Goal: Task Accomplishment & Management: Use online tool/utility

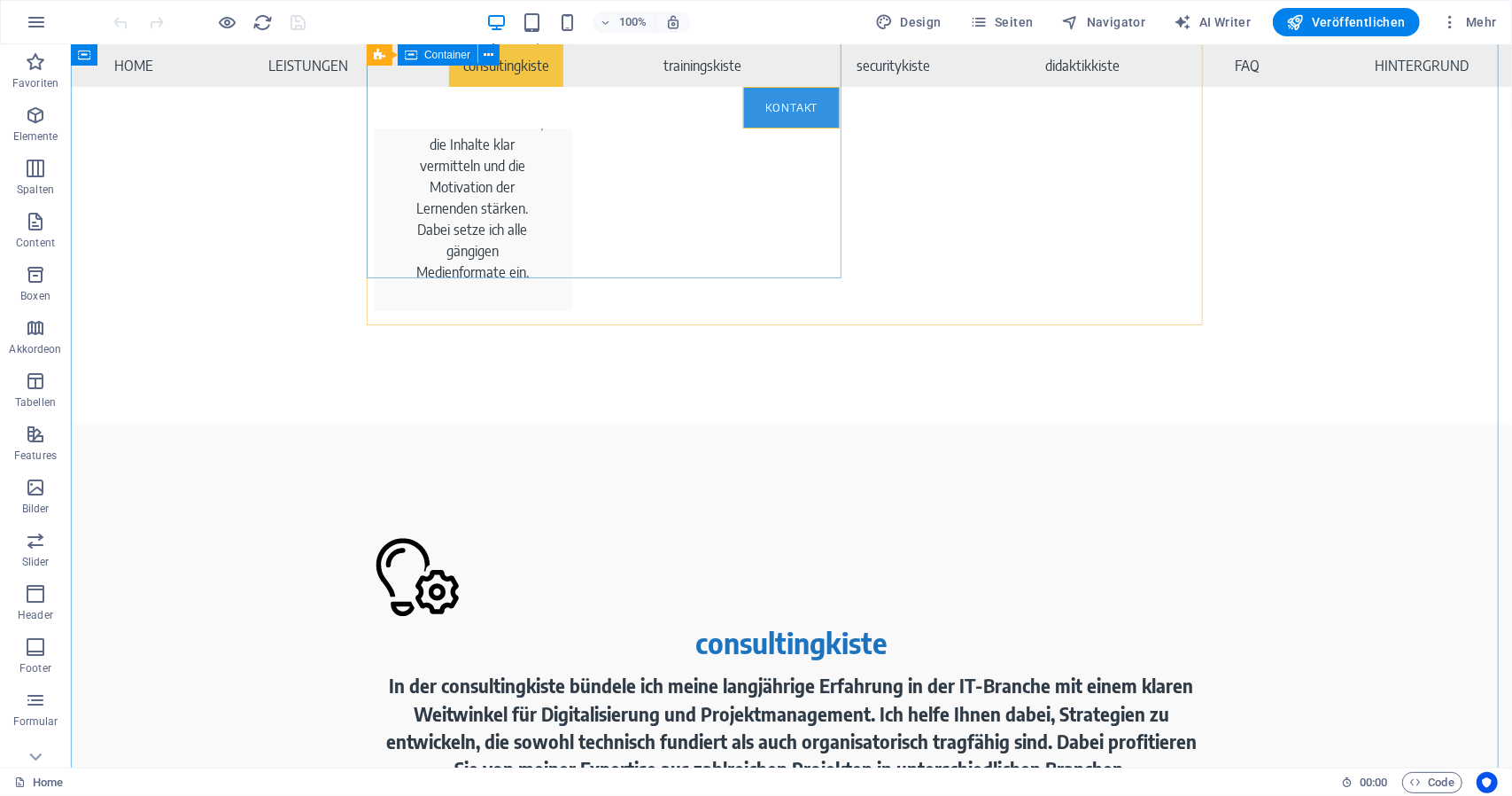
scroll to position [3103, 0]
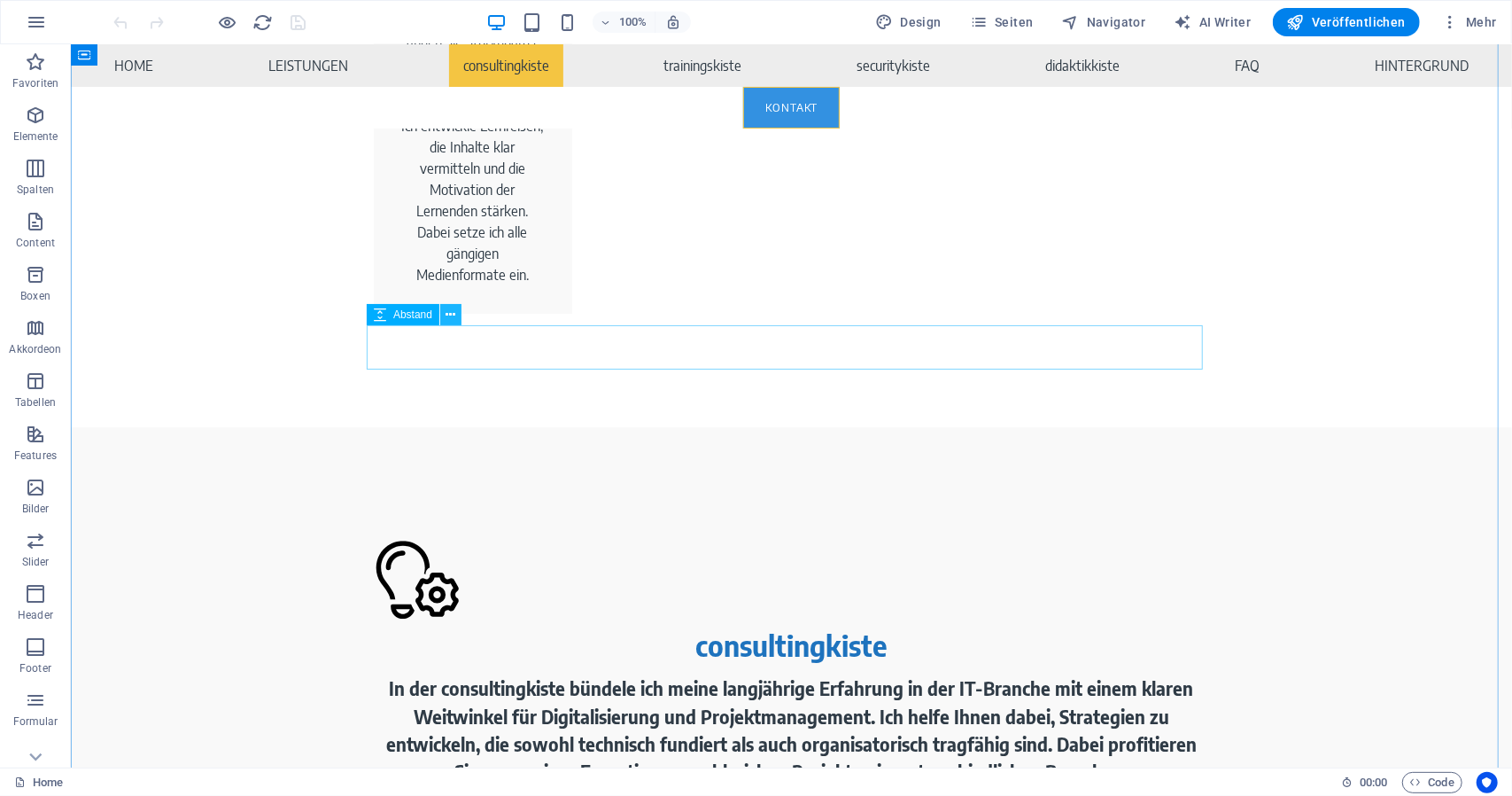
click at [447, 313] on icon at bounding box center [451, 315] width 10 height 18
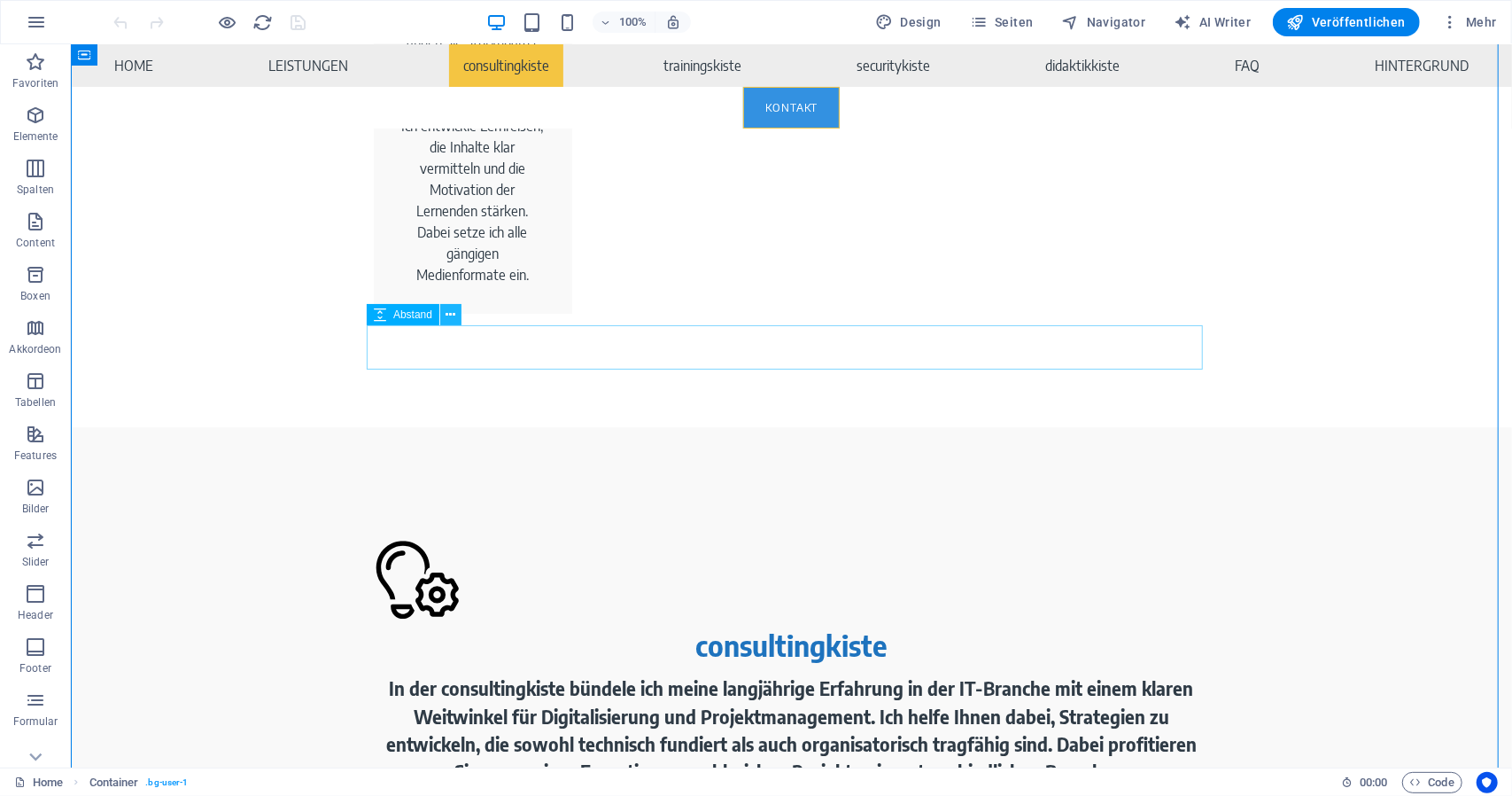
click at [449, 320] on icon at bounding box center [451, 315] width 10 height 18
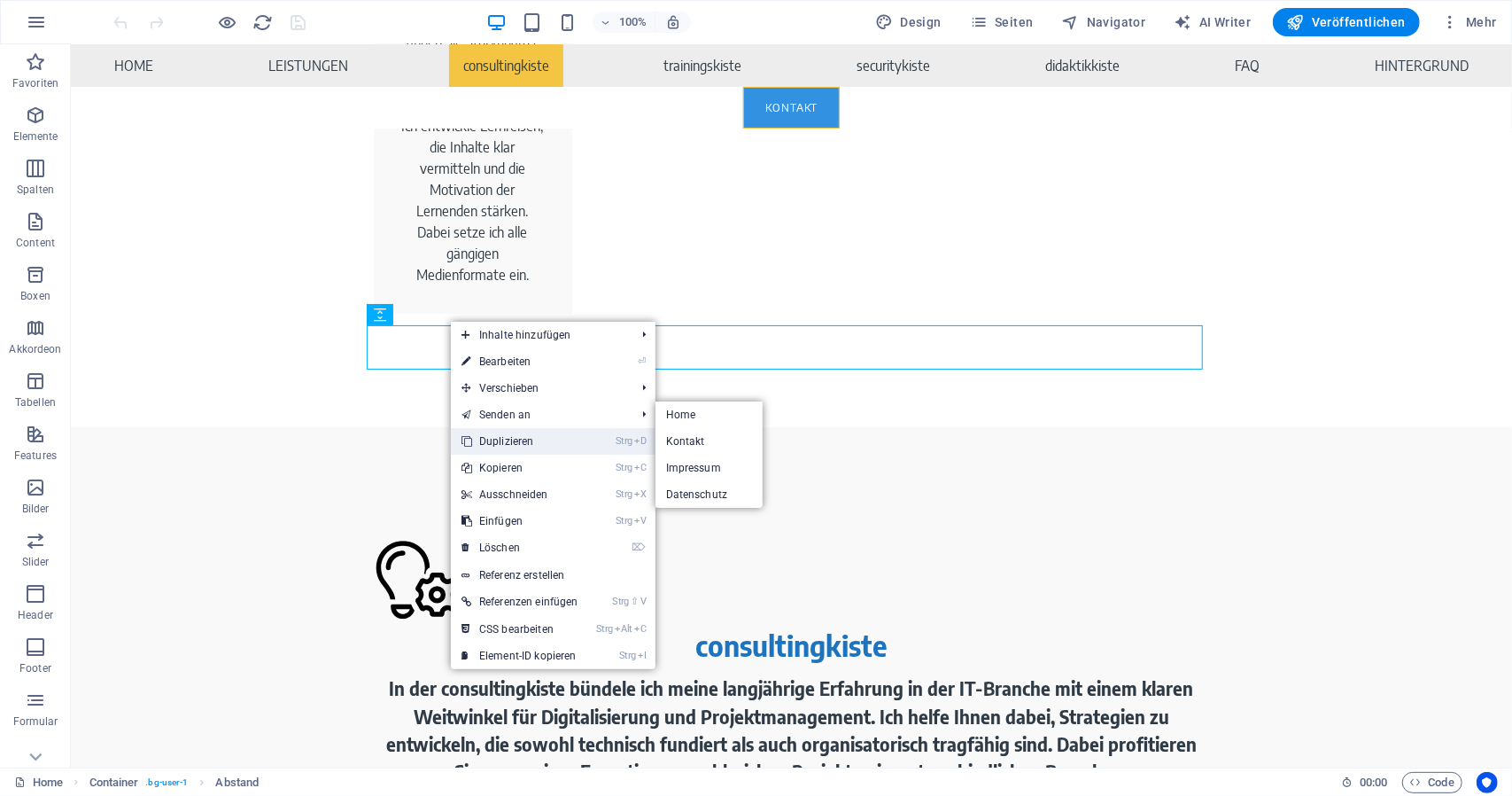
click at [524, 440] on link "Strg D Duplizieren" at bounding box center [519, 441] width 138 height 27
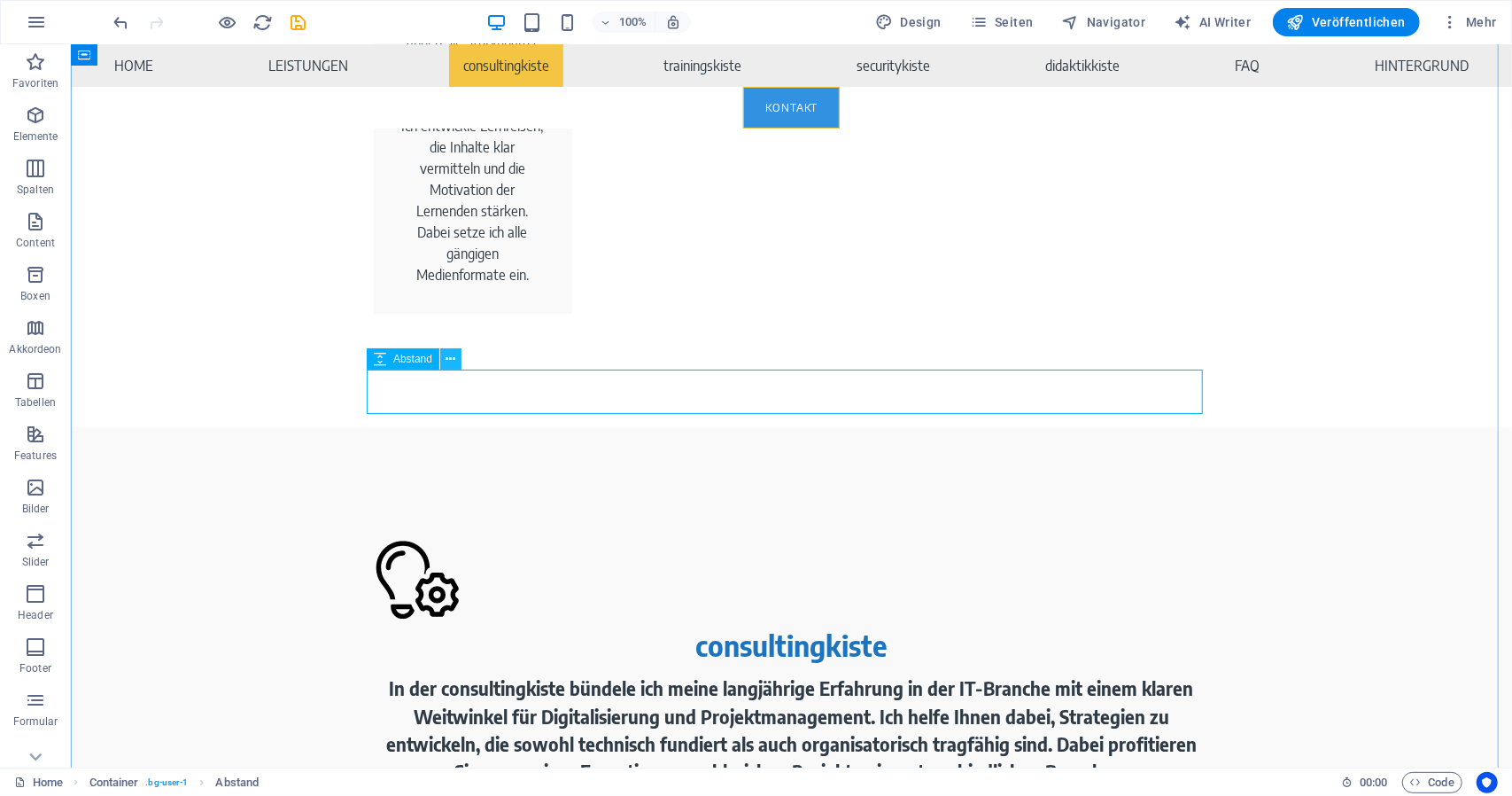
click at [446, 365] on icon at bounding box center [451, 358] width 10 height 18
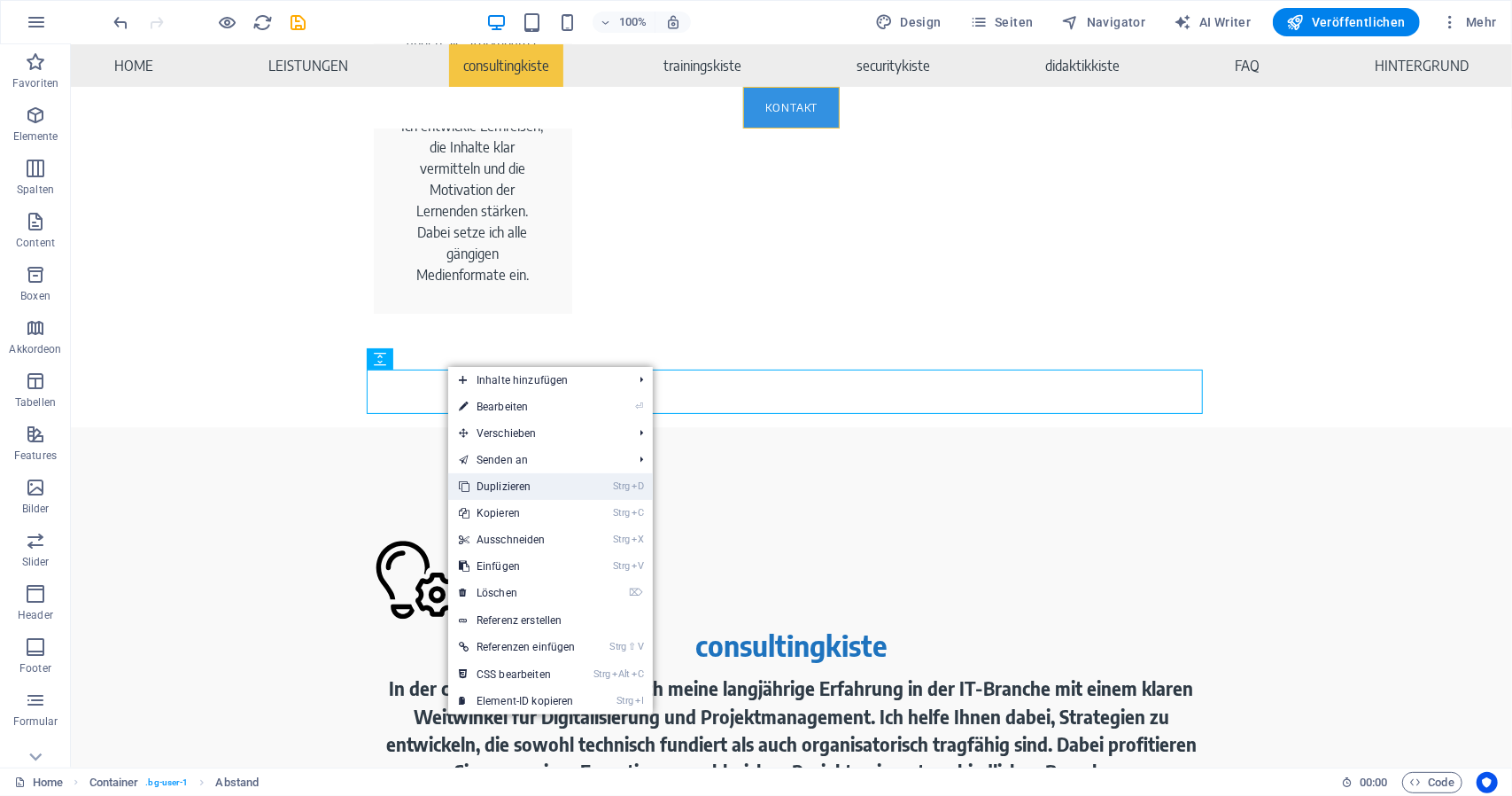
click at [495, 484] on link "Strg D Duplizieren" at bounding box center [517, 487] width 138 height 27
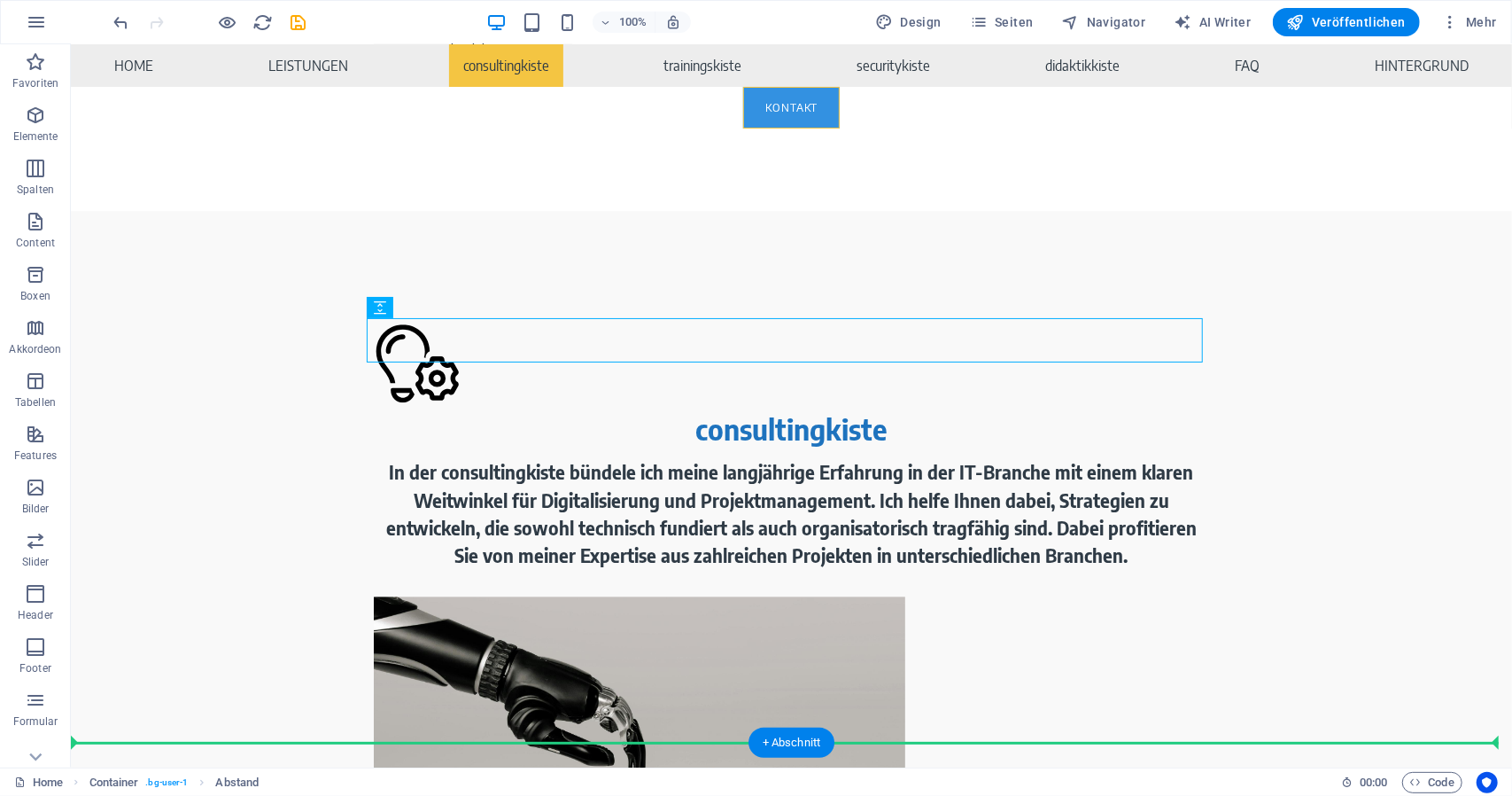
scroll to position [3366, 0]
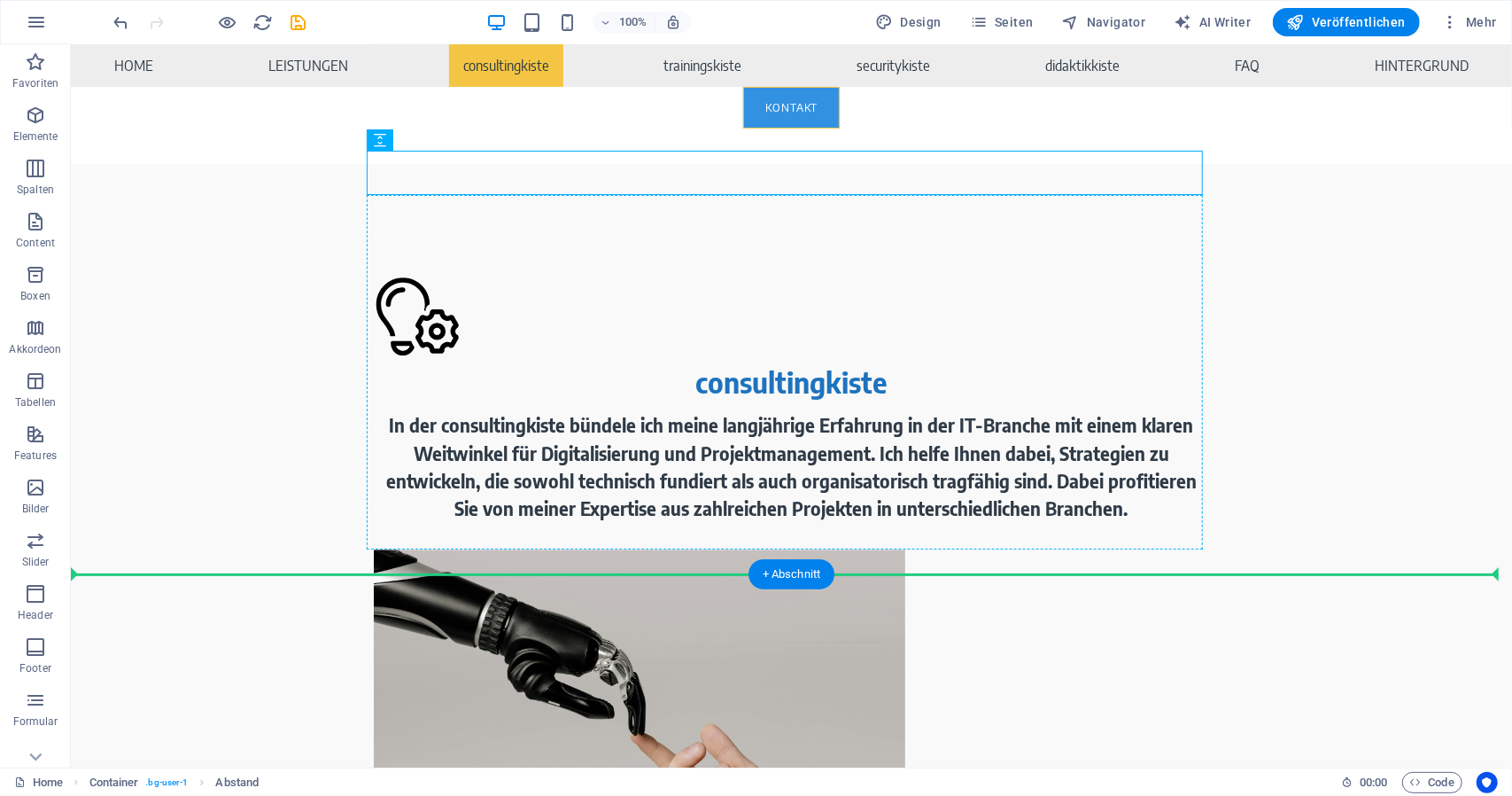
drag, startPoint x: 463, startPoint y: 369, endPoint x: 576, endPoint y: 542, distance: 206.6
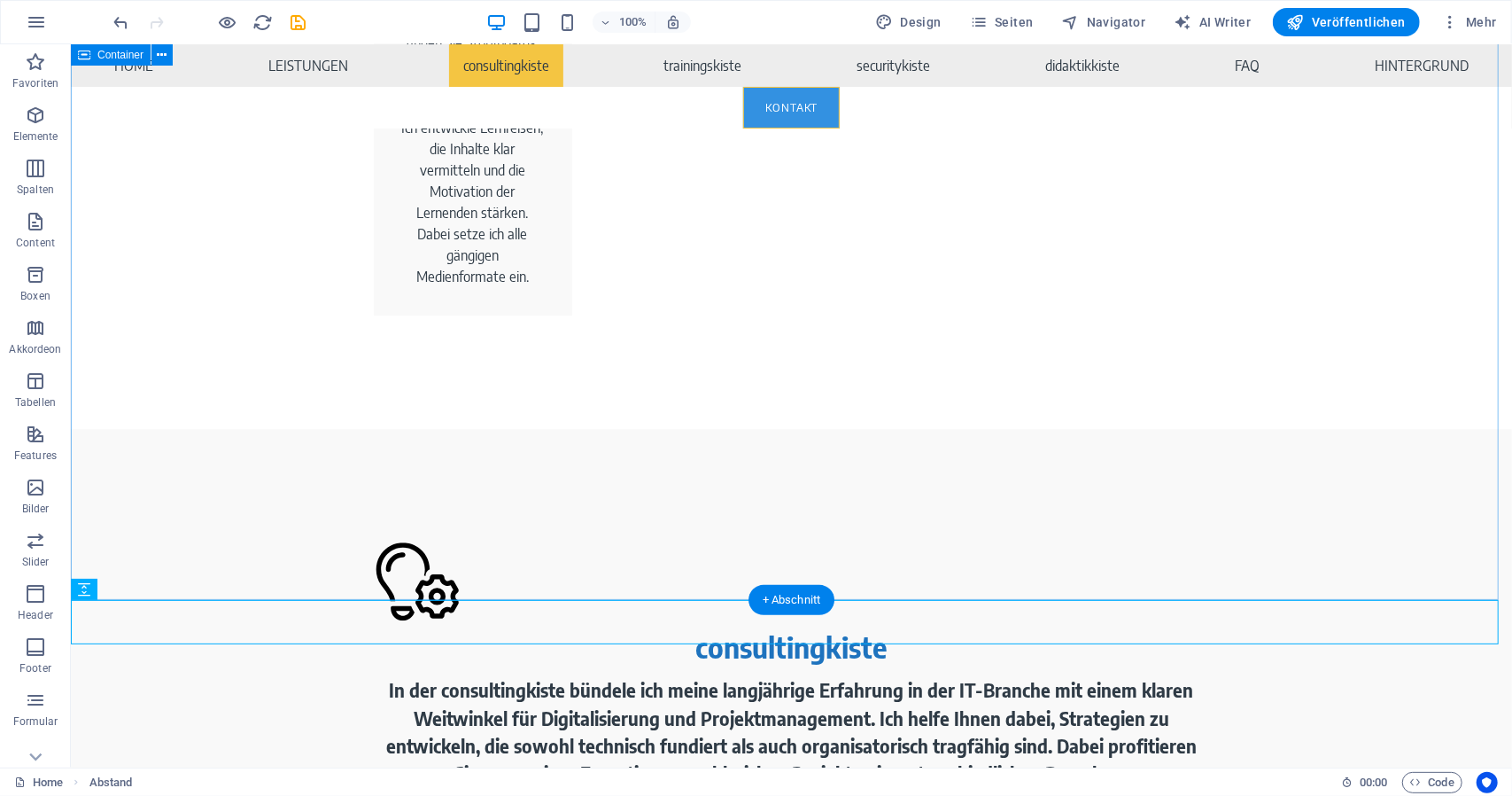
scroll to position [3100, 0]
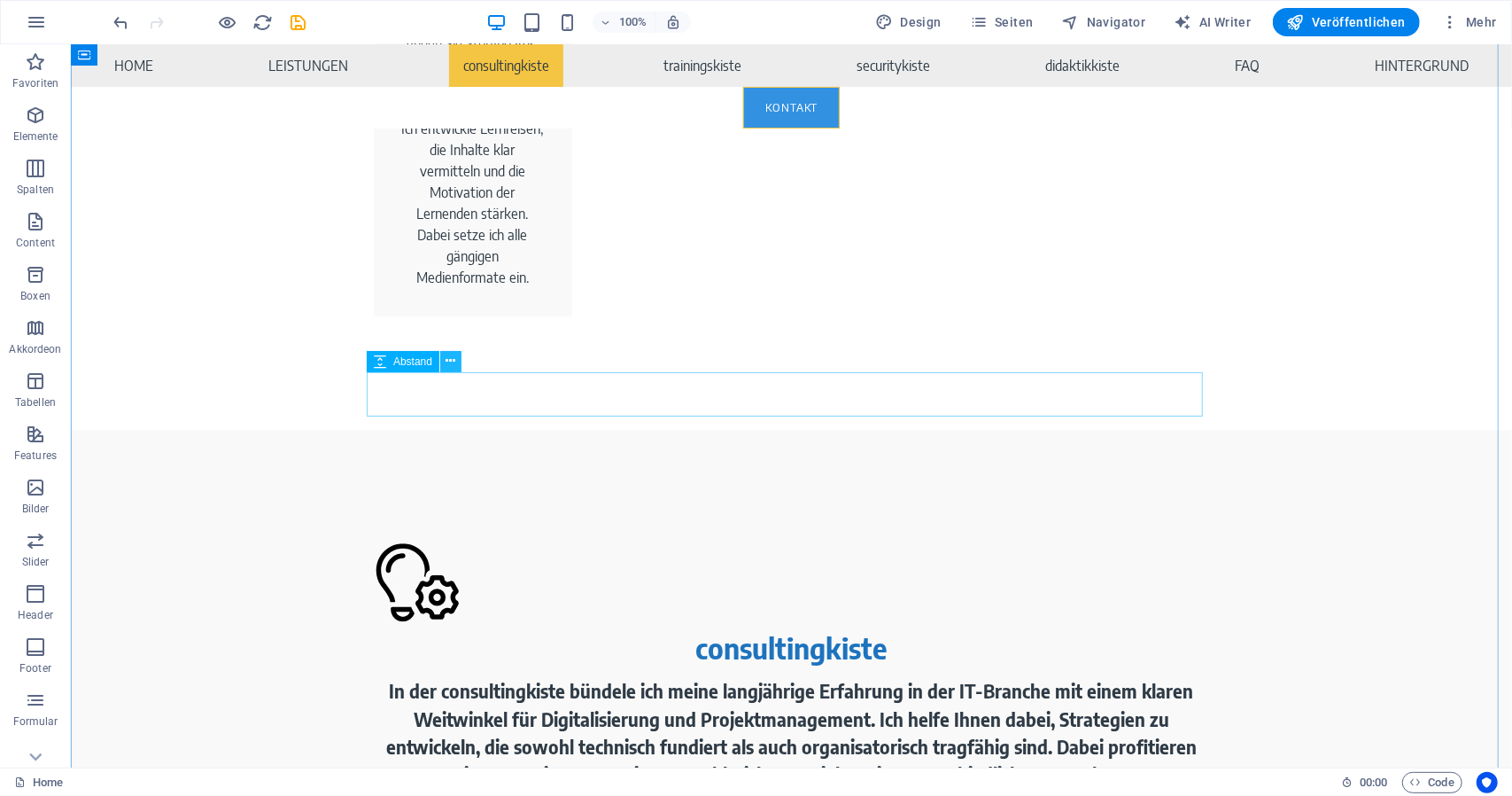
click at [454, 367] on icon at bounding box center [451, 360] width 10 height 18
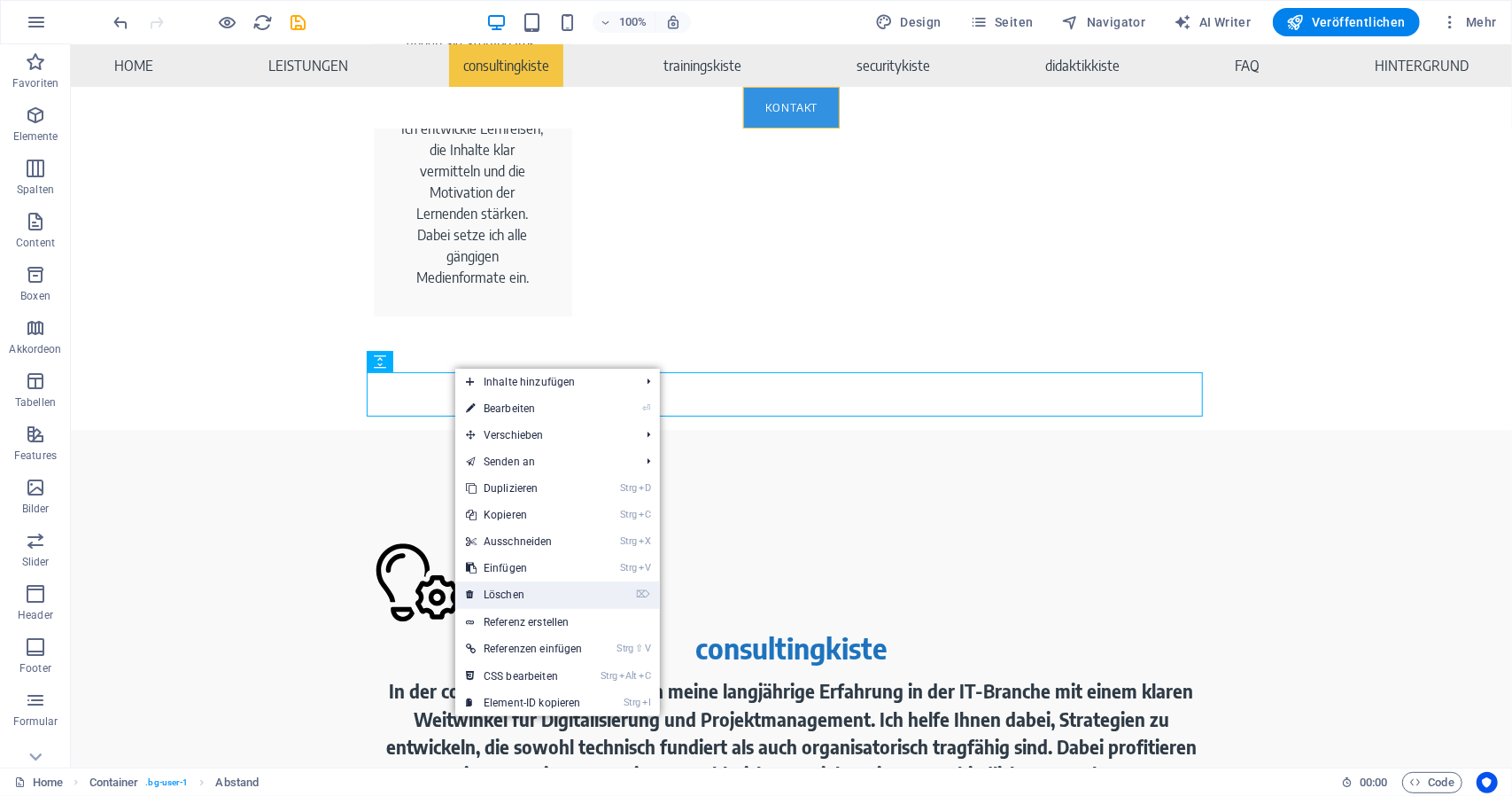
click at [538, 596] on link "⌦ Löschen" at bounding box center [524, 595] width 138 height 27
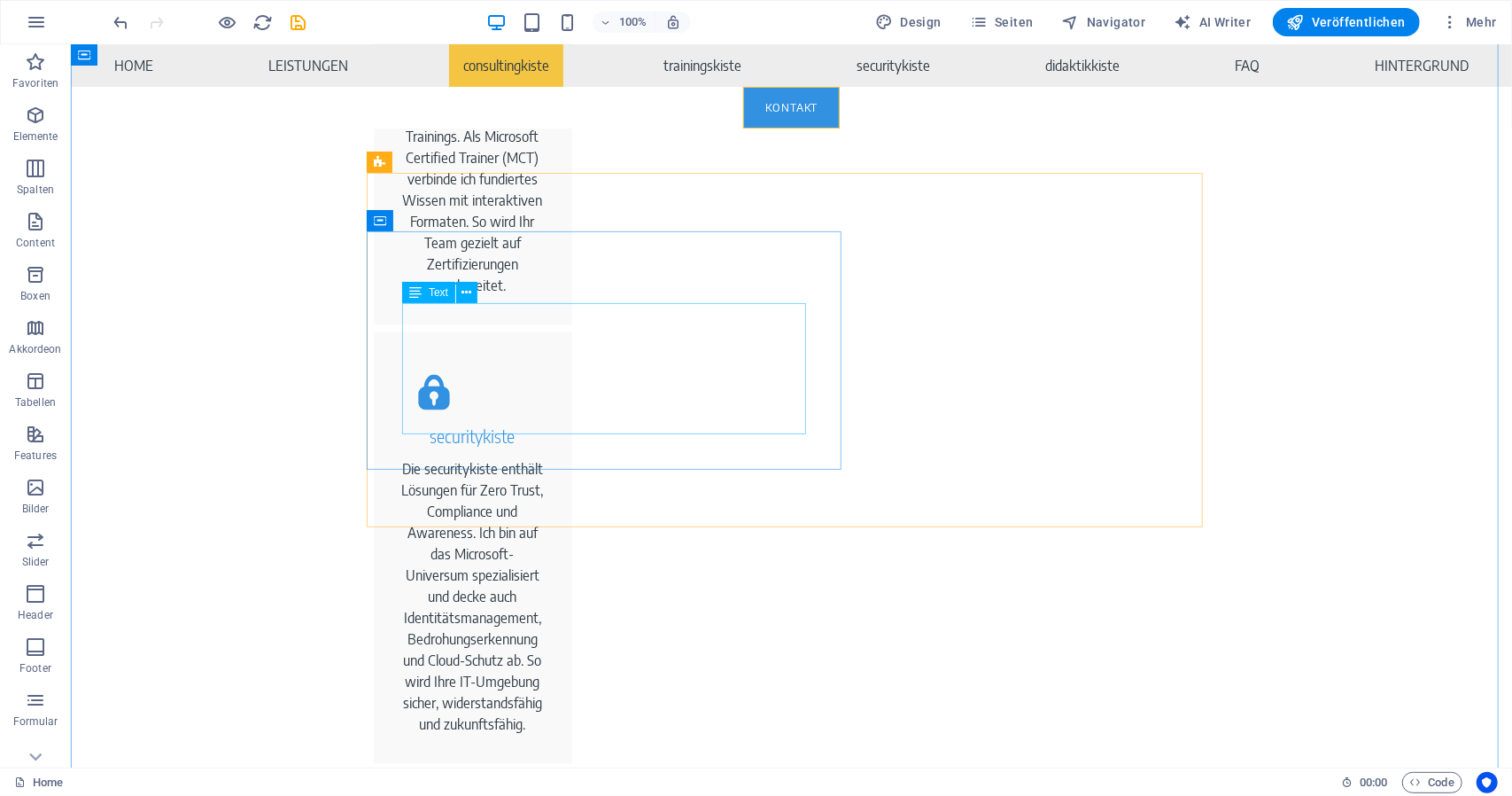
scroll to position [1771, 0]
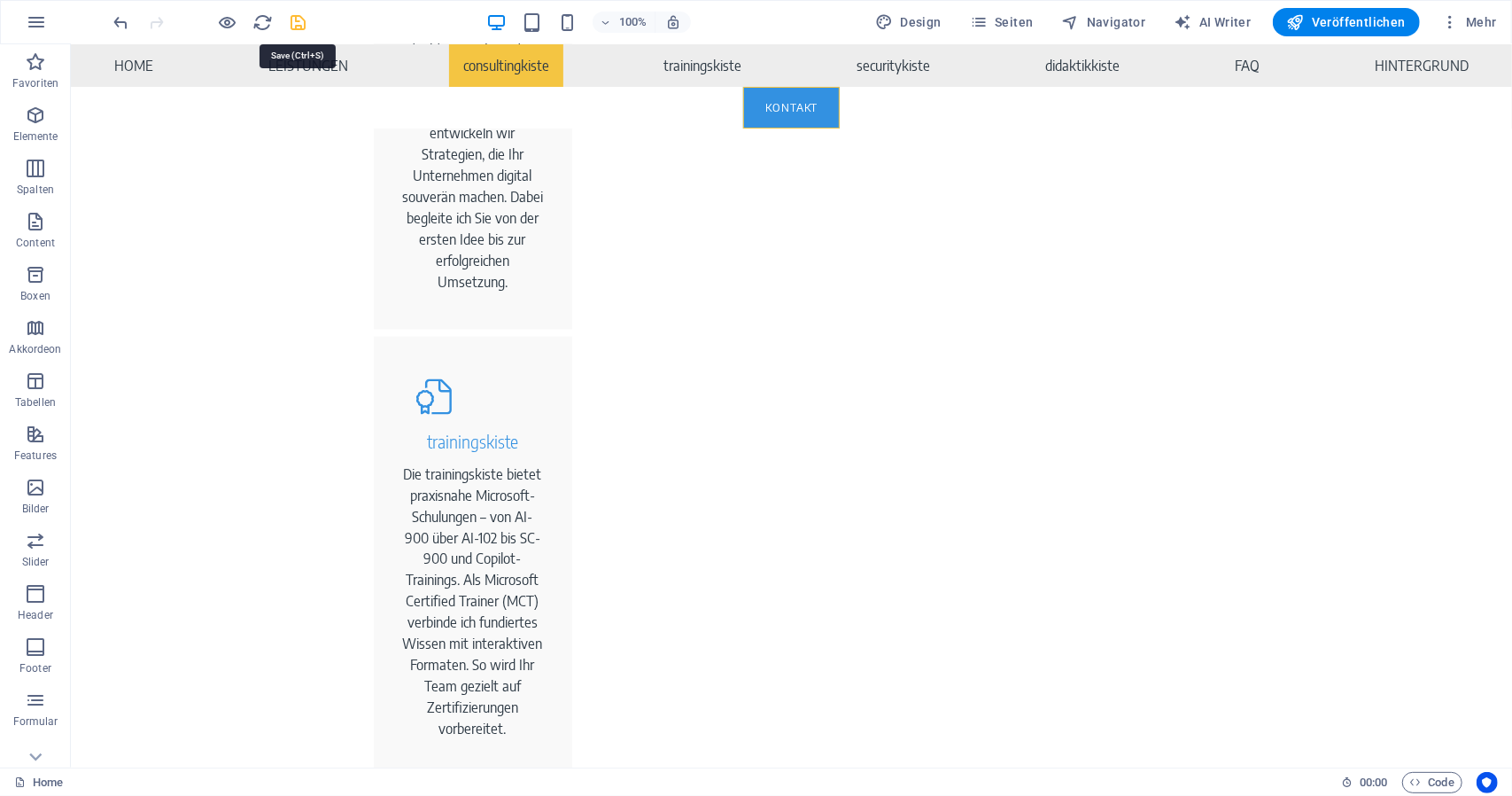
click at [295, 22] on icon "save" at bounding box center [298, 22] width 20 height 20
click at [1324, 25] on span "Veröffentlichen" at bounding box center [1346, 22] width 119 height 17
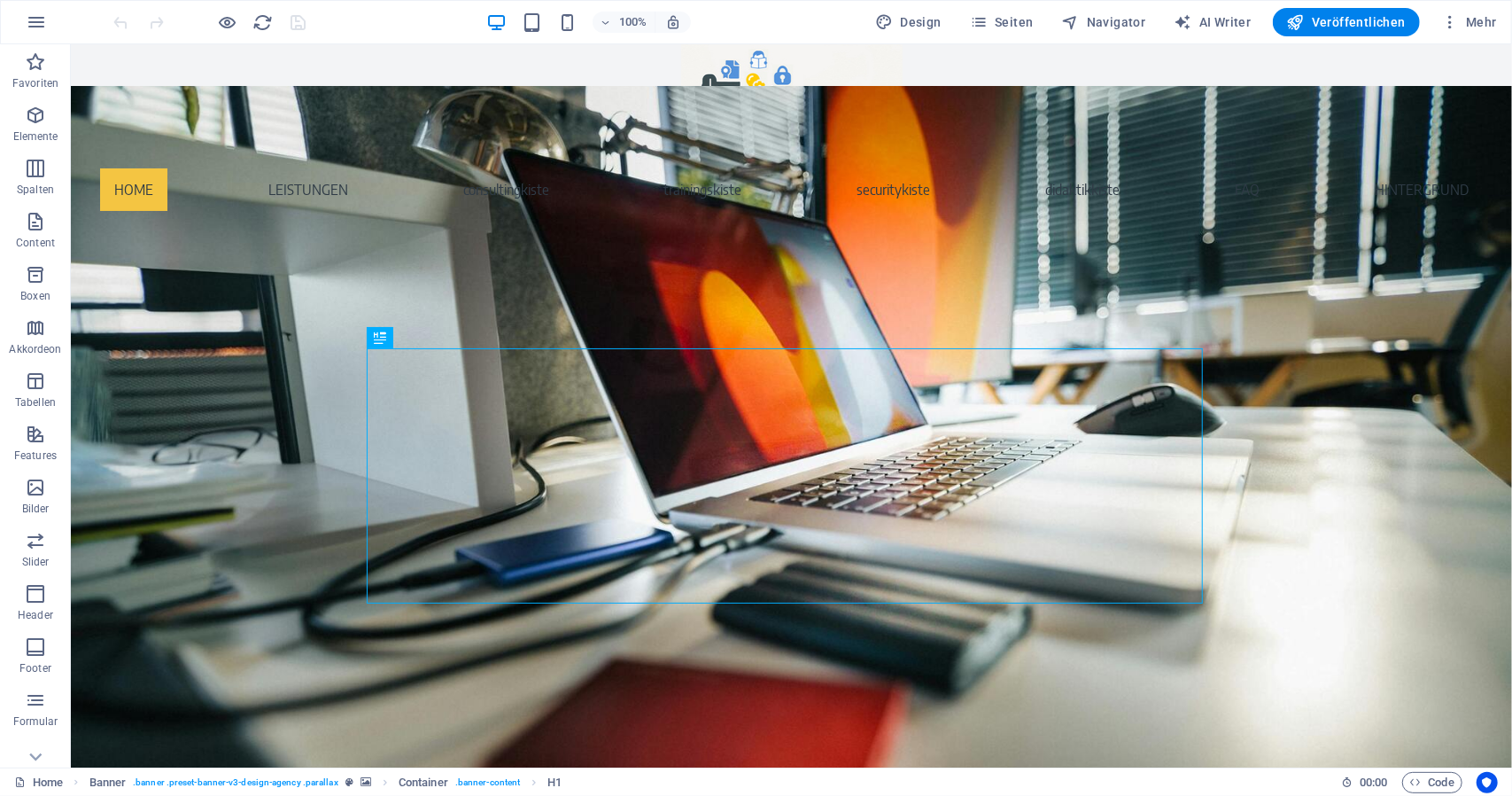
click at [574, 8] on div "100%" at bounding box center [589, 21] width 205 height 28
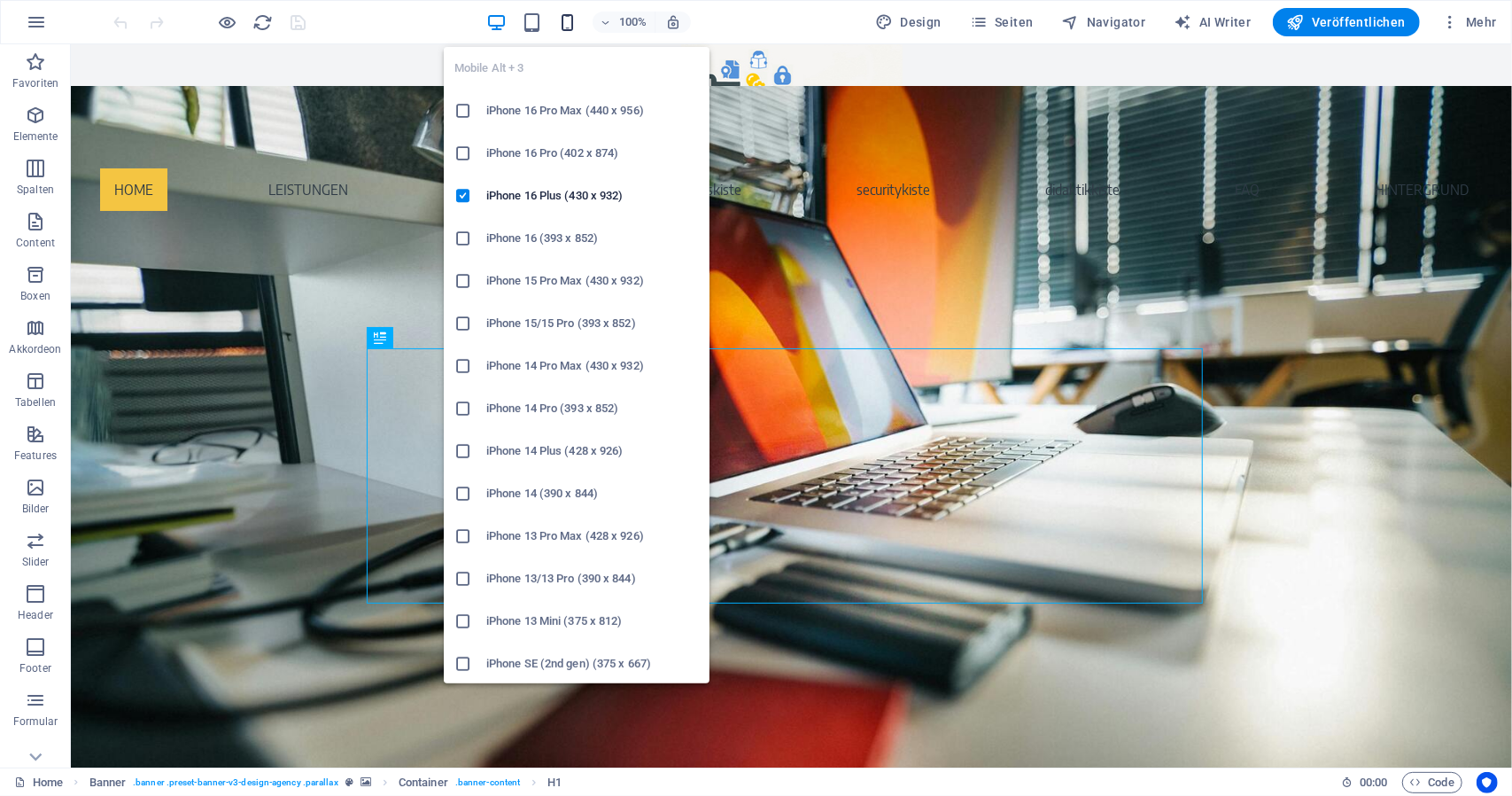
click at [565, 15] on icon "button" at bounding box center [567, 22] width 20 height 20
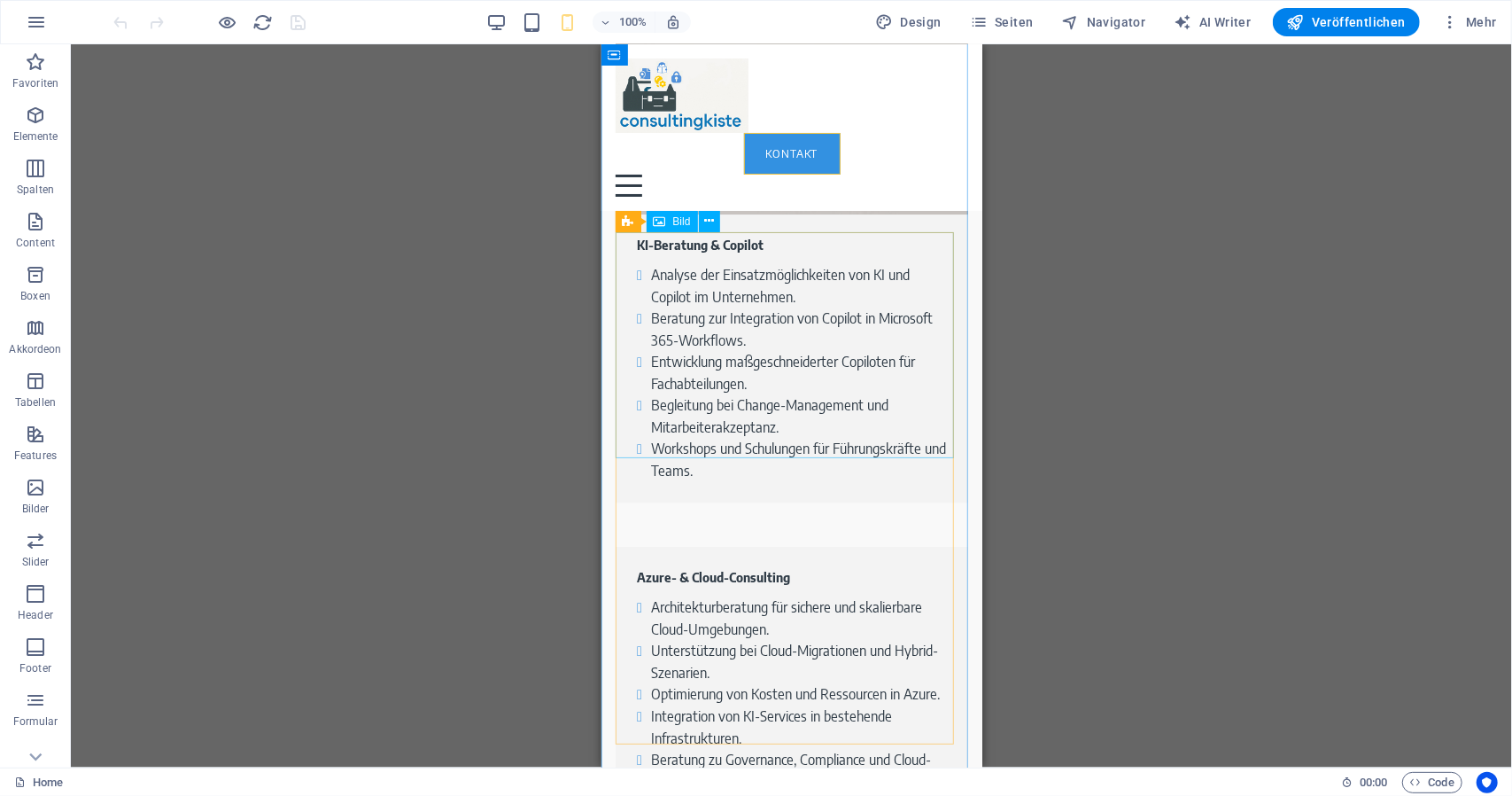
scroll to position [3280, 0]
click at [678, 221] on span "Bild mit Text" at bounding box center [669, 221] width 57 height 11
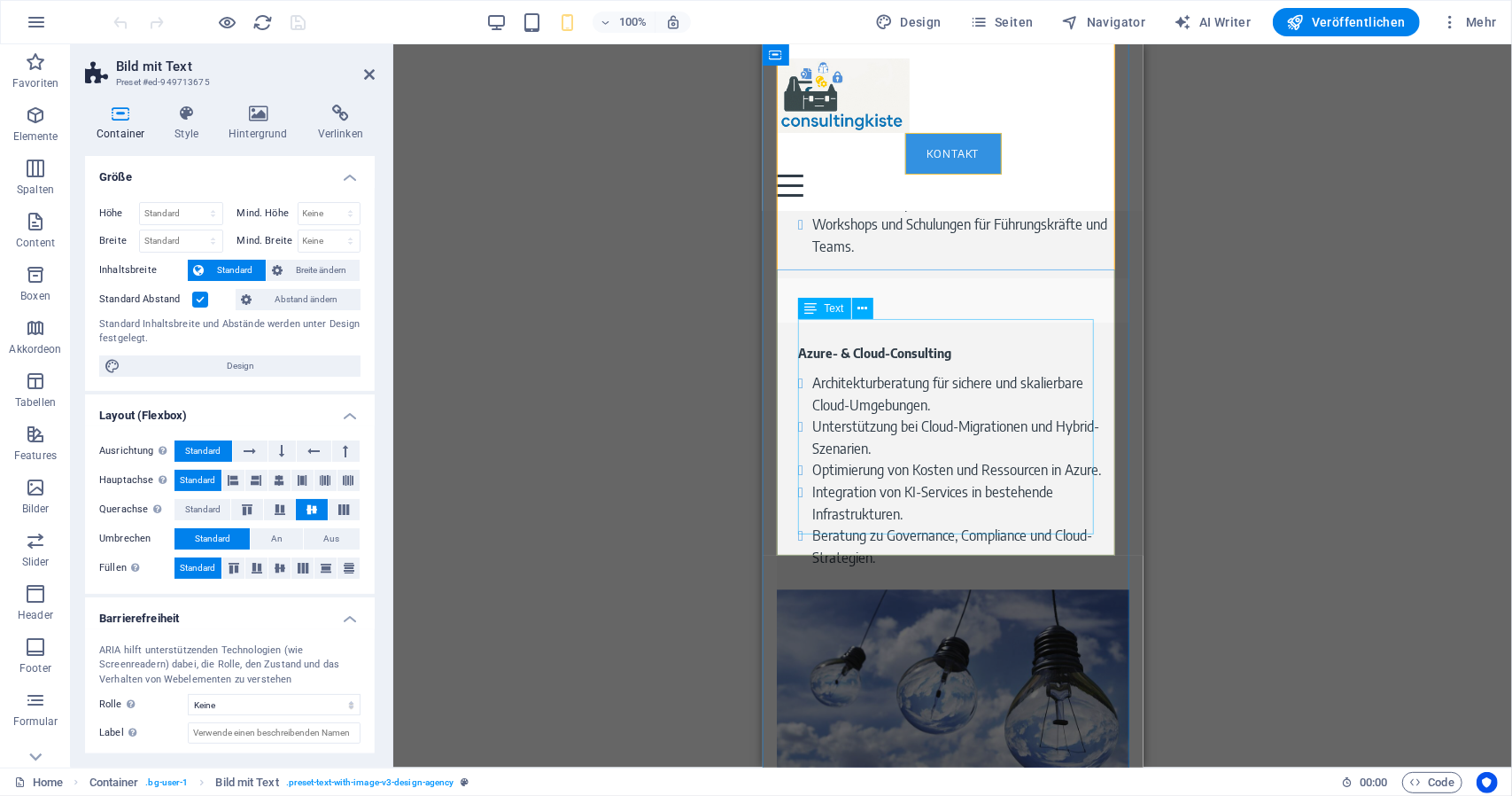
scroll to position [3634, 0]
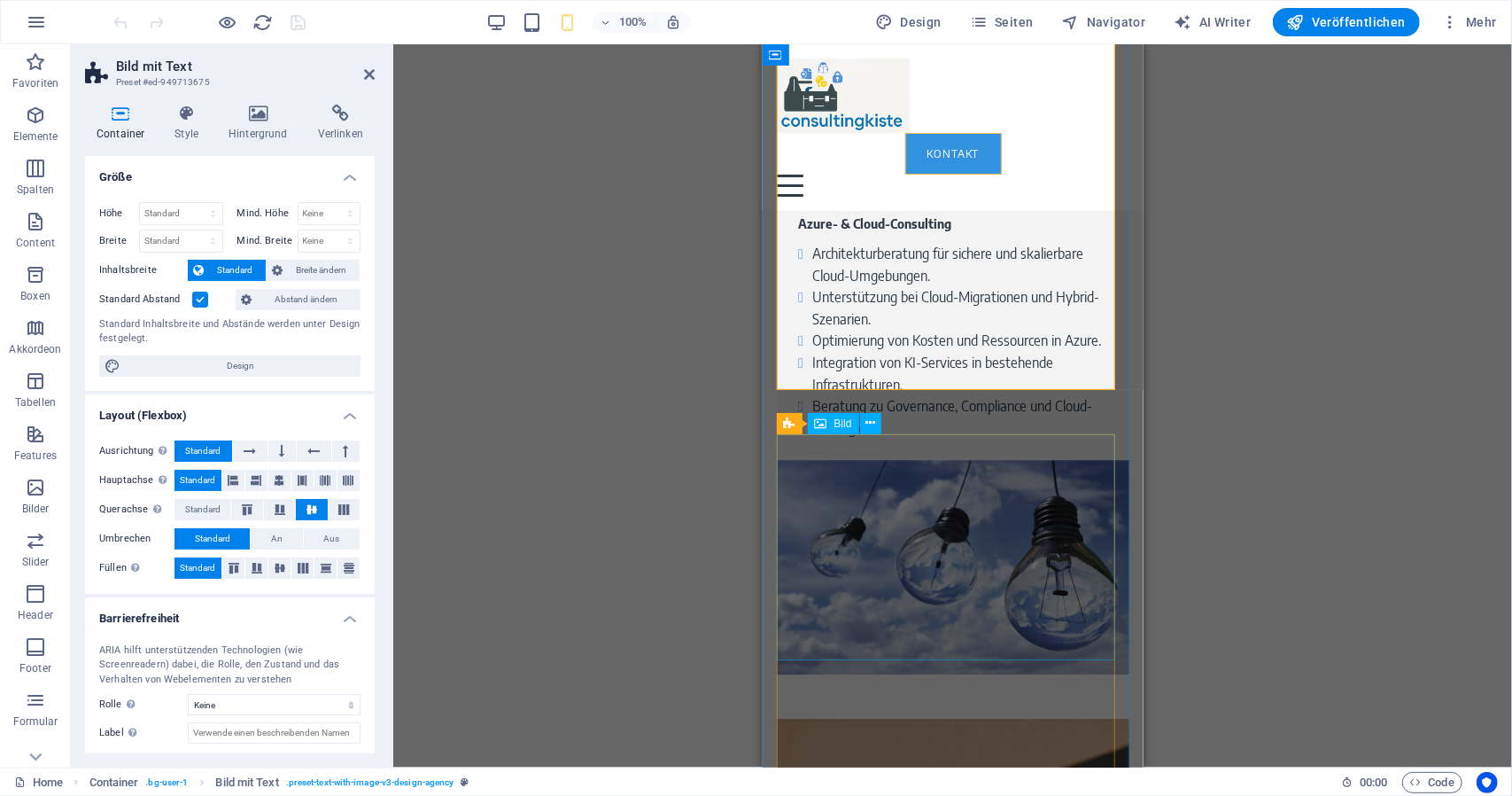
click at [824, 416] on icon at bounding box center [821, 424] width 13 height 21
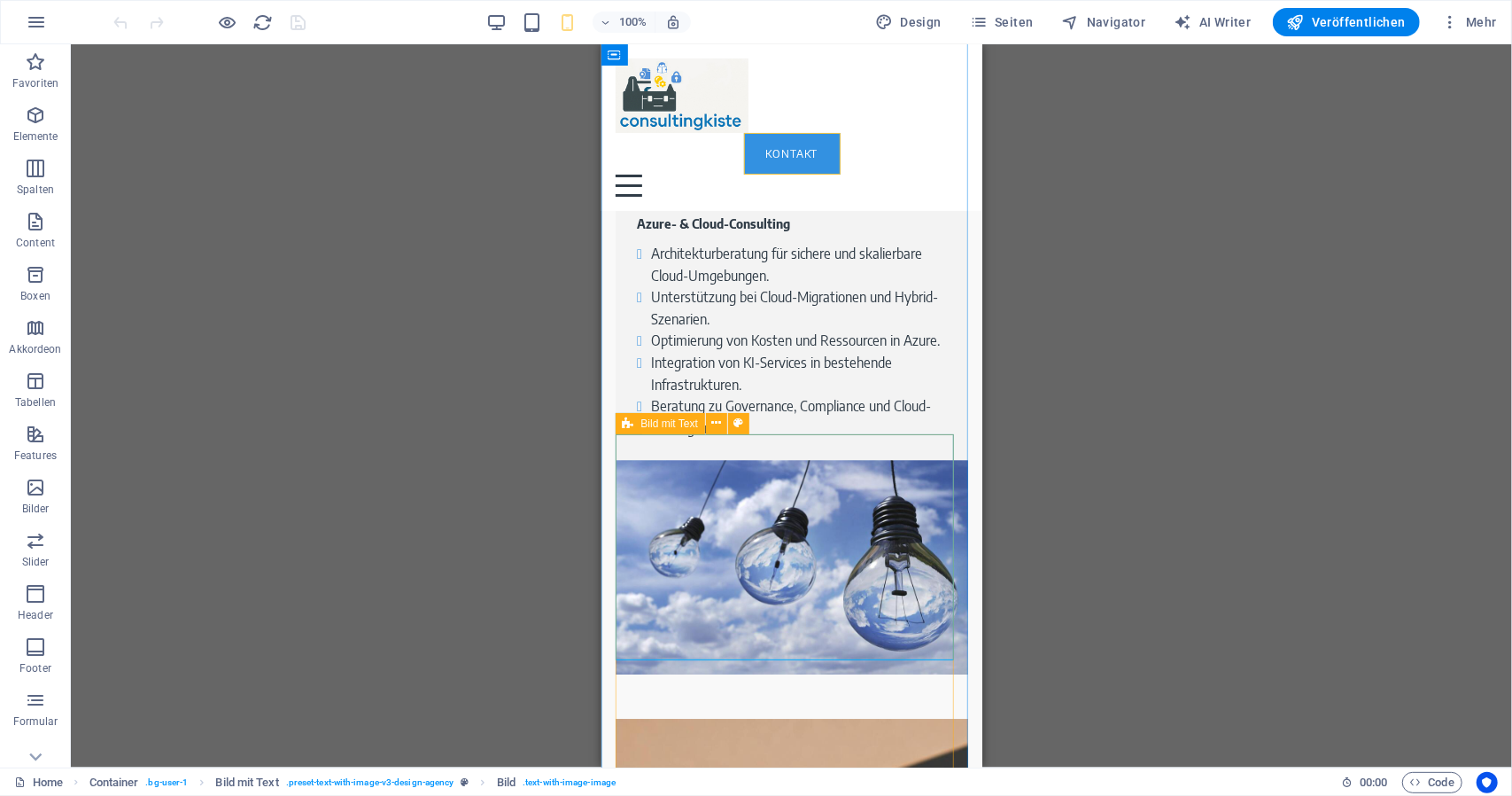
click at [640, 425] on div "Bild mit Text" at bounding box center [660, 424] width 90 height 21
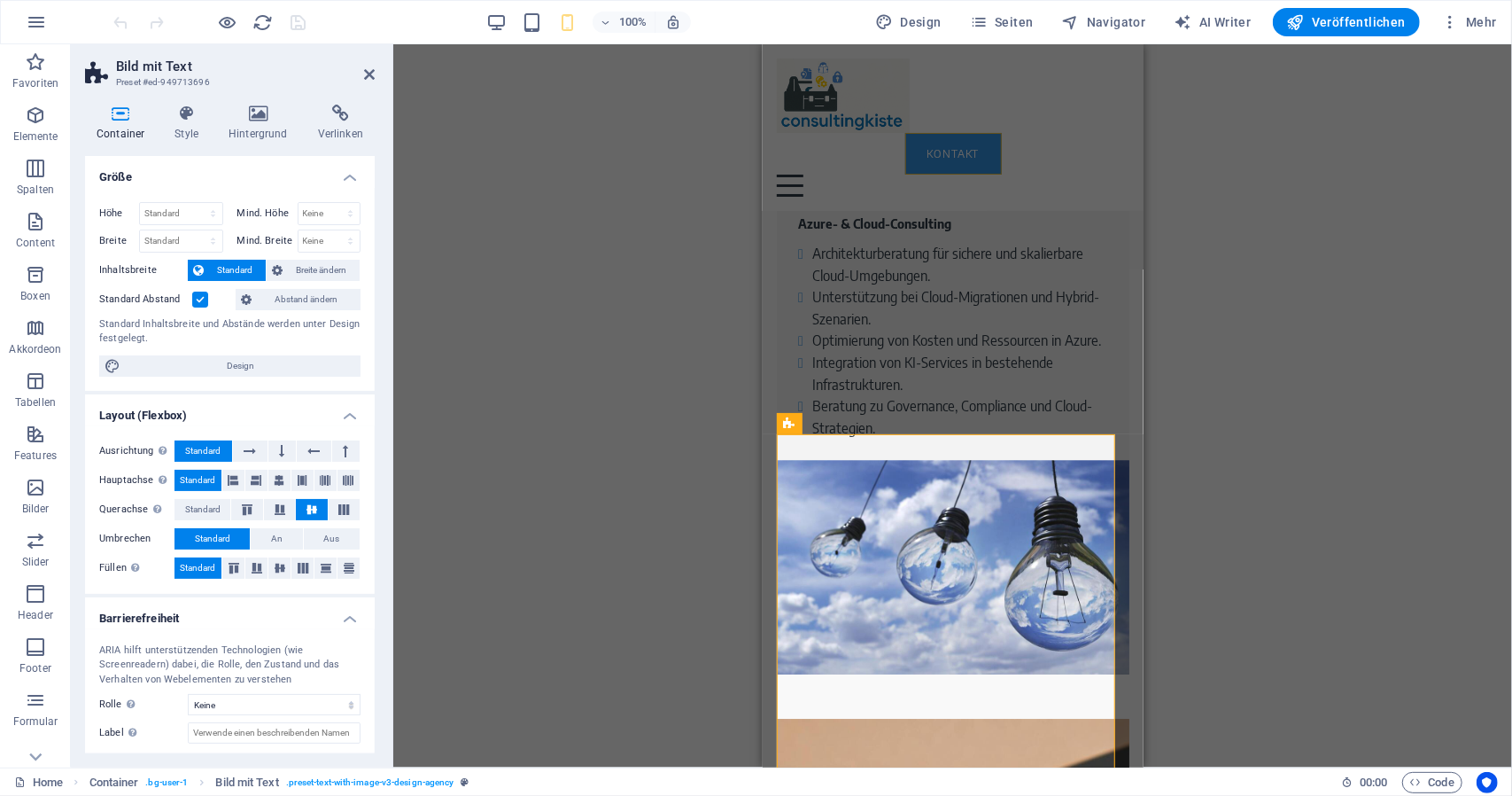
click at [200, 297] on label at bounding box center [200, 299] width 16 height 16
click at [0, 0] on input "Standard Abstand" at bounding box center [0, 0] width 0 height 0
click at [204, 297] on label at bounding box center [200, 299] width 16 height 16
click at [0, 0] on input "Standard Abstand" at bounding box center [0, 0] width 0 height 0
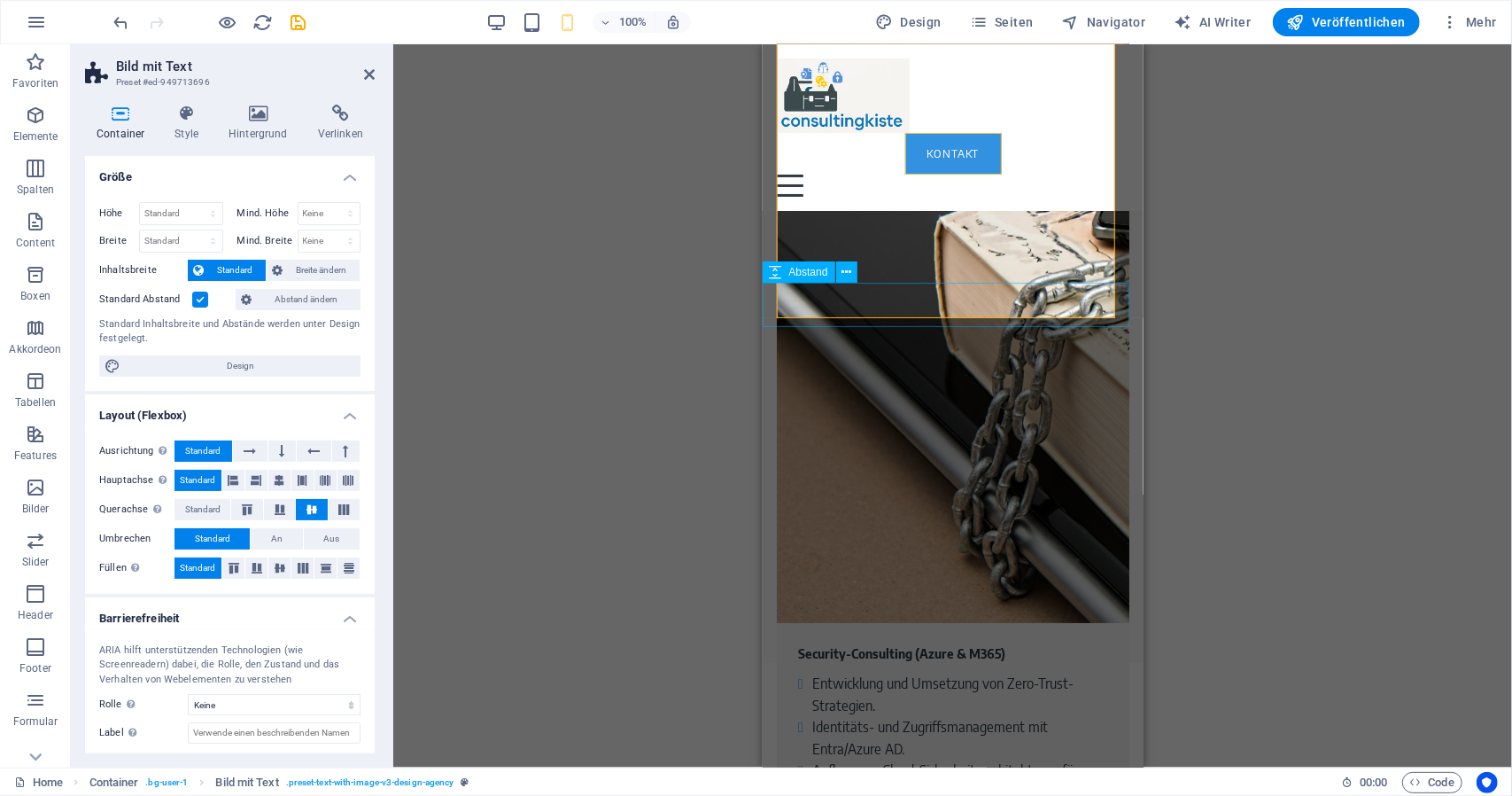
scroll to position [4343, 0]
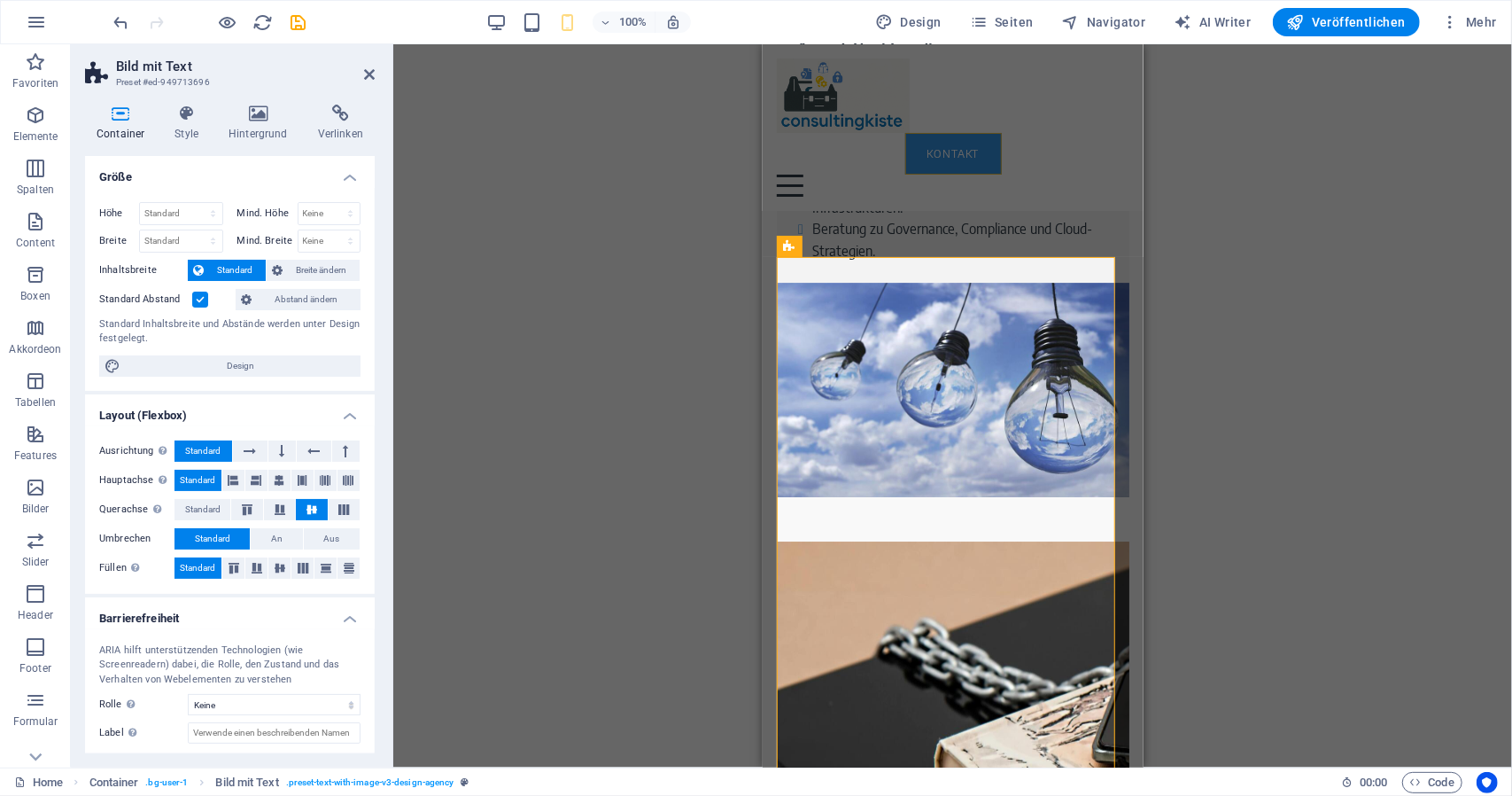
click at [1263, 324] on div "Ziehe hier rein, um den vorhandenen Inhalt zu ersetzen. Drücke "Strg", wenn du …" at bounding box center [952, 406] width 1119 height 724
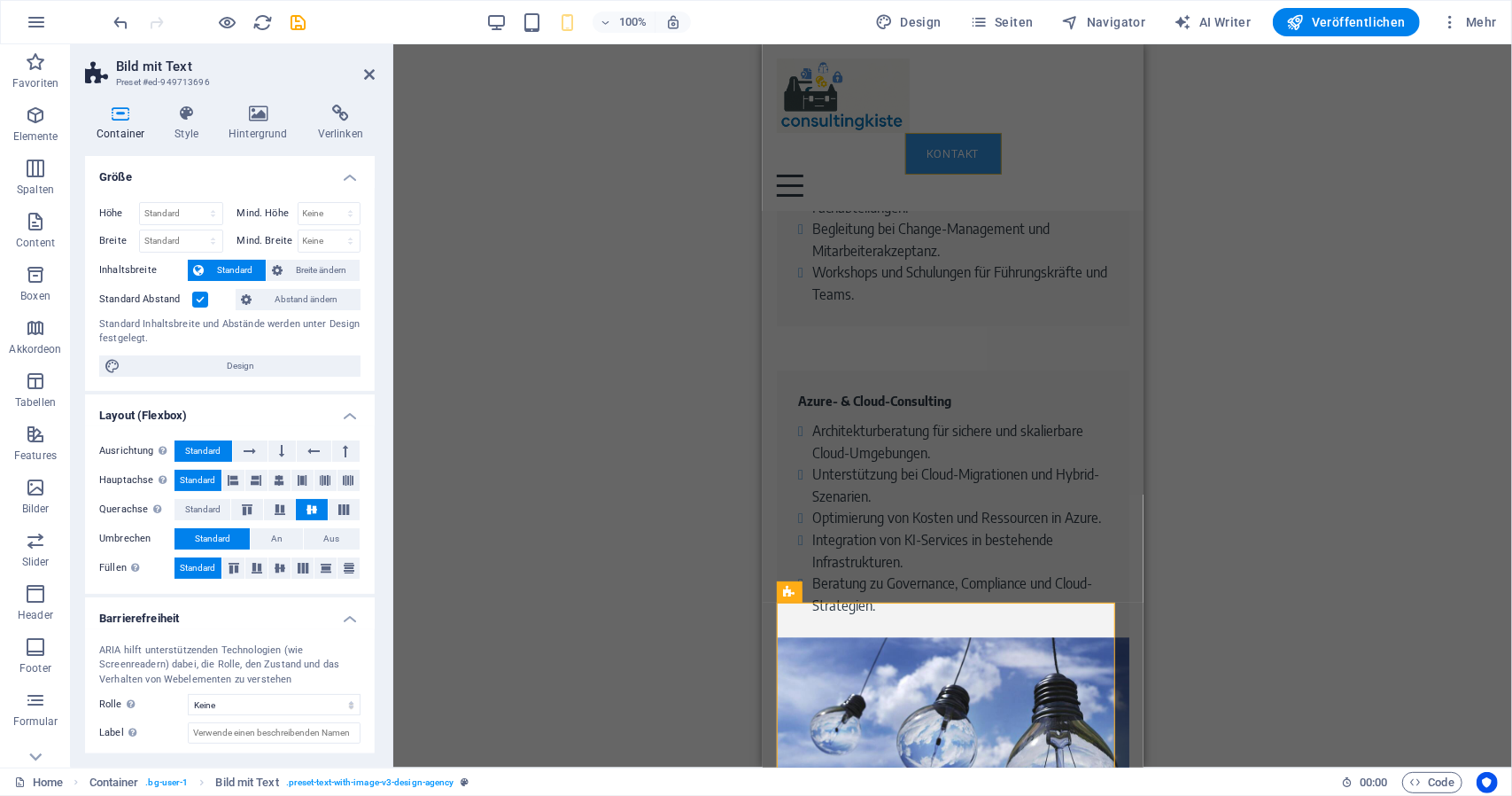
drag, startPoint x: 693, startPoint y: 316, endPoint x: 683, endPoint y: 326, distance: 14.1
click at [693, 314] on div "Ziehe hier rein, um den vorhandenen Inhalt zu ersetzen. Drücke "Strg", wenn du …" at bounding box center [952, 406] width 1119 height 724
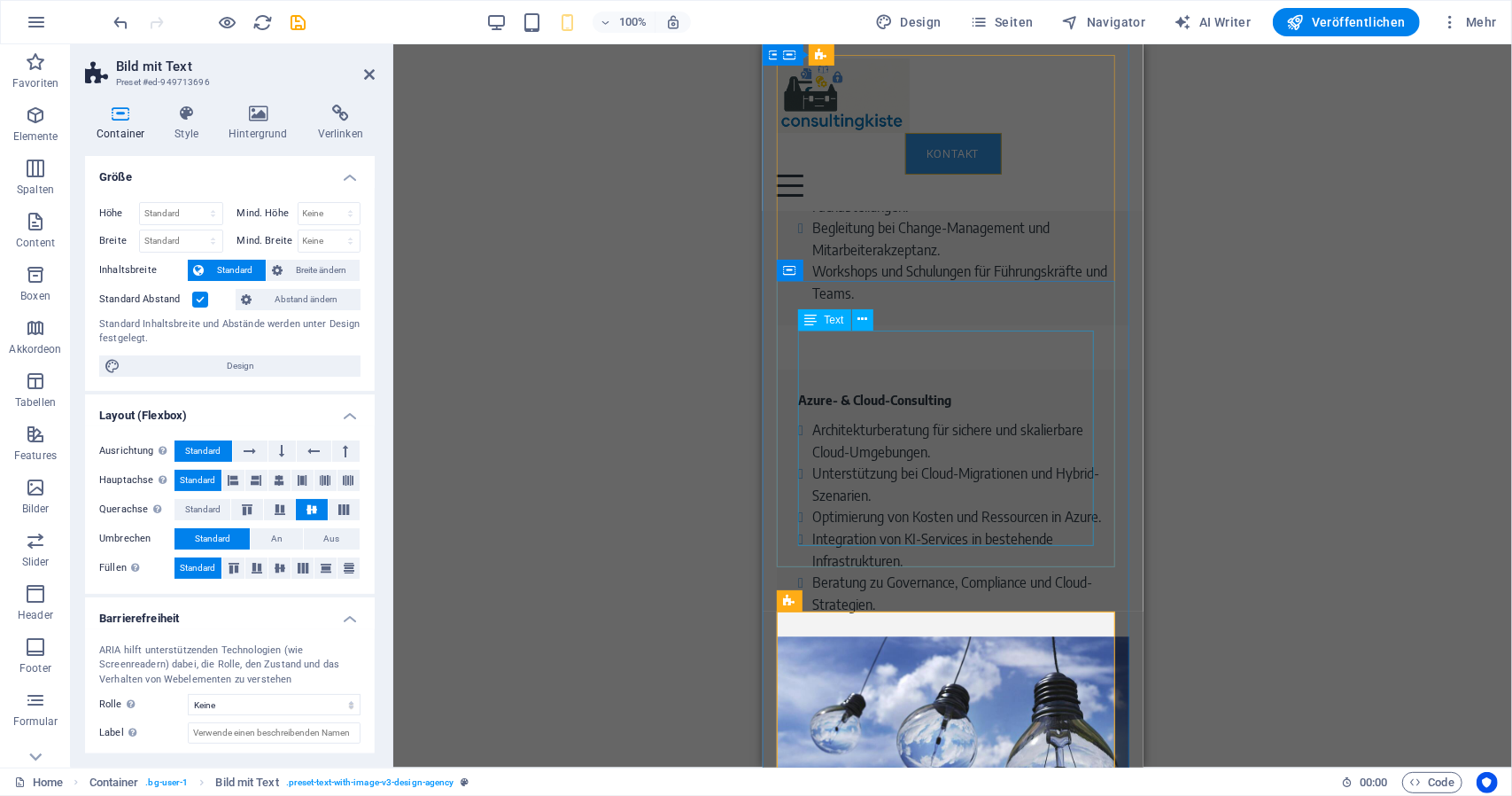
scroll to position [3457, 0]
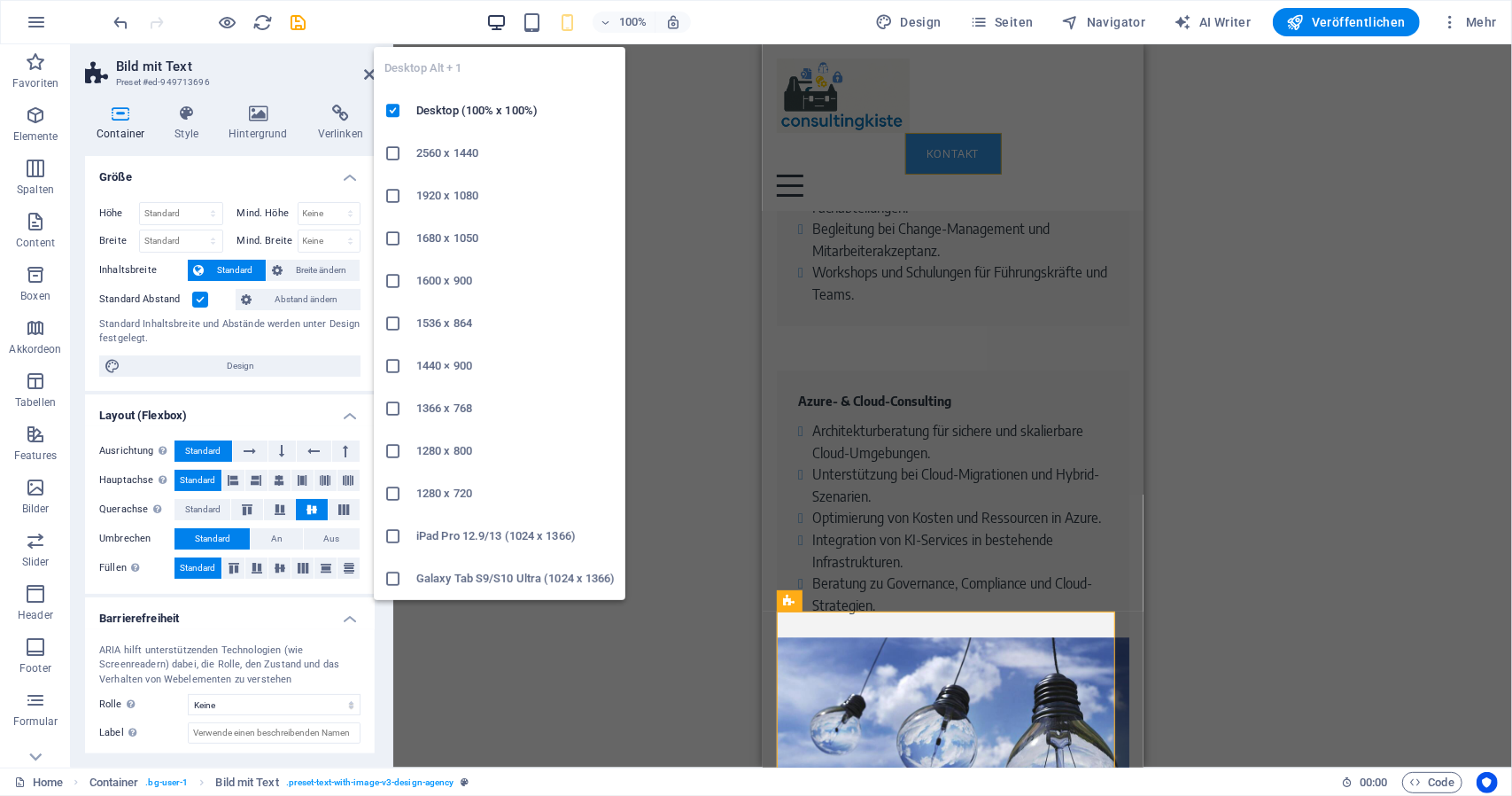
click at [498, 18] on icon "button" at bounding box center [496, 22] width 20 height 20
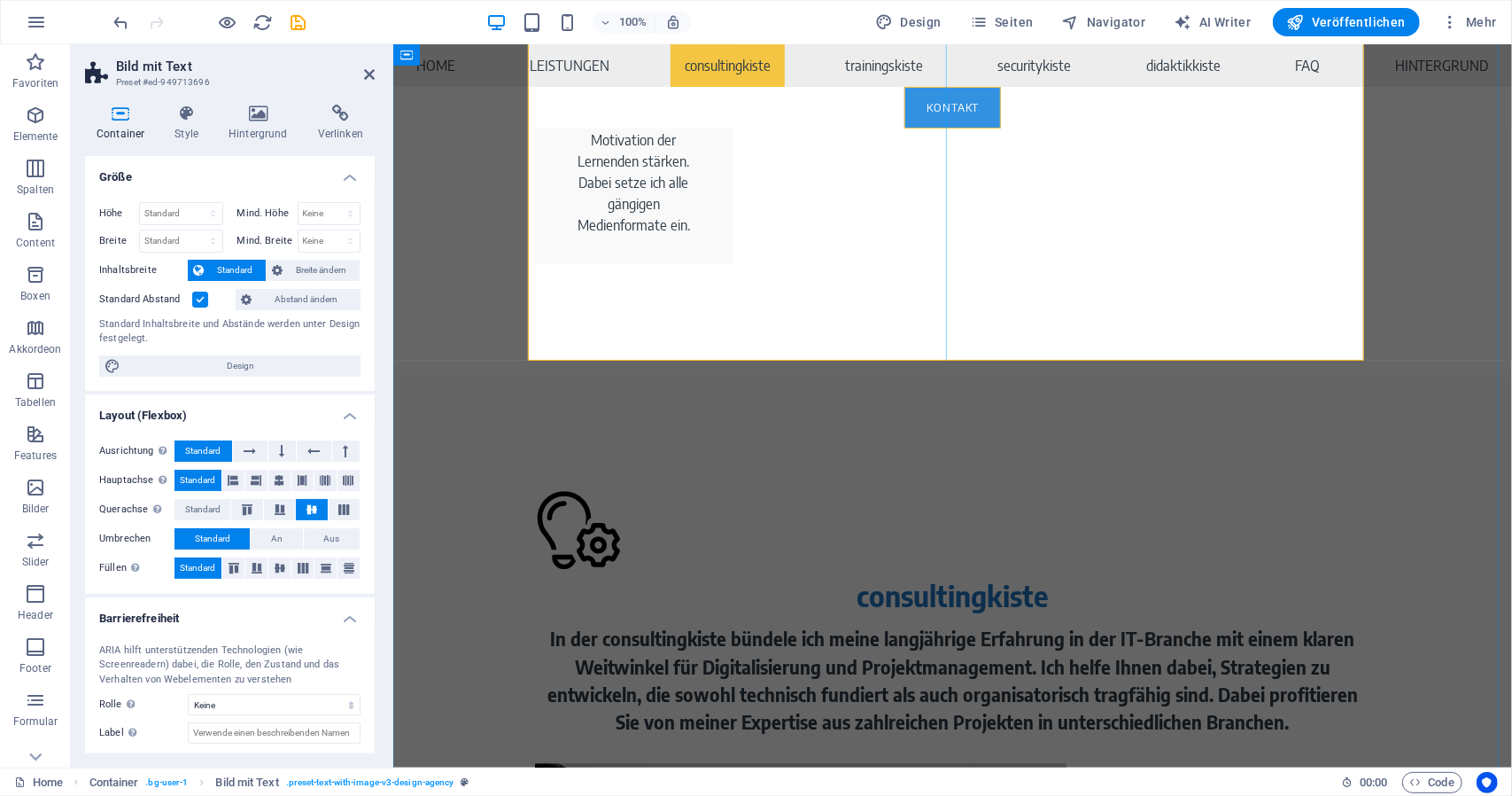
scroll to position [3199, 0]
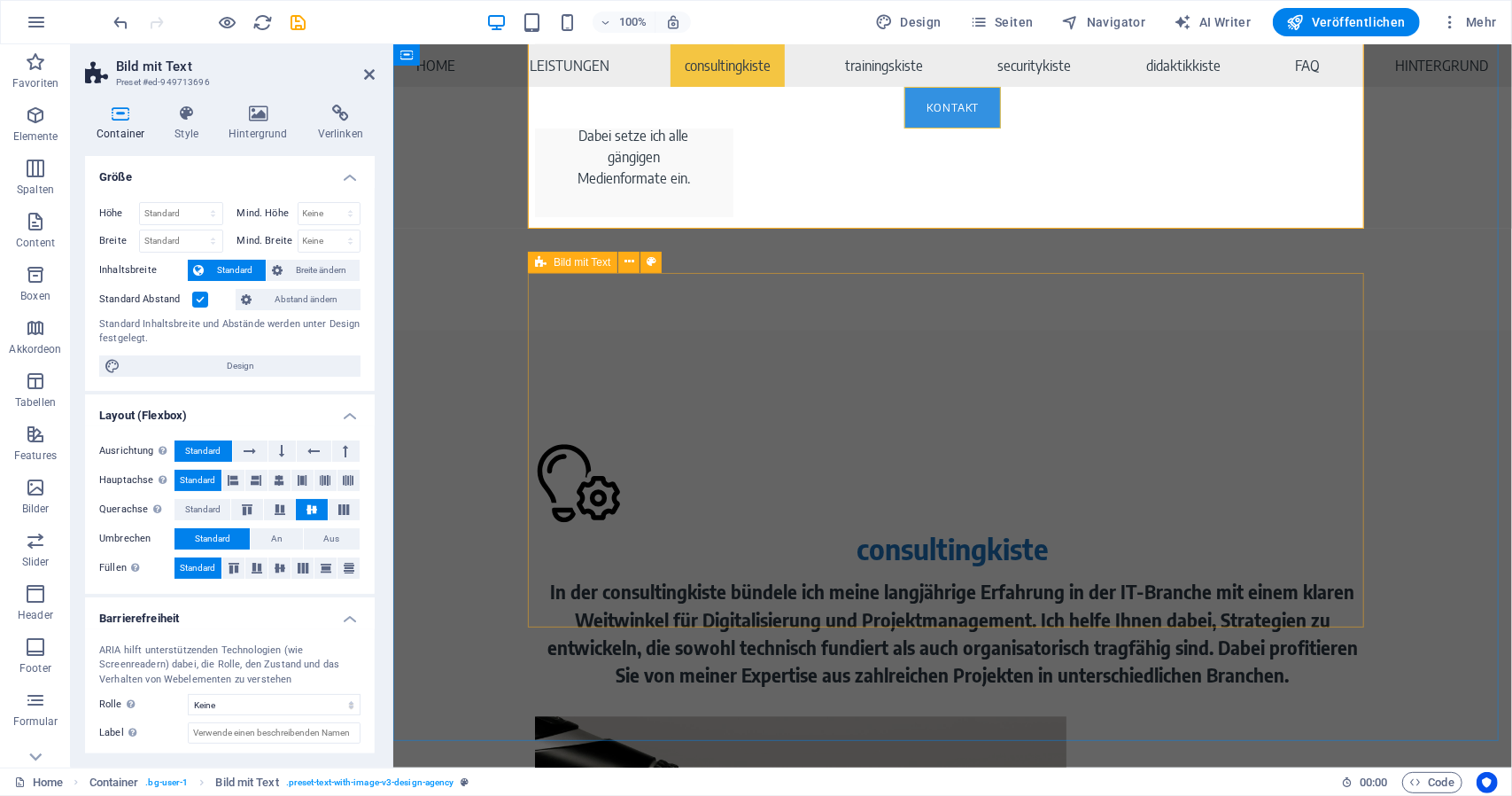
click at [560, 258] on span "Bild mit Text" at bounding box center [582, 262] width 57 height 11
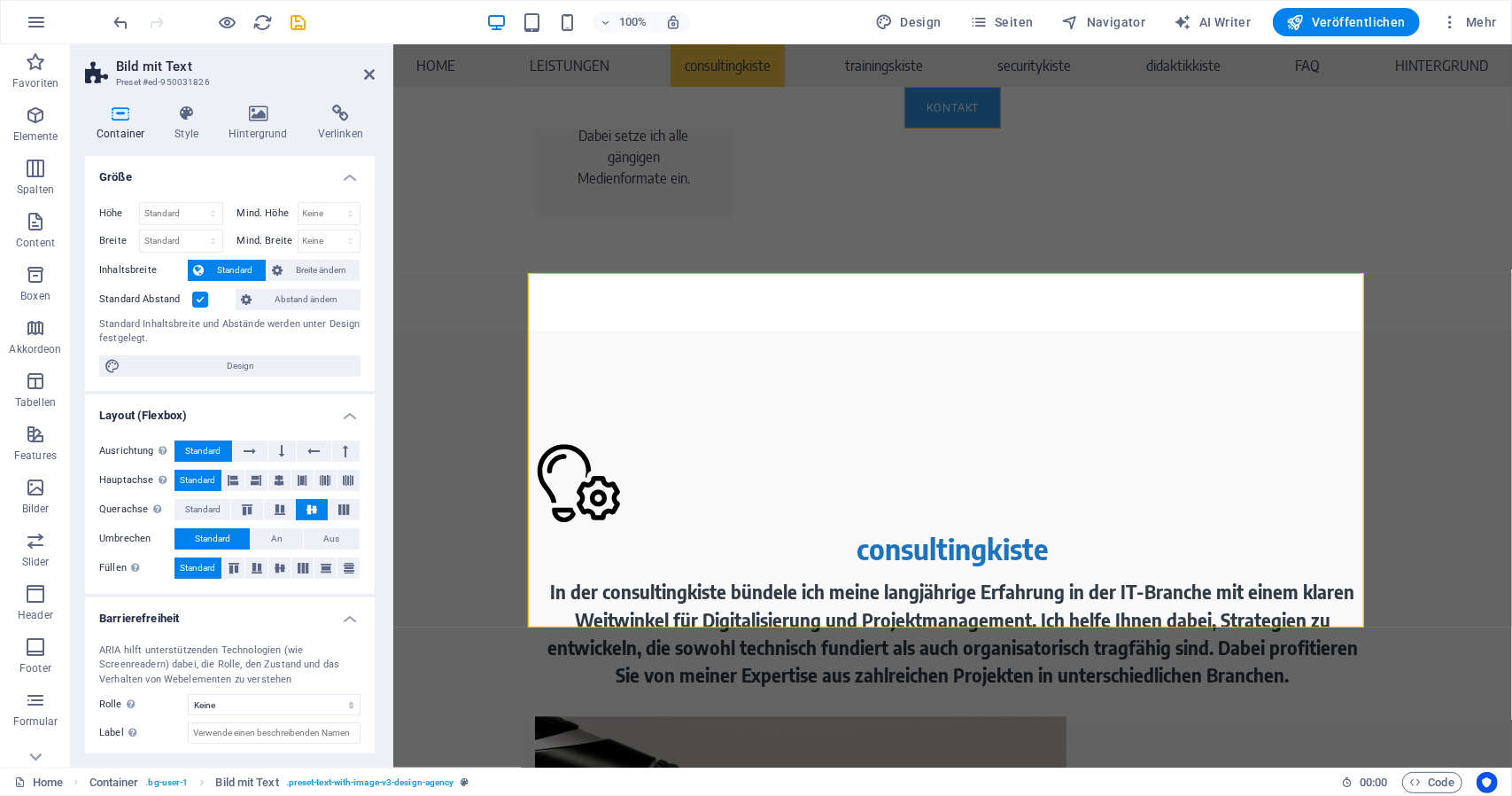
click at [199, 302] on label at bounding box center [200, 299] width 16 height 16
click at [0, 0] on input "Standard Abstand" at bounding box center [0, 0] width 0 height 0
click at [202, 302] on label at bounding box center [200, 299] width 16 height 16
click at [0, 0] on input "Standard Abstand" at bounding box center [0, 0] width 0 height 0
click at [319, 264] on span "Breite ändern" at bounding box center [321, 270] width 67 height 21
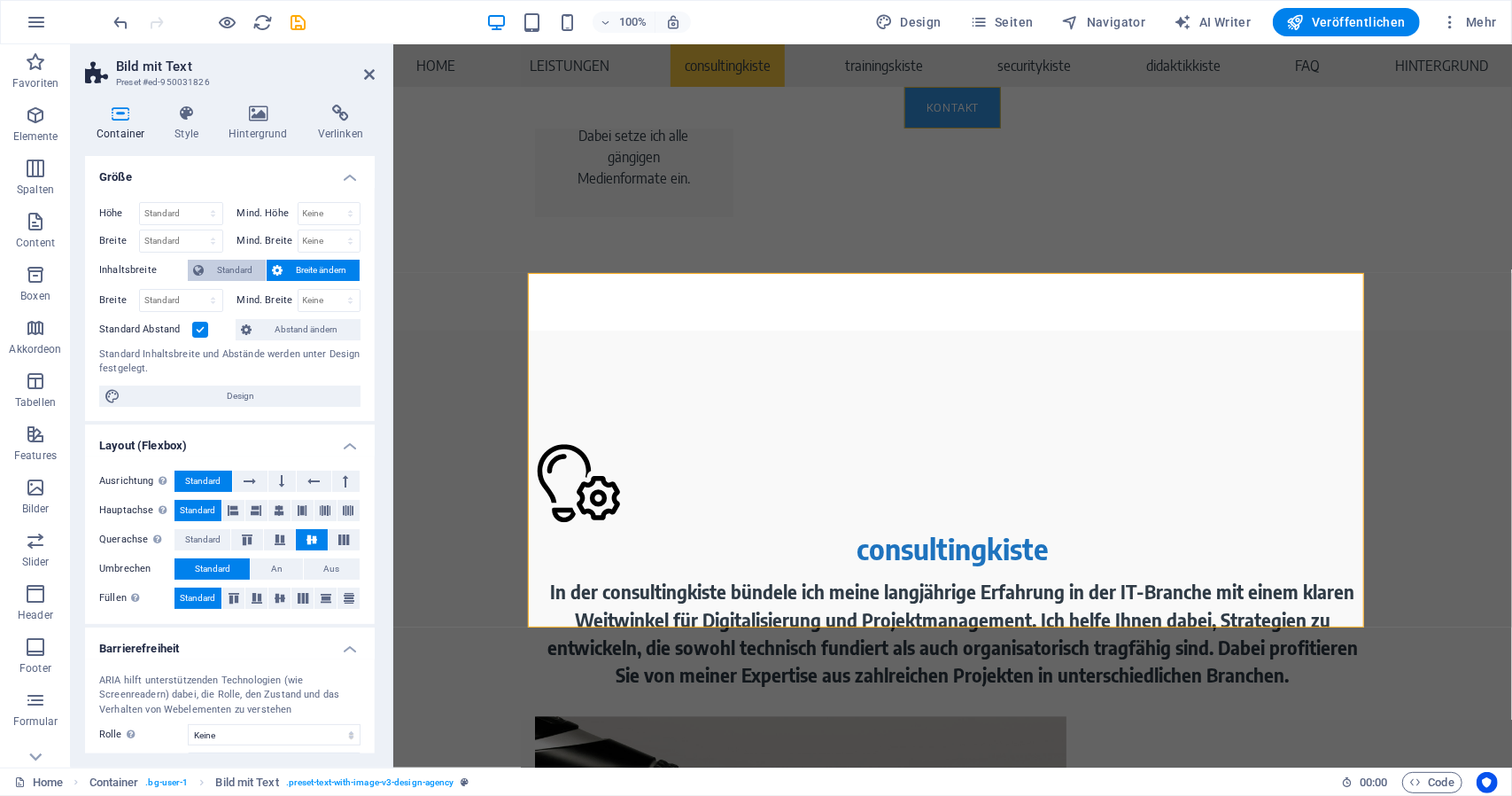
click at [231, 272] on span "Standard" at bounding box center [235, 270] width 51 height 21
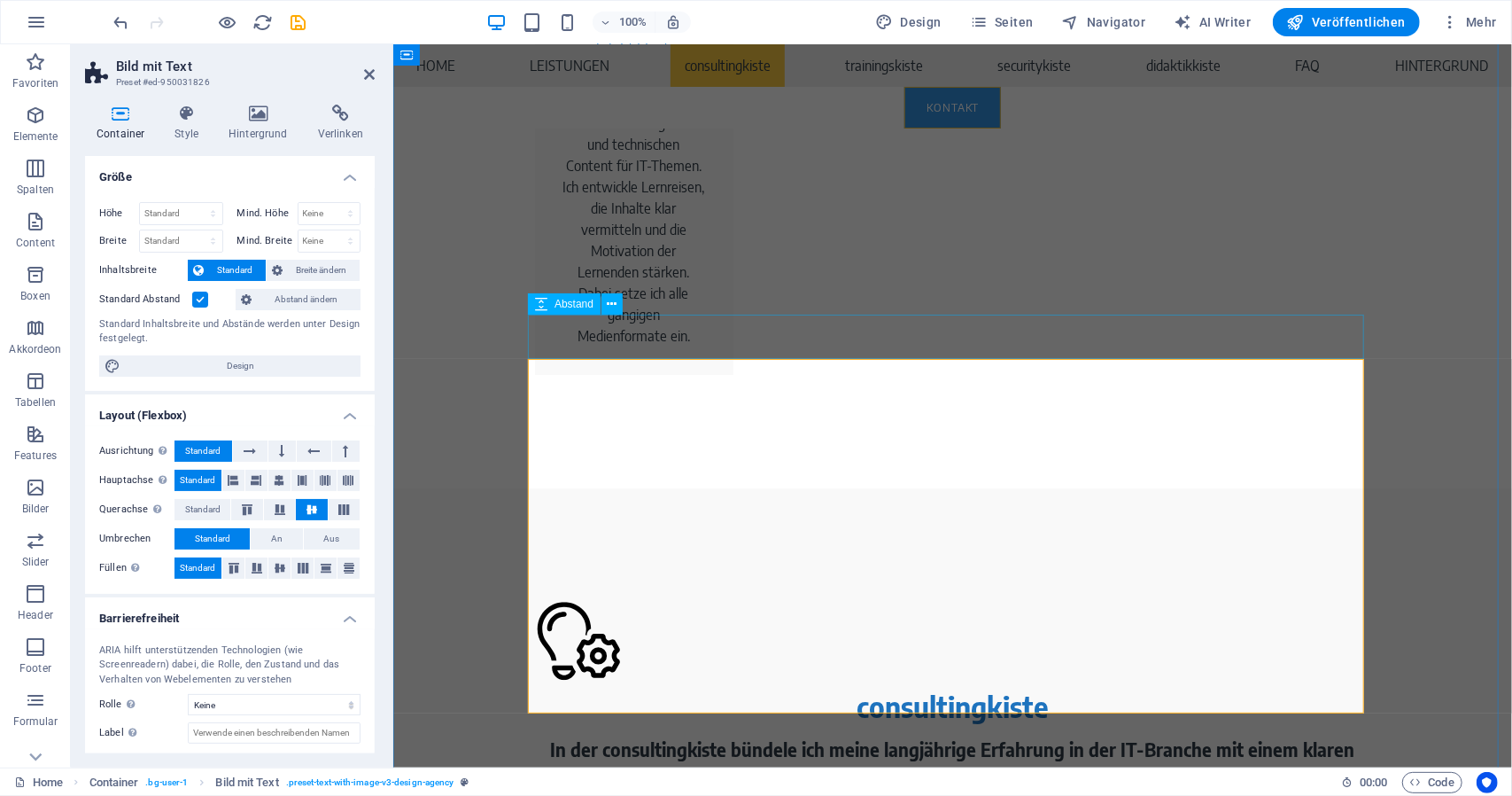
scroll to position [2845, 0]
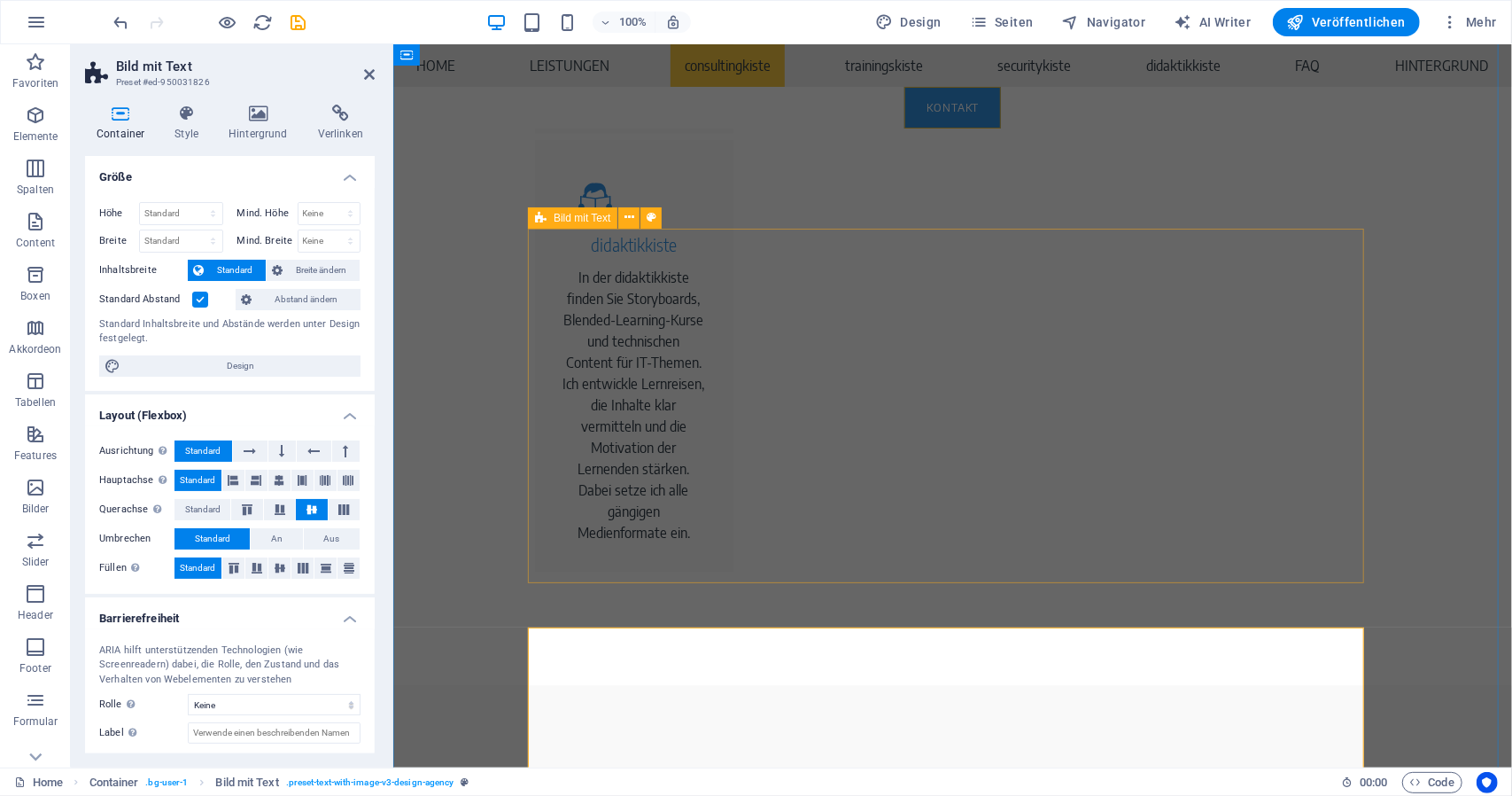
click at [567, 213] on span "Bild mit Text" at bounding box center [582, 217] width 57 height 11
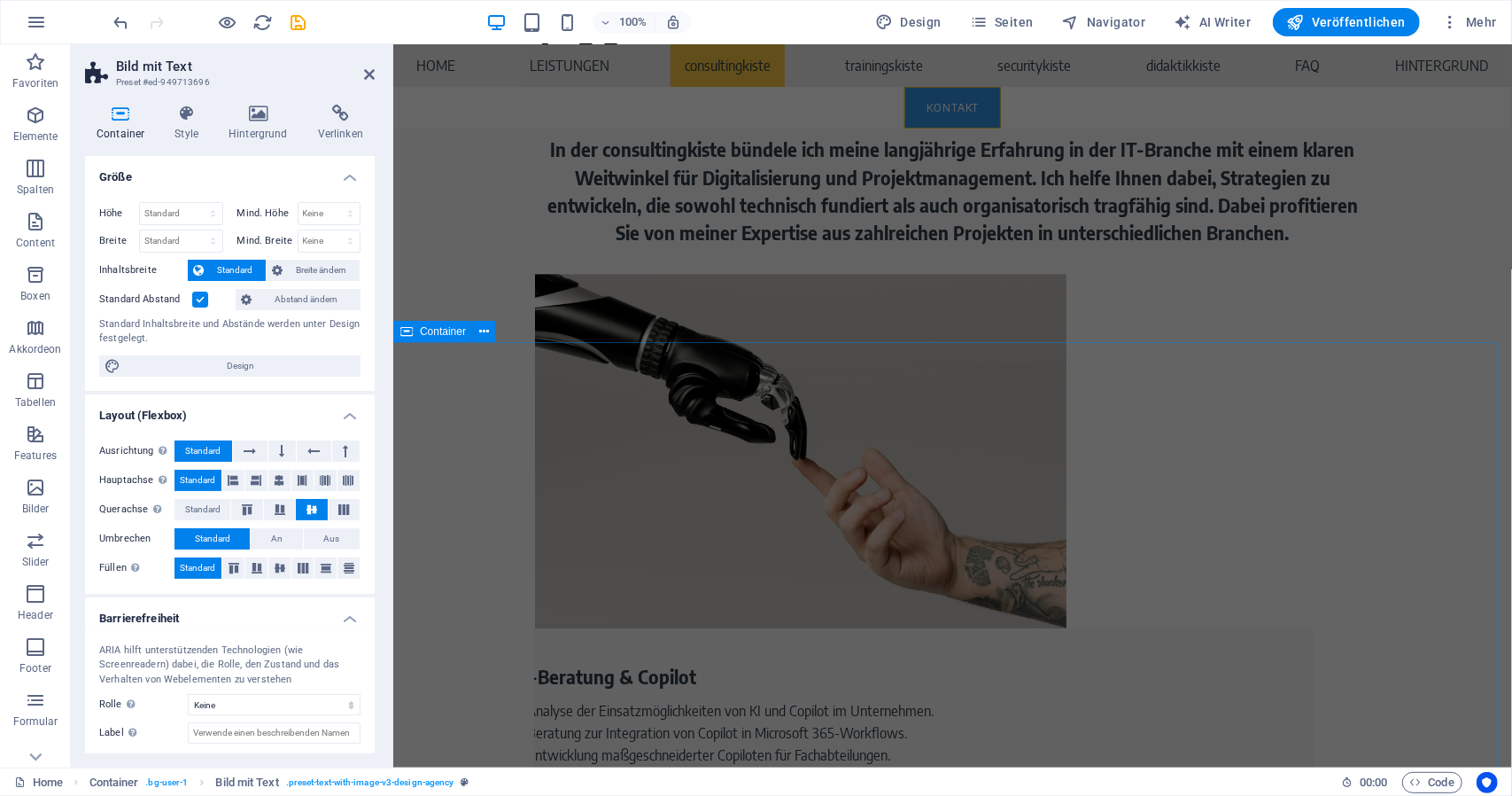
scroll to position [3643, 0]
click at [453, 329] on span "Container" at bounding box center [443, 331] width 46 height 11
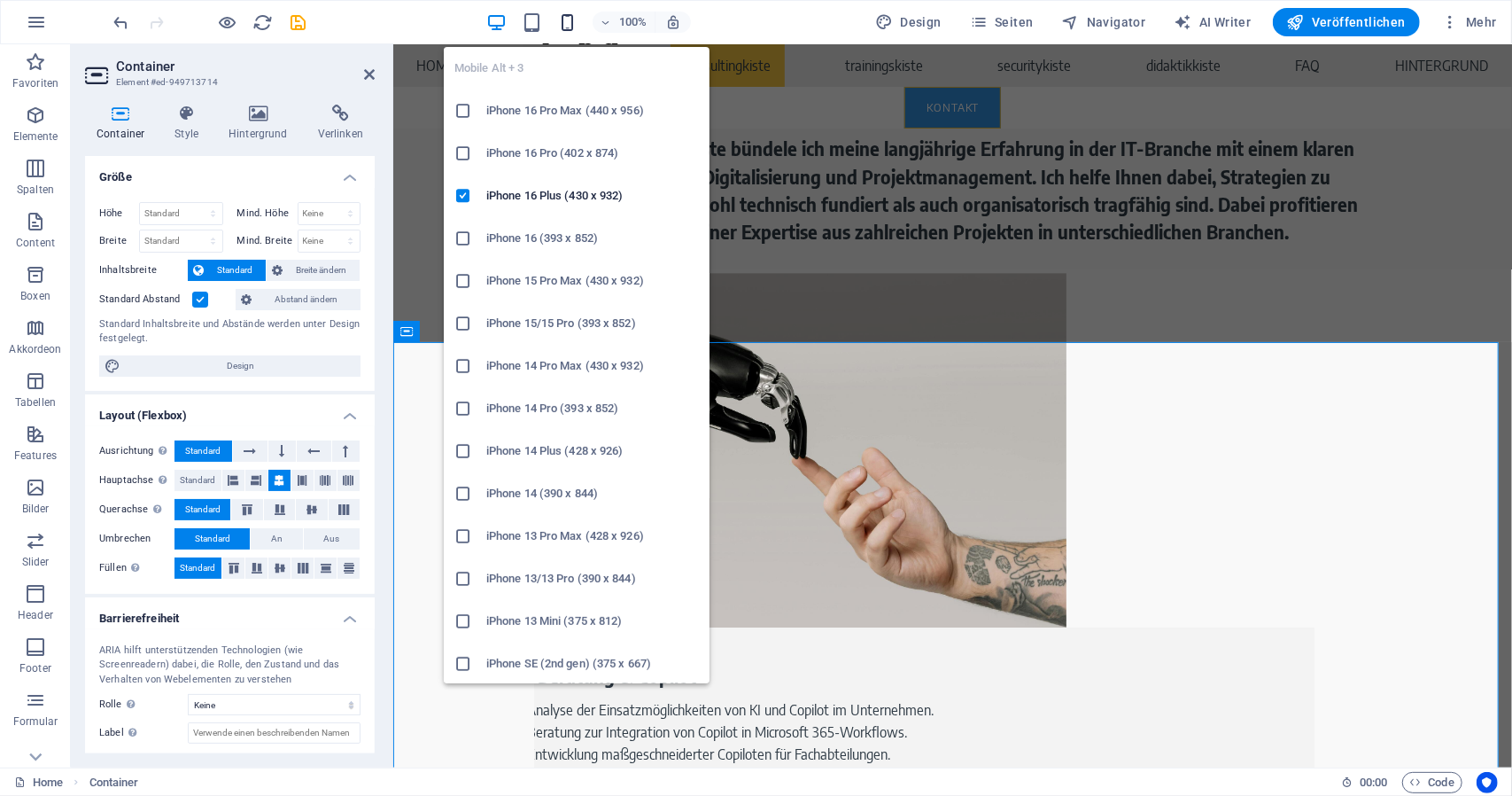
click at [574, 13] on icon "button" at bounding box center [567, 22] width 20 height 20
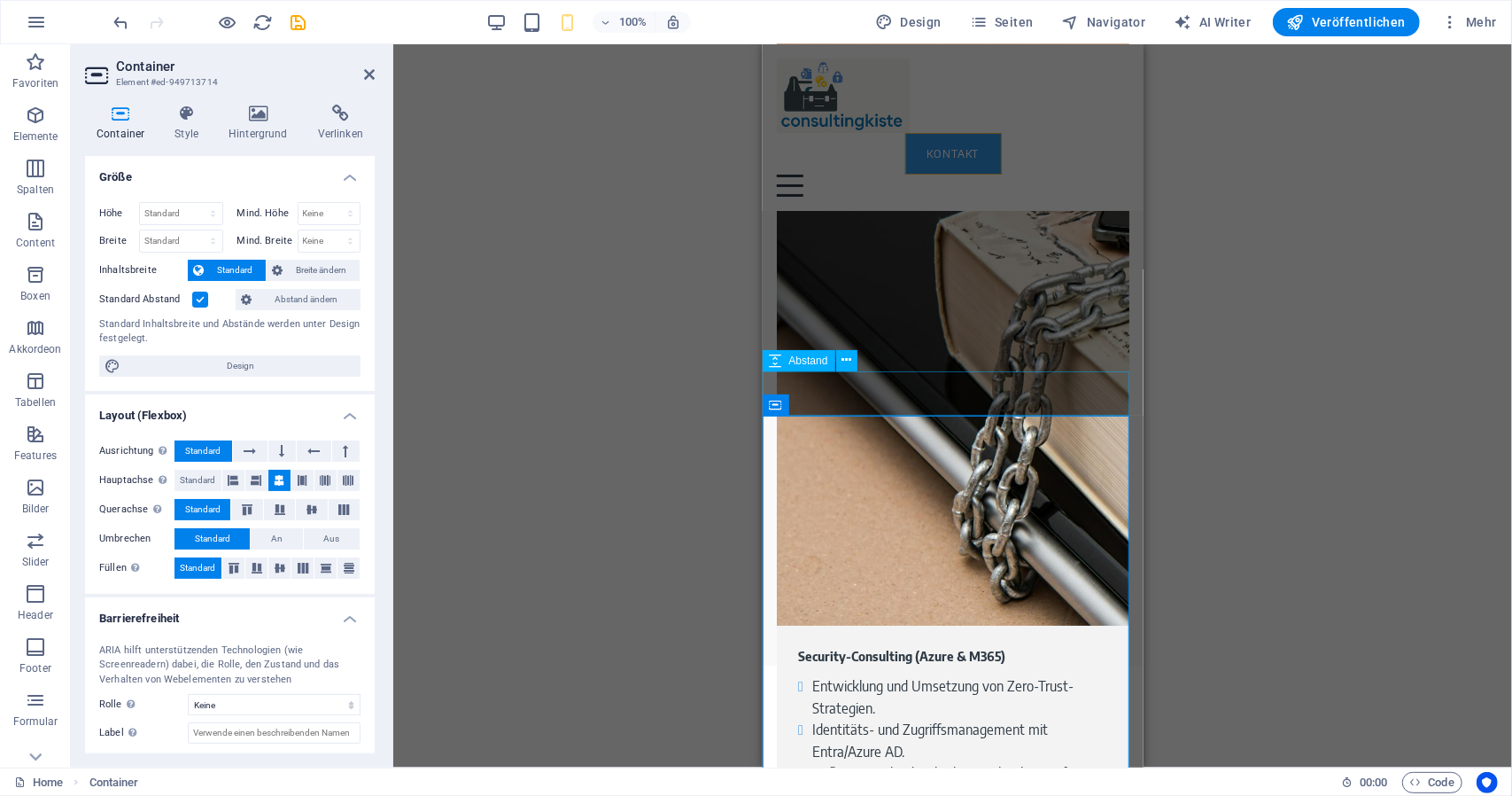
scroll to position [4175, 0]
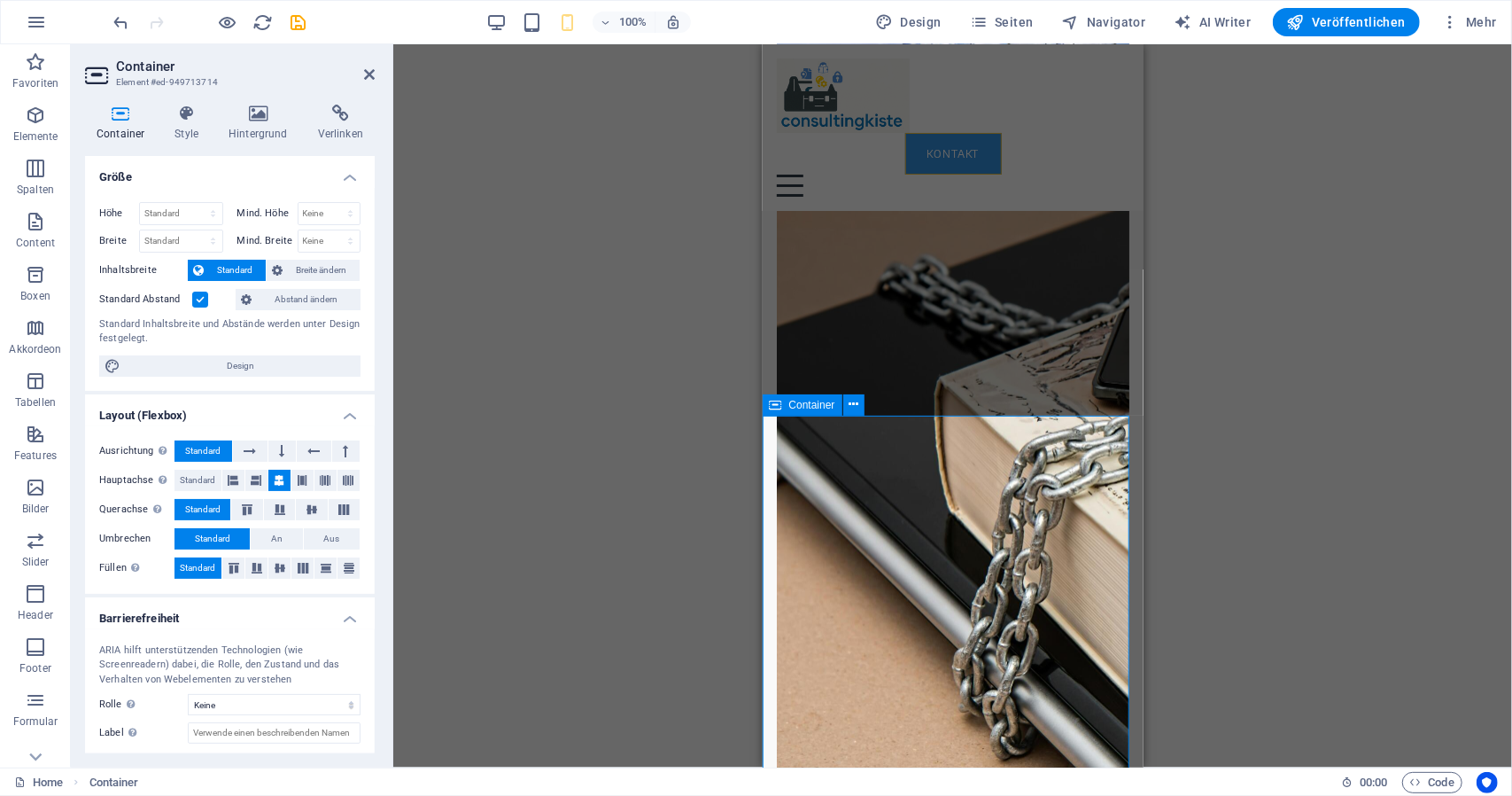
click at [792, 405] on span "Container" at bounding box center [813, 405] width 46 height 11
click at [813, 359] on span "Abstand" at bounding box center [809, 360] width 39 height 11
select select "px"
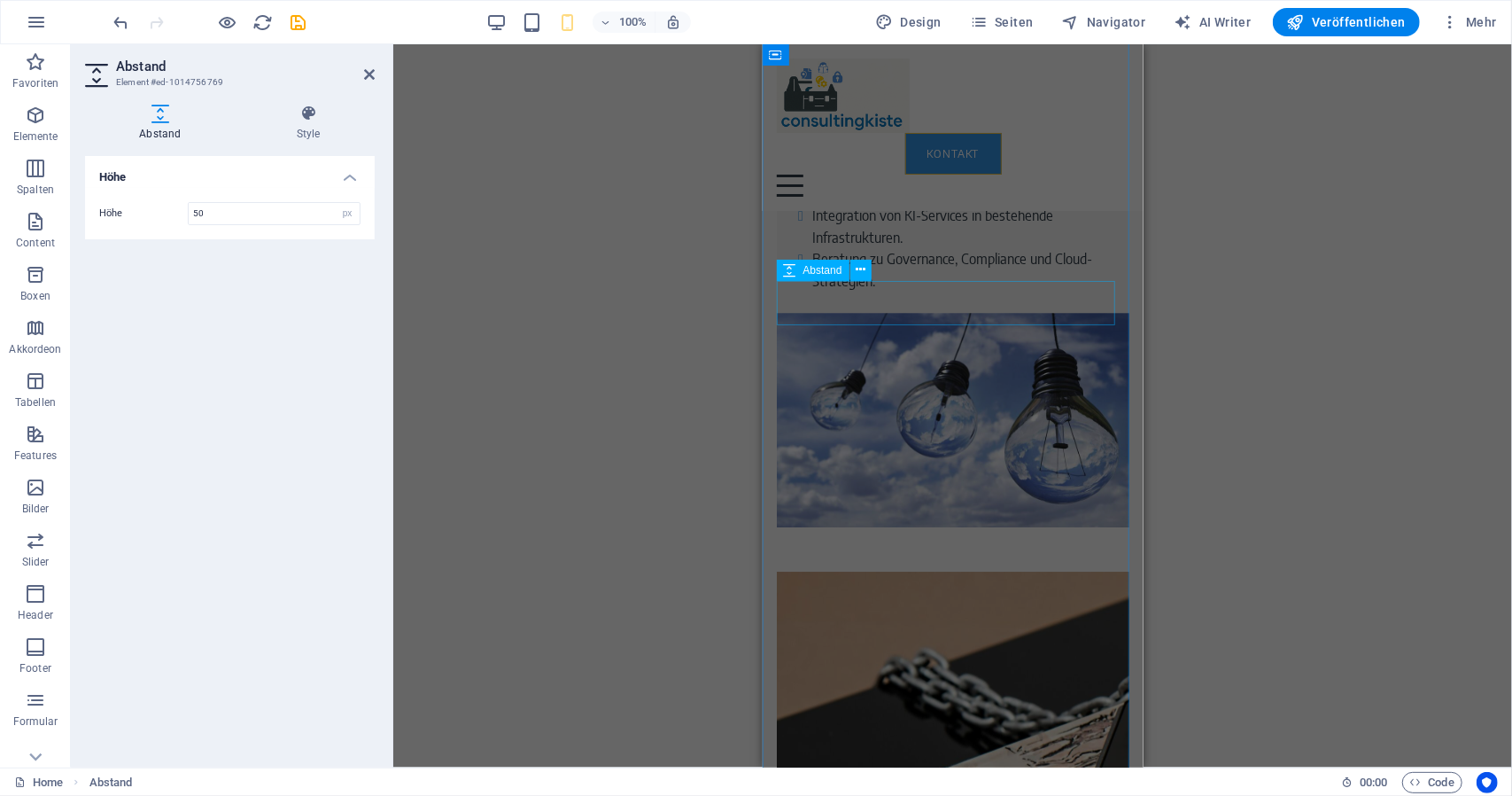
scroll to position [3732, 0]
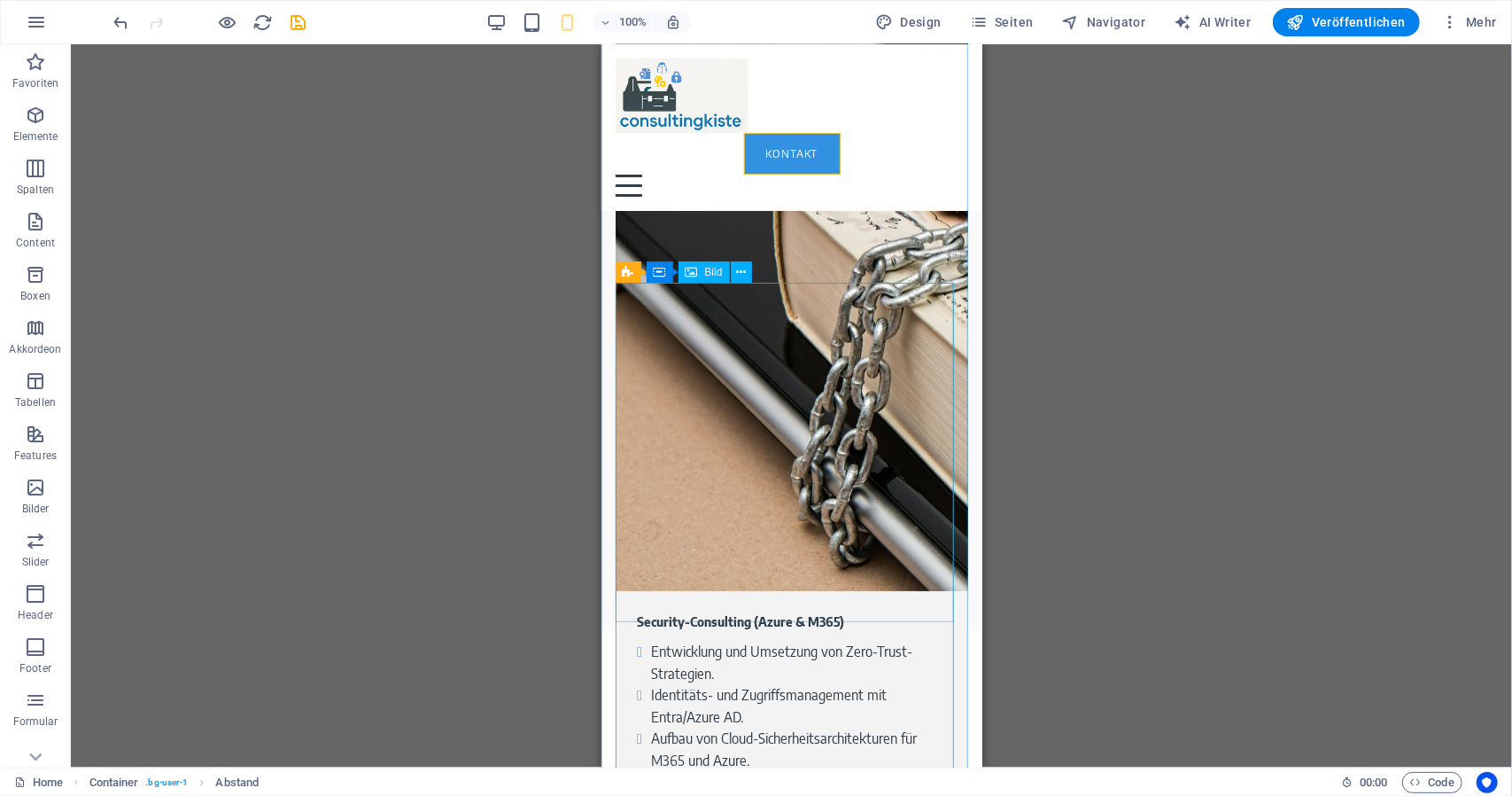
scroll to position [4353, 0]
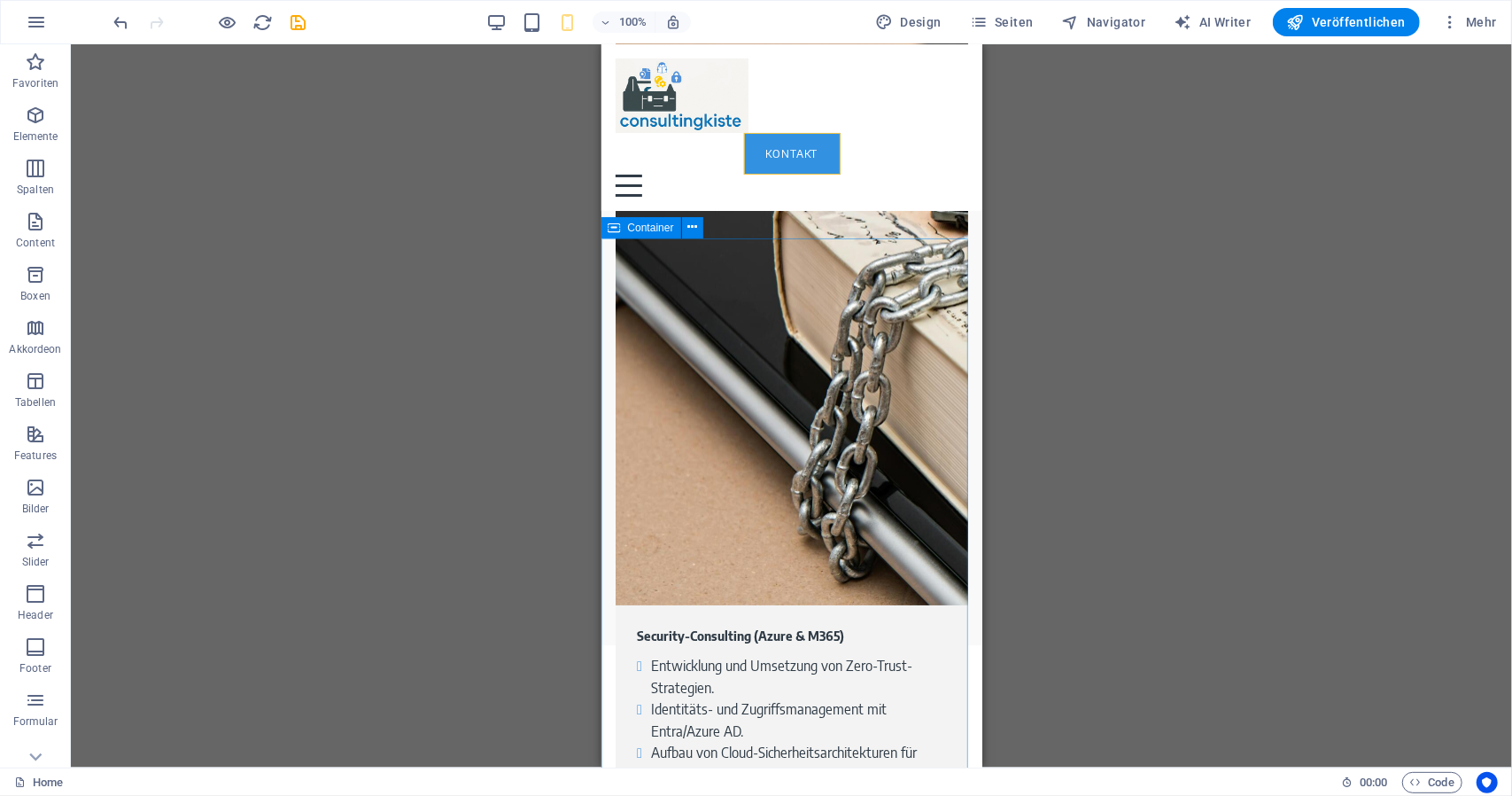
click at [651, 231] on span "Container" at bounding box center [652, 227] width 46 height 11
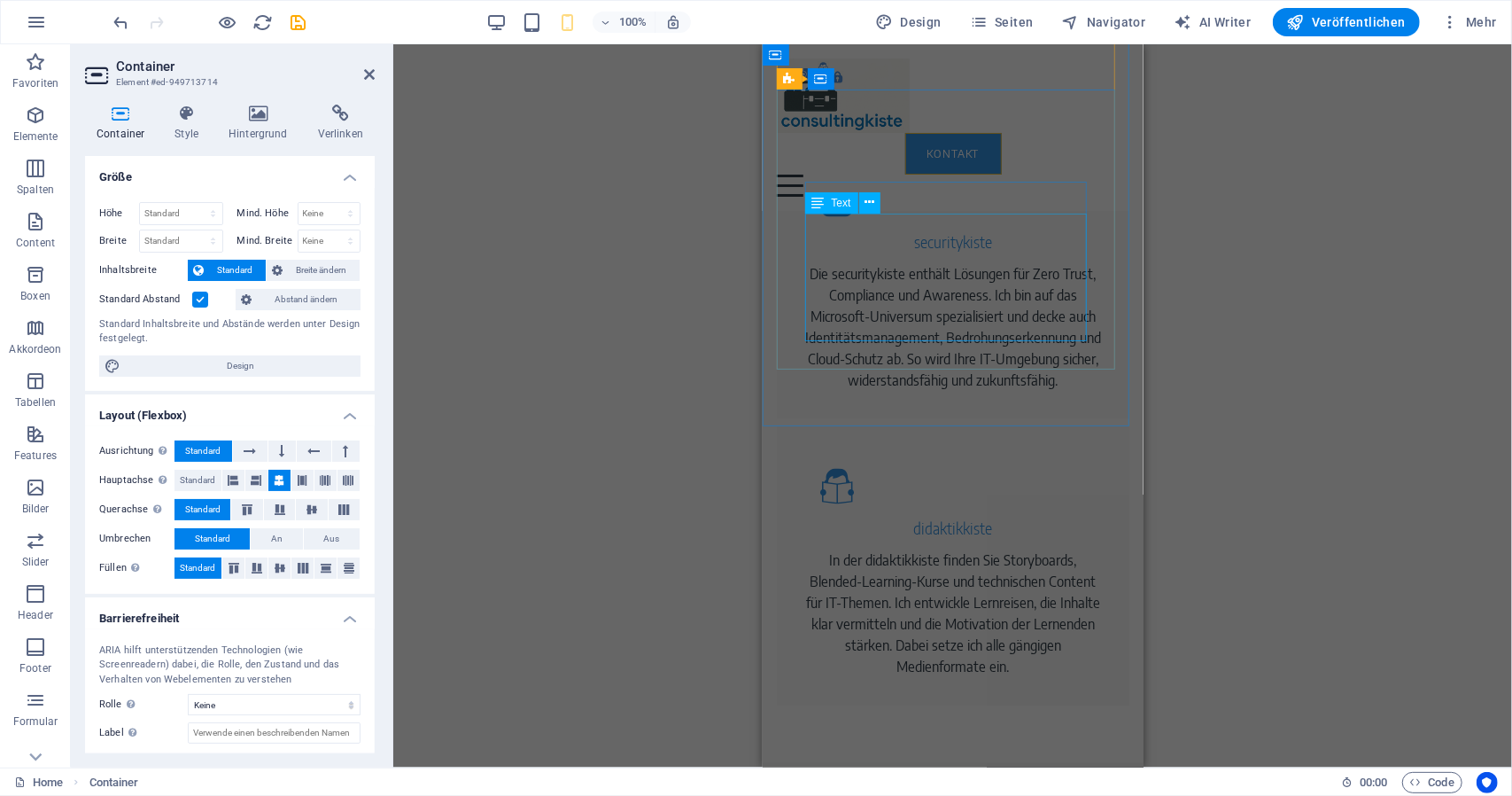
scroll to position [1516, 0]
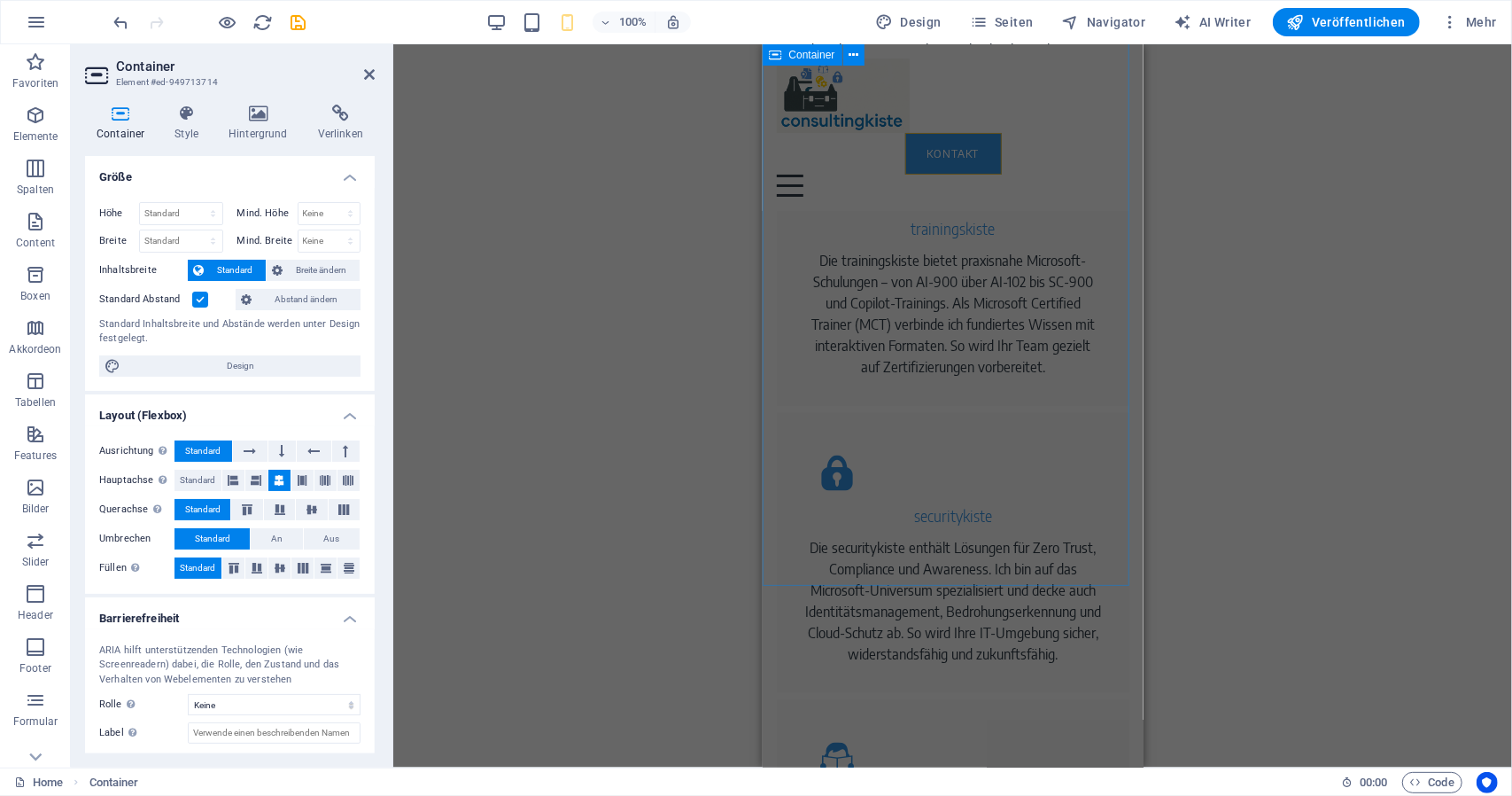
click at [808, 574] on div "Leistungen im Überblick consultingkiste: vier Fächer voller Lösungen für digita…" at bounding box center [952, 364] width 381 height 1342
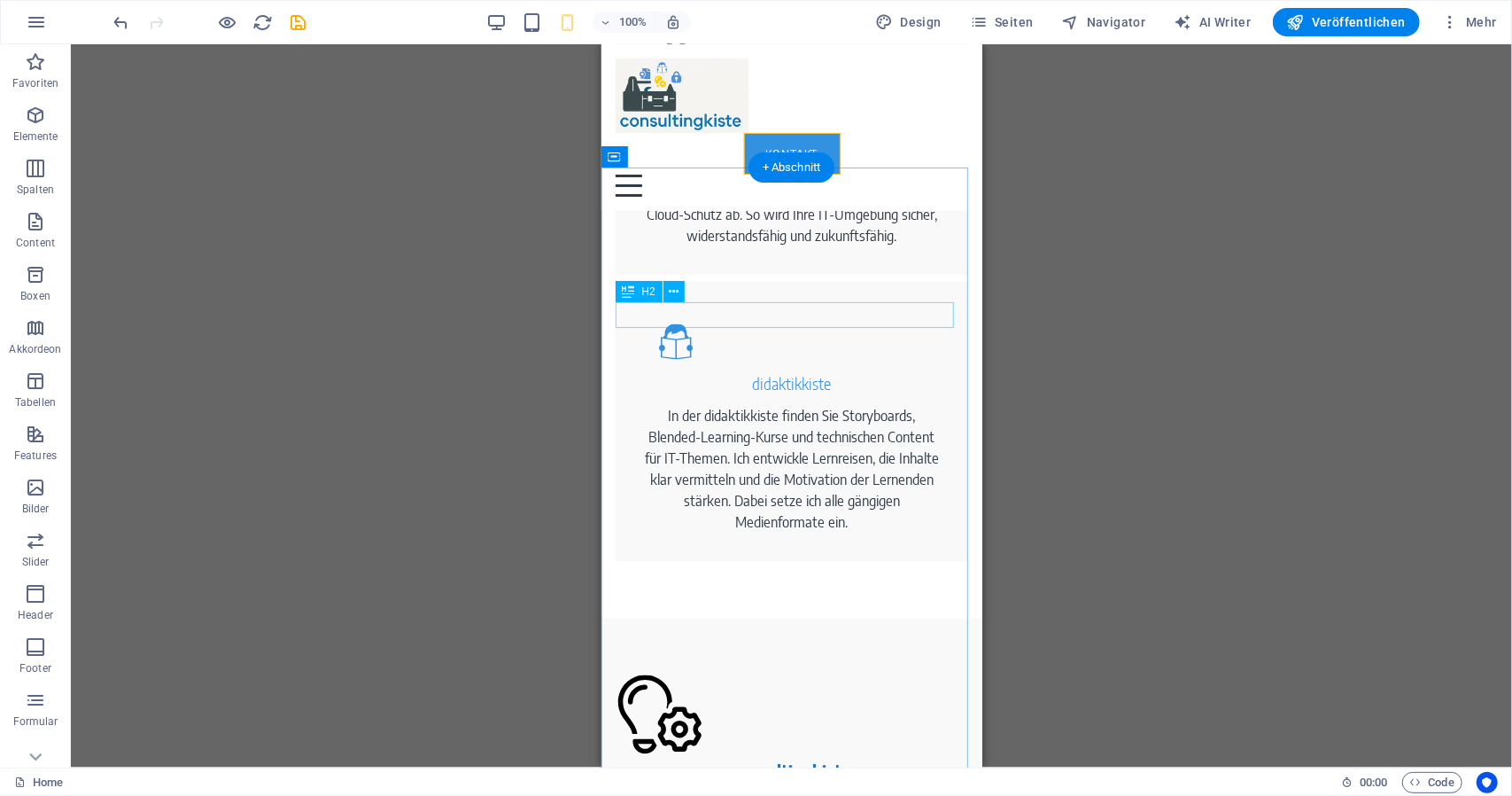
scroll to position [1862, 0]
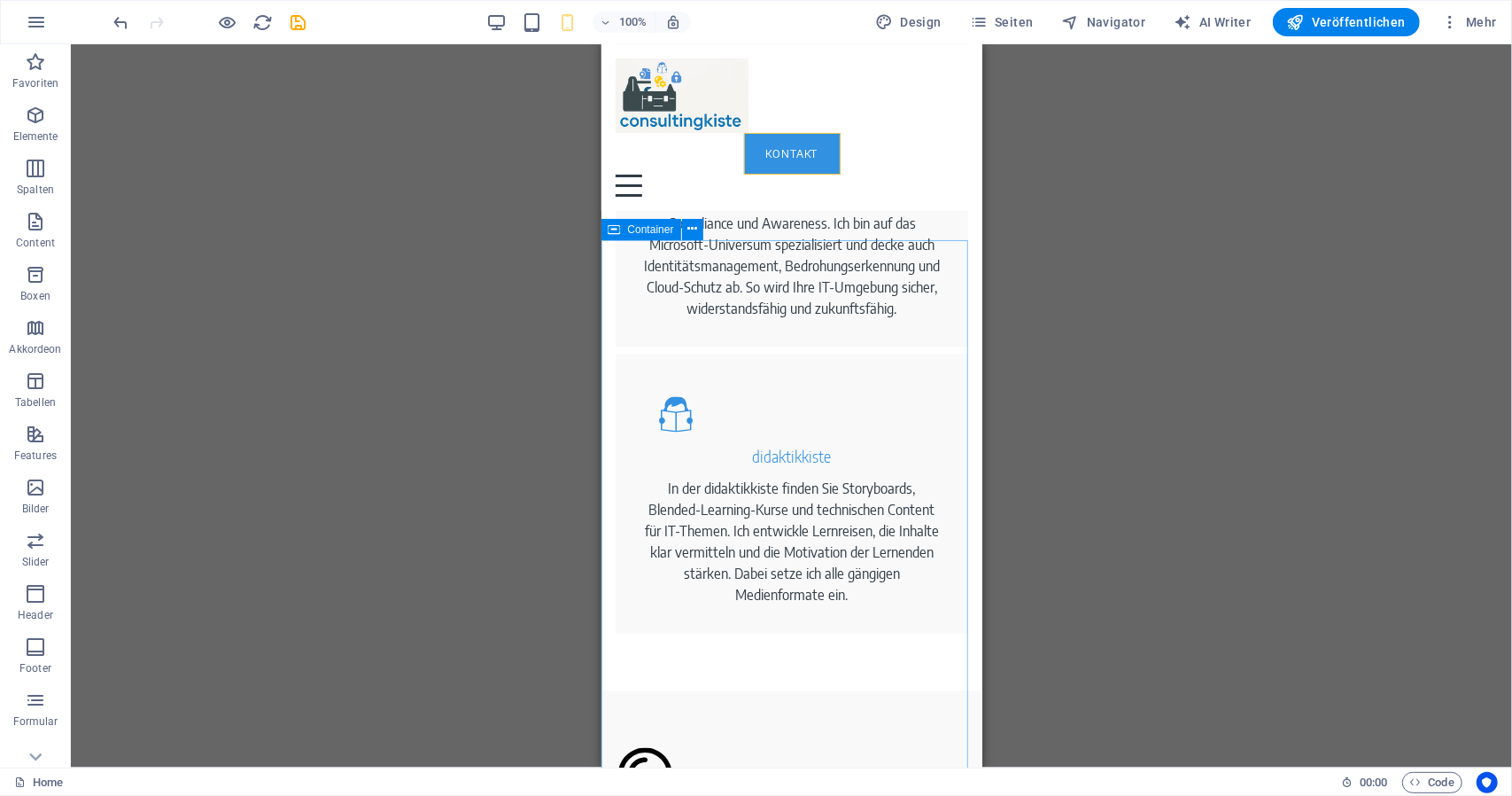
click at [642, 233] on span "Container" at bounding box center [652, 229] width 46 height 11
select select "px"
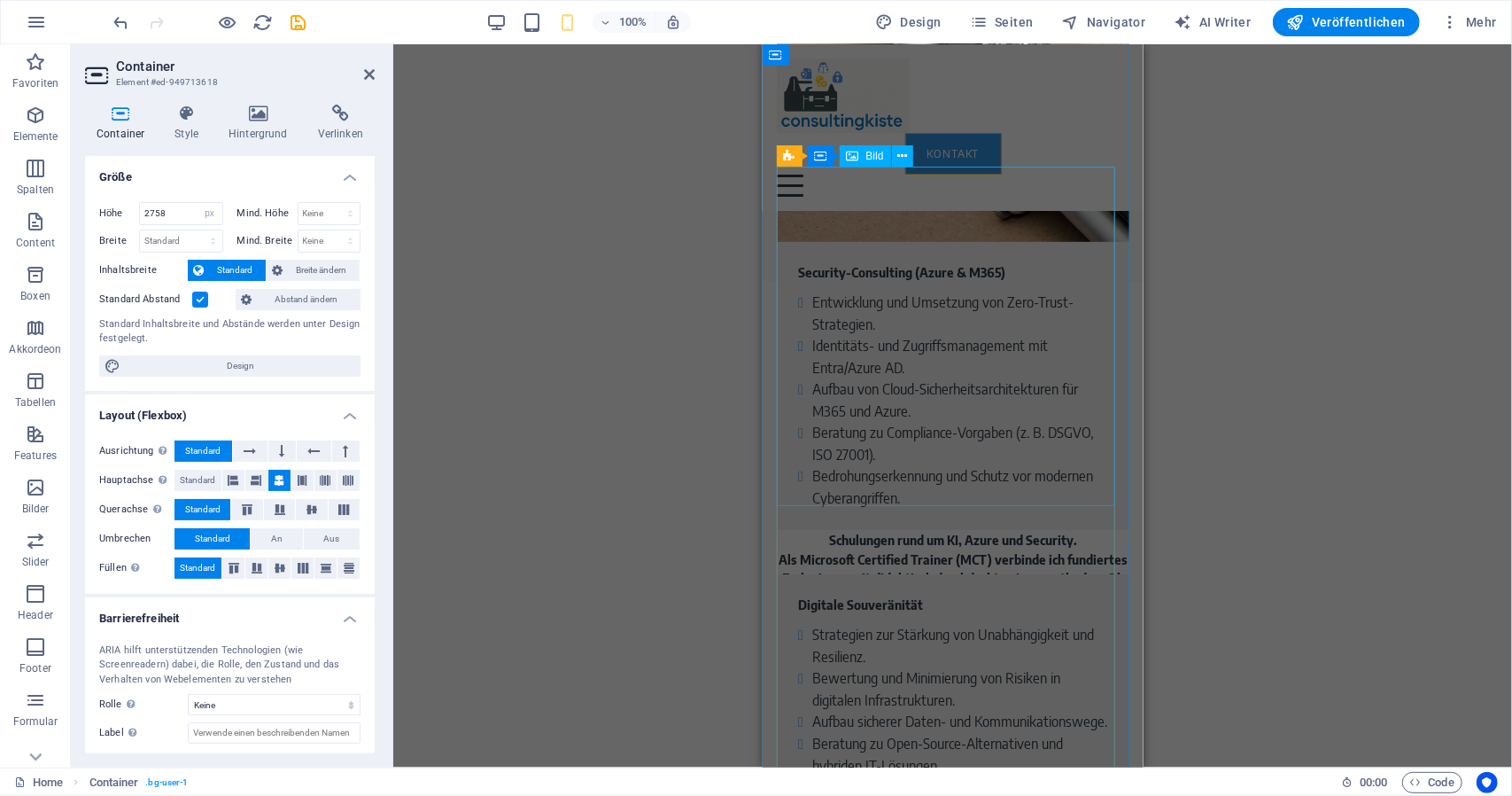
scroll to position [4343, 0]
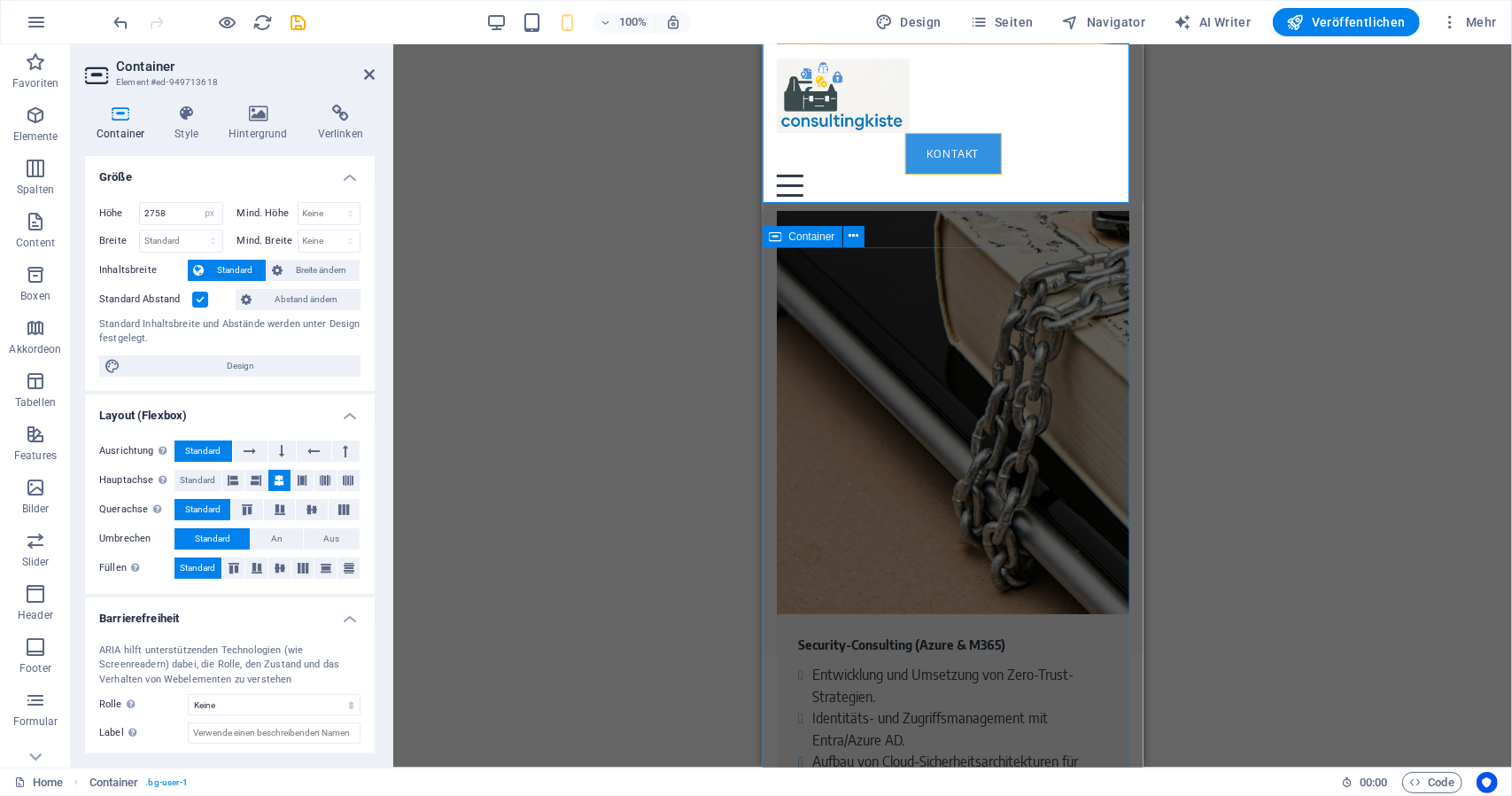
click at [812, 237] on span "Container" at bounding box center [813, 237] width 46 height 11
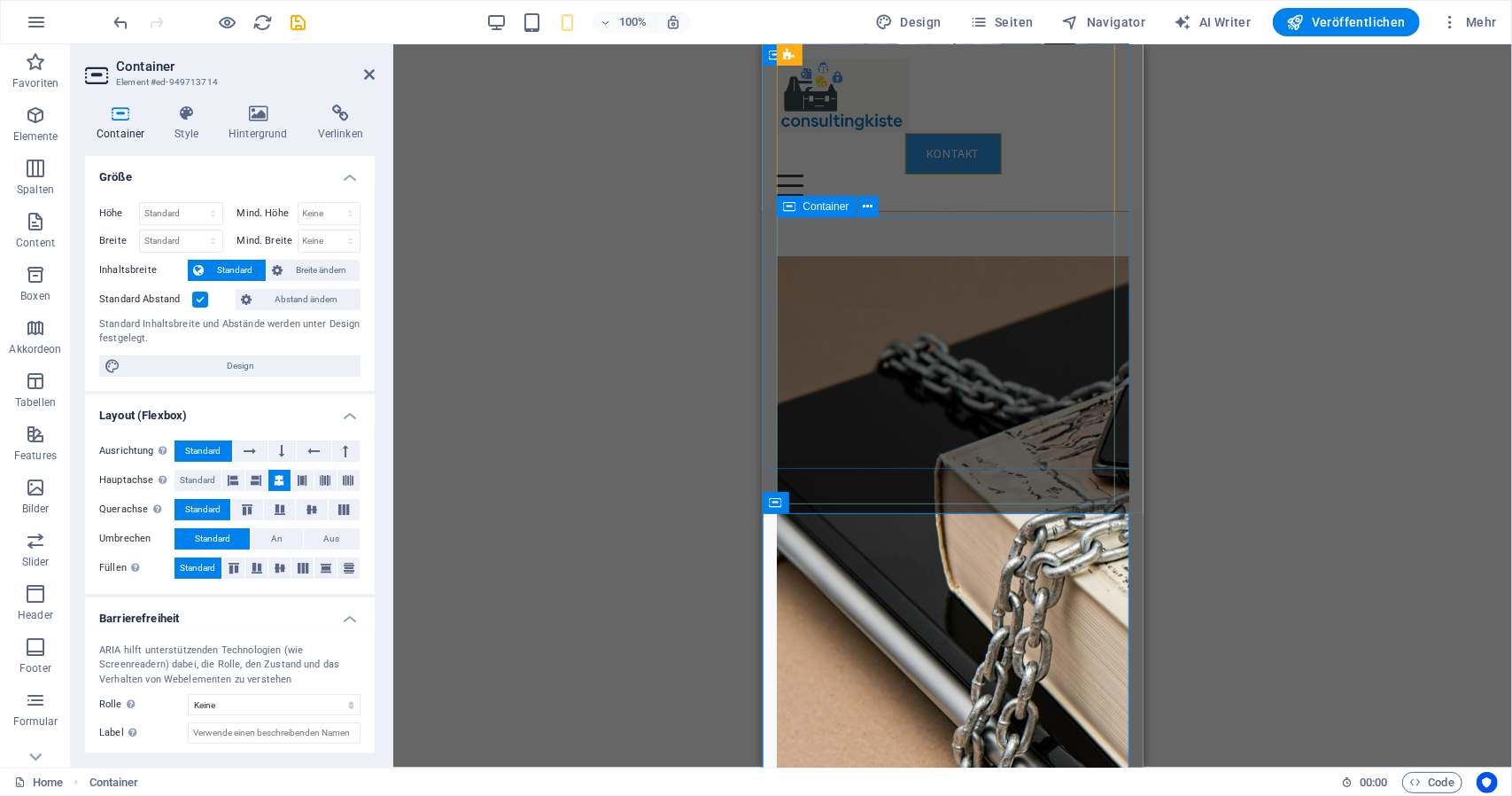
scroll to position [4078, 0]
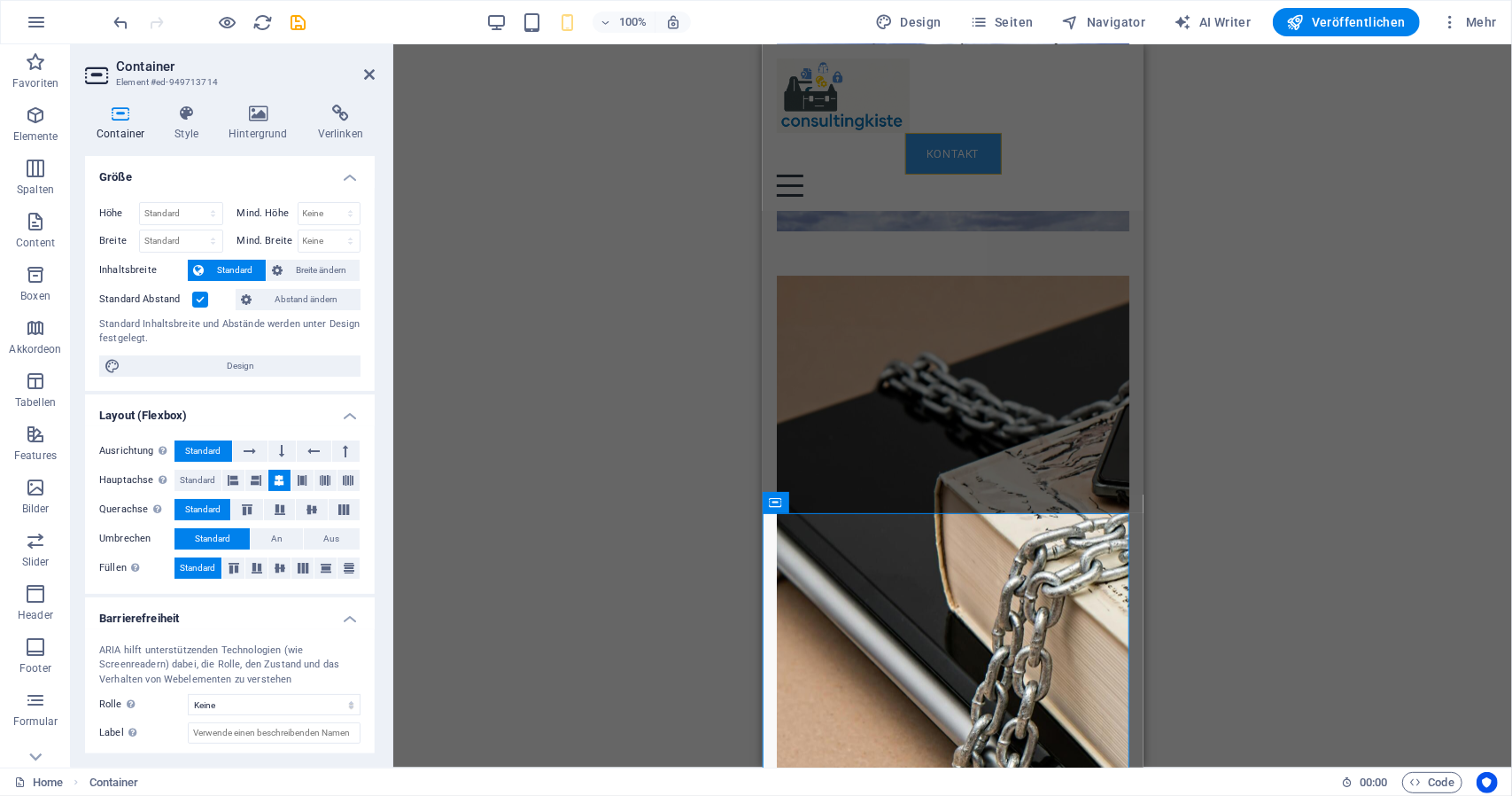
click at [620, 397] on div "Ziehe hier rein, um den vorhandenen Inhalt zu ersetzen. Drücke "Strg", wenn du …" at bounding box center [952, 406] width 1119 height 724
click at [490, 12] on div "100% Design Seiten Navigator AI Writer Veröffentlichen Mehr" at bounding box center [807, 21] width 1393 height 28
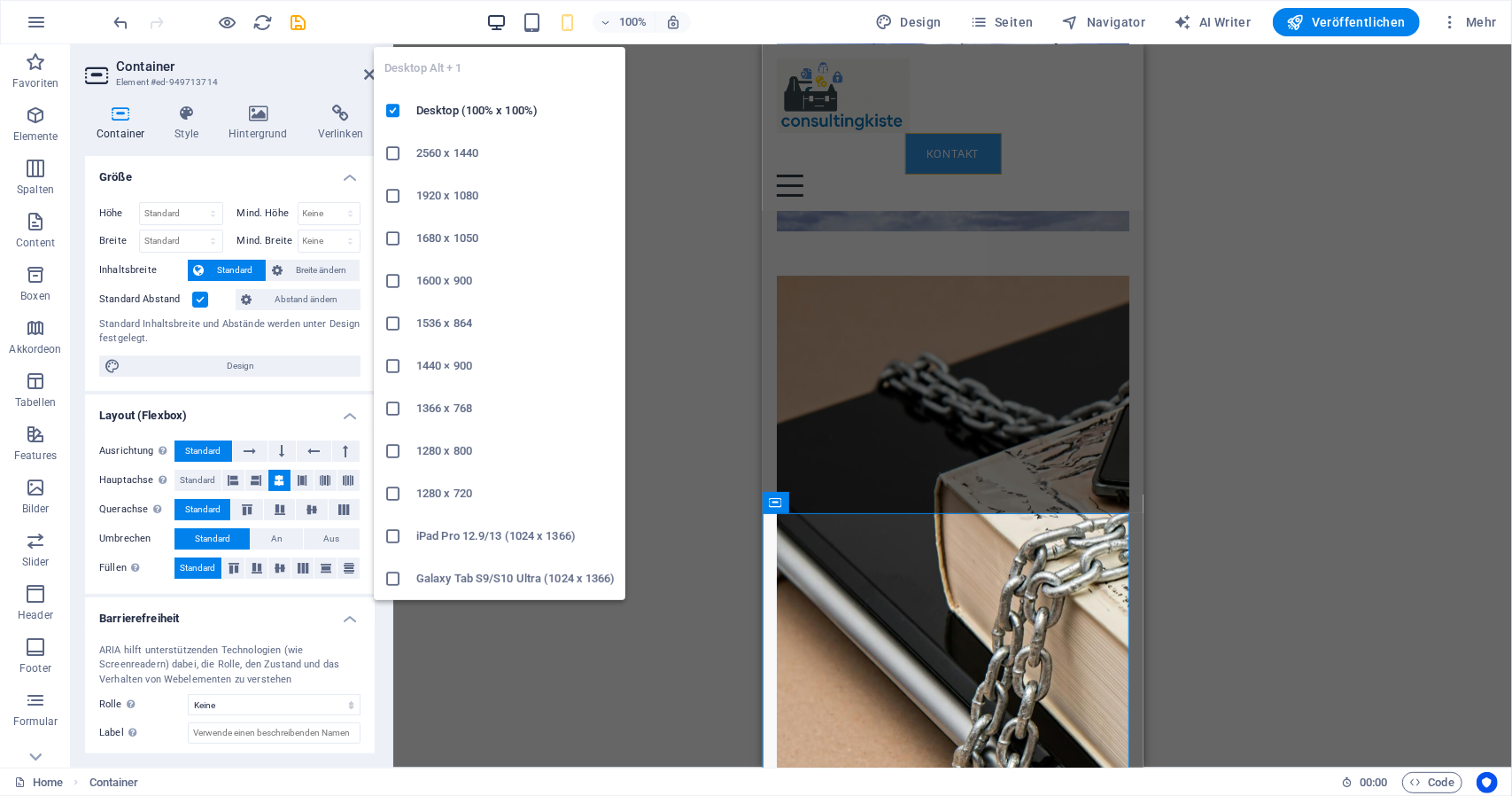
click at [505, 31] on icon "button" at bounding box center [496, 22] width 20 height 20
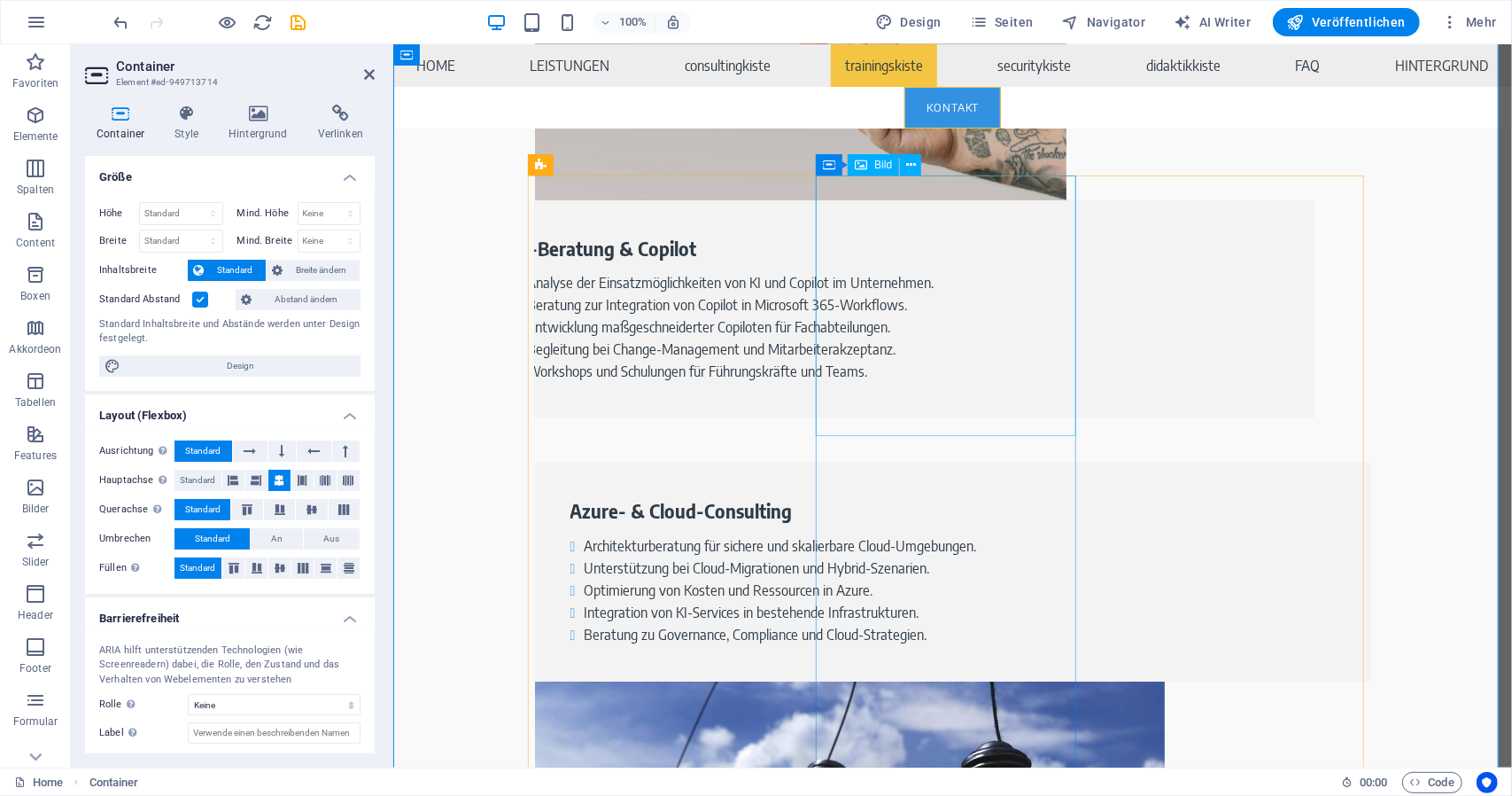
scroll to position [3668, 0]
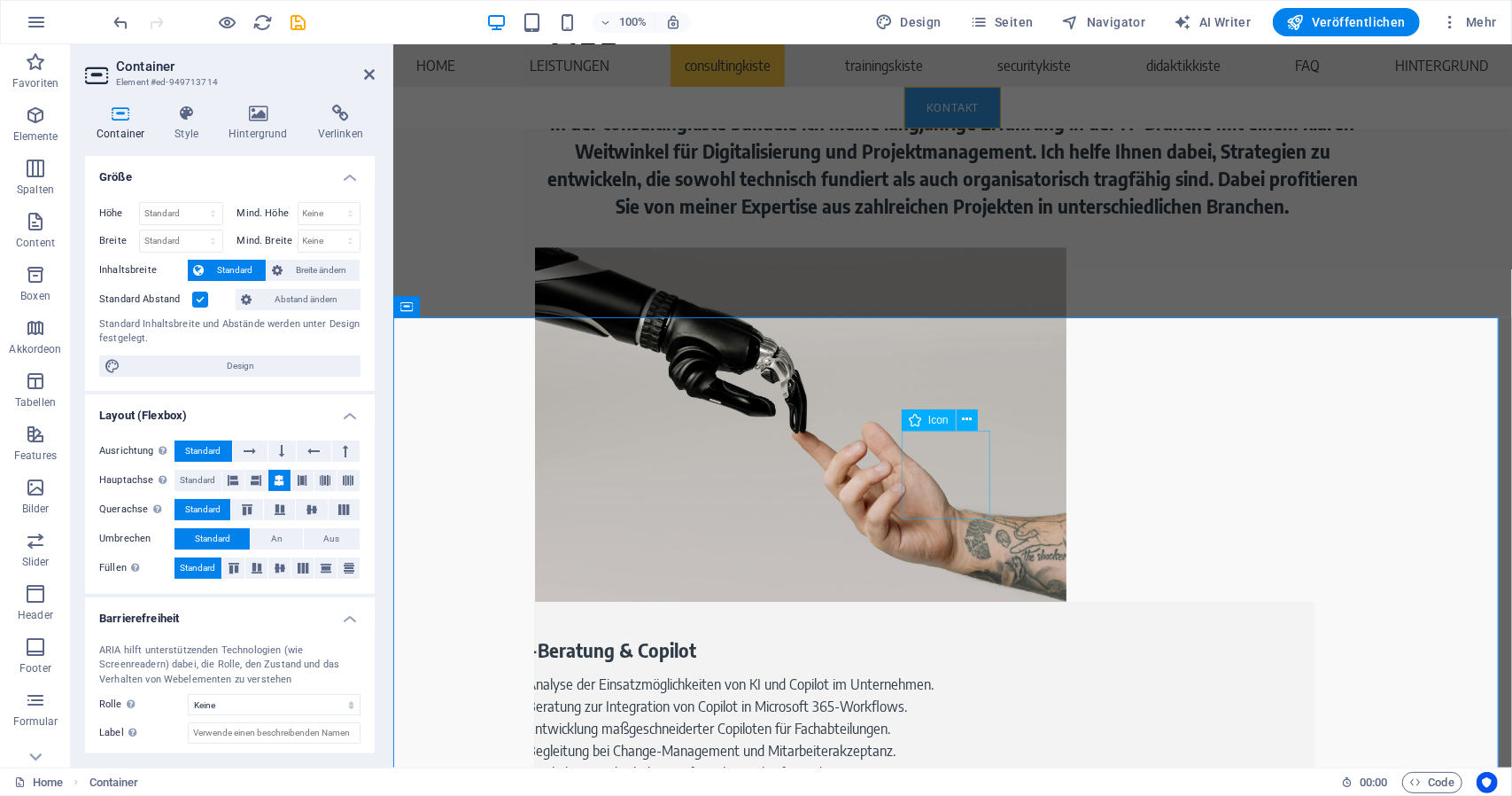
click at [919, 418] on icon at bounding box center [915, 420] width 13 height 21
select select "xMidYMid"
select select "px"
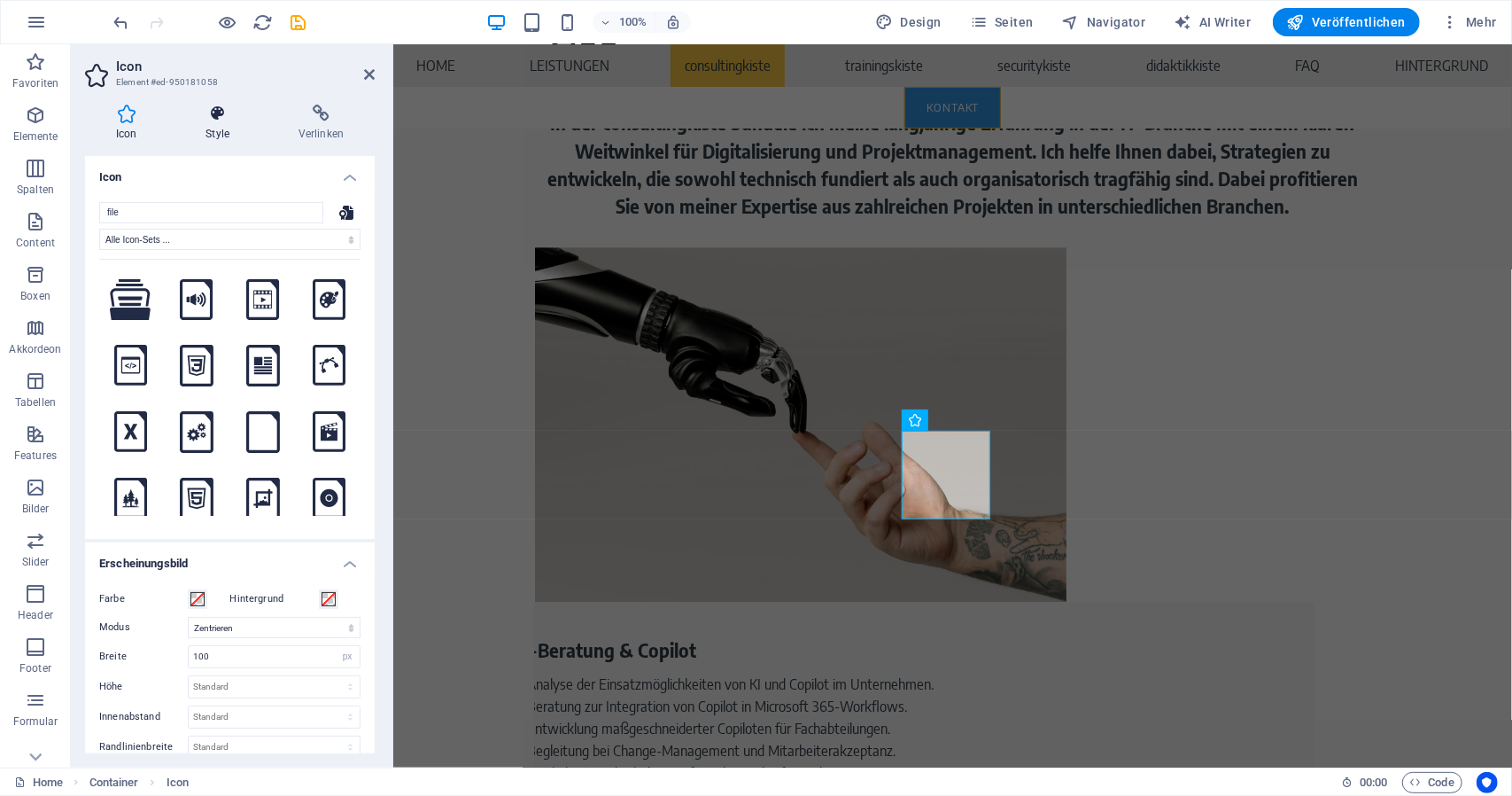
click at [210, 124] on h4 "Style" at bounding box center [221, 123] width 93 height 38
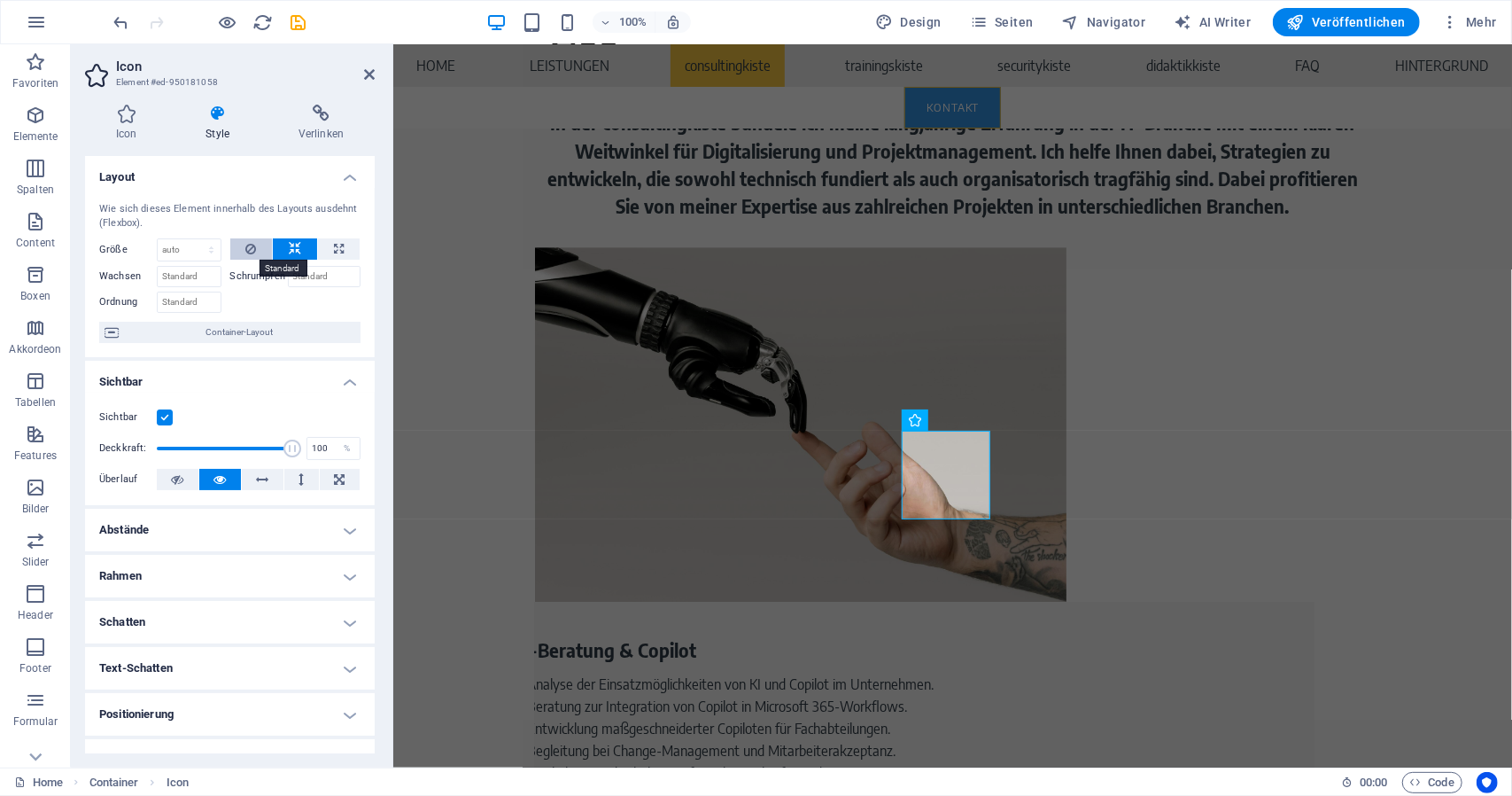
click at [262, 248] on button at bounding box center [252, 249] width 42 height 21
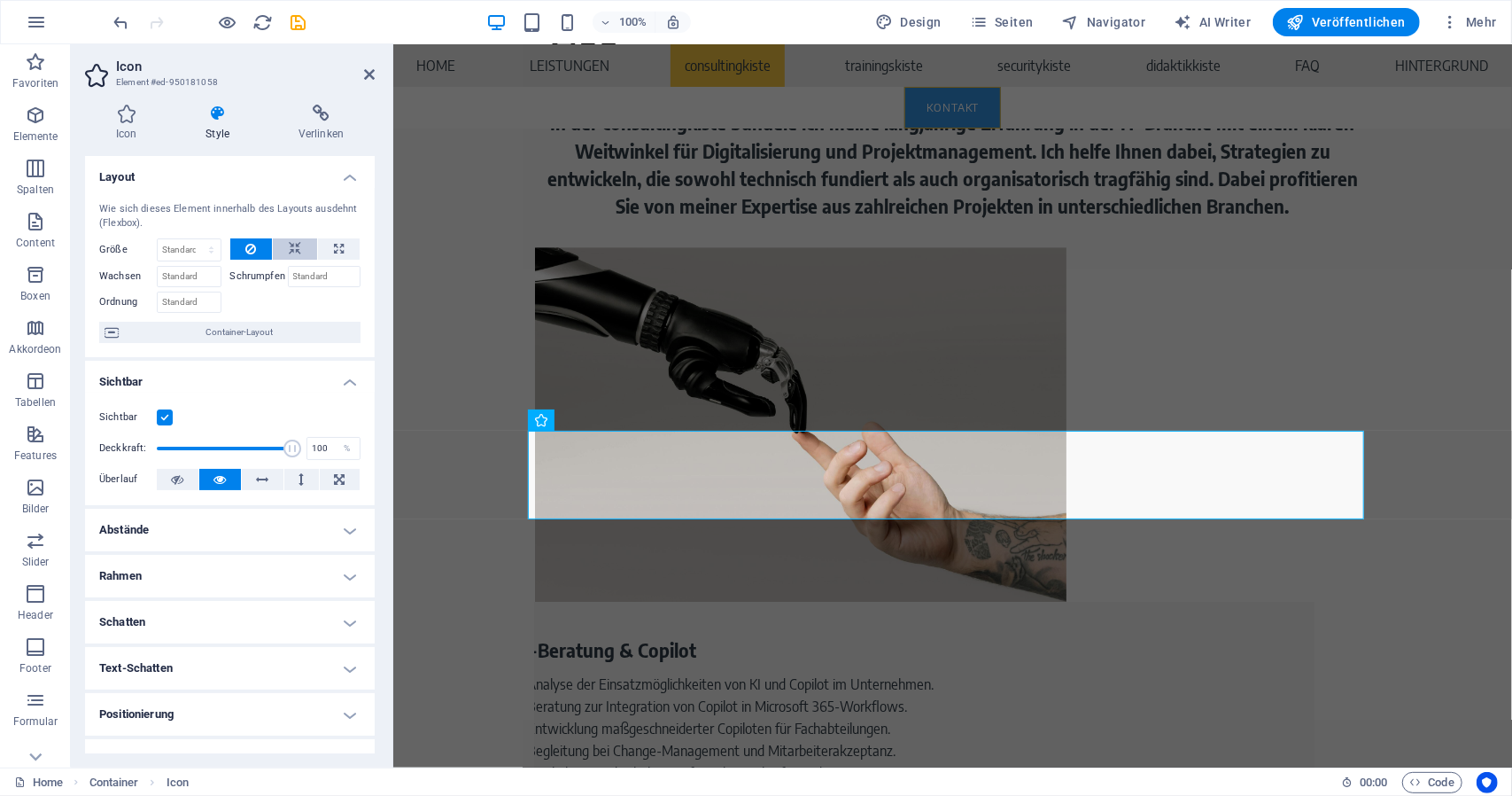
click at [295, 243] on icon at bounding box center [294, 249] width 13 height 21
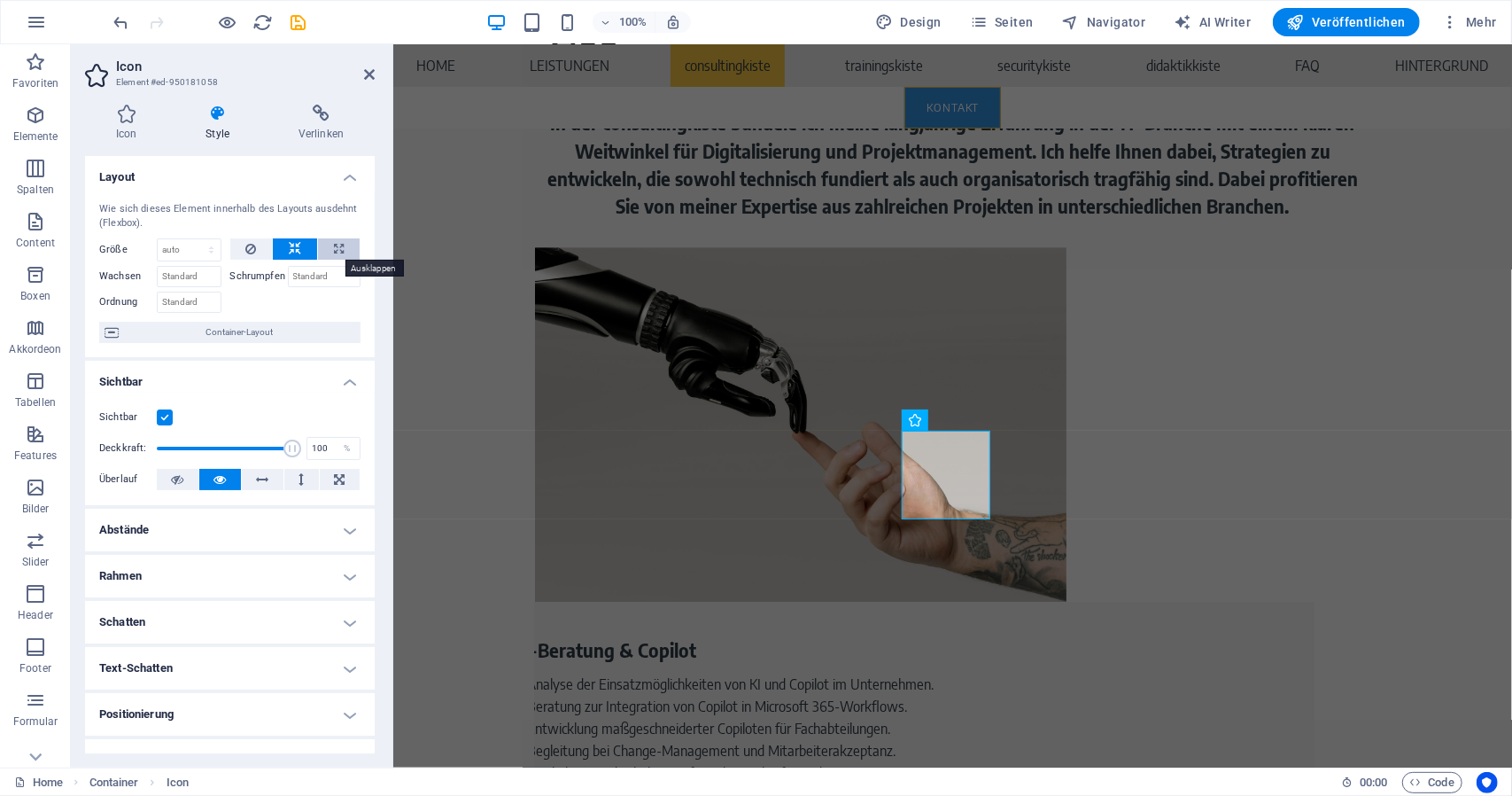
click at [350, 255] on button at bounding box center [338, 249] width 42 height 21
type input "100"
select select "%"
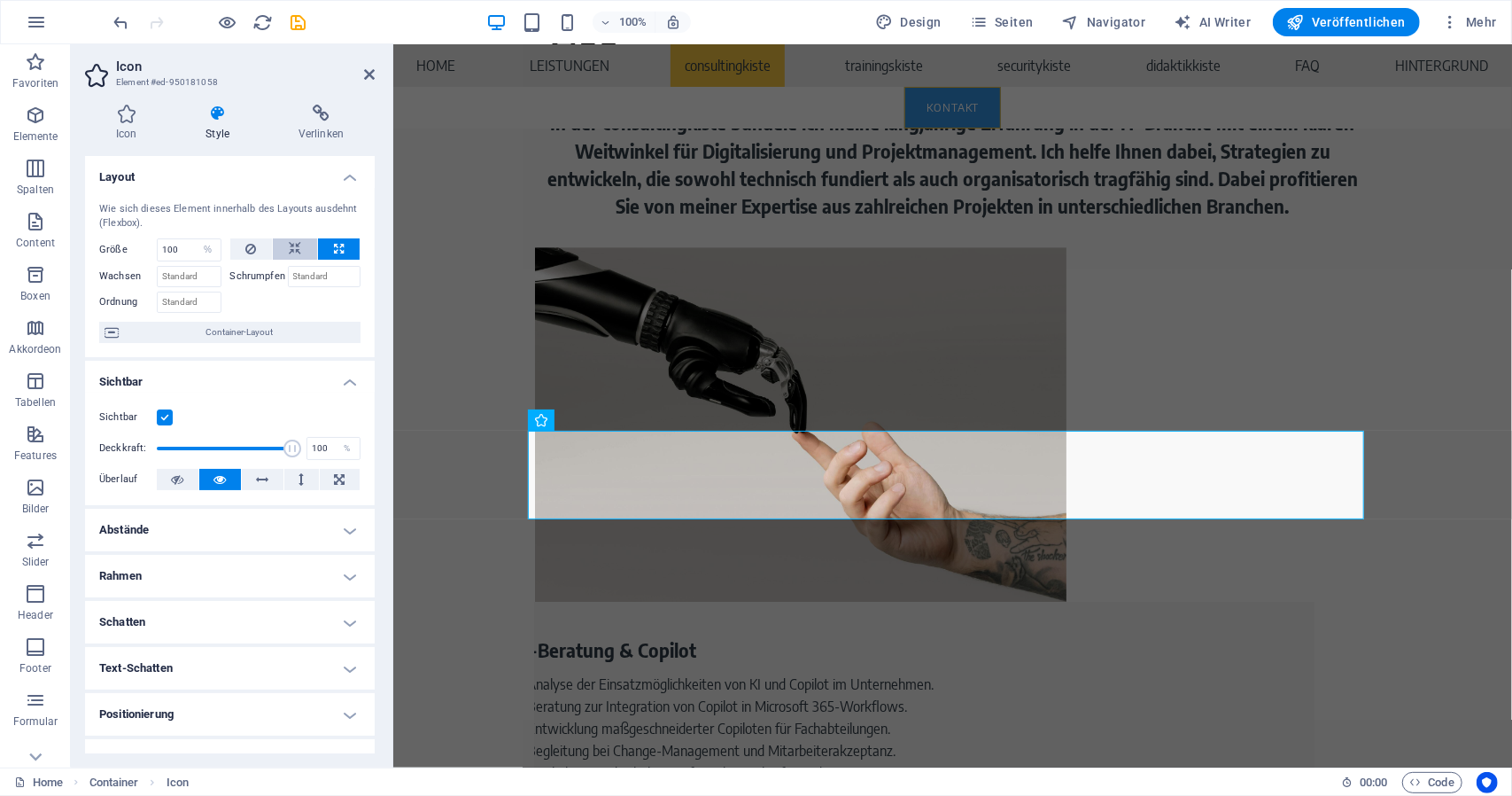
click at [305, 253] on button at bounding box center [295, 249] width 44 height 21
select select "DISABLED_OPTION_VALUE"
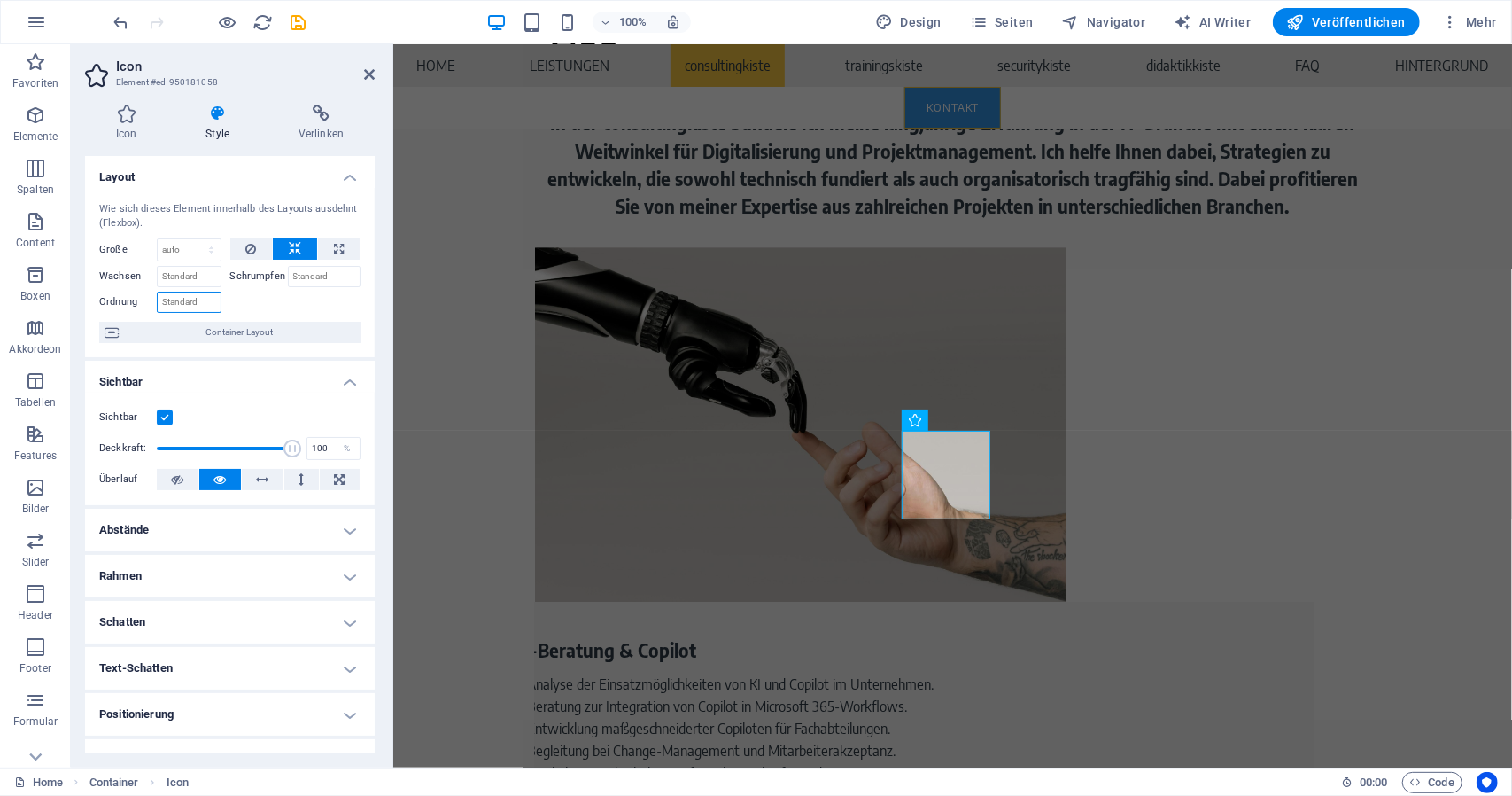
click at [202, 298] on input "Ordnung" at bounding box center [188, 302] width 65 height 21
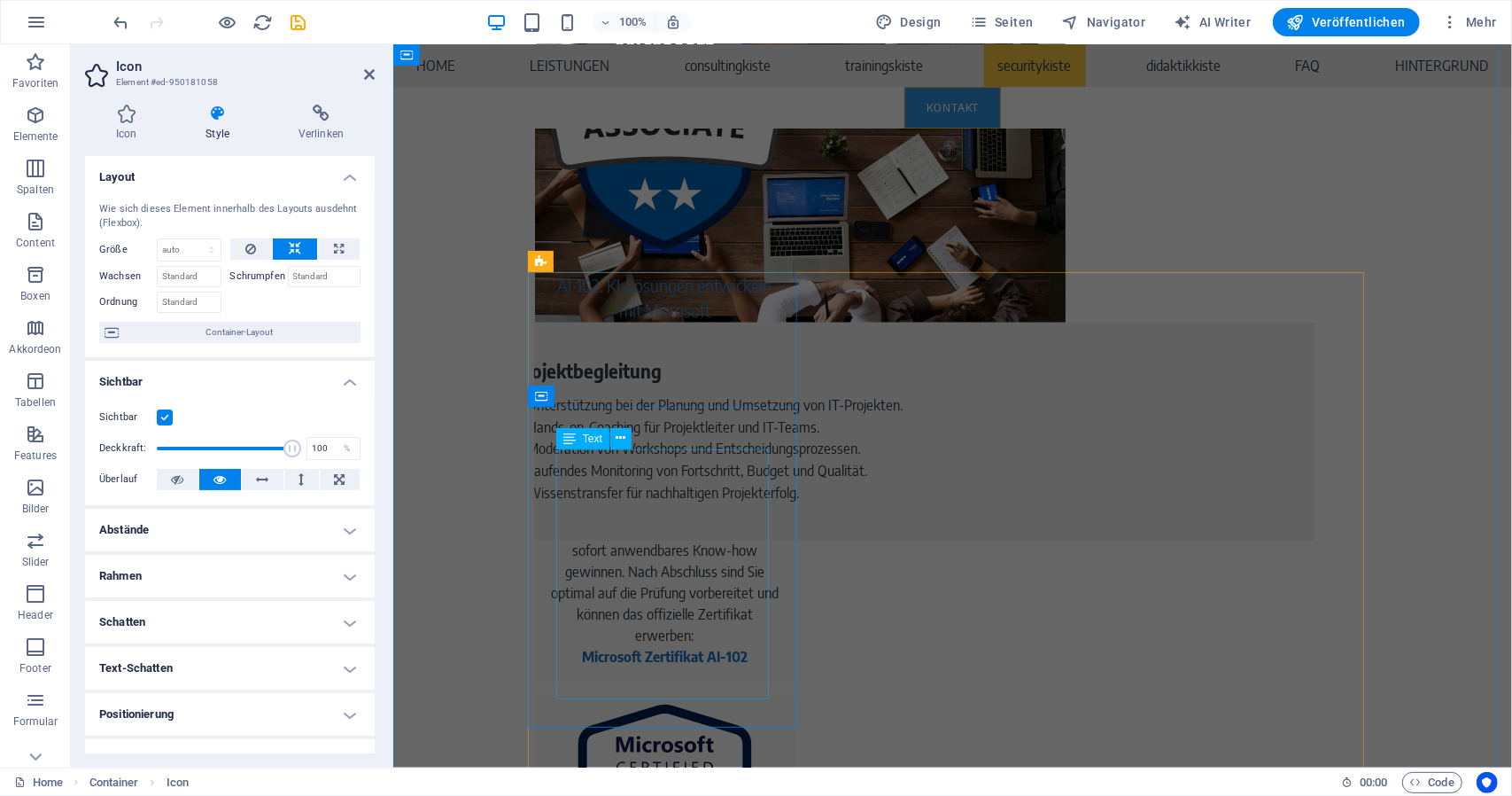
scroll to position [5973, 0]
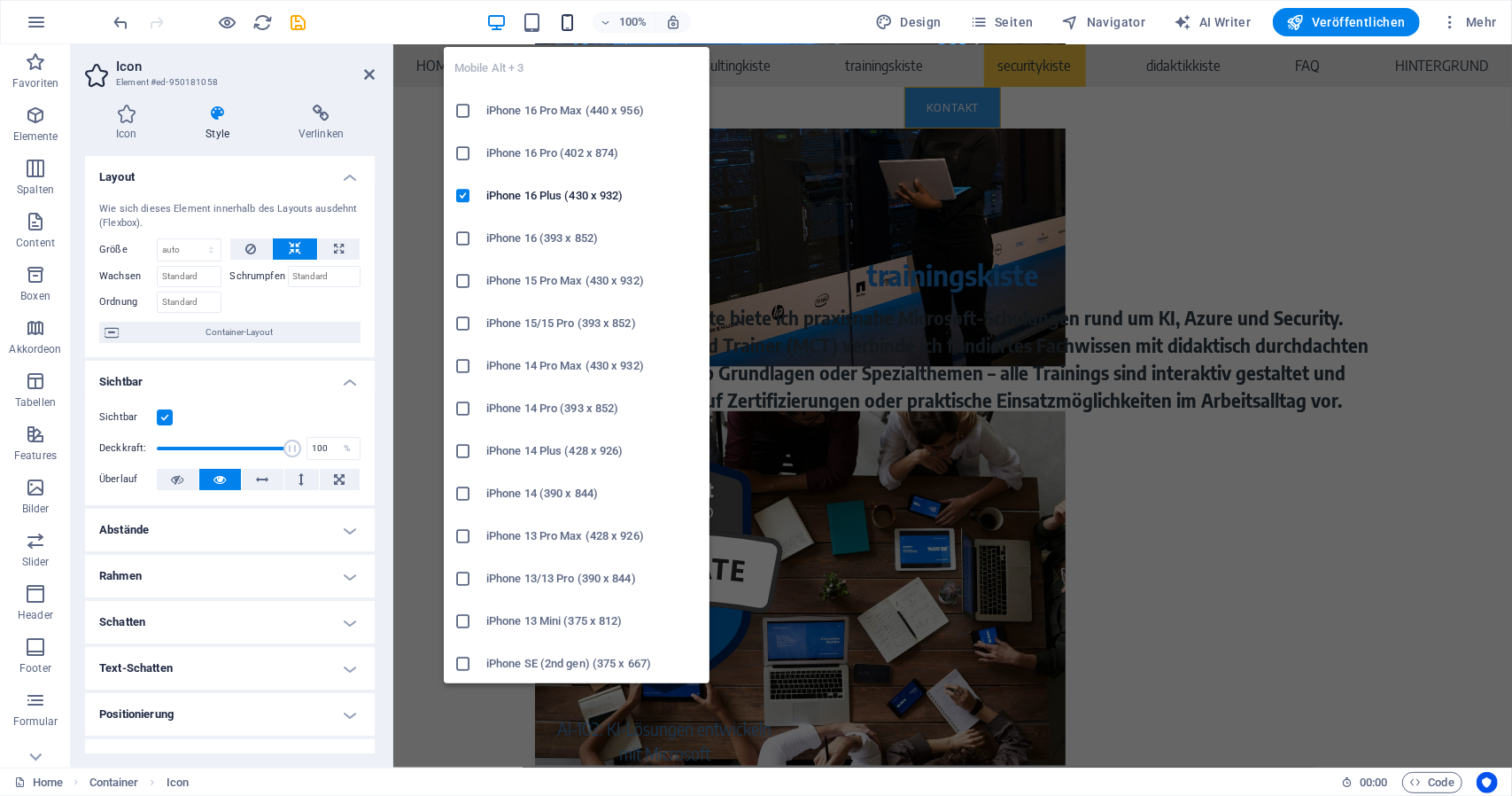
click at [573, 30] on icon "button" at bounding box center [567, 22] width 20 height 20
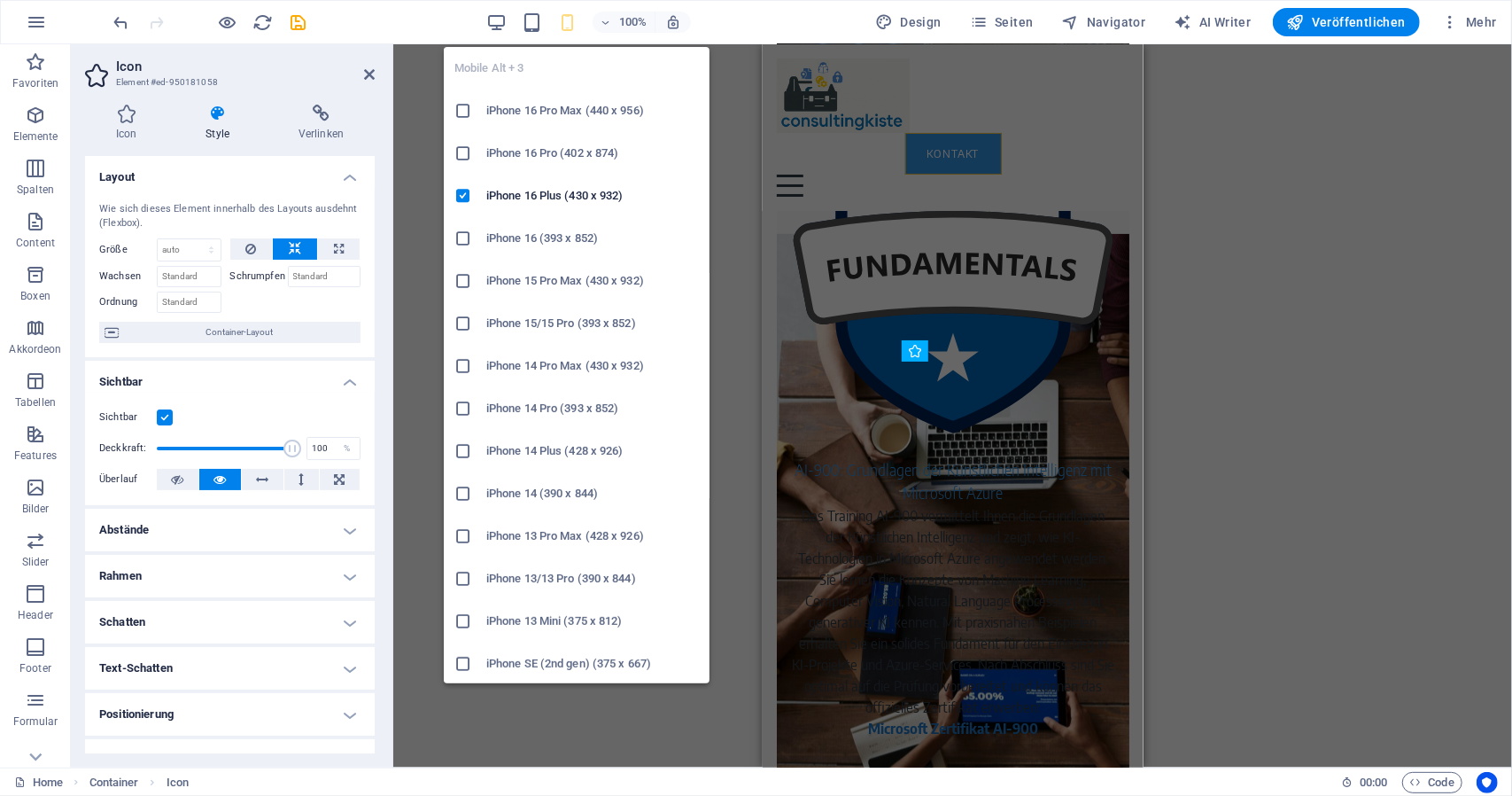
scroll to position [4285, 0]
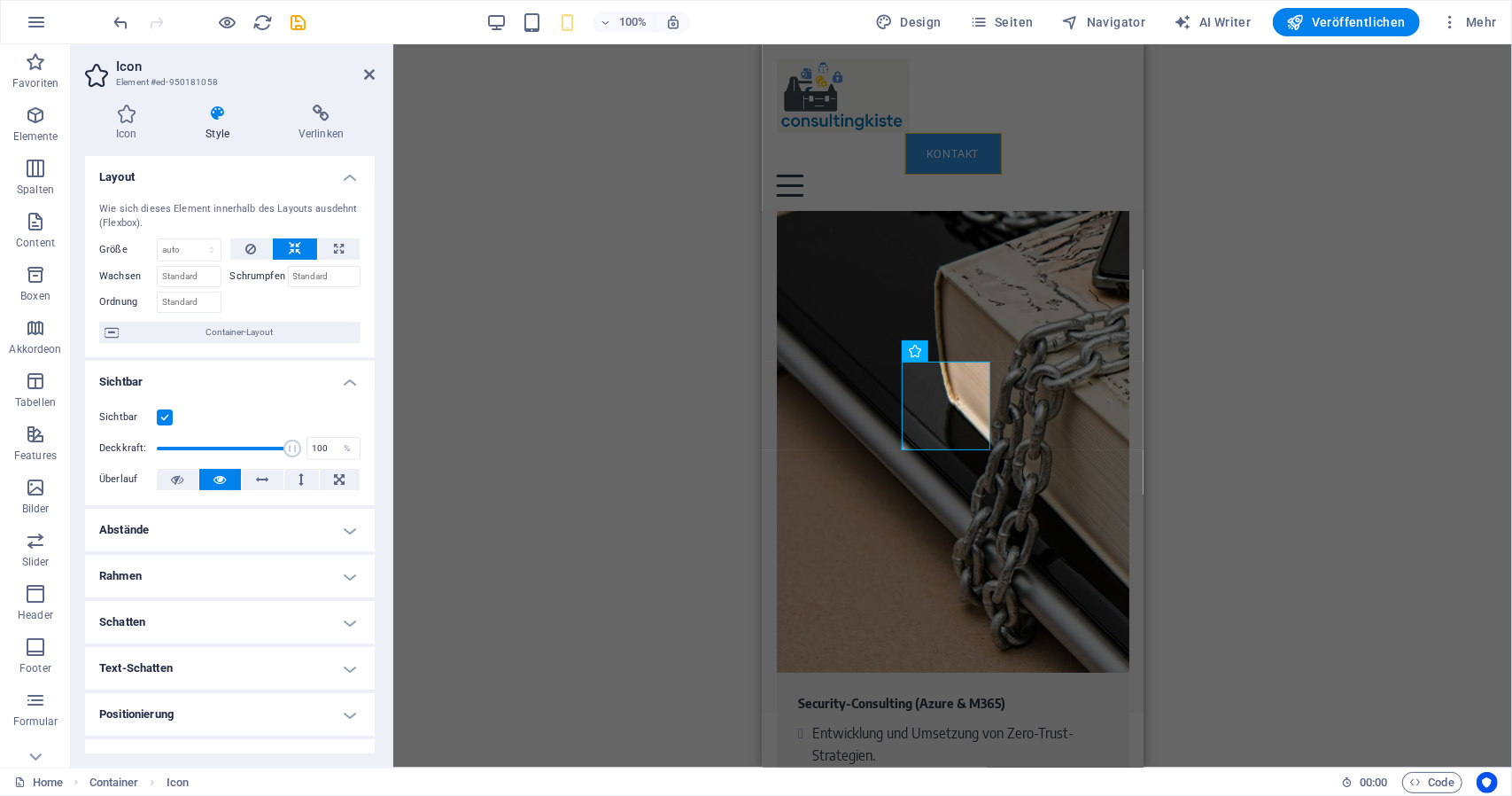
click at [1368, 289] on div "H1 Banner Banner Container Menüleiste Logo Menüleiste H2 Abstand Container H2 H…" at bounding box center [952, 406] width 1119 height 724
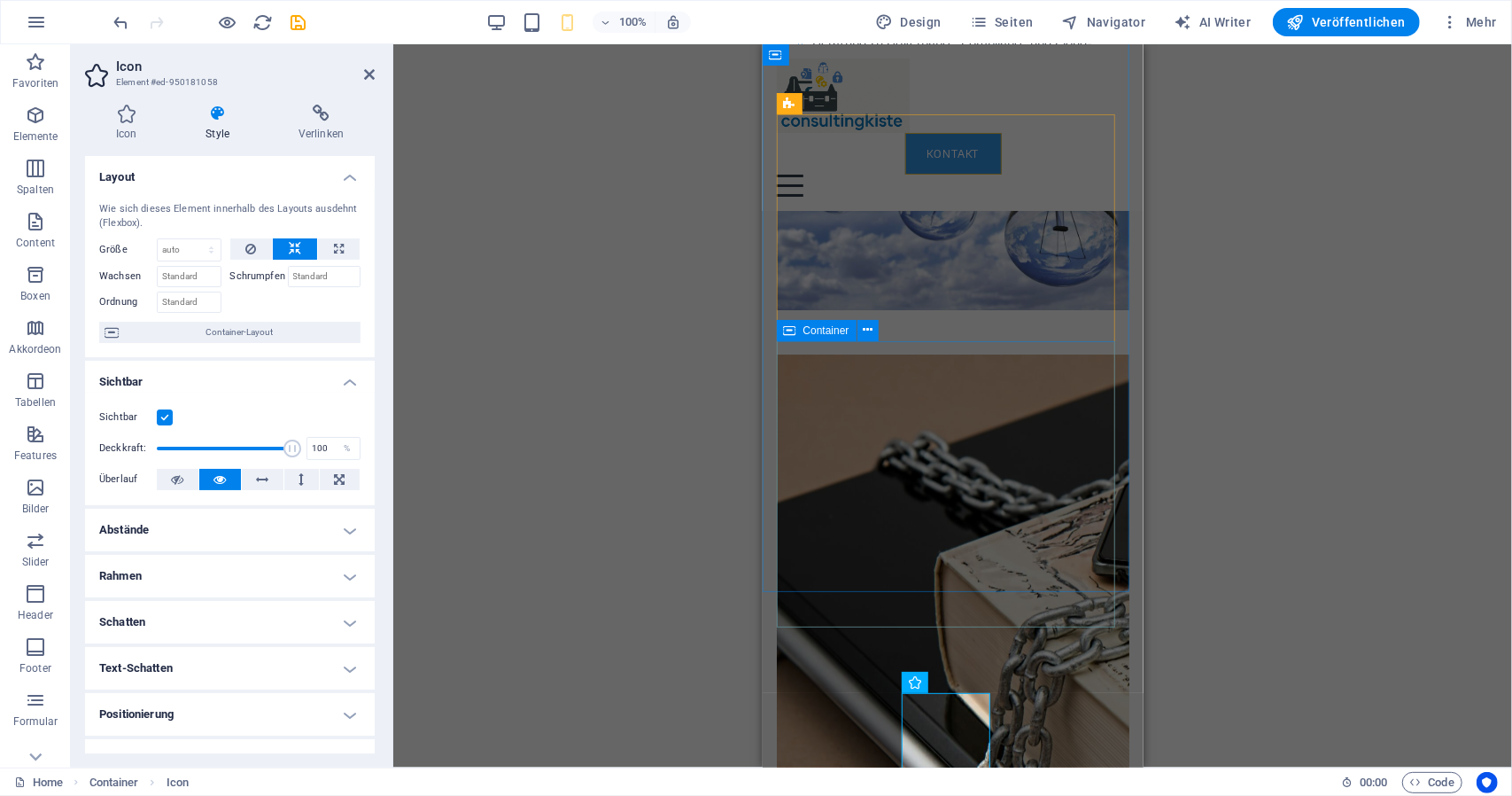
scroll to position [4108, 0]
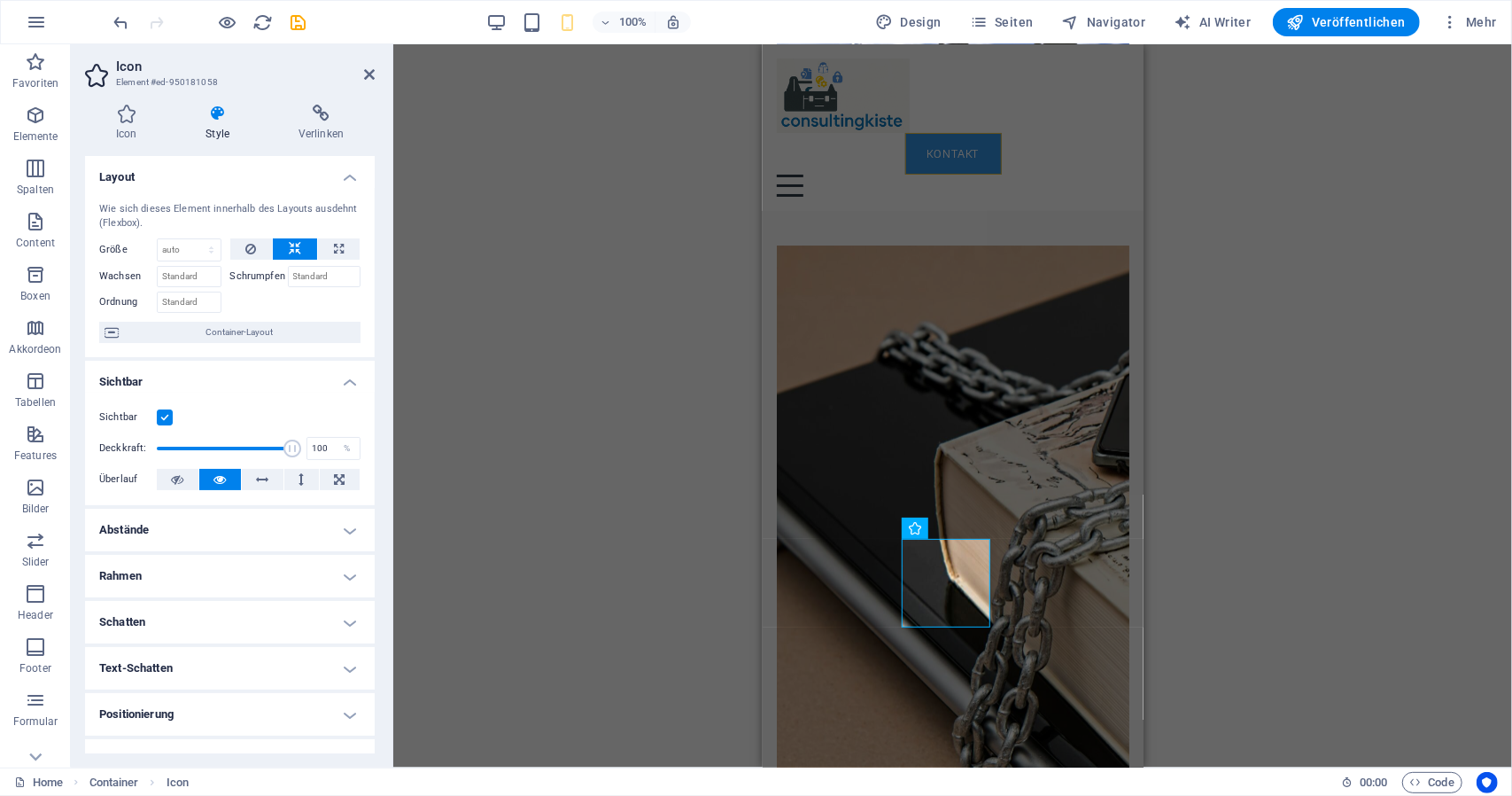
click at [1470, 365] on div "H1 Banner Banner Container Menüleiste Logo Menüleiste H2 Abstand Container H2 H…" at bounding box center [952, 406] width 1119 height 724
drag, startPoint x: 580, startPoint y: 252, endPoint x: 602, endPoint y: 270, distance: 28.4
click at [581, 251] on div "H1 Banner Banner Container Logo Menüleiste H2 Abstand Container H2 H3 Boxes Con…" at bounding box center [952, 406] width 1119 height 724
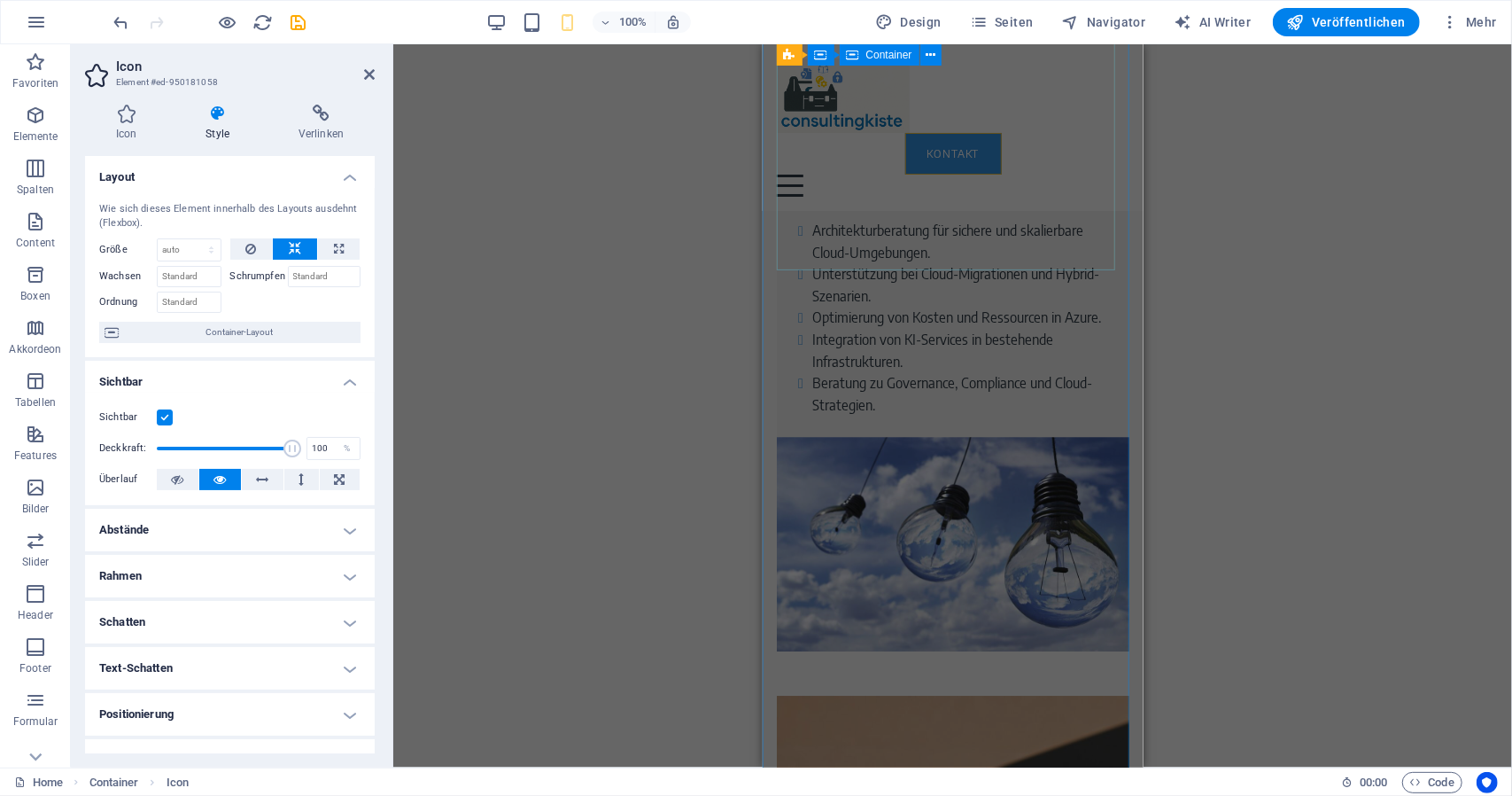
scroll to position [3222, 0]
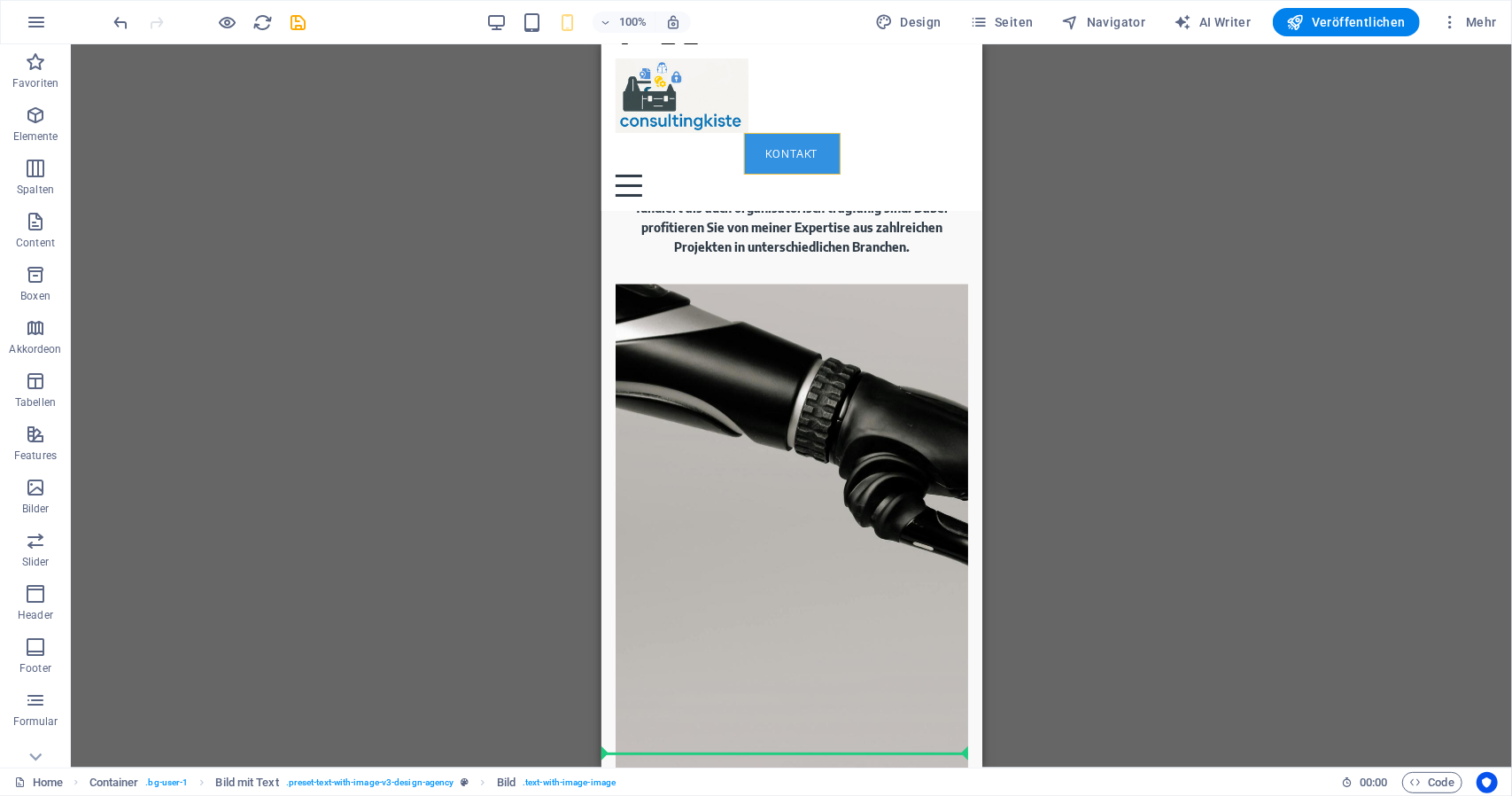
scroll to position [2418, 0]
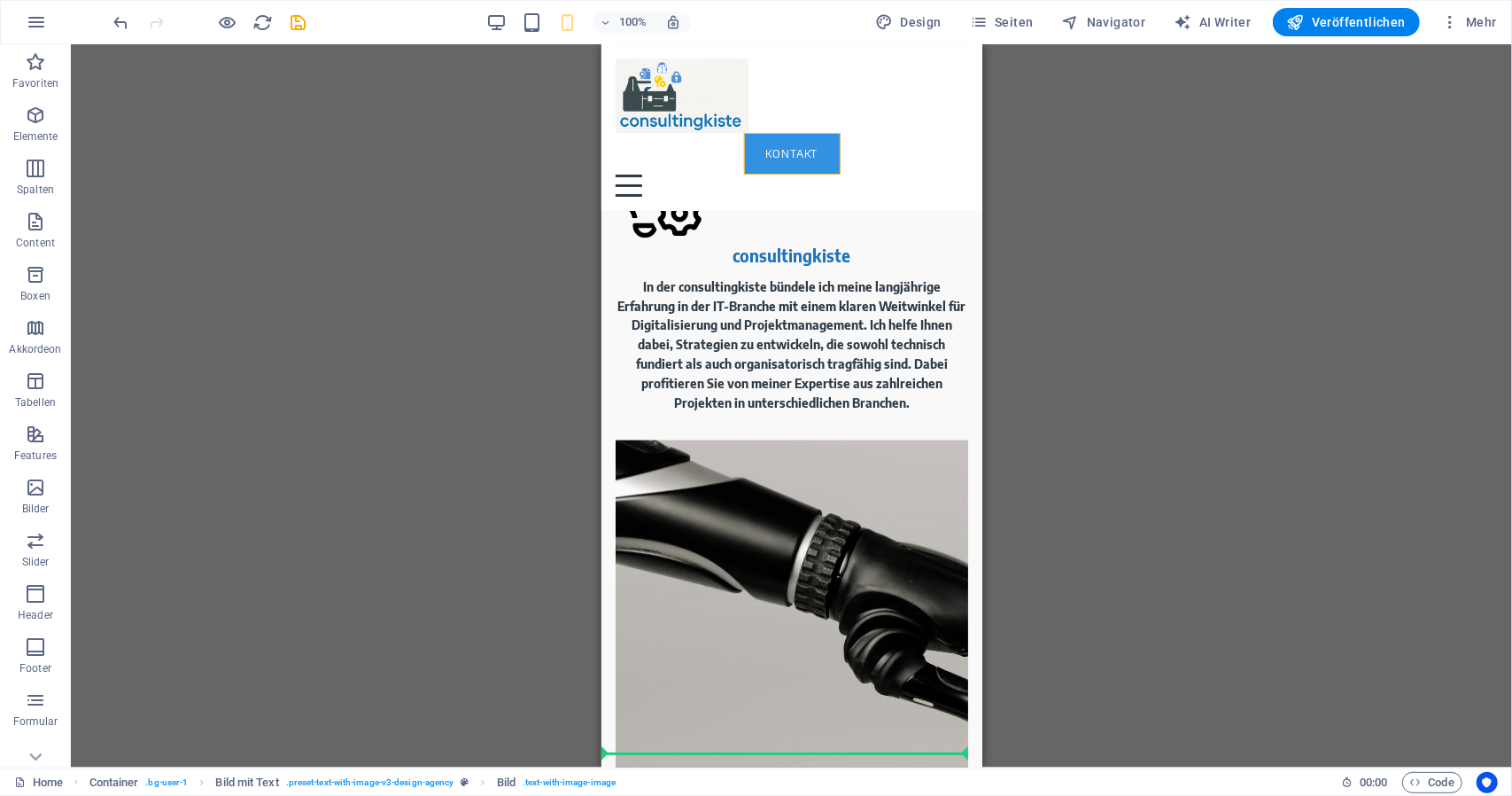
drag, startPoint x: 561, startPoint y: 29, endPoint x: 575, endPoint y: 26, distance: 14.3
click at [562, 29] on div "100%" at bounding box center [589, 21] width 205 height 28
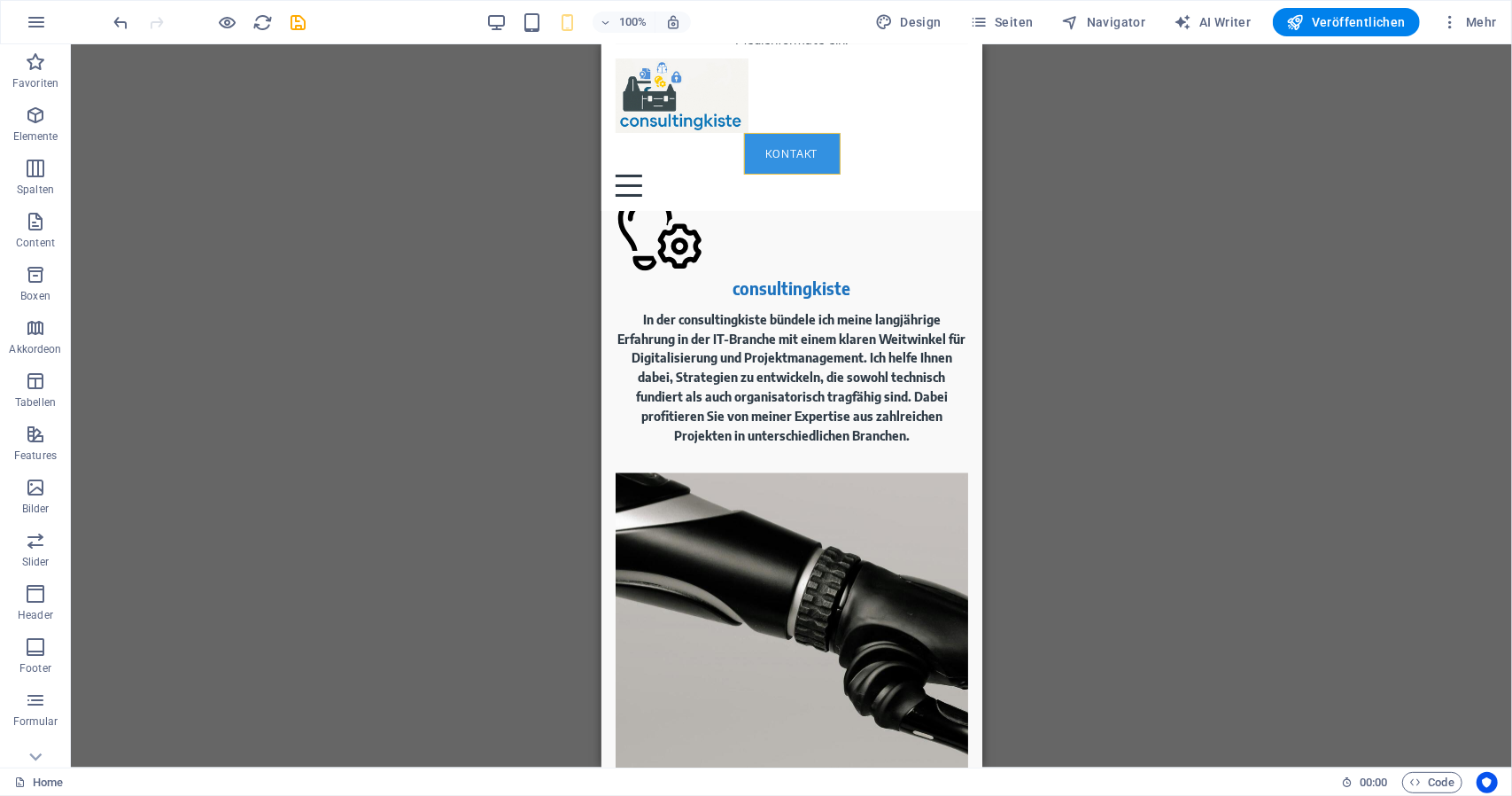
click at [1122, 254] on div "H1 Banner Banner Container Logo Menüleiste H2 Abstand Container H2 H3 Boxes Con…" at bounding box center [791, 406] width 1442 height 724
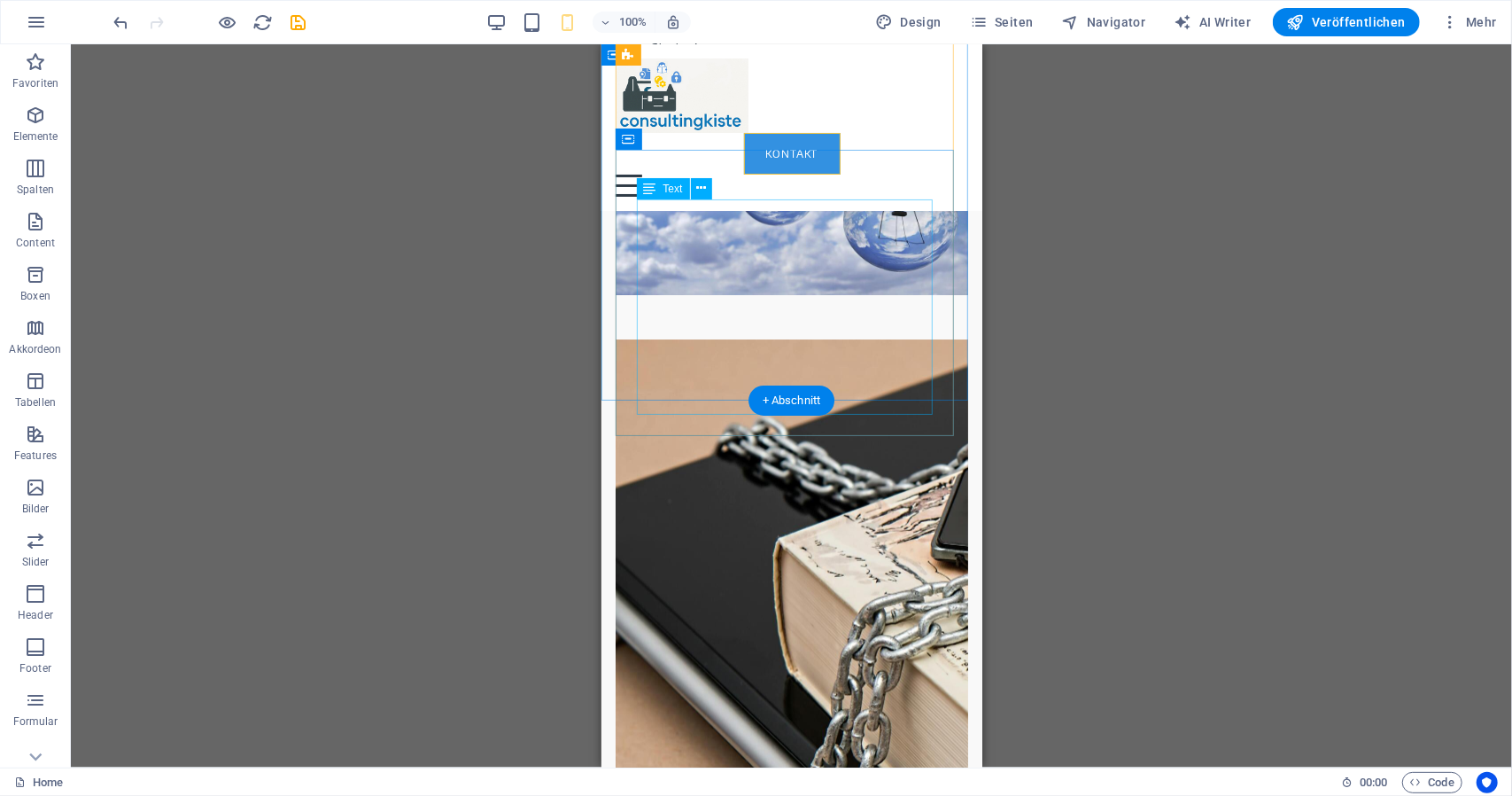
scroll to position [4192, 0]
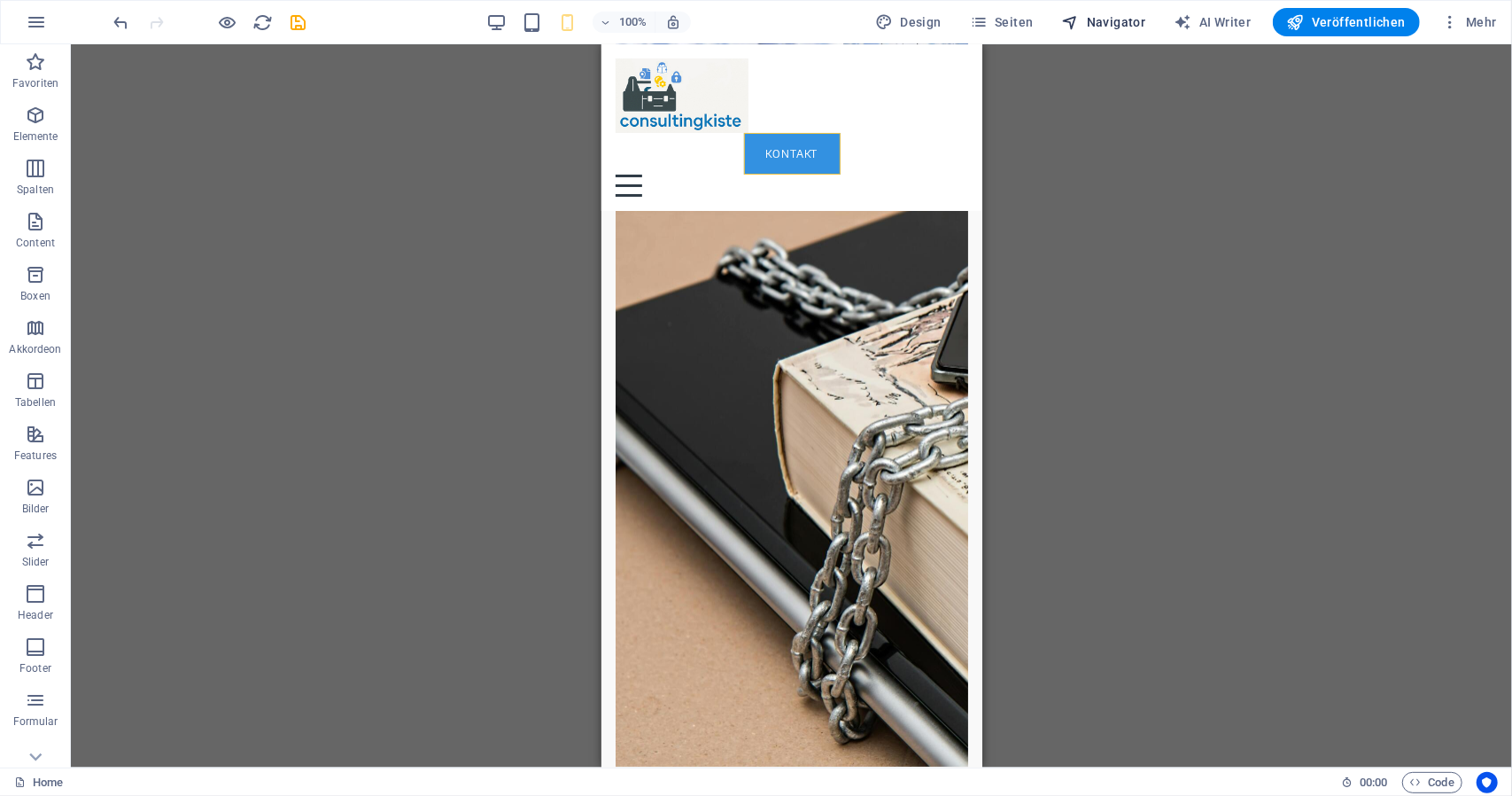
click at [1132, 26] on span "Navigator" at bounding box center [1104, 22] width 84 height 17
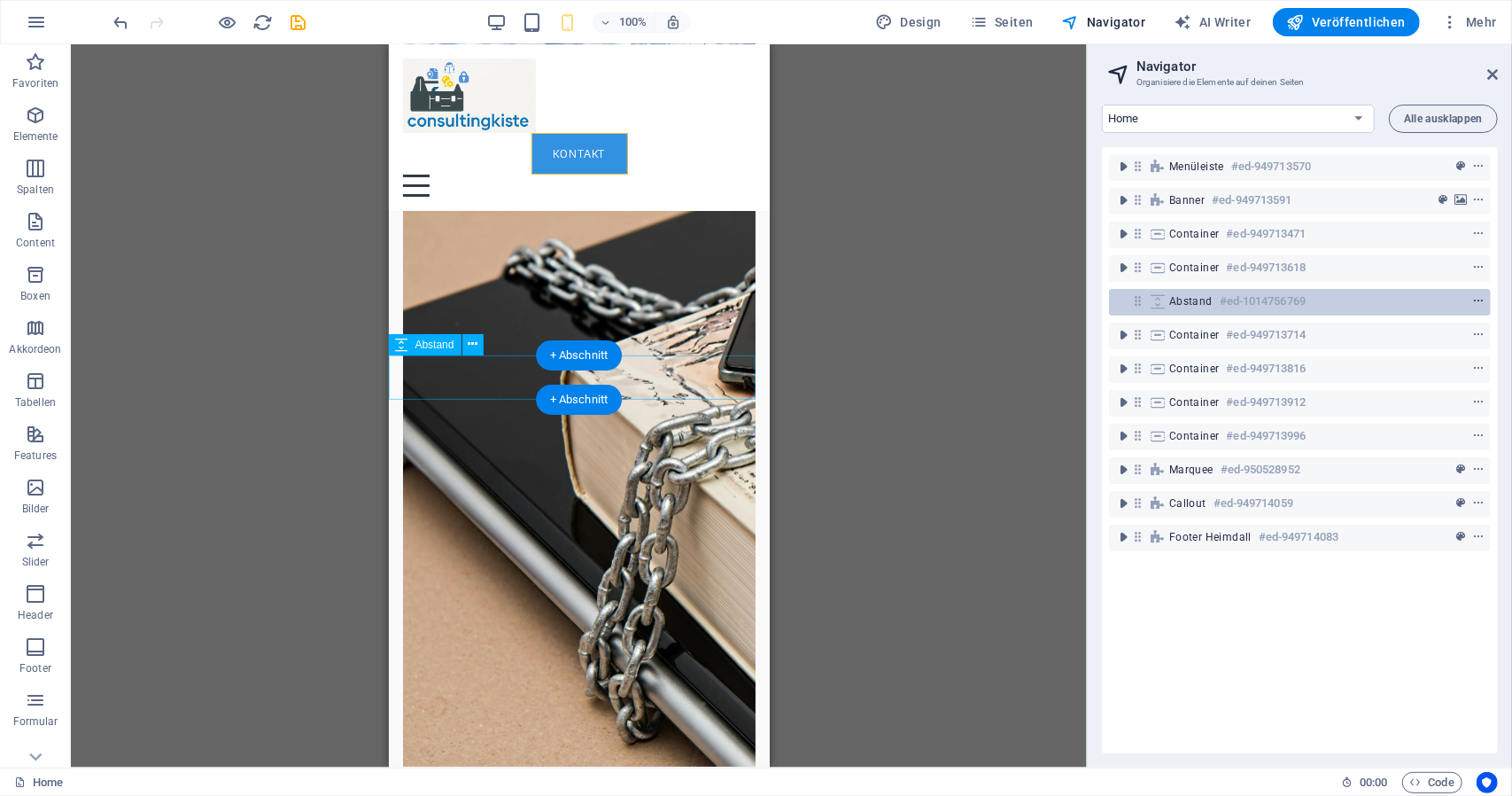
click at [1475, 302] on icon "context-menu" at bounding box center [1478, 301] width 13 height 13
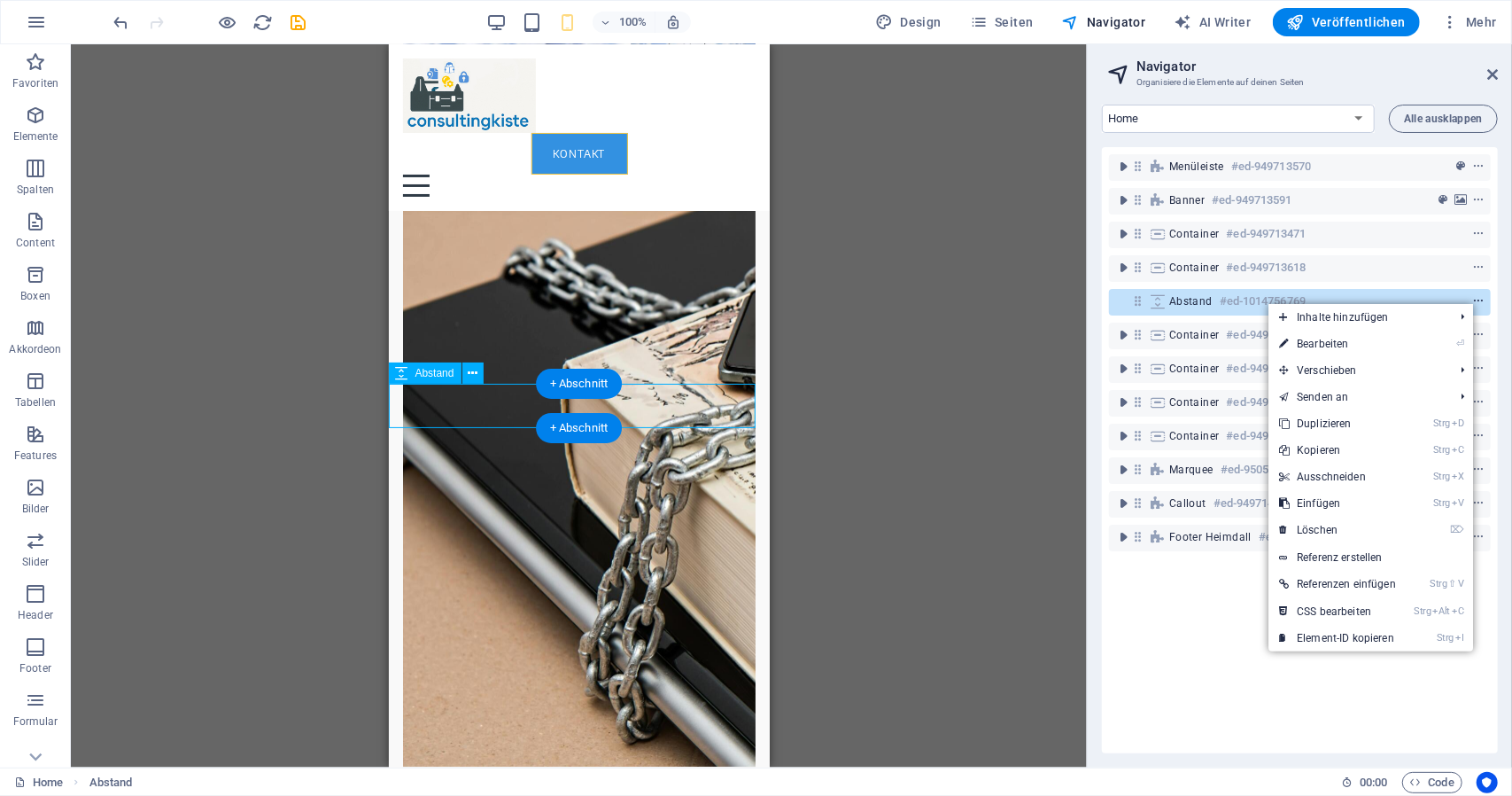
scroll to position [4162, 0]
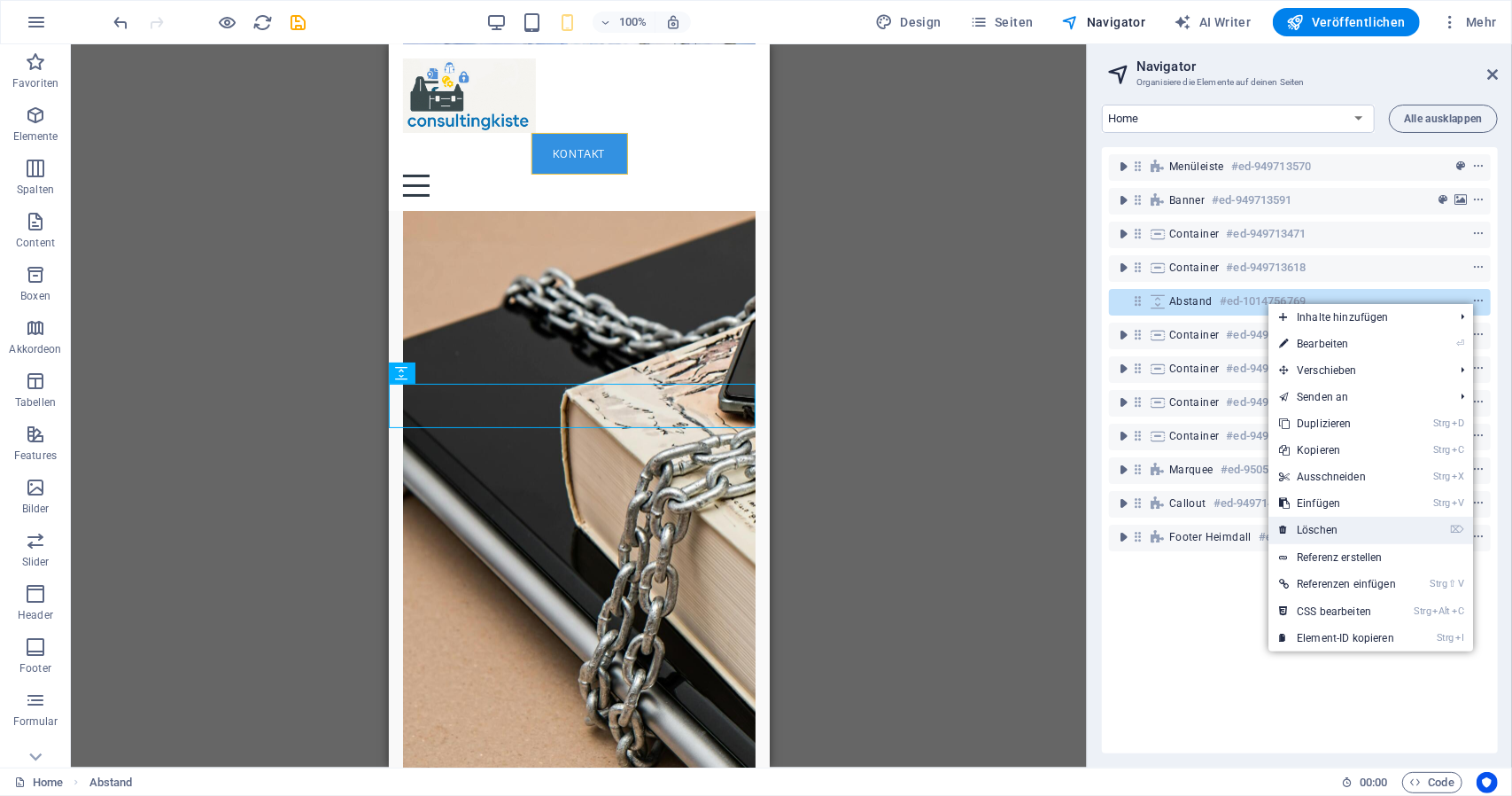
click at [1351, 525] on link "⌦ Löschen" at bounding box center [1337, 530] width 138 height 27
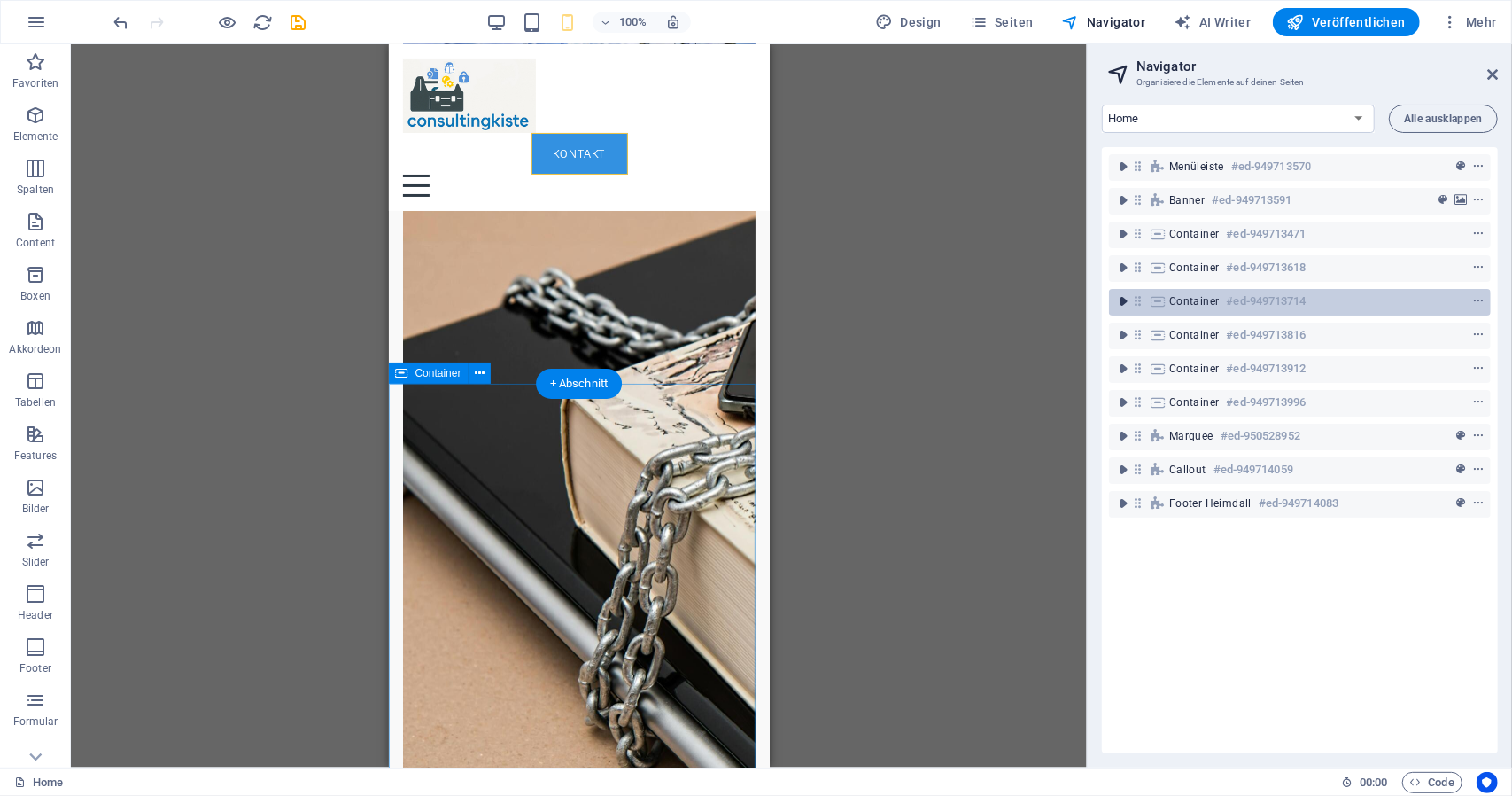
click at [1124, 303] on icon "toggle-expand" at bounding box center [1123, 301] width 17 height 17
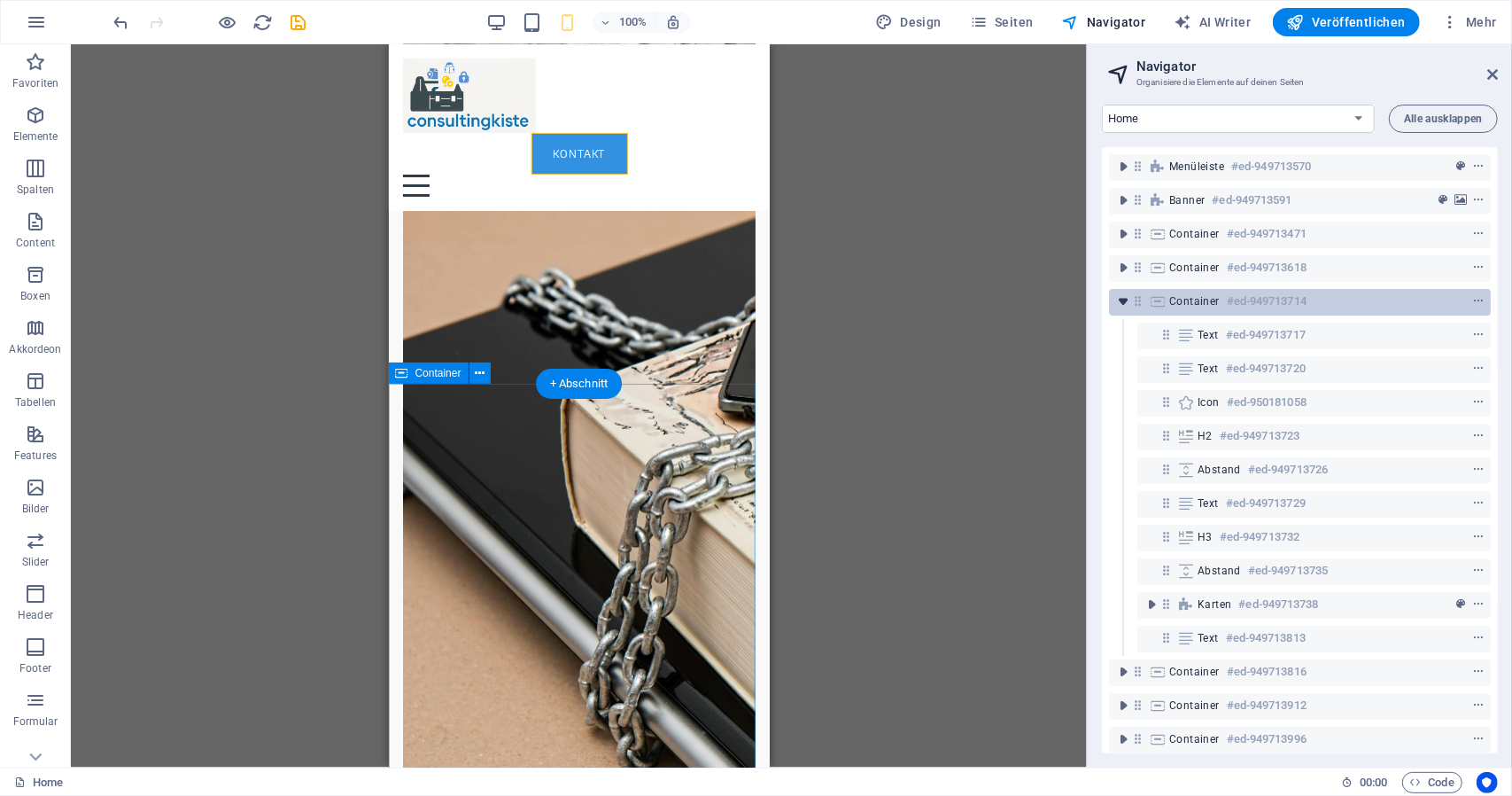
click at [1133, 301] on span "toggle-expand" at bounding box center [1124, 301] width 21 height 17
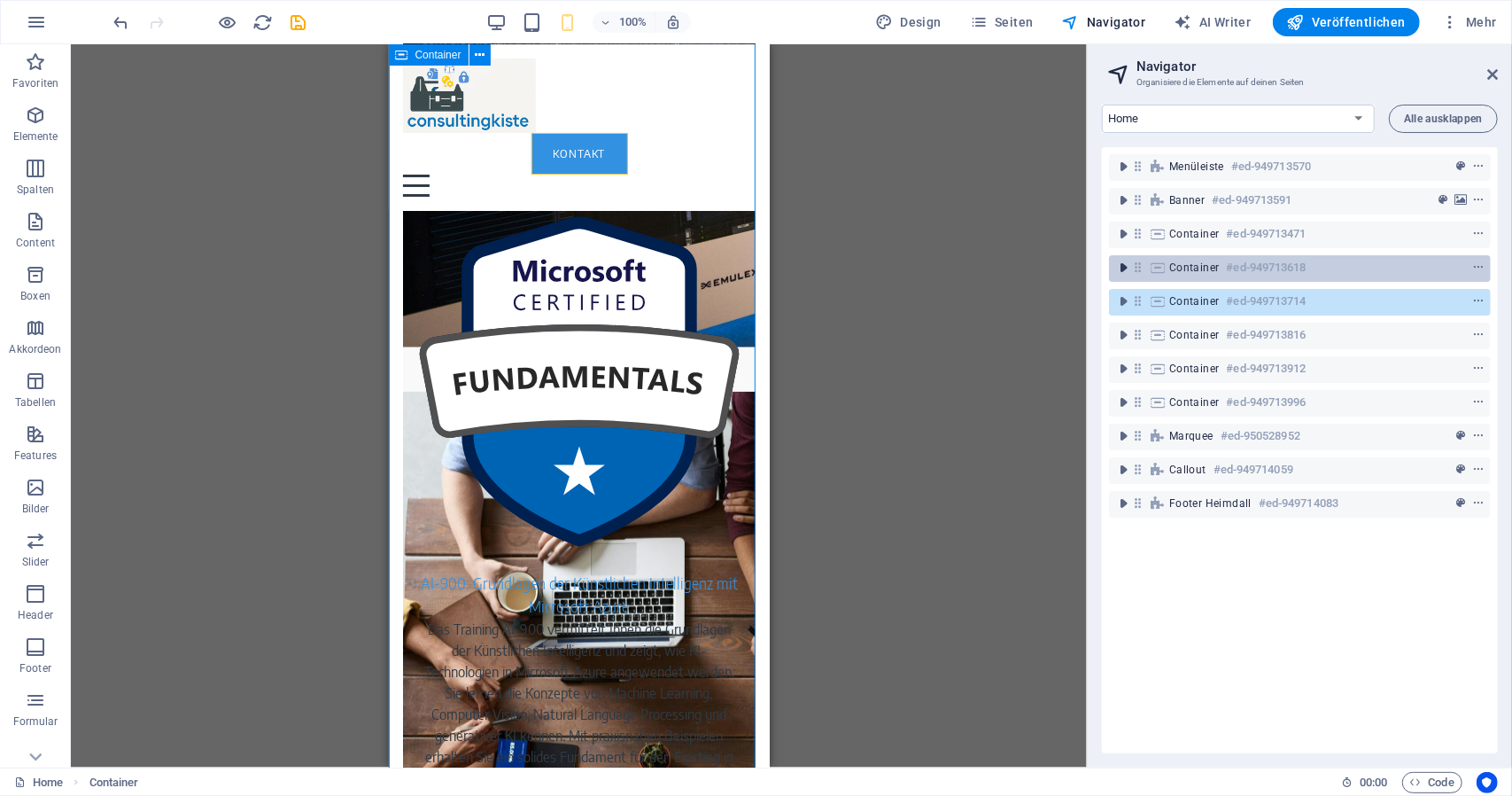
click at [1122, 265] on icon "toggle-expand" at bounding box center [1123, 268] width 17 height 17
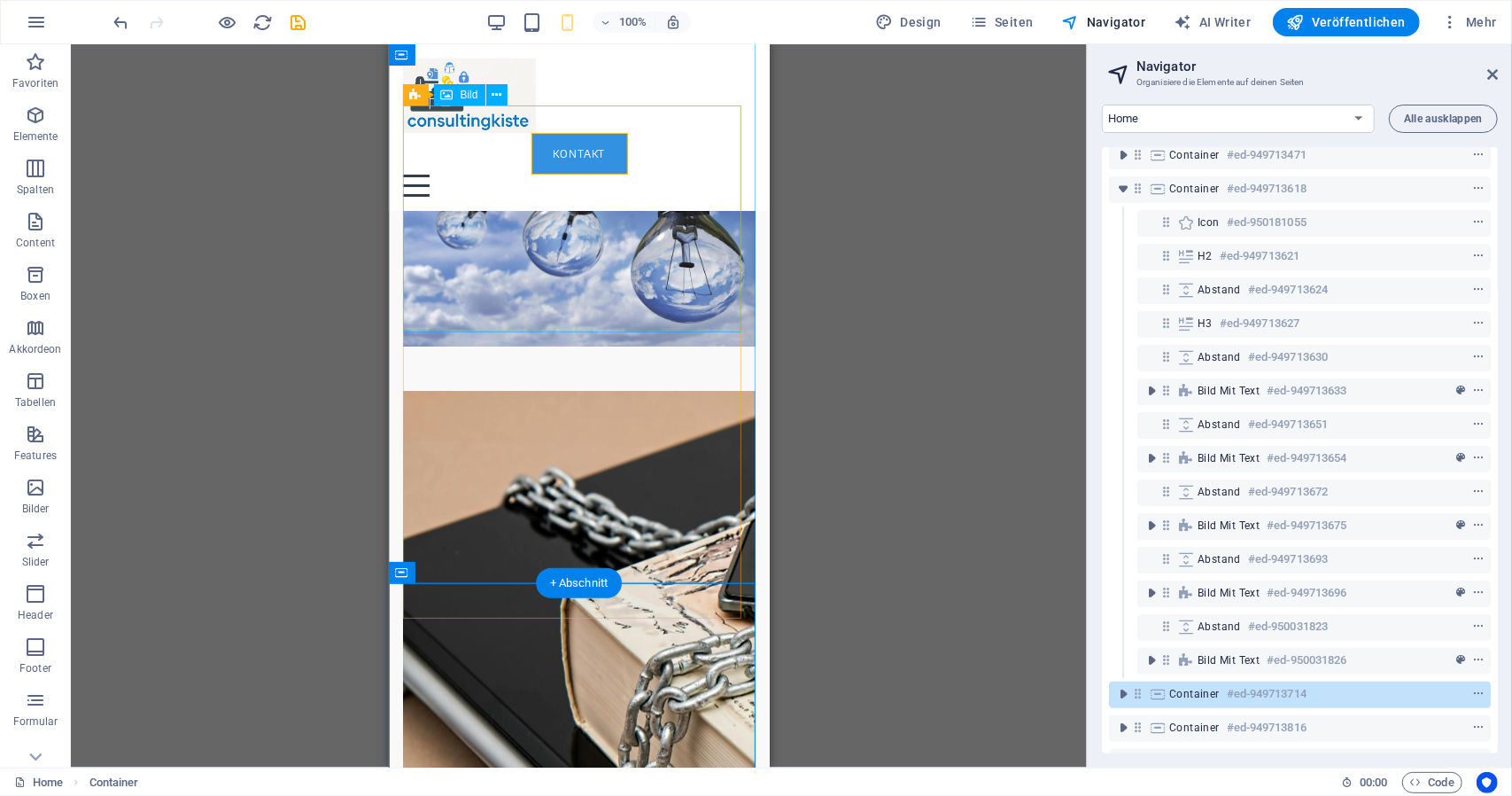
scroll to position [3954, 0]
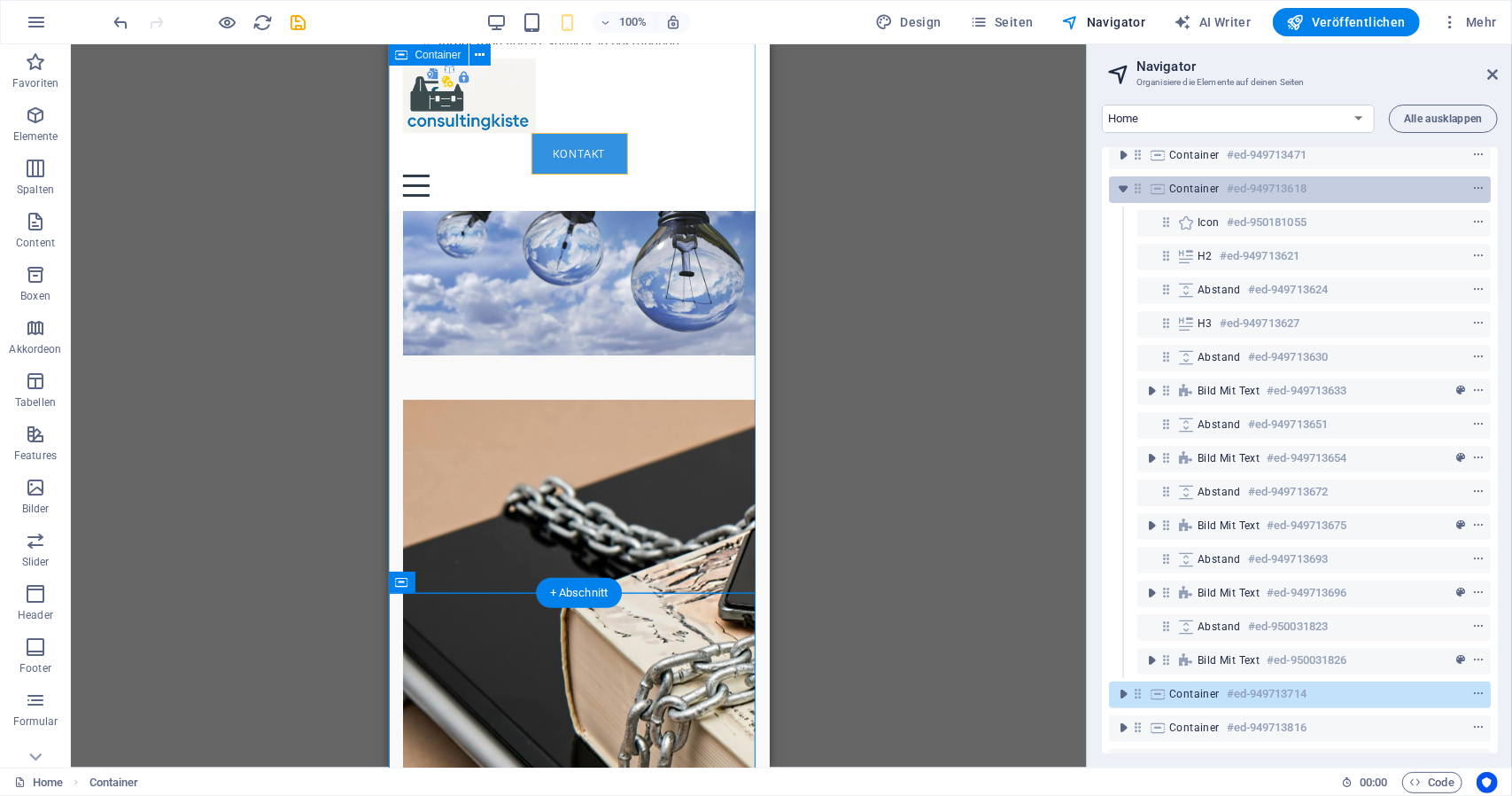
click at [1187, 188] on span "Container" at bounding box center [1194, 188] width 50 height 14
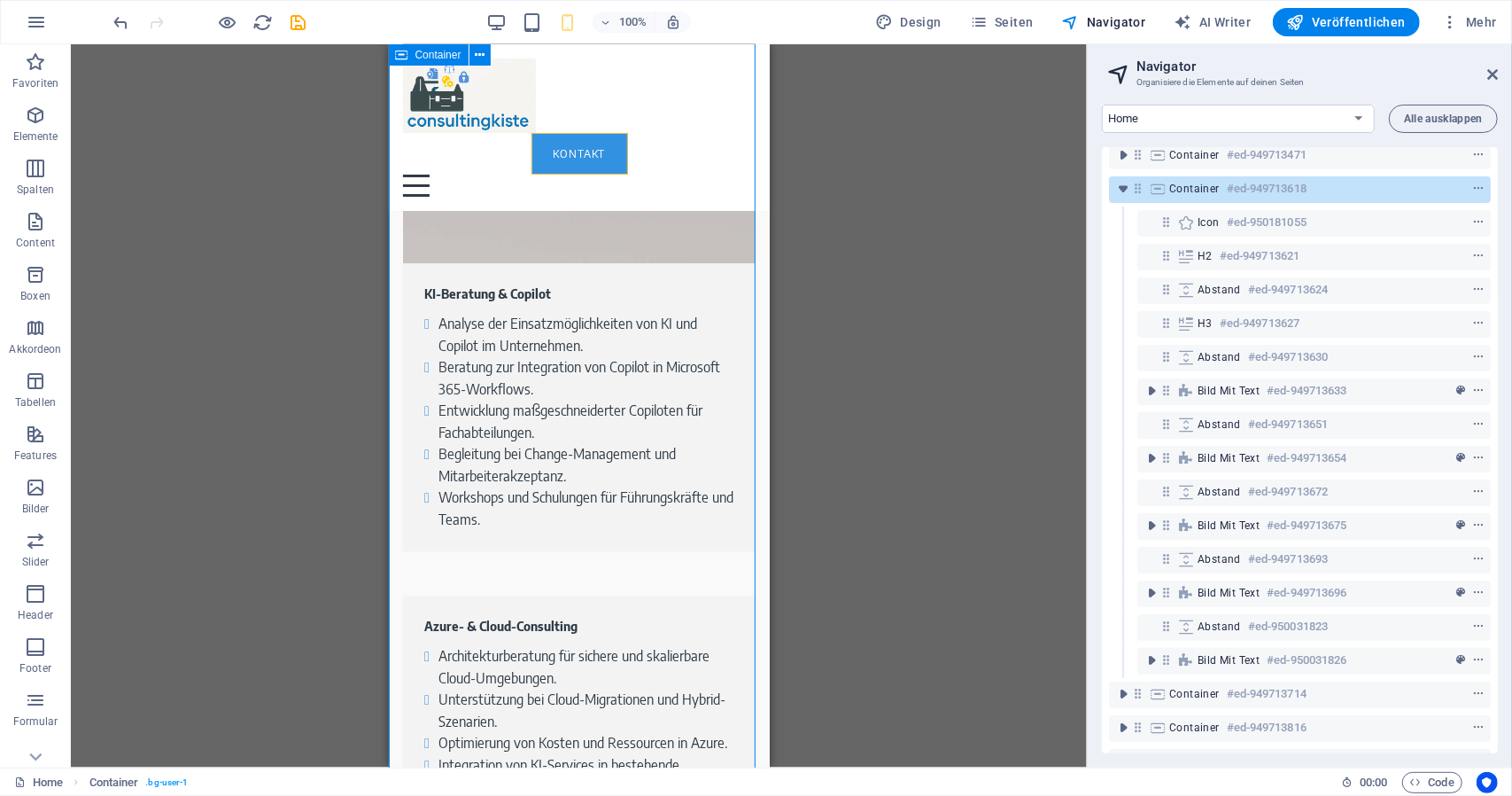
click at [1186, 187] on span "Container" at bounding box center [1194, 188] width 50 height 14
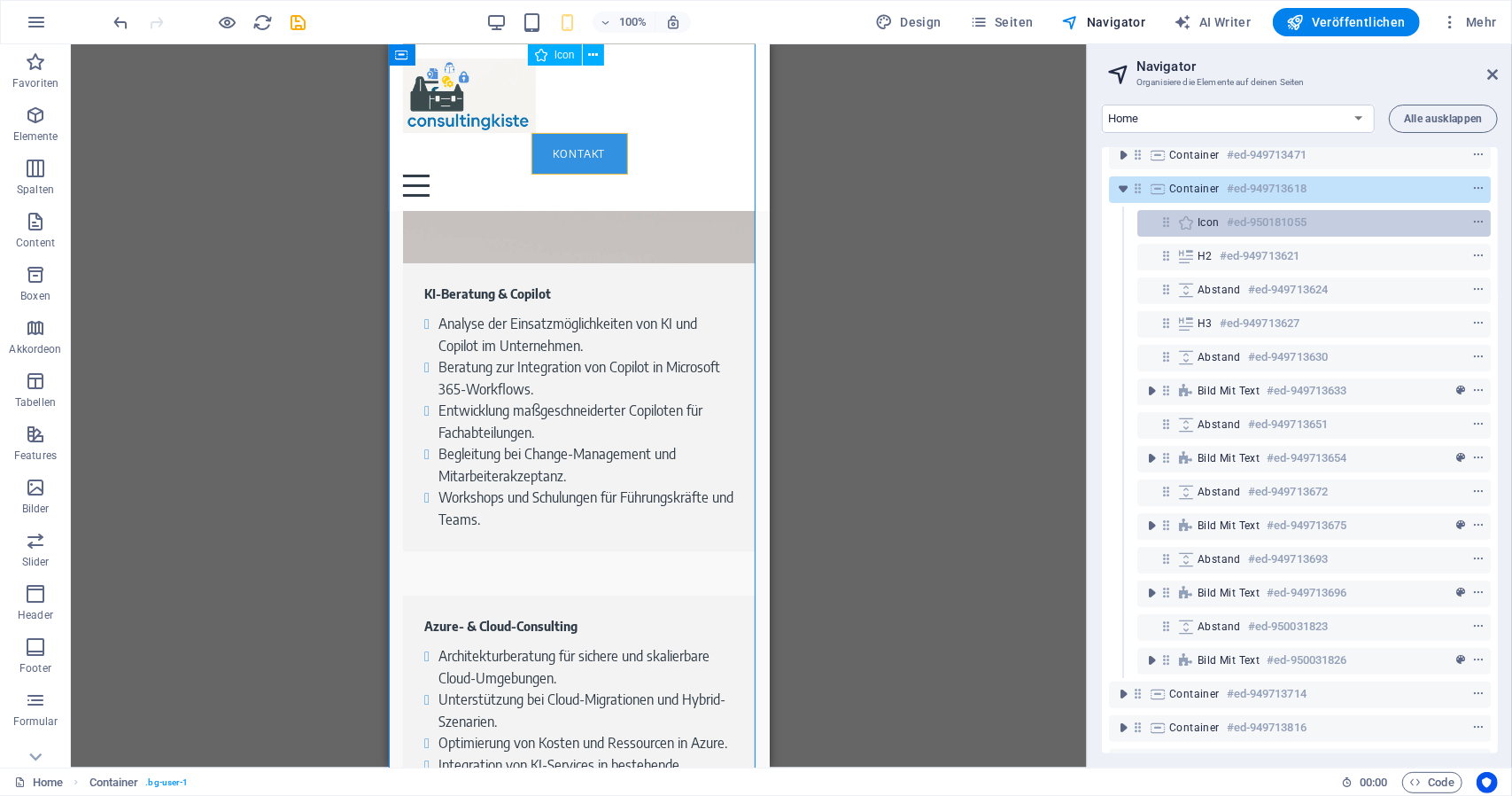
click at [1202, 225] on span "Icon" at bounding box center [1209, 222] width 22 height 14
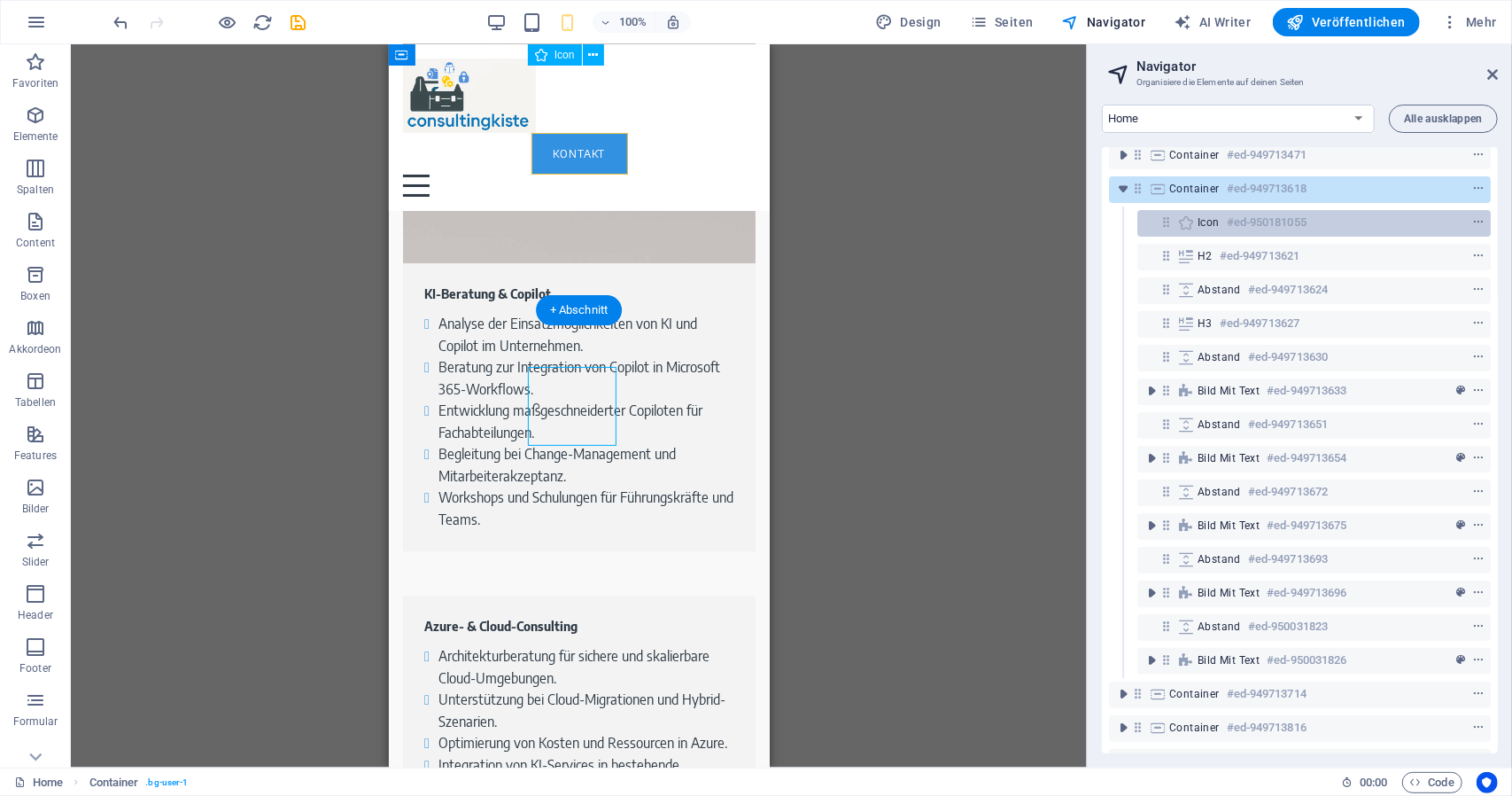
scroll to position [1791, 0]
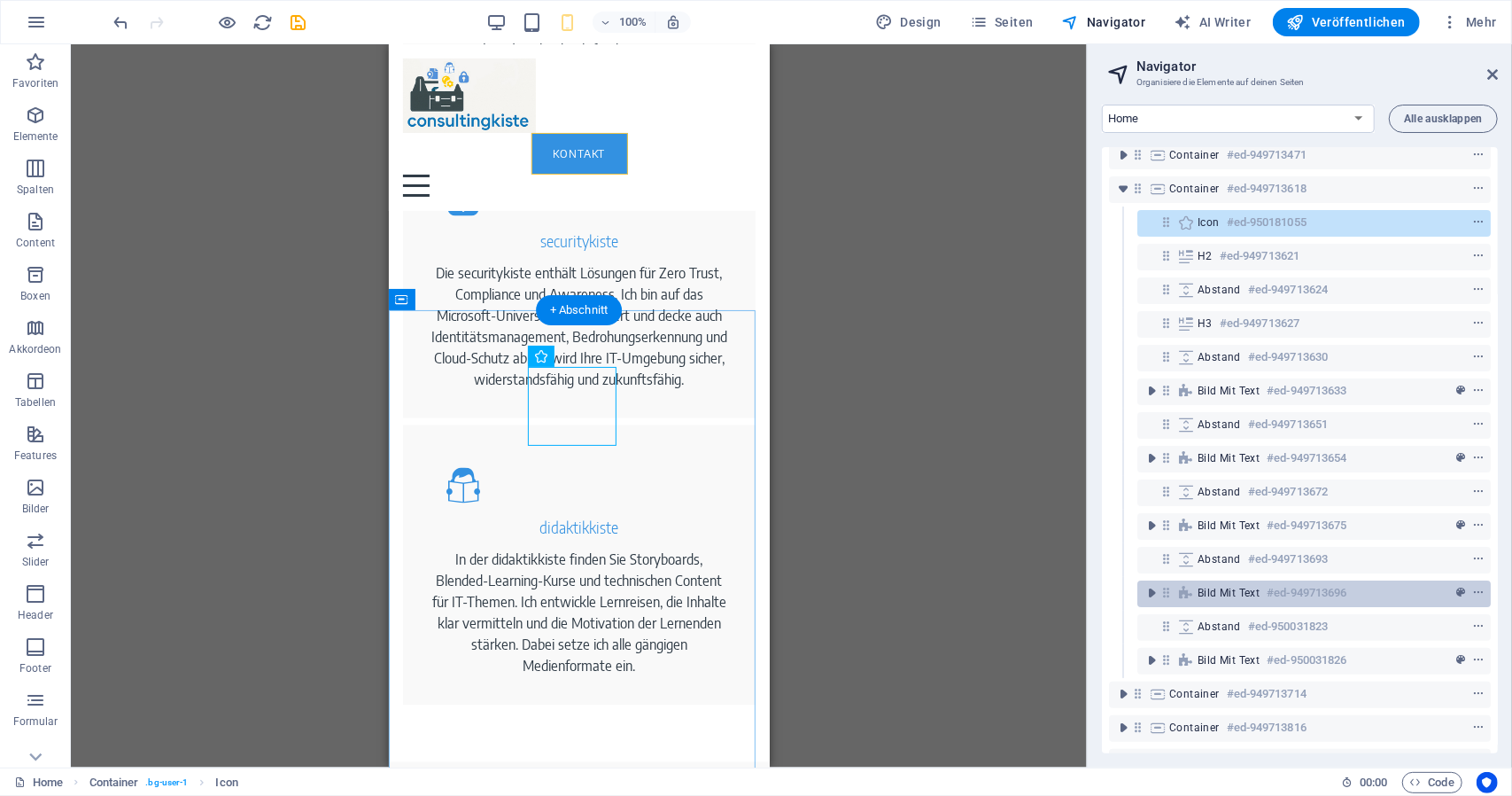
click at [1253, 586] on span "Bild mit Text" at bounding box center [1229, 593] width 62 height 14
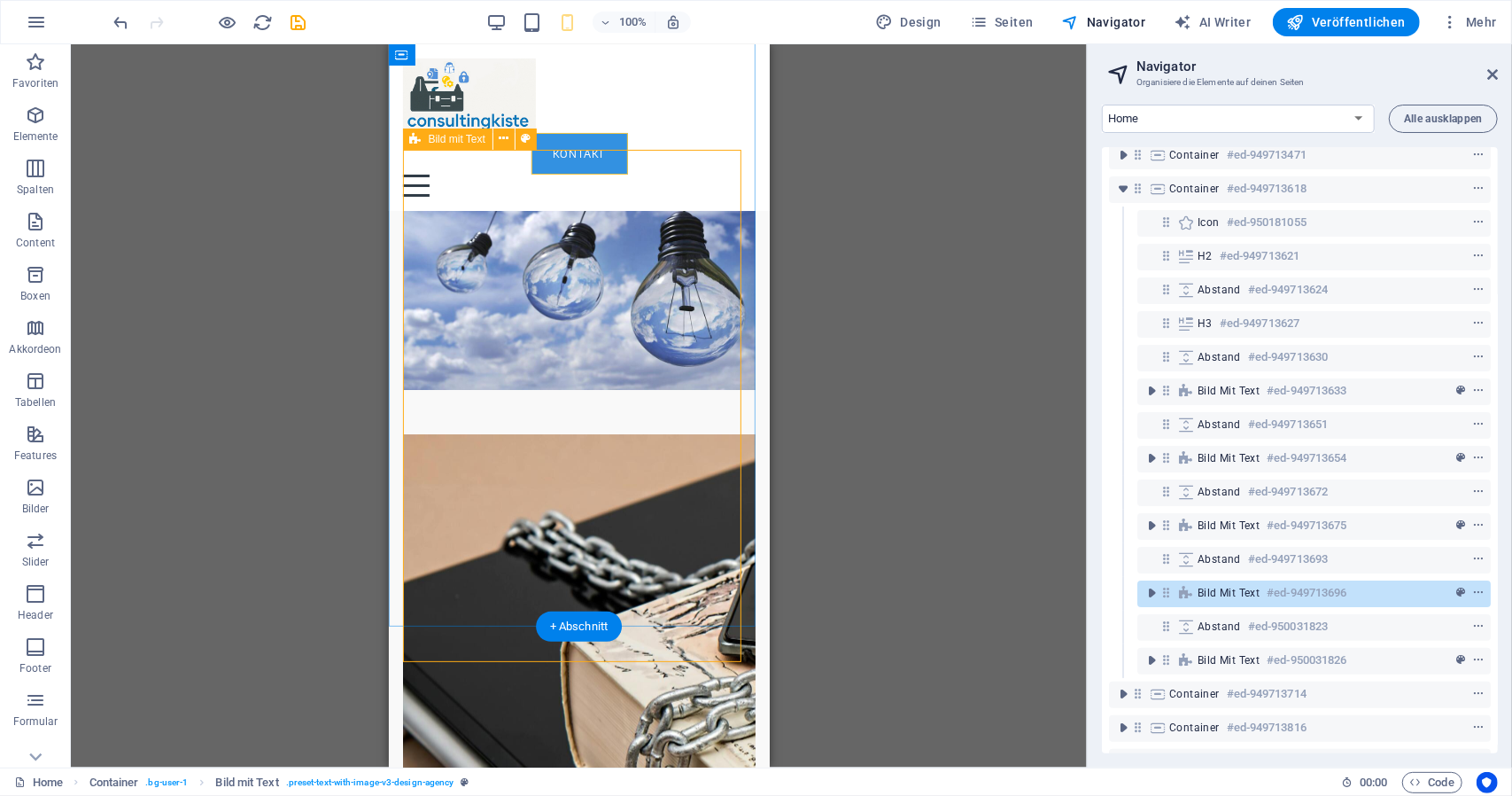
scroll to position [256, 0]
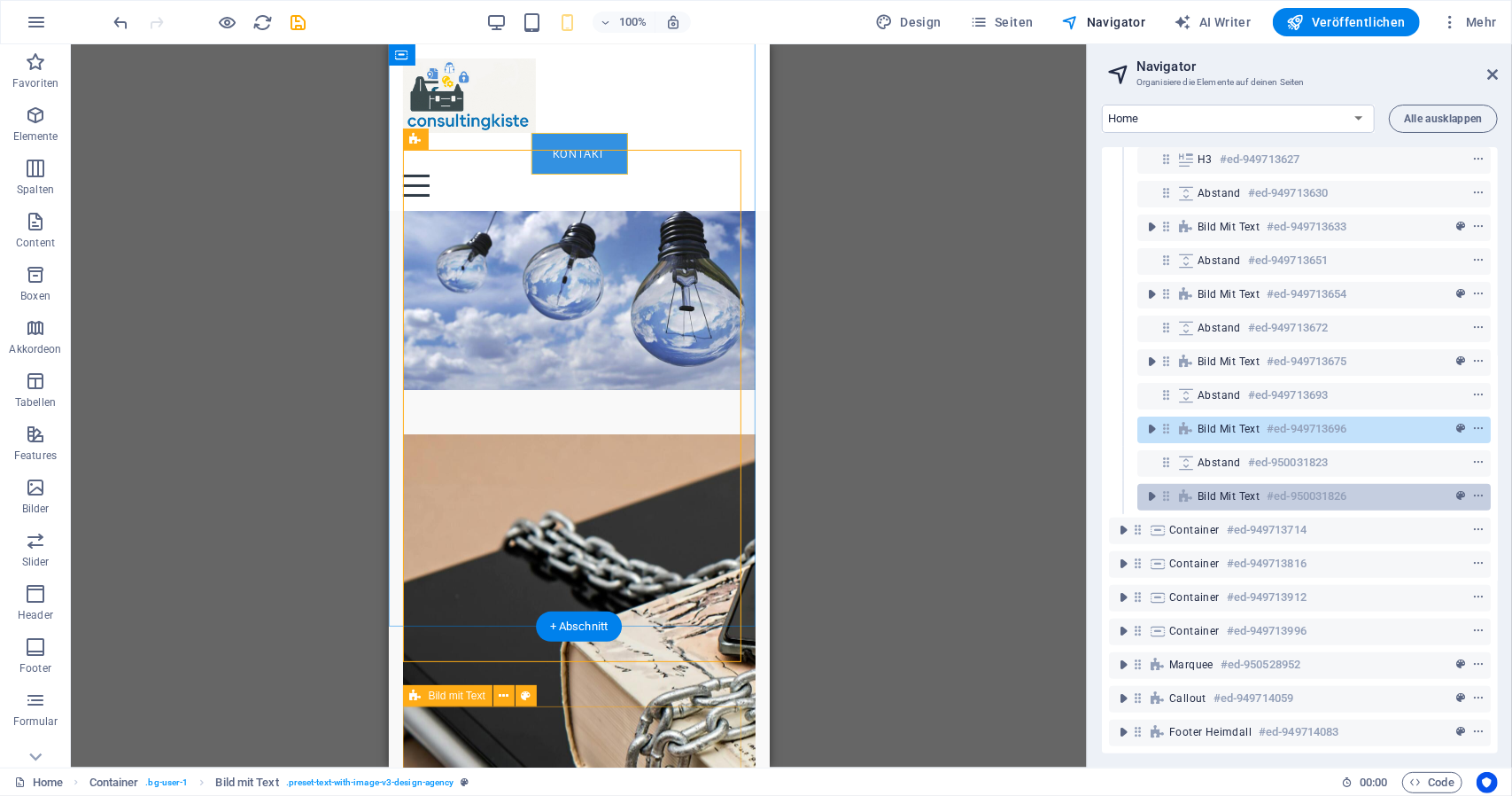
click at [1214, 490] on span "Bild mit Text" at bounding box center [1229, 497] width 62 height 14
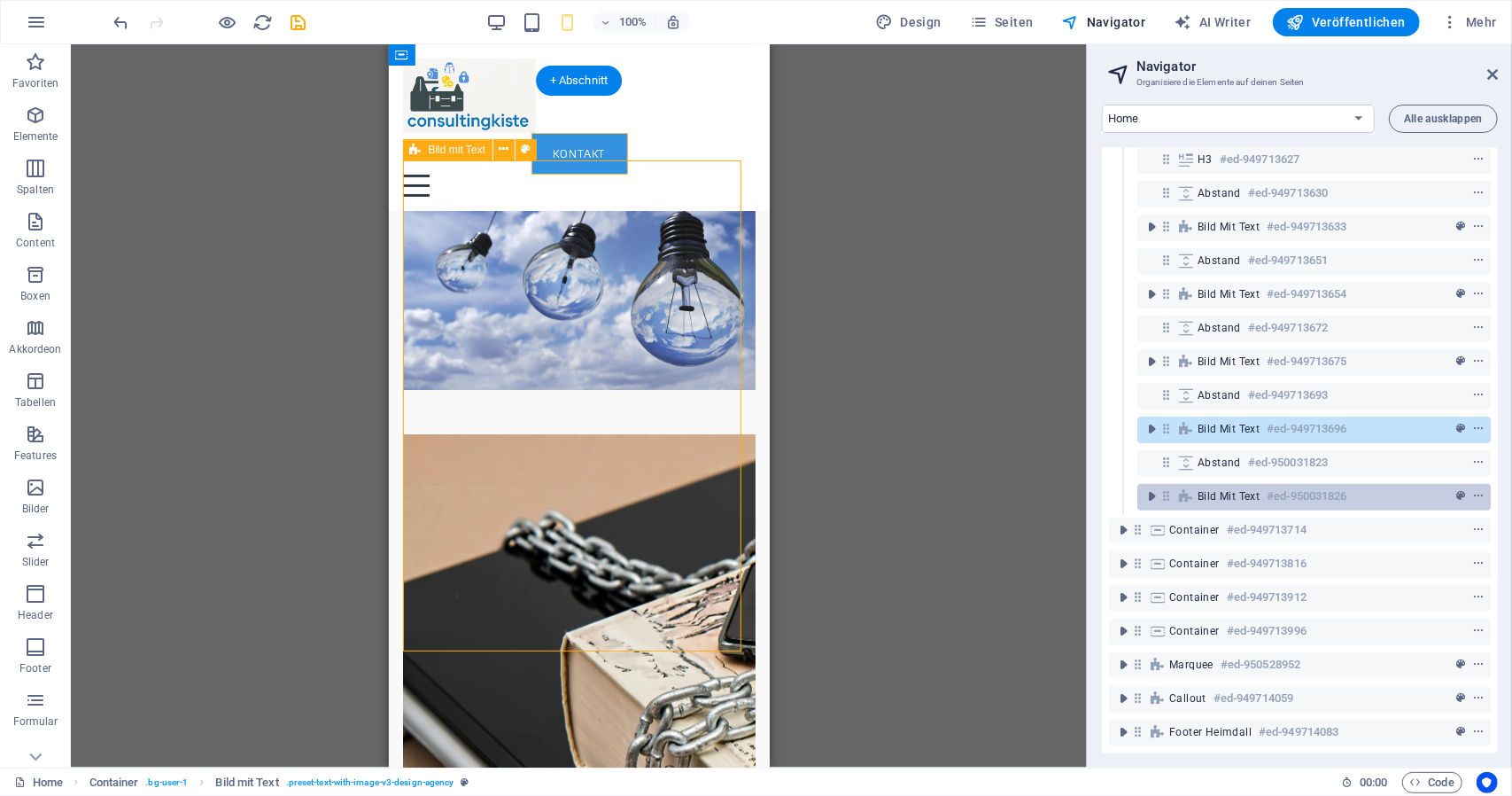
scroll to position [4466, 0]
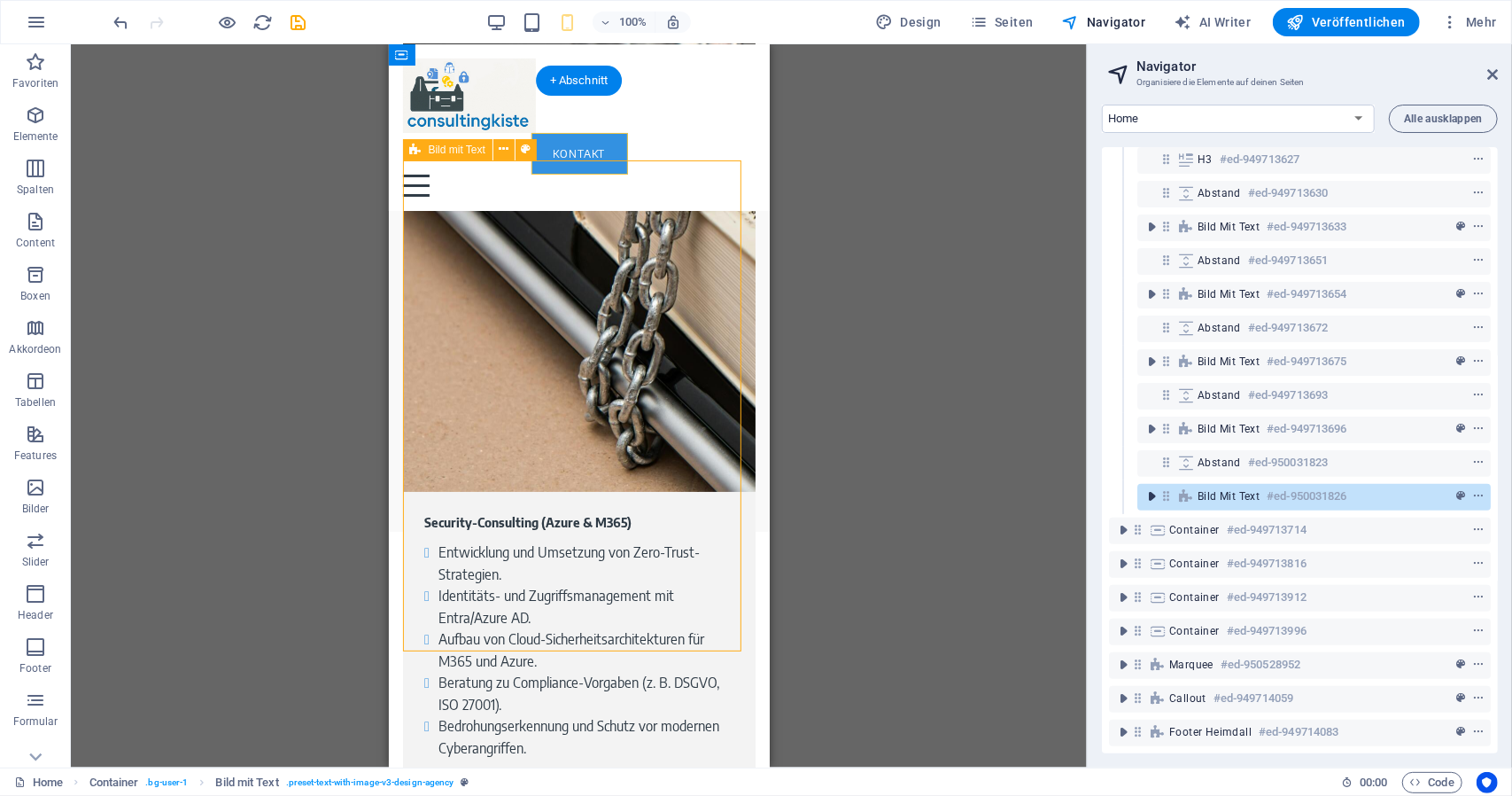
click at [1152, 488] on icon "toggle-expand" at bounding box center [1152, 497] width 17 height 17
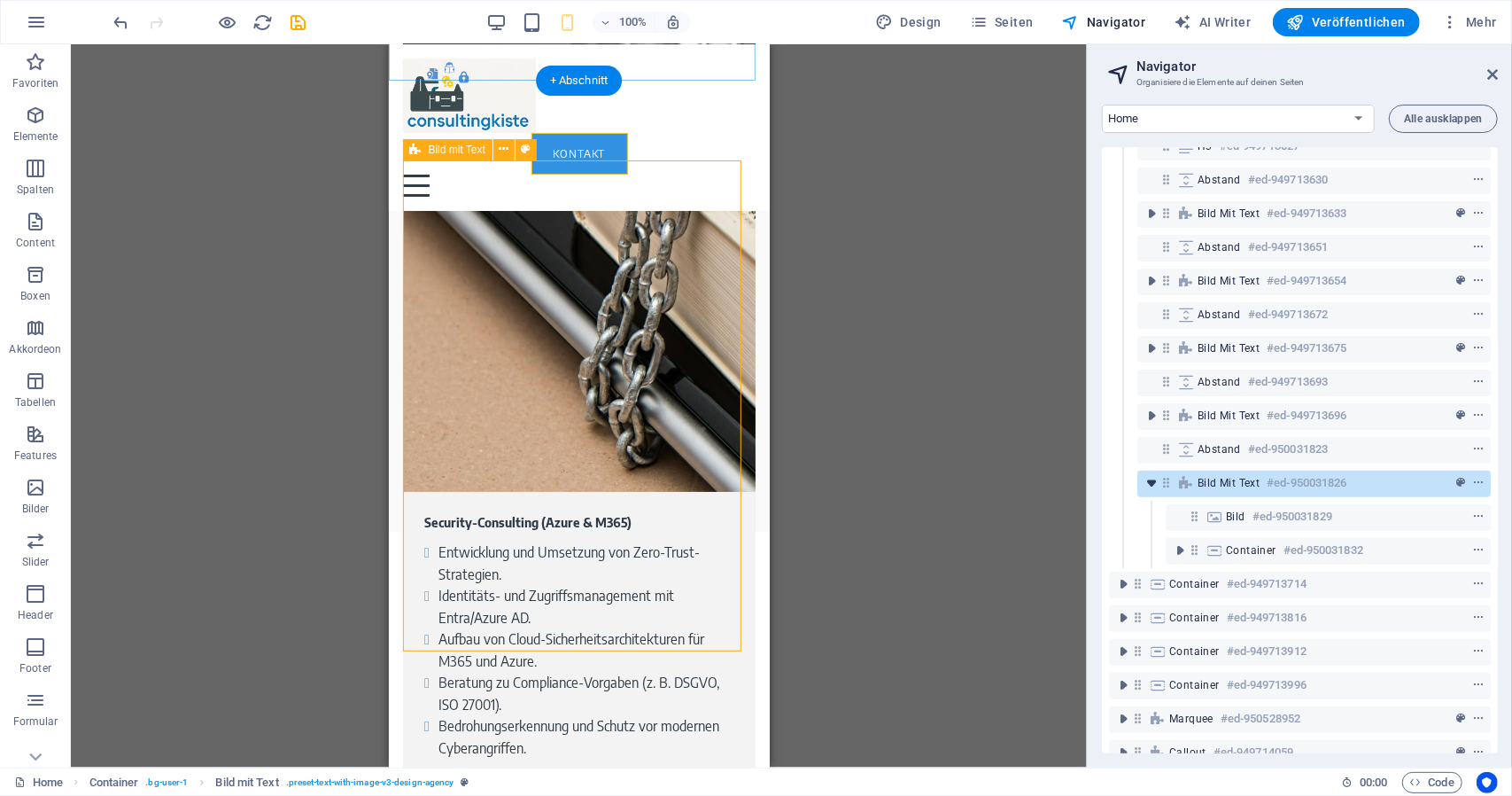
click at [1151, 480] on icon "toggle-expand" at bounding box center [1152, 483] width 17 height 17
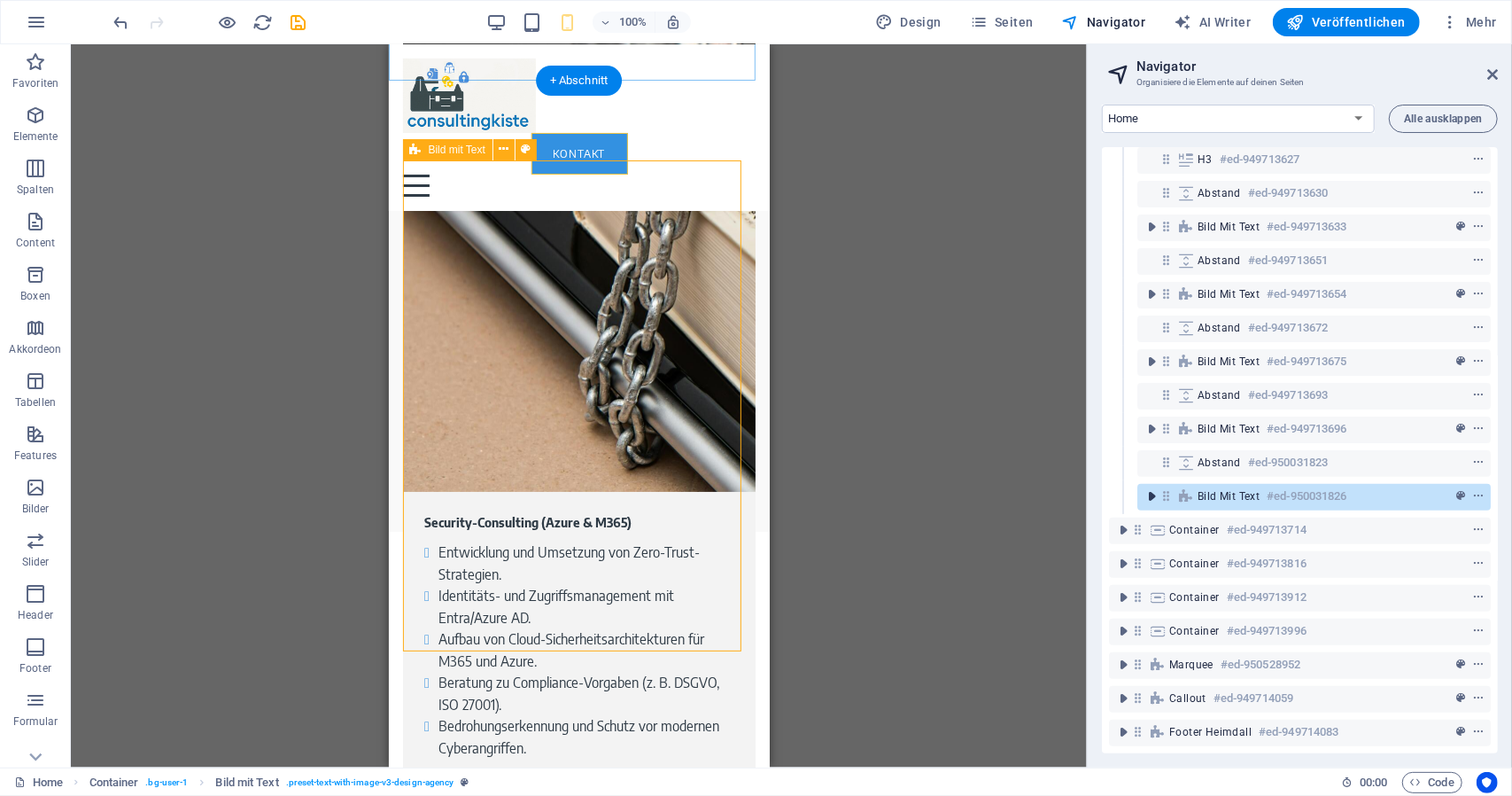
click at [1150, 488] on icon "toggle-expand" at bounding box center [1152, 497] width 17 height 17
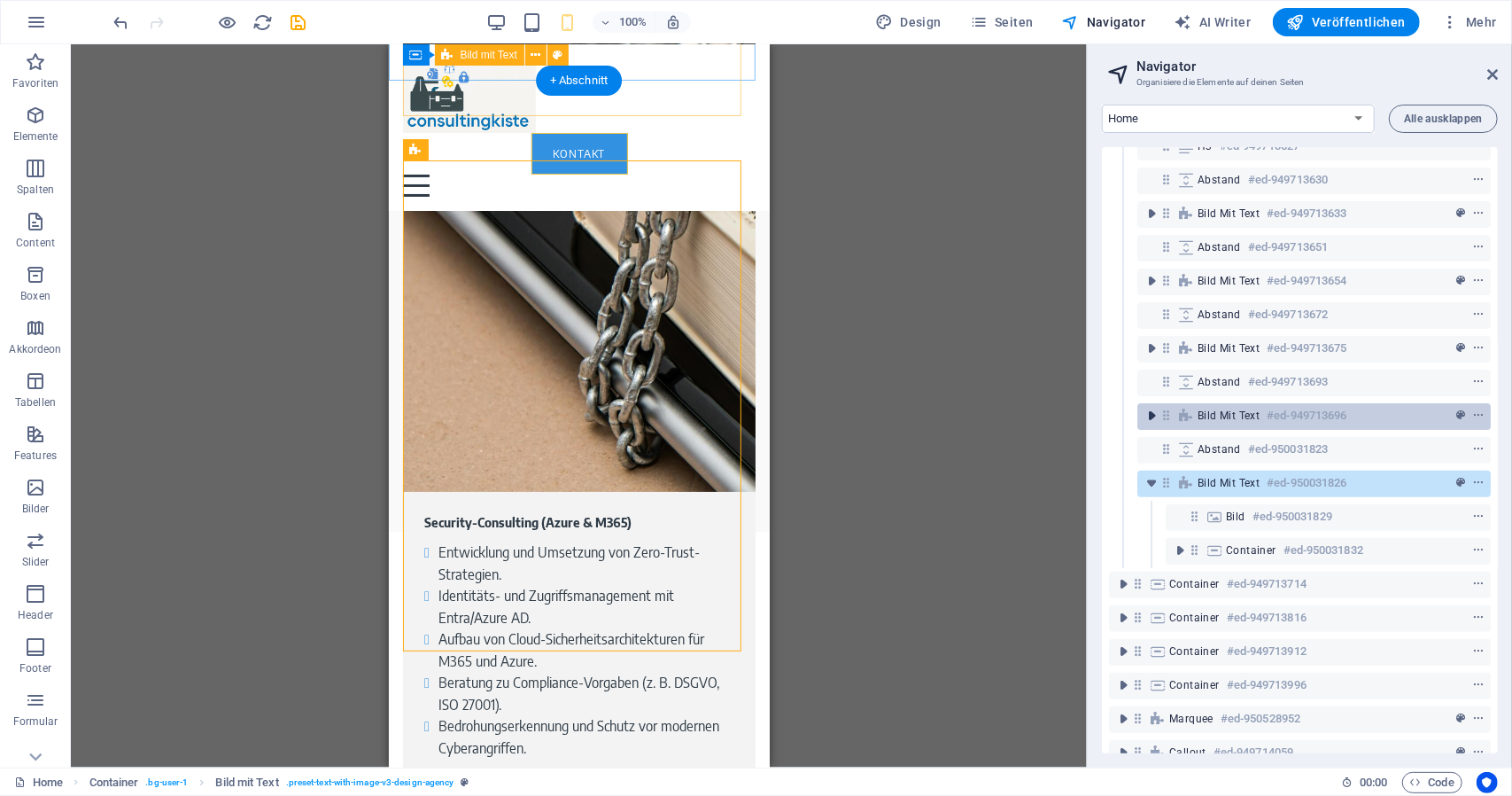
click at [1147, 415] on icon "toggle-expand" at bounding box center [1152, 415] width 17 height 17
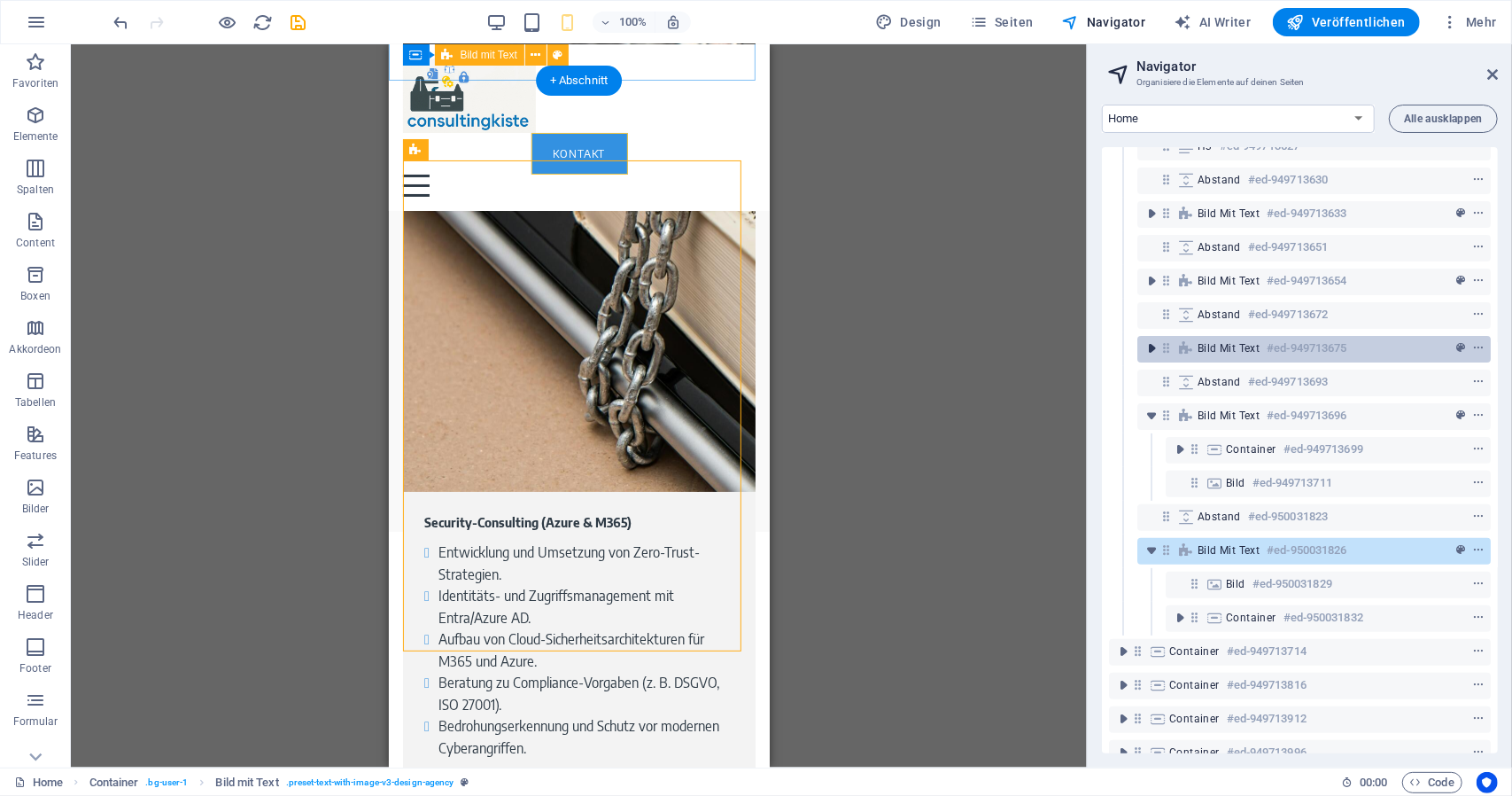
click at [1151, 342] on icon "toggle-expand" at bounding box center [1152, 348] width 17 height 17
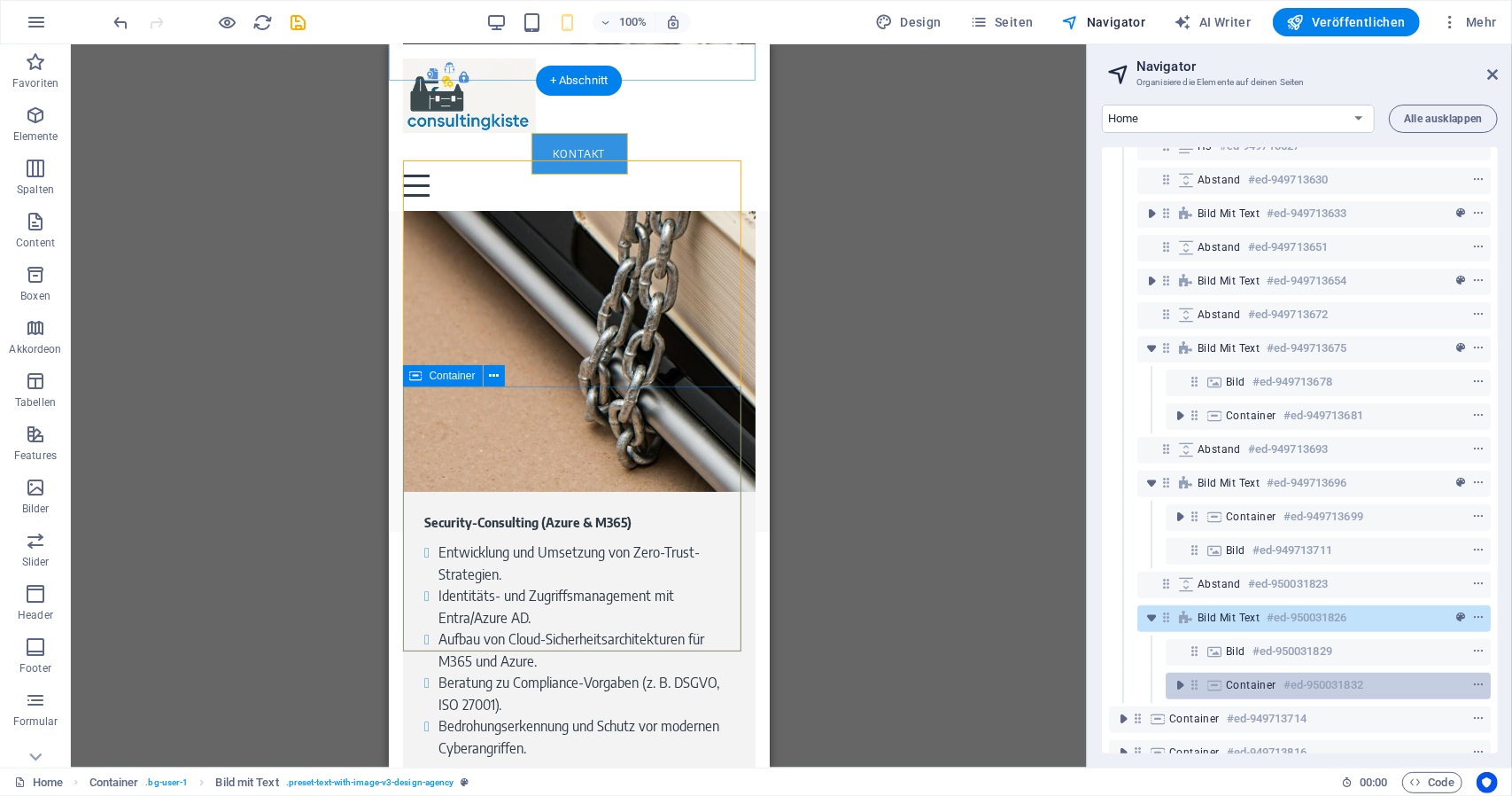
click at [1227, 683] on span "Container" at bounding box center [1251, 685] width 50 height 14
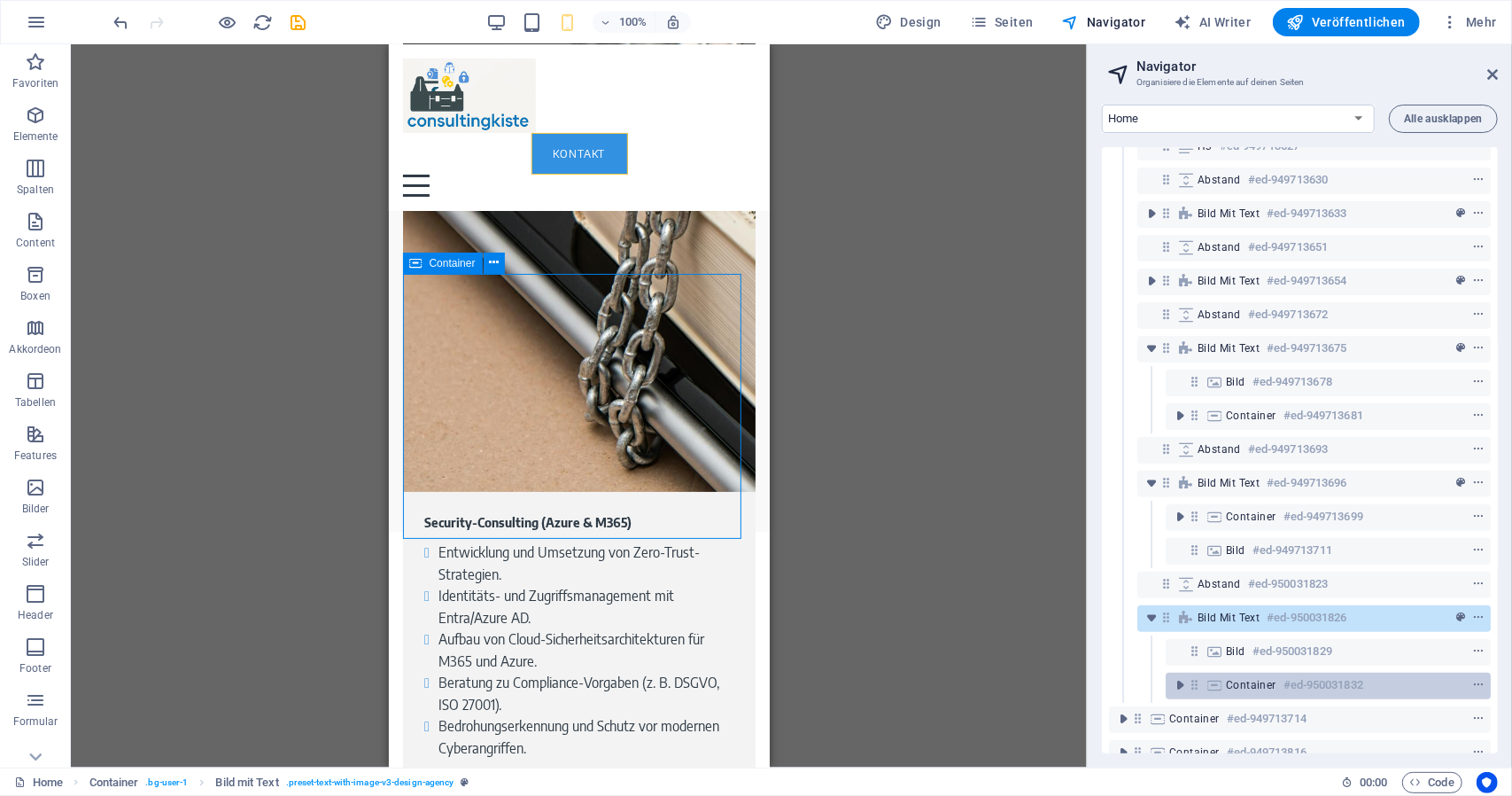
scroll to position [4579, 0]
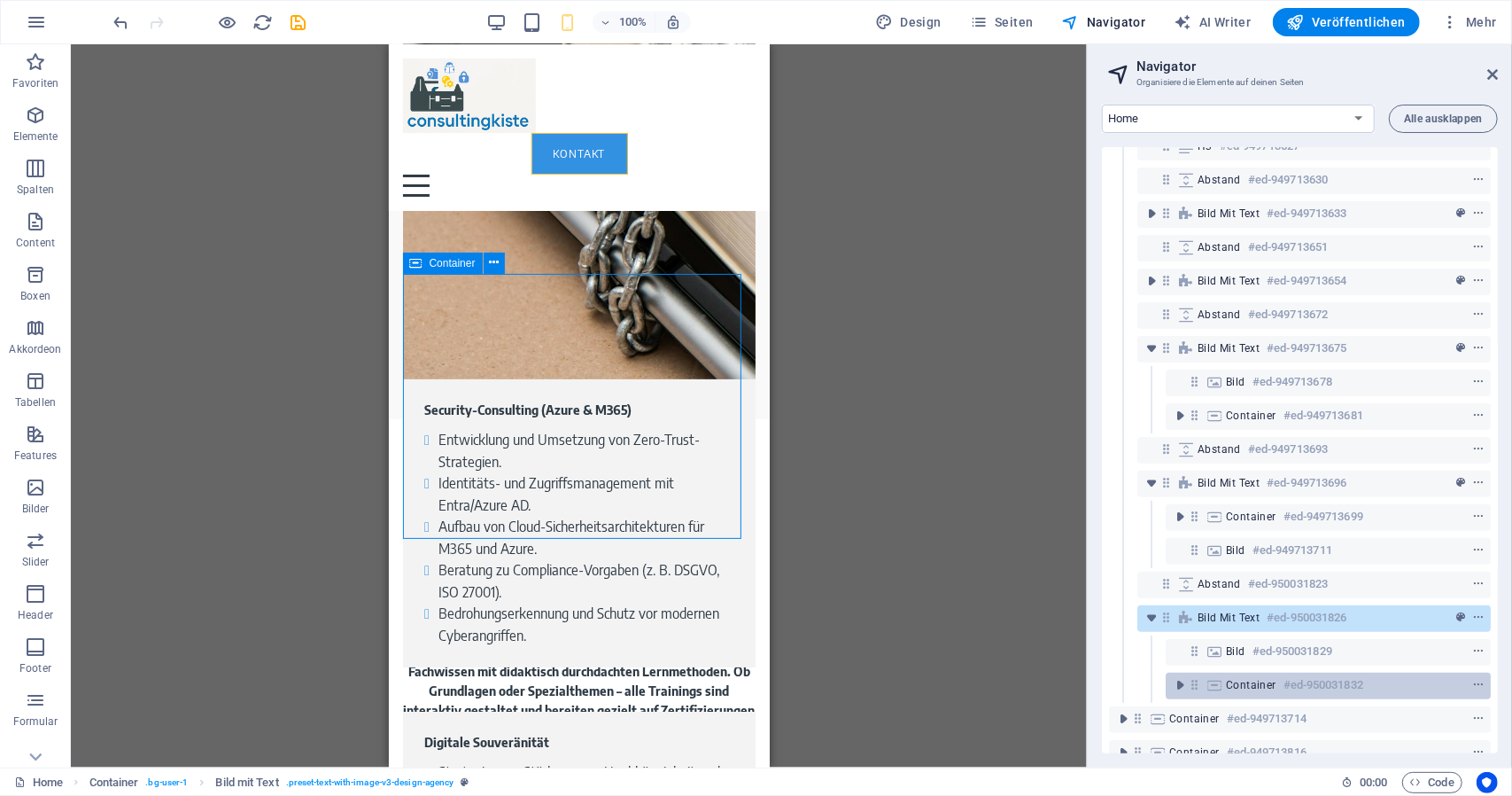
click at [1227, 683] on span "Container" at bounding box center [1251, 685] width 50 height 14
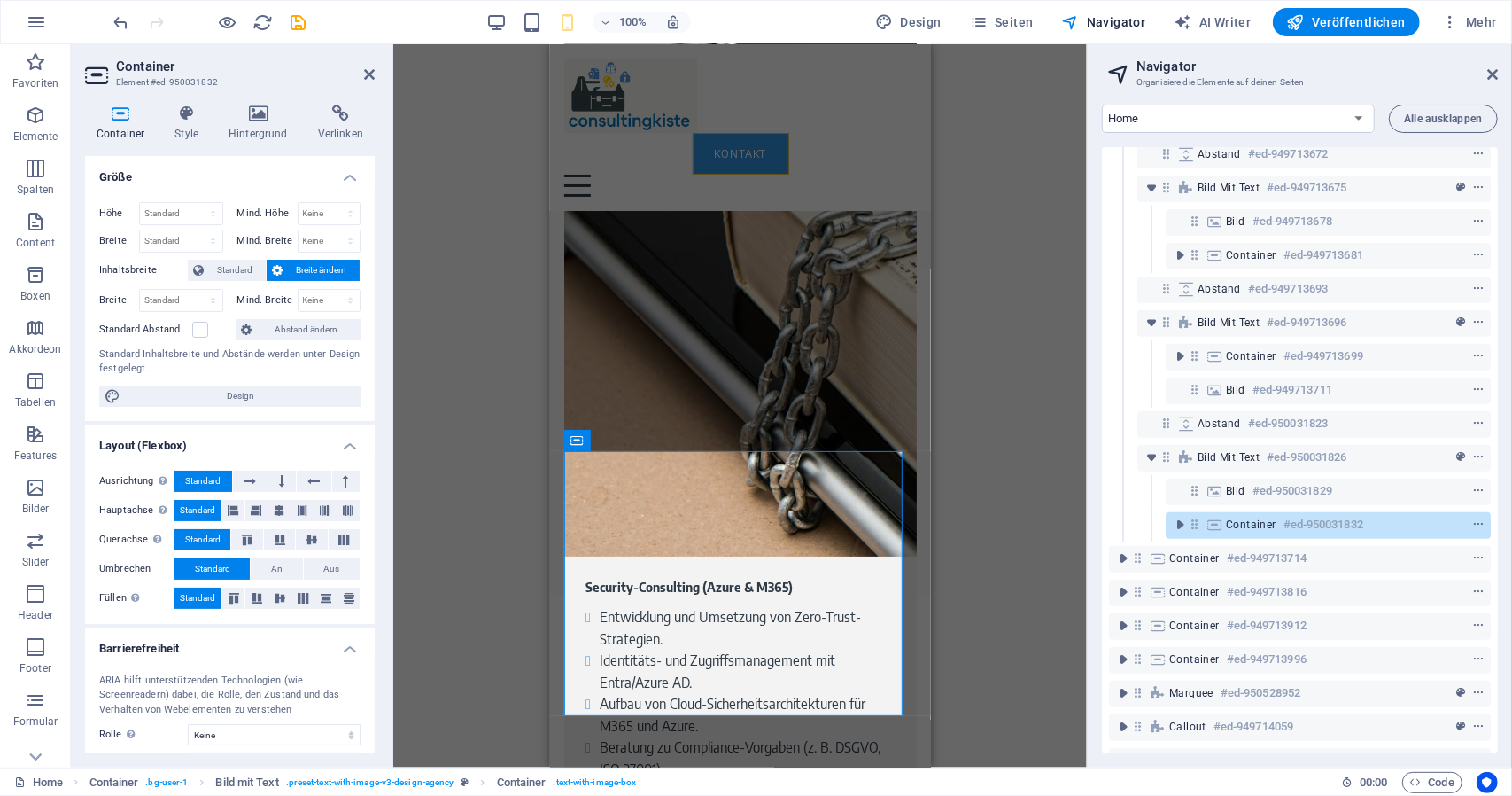
scroll to position [434, 0]
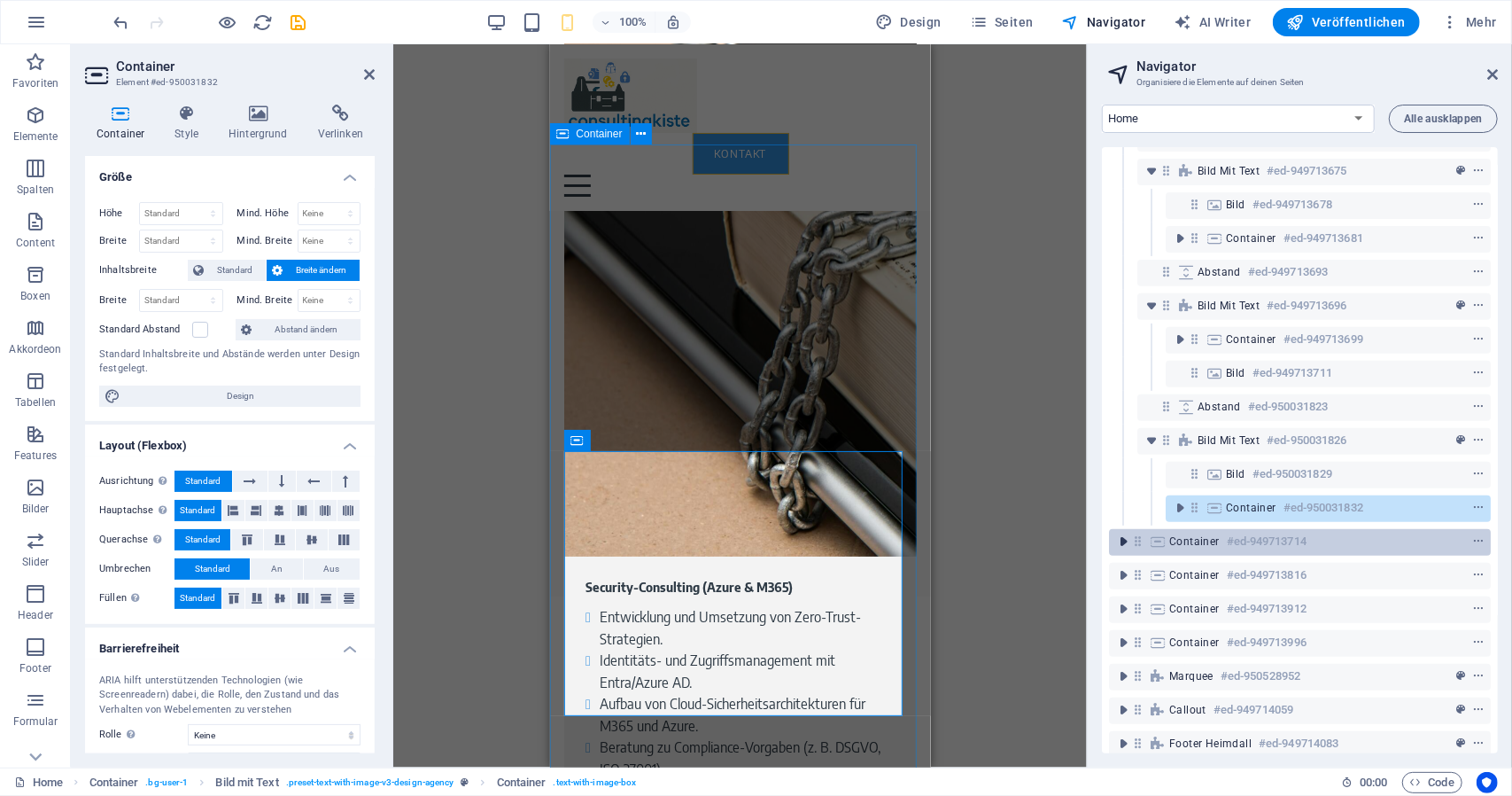
click at [1122, 544] on icon "toggle-expand" at bounding box center [1123, 542] width 17 height 17
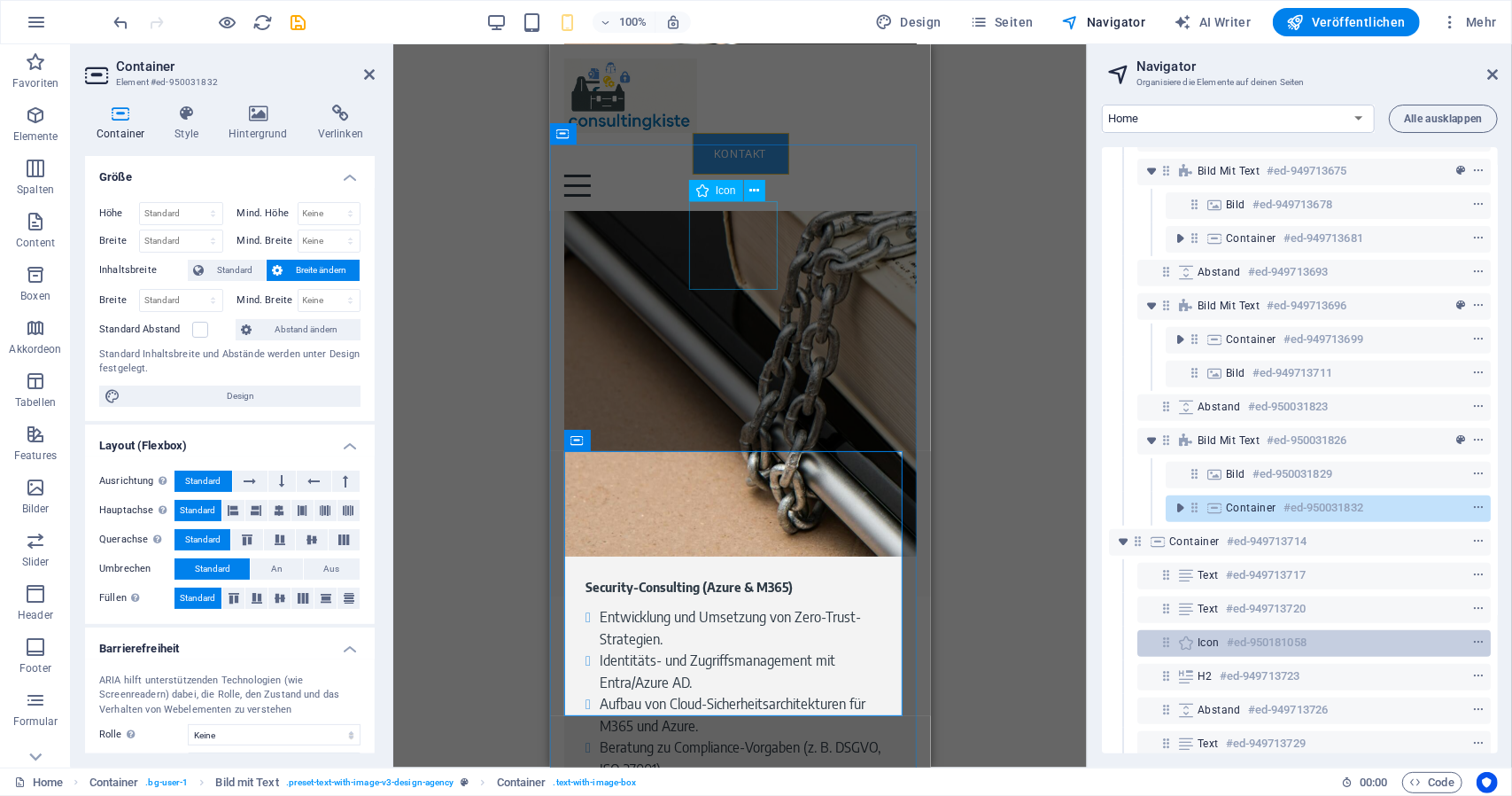
click at [1224, 643] on div "Icon #ed-950181058" at bounding box center [1301, 642] width 205 height 21
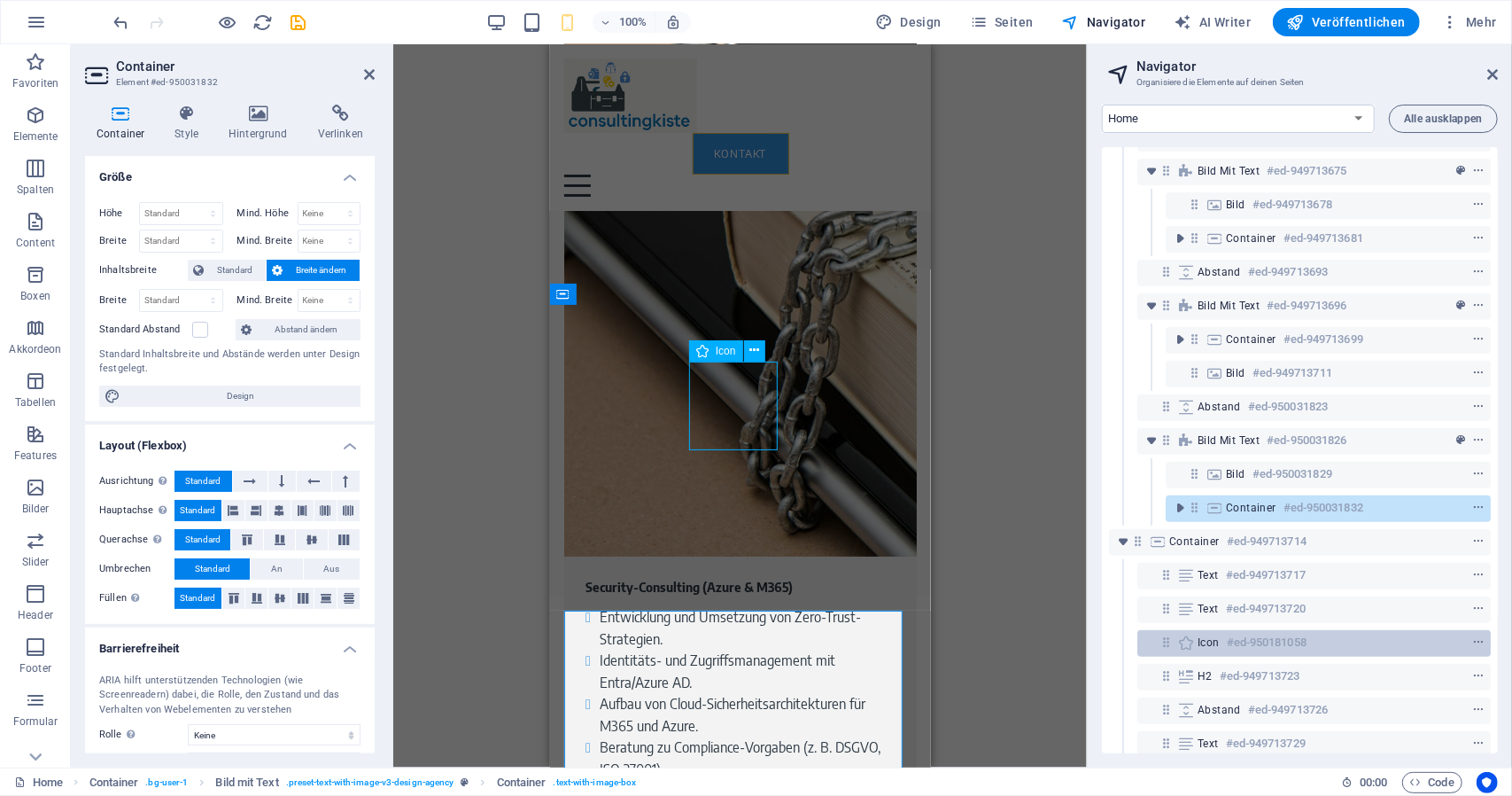
scroll to position [4241, 0]
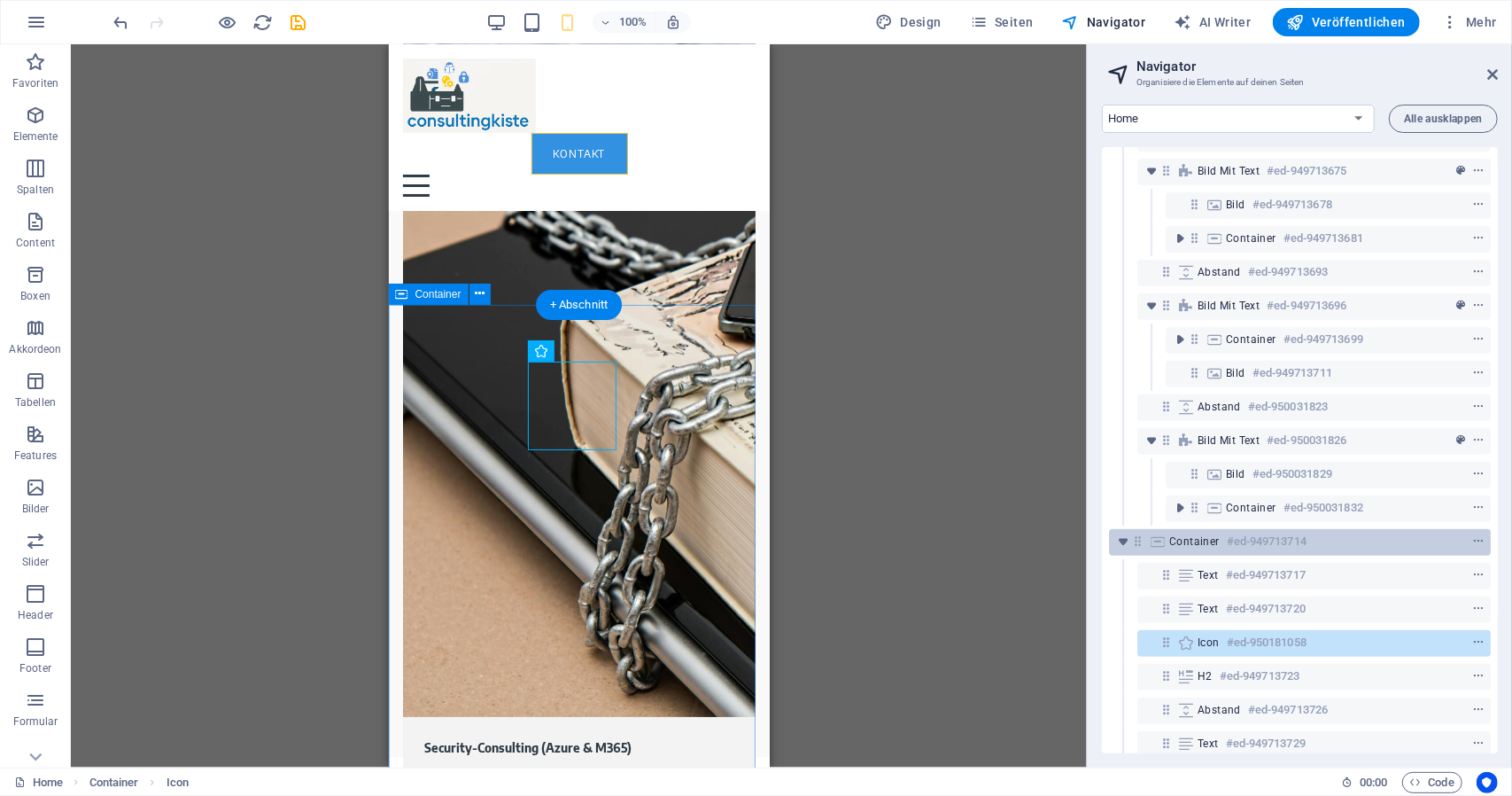
click at [1211, 542] on span "Container" at bounding box center [1194, 541] width 50 height 14
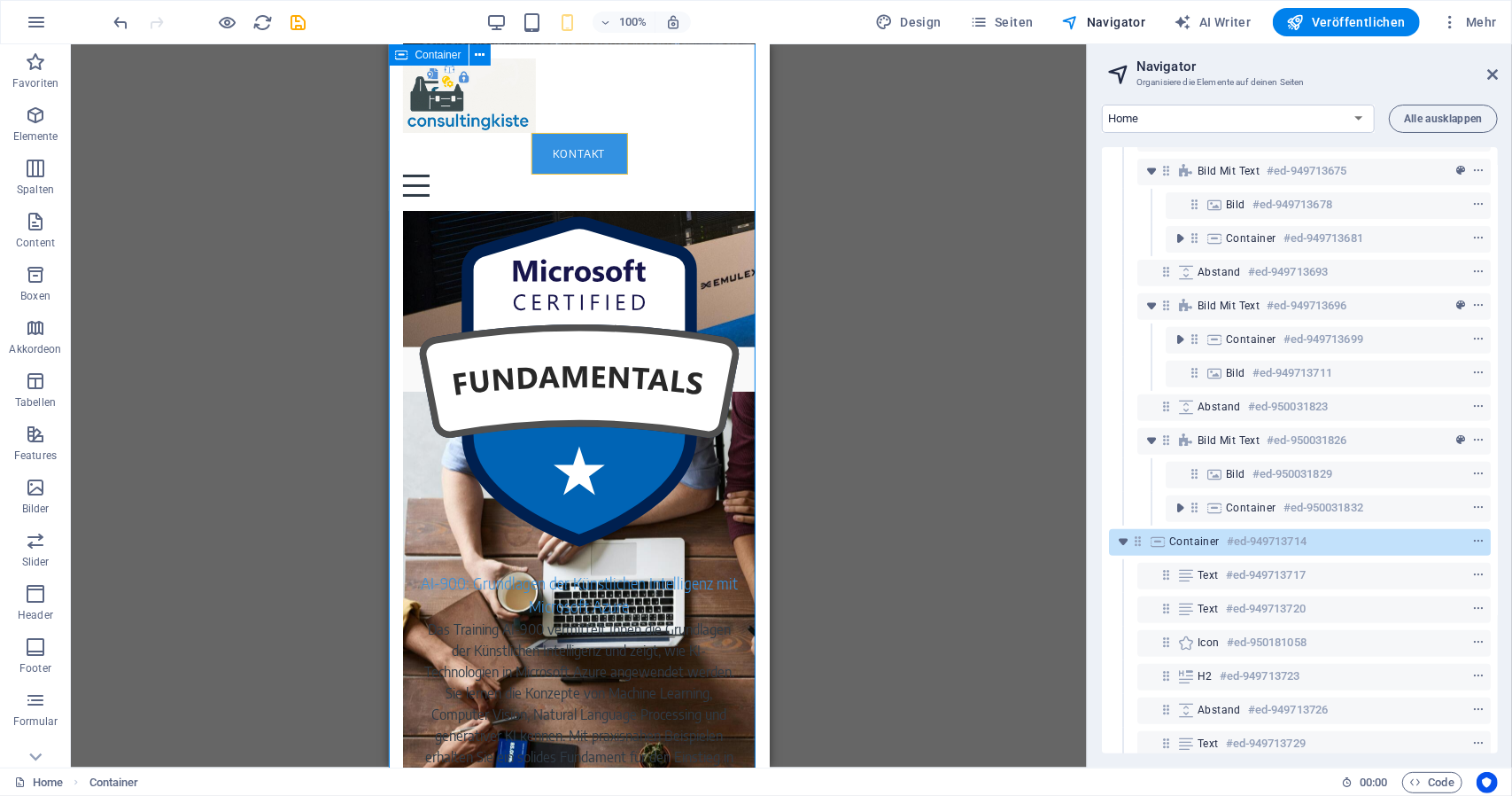
click at [1191, 540] on span "Container" at bounding box center [1194, 541] width 50 height 14
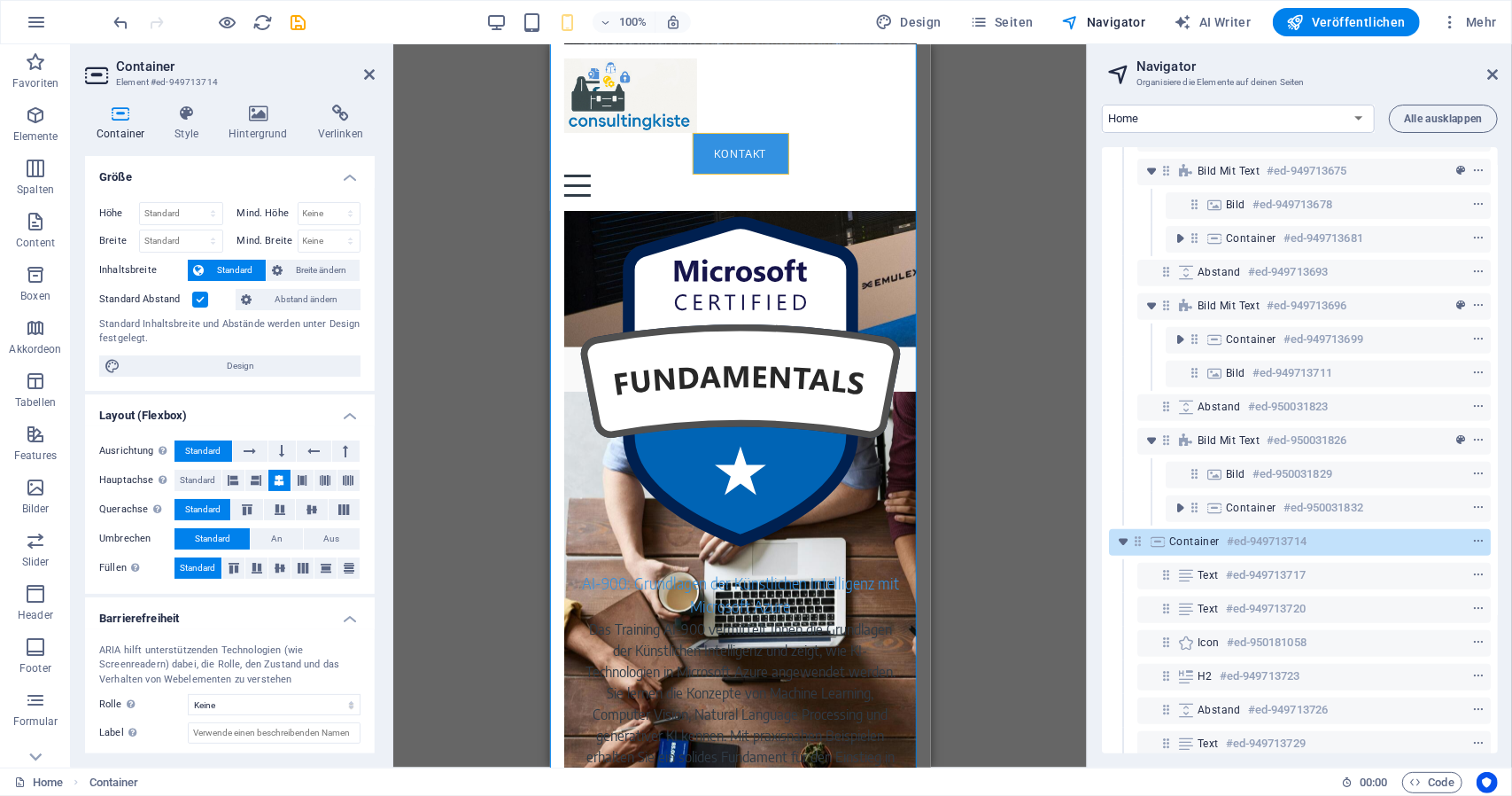
click at [199, 296] on label at bounding box center [200, 299] width 16 height 16
click at [0, 0] on input "Standard Abstand" at bounding box center [0, 0] width 0 height 0
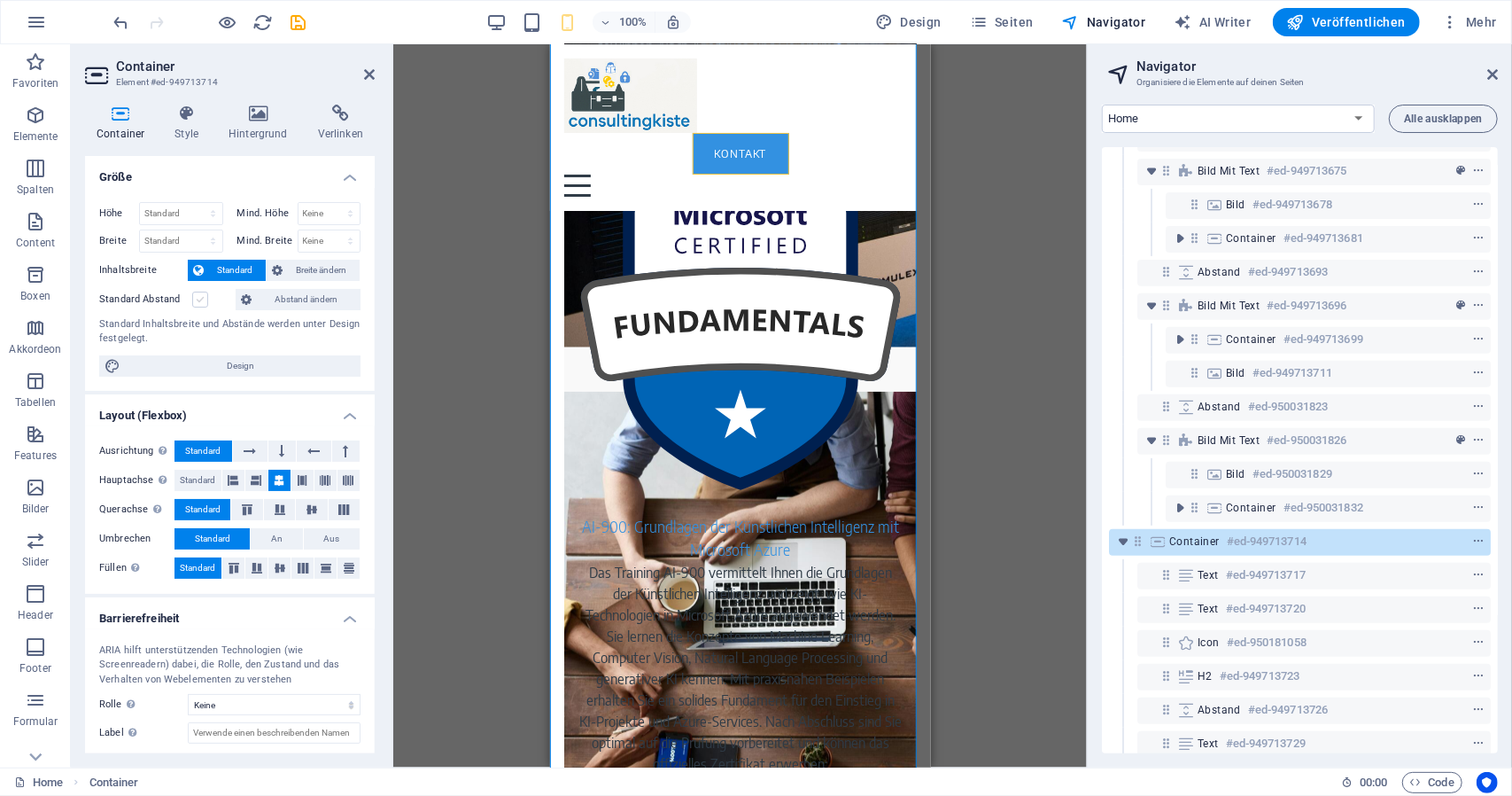
click at [199, 296] on label at bounding box center [200, 299] width 16 height 16
click at [0, 0] on input "Standard Abstand" at bounding box center [0, 0] width 0 height 0
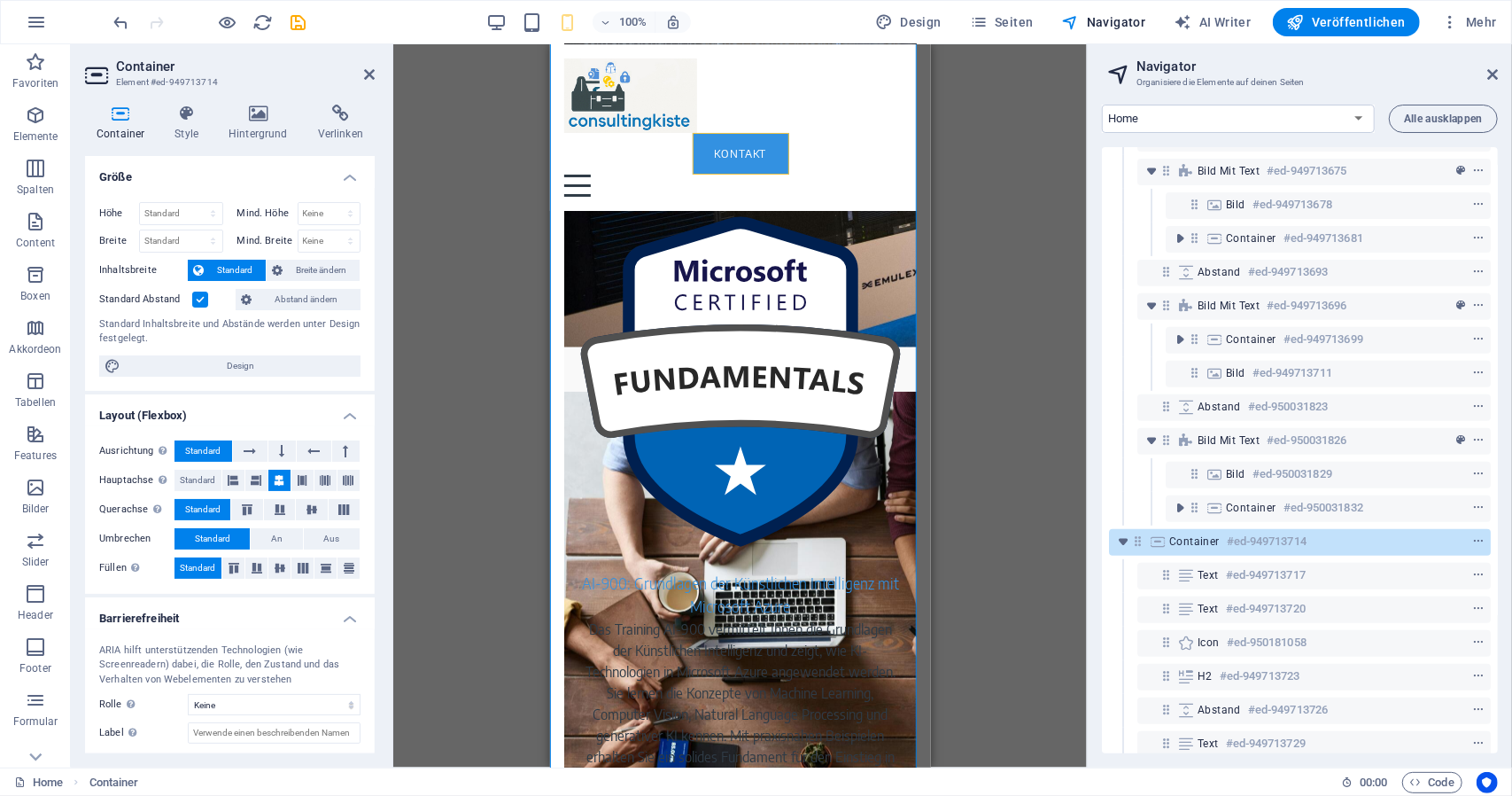
click at [199, 296] on label at bounding box center [200, 299] width 16 height 16
click at [0, 0] on input "Standard Abstand" at bounding box center [0, 0] width 0 height 0
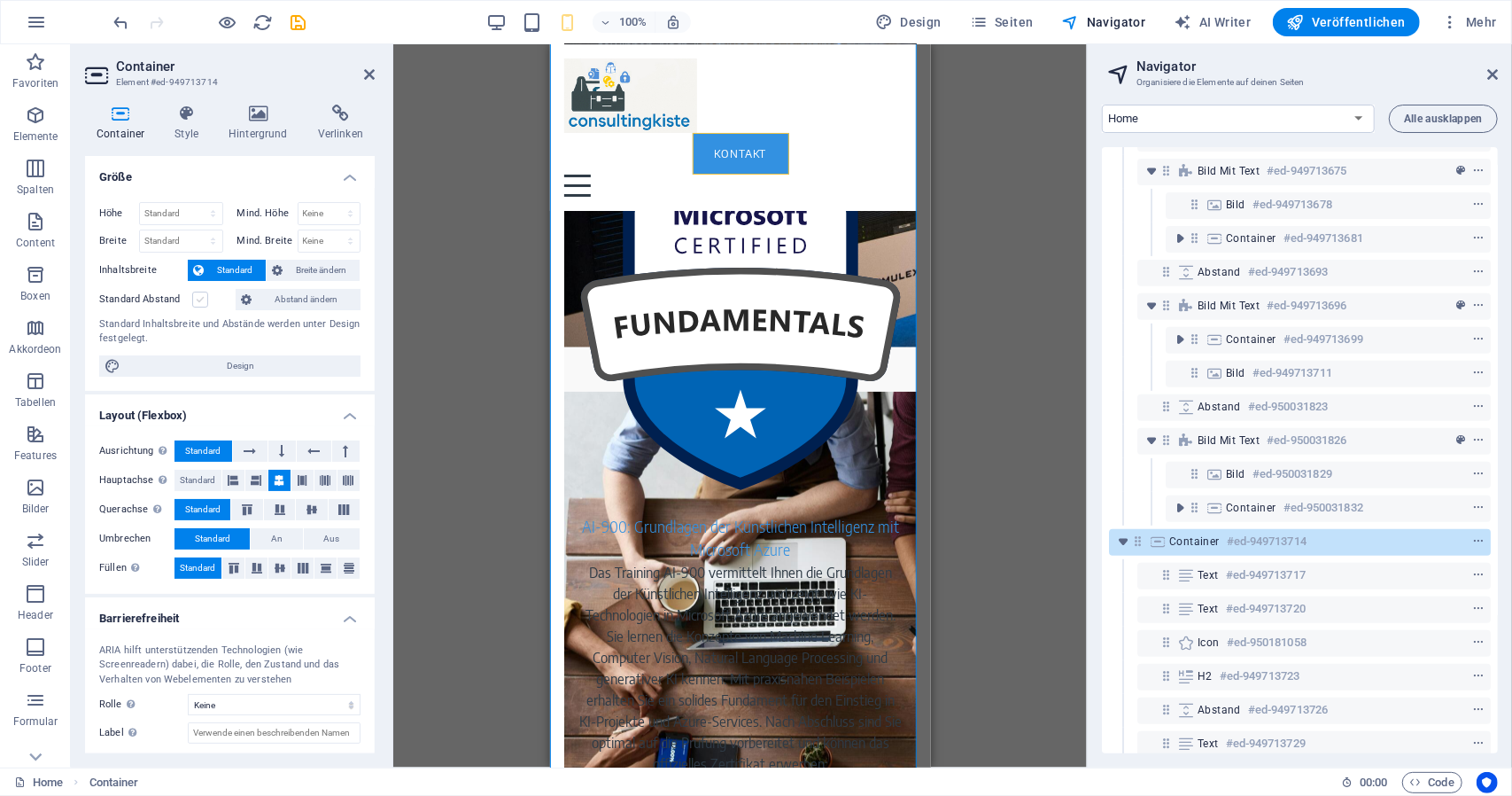
click at [199, 296] on label at bounding box center [200, 299] width 16 height 16
click at [0, 0] on input "Standard Abstand" at bounding box center [0, 0] width 0 height 0
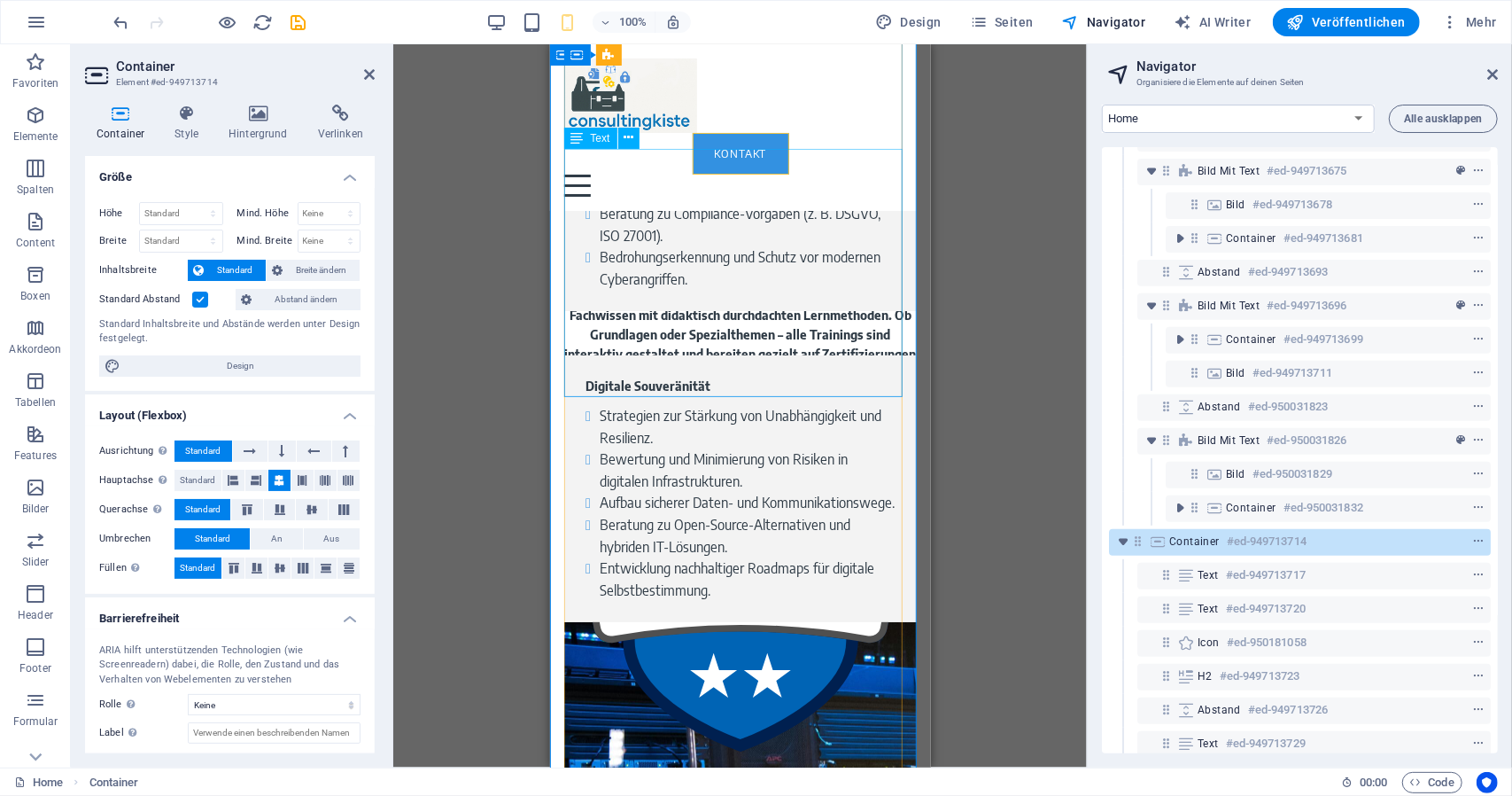
scroll to position [4663, 0]
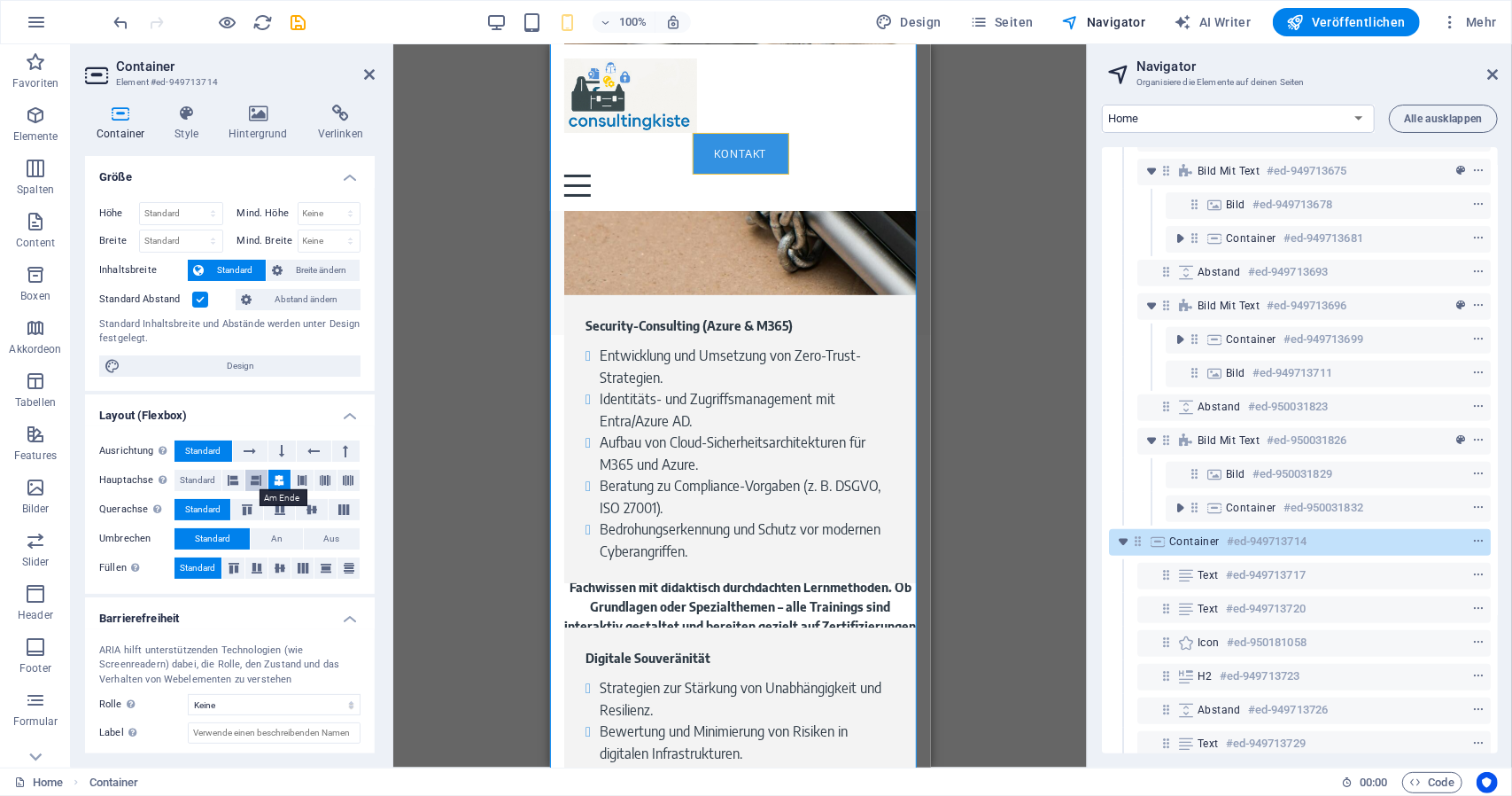
click at [248, 477] on button at bounding box center [256, 480] width 22 height 21
click at [235, 479] on icon at bounding box center [234, 480] width 11 height 21
click at [274, 482] on icon at bounding box center [279, 480] width 11 height 21
click at [280, 455] on icon at bounding box center [283, 451] width 6 height 21
click at [230, 449] on button "Standard" at bounding box center [204, 451] width 58 height 21
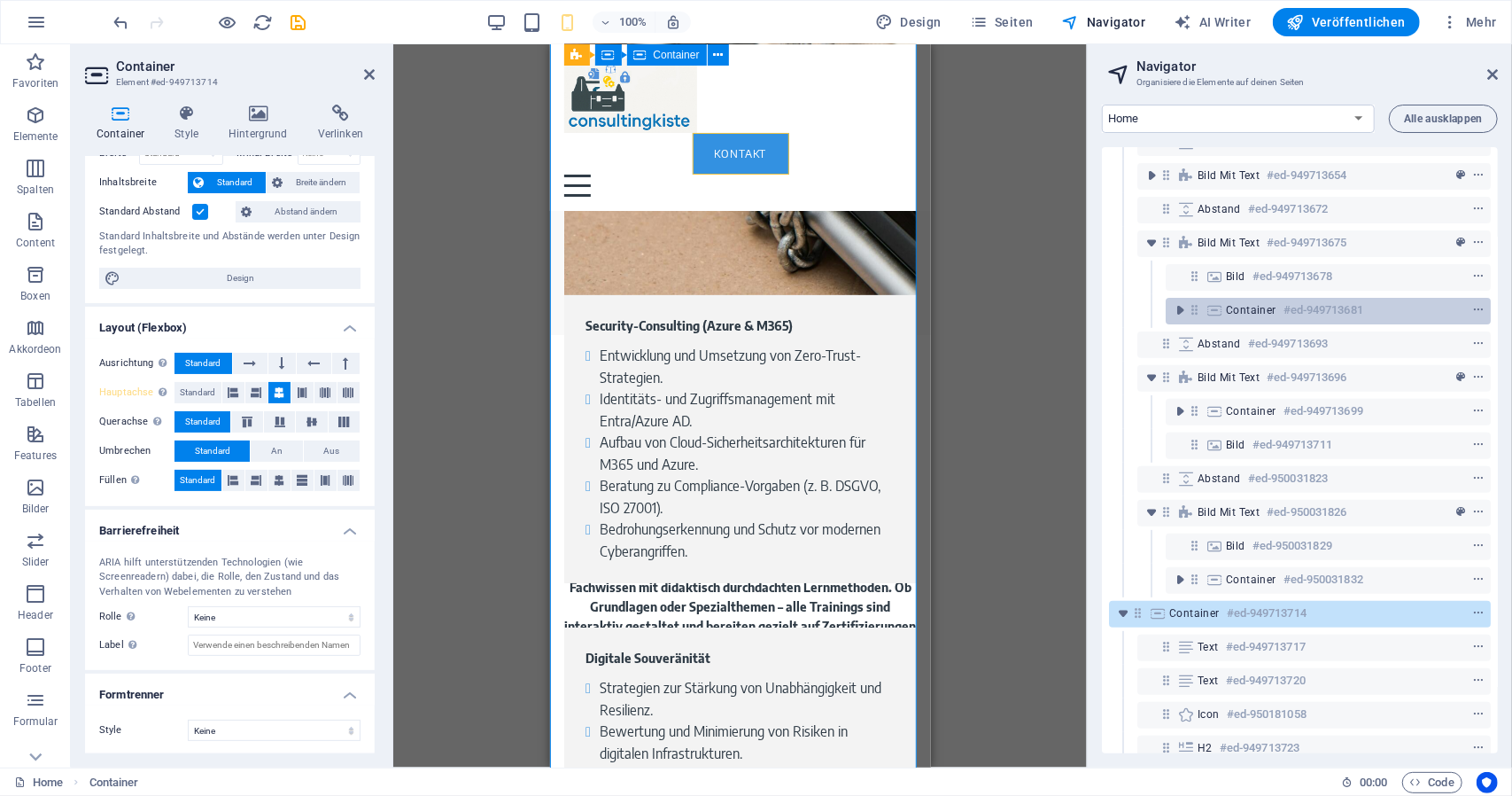
scroll to position [345, 0]
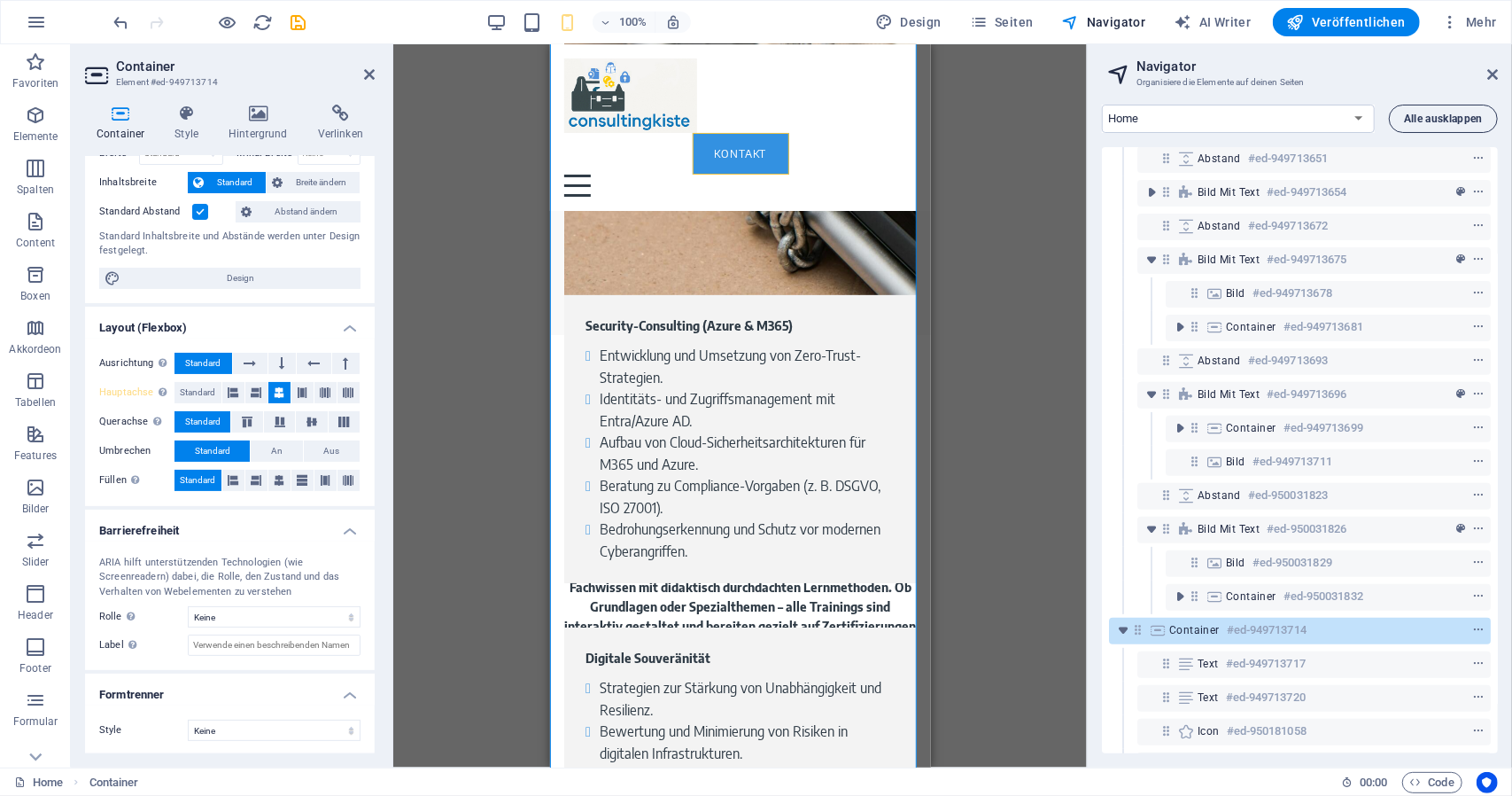
click at [1457, 114] on span "Alle ausklappen" at bounding box center [1443, 118] width 79 height 11
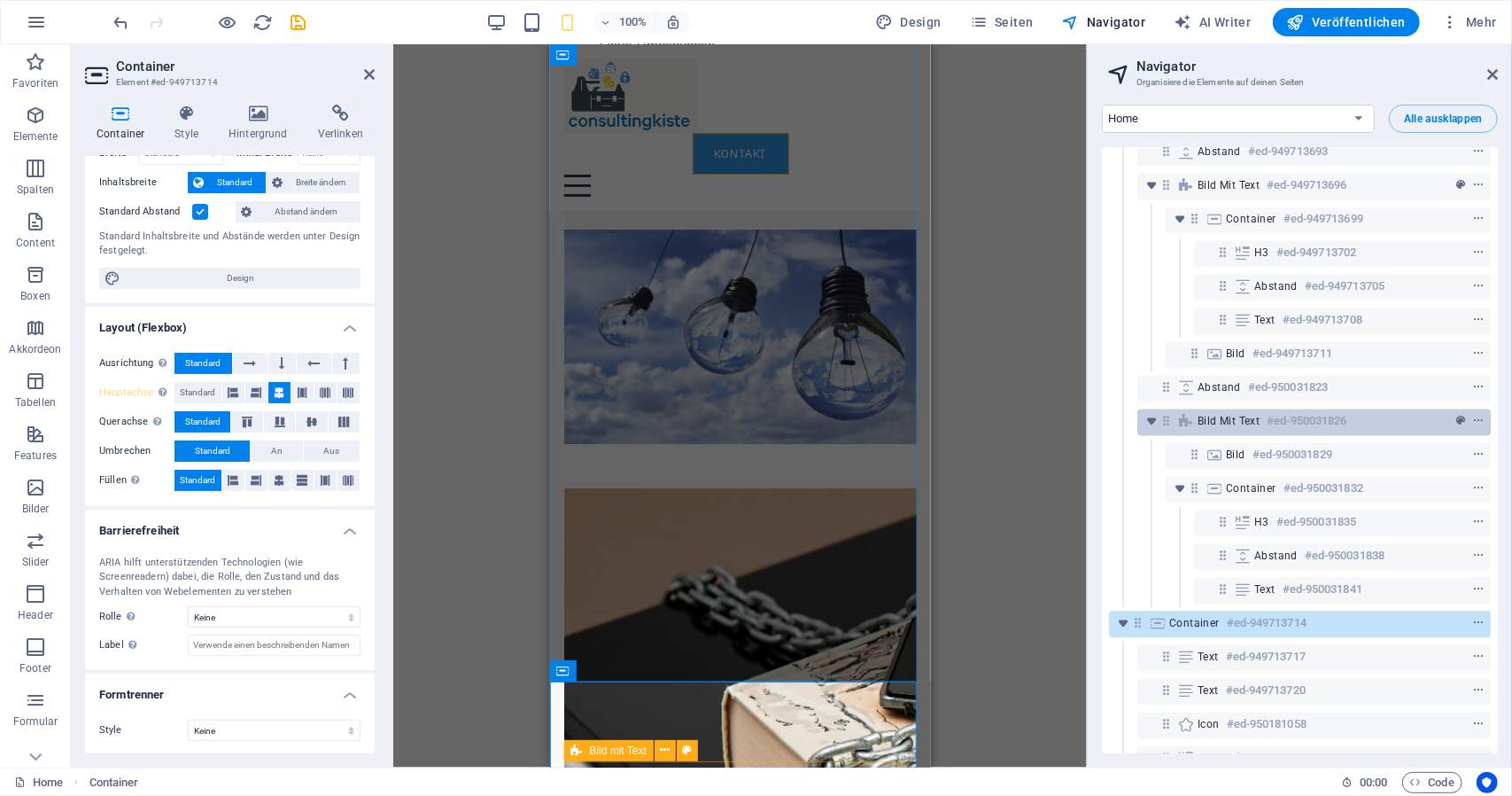
scroll to position [2477, 0]
click at [1165, 420] on icon at bounding box center [1166, 418] width 15 height 15
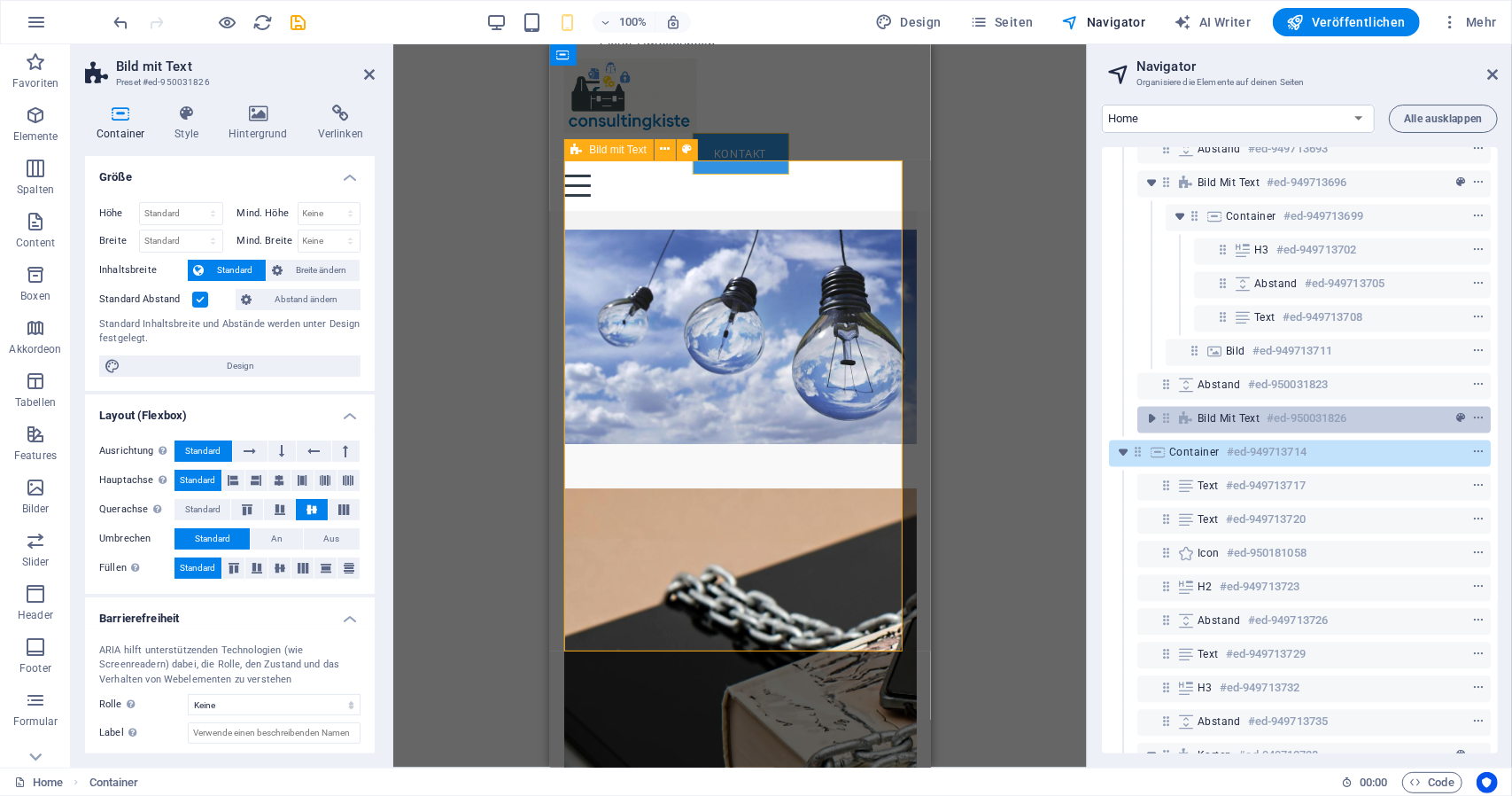
scroll to position [4466, 0]
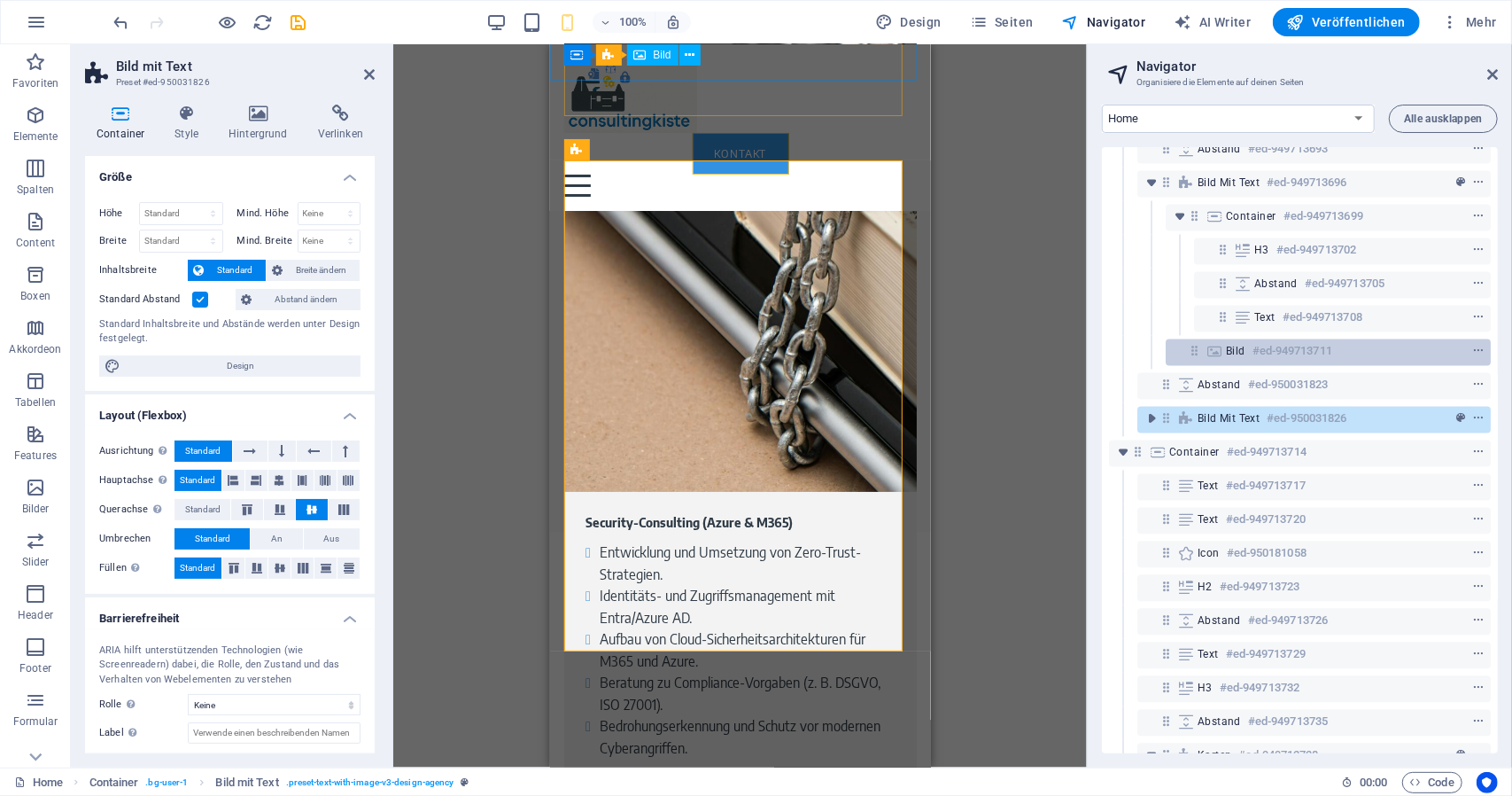
click at [1235, 354] on span "Bild" at bounding box center [1236, 351] width 19 height 14
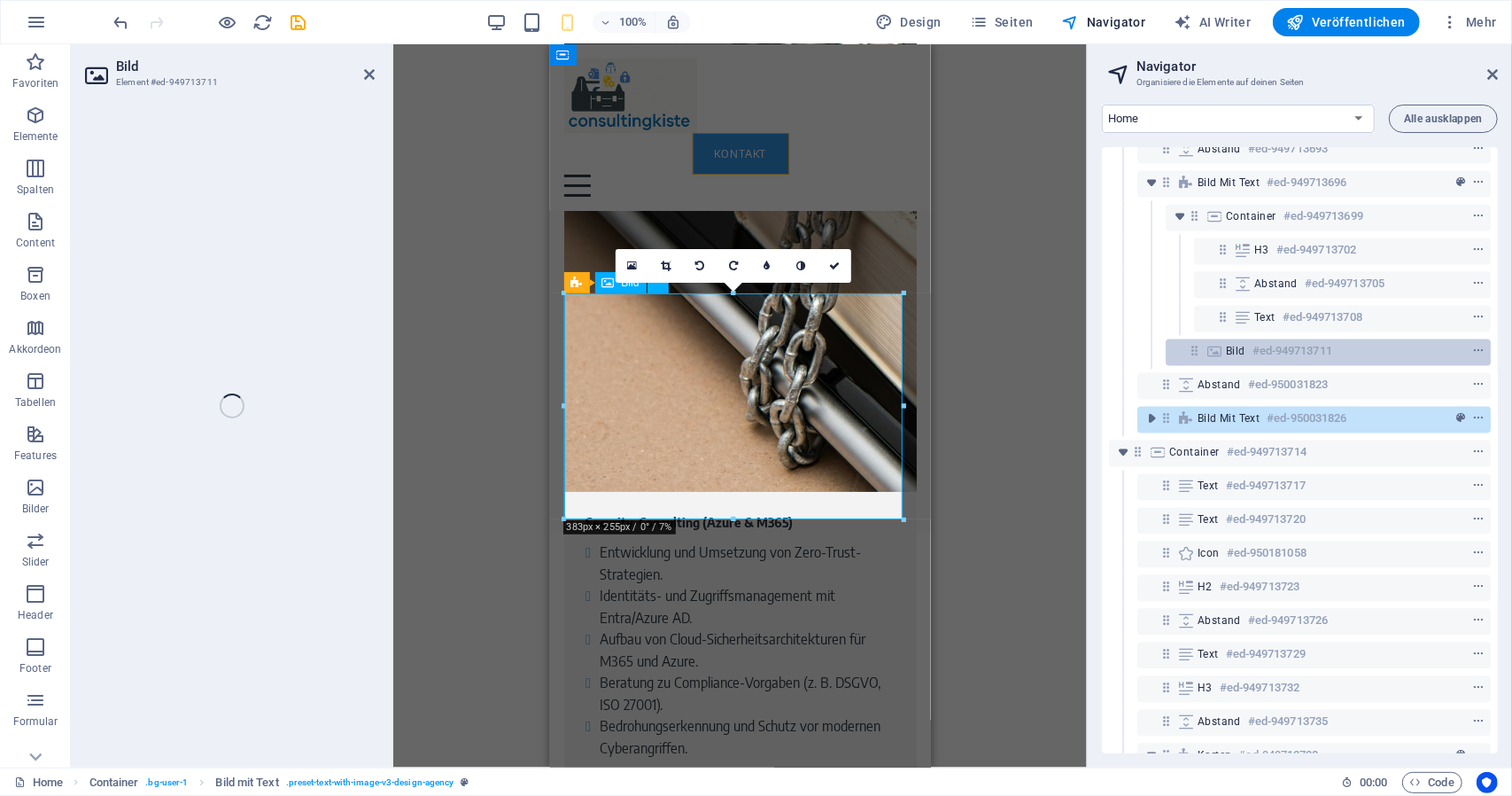
scroll to position [3775, 0]
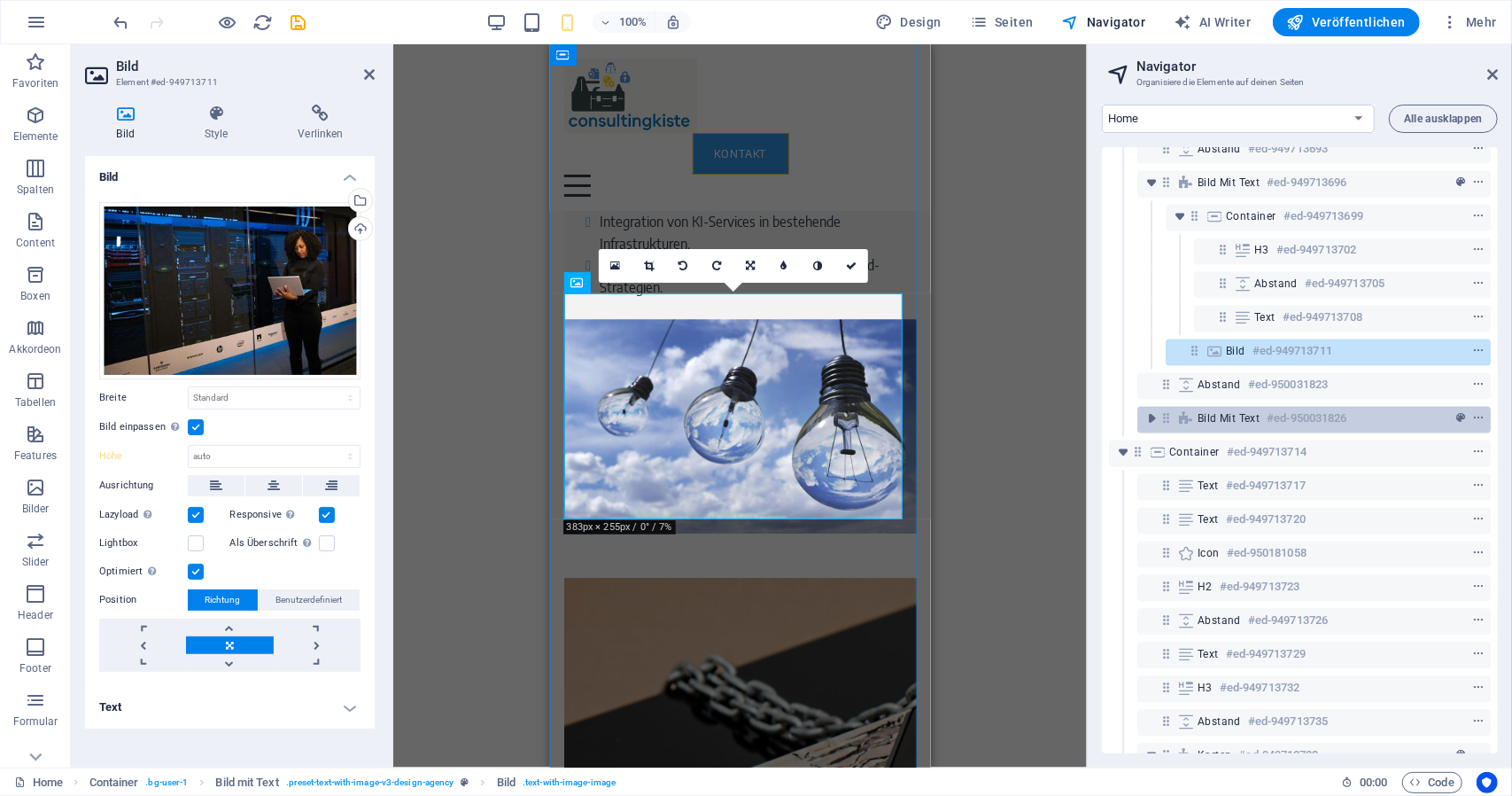
click at [1228, 417] on span "Bild mit Text" at bounding box center [1229, 418] width 62 height 14
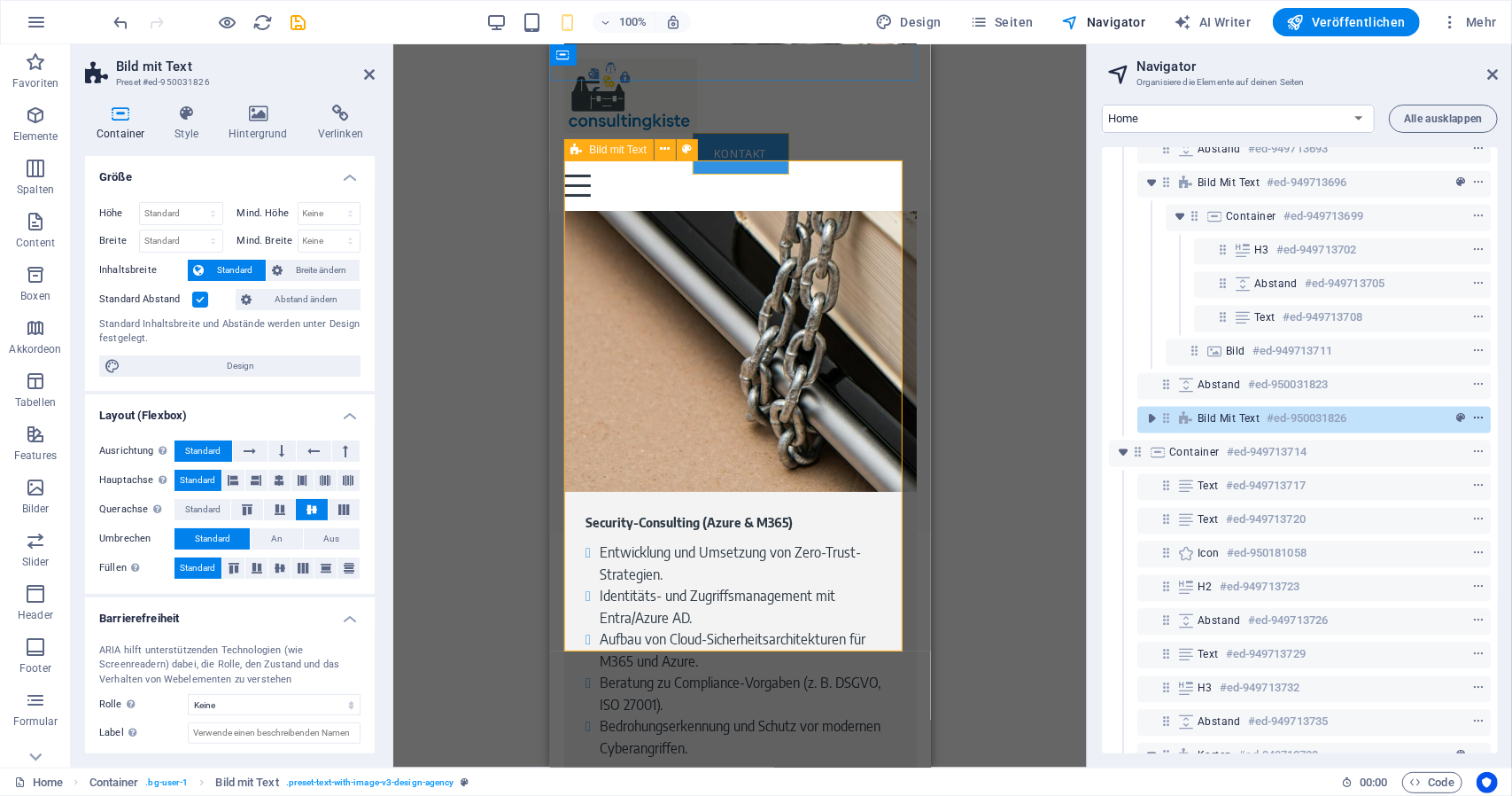
click at [1475, 422] on icon "context-menu" at bounding box center [1478, 418] width 13 height 13
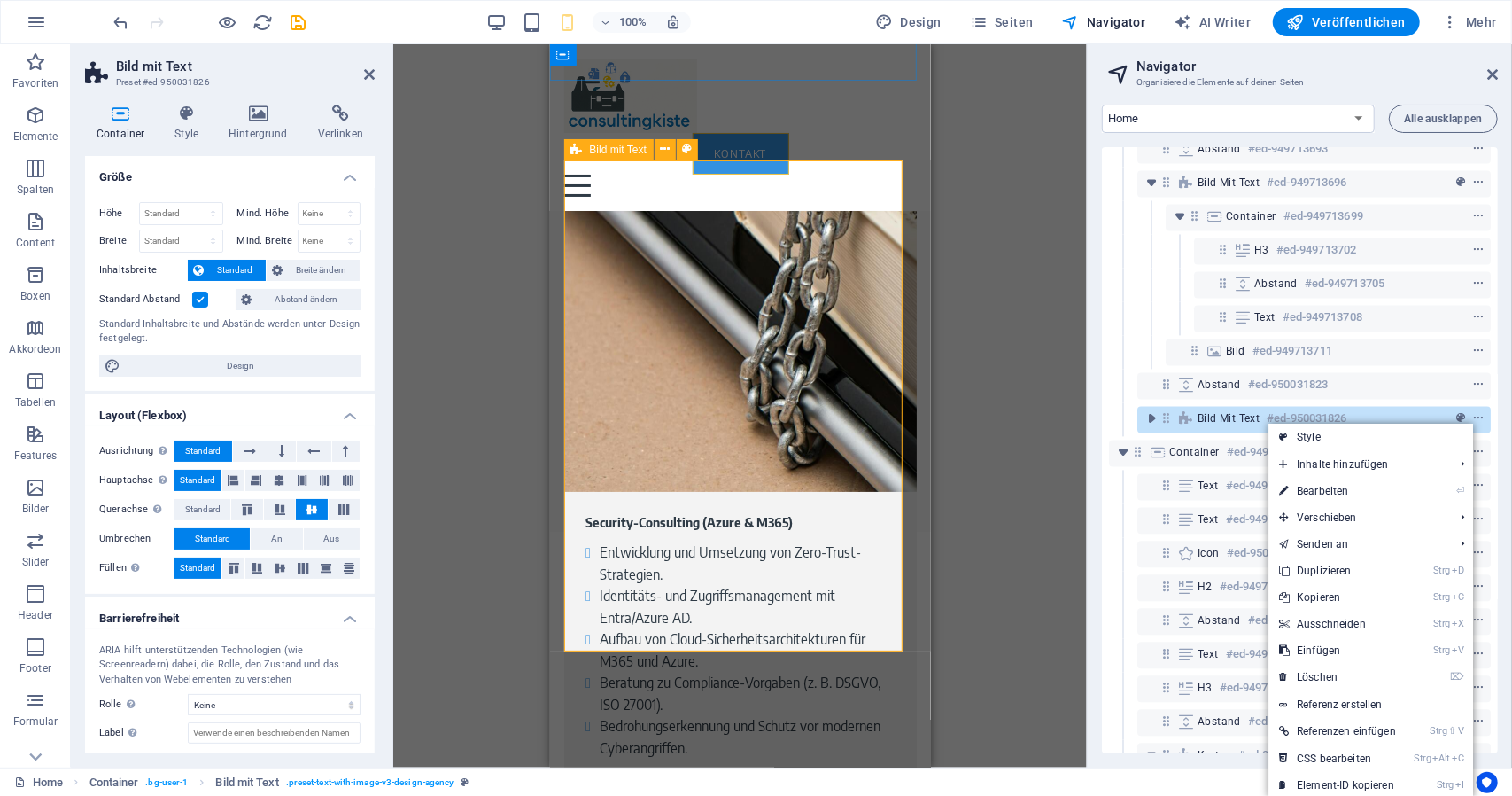
click at [1172, 417] on icon at bounding box center [1166, 418] width 15 height 15
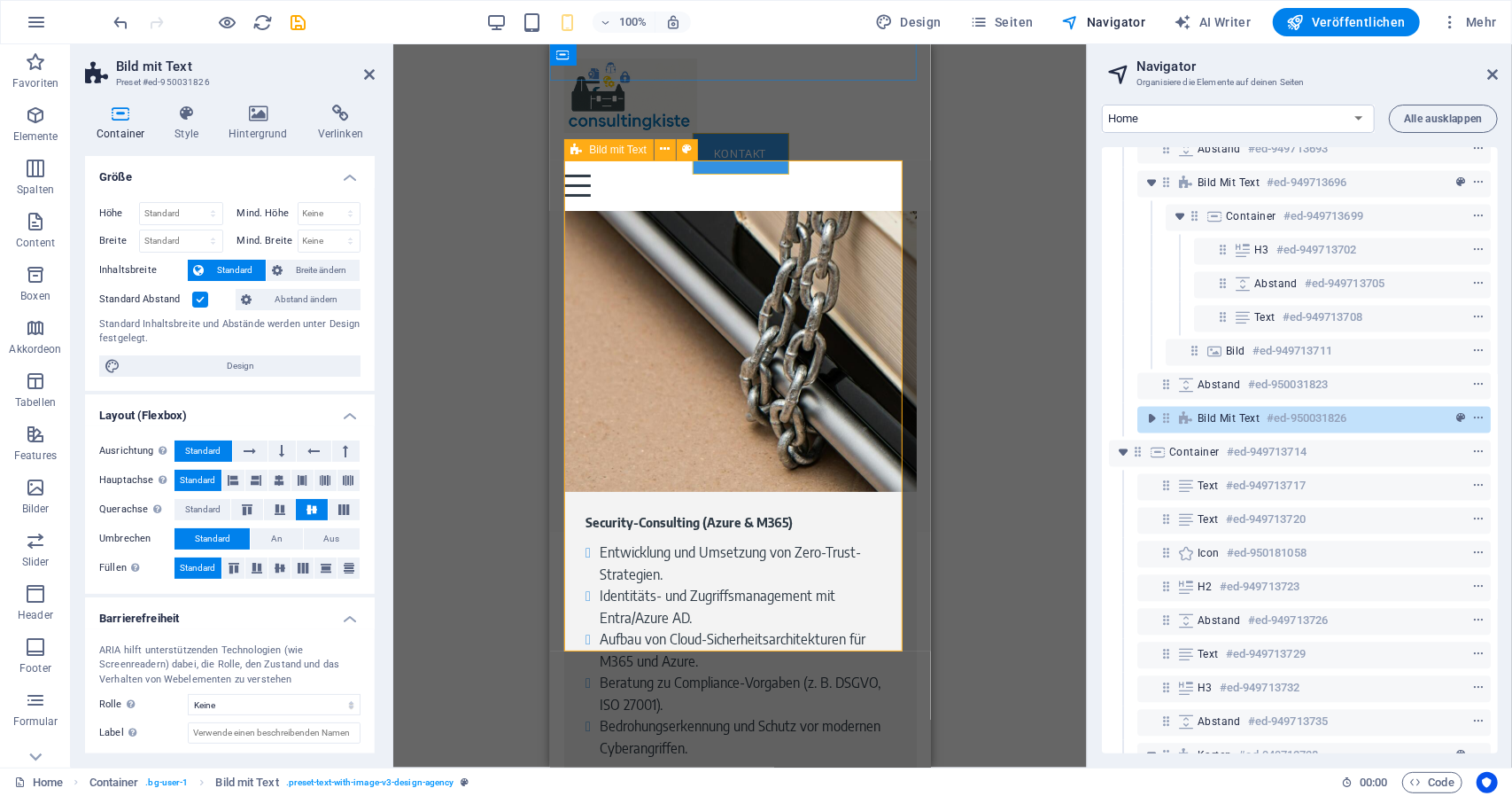
click at [1172, 417] on icon at bounding box center [1166, 418] width 15 height 15
click at [1192, 419] on icon at bounding box center [1187, 418] width 19 height 14
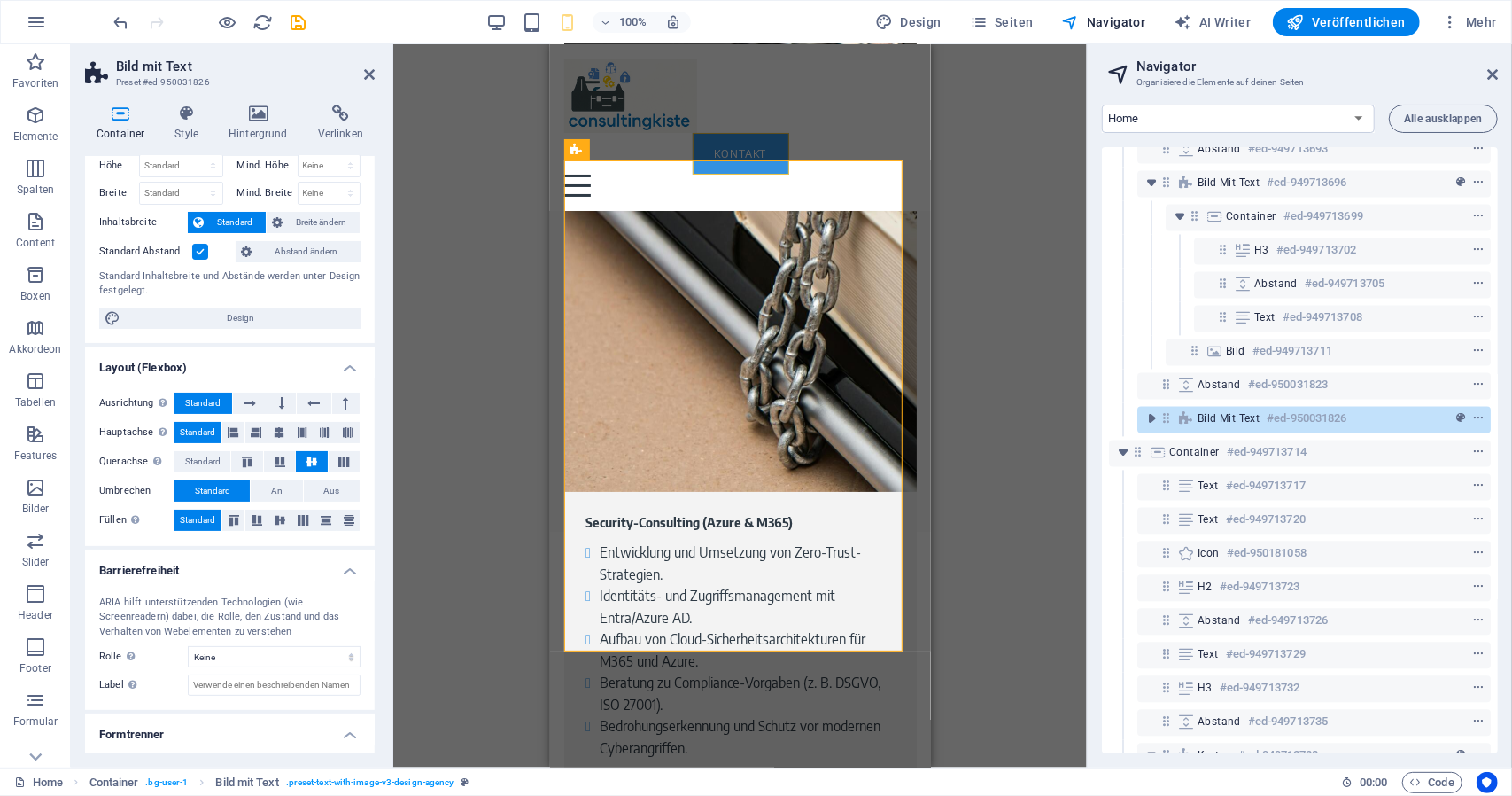
scroll to position [88, 0]
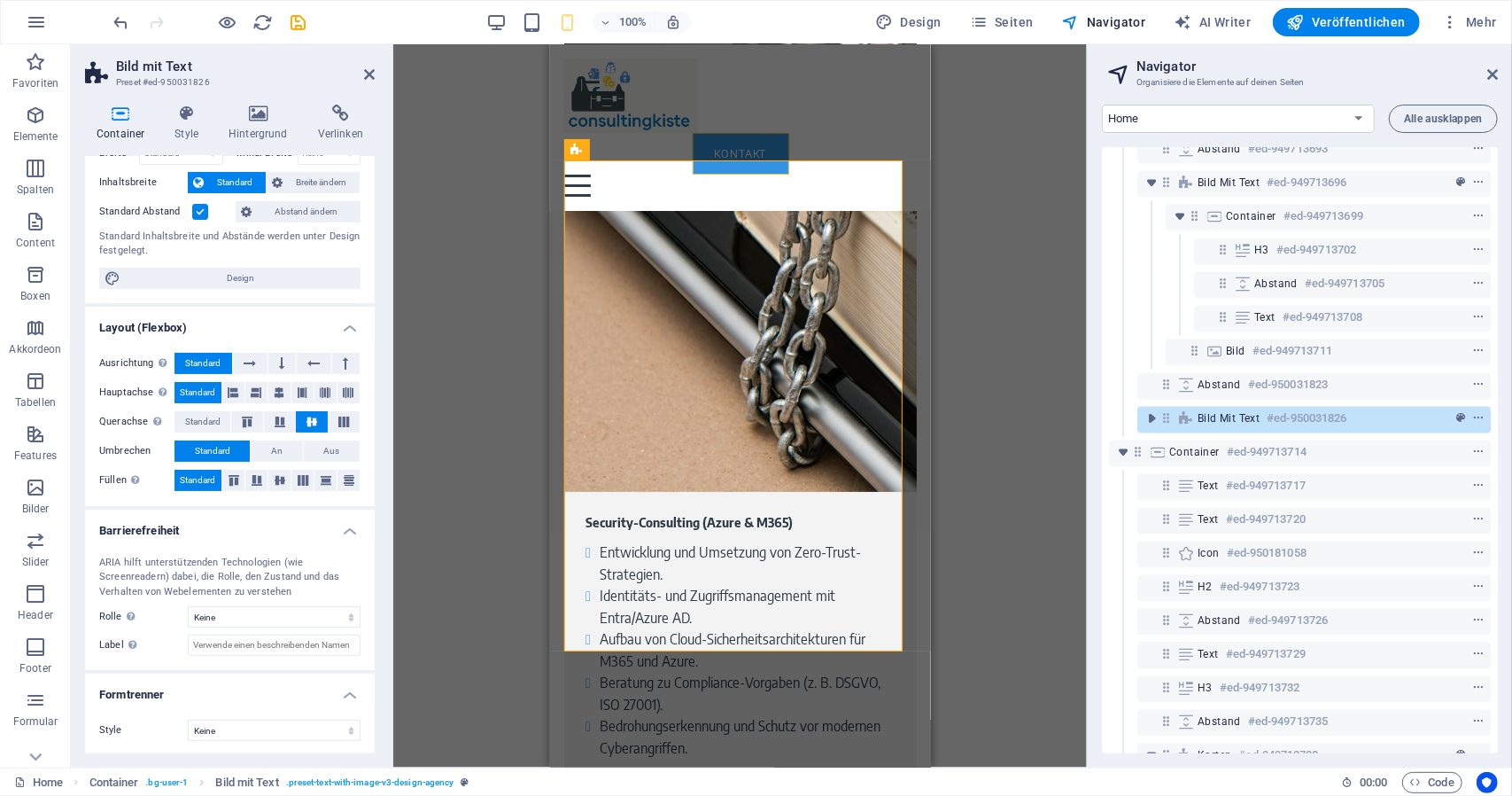
click at [315, 451] on button "Aus" at bounding box center [332, 451] width 56 height 21
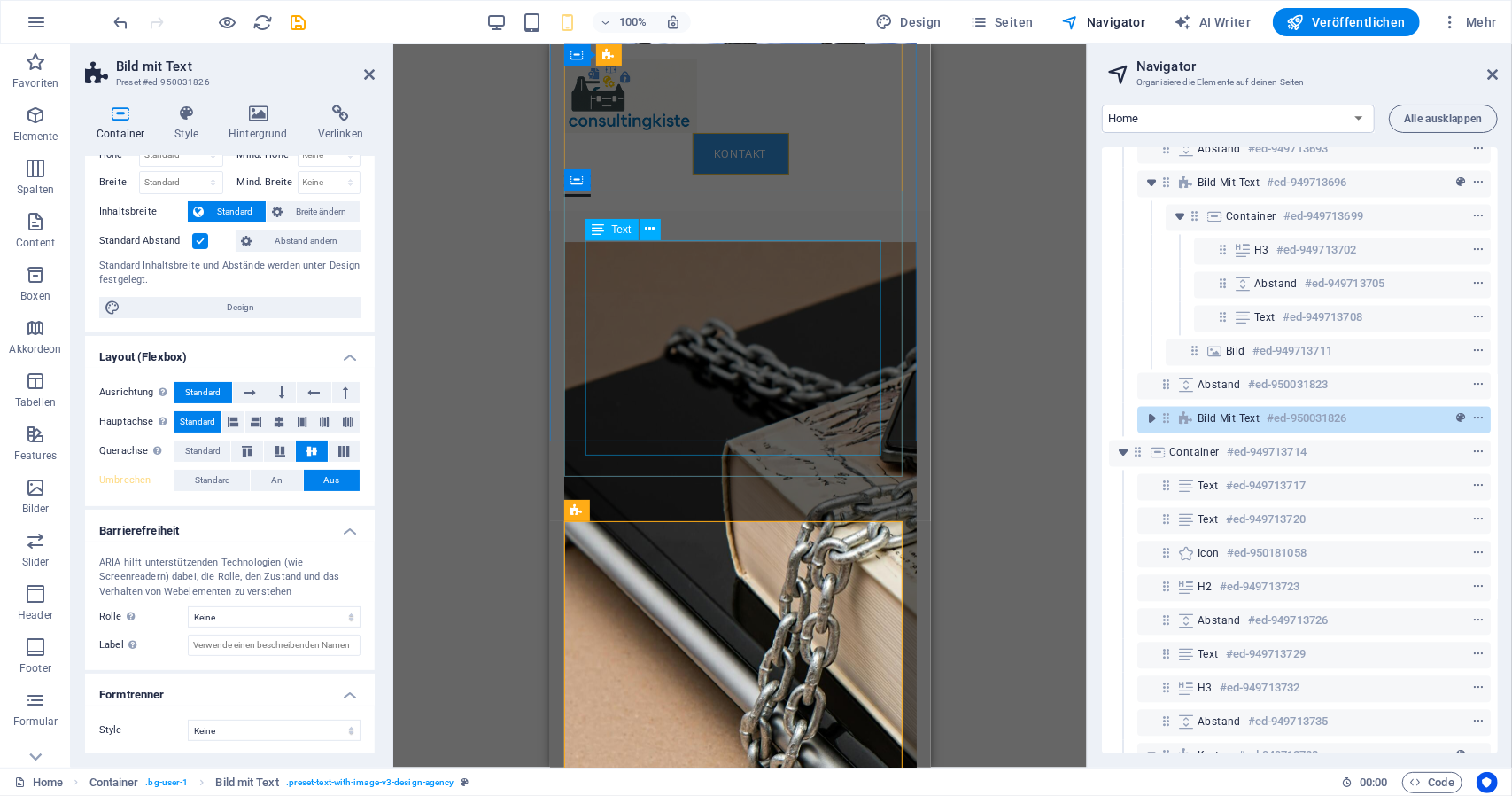
scroll to position [3935, 0]
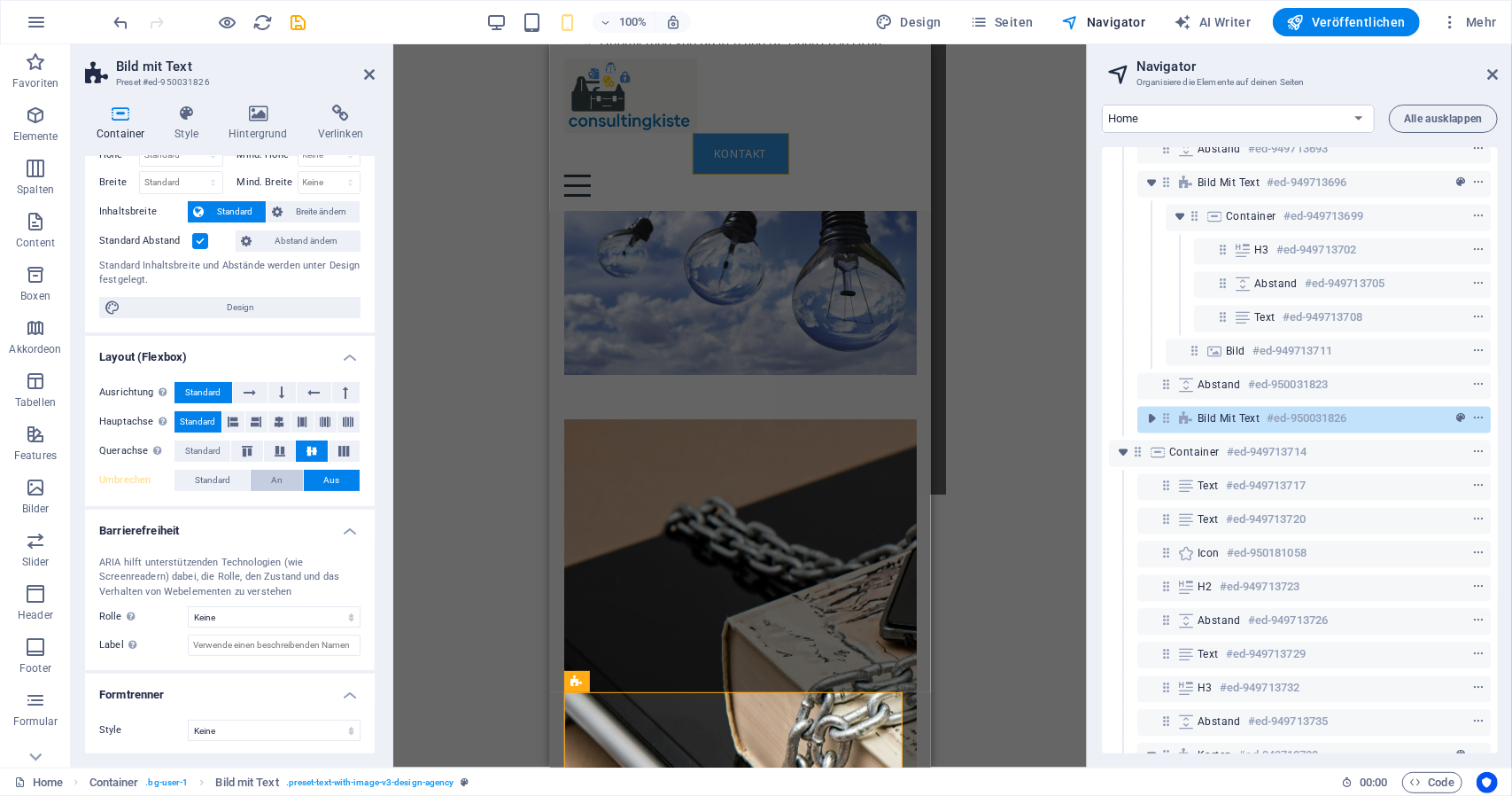
click at [275, 479] on span "An" at bounding box center [277, 480] width 12 height 21
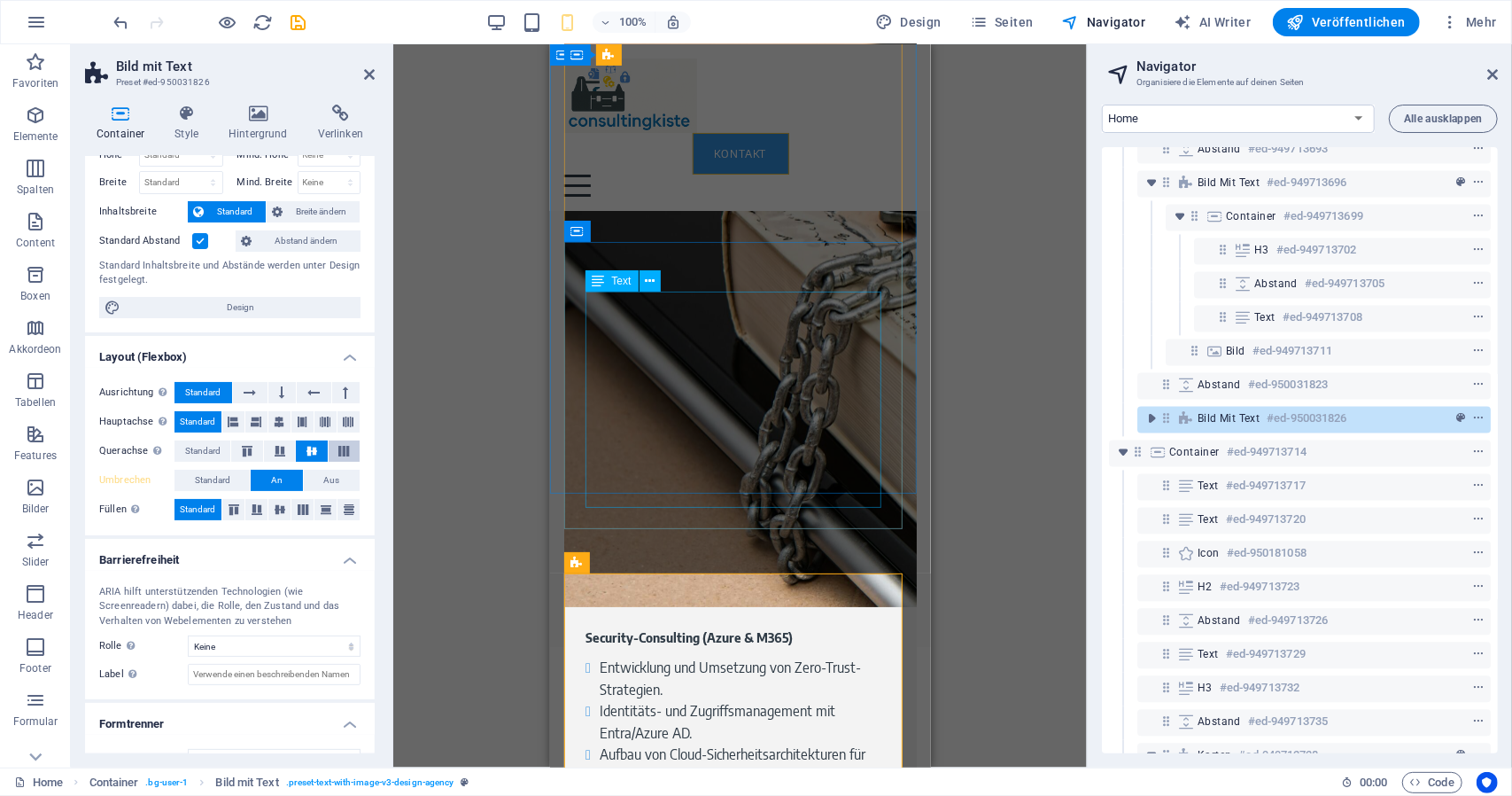
scroll to position [4466, 0]
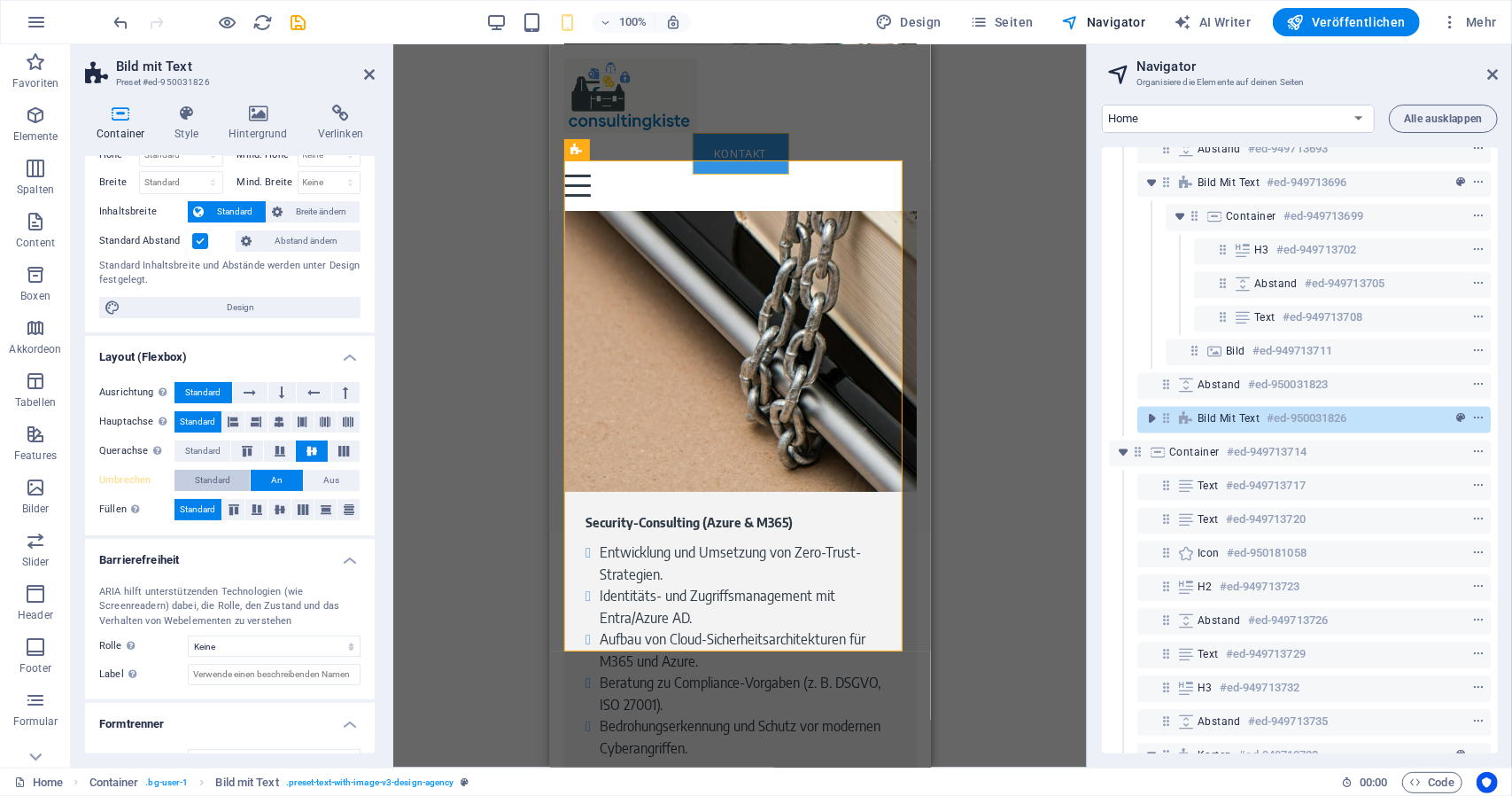
click at [219, 474] on span "Standard" at bounding box center [212, 480] width 36 height 21
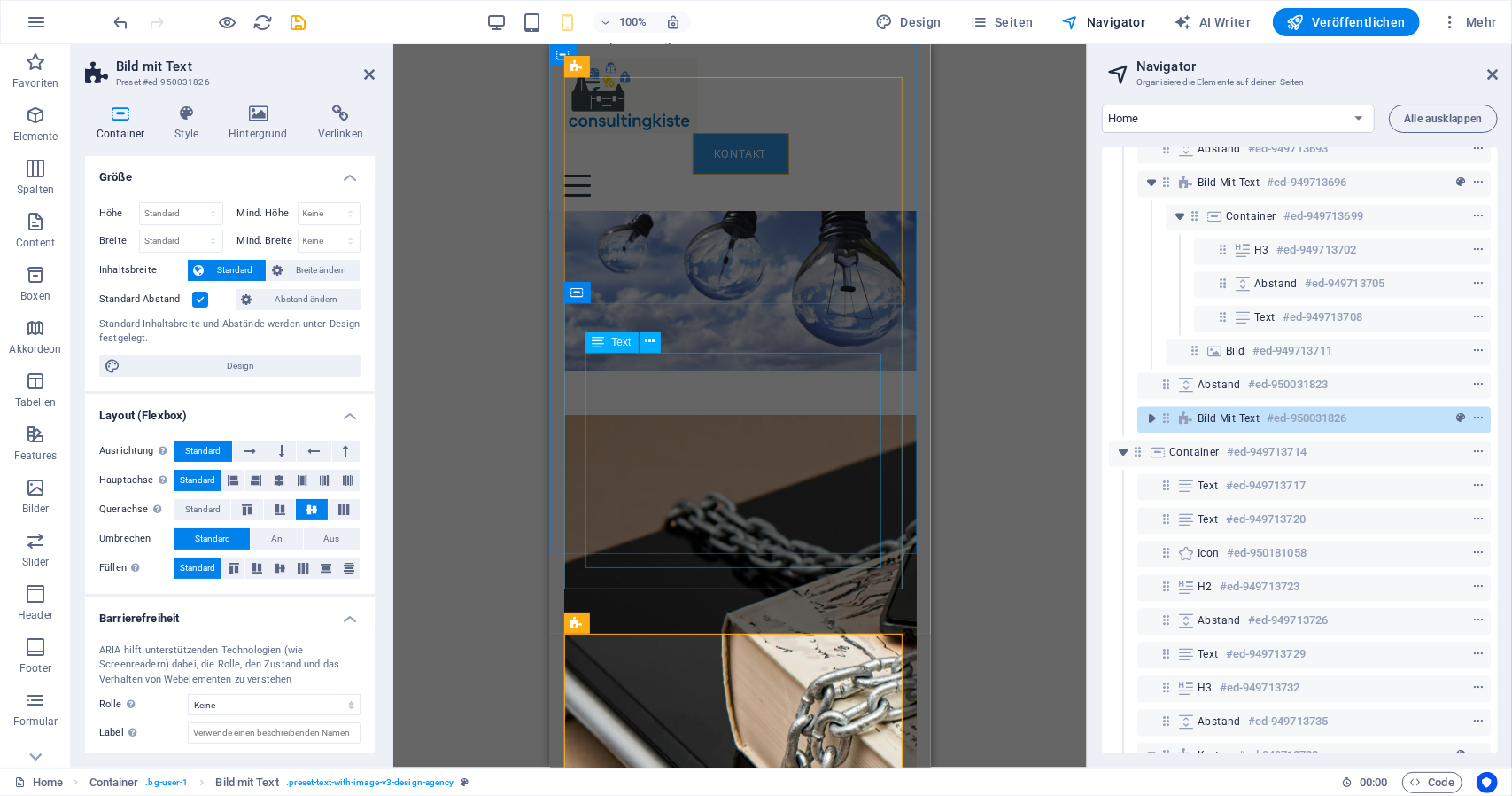
scroll to position [4023, 0]
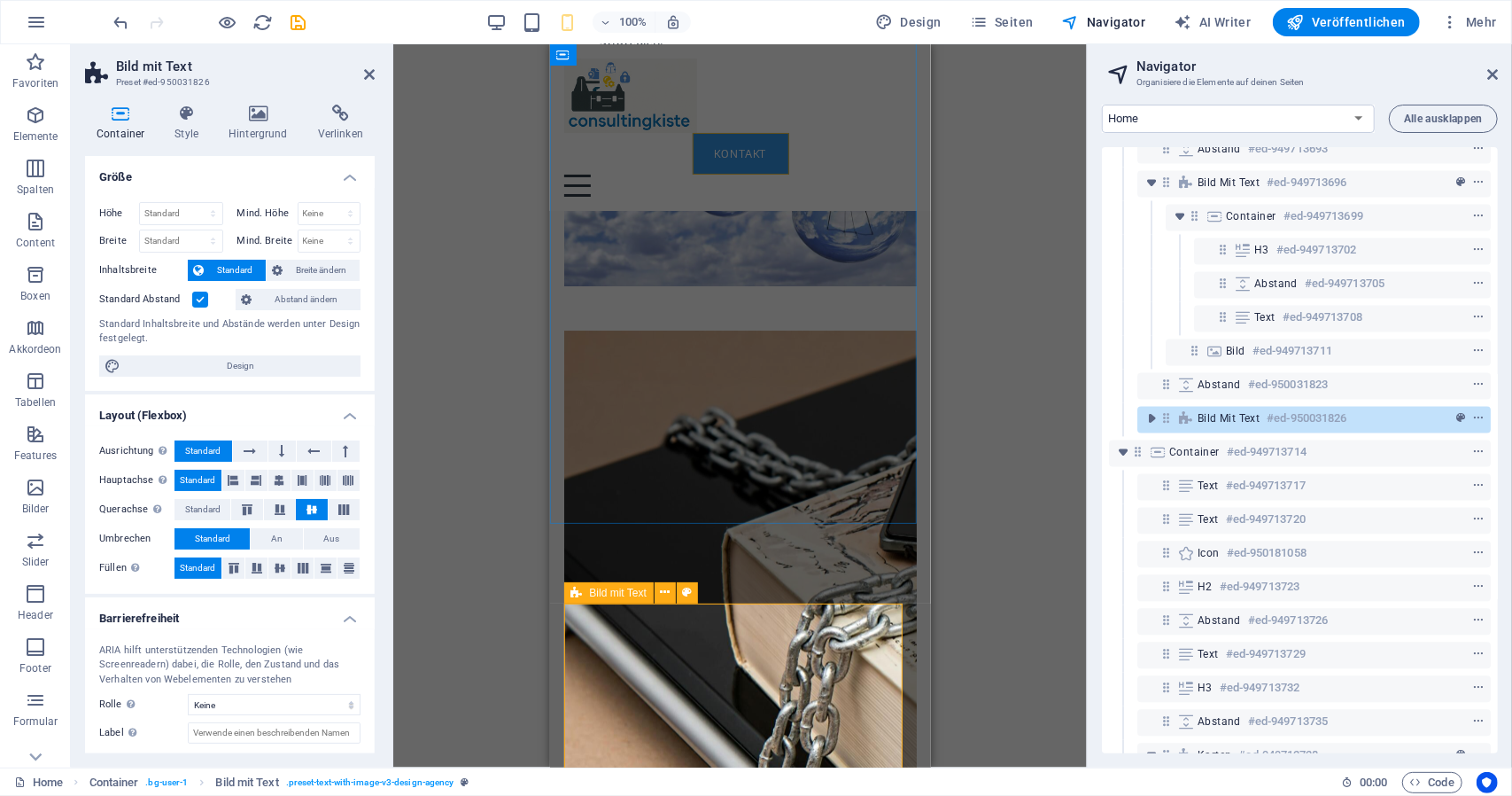
click at [1219, 415] on span "Bild mit Text" at bounding box center [1229, 418] width 62 height 14
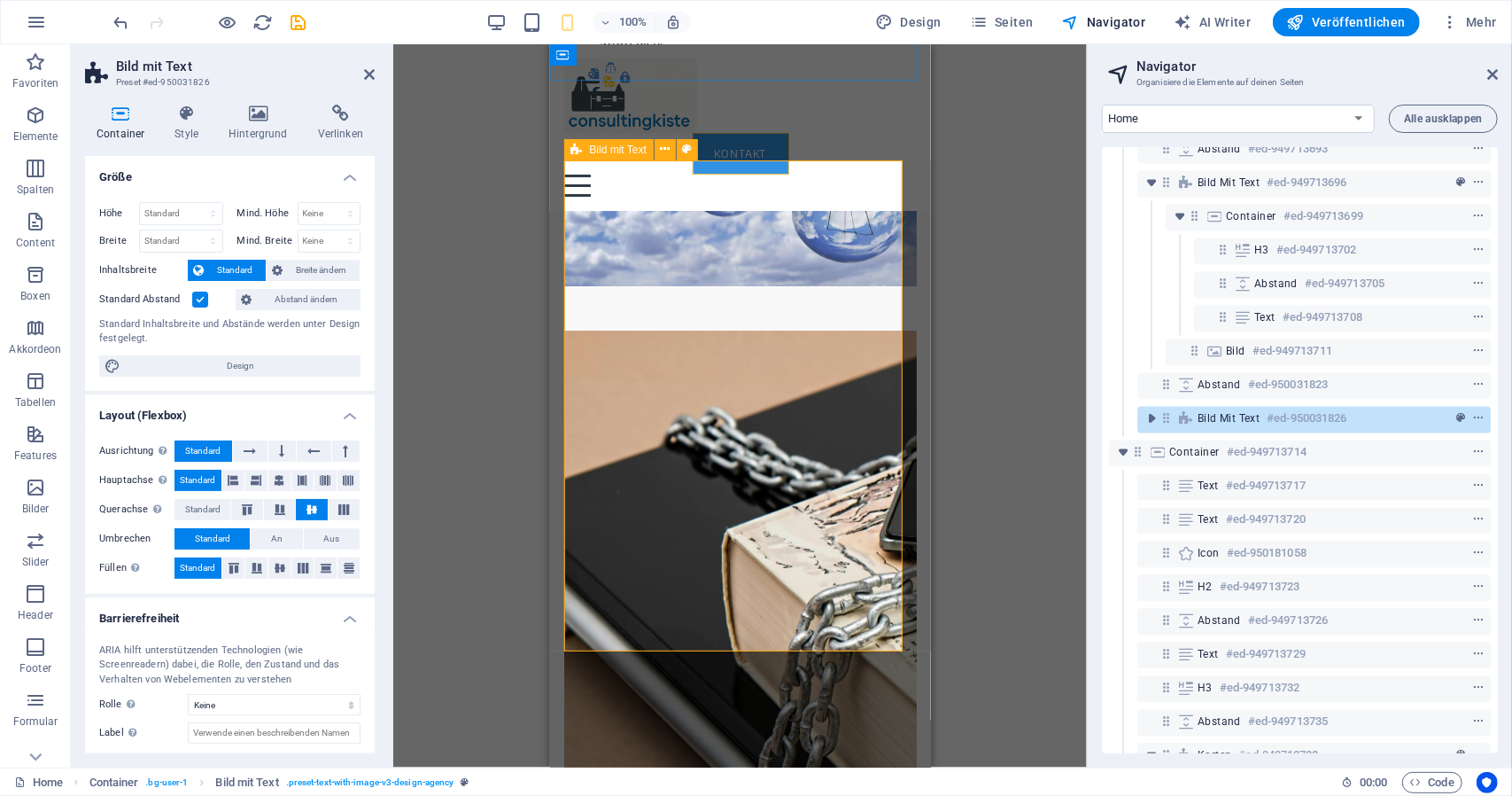
scroll to position [4466, 0]
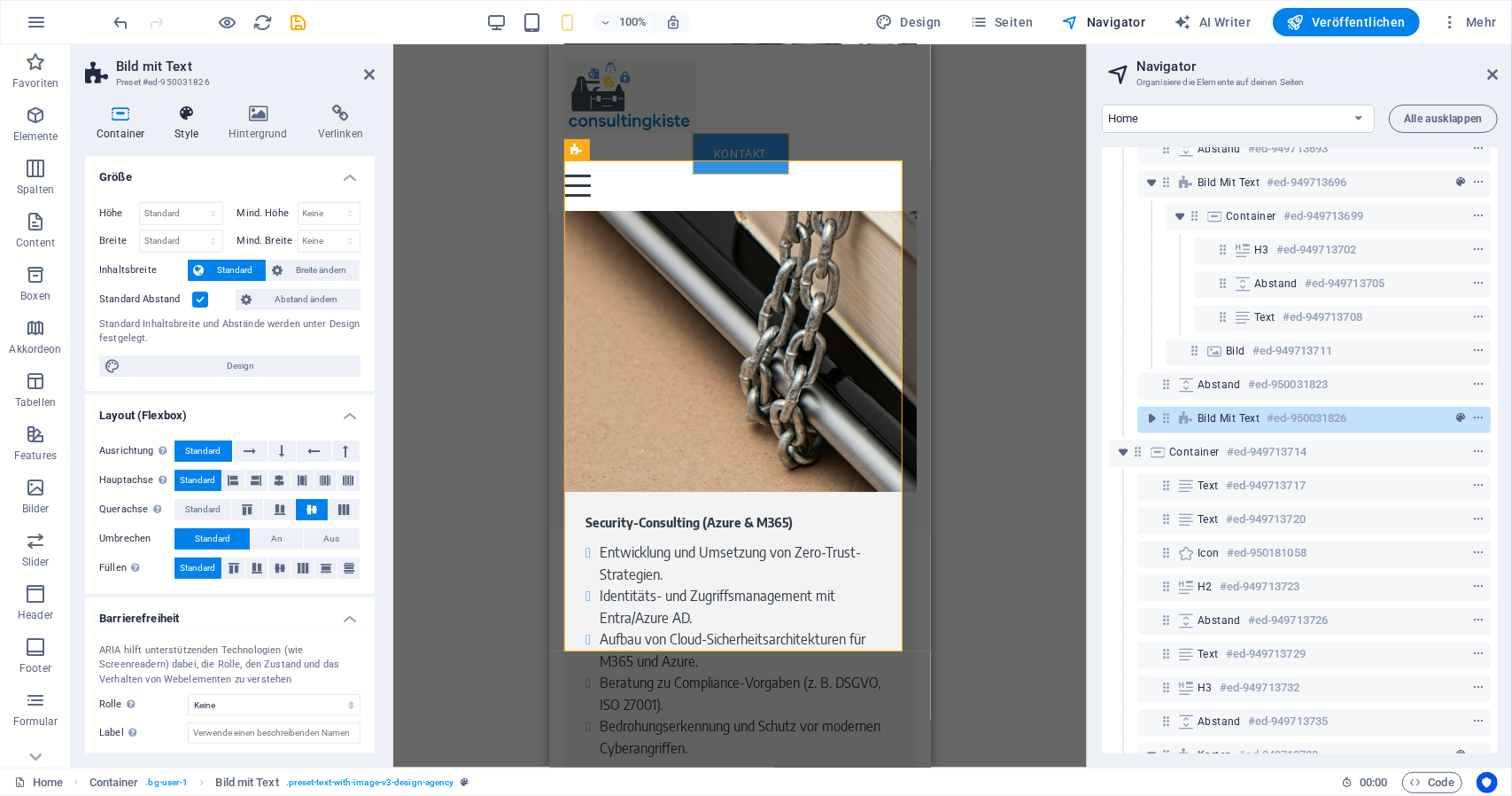
click at [194, 134] on h4 "Style" at bounding box center [190, 123] width 54 height 38
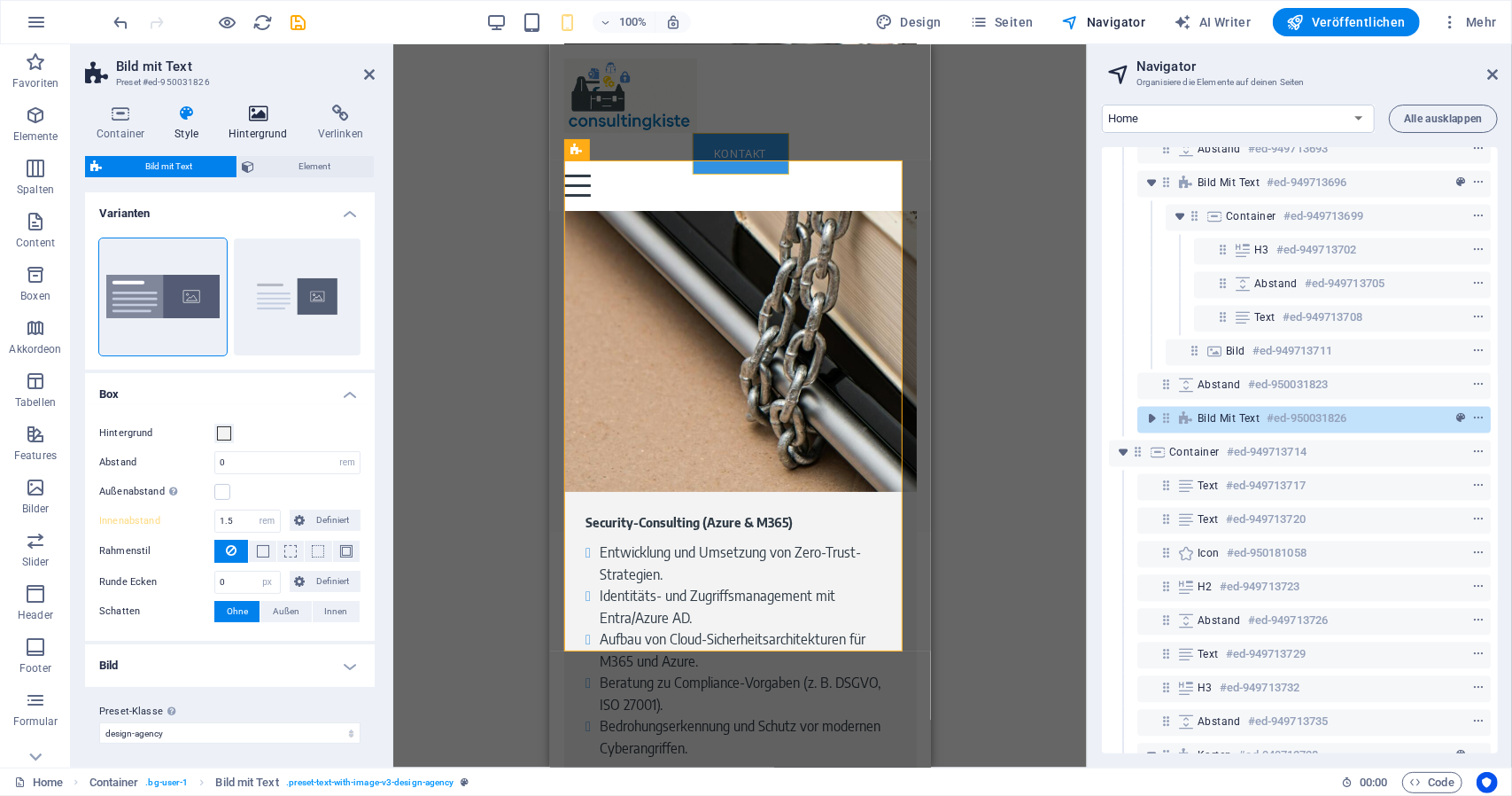
click at [261, 118] on icon at bounding box center [258, 113] width 82 height 17
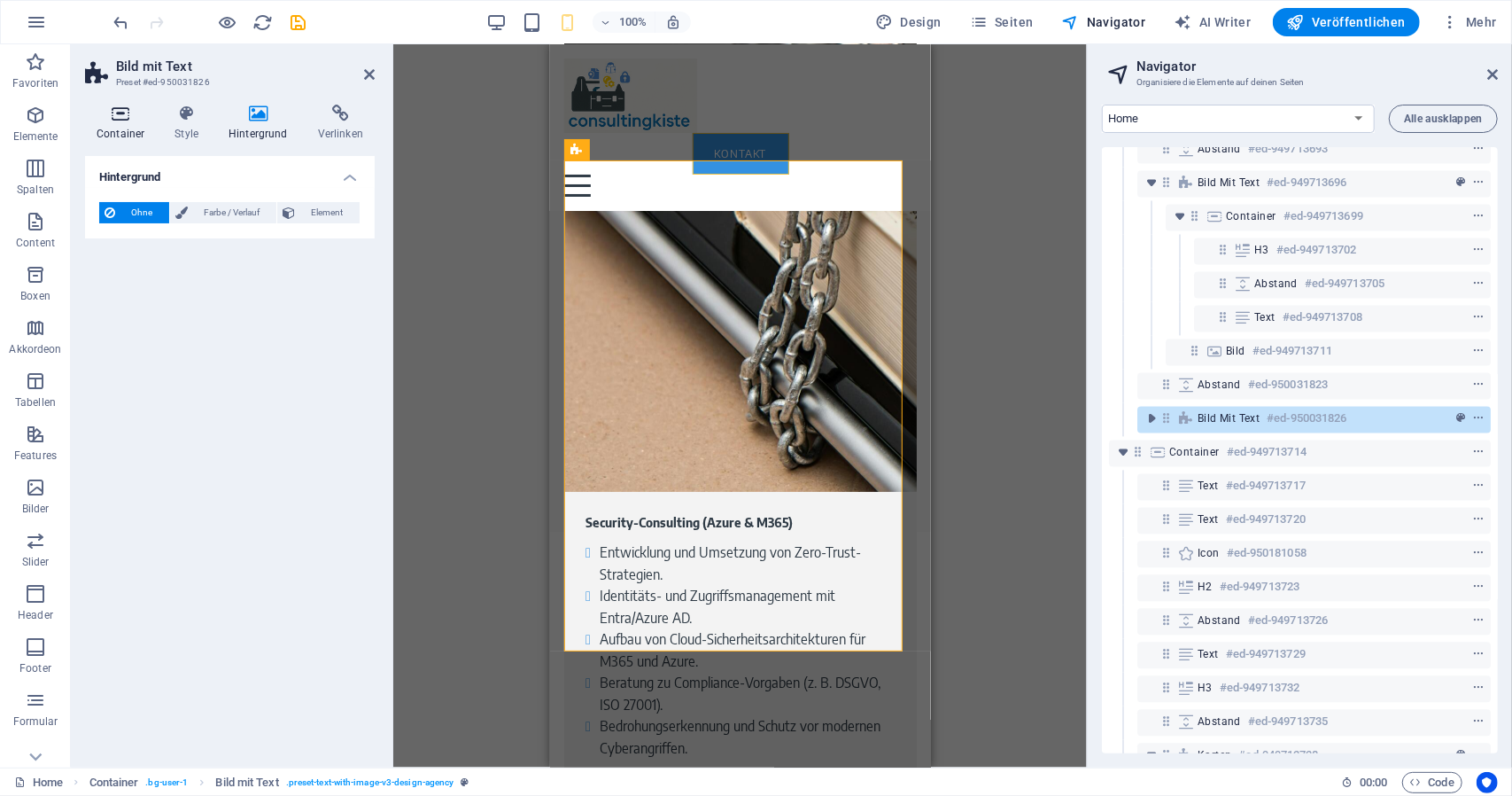
click at [121, 133] on h4 "Container" at bounding box center [124, 123] width 78 height 38
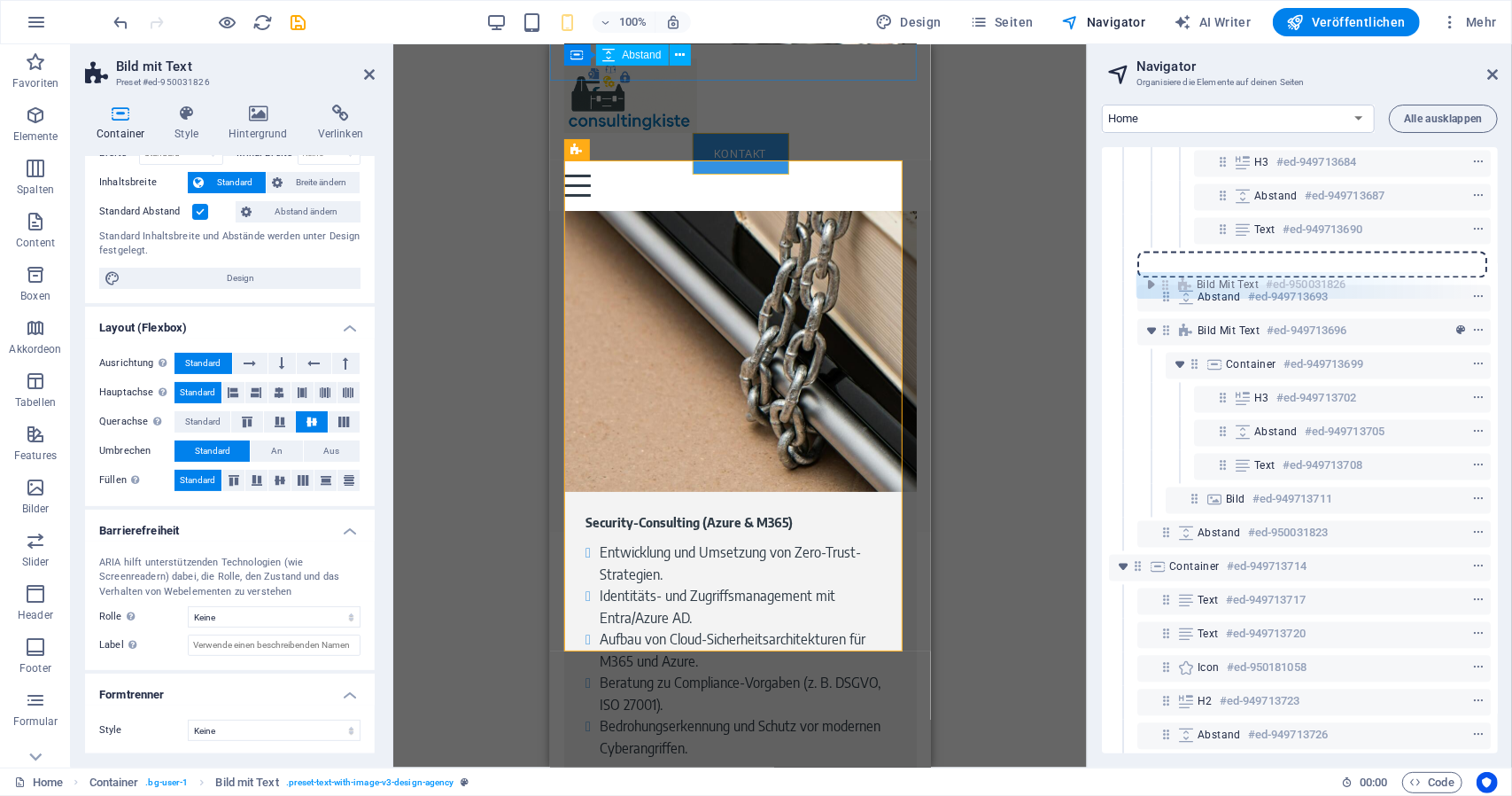
scroll to position [2358, 0]
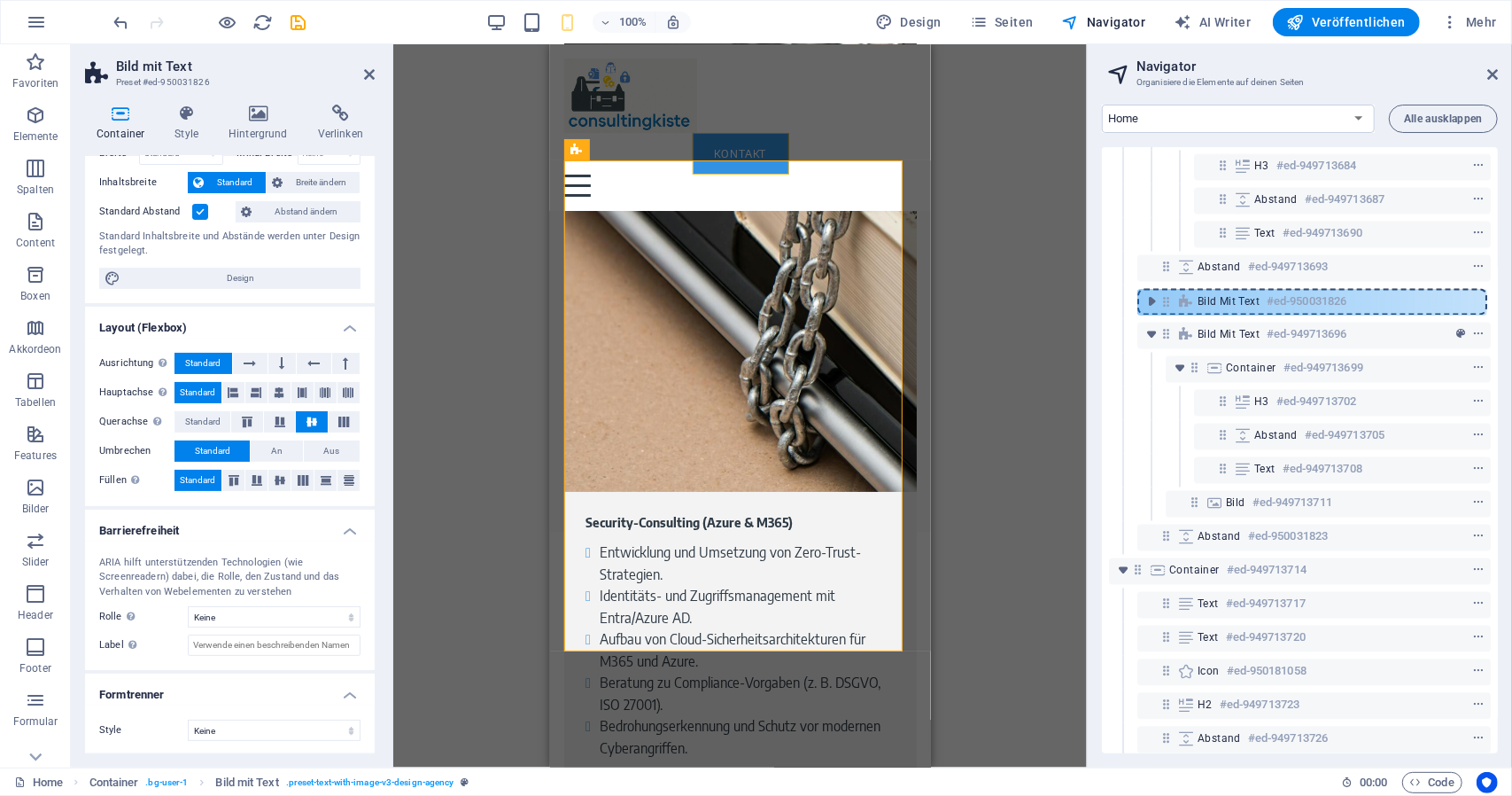
drag, startPoint x: 1165, startPoint y: 508, endPoint x: 1166, endPoint y: 301, distance: 207.0
click at [1166, 298] on div "Menüleiste #ed-949713570 Logo #ed-949713573 Menü #ed-949713576 Button #ed-94971…" at bounding box center [1301, 450] width 396 height 607
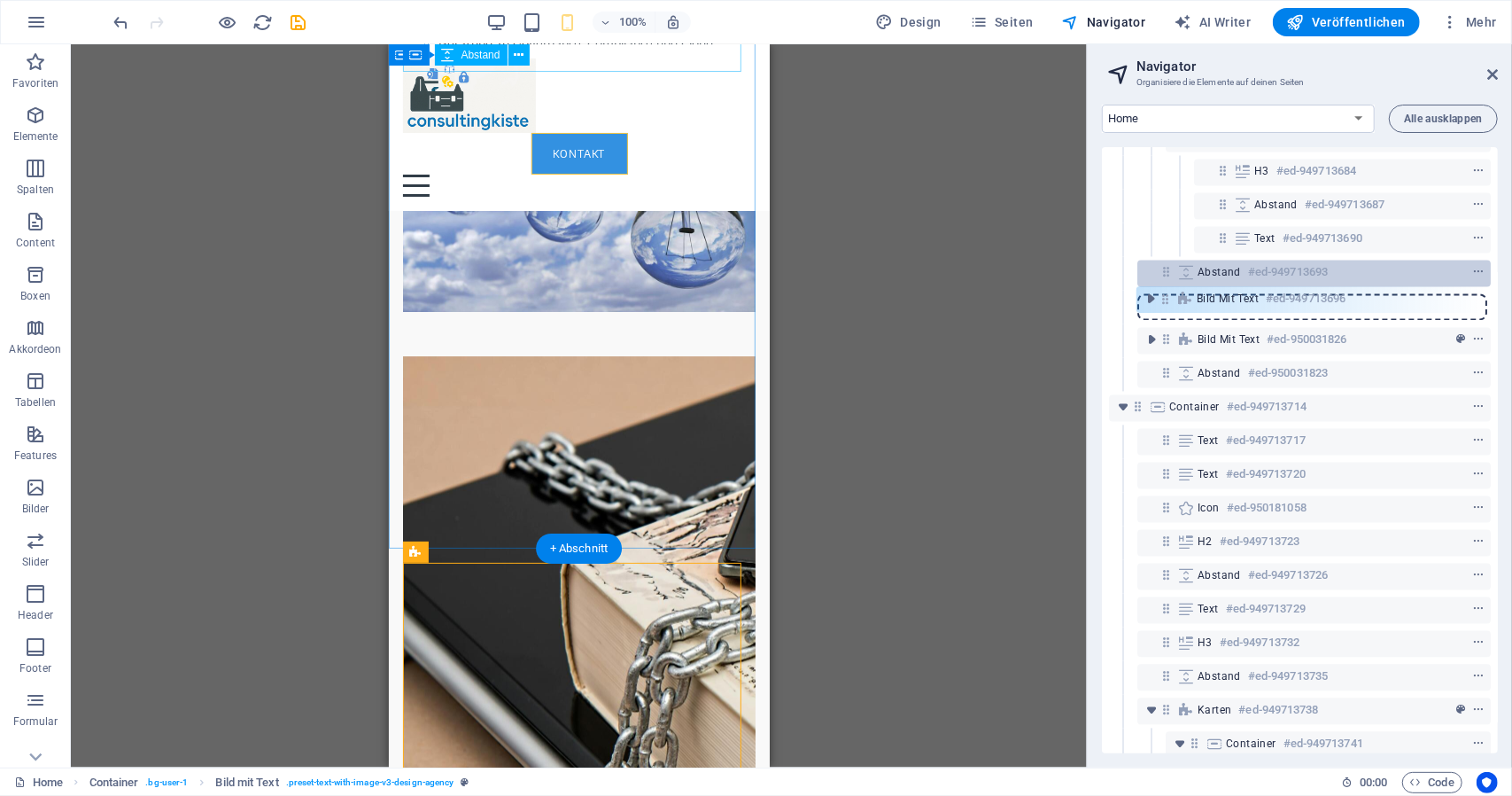
scroll to position [2351, 0]
drag, startPoint x: 1170, startPoint y: 330, endPoint x: 1182, endPoint y: 282, distance: 49.5
click at [1182, 282] on div "Menüleiste #ed-949713570 Logo #ed-949713573 Menü #ed-949713576 Button #ed-94971…" at bounding box center [1301, 450] width 396 height 607
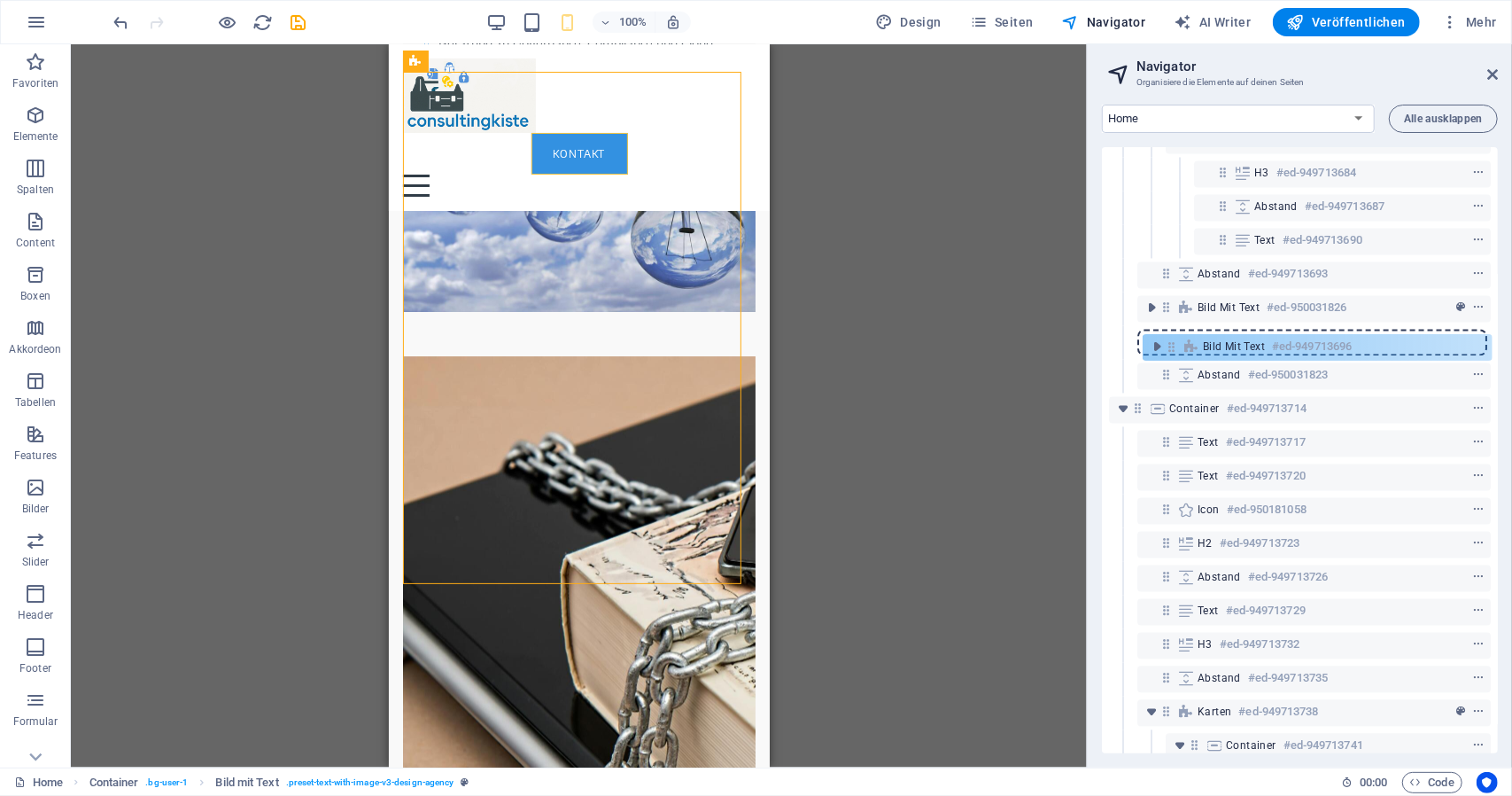
drag, startPoint x: 1166, startPoint y: 307, endPoint x: 1172, endPoint y: 351, distance: 44.4
click at [1172, 352] on div "Menüleiste #ed-949713570 Logo #ed-949713573 Menü #ed-949713576 Button #ed-94971…" at bounding box center [1301, 450] width 396 height 607
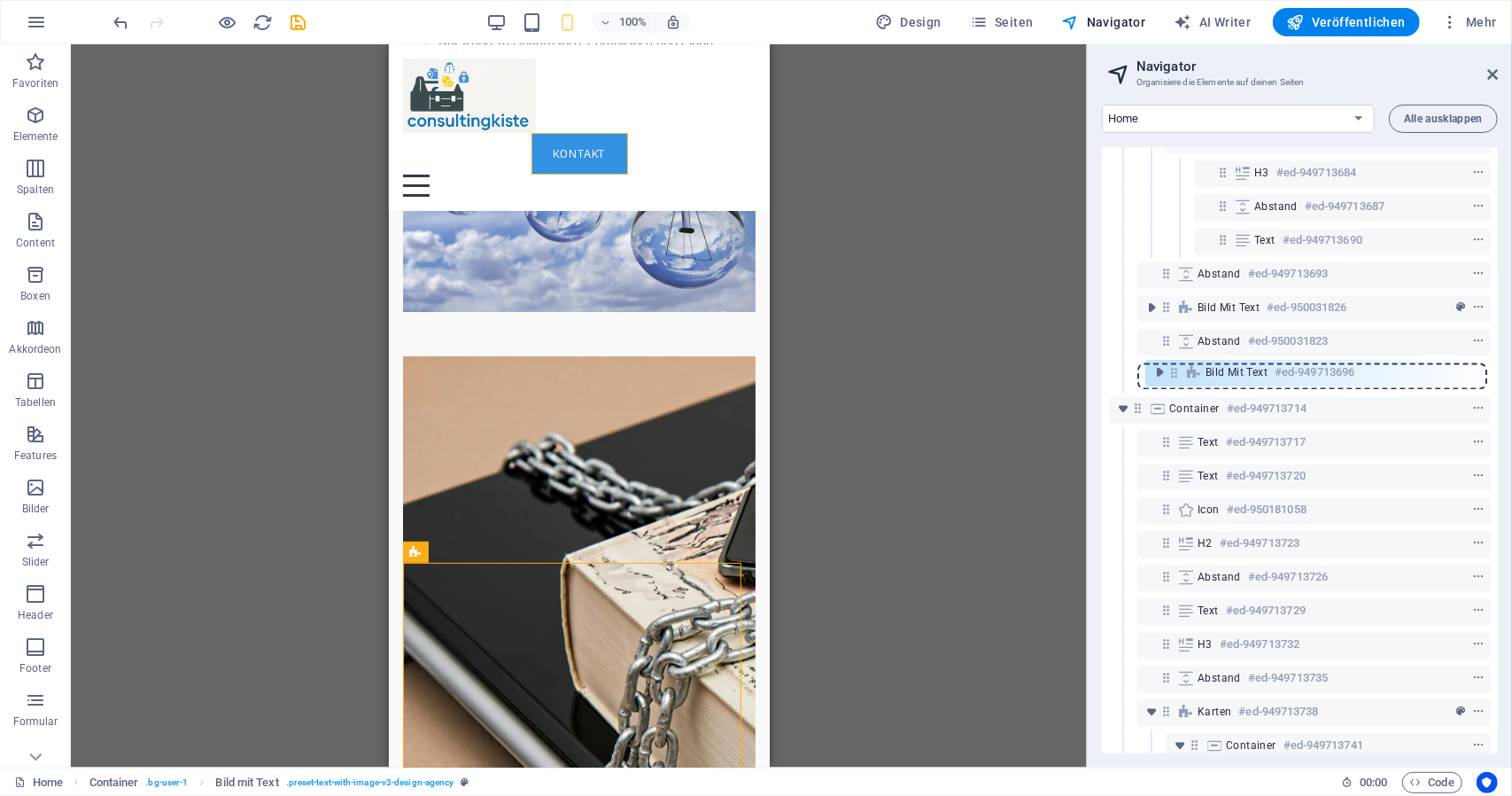
drag, startPoint x: 1167, startPoint y: 340, endPoint x: 1178, endPoint y: 376, distance: 37.6
click at [1178, 376] on div "Menüleiste #ed-949713570 Logo #ed-949713573 Menü #ed-949713576 Button #ed-94971…" at bounding box center [1301, 450] width 396 height 607
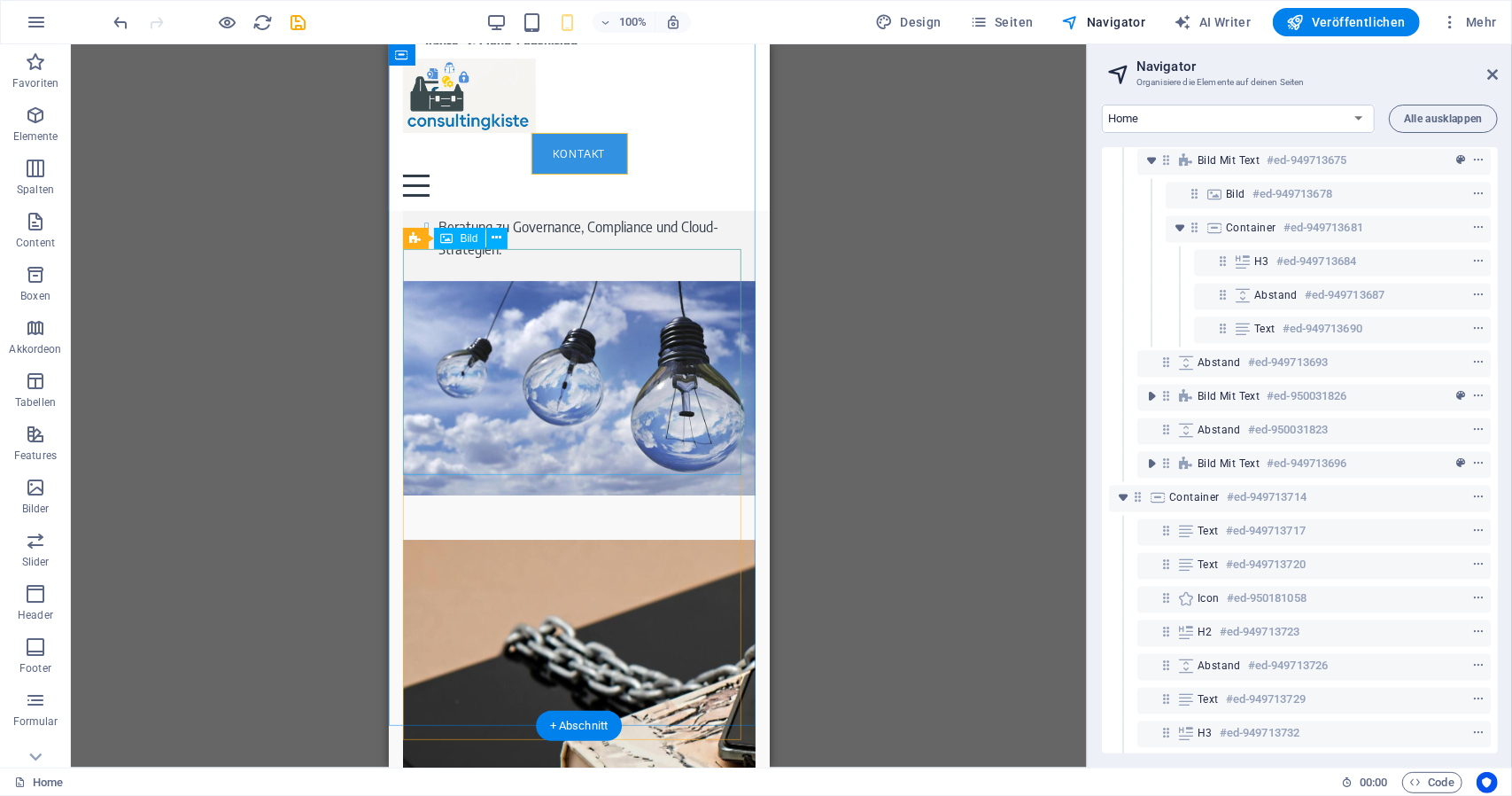
scroll to position [3820, 0]
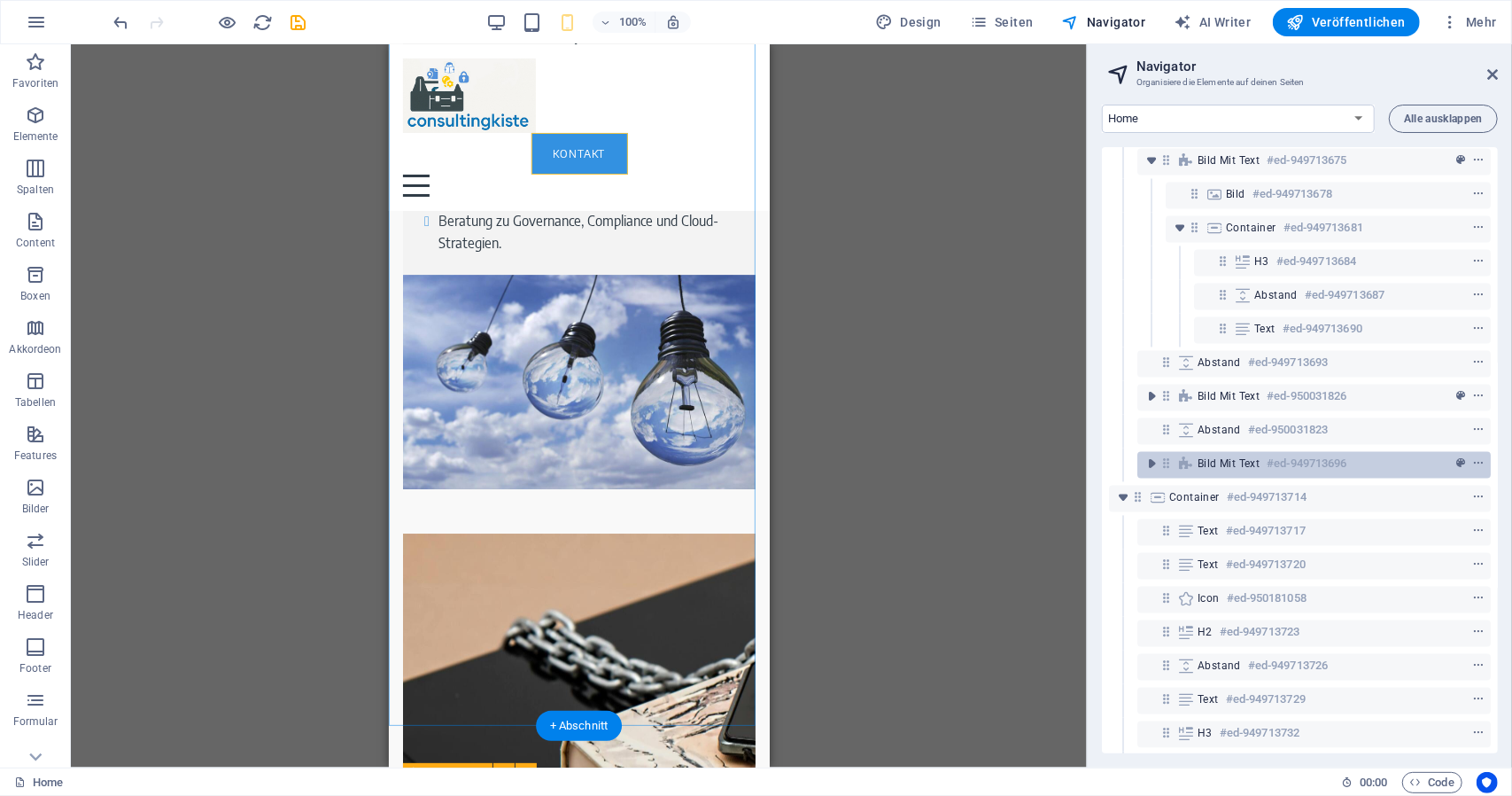
click at [1171, 467] on icon at bounding box center [1166, 465] width 15 height 15
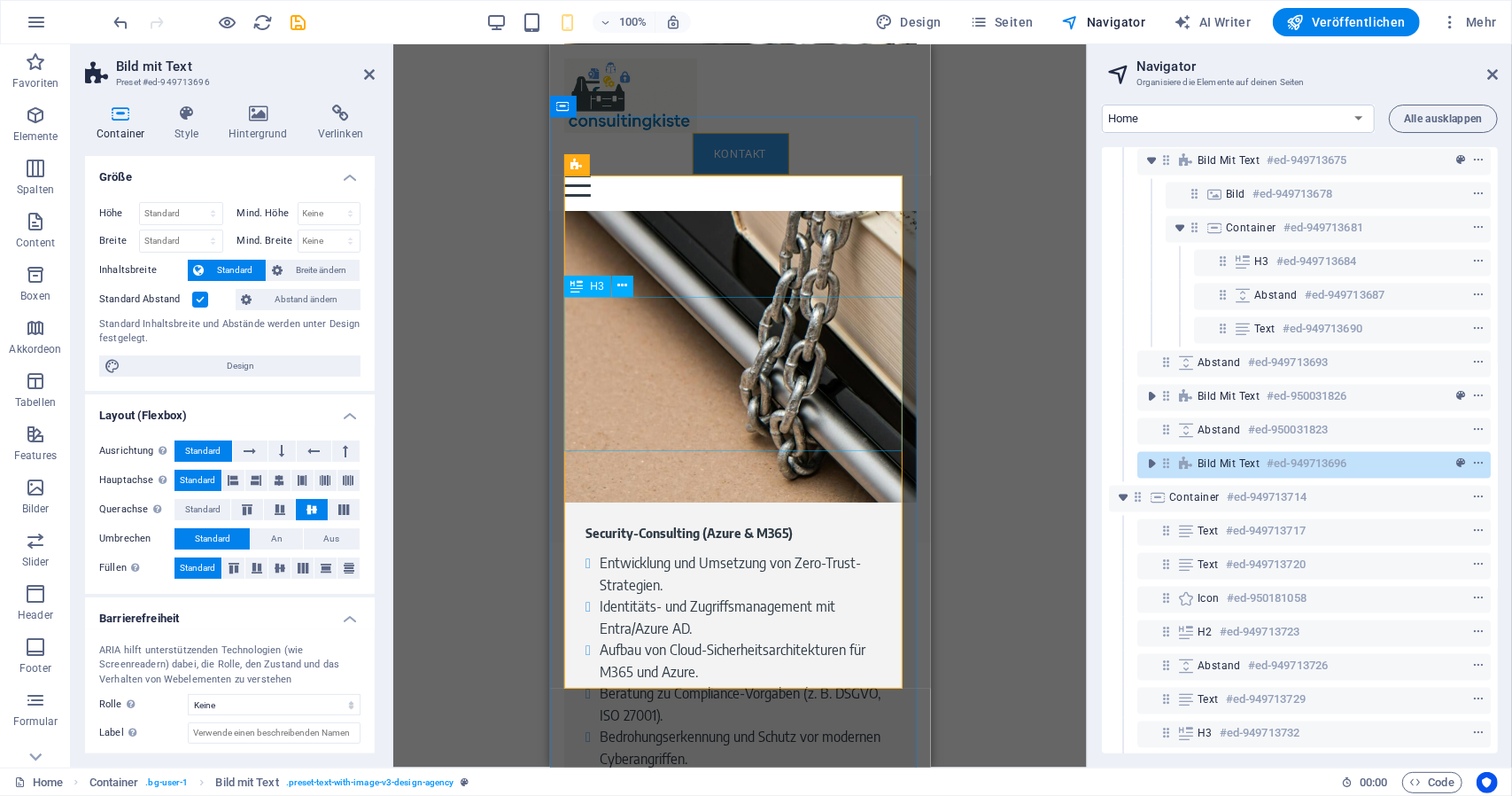
scroll to position [4366, 0]
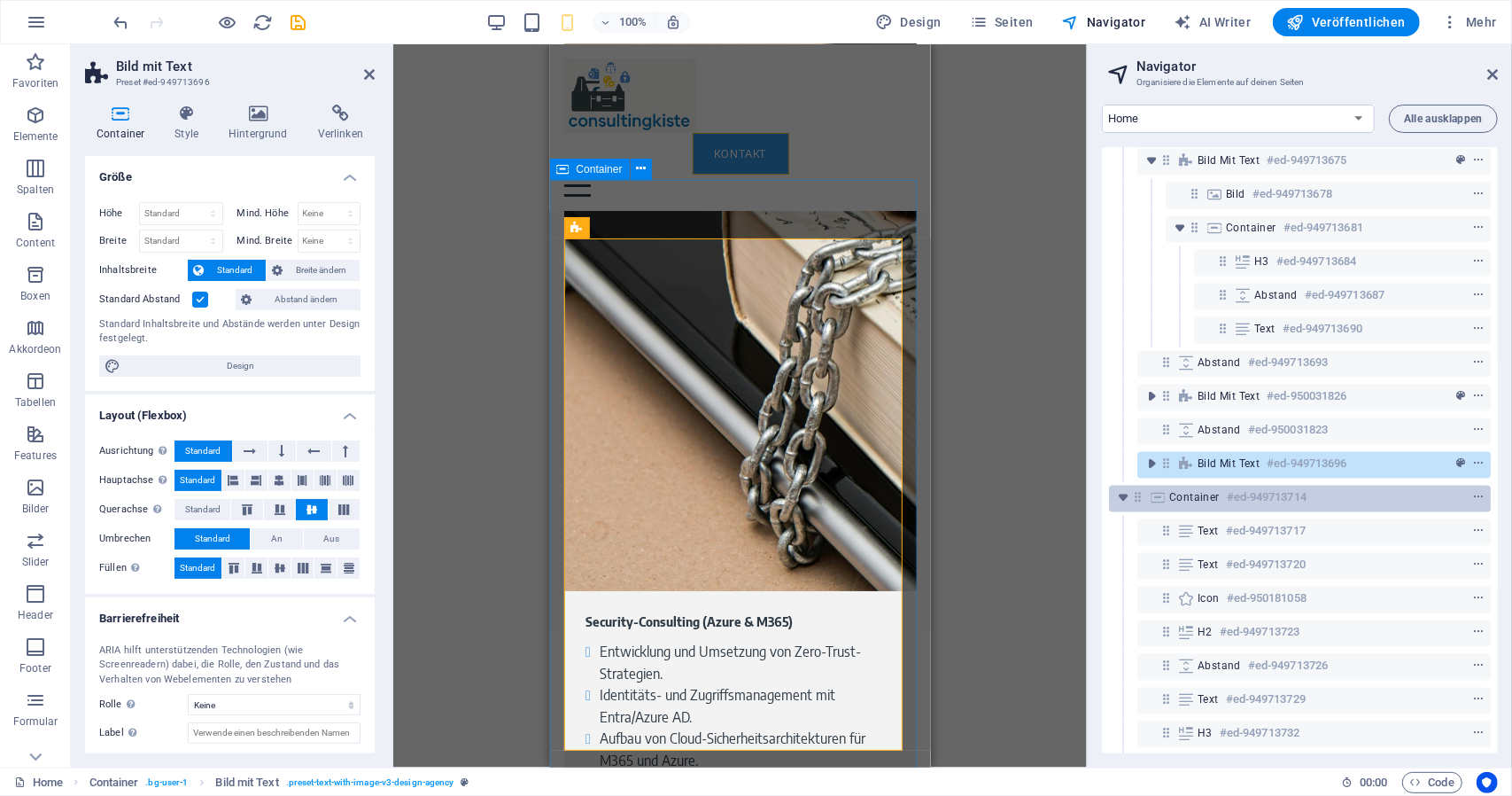
click at [1187, 500] on span "Container" at bounding box center [1194, 498] width 50 height 14
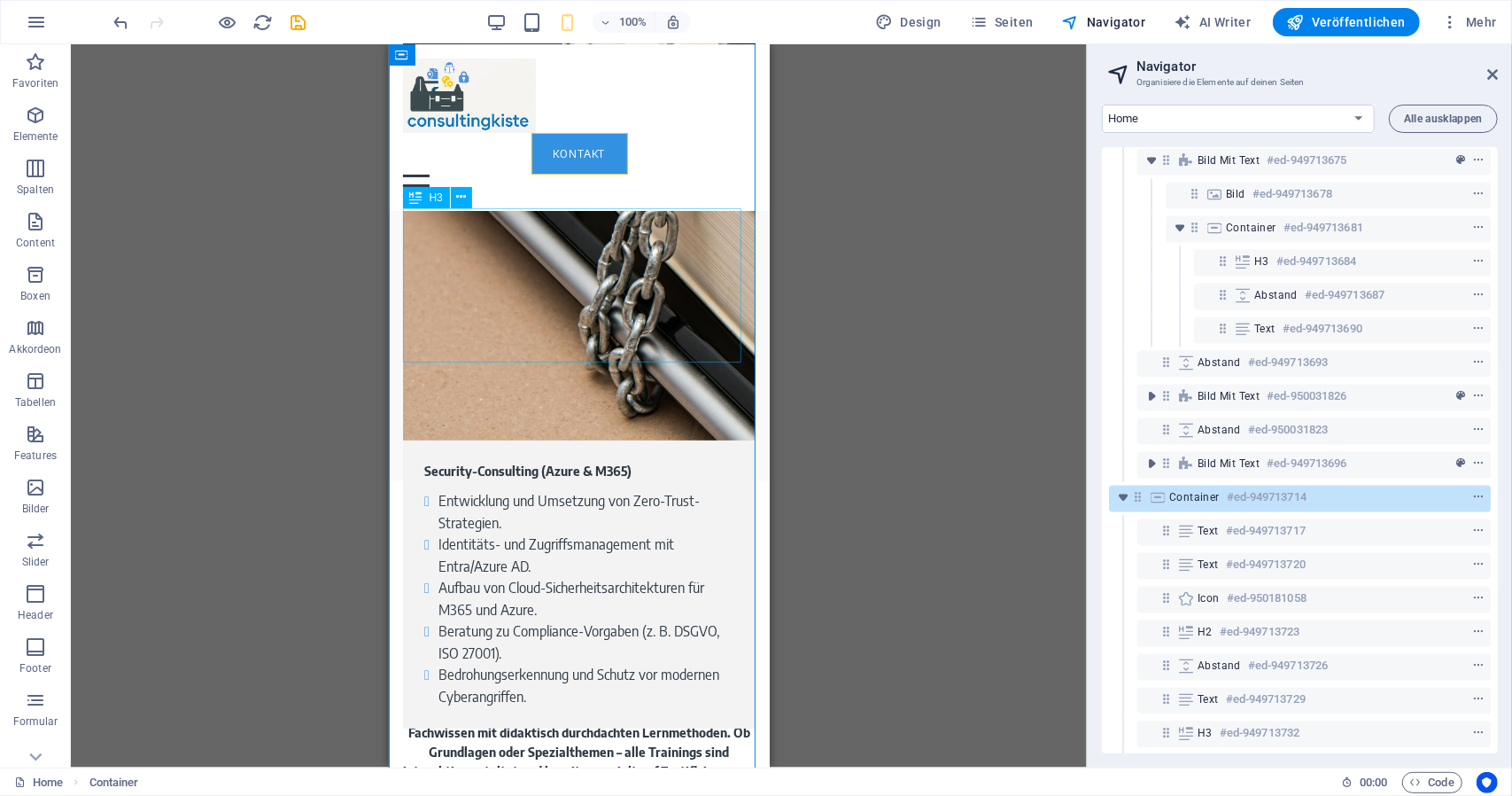
scroll to position [4220, 0]
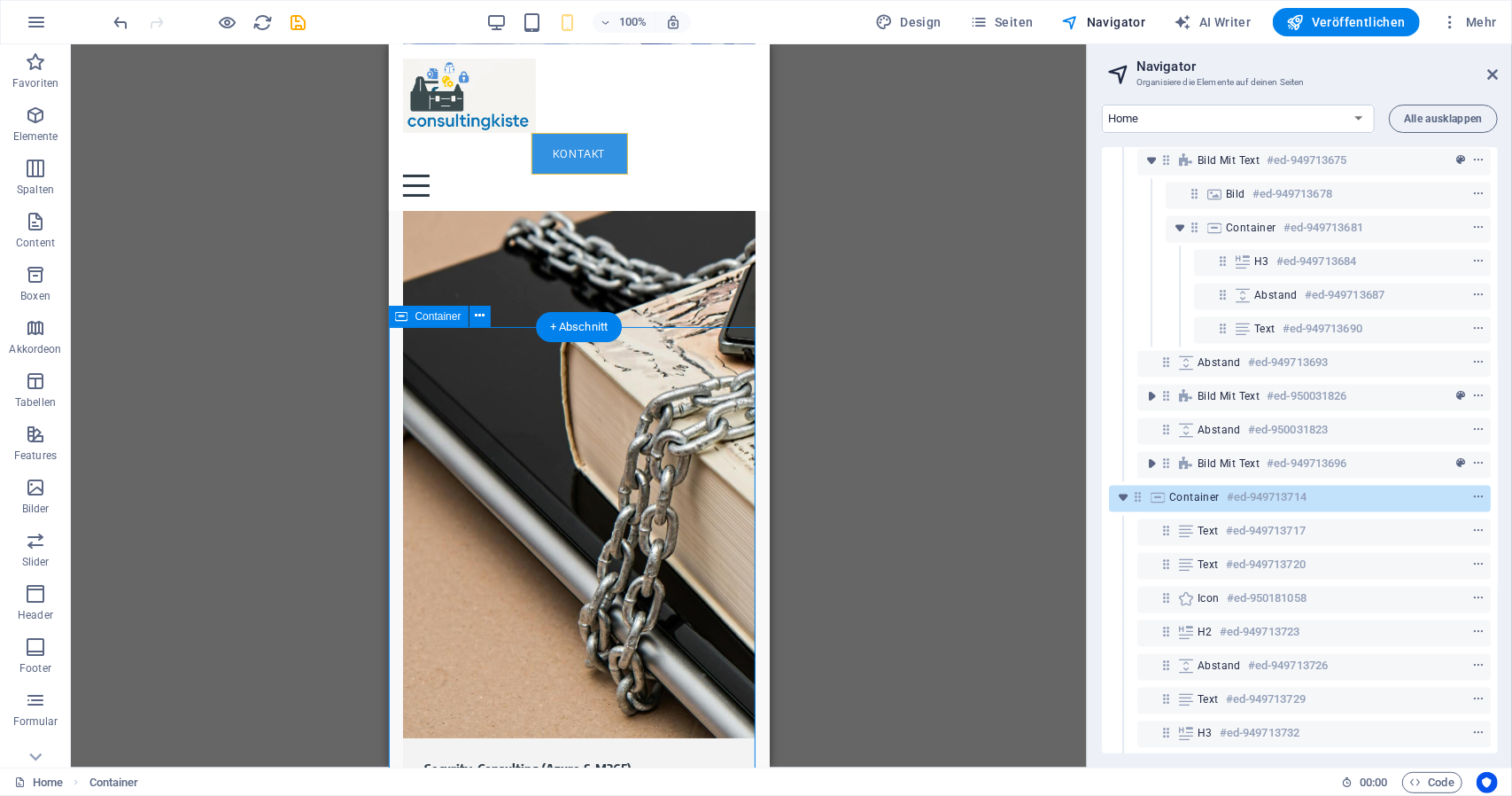
click at [1141, 498] on icon at bounding box center [1138, 498] width 15 height 15
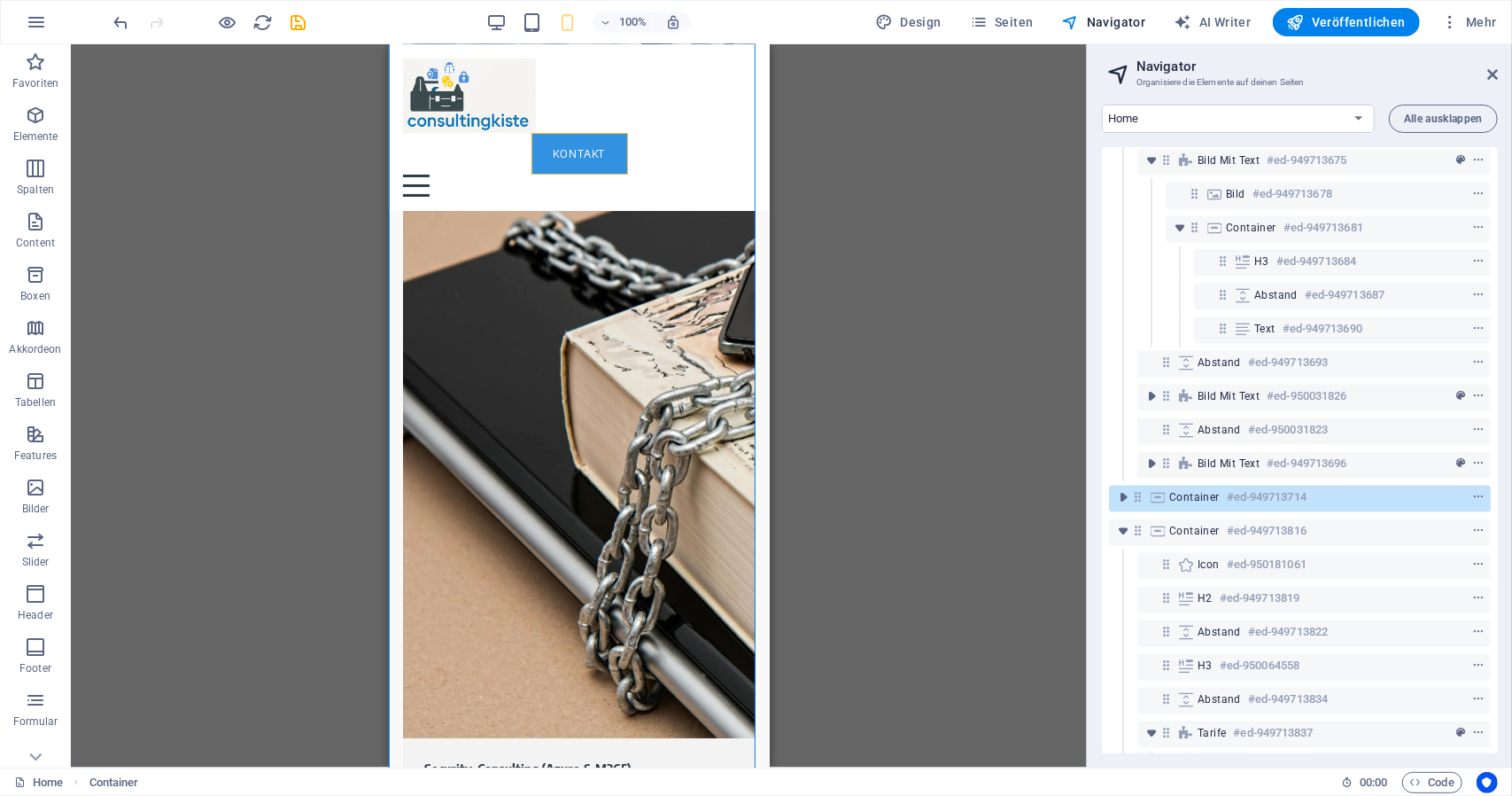
click at [1141, 498] on icon at bounding box center [1138, 498] width 15 height 15
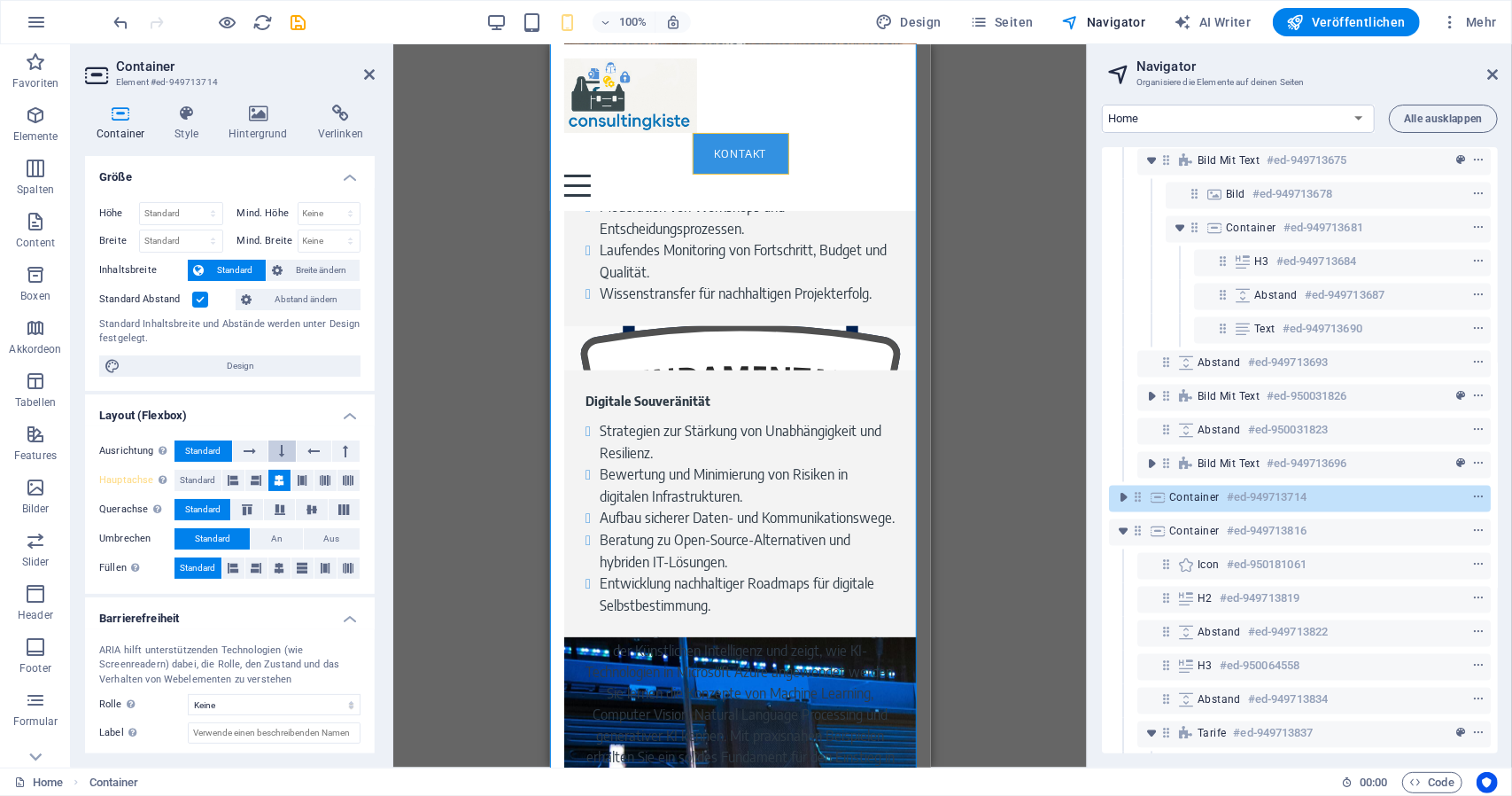
click at [280, 450] on icon at bounding box center [283, 451] width 6 height 21
click at [263, 451] on button at bounding box center [250, 451] width 35 height 21
drag, startPoint x: 311, startPoint y: 447, endPoint x: 268, endPoint y: 449, distance: 43.0
click at [312, 447] on icon at bounding box center [314, 451] width 13 height 21
click at [210, 444] on span "Standard" at bounding box center [204, 451] width 36 height 21
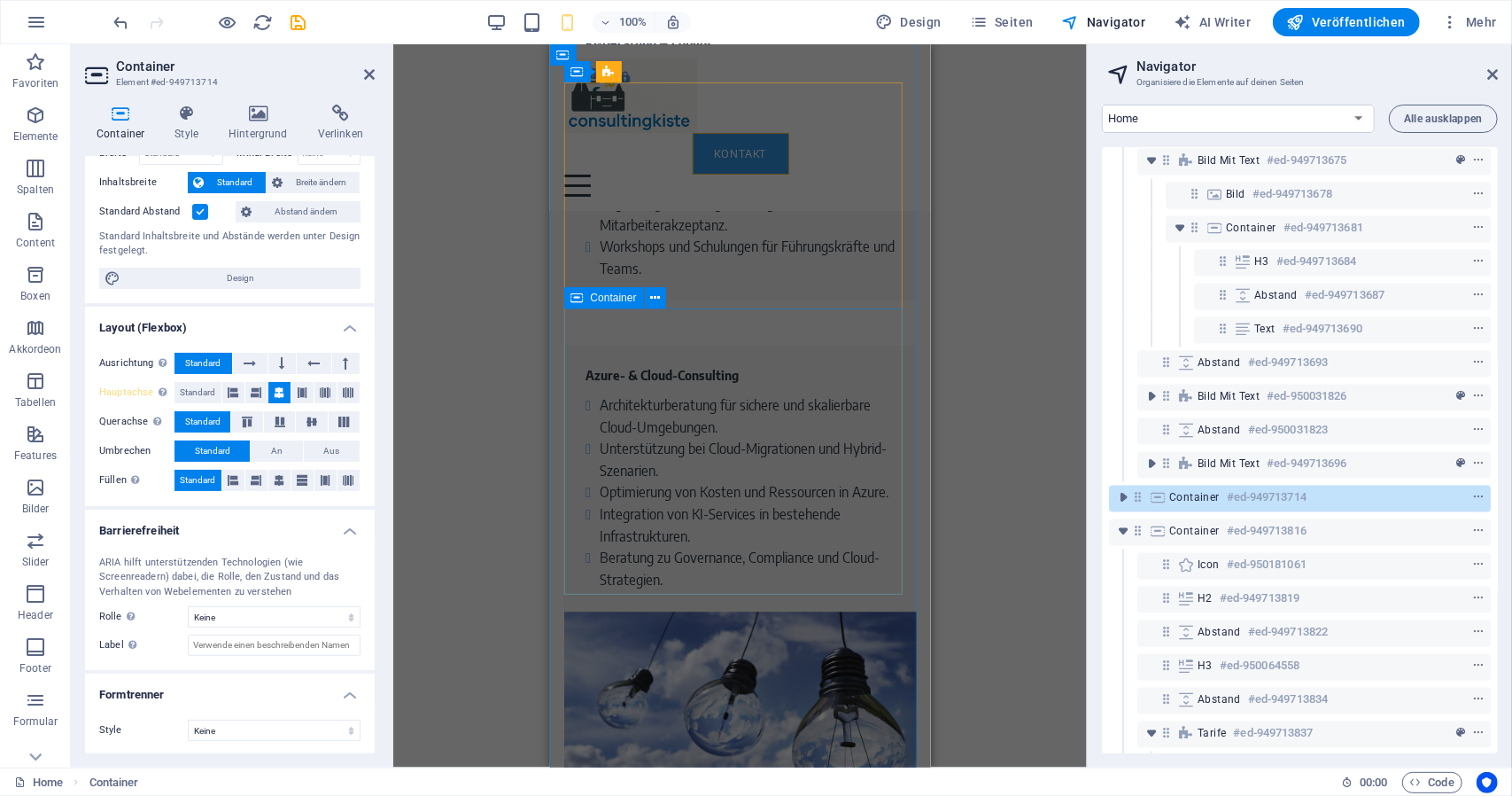
scroll to position [3422, 0]
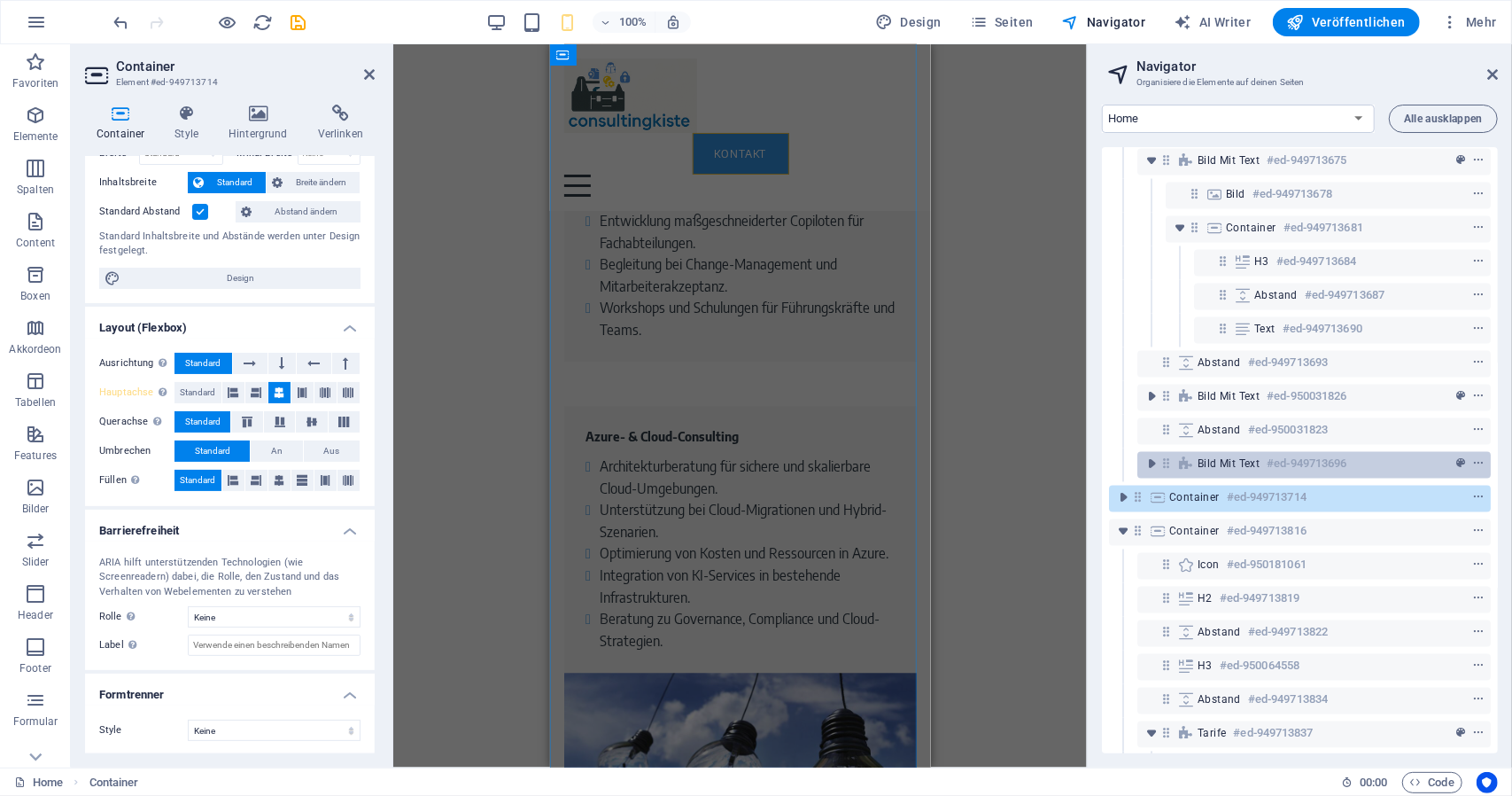
click at [1198, 462] on span "Bild mit Text" at bounding box center [1229, 465] width 62 height 14
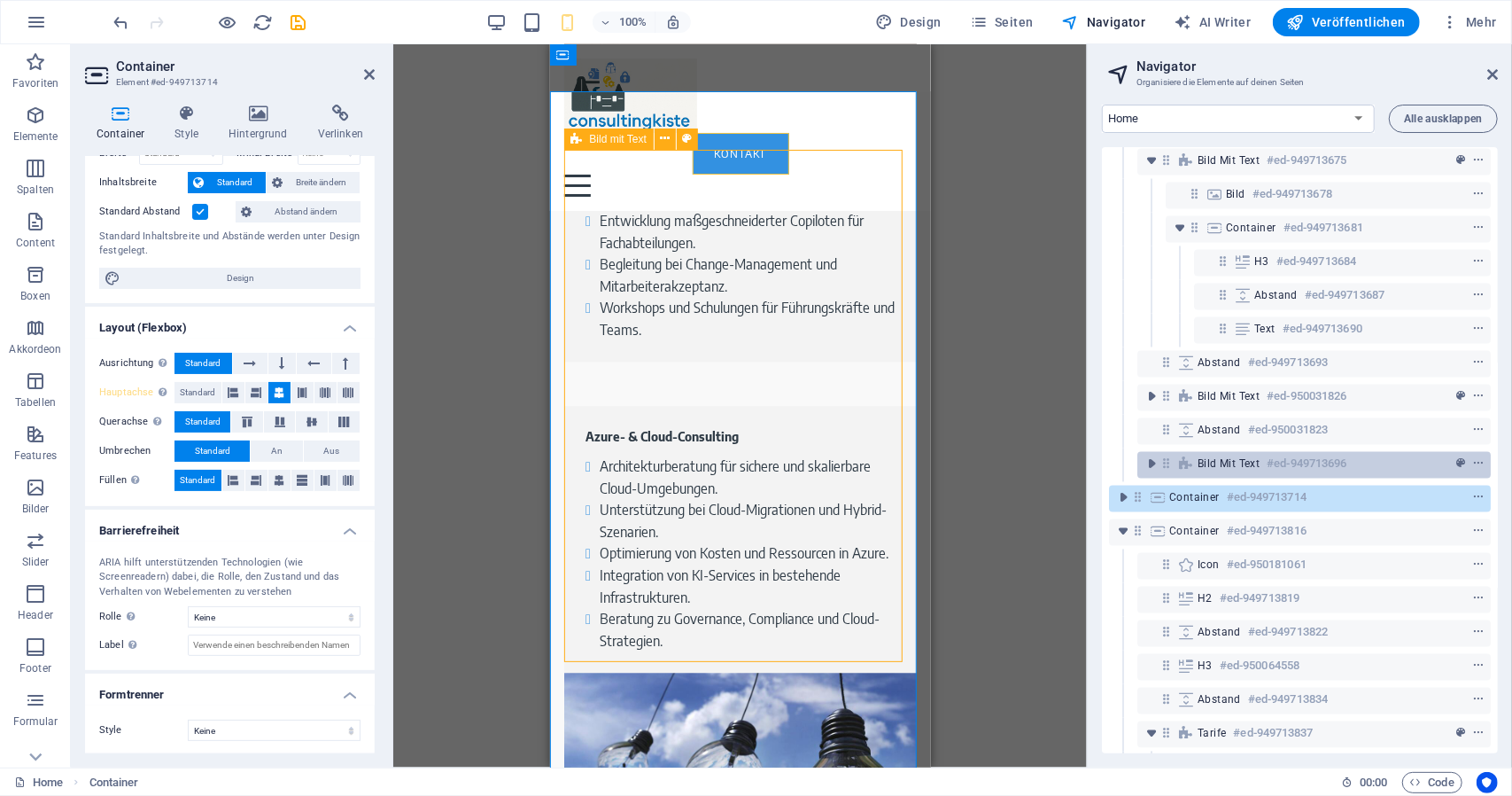
scroll to position [4455, 0]
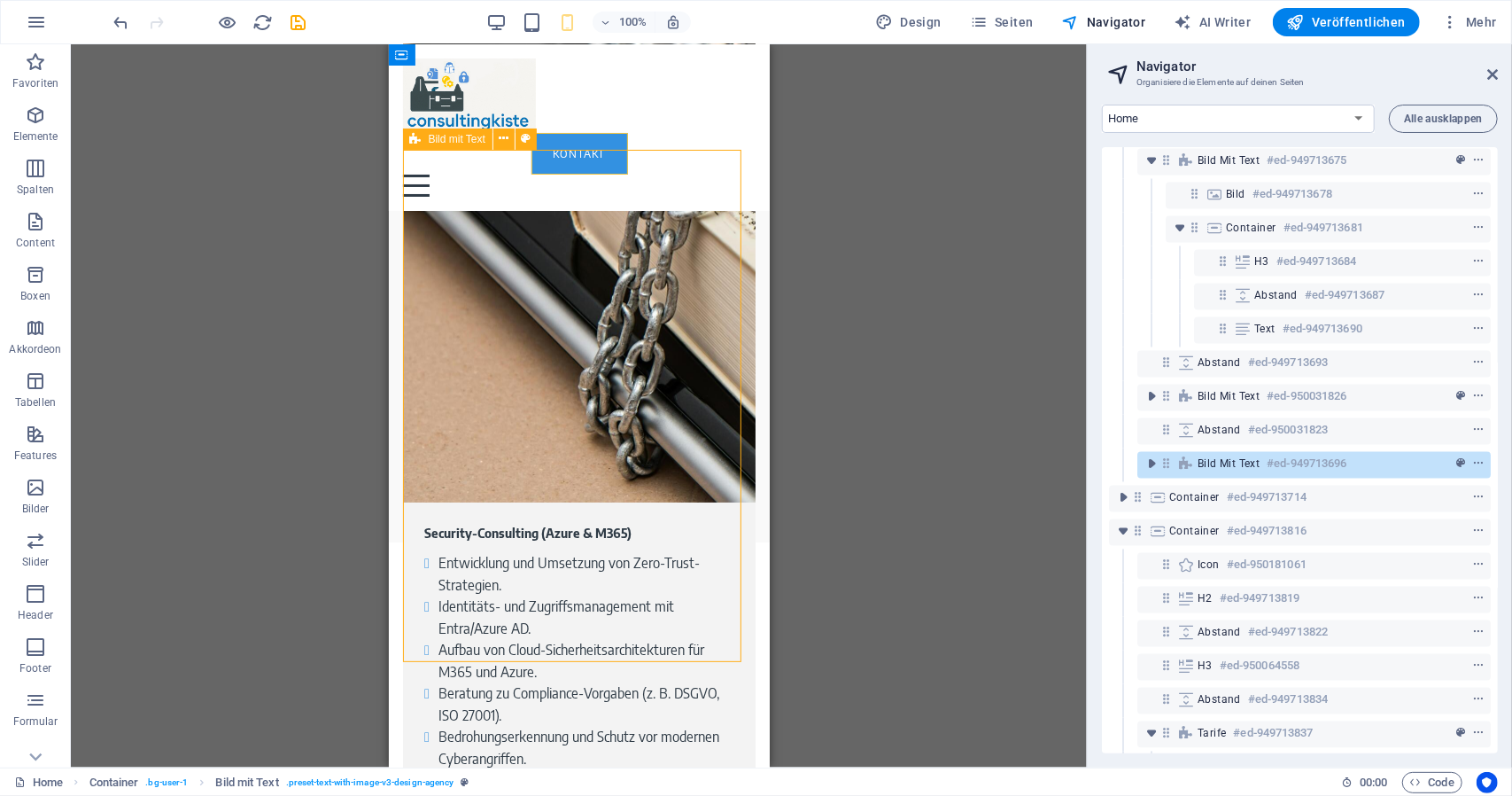
click at [1167, 466] on icon at bounding box center [1166, 465] width 15 height 15
click at [1167, 465] on icon at bounding box center [1166, 465] width 15 height 15
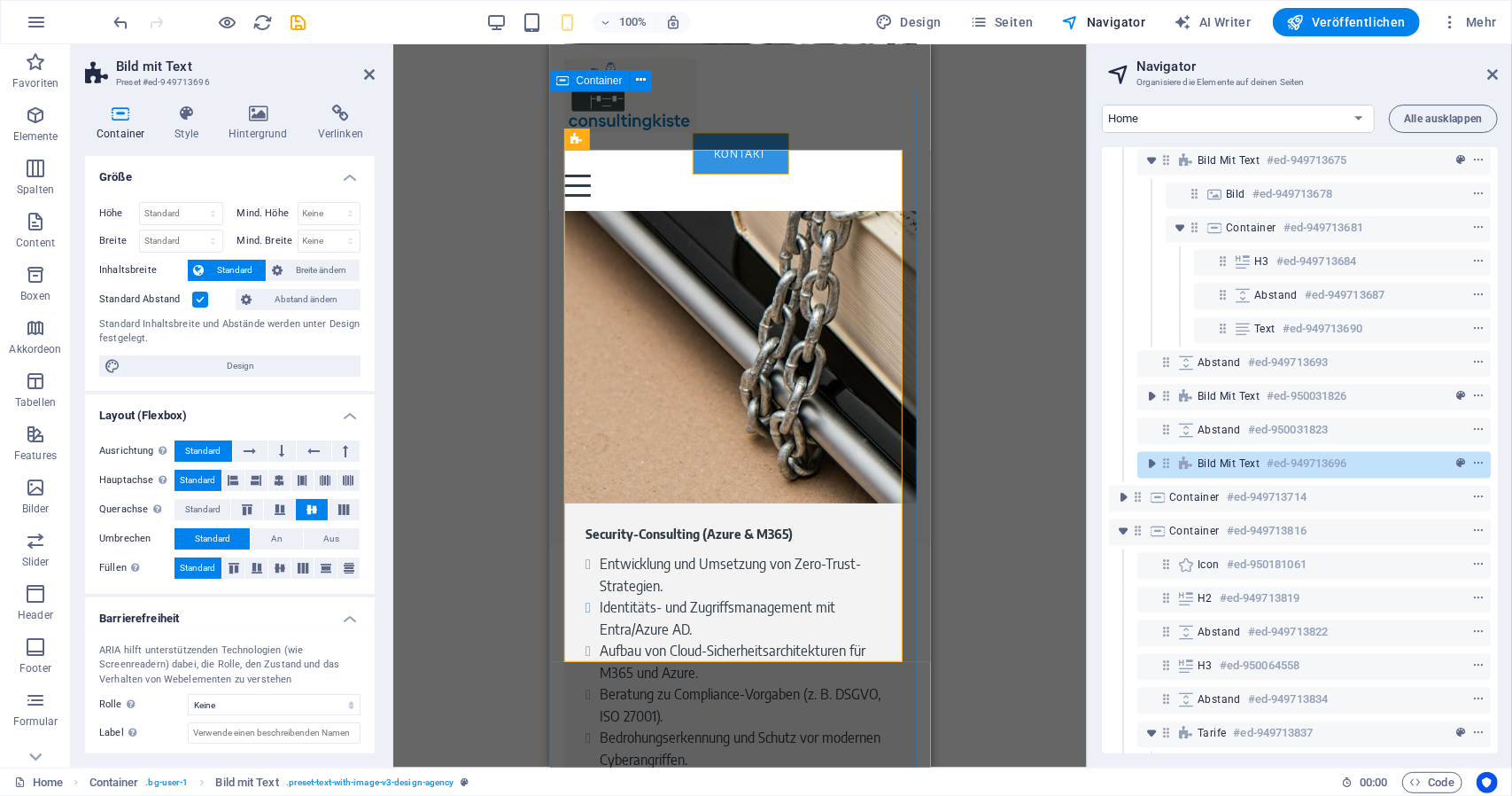
scroll to position [4366, 0]
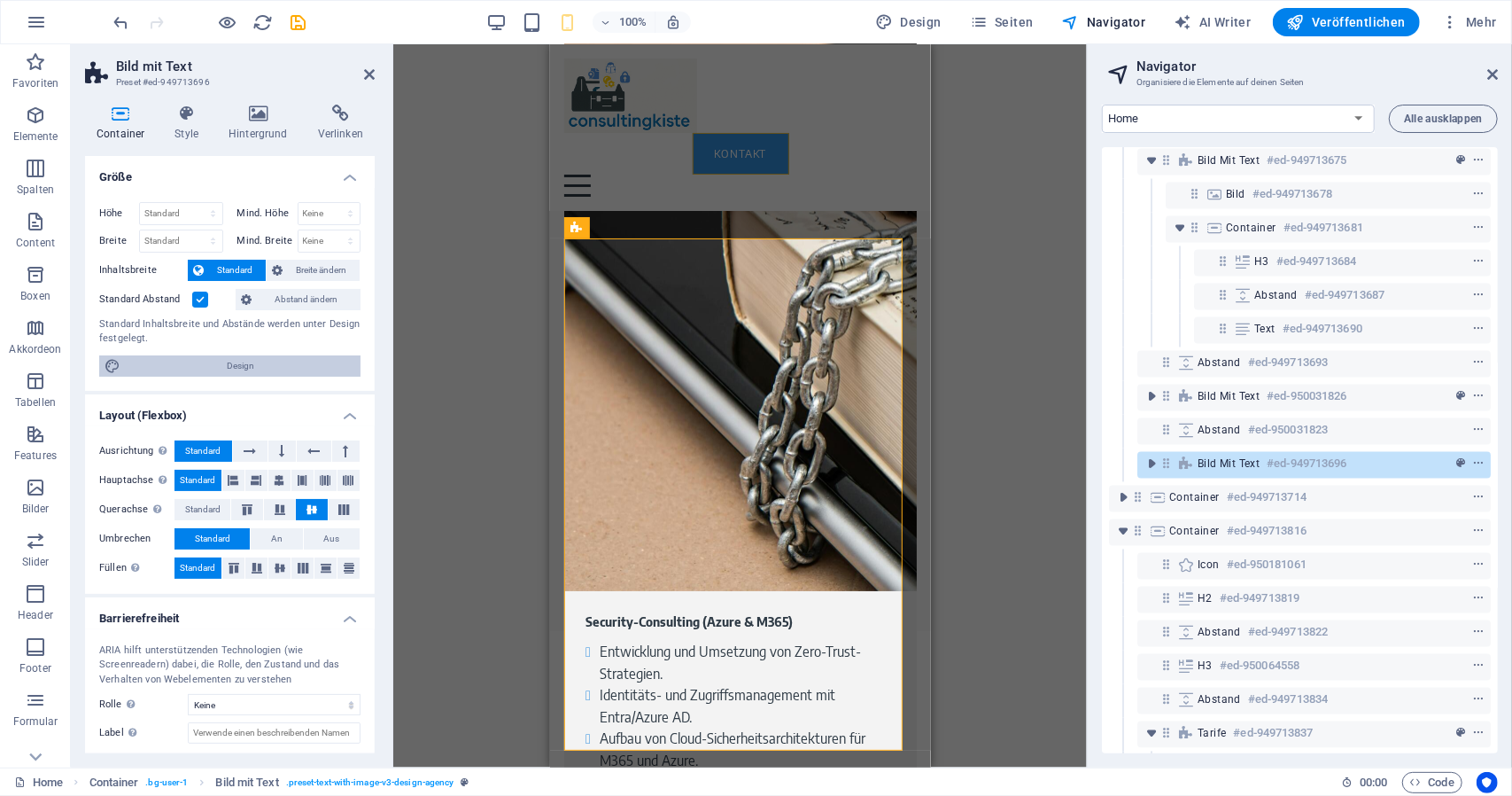
click at [266, 368] on span "Design" at bounding box center [240, 366] width 230 height 21
select select "rem"
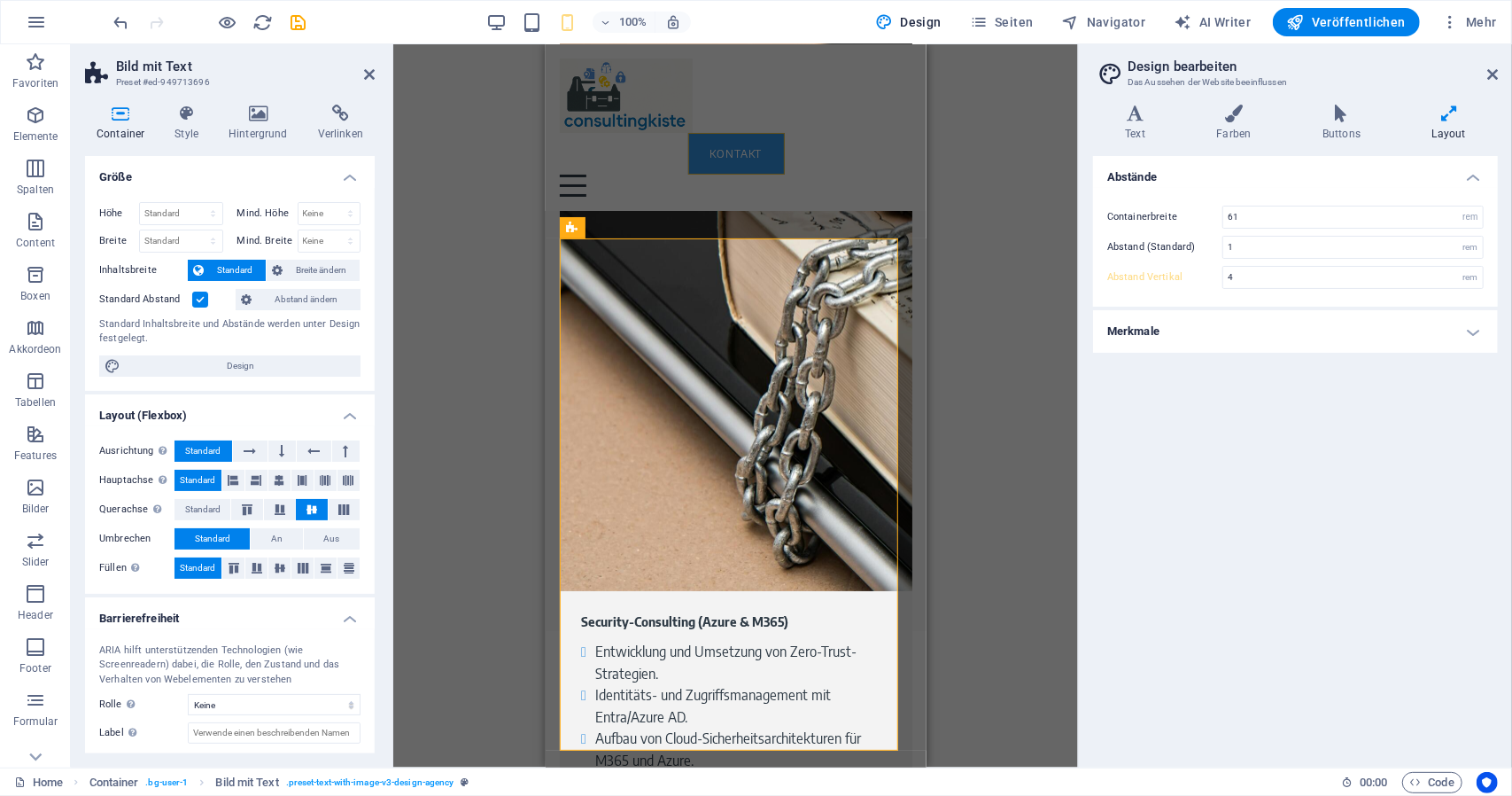
click at [1120, 328] on h4 "Merkmale" at bounding box center [1295, 331] width 405 height 43
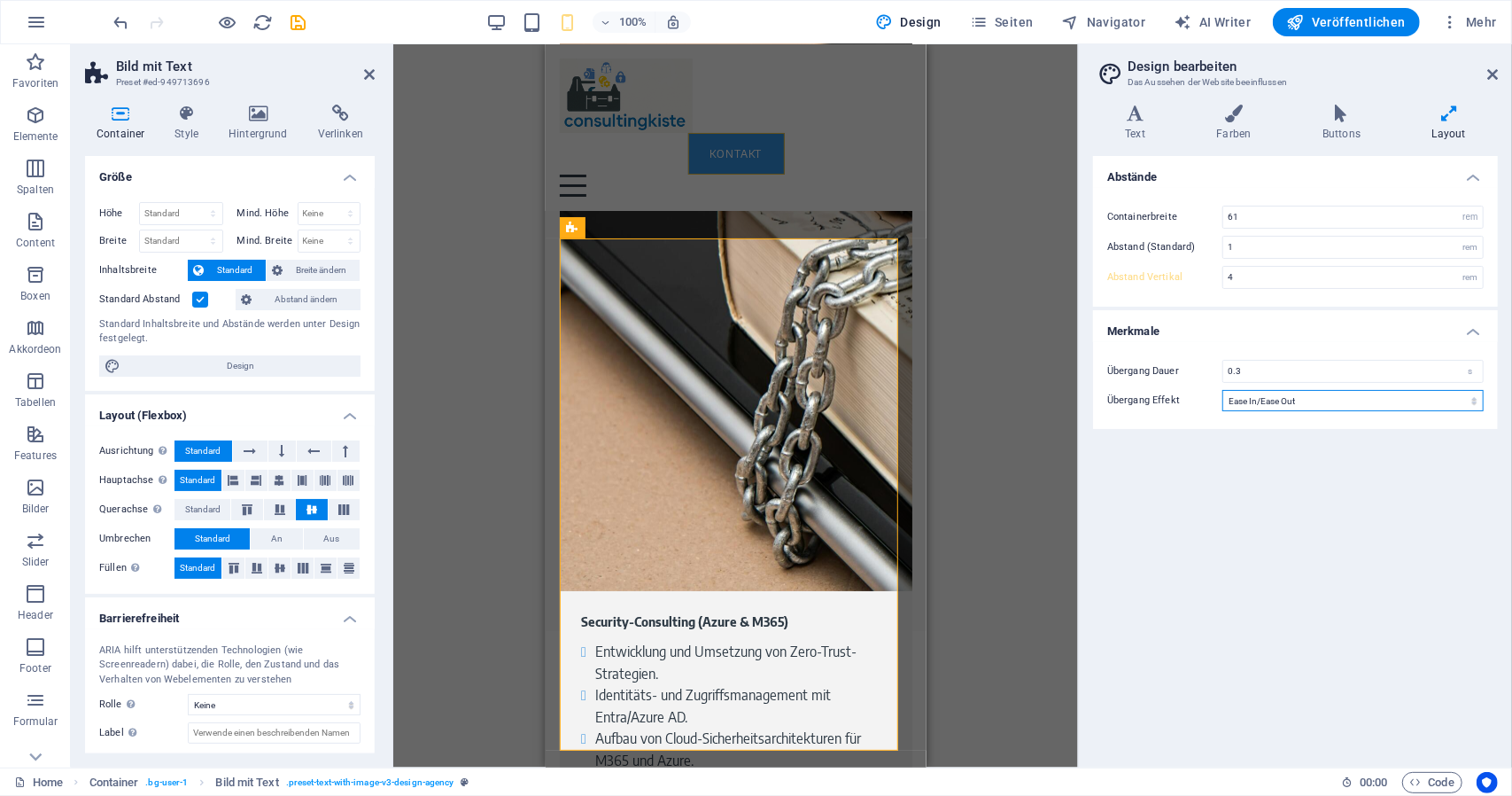
click at [1277, 393] on select "Ease Ease In Ease Out Ease In/Ease Out Linear" at bounding box center [1353, 401] width 262 height 21
click at [1257, 396] on select "Ease Ease In Ease Out Ease In/Ease Out Linear" at bounding box center [1353, 401] width 262 height 21
click at [1493, 79] on icon at bounding box center [1493, 74] width 11 height 14
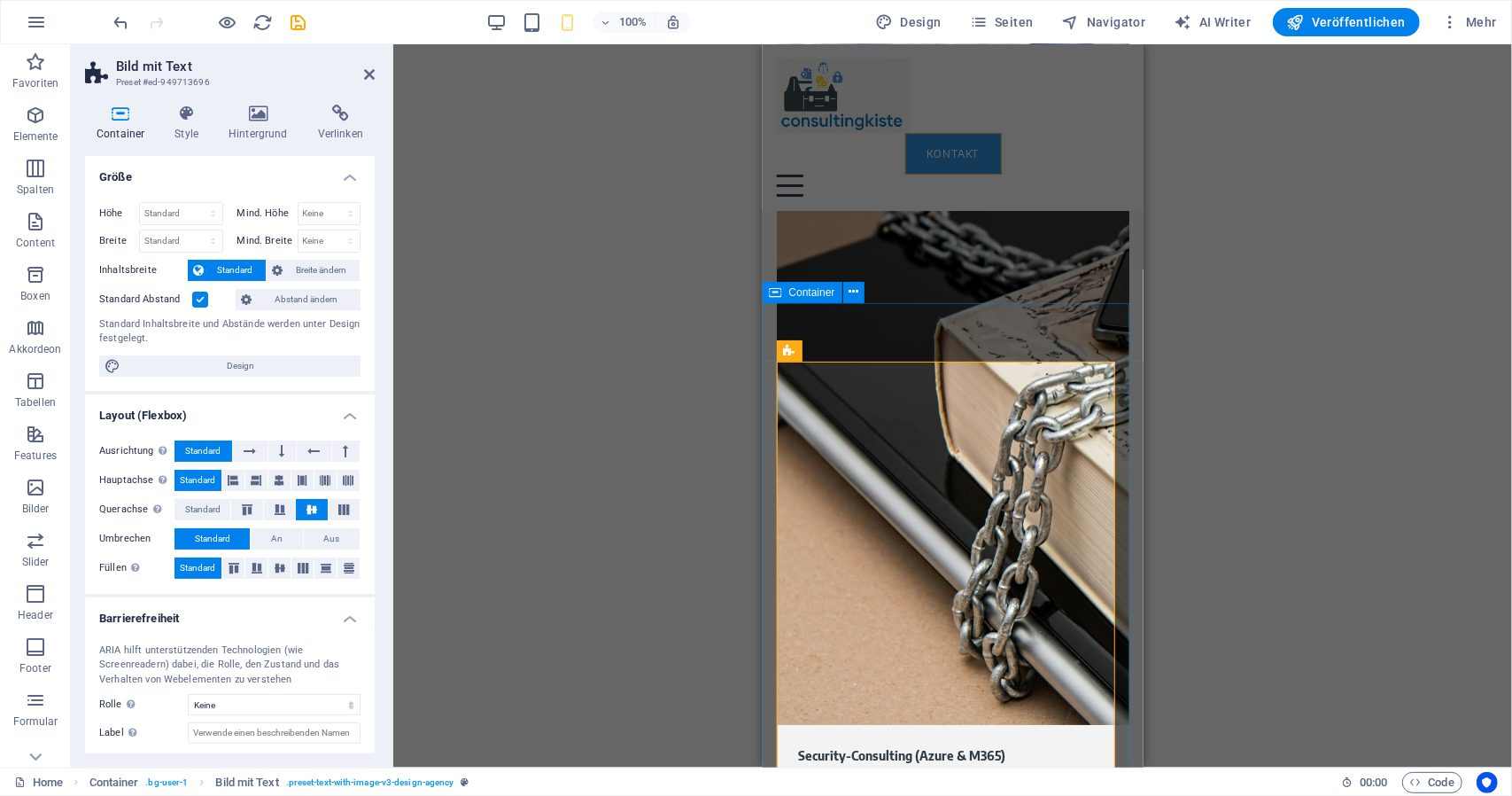
scroll to position [4101, 0]
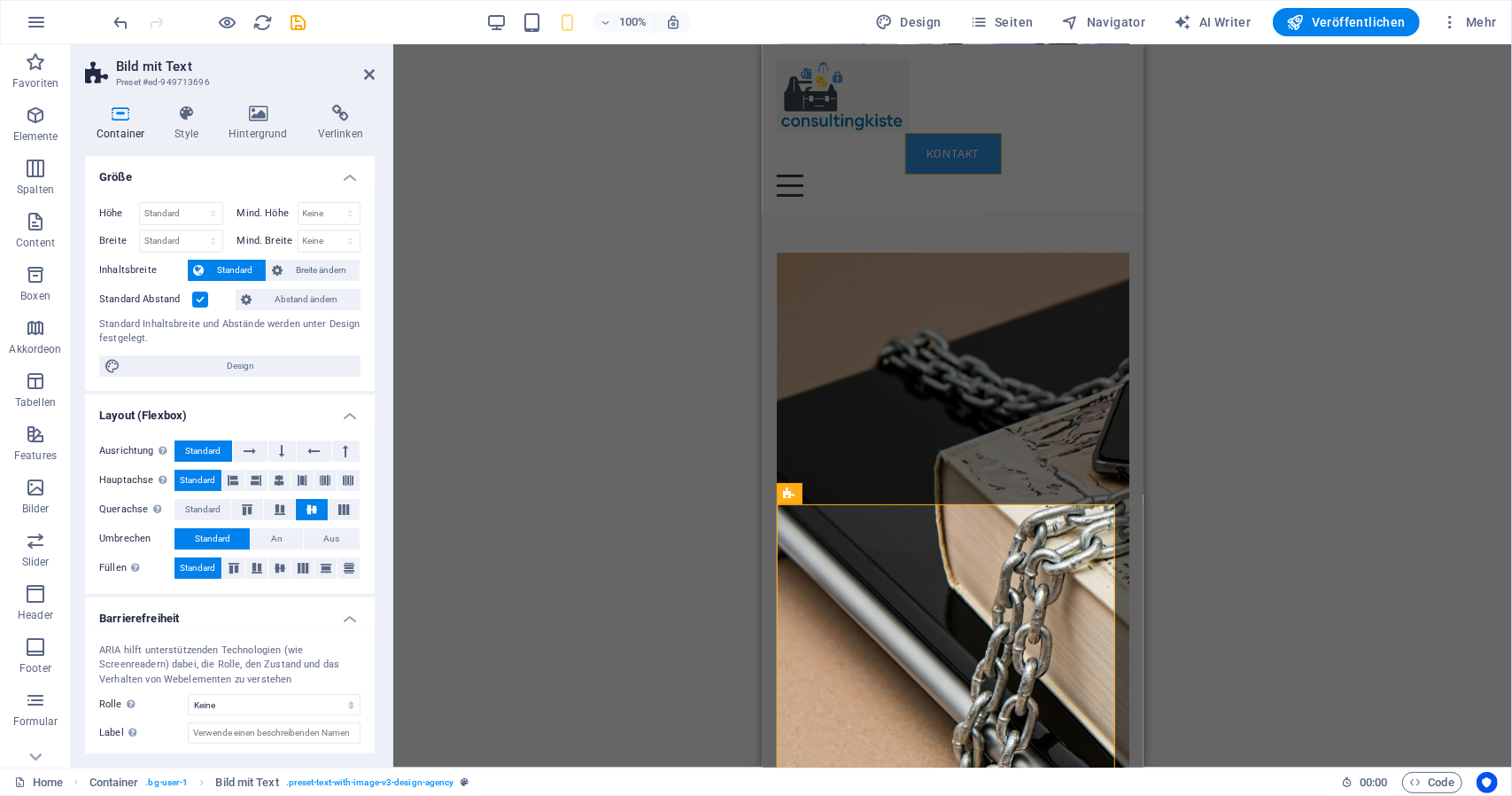
click at [1310, 430] on div "Ziehe hier rein, um den vorhandenen Inhalt zu ersetzen. Drücke "Strg", wenn du …" at bounding box center [952, 406] width 1119 height 724
click at [796, 442] on div "Container" at bounding box center [802, 436] width 80 height 21
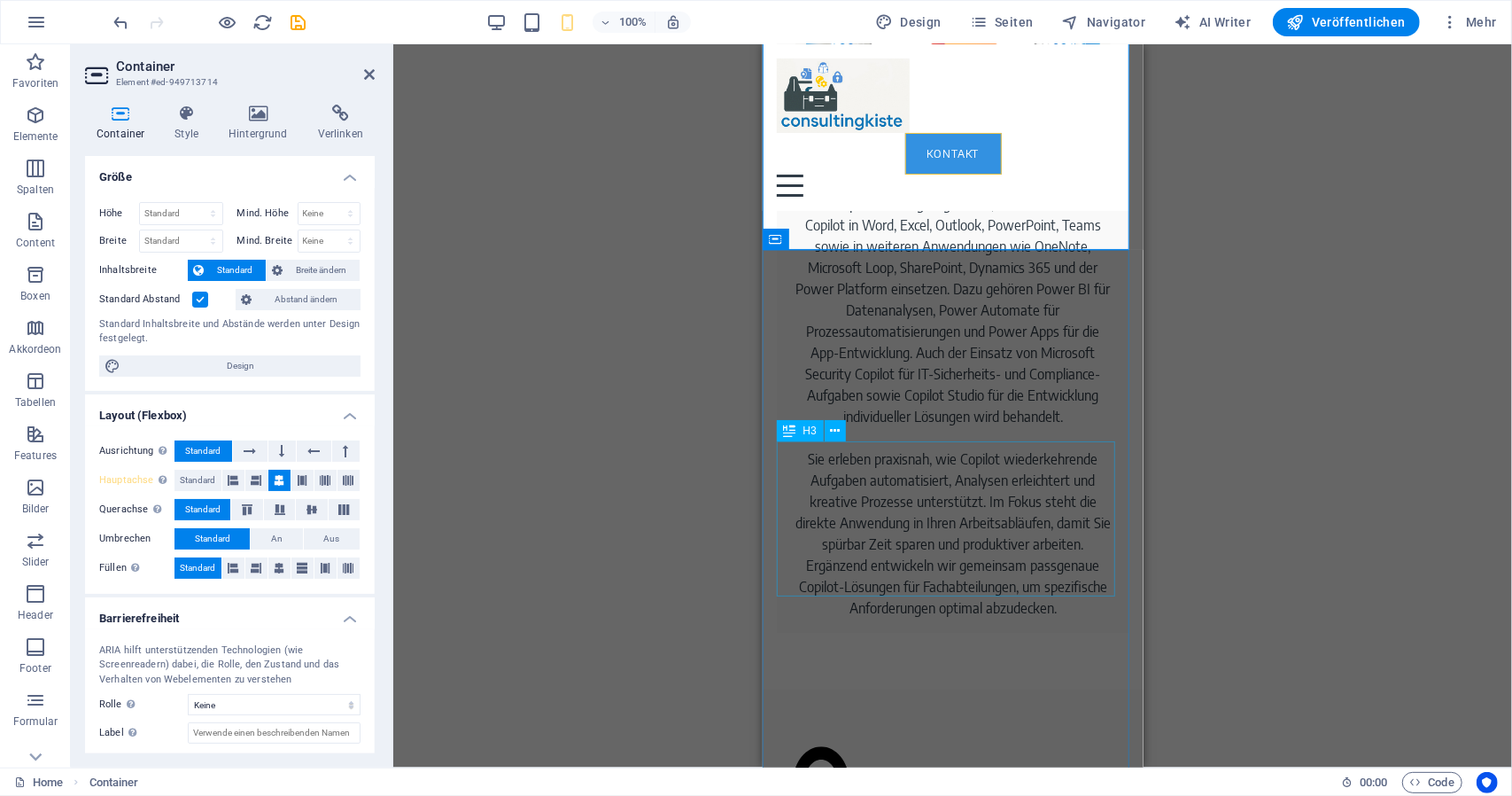
scroll to position [7647, 0]
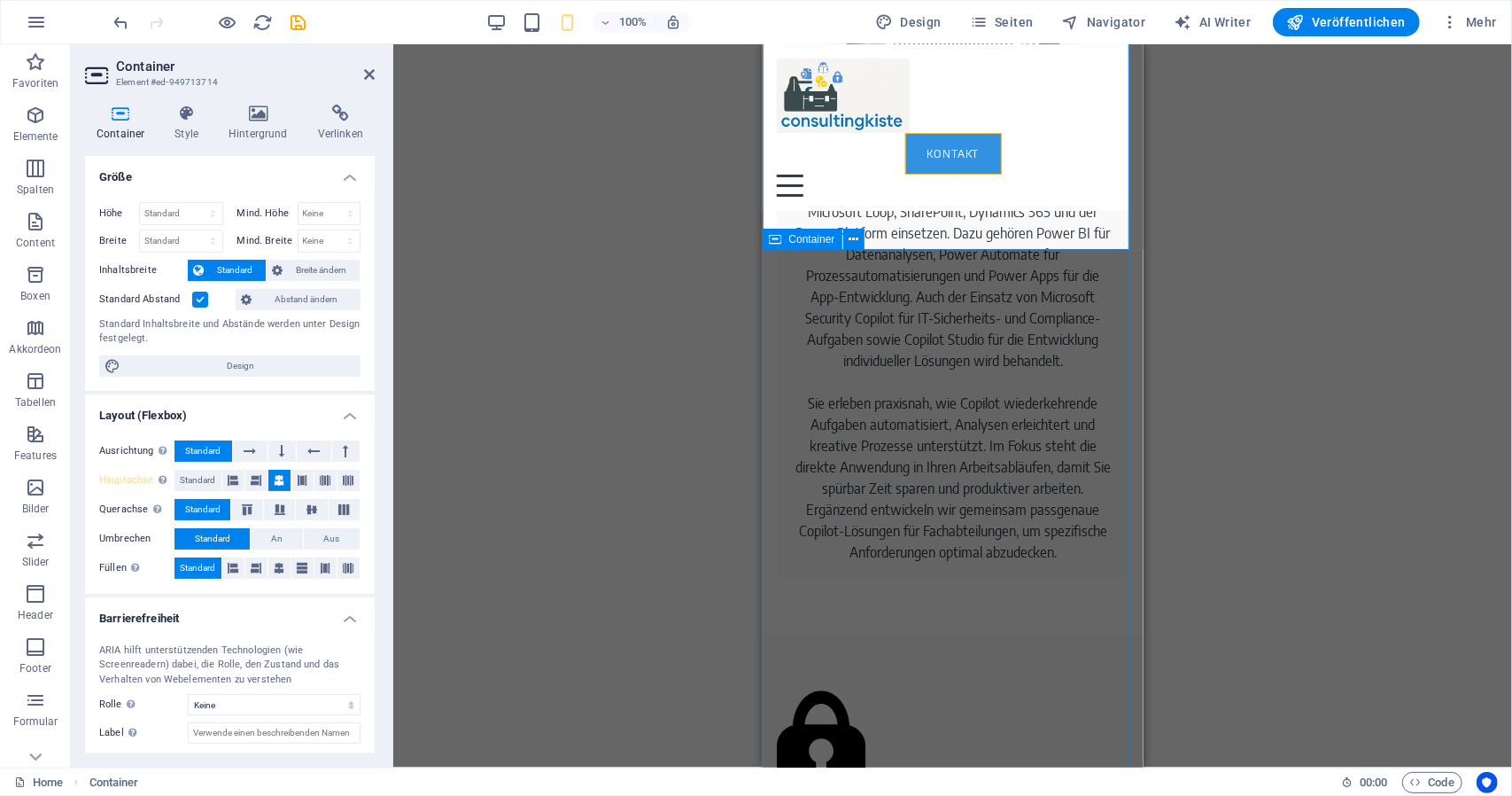
click at [808, 238] on span "Container" at bounding box center [813, 239] width 46 height 11
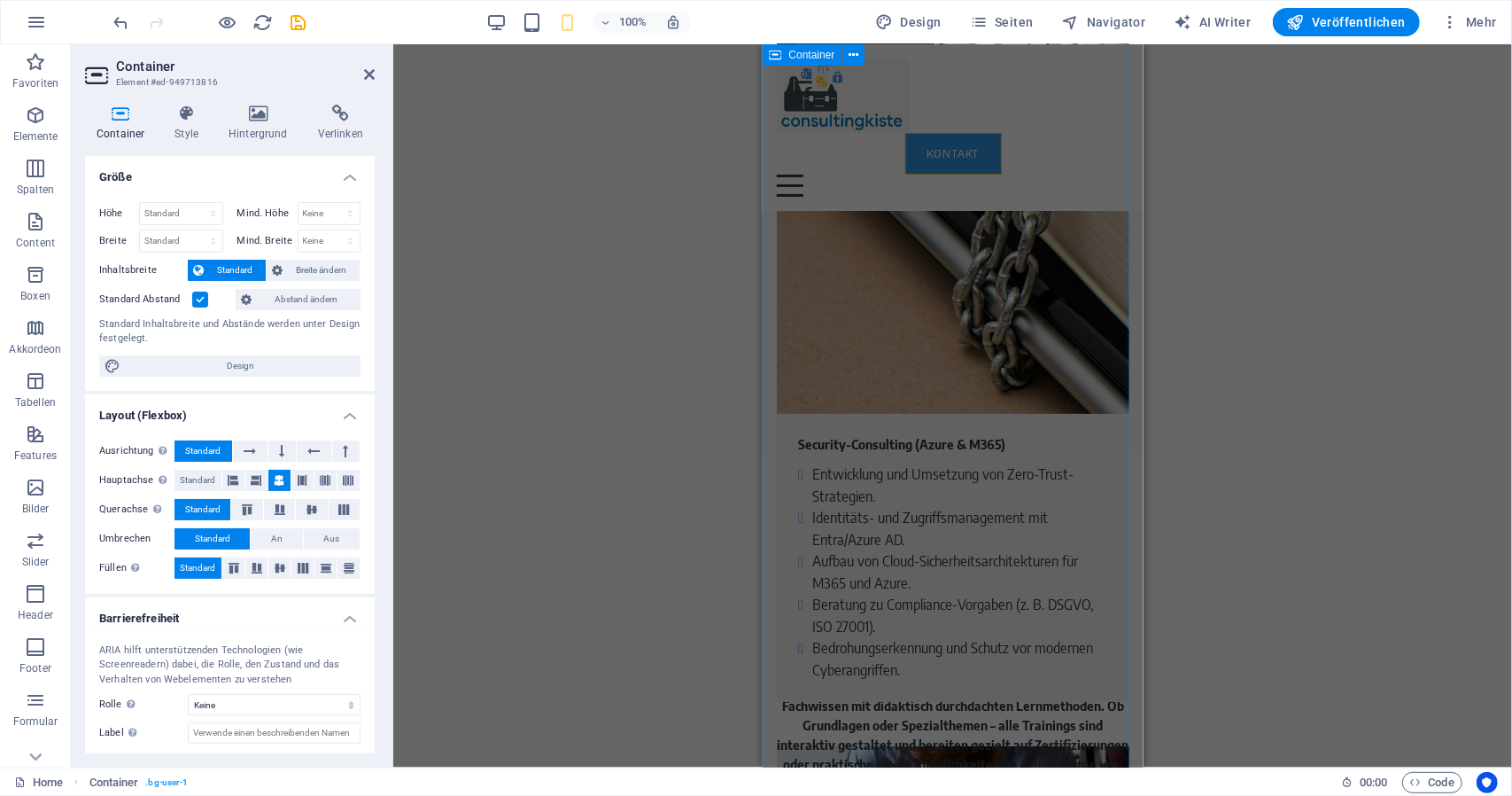
scroll to position [4366, 0]
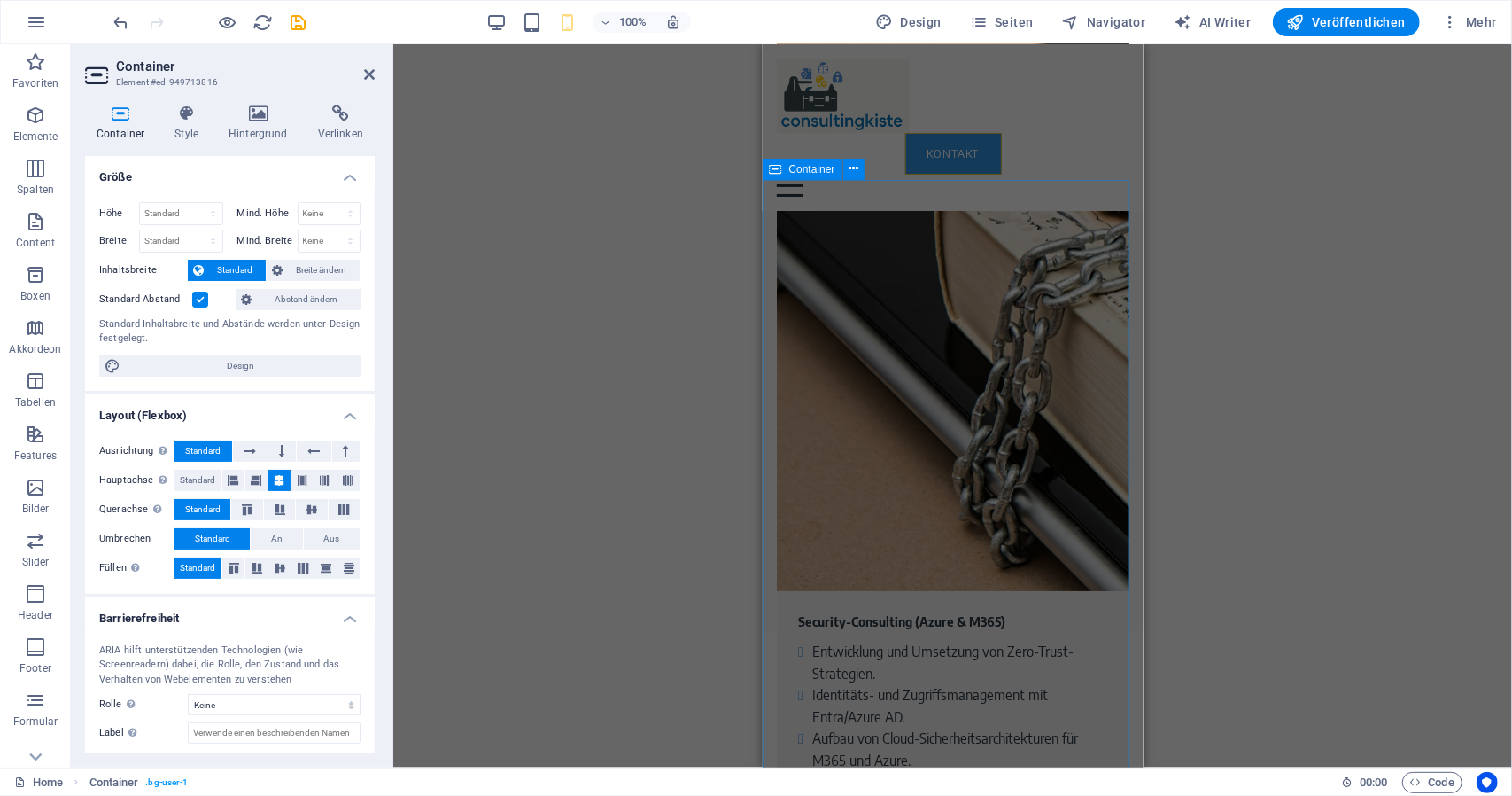
click at [801, 167] on span "Container" at bounding box center [813, 169] width 46 height 11
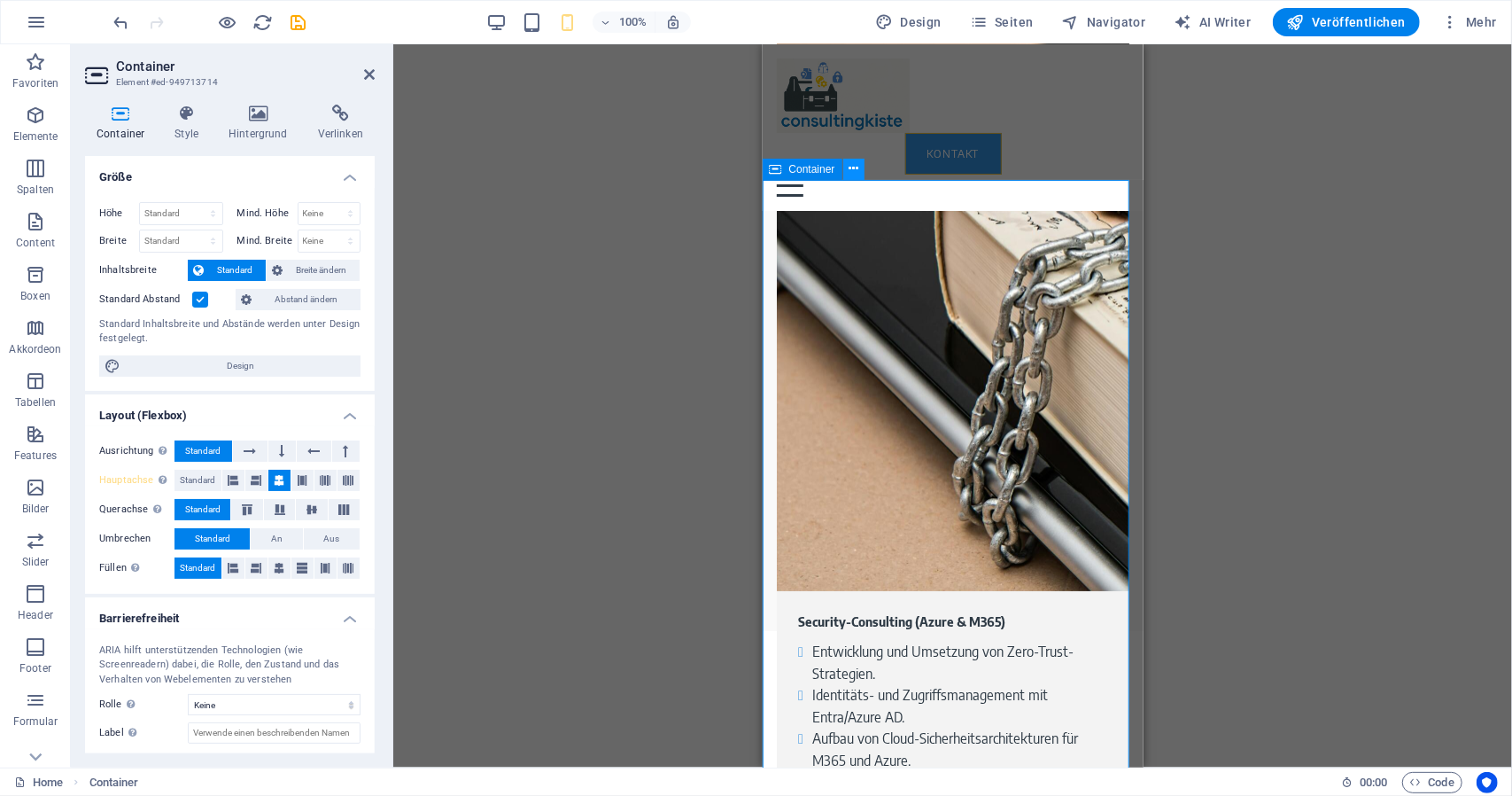
click at [845, 177] on button at bounding box center [854, 169] width 21 height 21
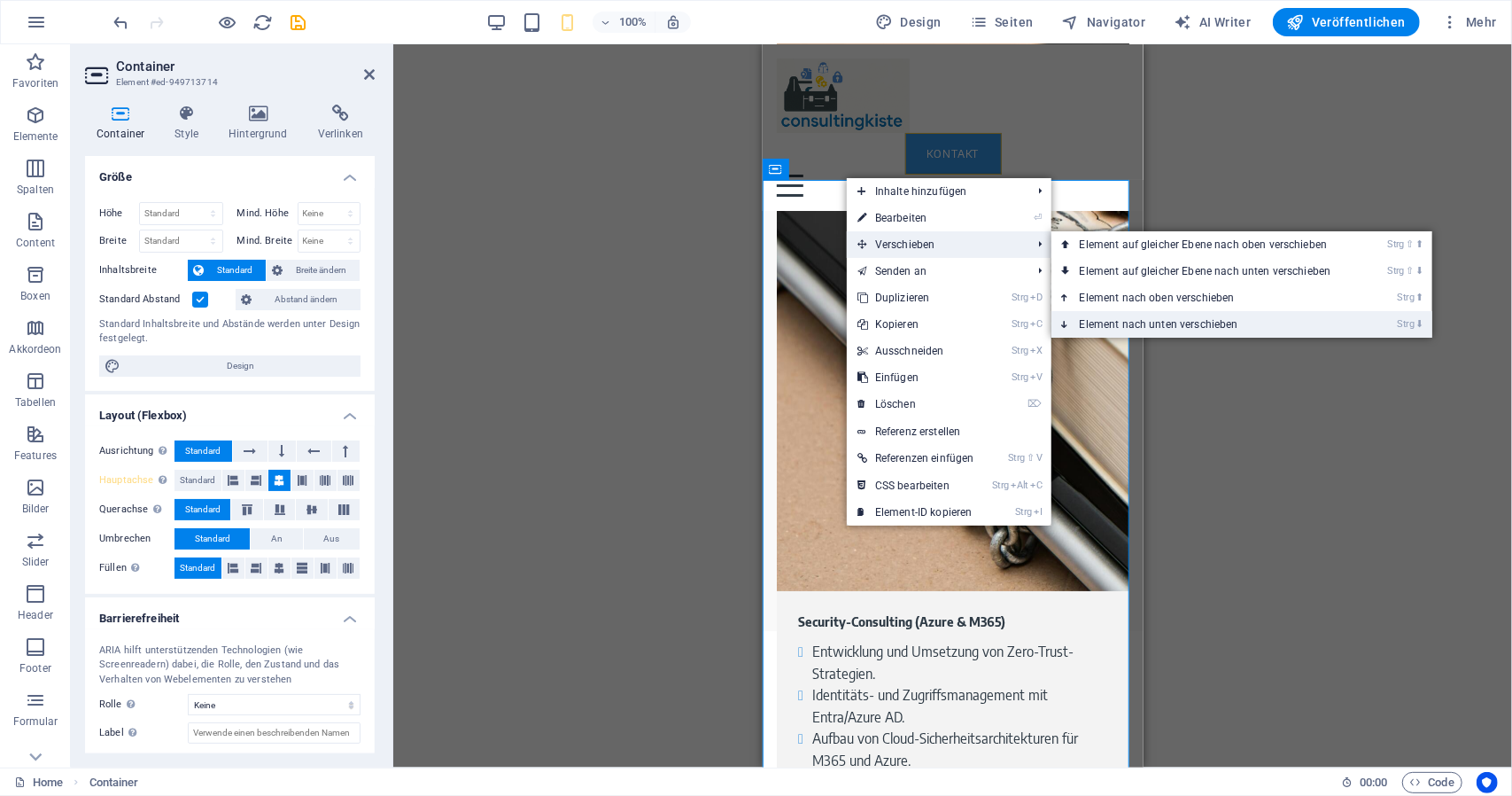
click at [1150, 320] on link "Strg ⬇ Element nach unten verschieben" at bounding box center [1209, 325] width 316 height 27
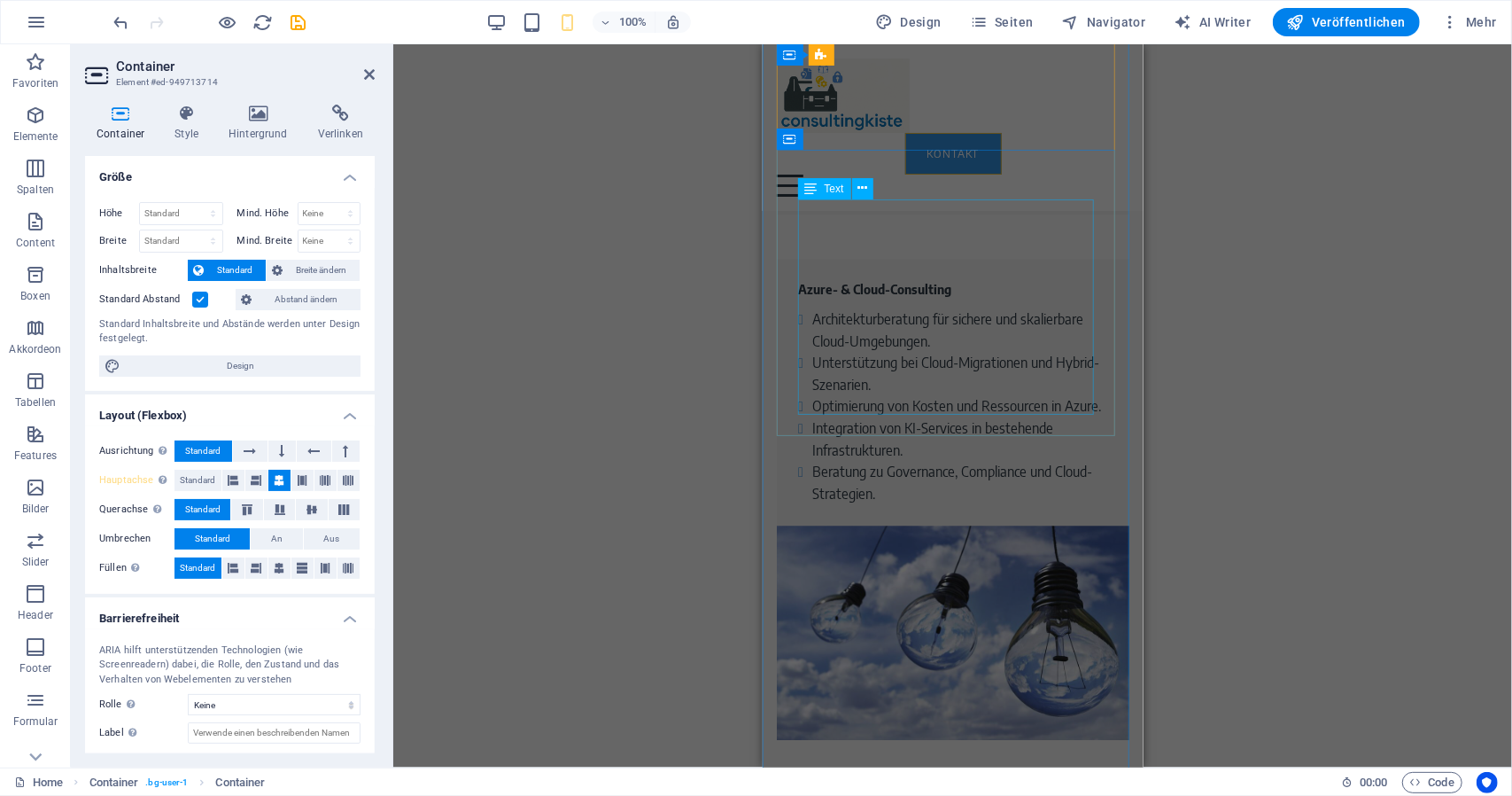
scroll to position [3924, 0]
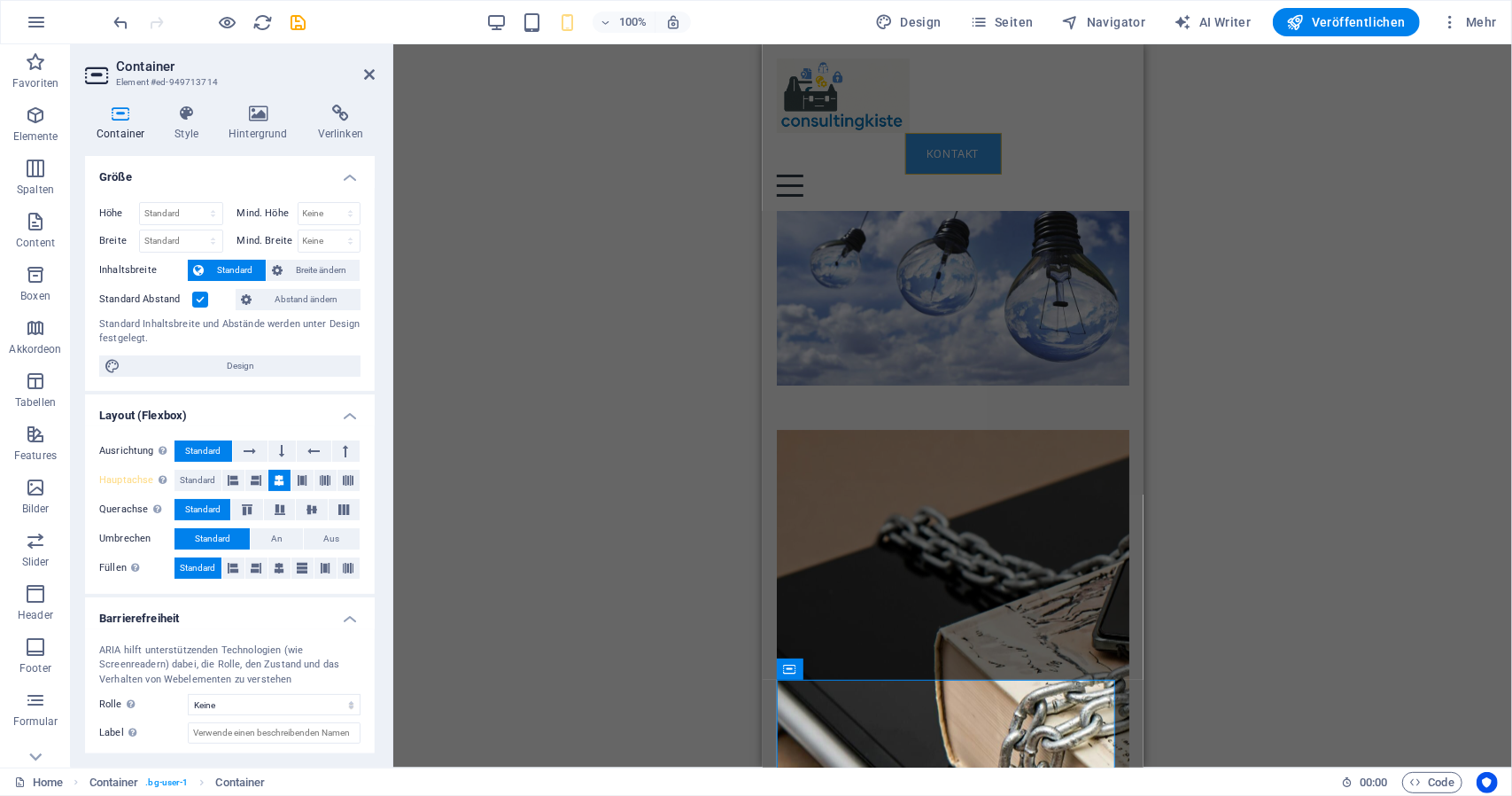
click at [1366, 418] on div "Ziehe hier rein, um den vorhandenen Inhalt zu ersetzen. Drücke "Strg", wenn du …" at bounding box center [952, 406] width 1119 height 724
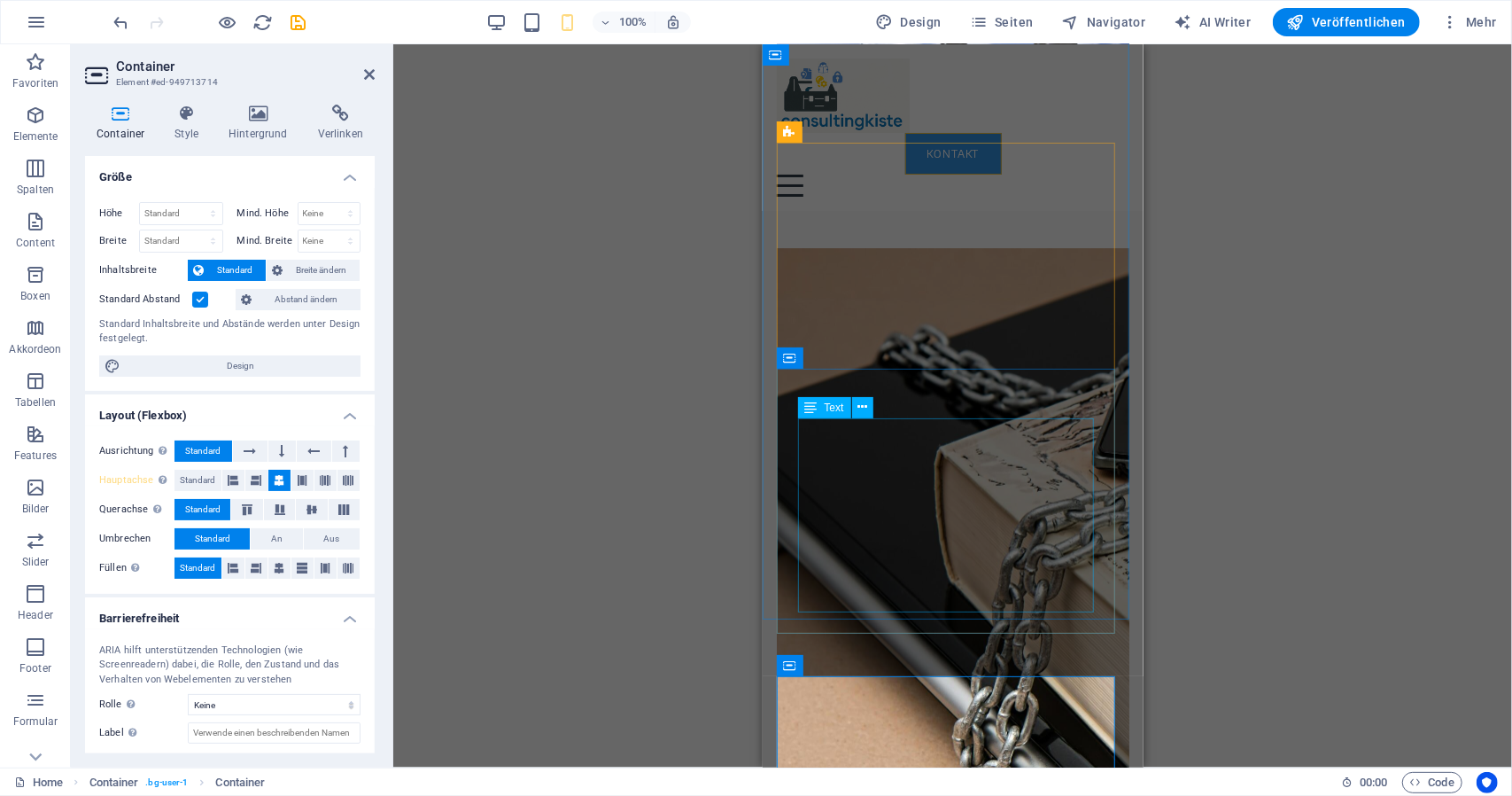
scroll to position [4278, 0]
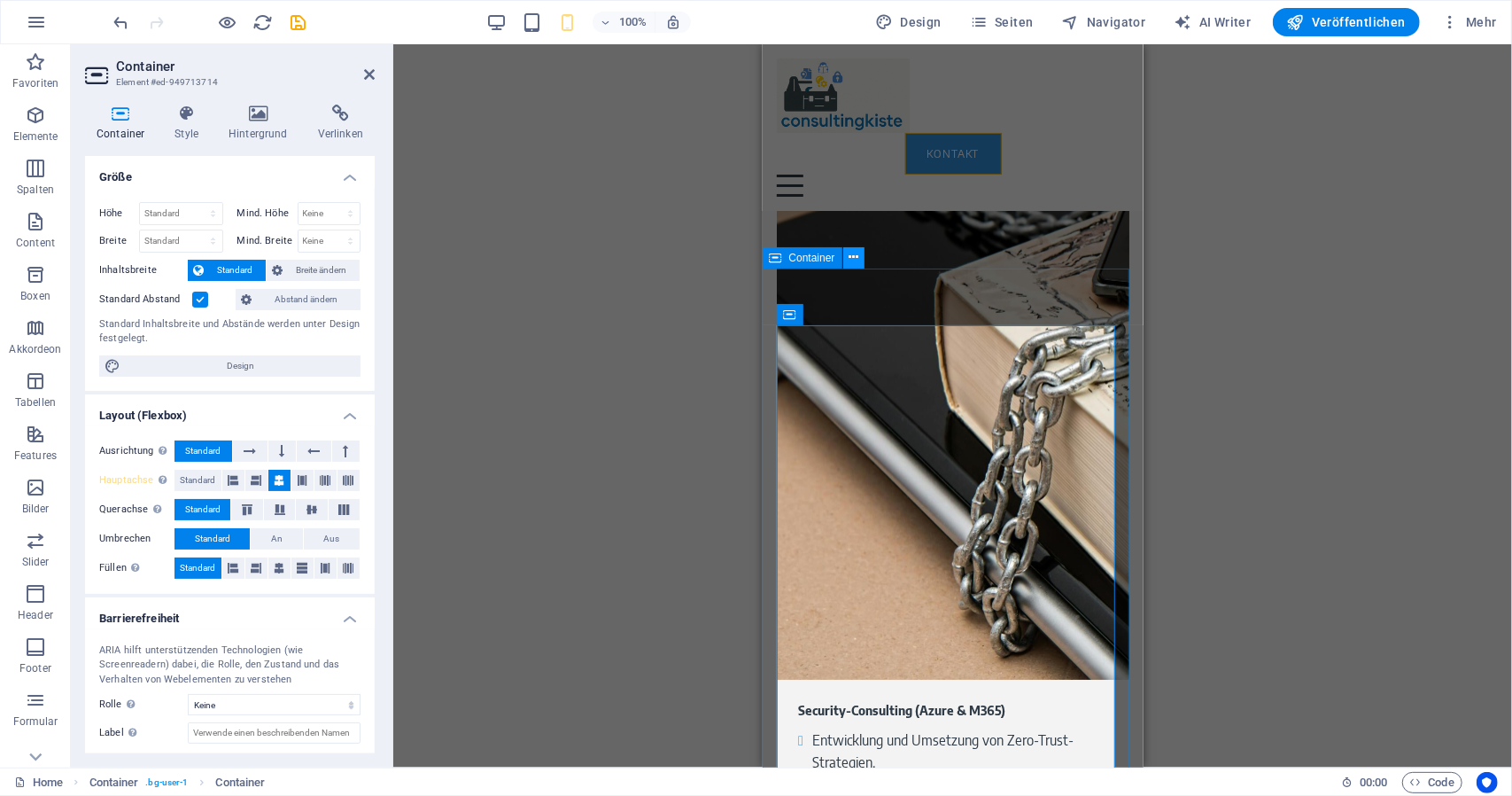
click at [848, 258] on button at bounding box center [854, 258] width 21 height 21
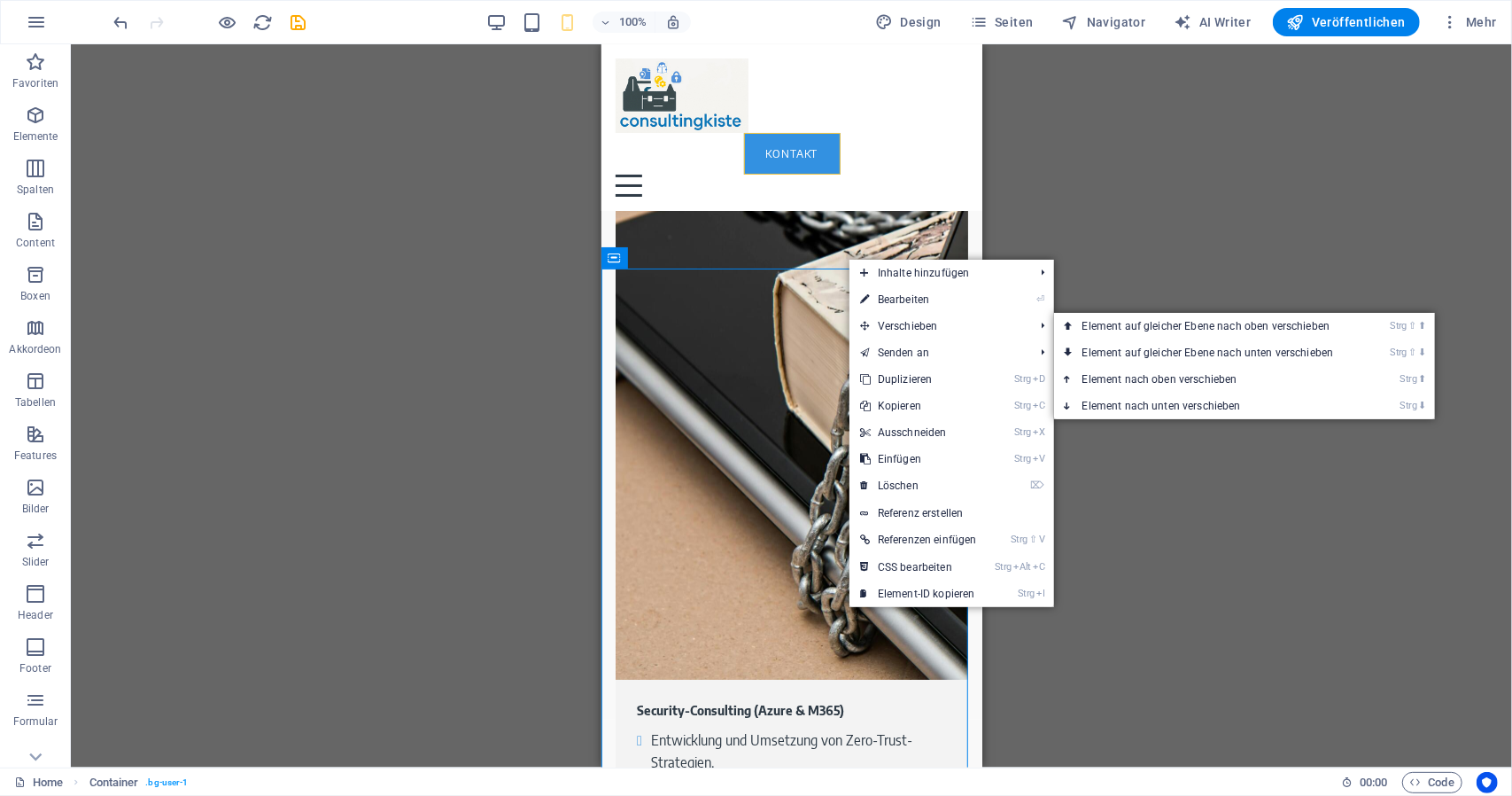
click at [1193, 402] on link "Strg ⬇ Element nach unten verschieben" at bounding box center [1212, 407] width 316 height 27
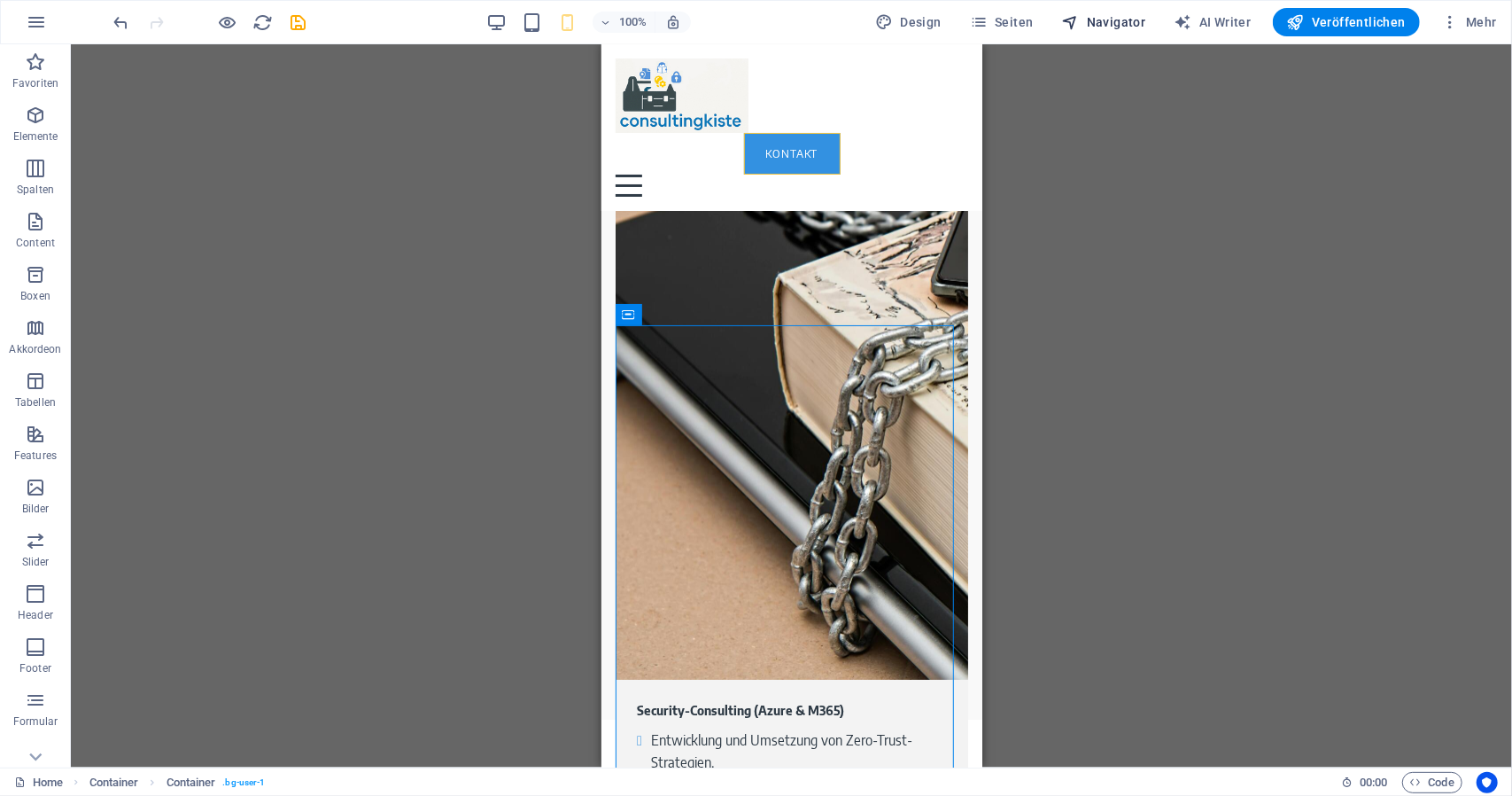
click at [1106, 17] on span "Navigator" at bounding box center [1104, 22] width 84 height 17
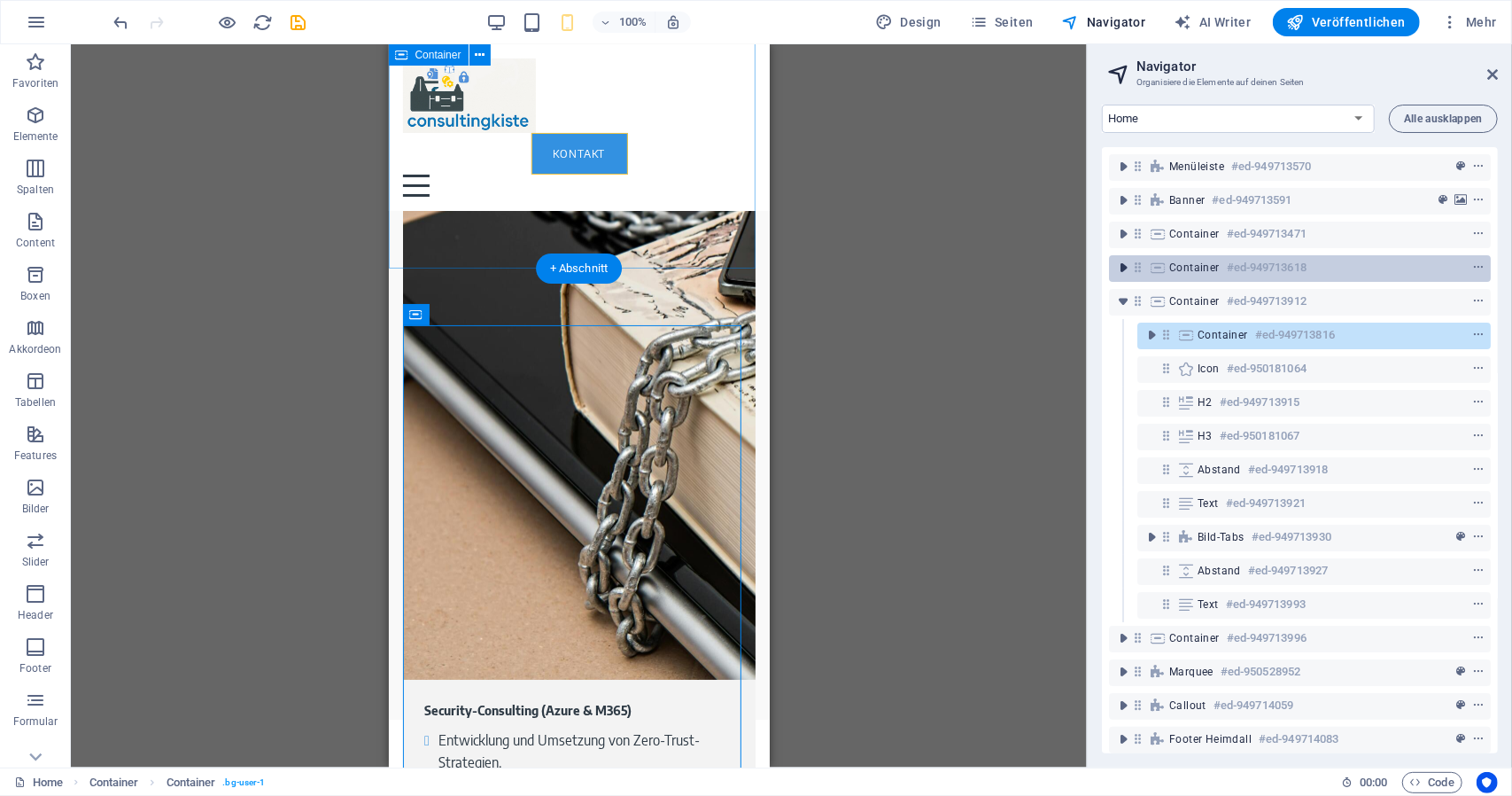
click at [1124, 270] on icon "toggle-expand" at bounding box center [1123, 268] width 17 height 17
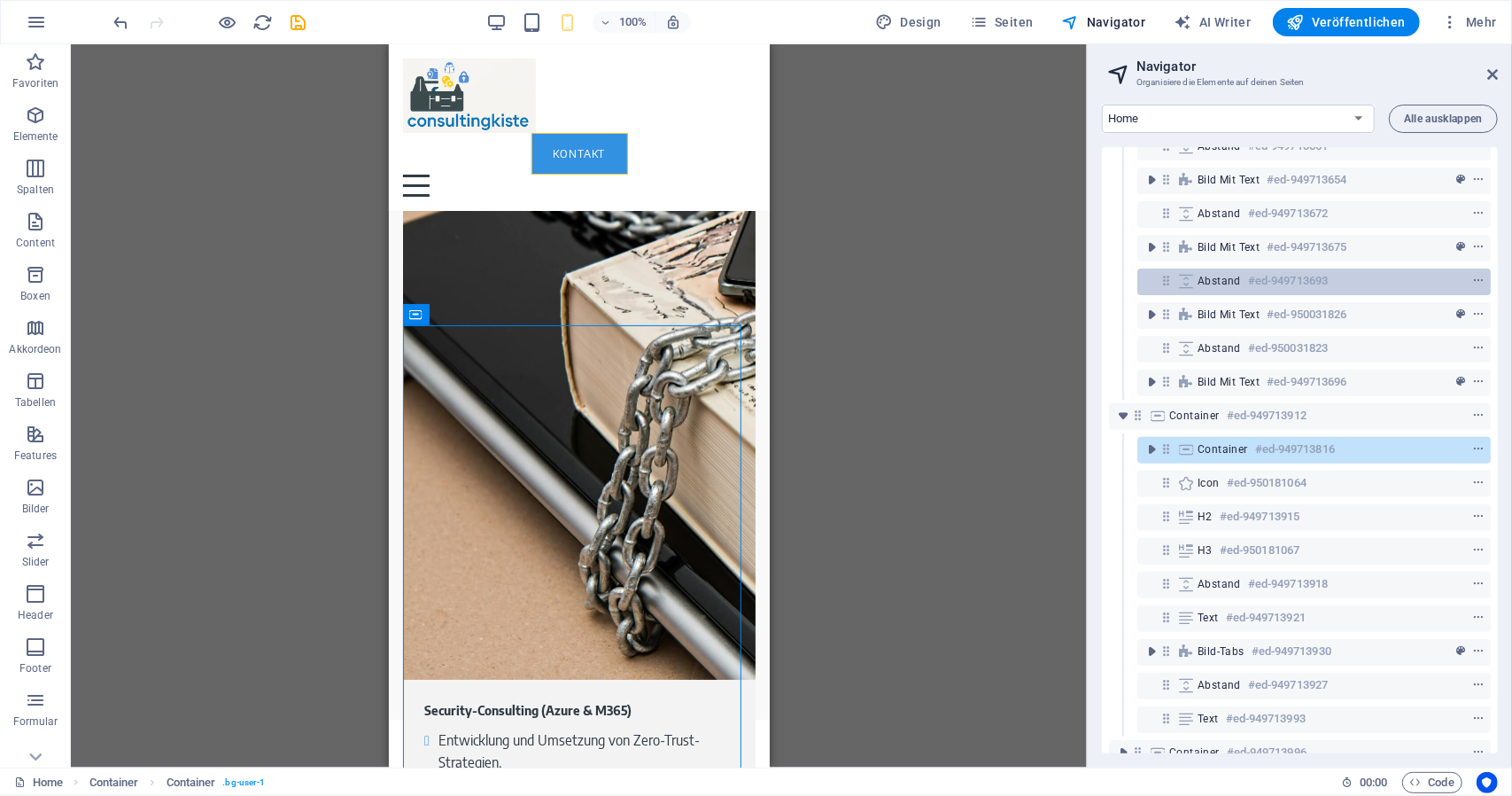
scroll to position [363, 0]
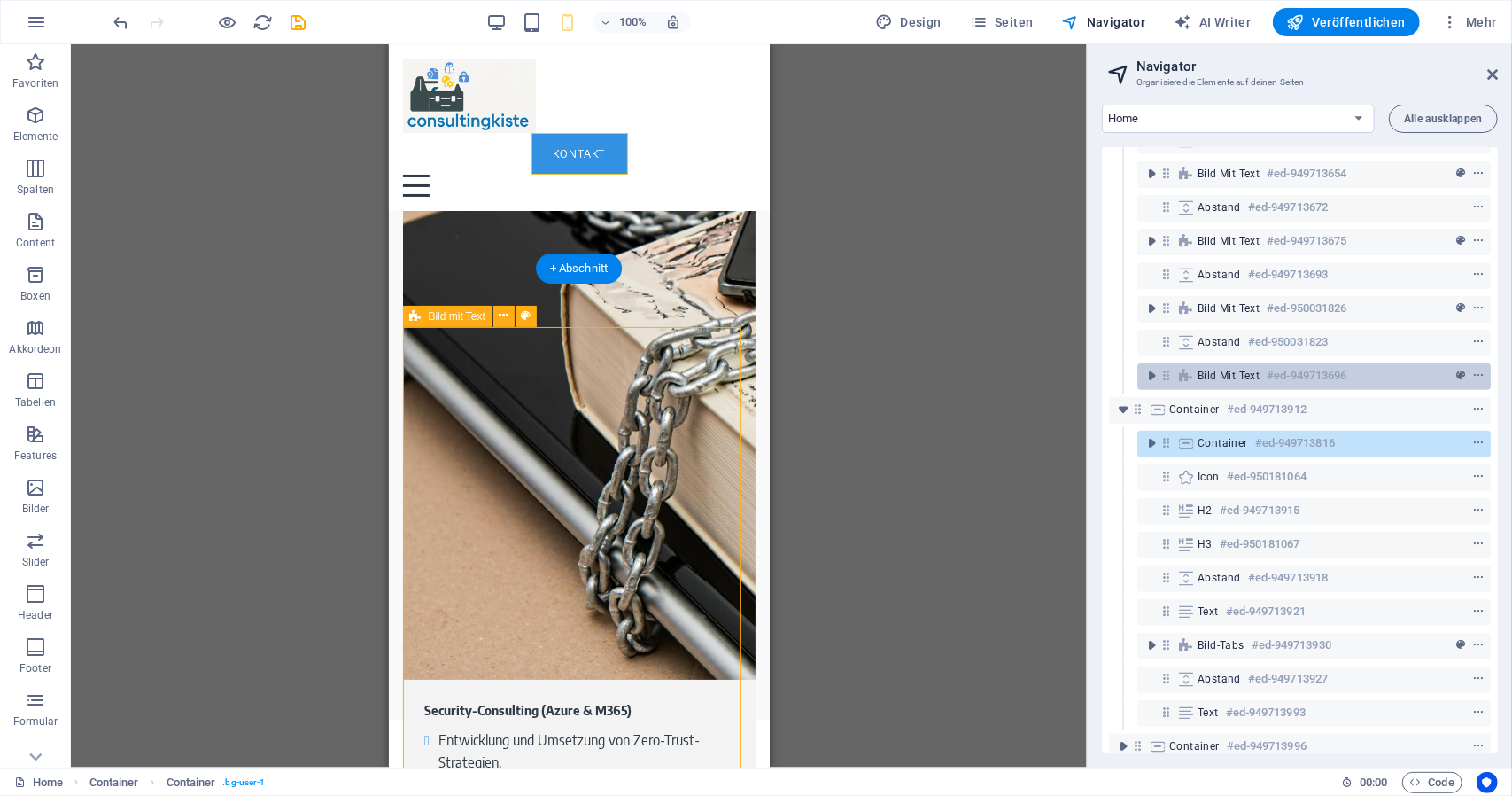
click at [1166, 374] on icon at bounding box center [1166, 376] width 15 height 15
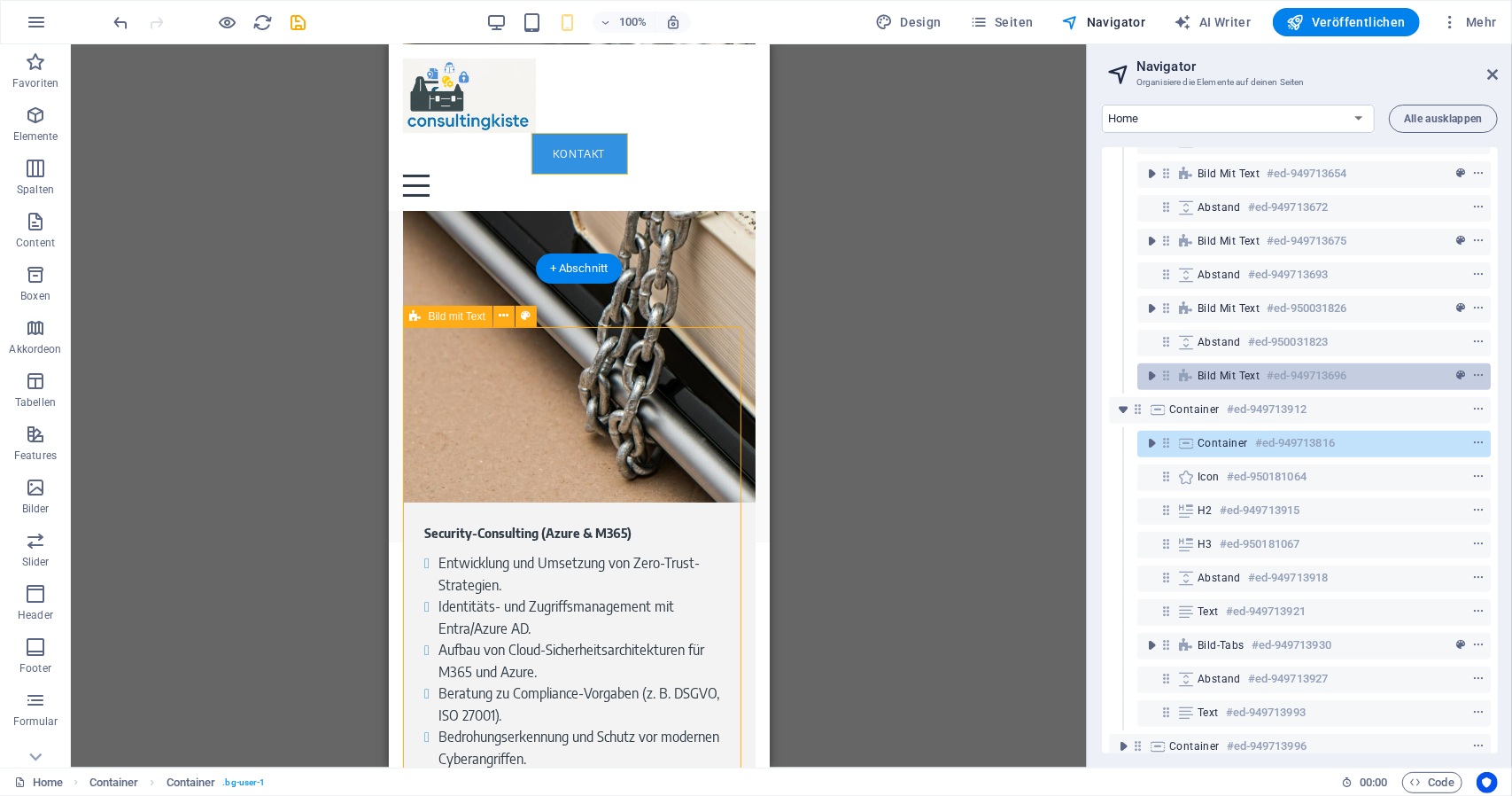
click at [1166, 374] on icon at bounding box center [1166, 376] width 15 height 15
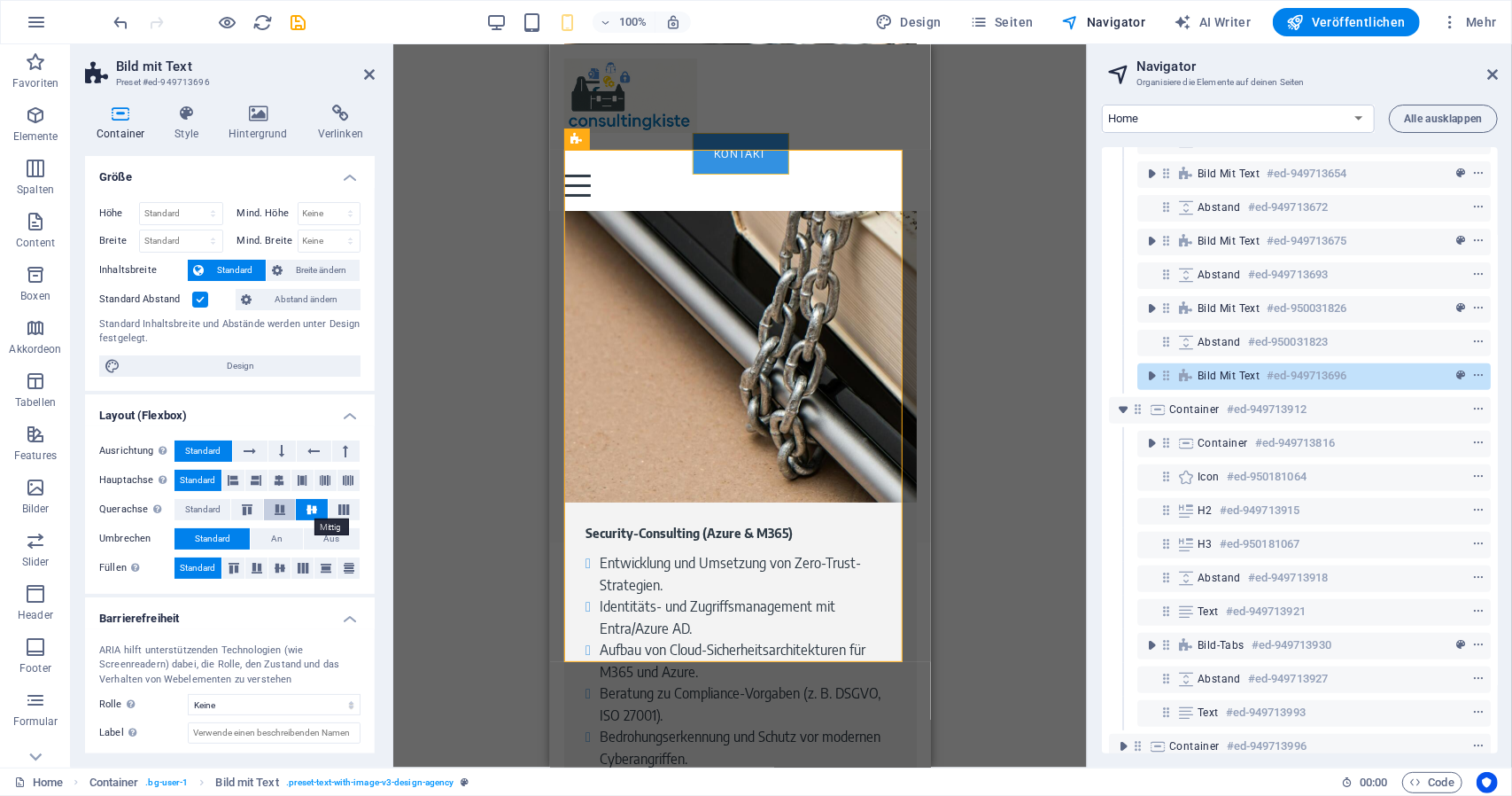
click at [285, 515] on button at bounding box center [279, 510] width 31 height 21
click at [313, 509] on icon at bounding box center [312, 509] width 21 height 11
click at [538, 464] on div "Ziehe hier rein, um den vorhandenen Inhalt zu ersetzen. Drücke "Strg", wenn du …" at bounding box center [740, 406] width 694 height 724
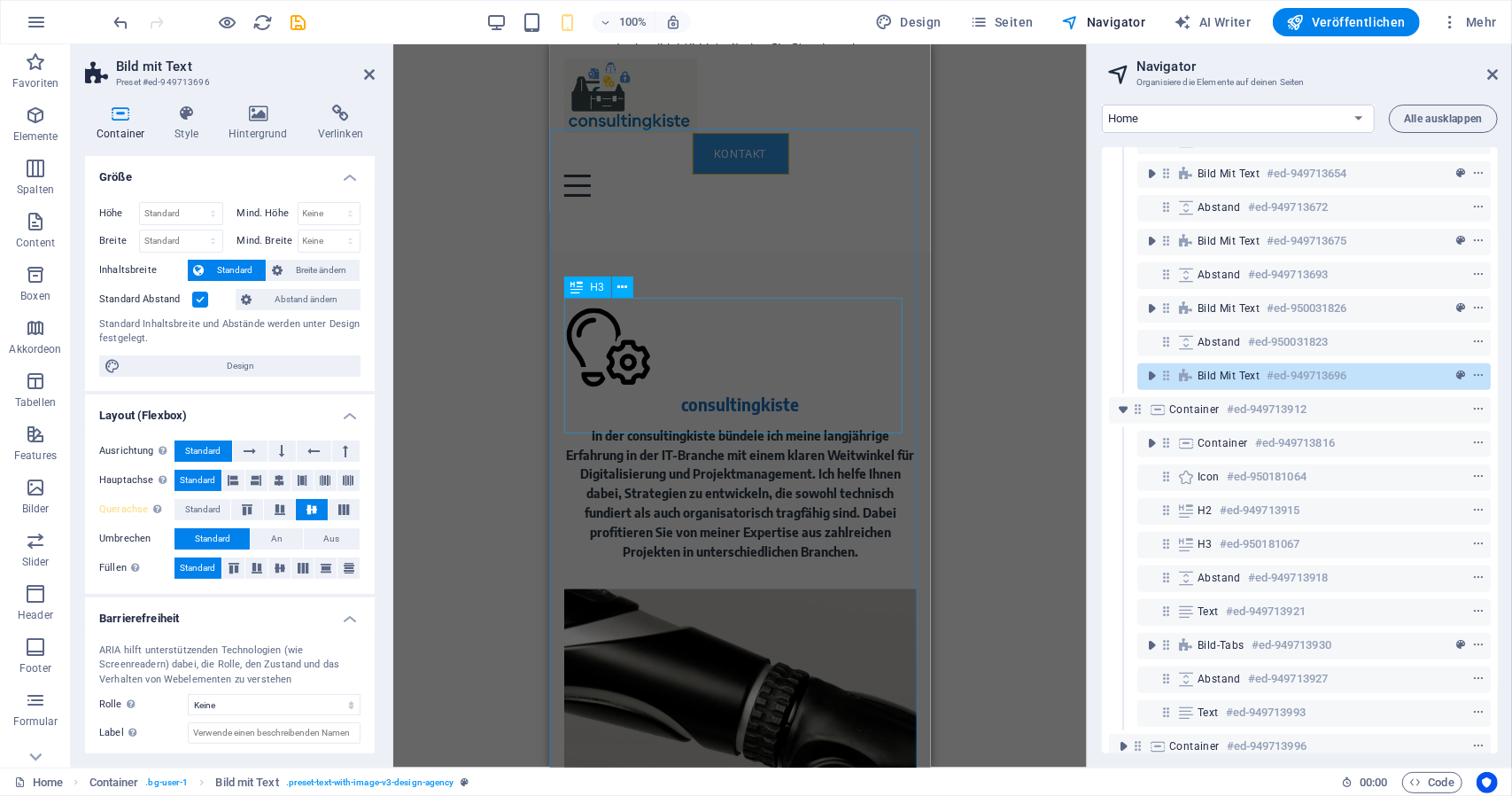
scroll to position [1974, 0]
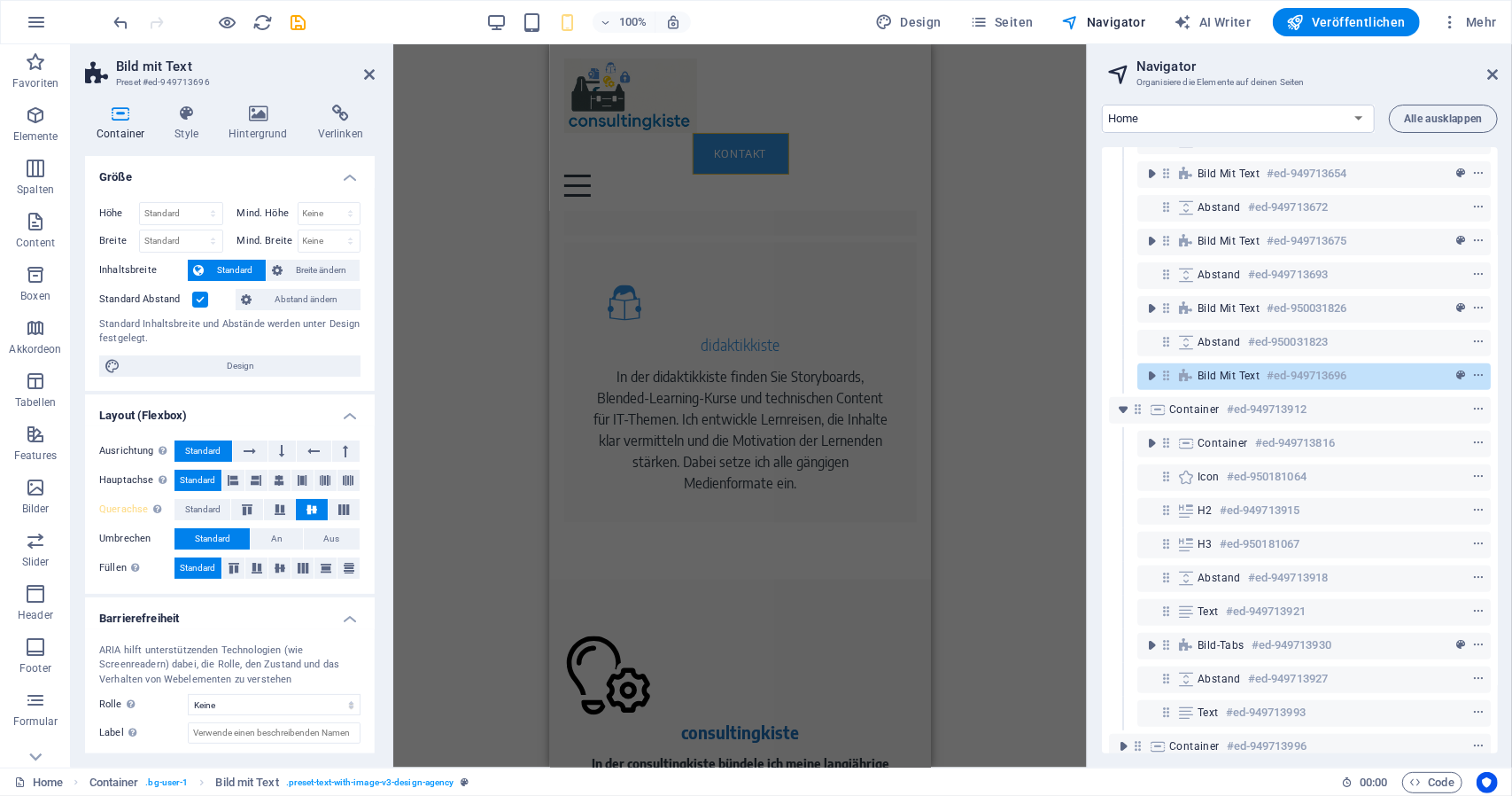
drag, startPoint x: 495, startPoint y: 267, endPoint x: 504, endPoint y: 272, distance: 10.3
click at [499, 267] on div "Ziehe hier rein, um den vorhandenen Inhalt zu ersetzen. Drücke "Strg", wenn du …" at bounding box center [740, 406] width 694 height 724
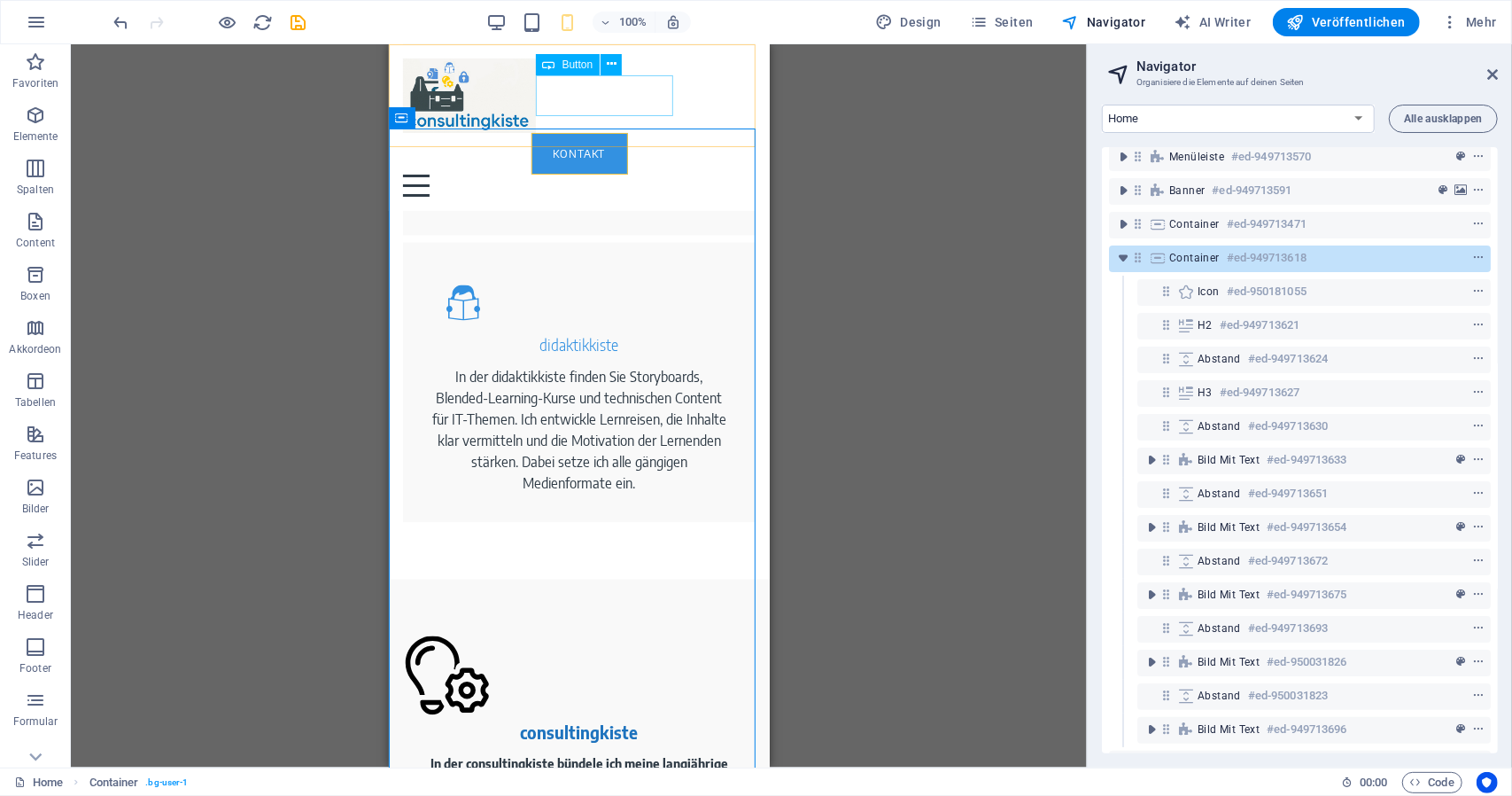
scroll to position [0, 0]
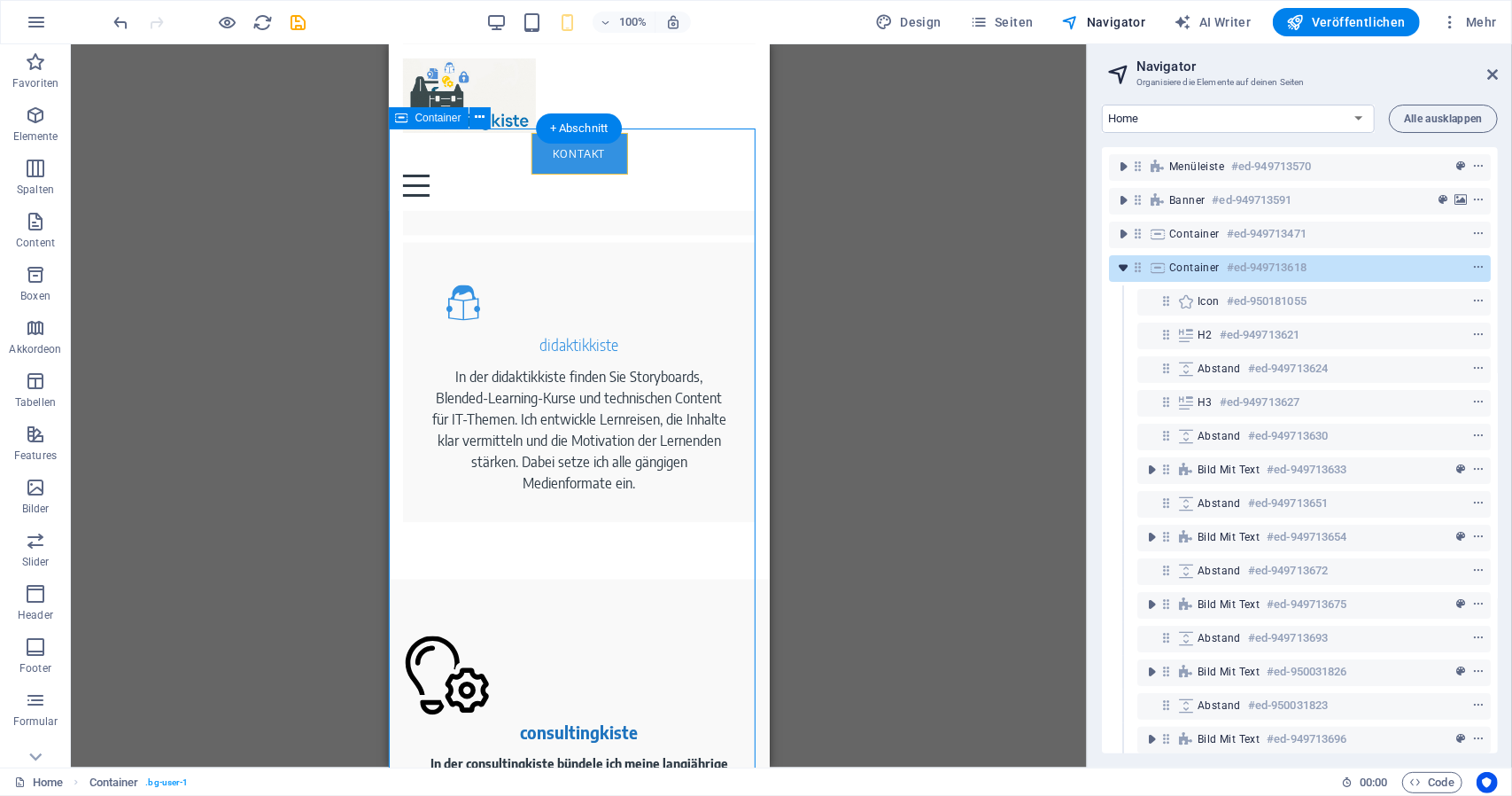
click at [1113, 270] on span "toggle-expand" at bounding box center [1124, 268] width 21 height 17
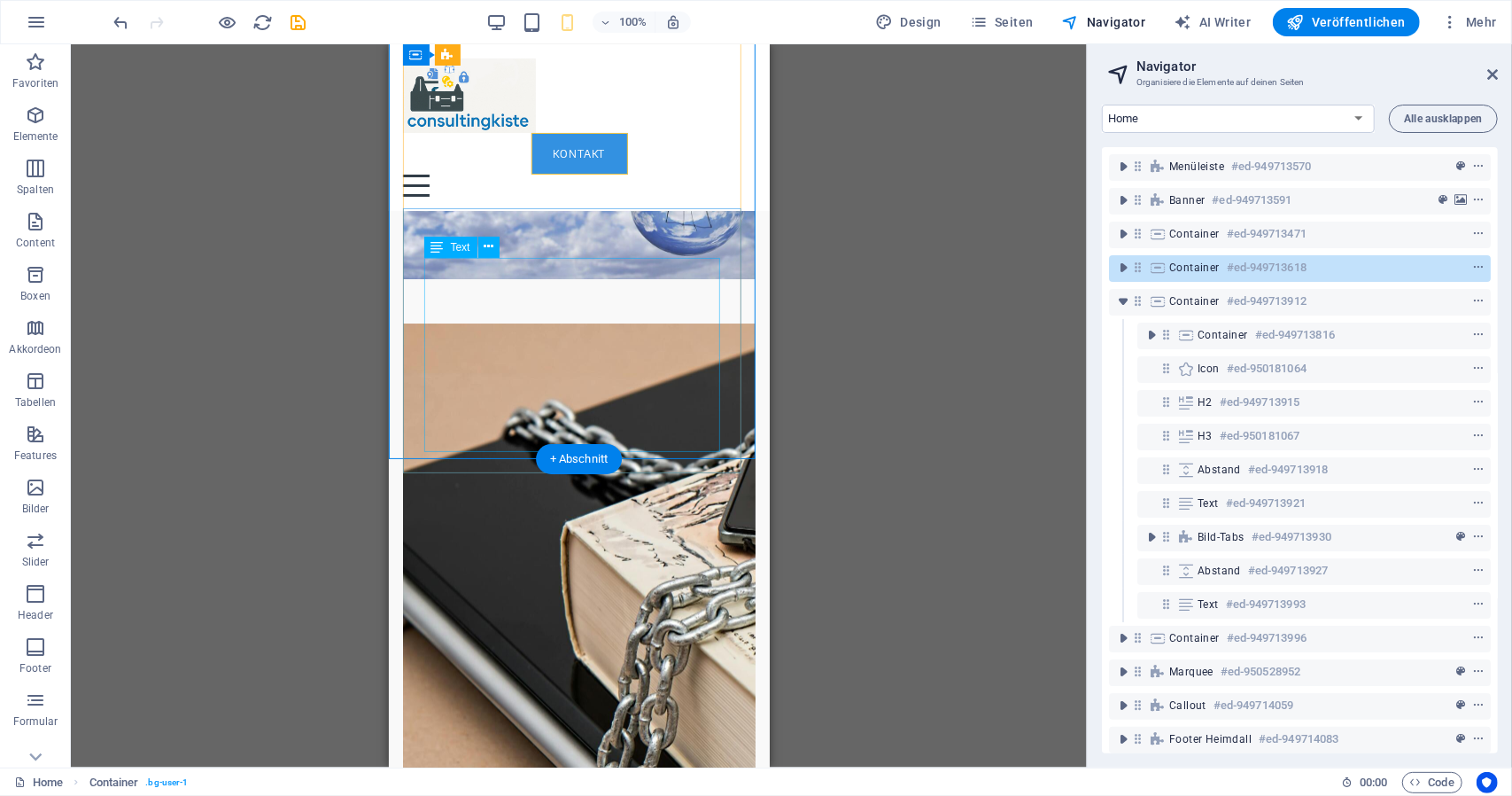
scroll to position [4473, 0]
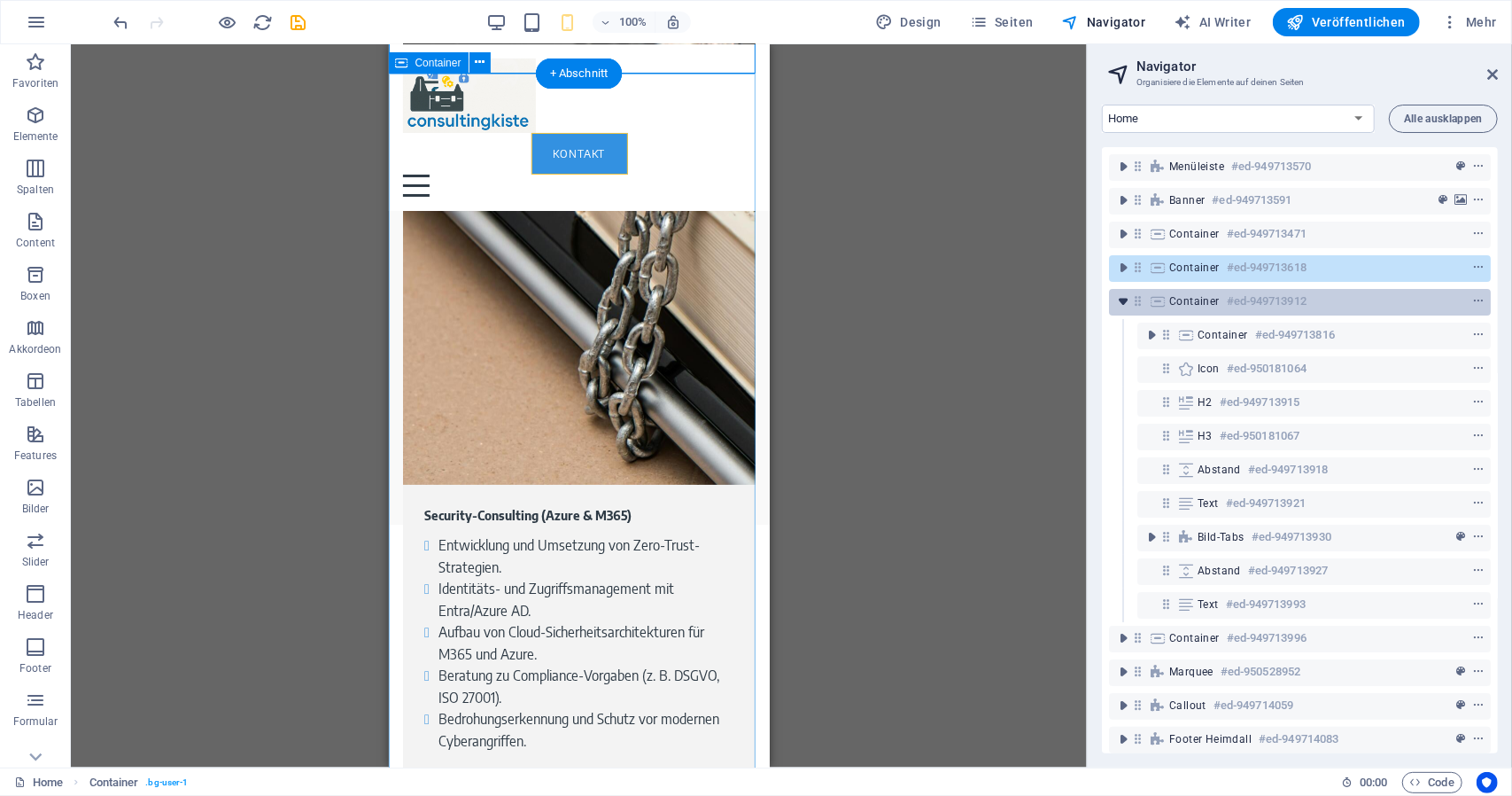
click at [1127, 307] on icon "toggle-expand" at bounding box center [1123, 301] width 17 height 17
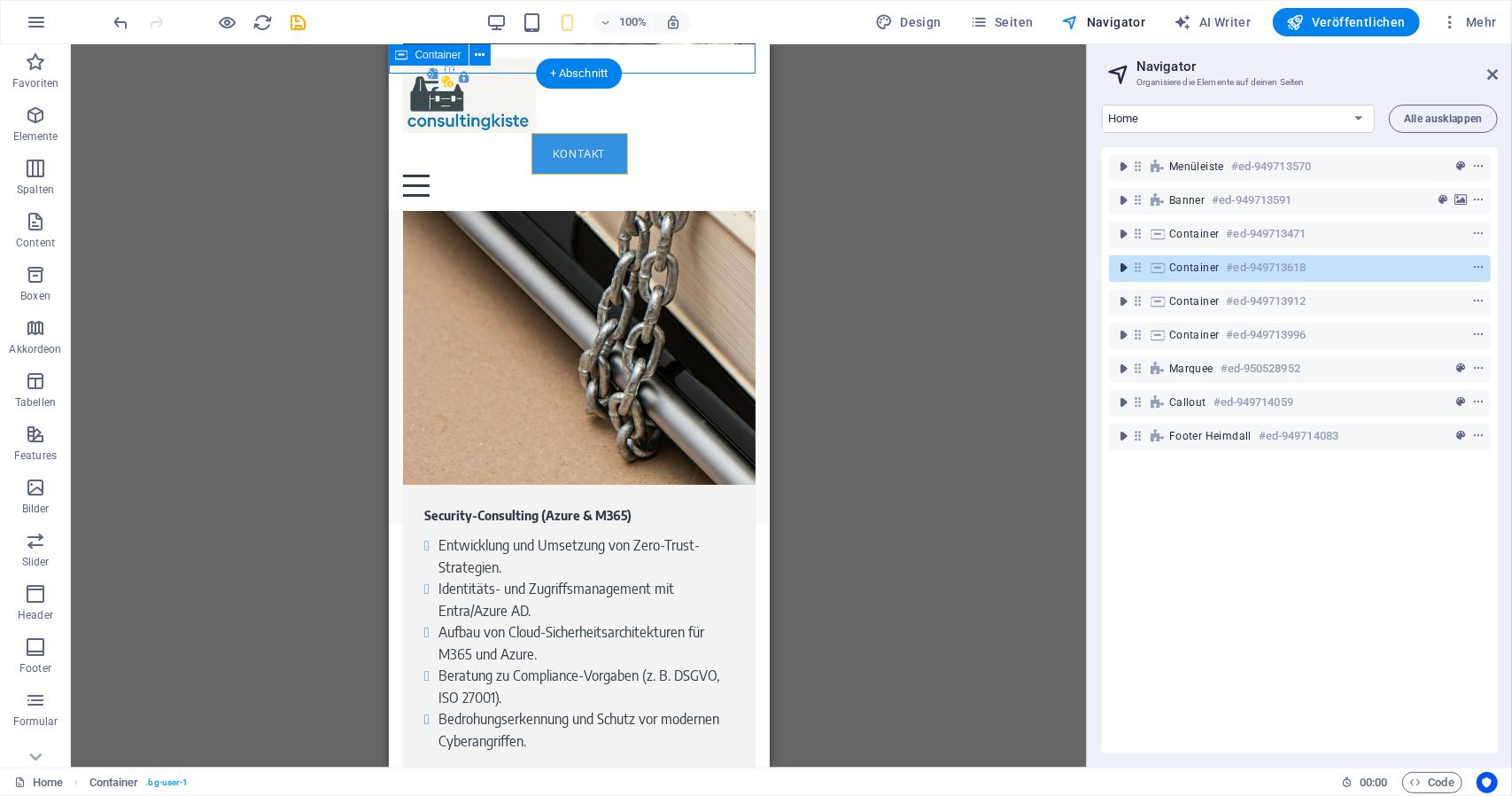
click at [1125, 270] on icon "toggle-expand" at bounding box center [1123, 268] width 17 height 17
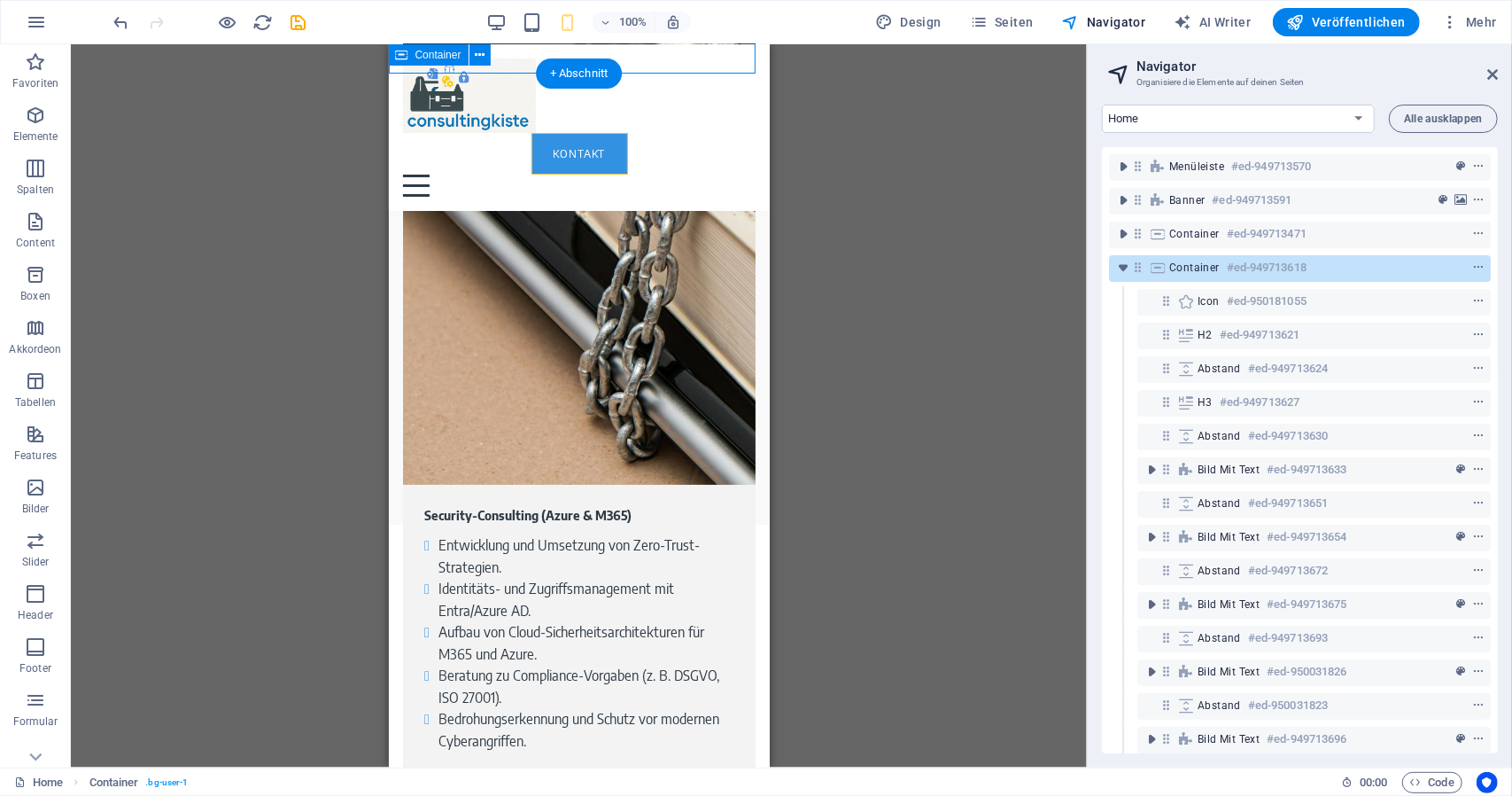
click at [1180, 269] on span "Container" at bounding box center [1194, 268] width 50 height 14
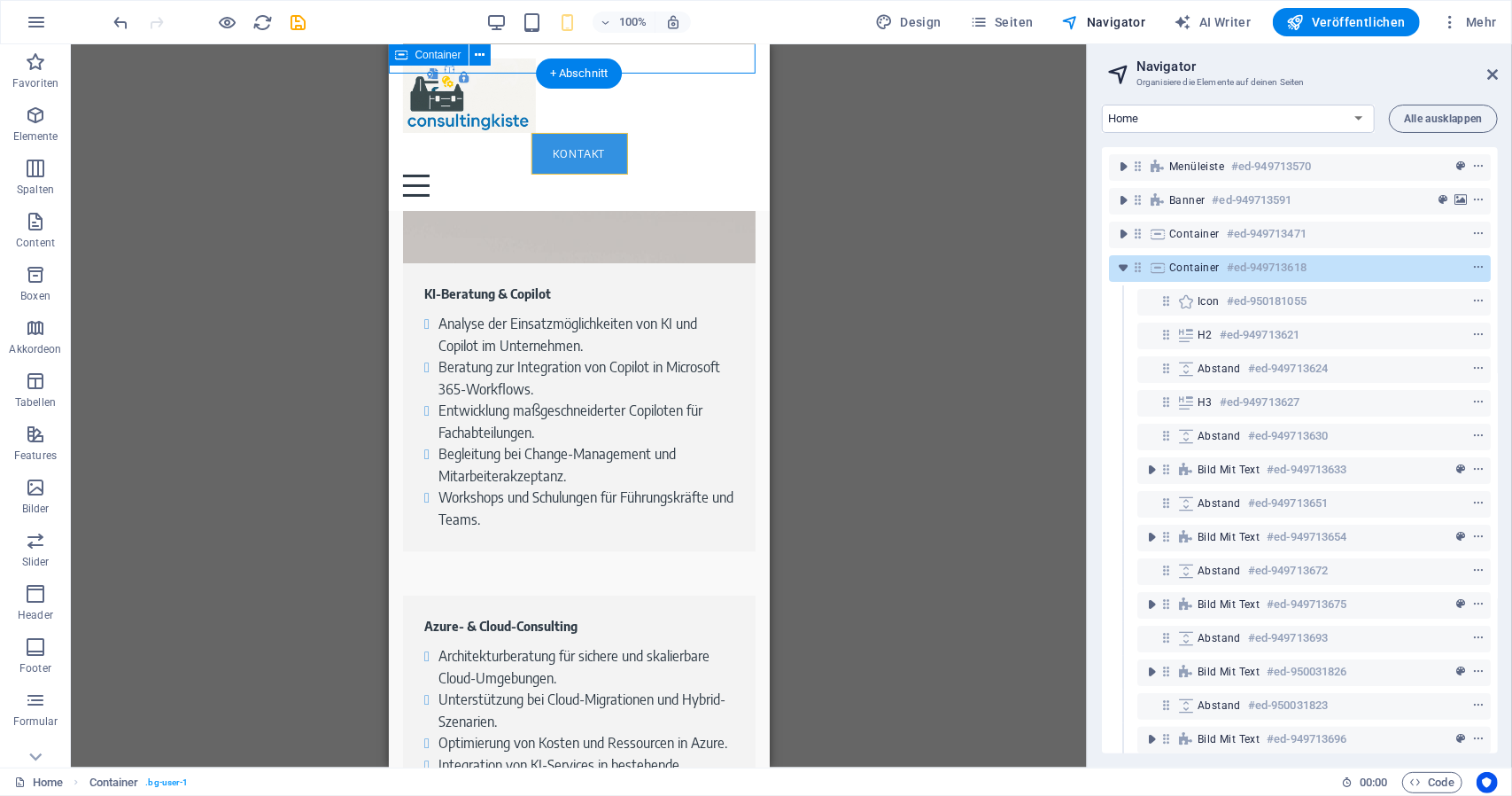
click at [1178, 269] on span "Container" at bounding box center [1194, 268] width 50 height 14
select select "px"
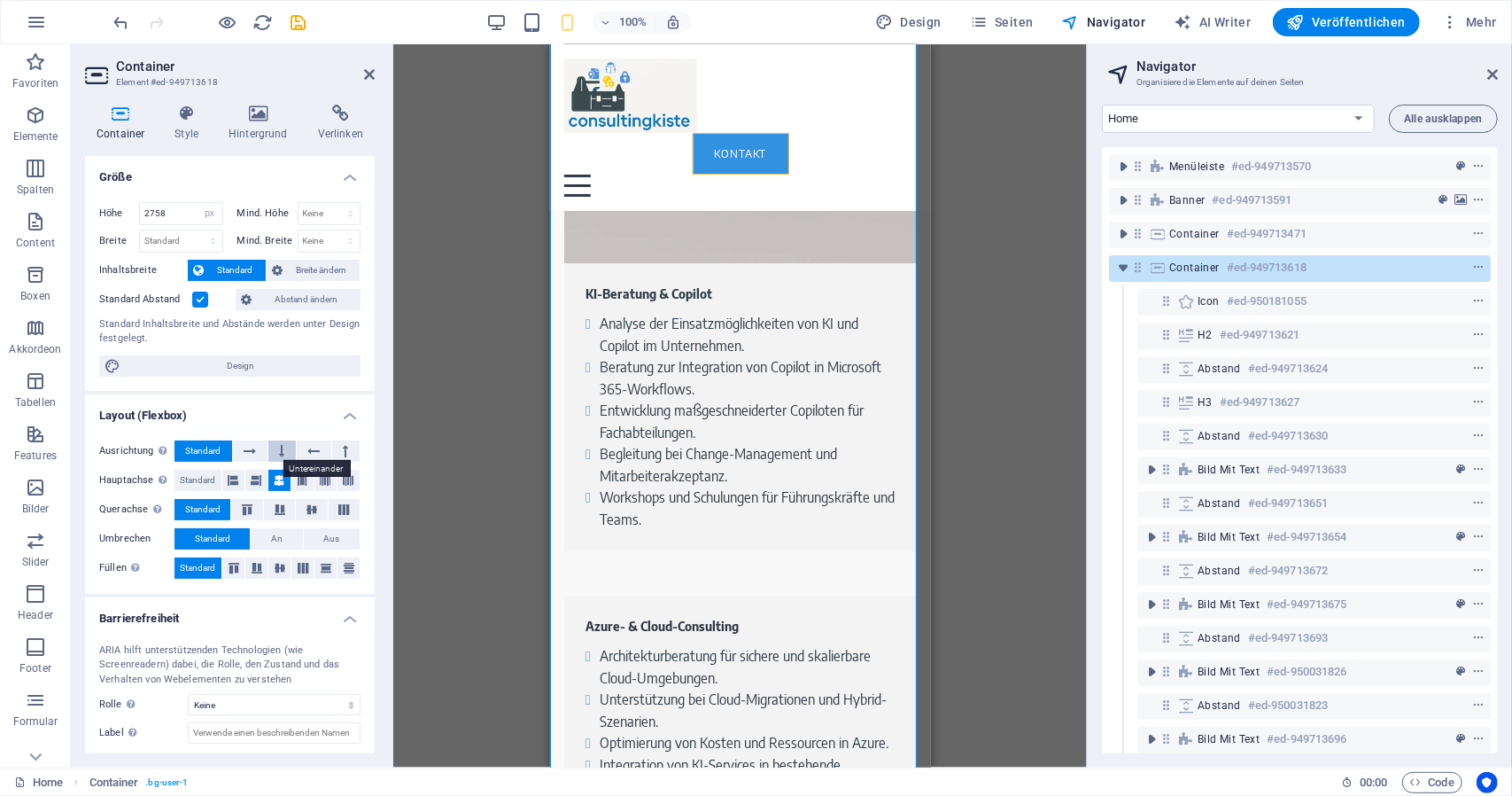
click at [273, 453] on button at bounding box center [282, 451] width 27 height 21
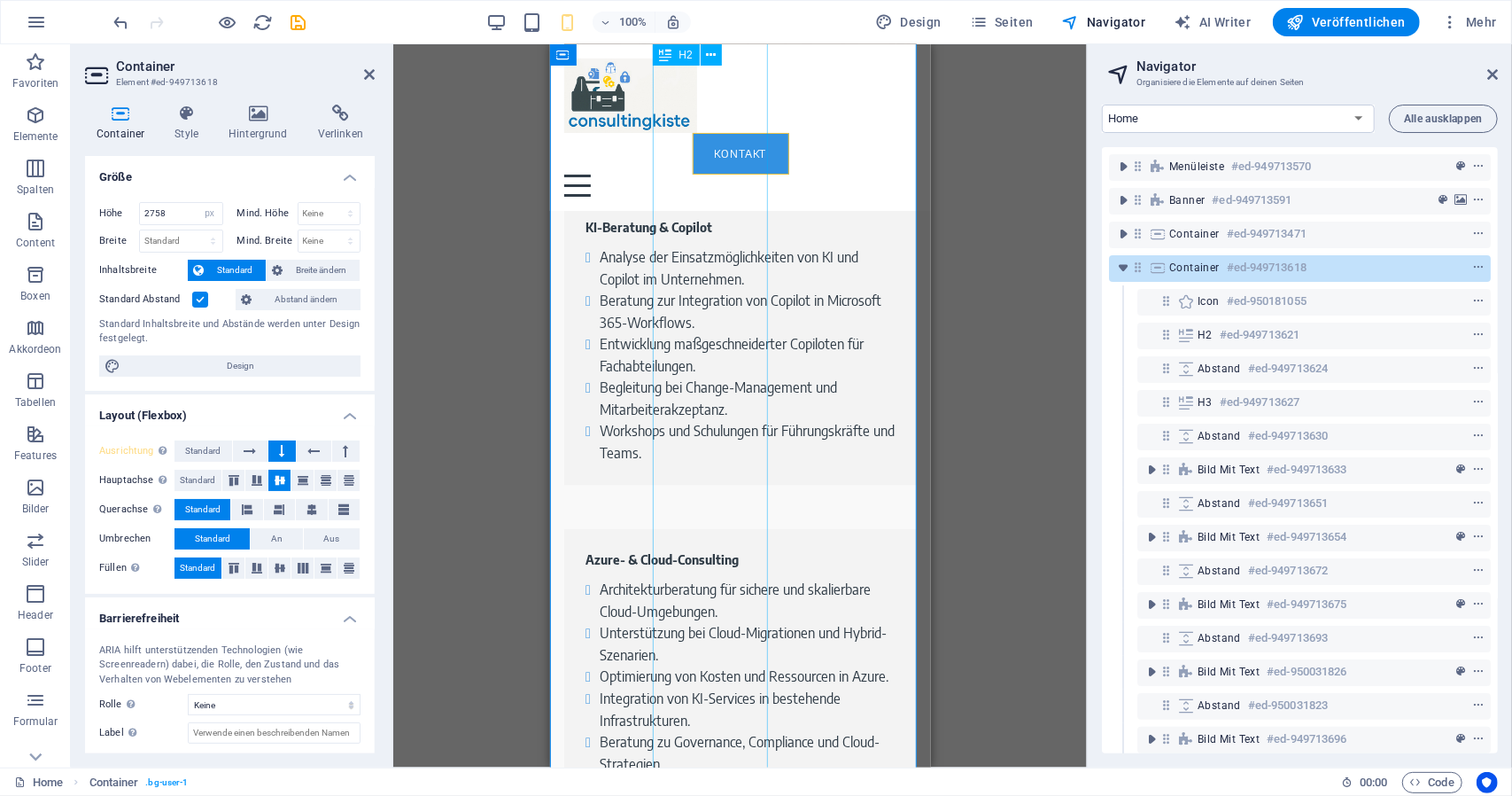
scroll to position [3020, 0]
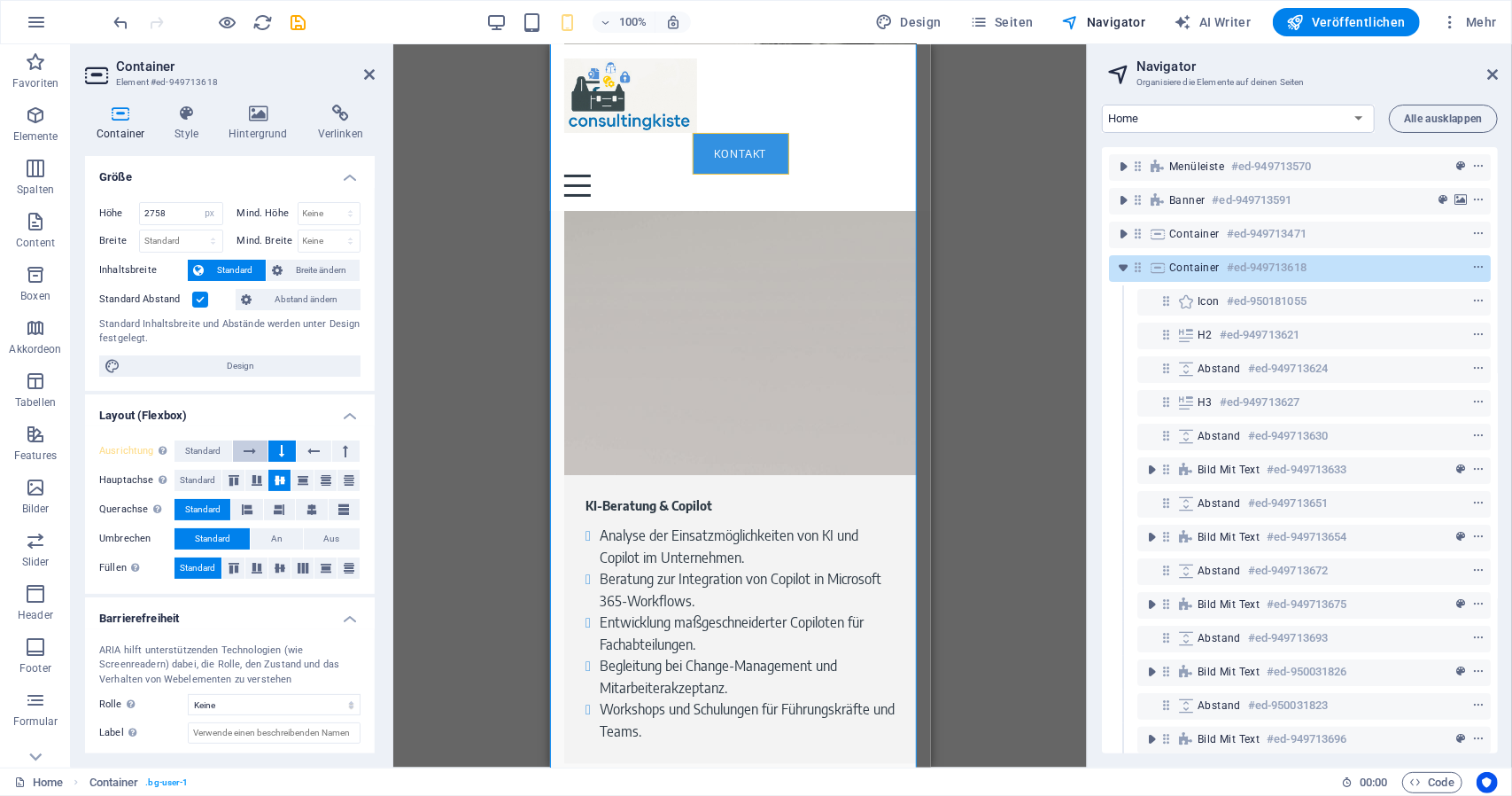
click at [266, 449] on button at bounding box center [250, 451] width 35 height 21
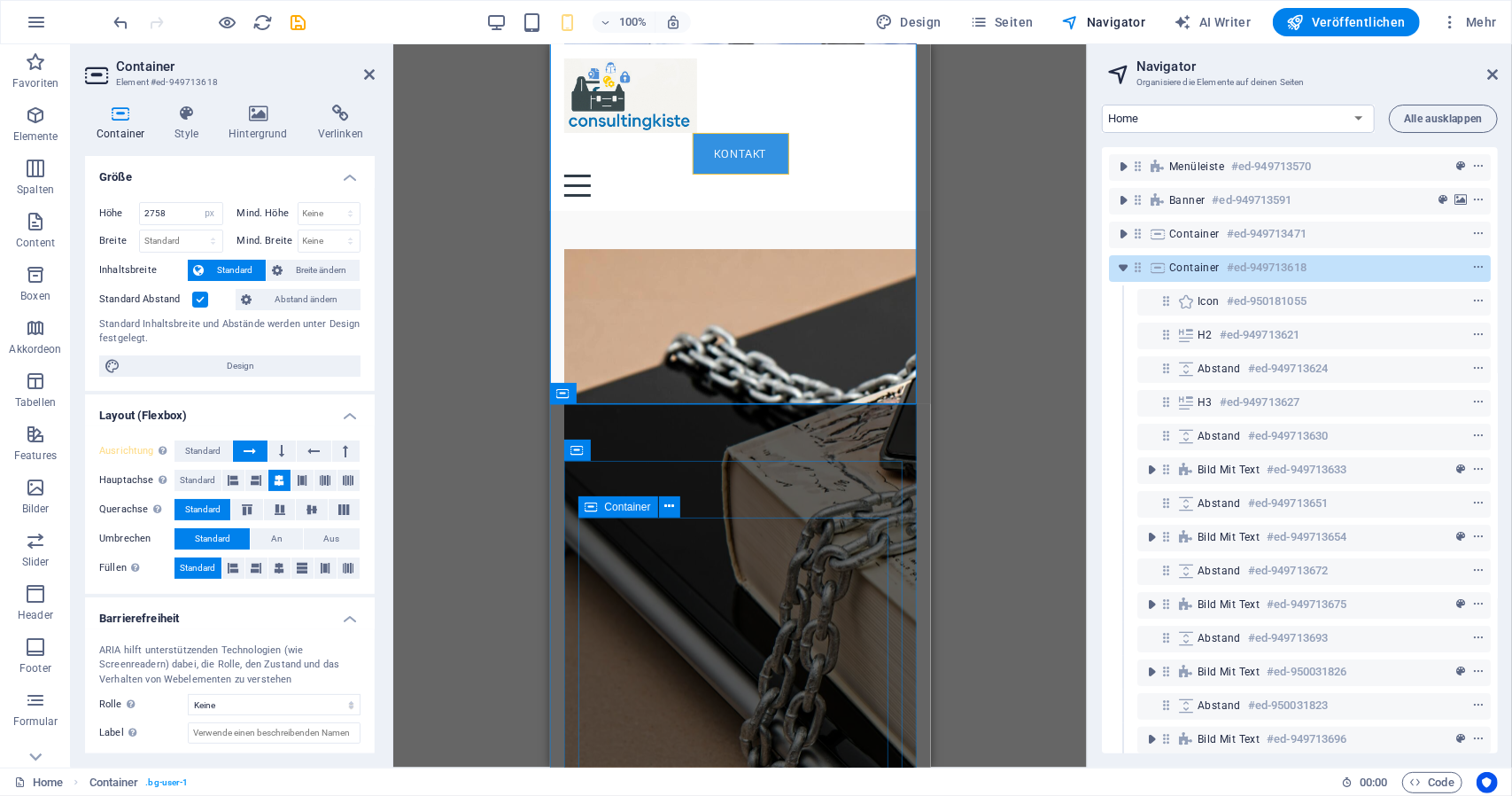
scroll to position [4150, 0]
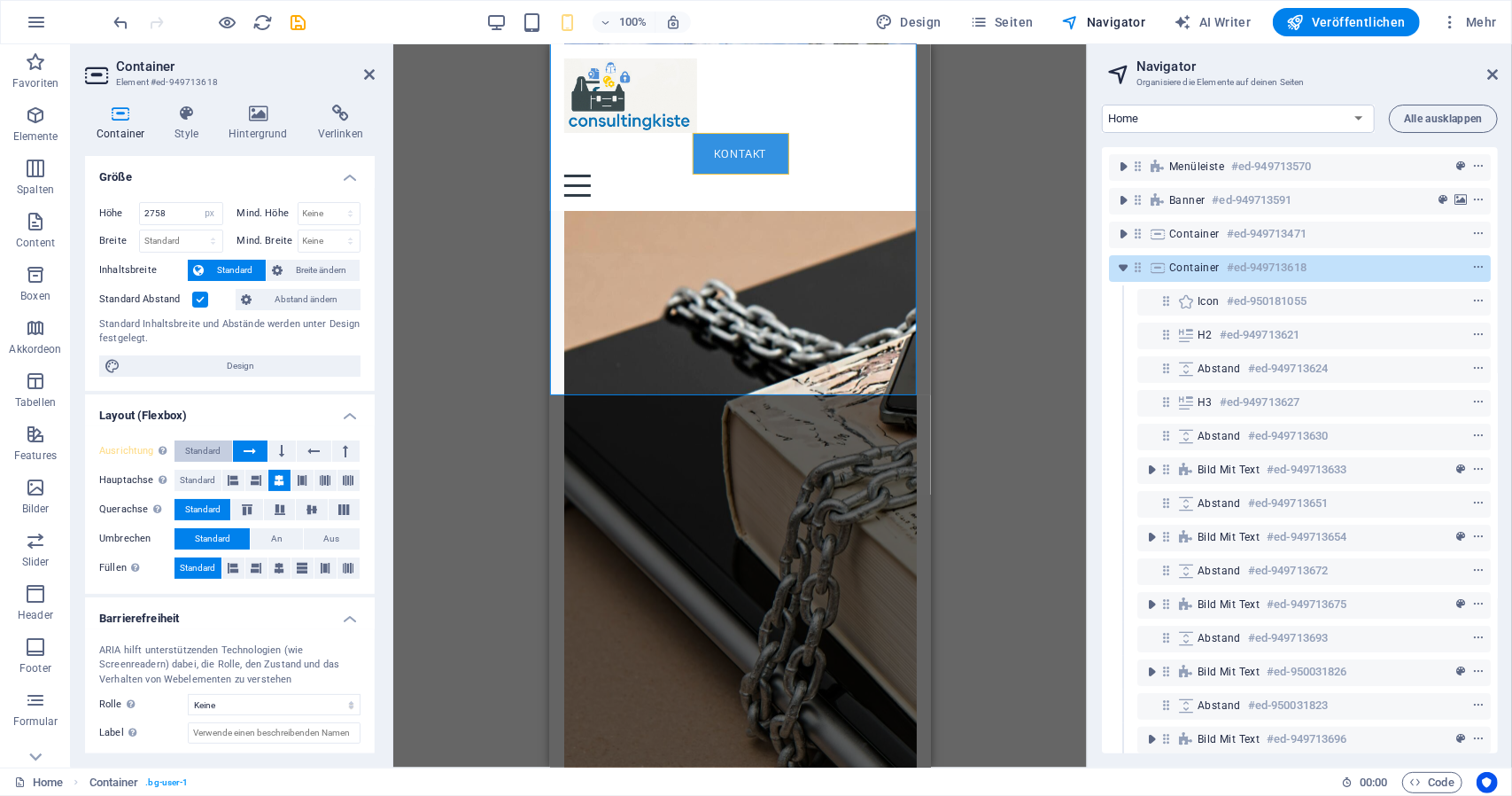
click at [206, 449] on span "Standard" at bounding box center [204, 451] width 36 height 21
click at [337, 446] on button at bounding box center [346, 451] width 27 height 21
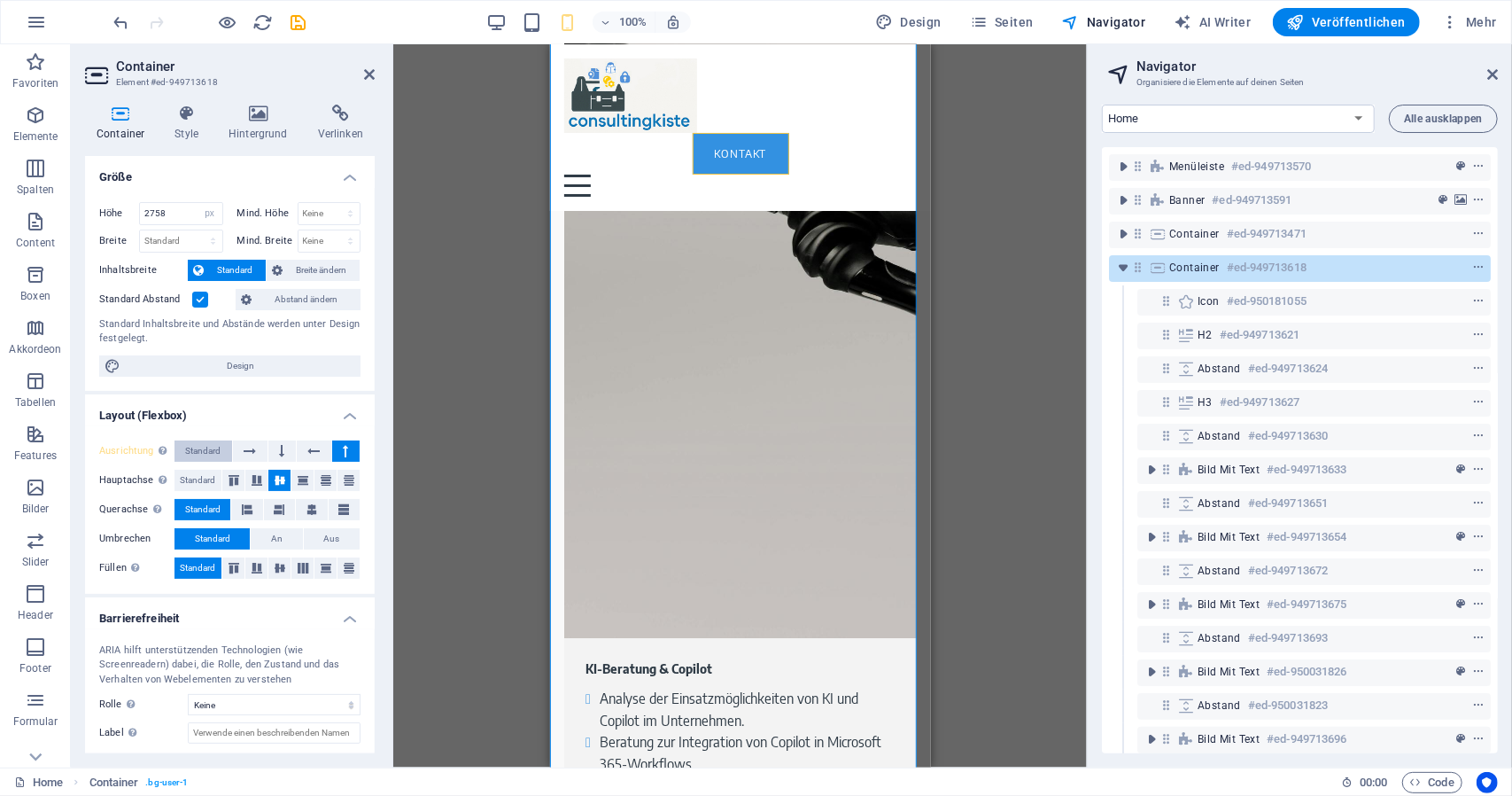
click at [218, 450] on span "Standard" at bounding box center [204, 451] width 36 height 21
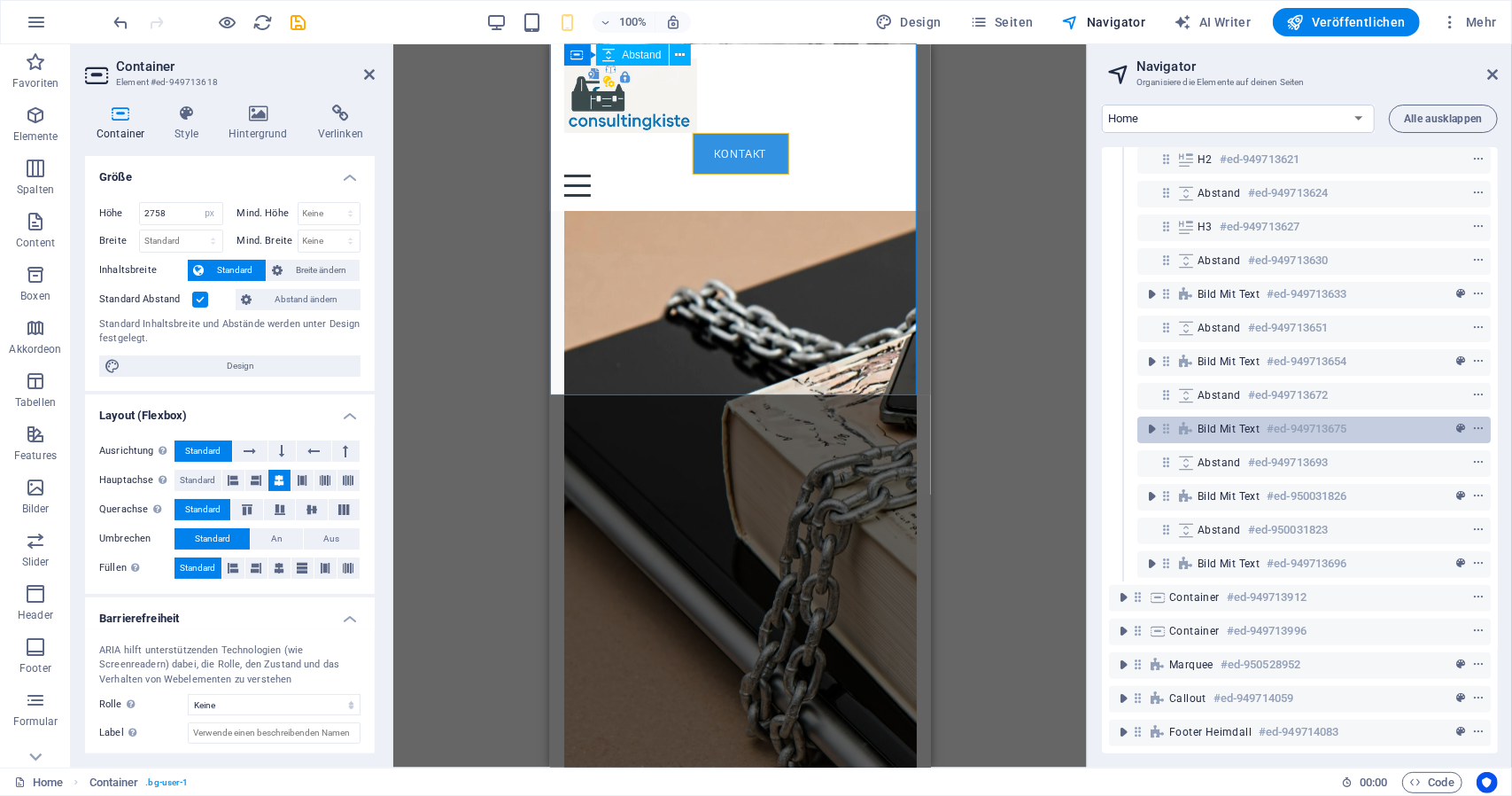
scroll to position [188, 0]
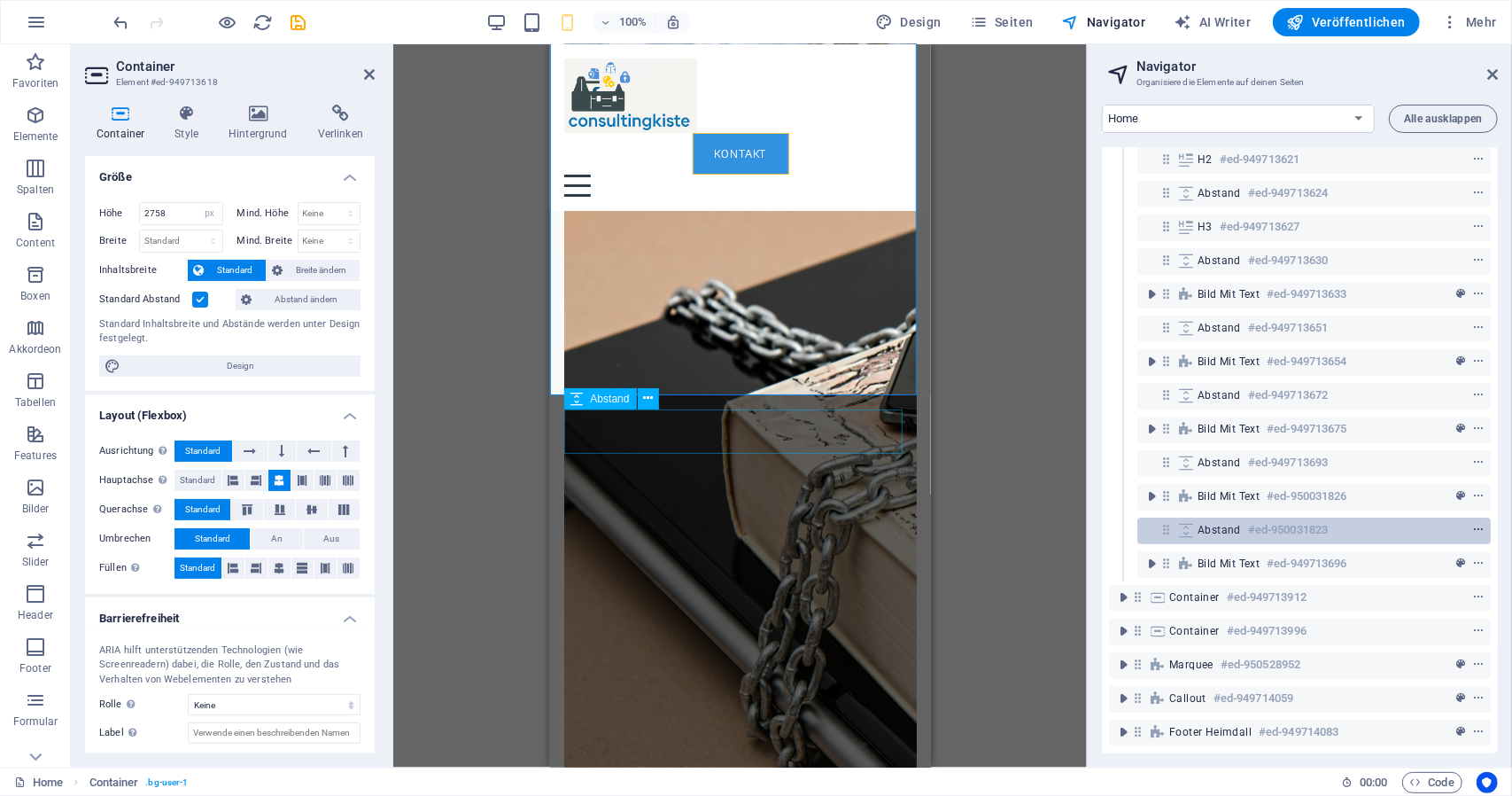
click at [1473, 524] on icon "context-menu" at bounding box center [1478, 529] width 13 height 13
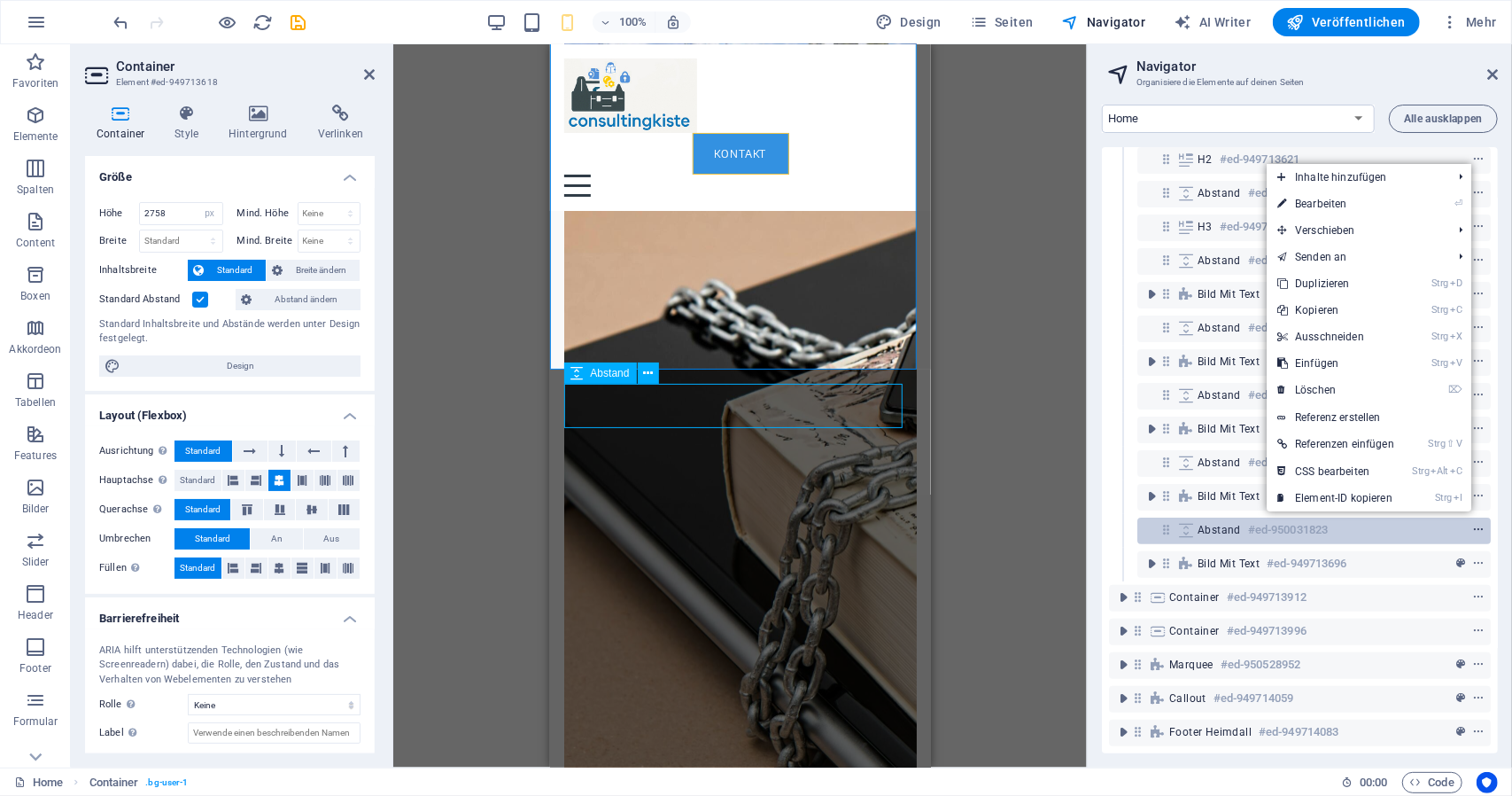
scroll to position [4176, 0]
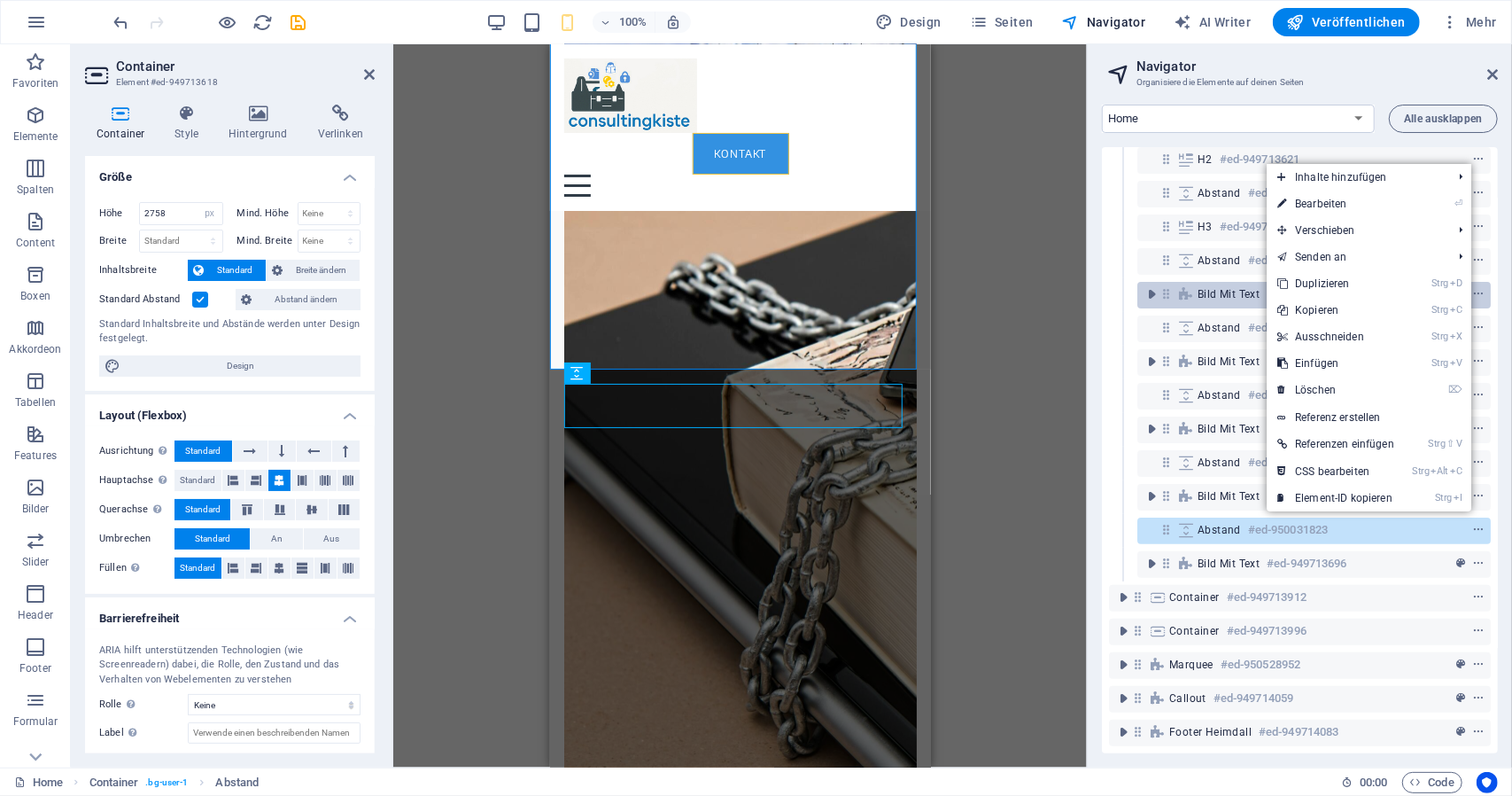
click at [1385, 285] on link "Strg D Duplizieren" at bounding box center [1335, 284] width 138 height 27
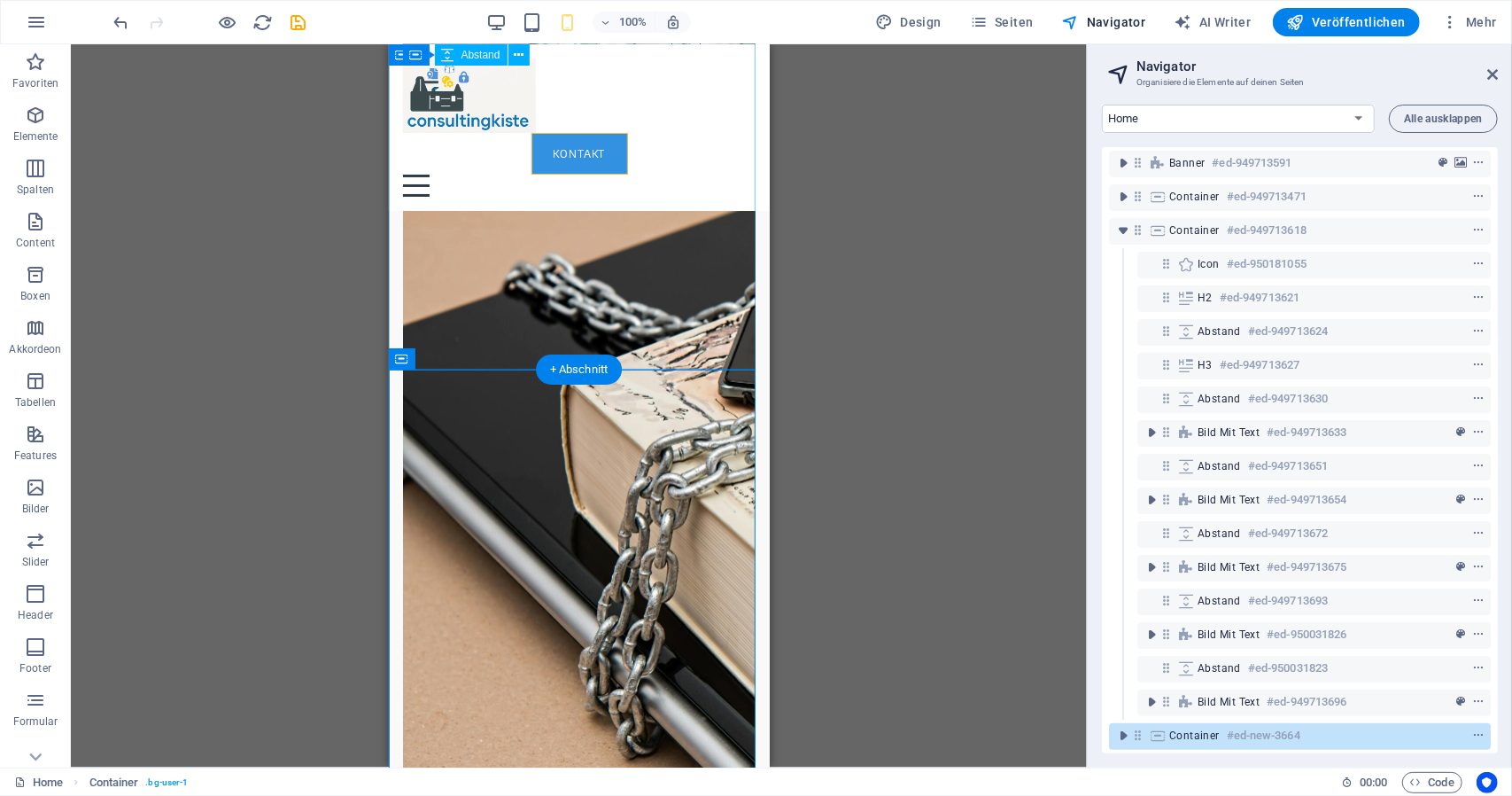
scroll to position [89, 0]
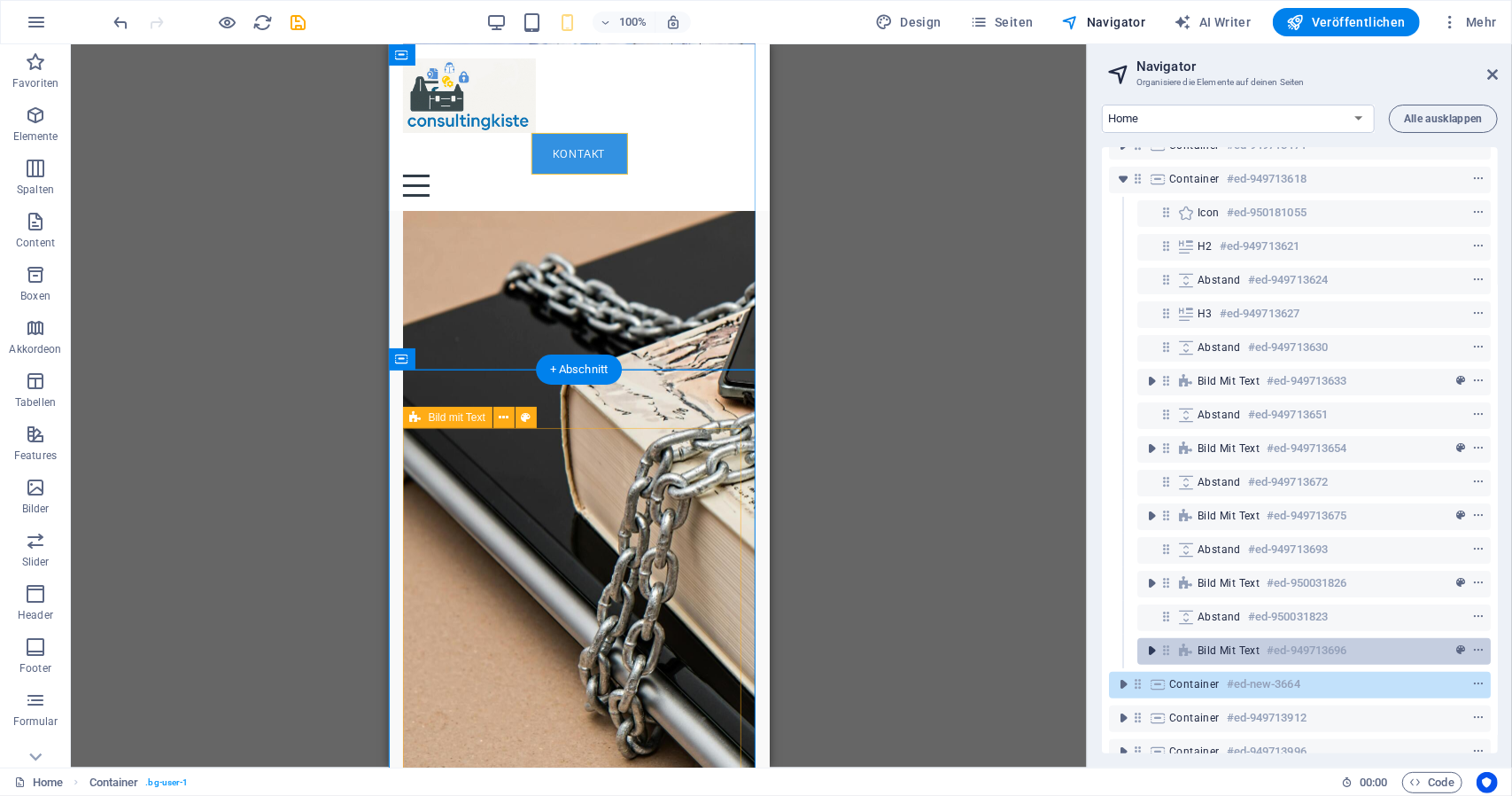
click at [1154, 651] on icon "toggle-expand" at bounding box center [1152, 650] width 17 height 17
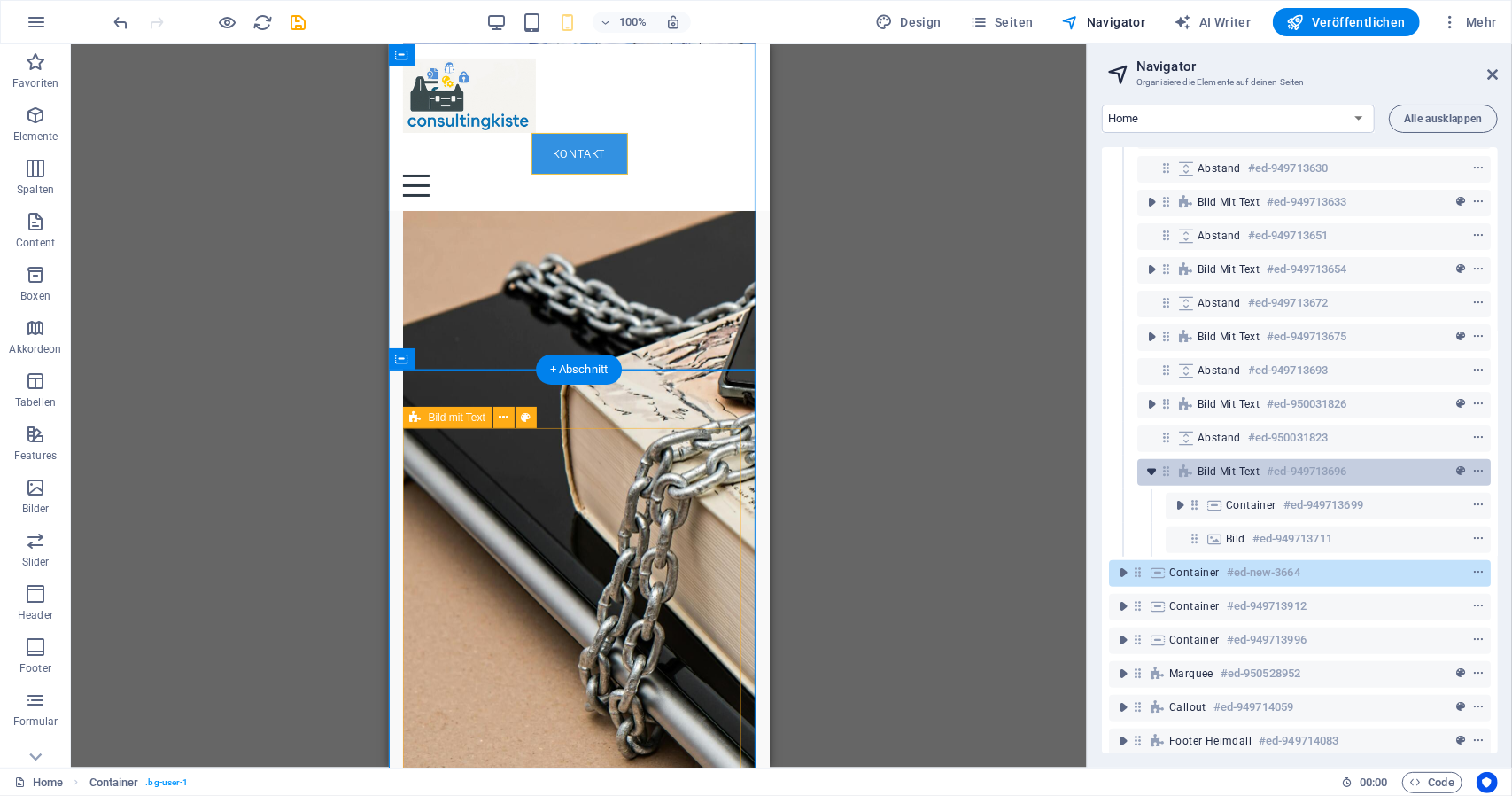
scroll to position [290, 0]
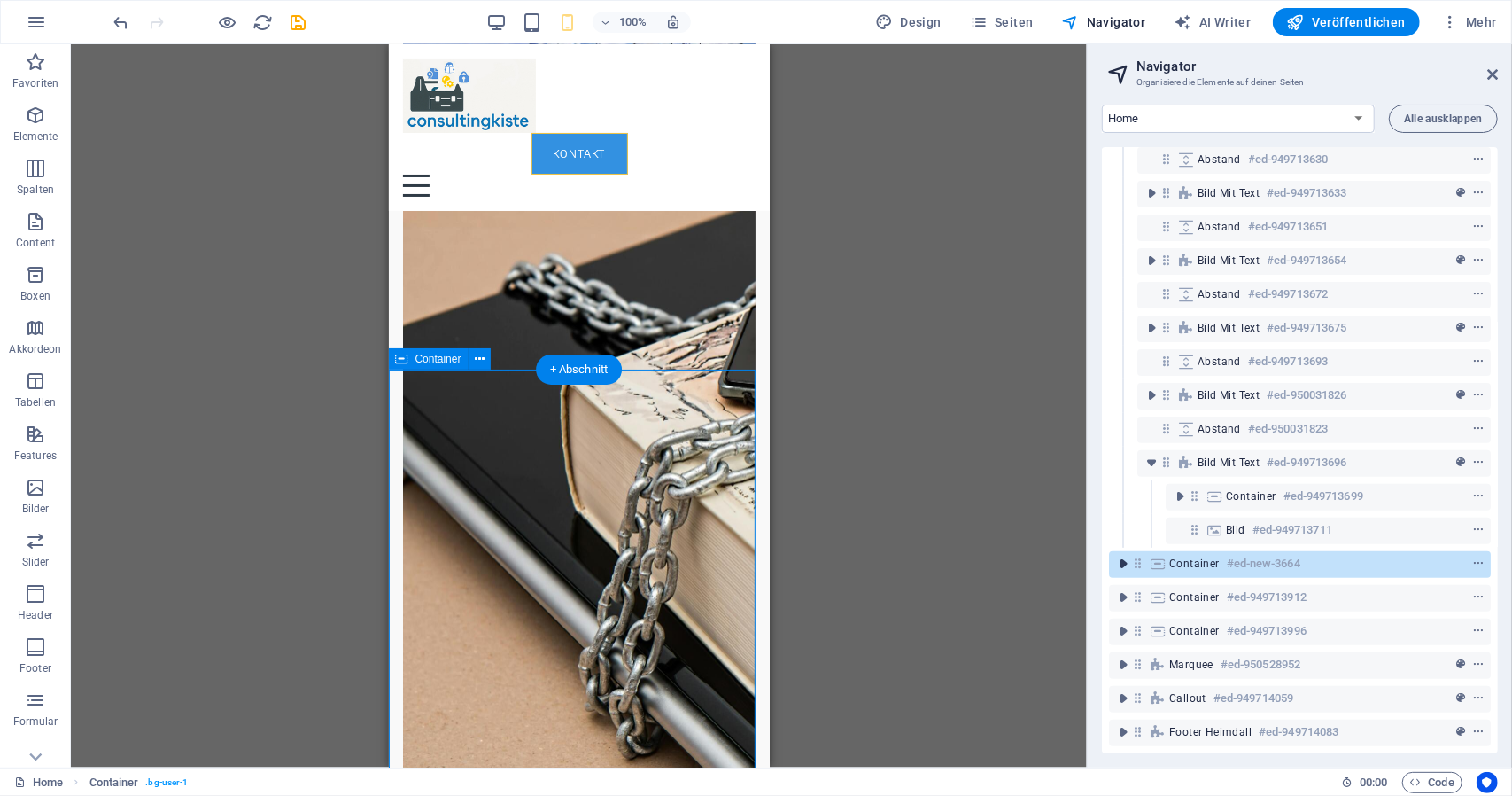
click at [1120, 554] on icon "toggle-expand" at bounding box center [1123, 563] width 17 height 17
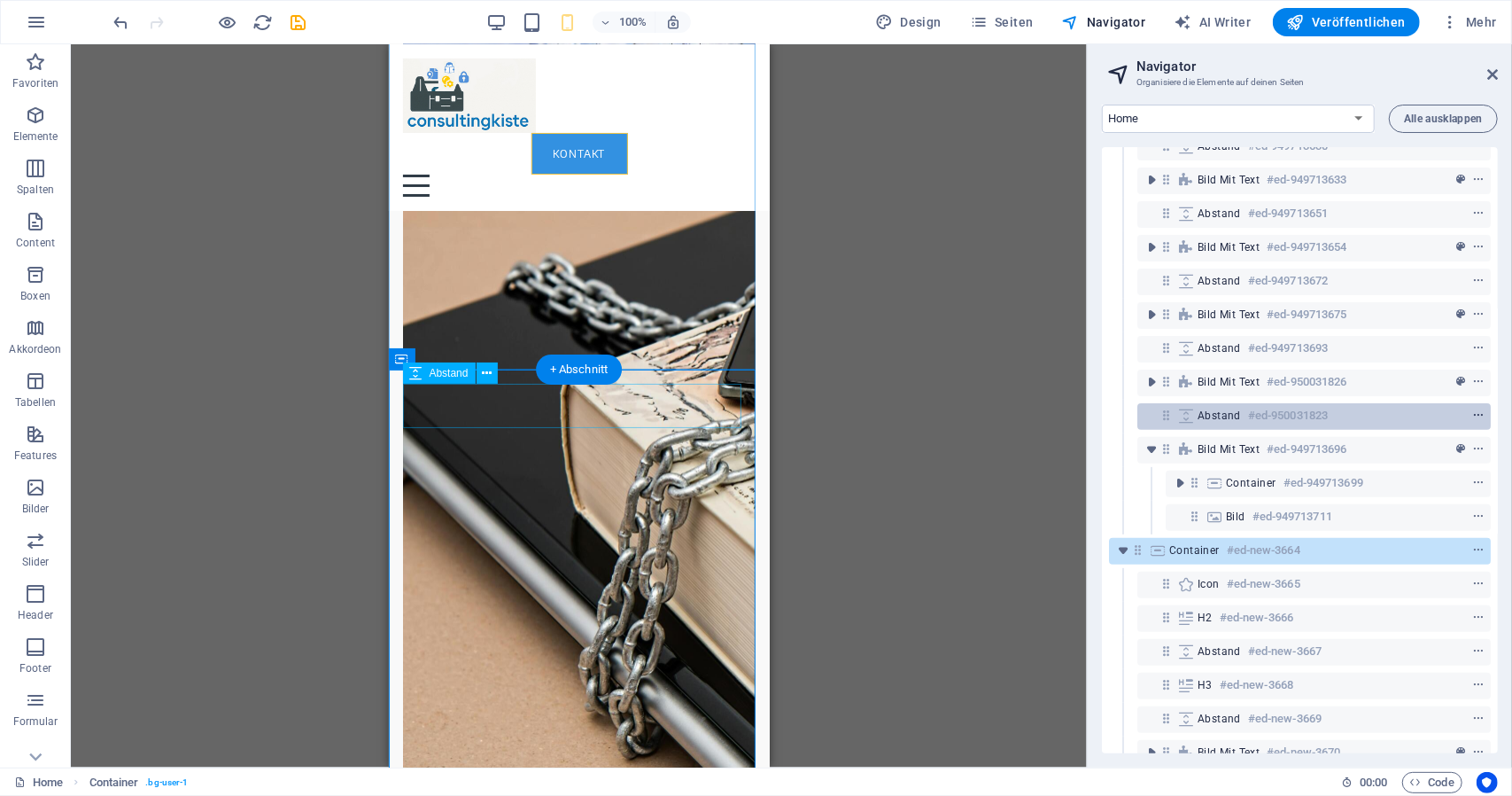
click at [1476, 415] on icon "context-menu" at bounding box center [1478, 415] width 13 height 13
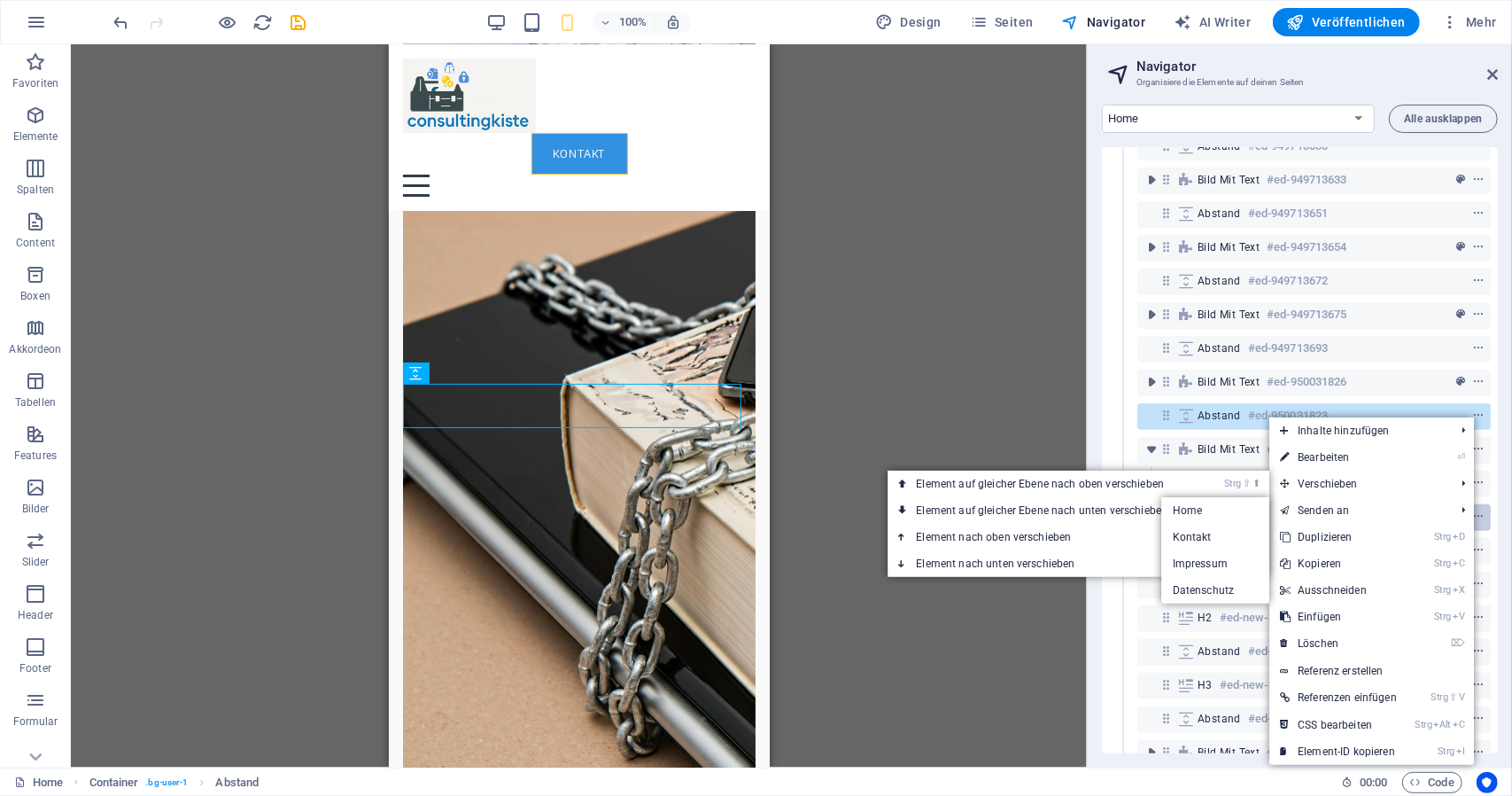
click at [1377, 536] on link "Strg D Duplizieren" at bounding box center [1338, 537] width 138 height 27
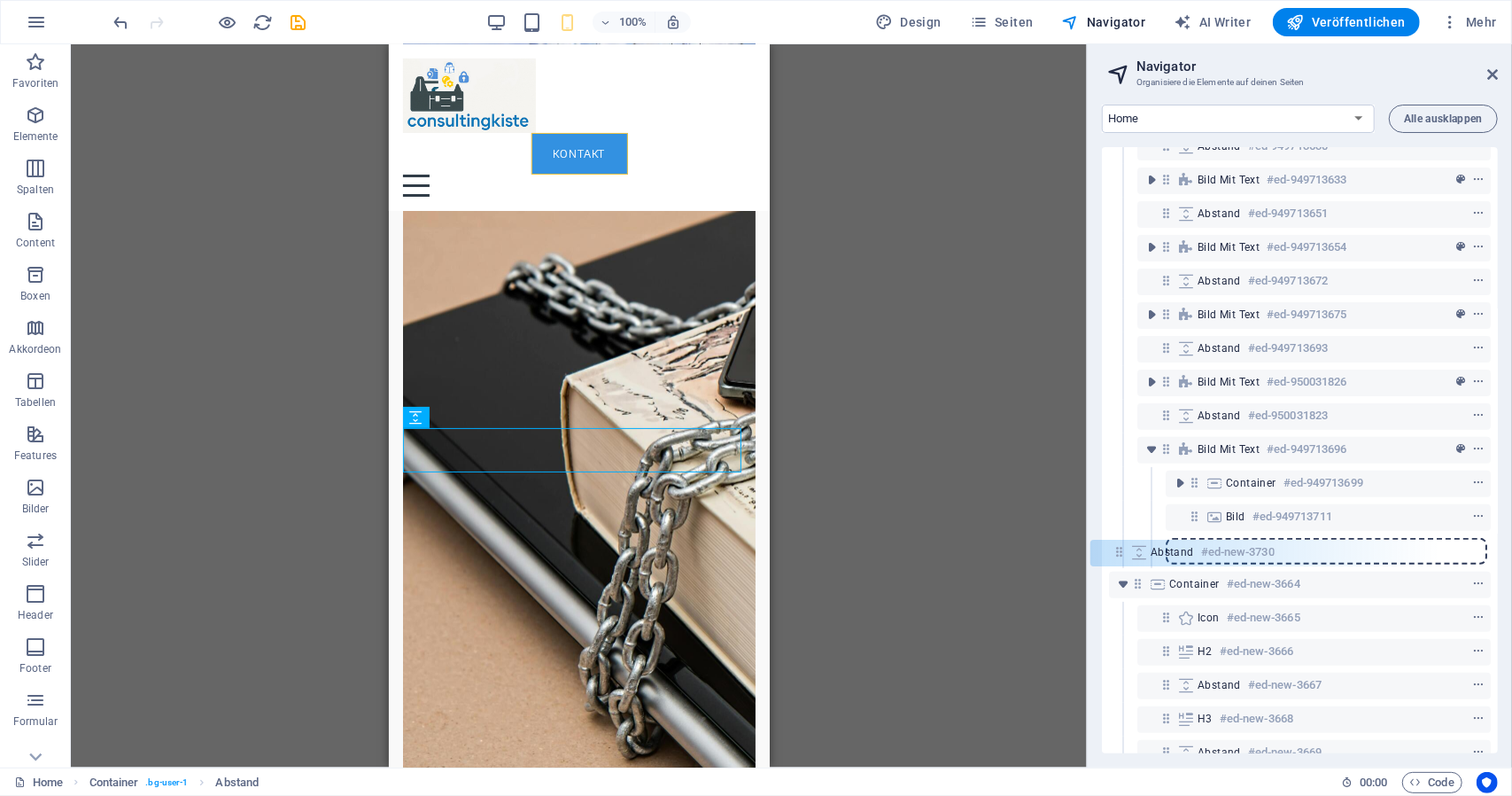
drag, startPoint x: 1167, startPoint y: 458, endPoint x: 1120, endPoint y: 561, distance: 113.2
click at [1120, 561] on div "Menüleiste #ed-949713570 Banner #ed-949713591 Container #ed-949713471 Container…" at bounding box center [1301, 450] width 396 height 607
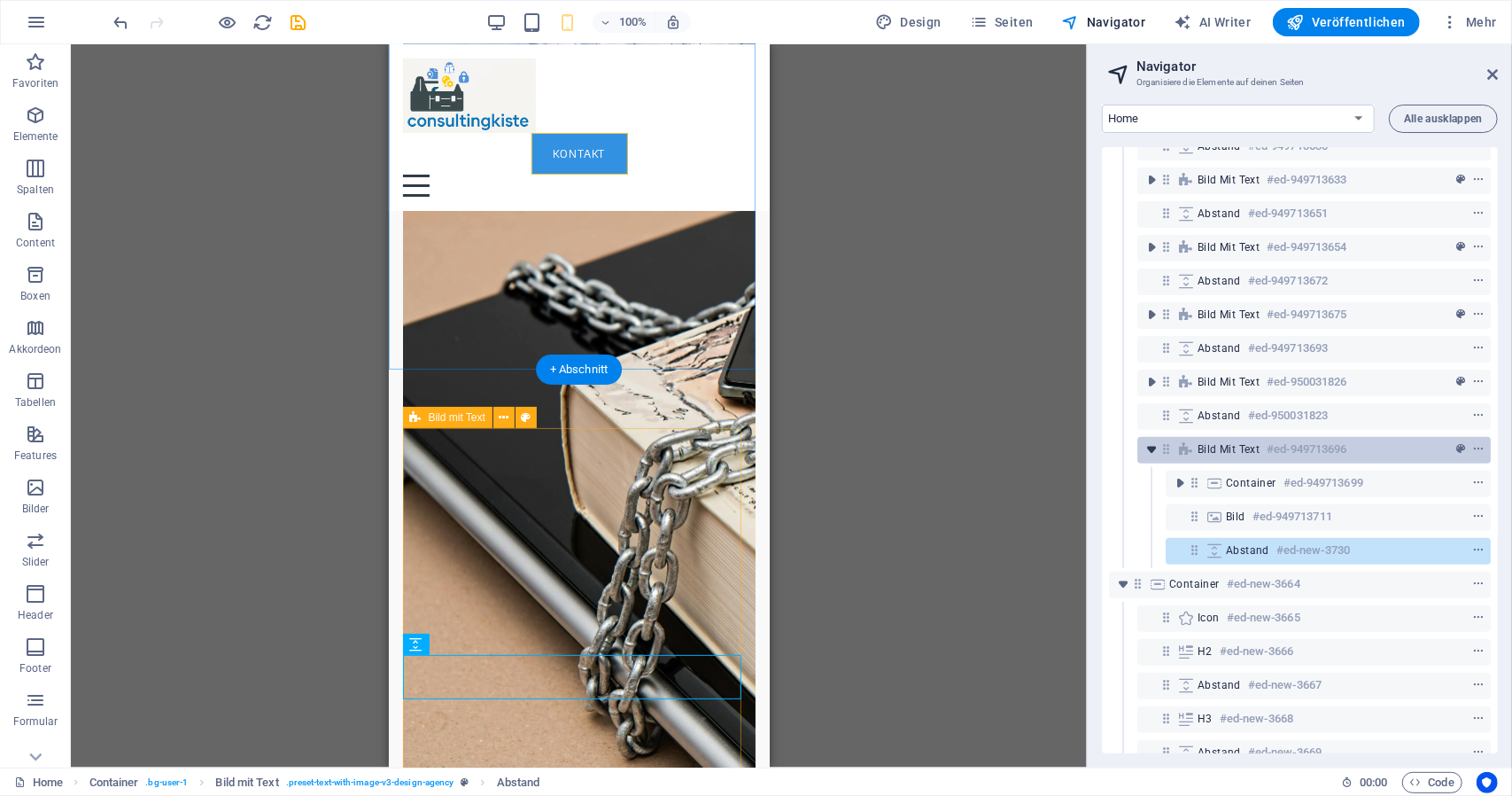
click at [1156, 447] on icon "toggle-expand" at bounding box center [1152, 449] width 17 height 17
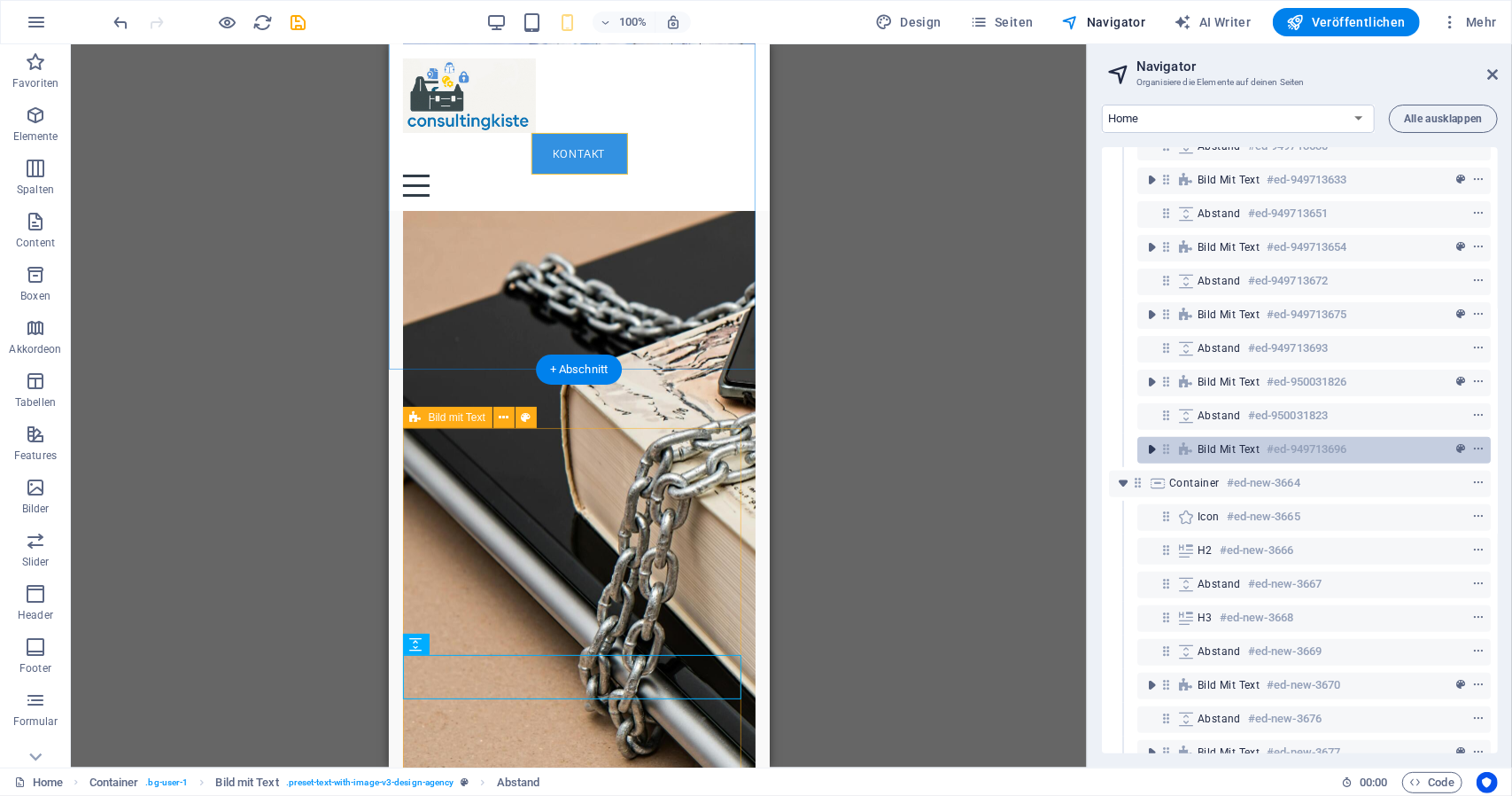
click at [1148, 451] on icon "toggle-expand" at bounding box center [1152, 449] width 17 height 17
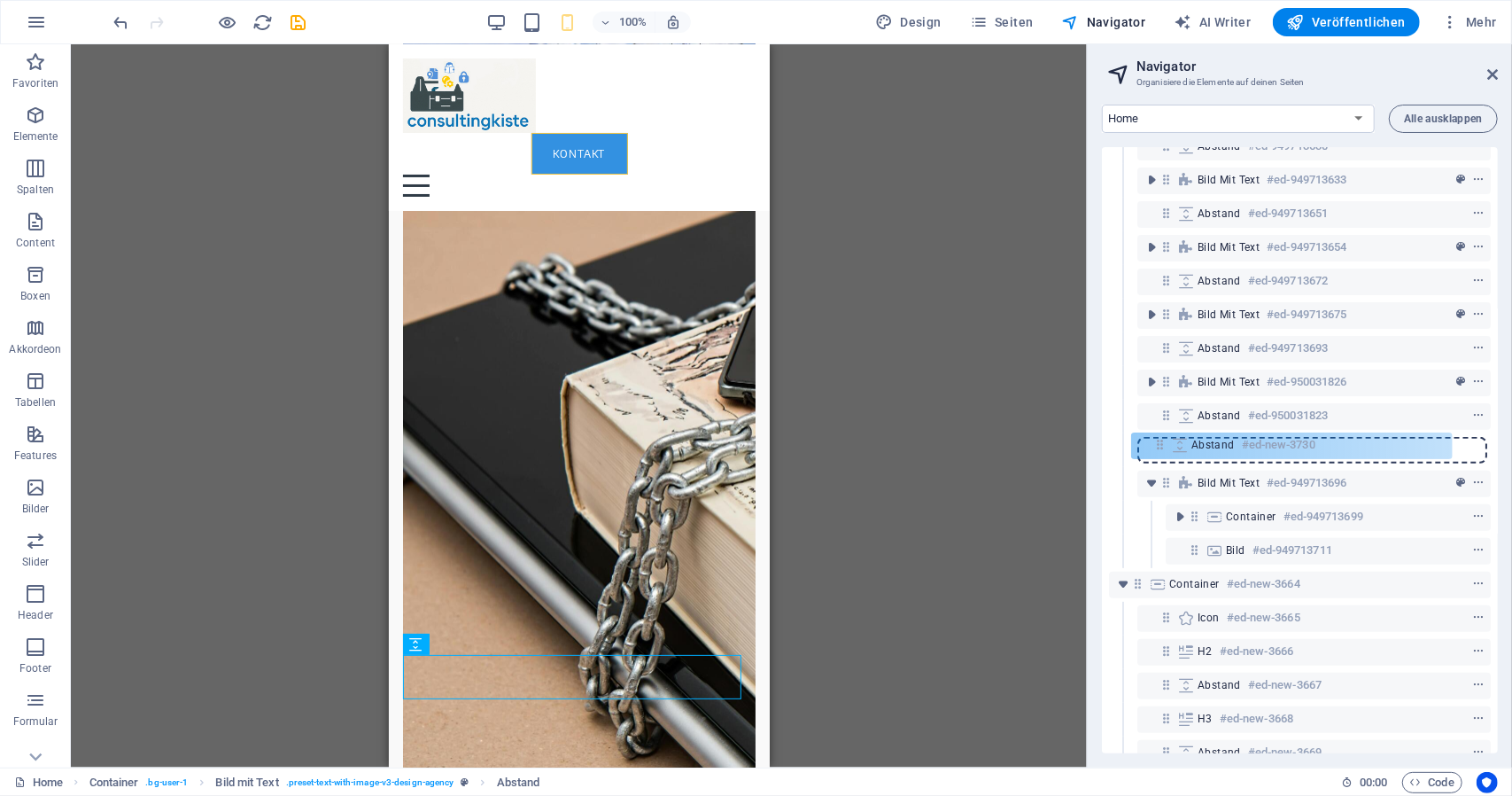
drag, startPoint x: 1194, startPoint y: 555, endPoint x: 1161, endPoint y: 446, distance: 113.9
click at [1162, 446] on div "Menüleiste #ed-949713570 Banner #ed-949713591 Container #ed-949713471 Container…" at bounding box center [1301, 450] width 396 height 607
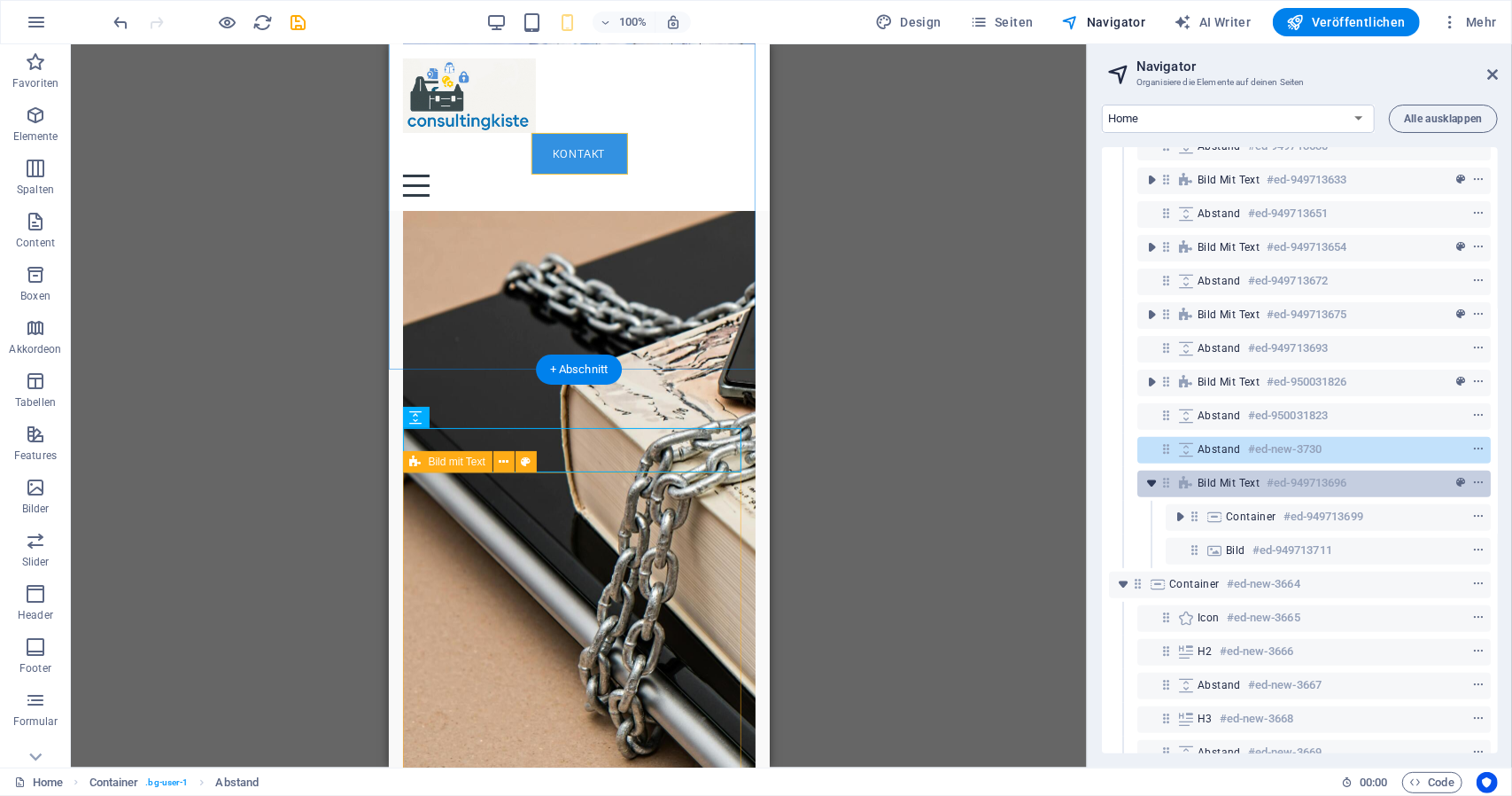
click at [1157, 489] on icon "toggle-expand" at bounding box center [1152, 483] width 17 height 17
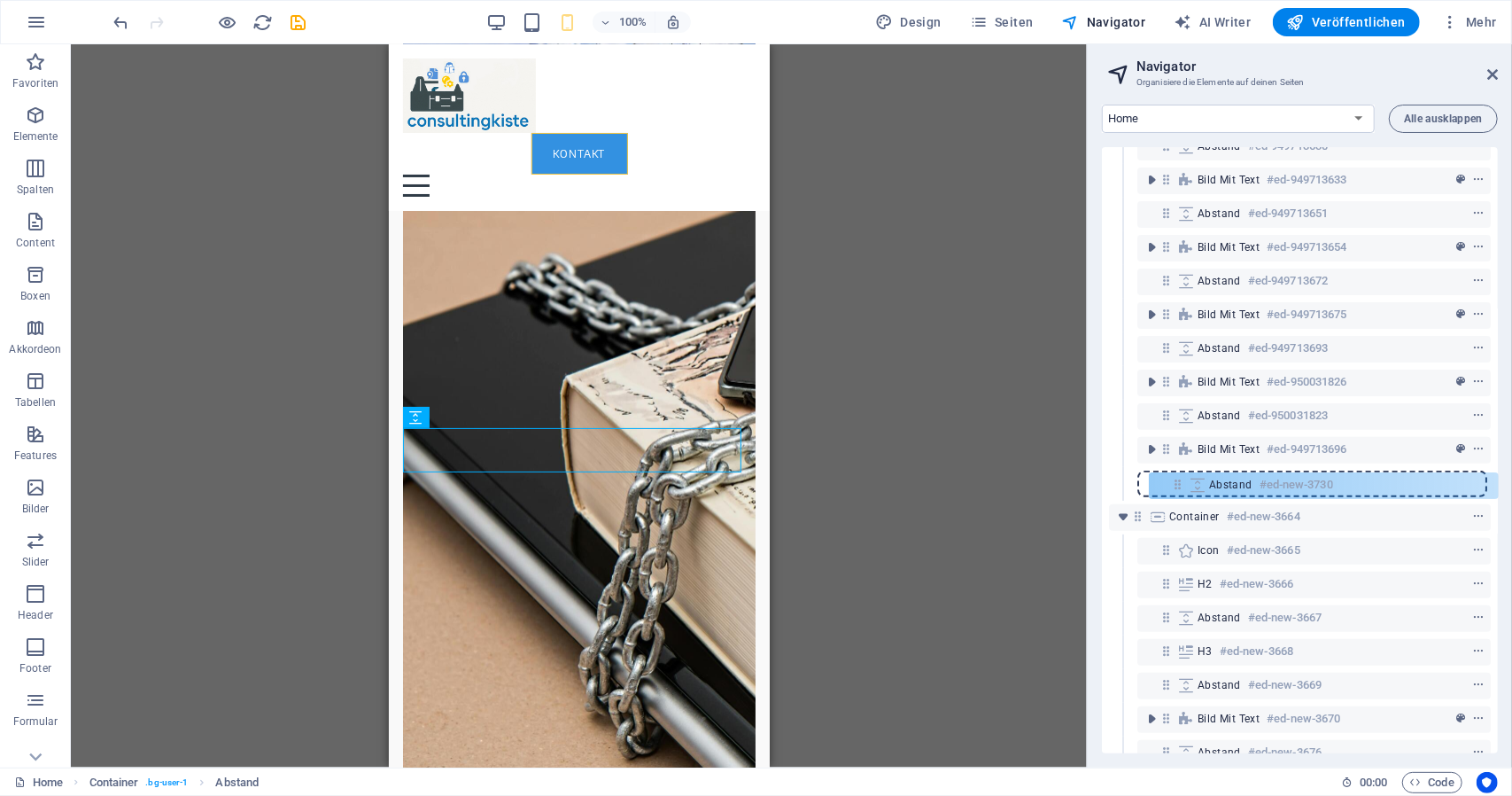
drag, startPoint x: 1159, startPoint y: 450, endPoint x: 1165, endPoint y: 490, distance: 40.4
click at [1167, 490] on div "Menüleiste #ed-949713570 Banner #ed-949713591 Container #ed-949713471 Container…" at bounding box center [1301, 450] width 396 height 607
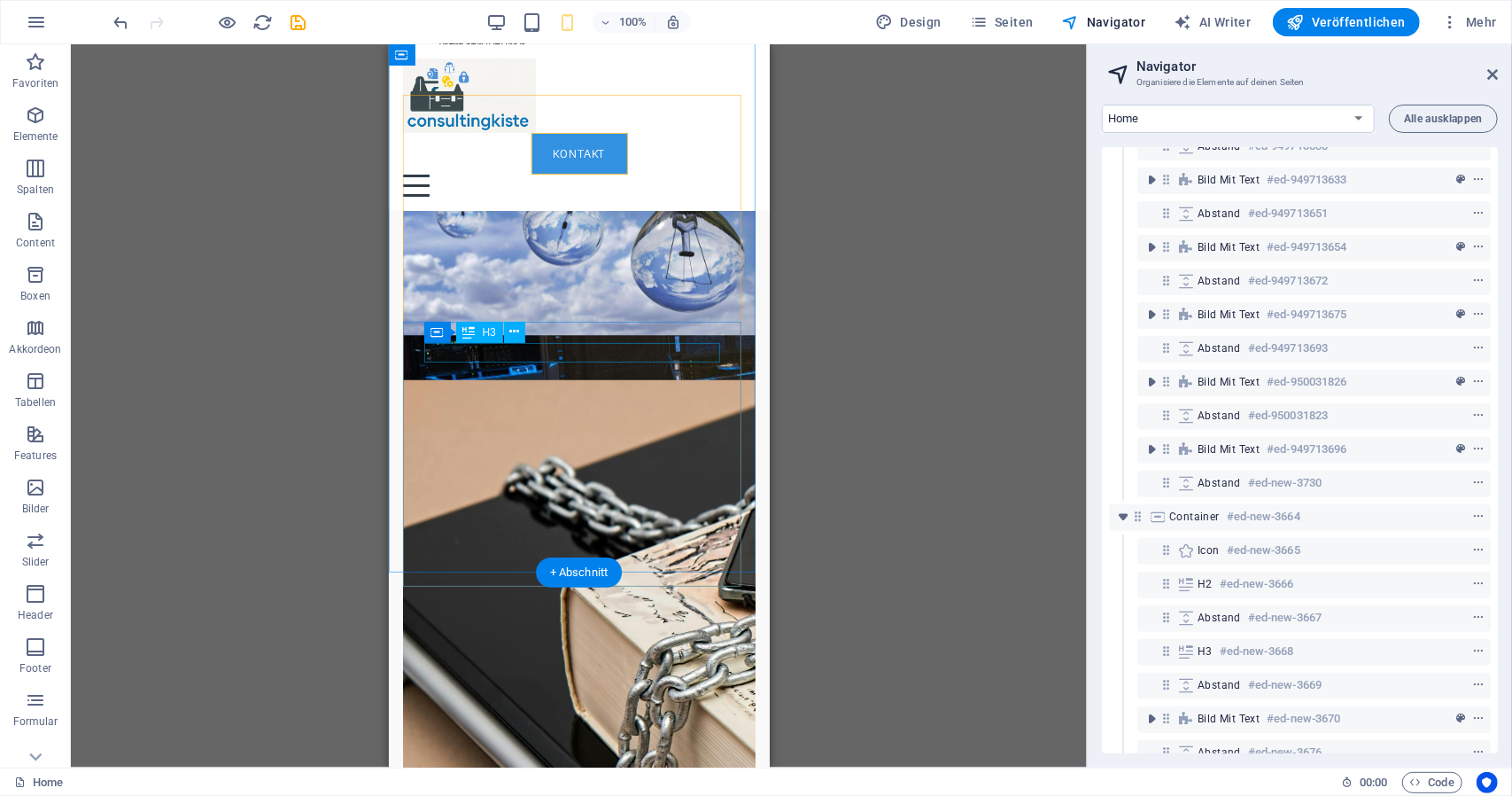
scroll to position [6595, 0]
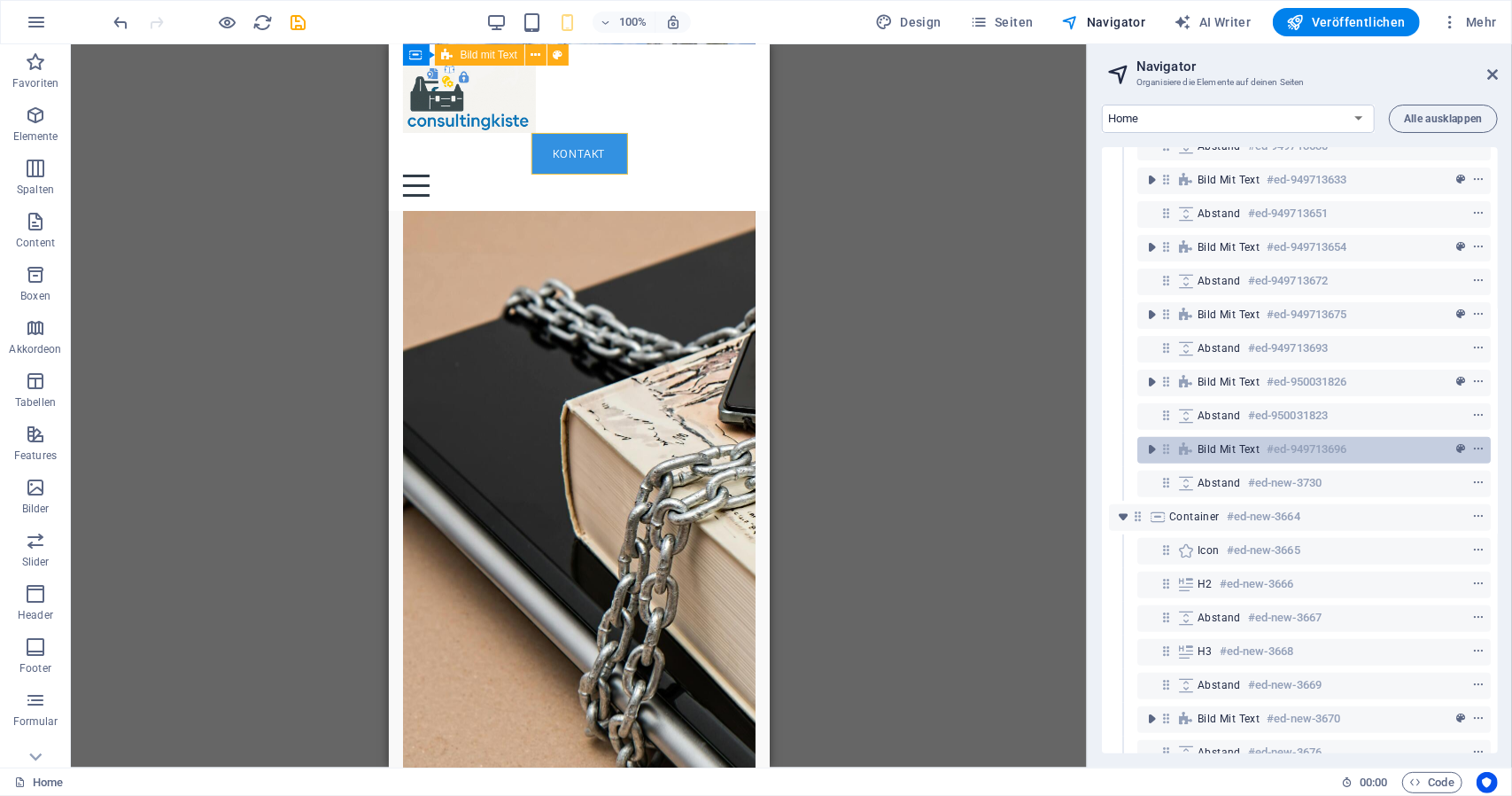
click at [1166, 446] on icon at bounding box center [1166, 449] width 15 height 15
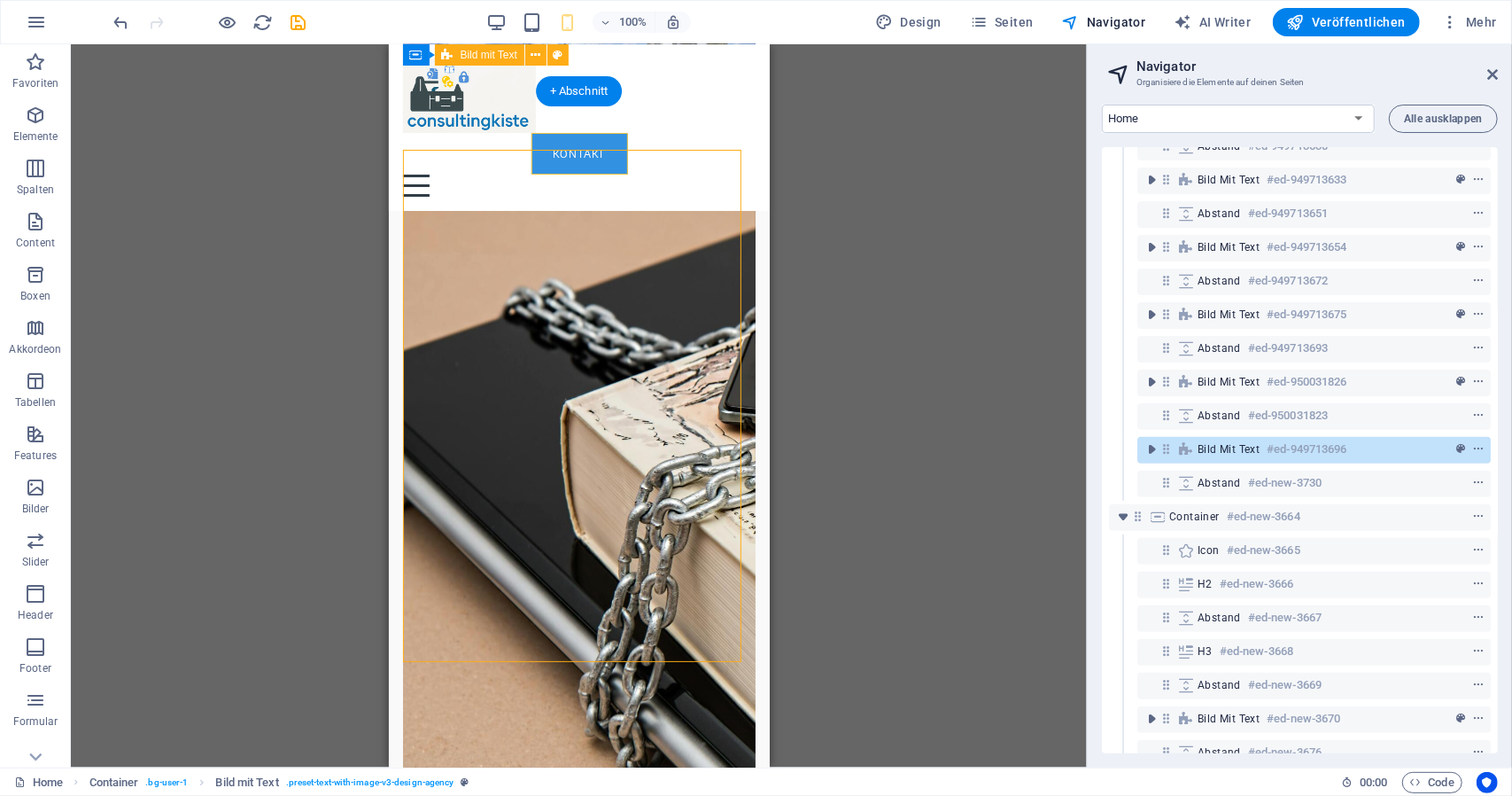
scroll to position [4455, 0]
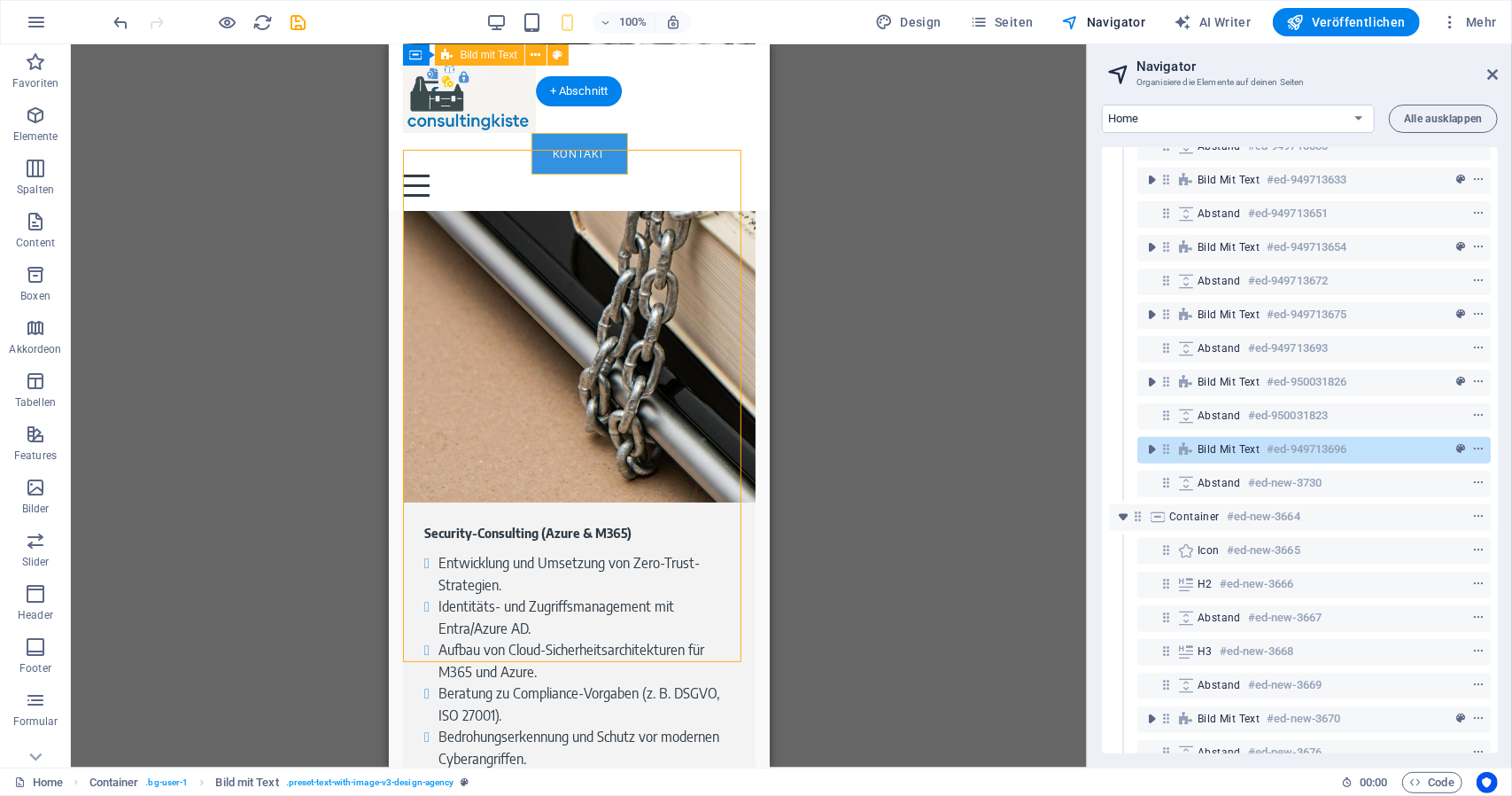
click at [1166, 446] on icon at bounding box center [1166, 449] width 15 height 15
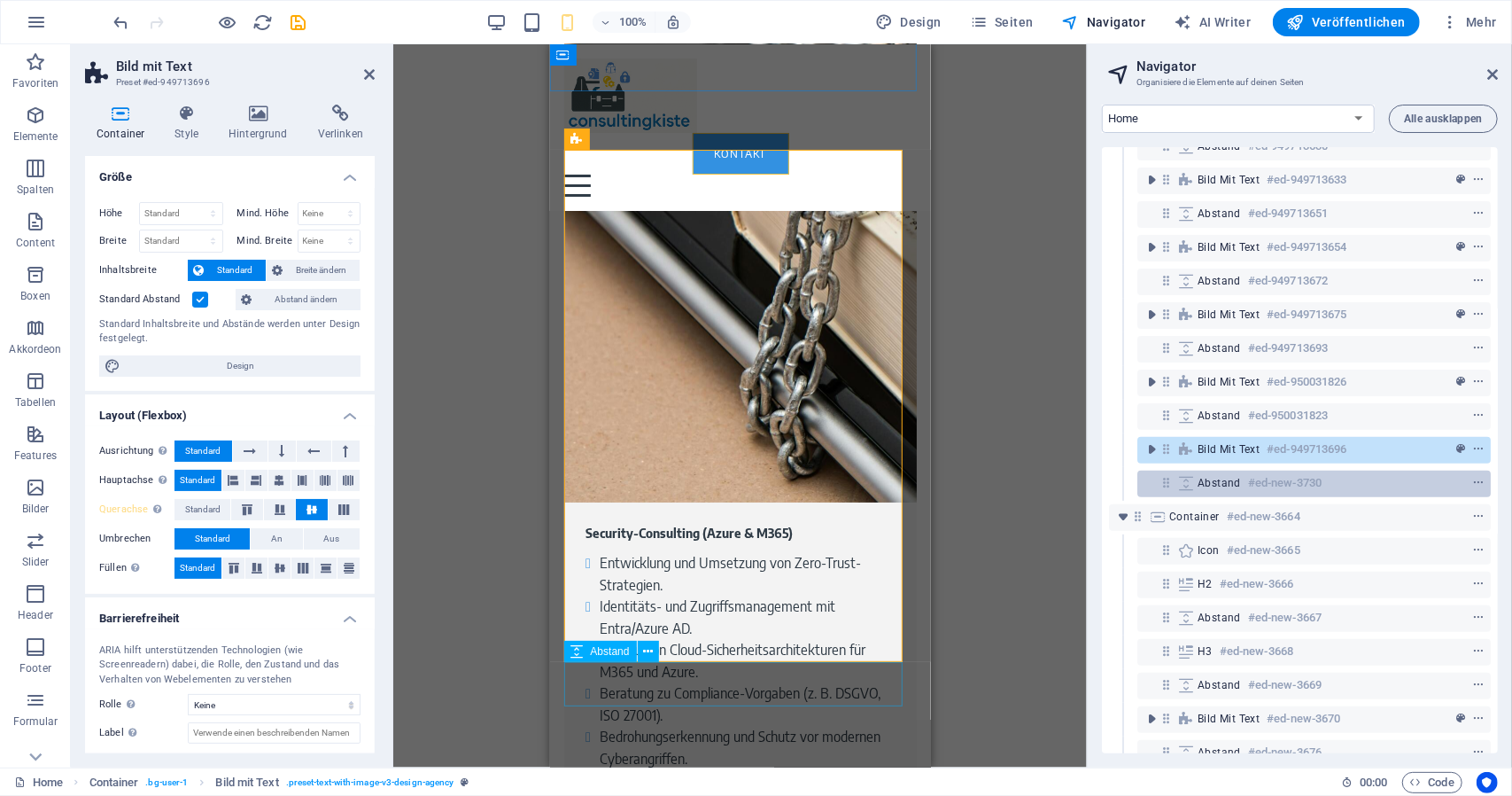
click at [1167, 481] on icon at bounding box center [1166, 483] width 15 height 15
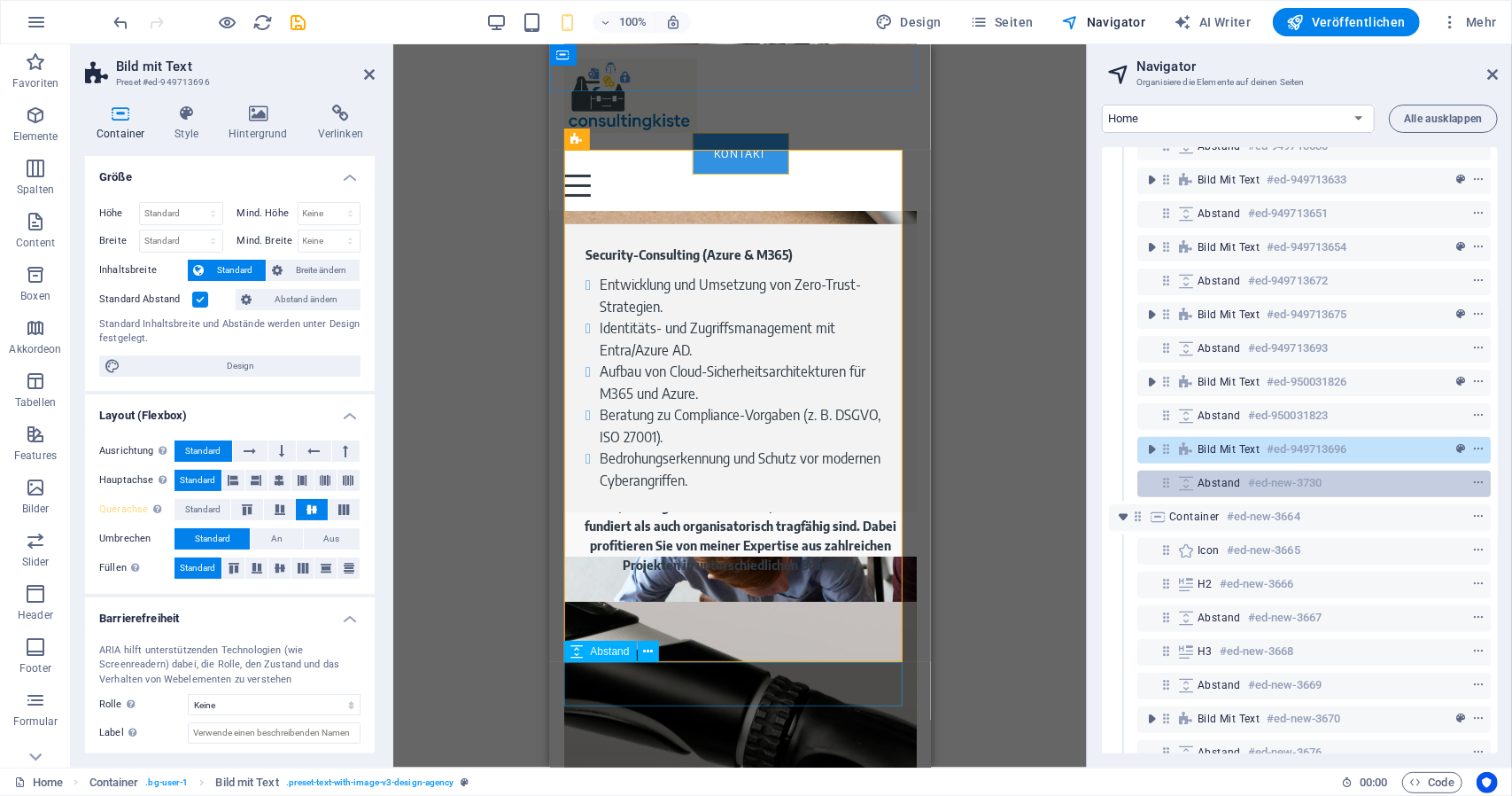
click at [1167, 481] on icon at bounding box center [1166, 483] width 15 height 15
select select "px"
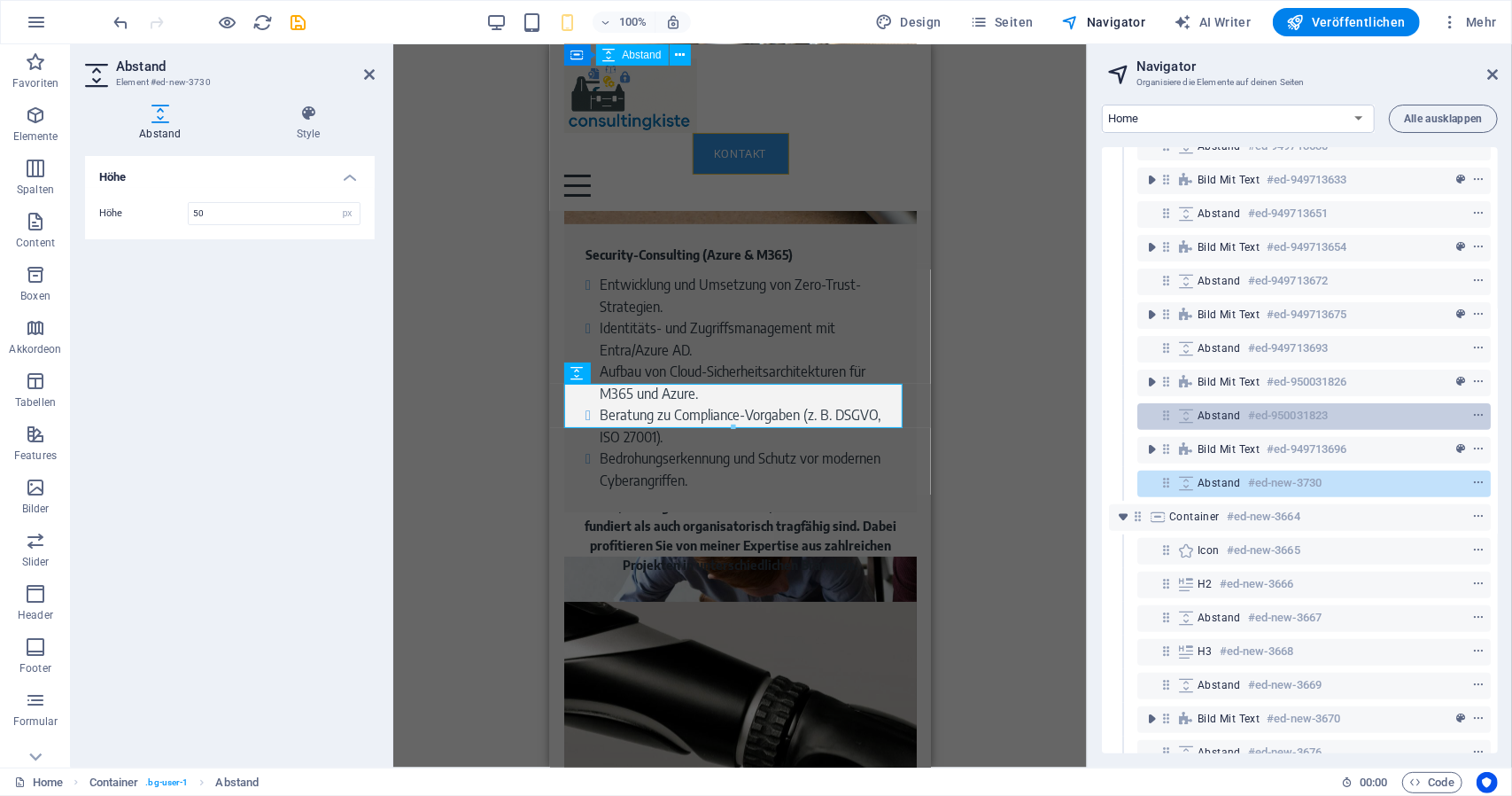
click at [1169, 415] on icon at bounding box center [1166, 415] width 15 height 15
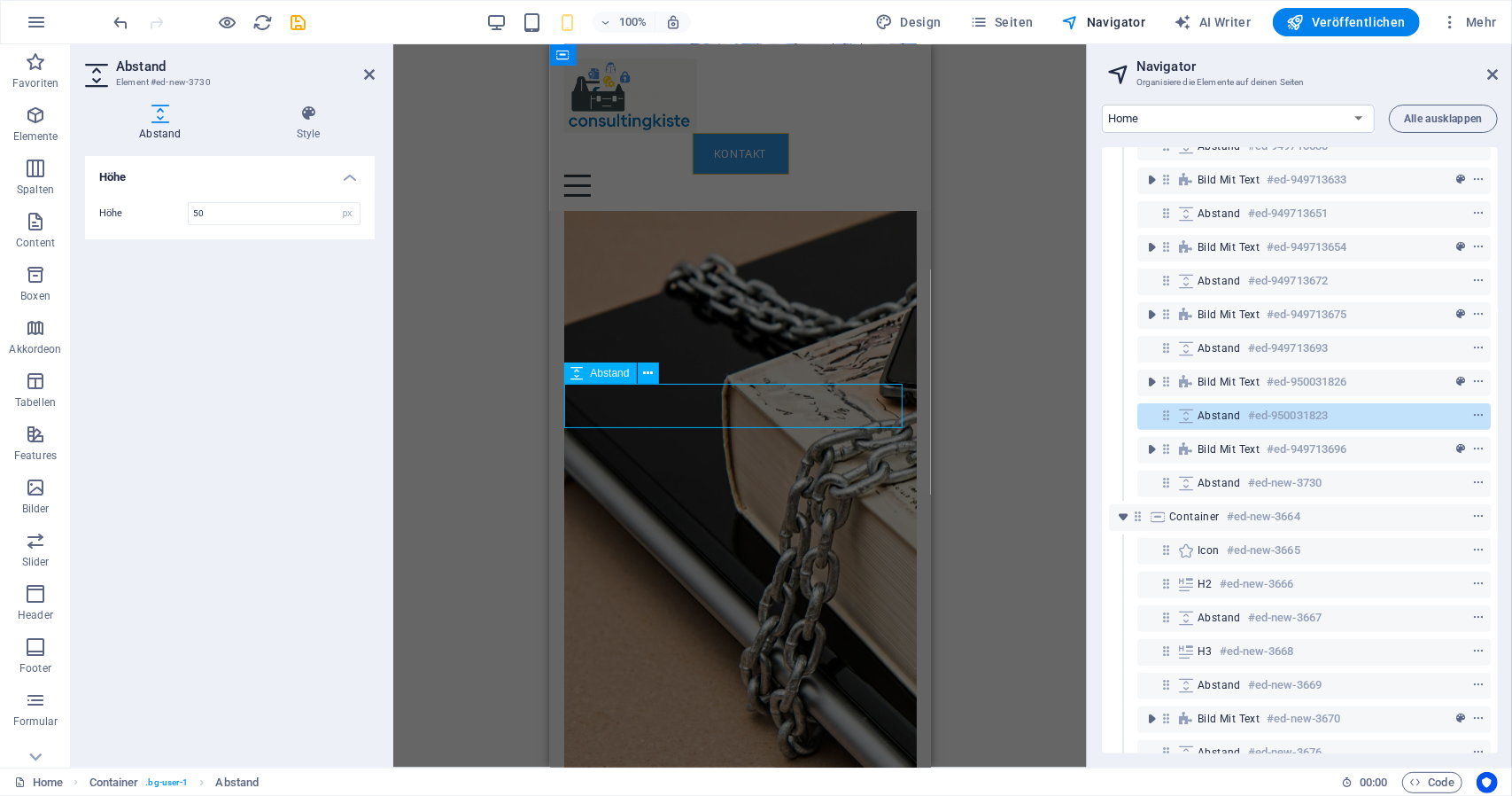
click at [1169, 415] on icon at bounding box center [1166, 415] width 15 height 15
select select "px"
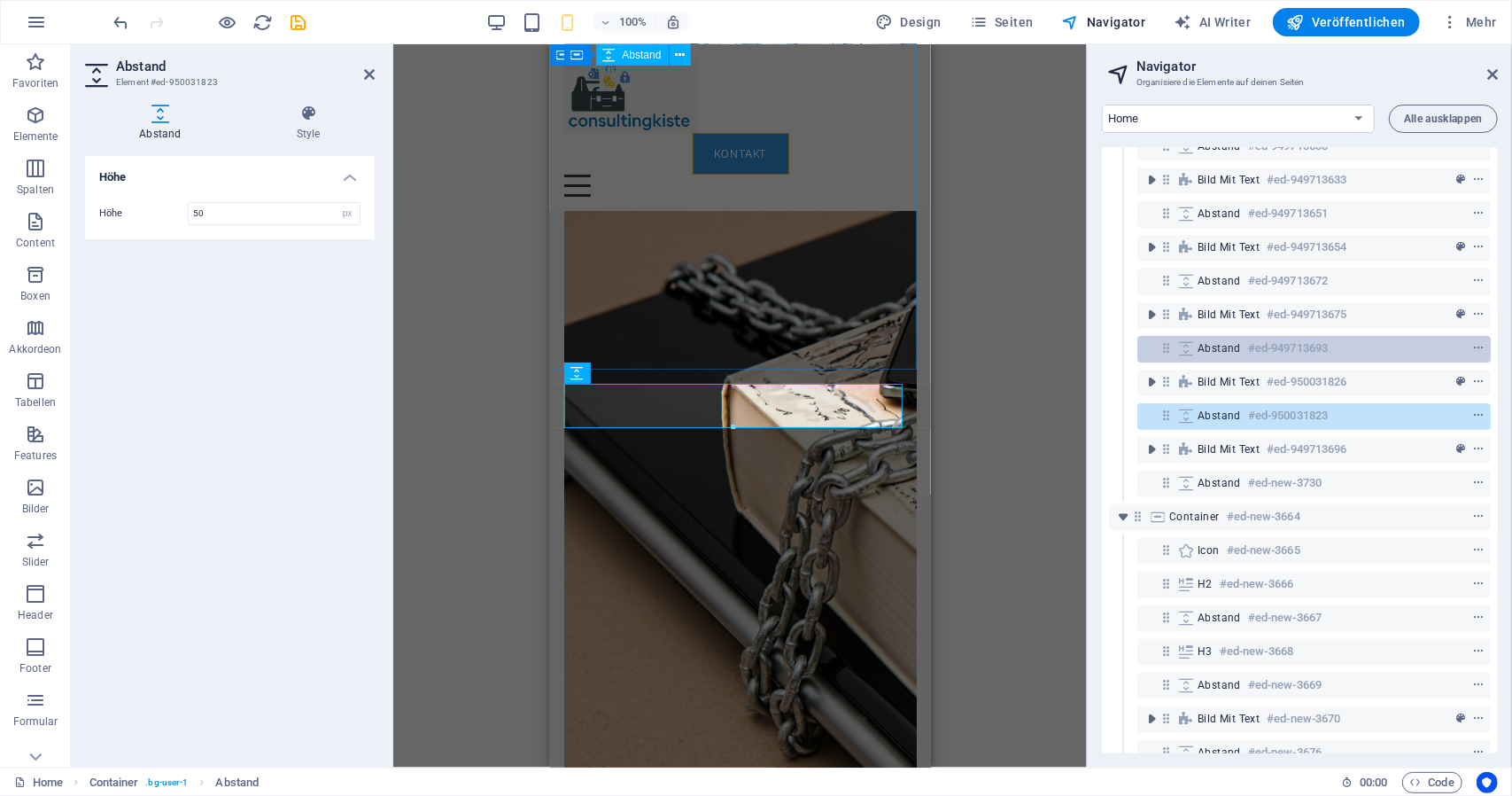
click at [1162, 350] on icon at bounding box center [1166, 348] width 15 height 15
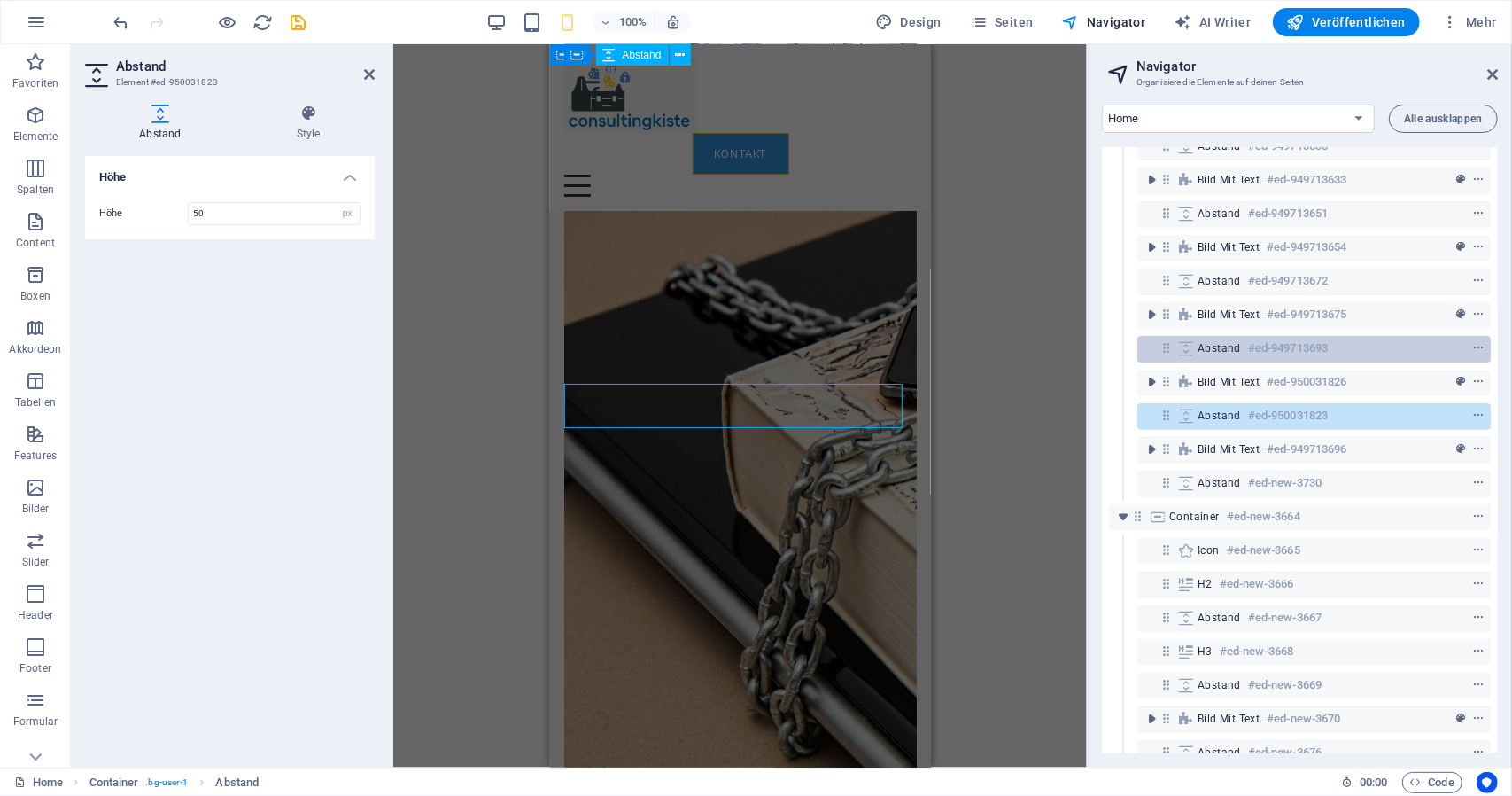
scroll to position [3640, 0]
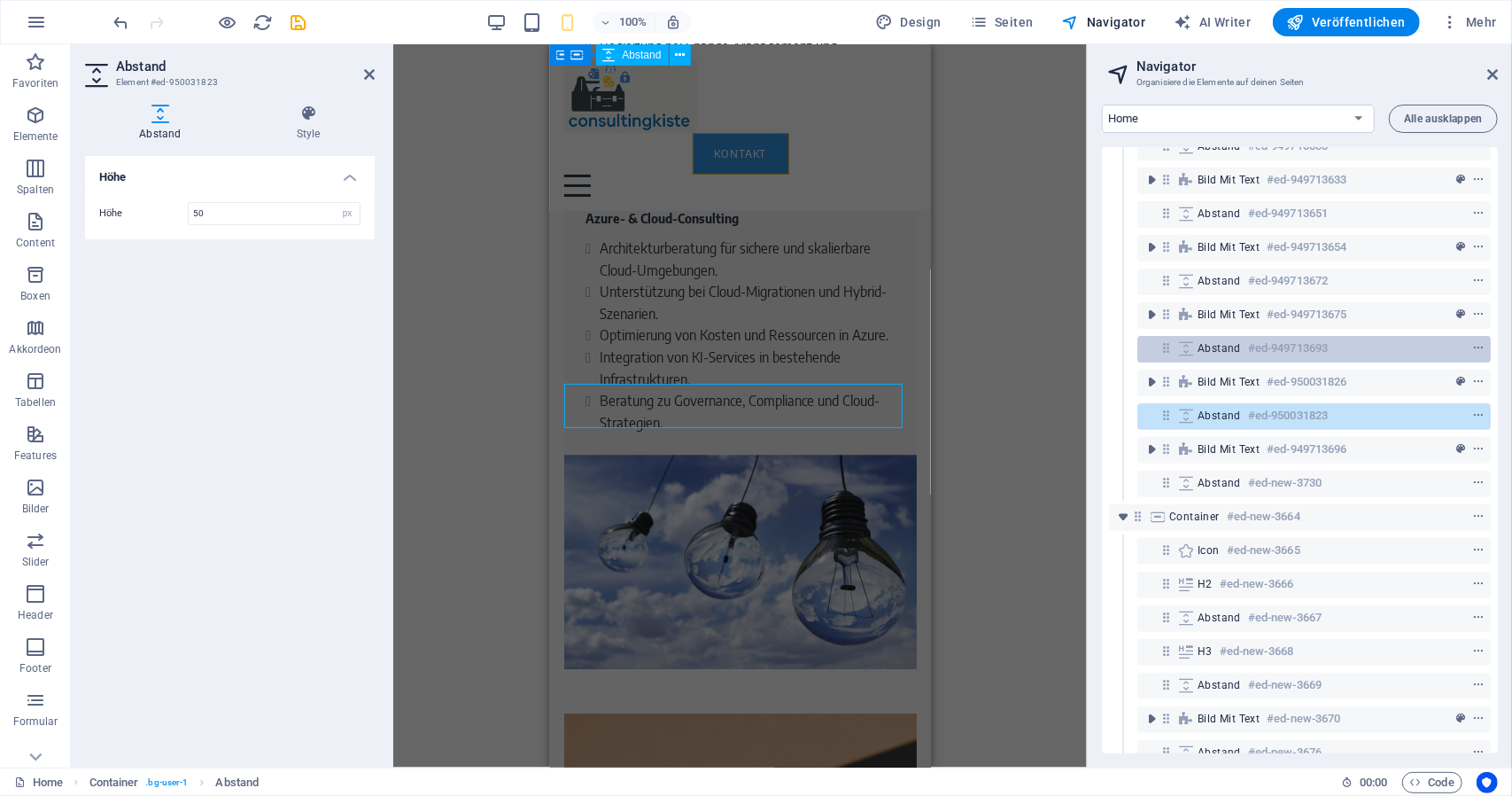
click at [1162, 350] on icon at bounding box center [1166, 348] width 15 height 15
select select "px"
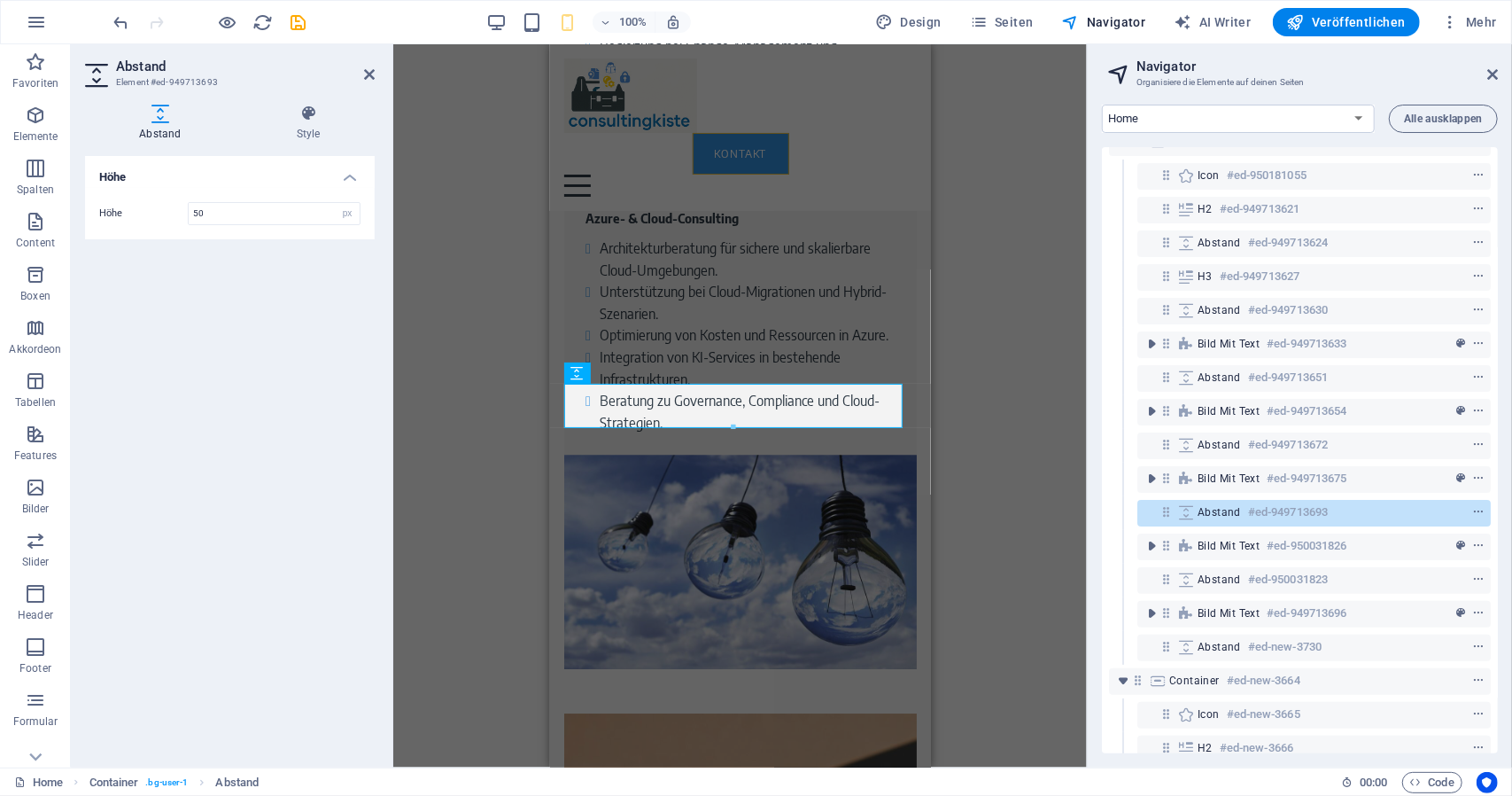
scroll to position [24, 0]
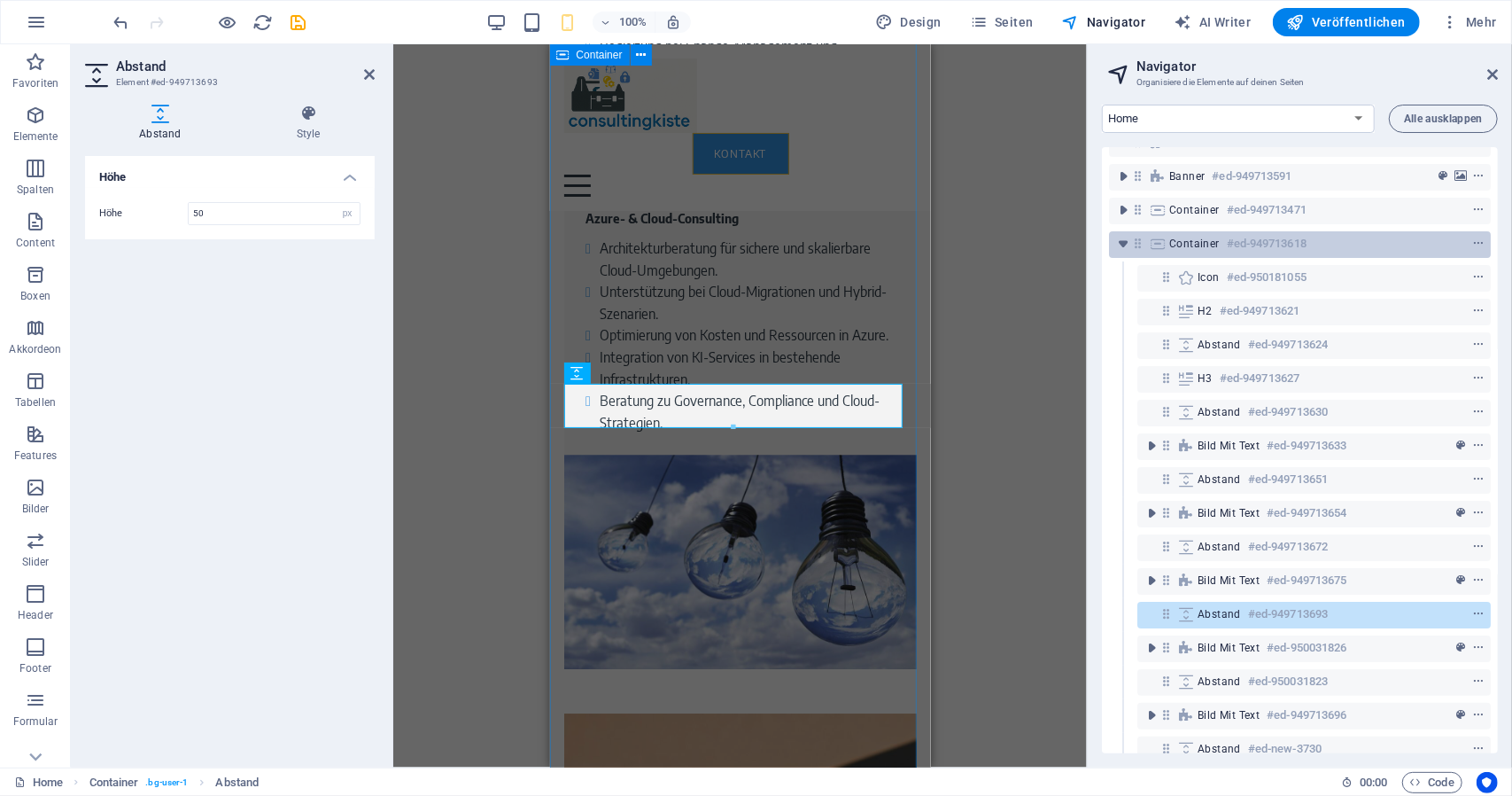
click at [1143, 243] on icon at bounding box center [1138, 243] width 15 height 15
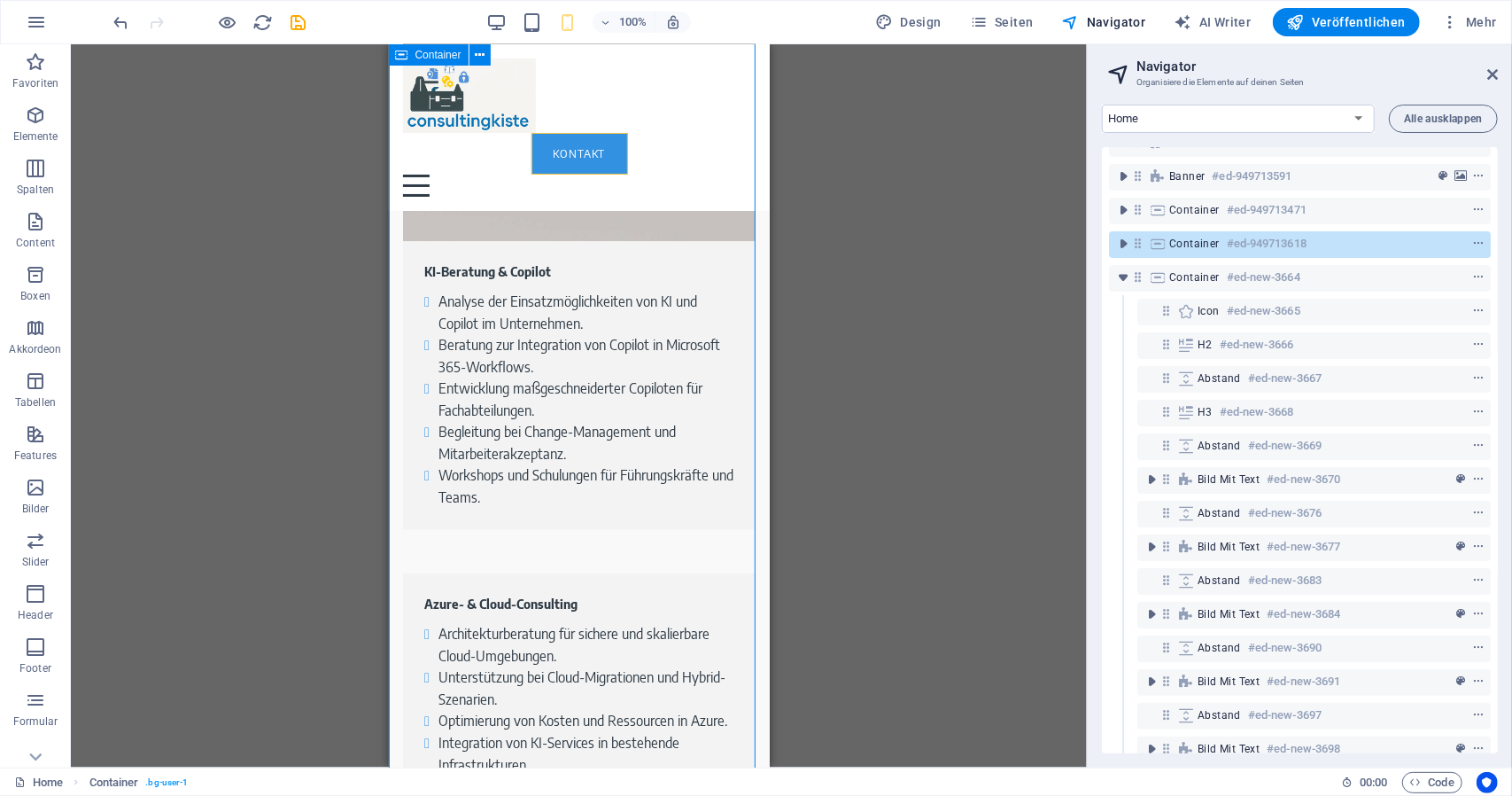
click at [1142, 244] on icon at bounding box center [1138, 243] width 15 height 15
select select "px"
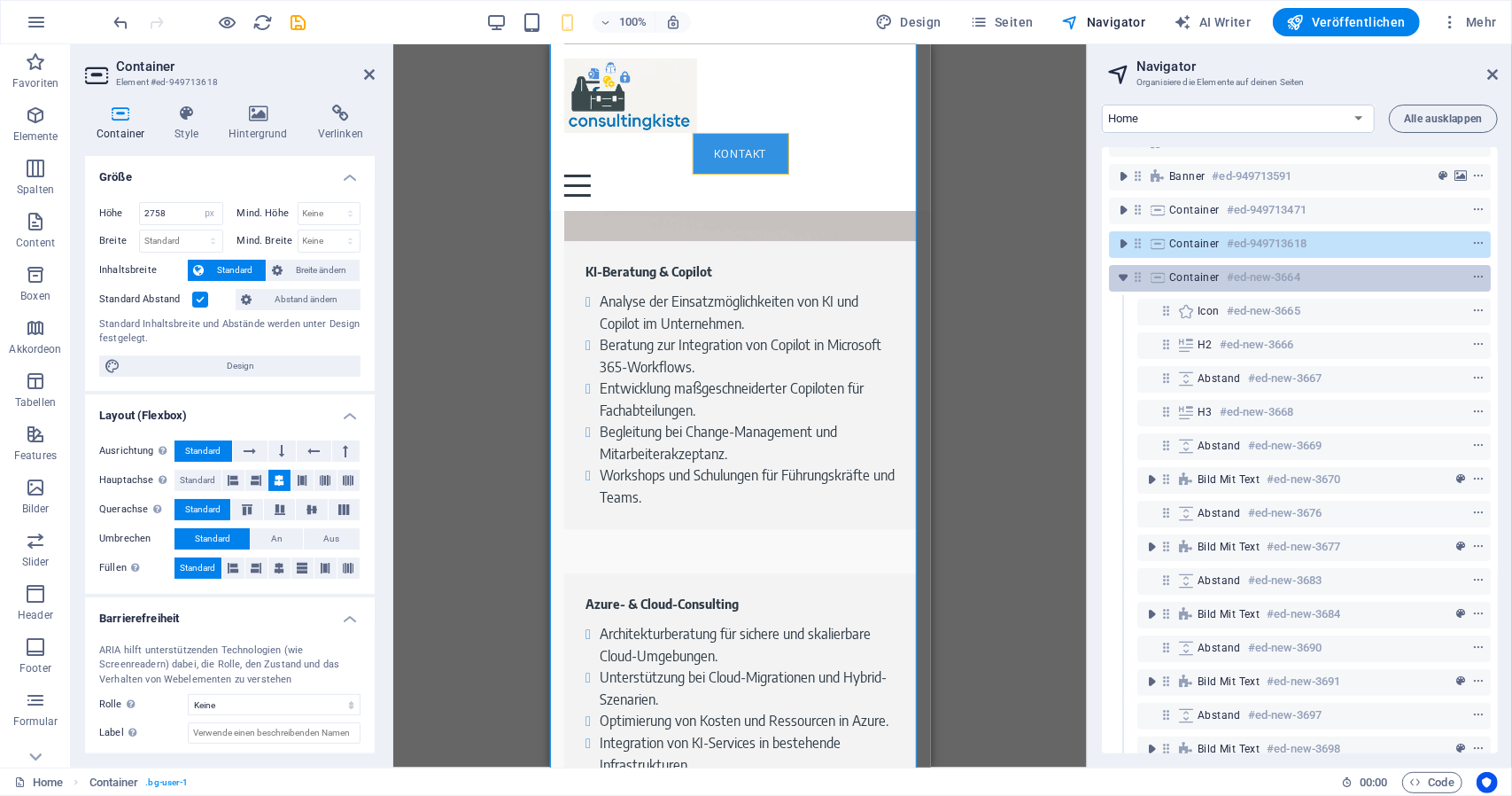
click at [1141, 273] on icon at bounding box center [1138, 277] width 15 height 15
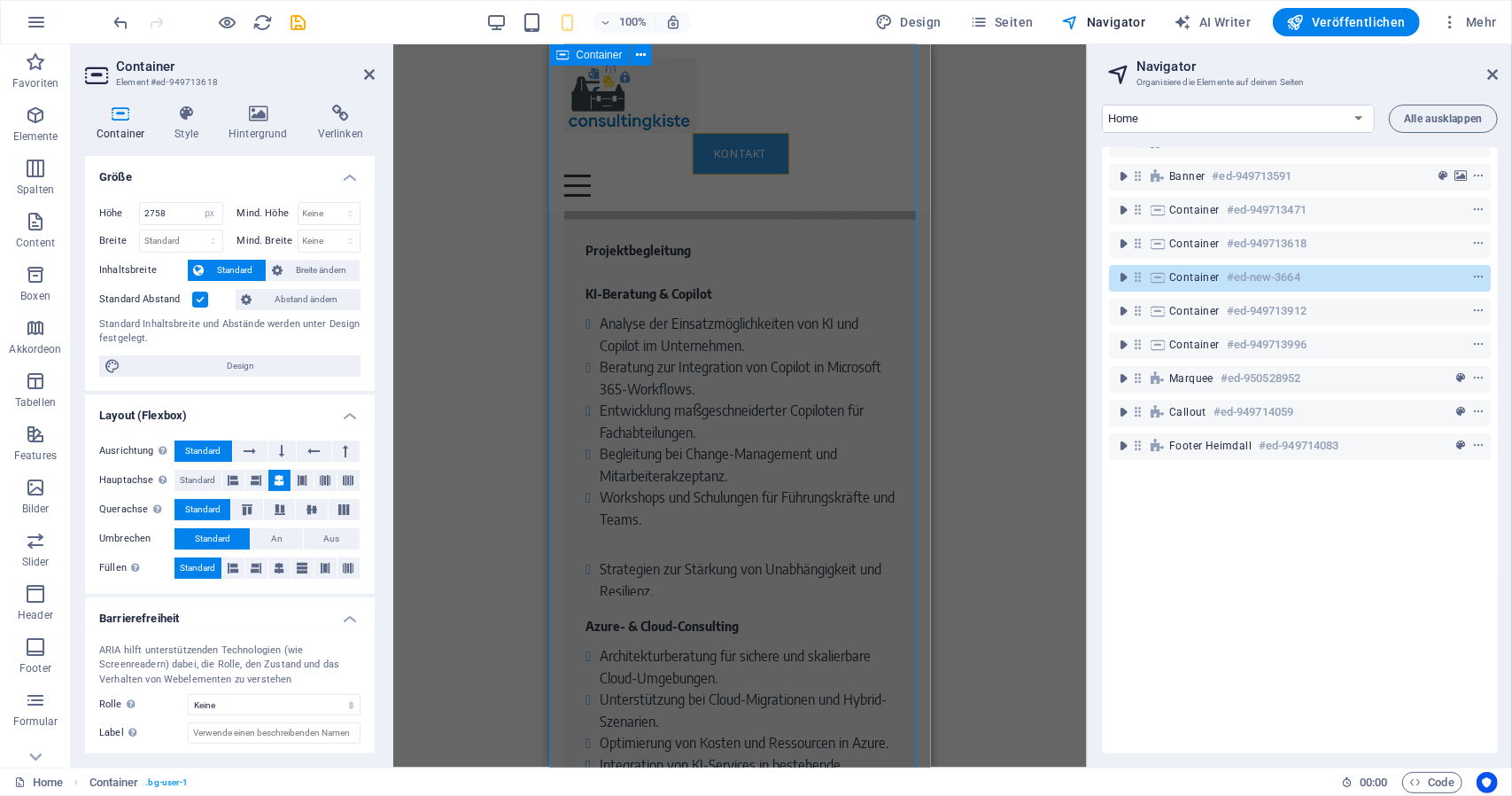
click at [1141, 273] on icon at bounding box center [1138, 277] width 15 height 15
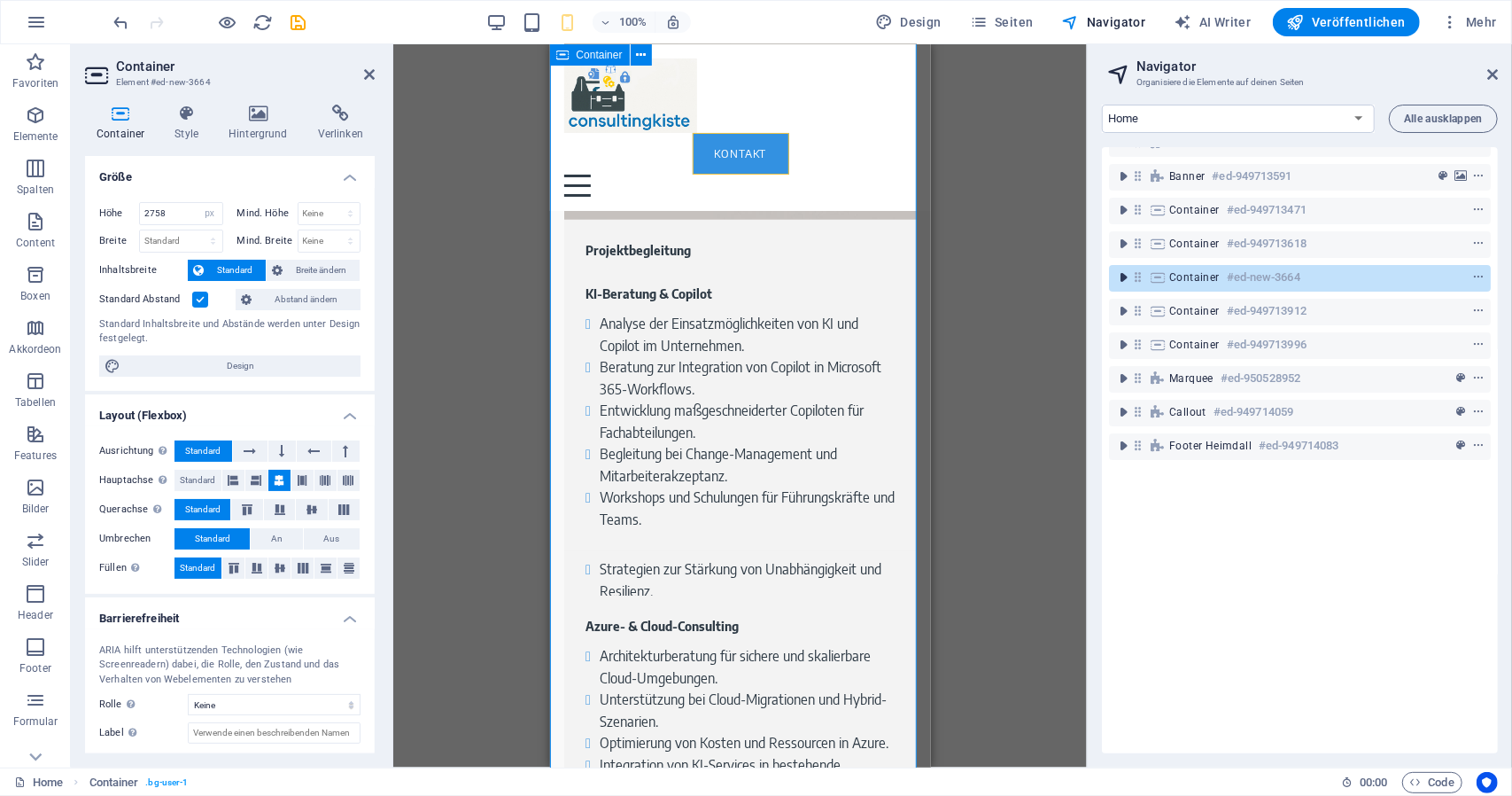
click at [1125, 279] on icon "toggle-expand" at bounding box center [1123, 277] width 17 height 17
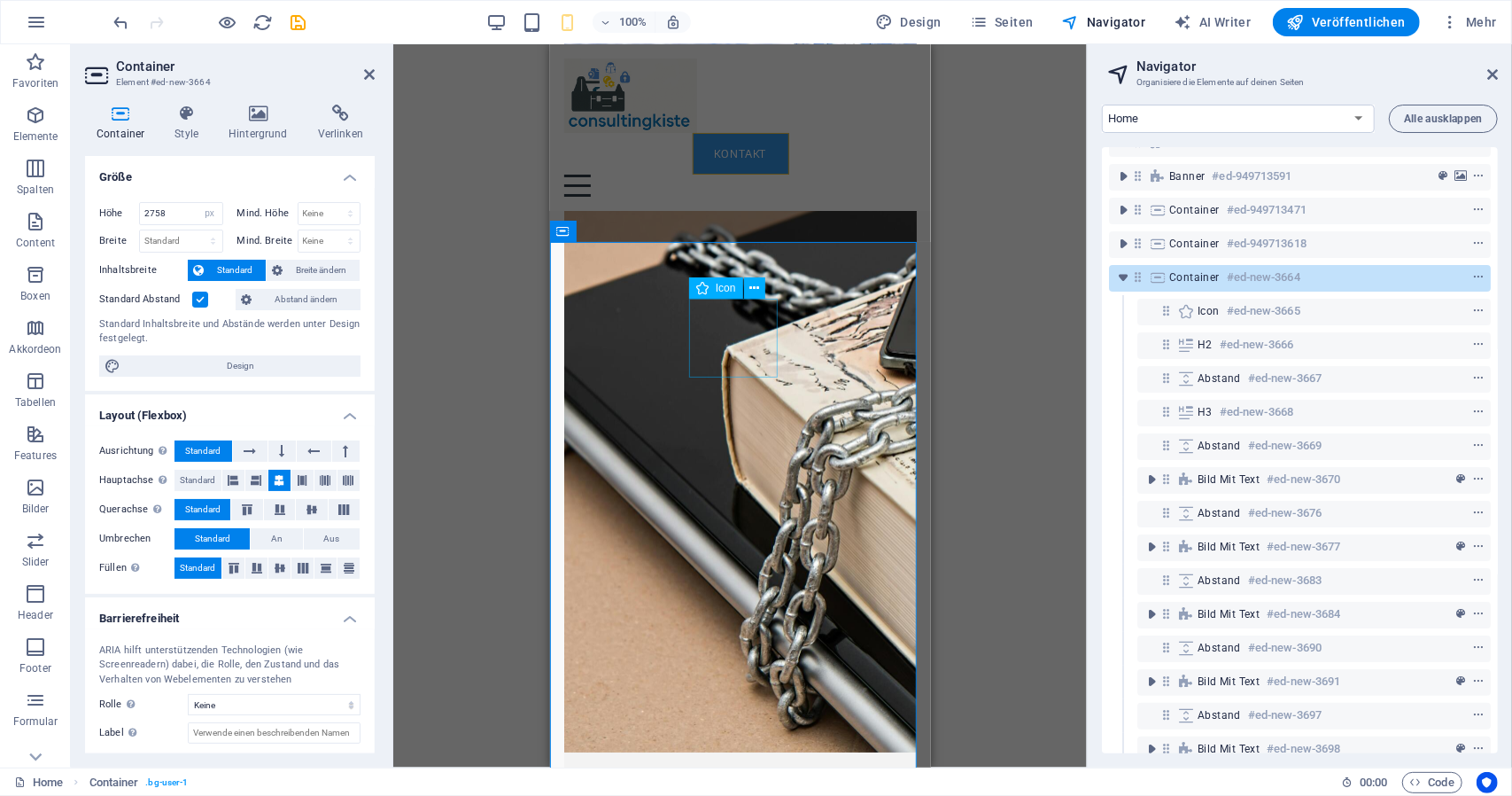
scroll to position [4081, 0]
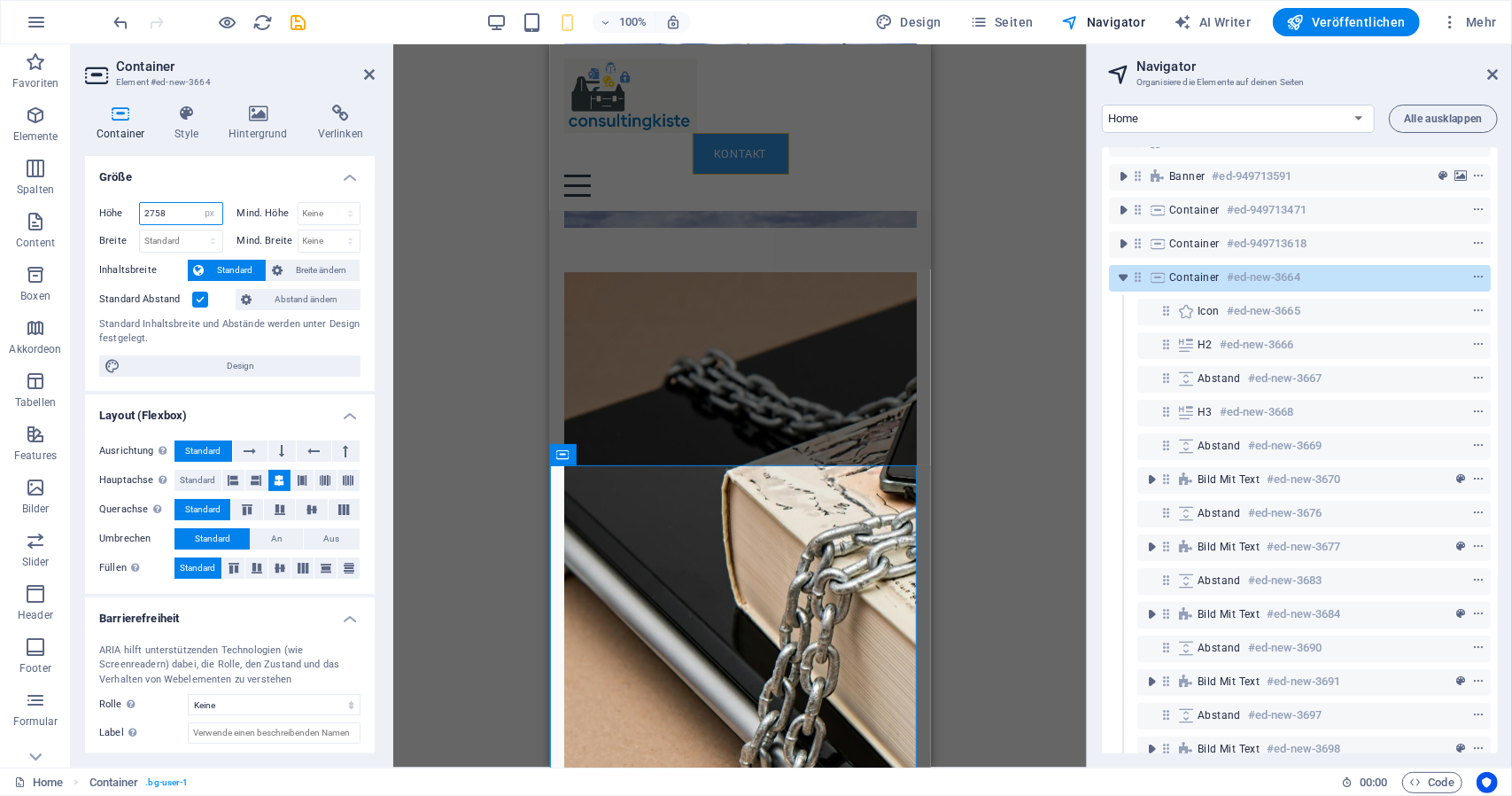
click at [172, 210] on input "2758" at bounding box center [181, 213] width 82 height 21
click at [204, 210] on select "Standard px rem % vh vw" at bounding box center [210, 213] width 25 height 21
select select "default"
click at [198, 203] on select "Standard px rem % vh vw" at bounding box center [210, 213] width 25 height 21
type input "2758"
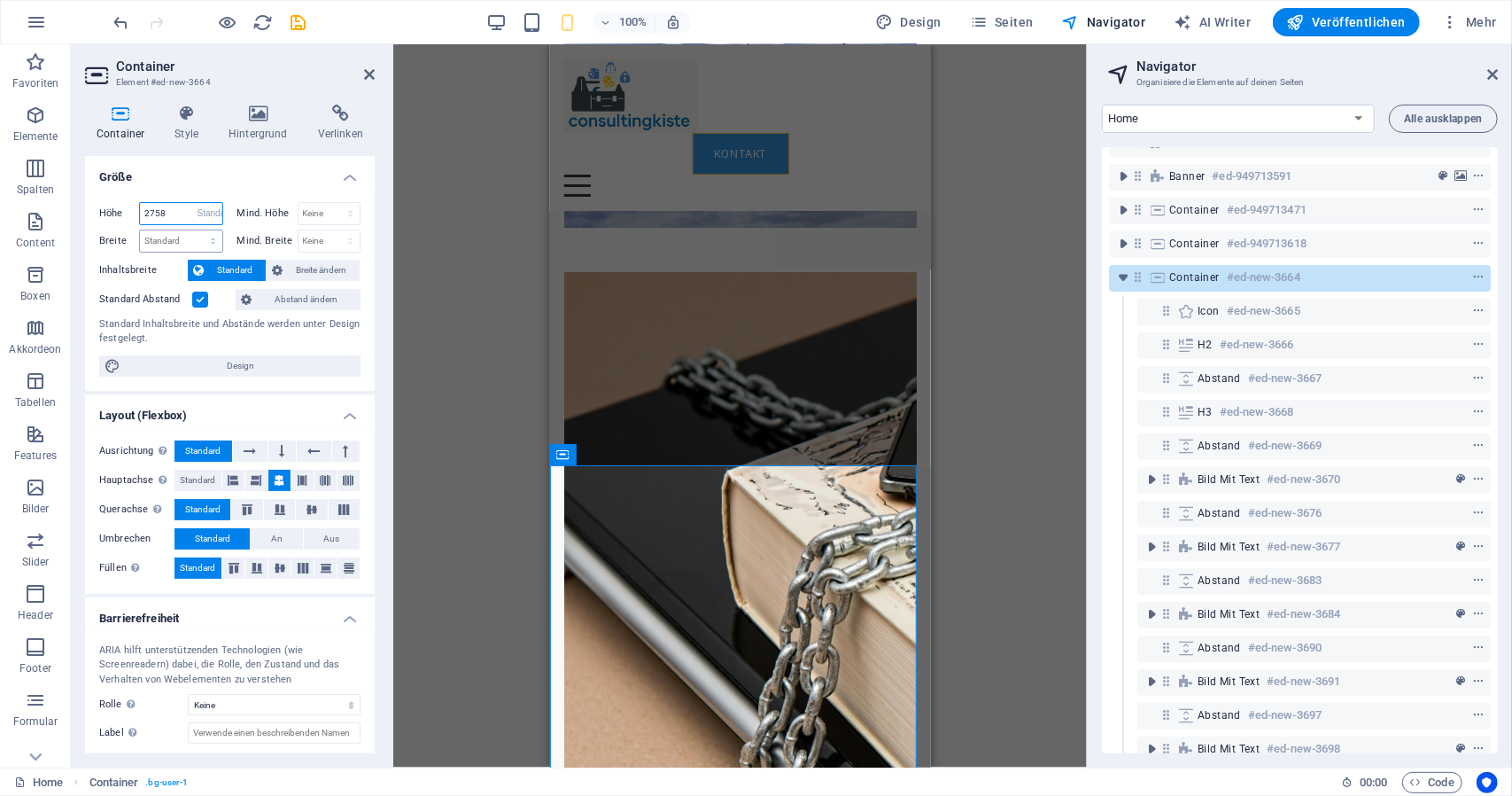
select select "px"
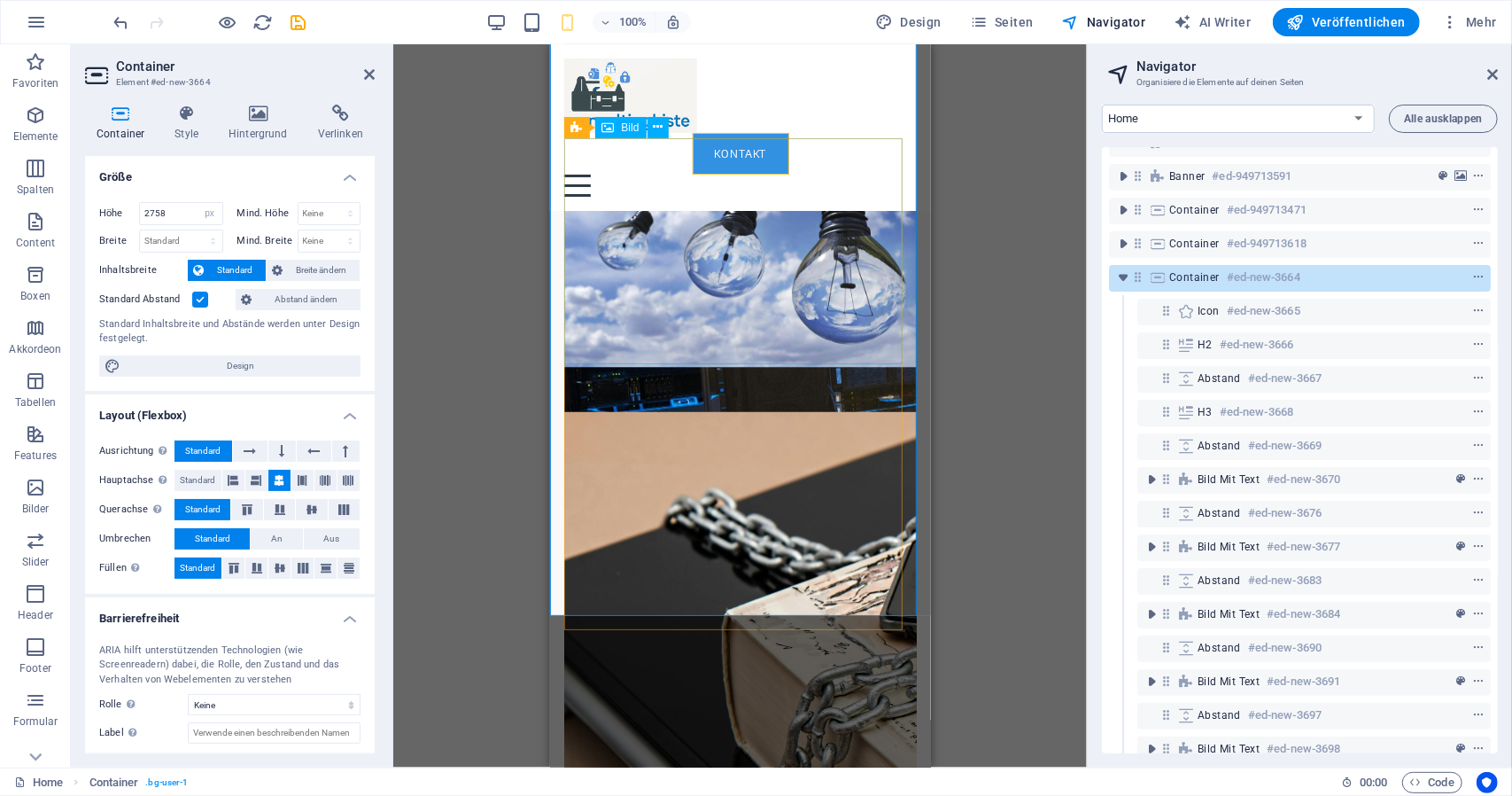
scroll to position [5943, 0]
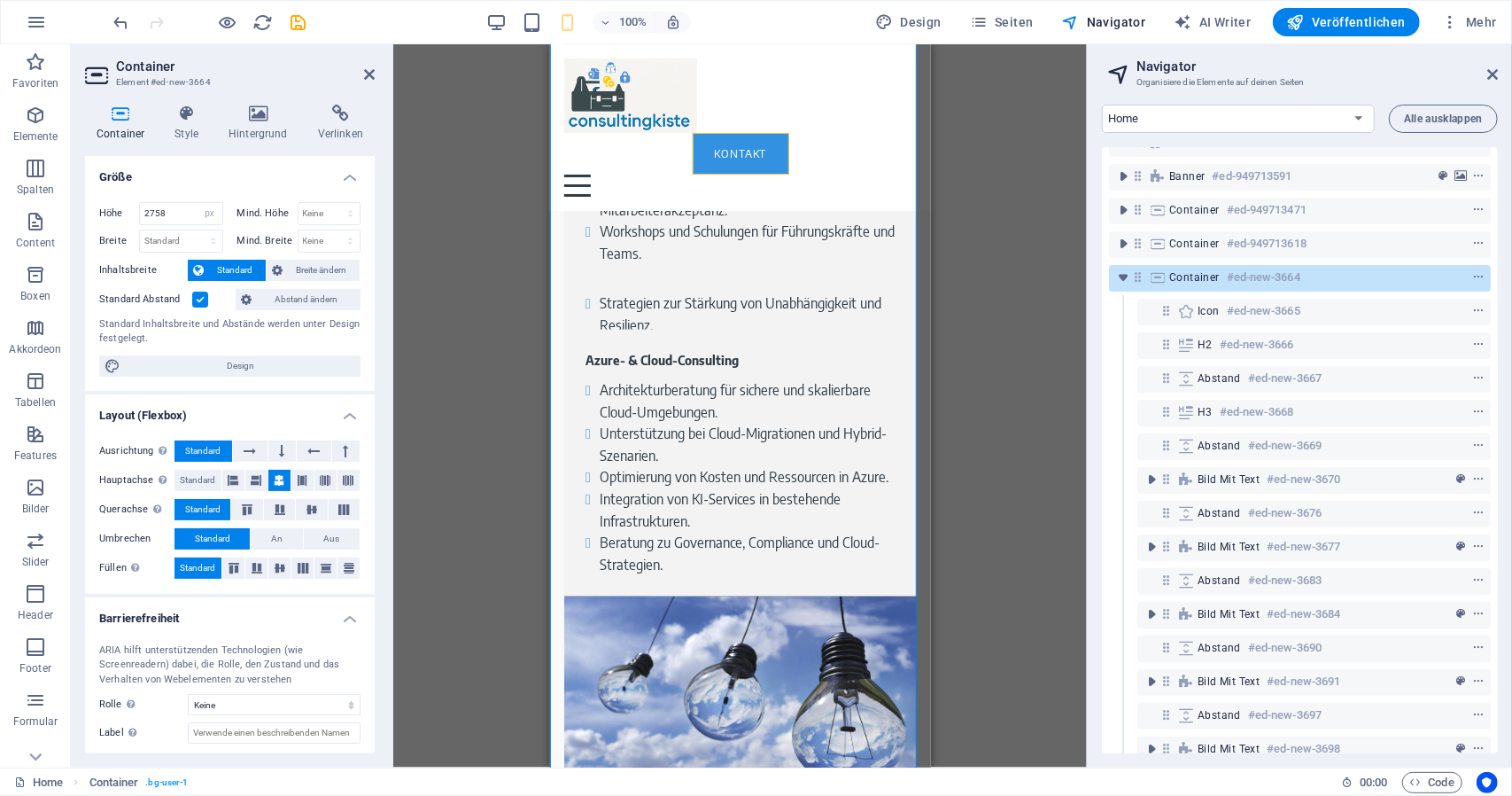
click at [199, 293] on label at bounding box center [200, 299] width 16 height 16
click at [0, 0] on input "Standard Abstand" at bounding box center [0, 0] width 0 height 0
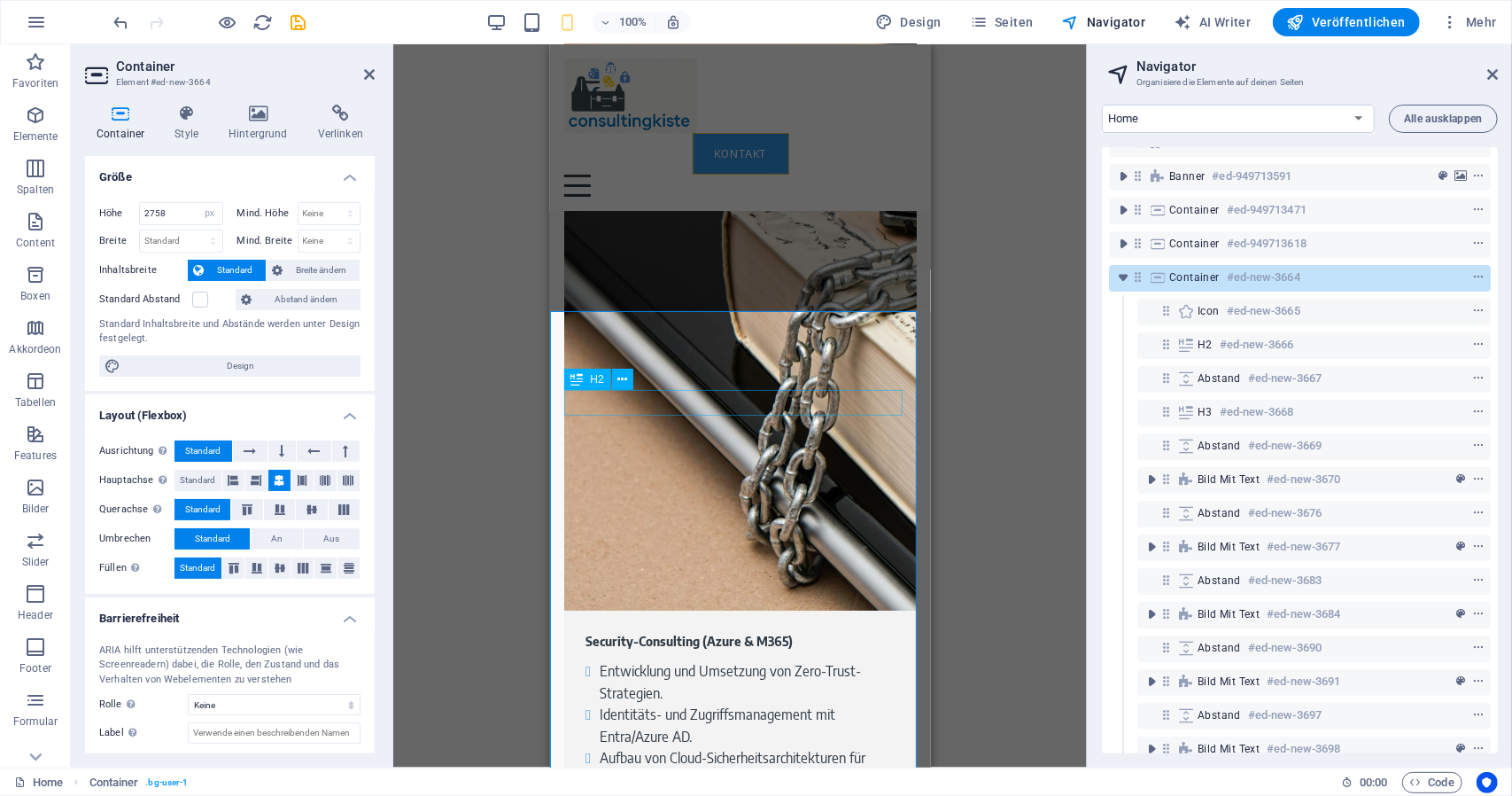
scroll to position [3904, 0]
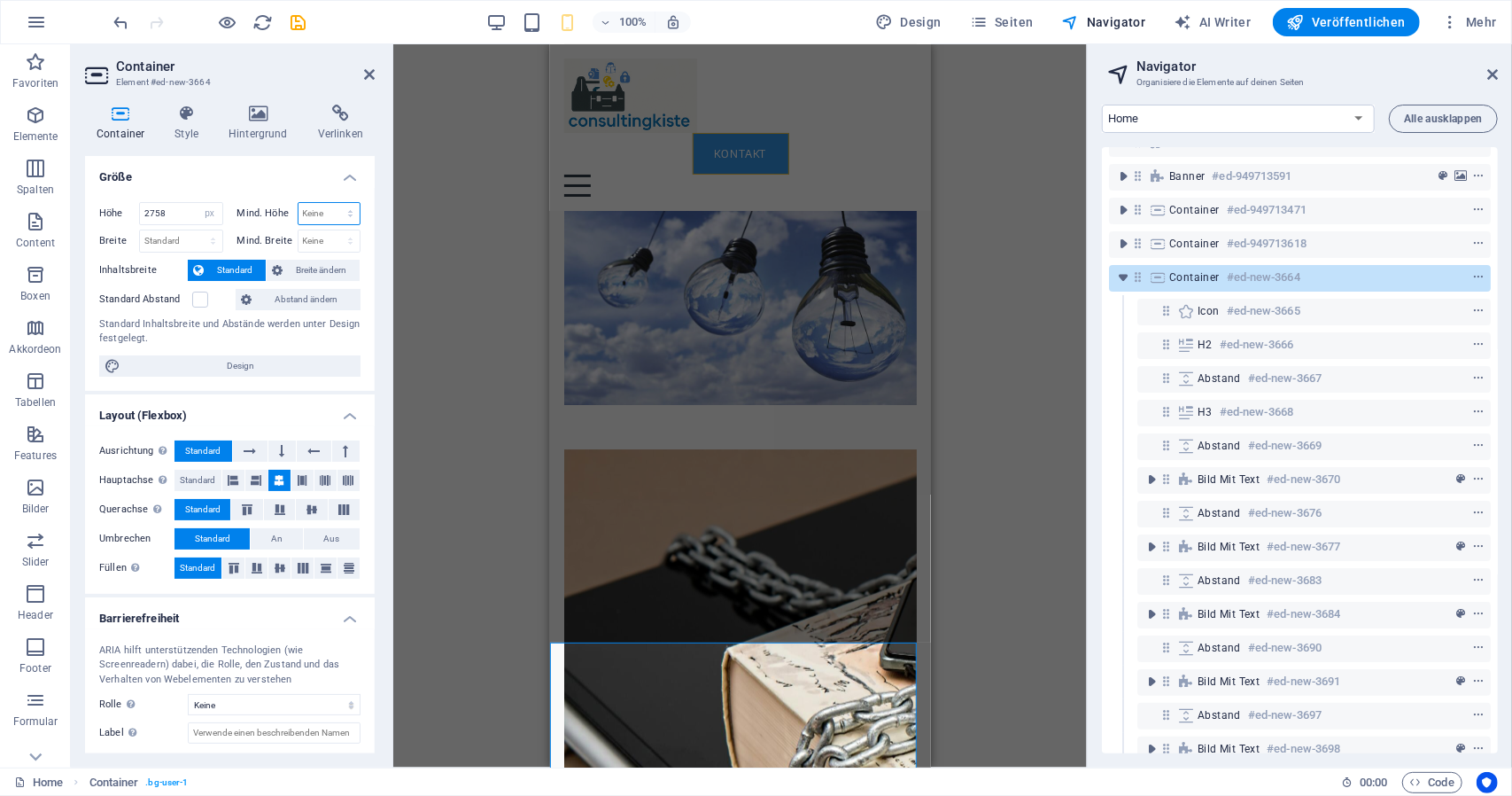
click at [333, 209] on select "Keine px rem % vh vw" at bounding box center [329, 213] width 62 height 21
click at [340, 207] on select "Keine px rem % vh vw" at bounding box center [329, 213] width 62 height 21
click at [337, 235] on select "Keine px rem % vh vw" at bounding box center [329, 242] width 62 height 21
click at [338, 235] on select "Keine px rem % vh vw" at bounding box center [329, 242] width 62 height 21
click at [207, 238] on select "Standard px rem % em vh vw" at bounding box center [181, 242] width 82 height 21
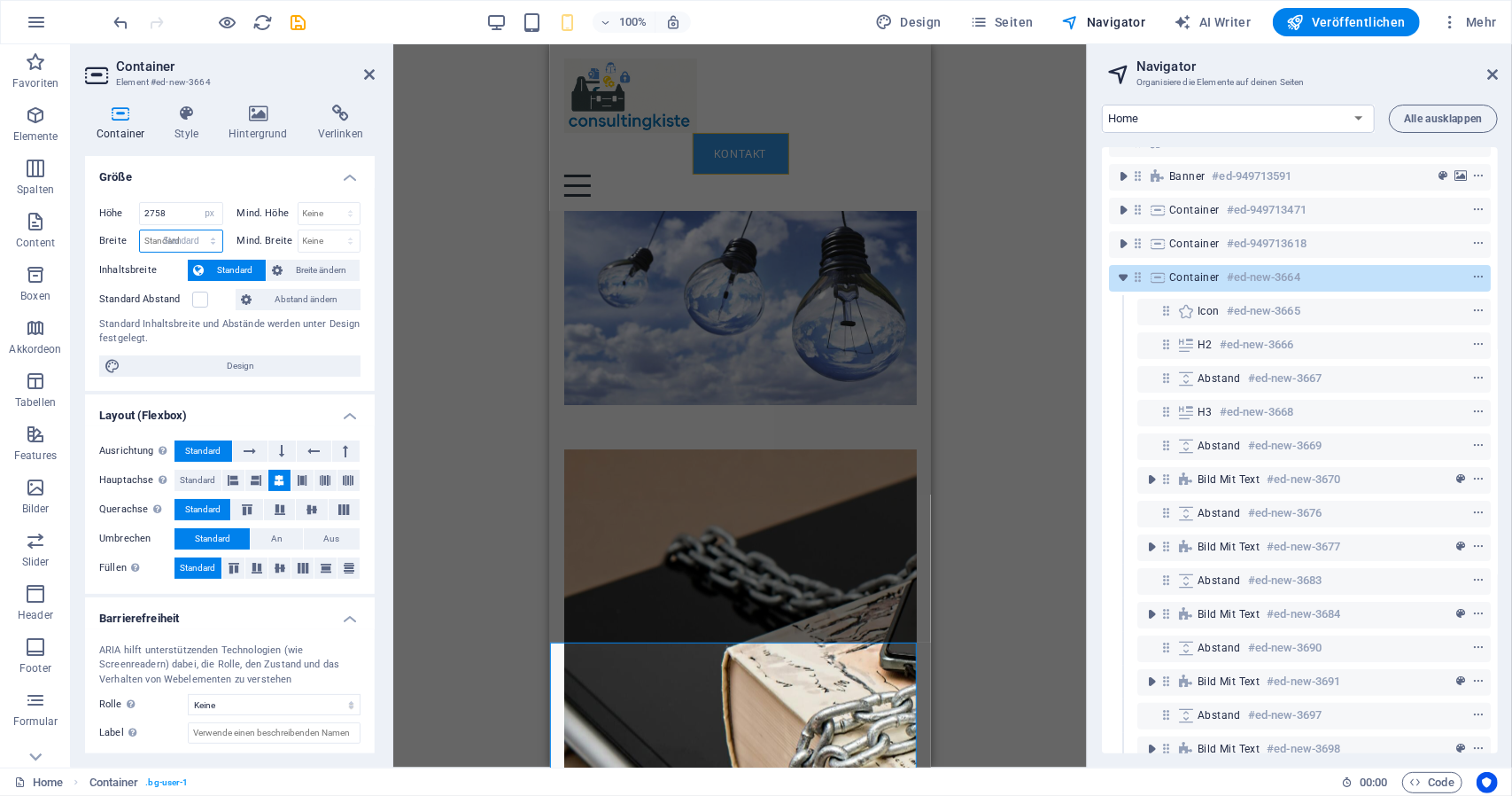
click at [140, 231] on select "Standard px rem % em vh vw" at bounding box center [181, 242] width 82 height 21
select select "DISABLED_OPTION_VALUE"
click at [204, 209] on select "Standard px rem % vh vw" at bounding box center [210, 213] width 25 height 21
select select "rem"
click at [198, 203] on select "Standard px rem % vh vw" at bounding box center [210, 213] width 25 height 21
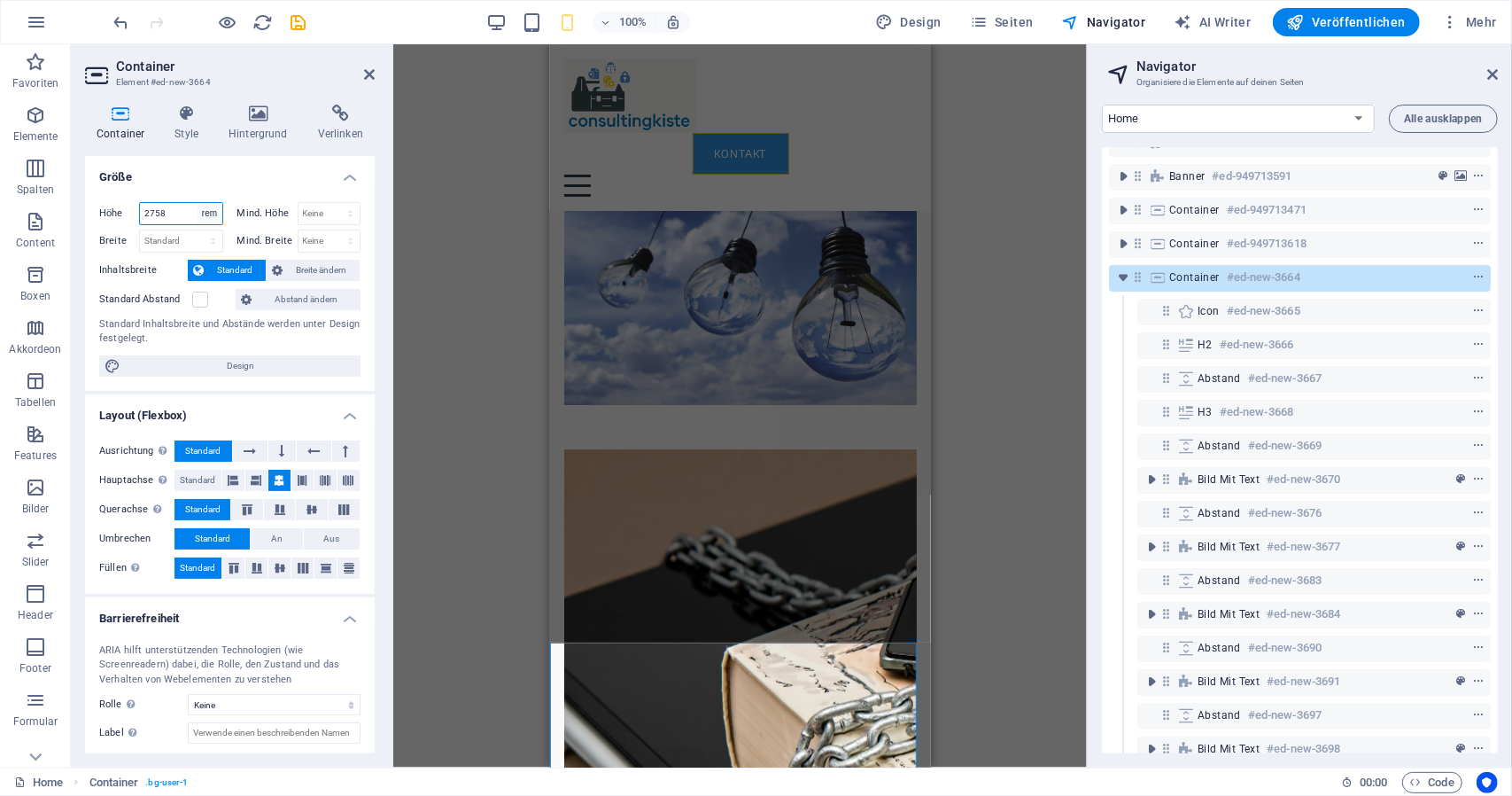
type input "208.688"
click at [210, 216] on select "Standard px rem % vh vw" at bounding box center [210, 213] width 25 height 21
select select "default"
click at [198, 203] on select "Standard px rem % vh vw" at bounding box center [210, 213] width 25 height 21
type input "208.688"
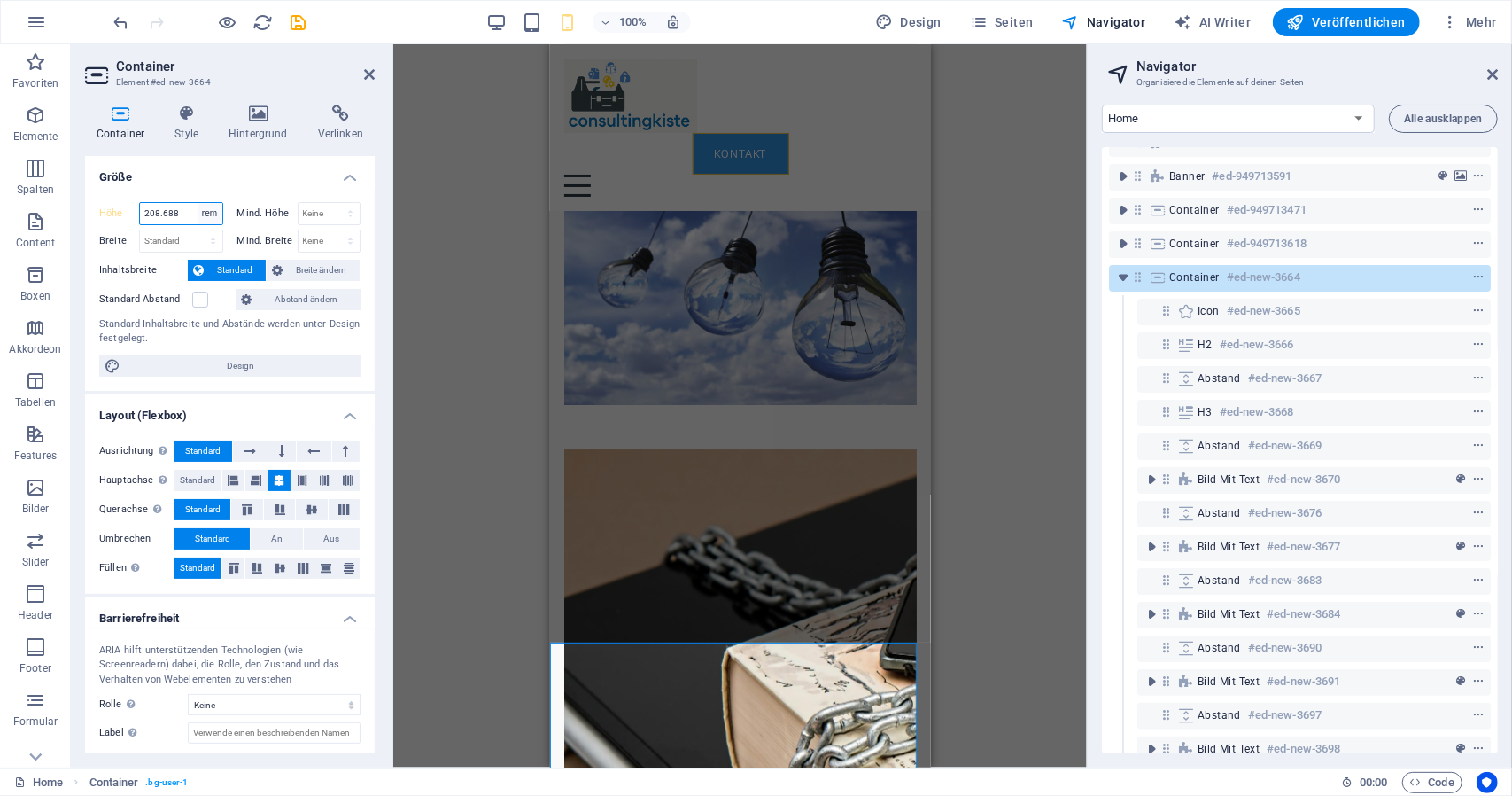
click at [206, 207] on select "Standard px rem % vh vw" at bounding box center [210, 213] width 25 height 21
select select "px"
click at [198, 203] on select "Standard px rem % vh vw" at bounding box center [210, 213] width 25 height 21
type input "3339"
click at [214, 171] on h4 "Größe" at bounding box center [230, 172] width 290 height 32
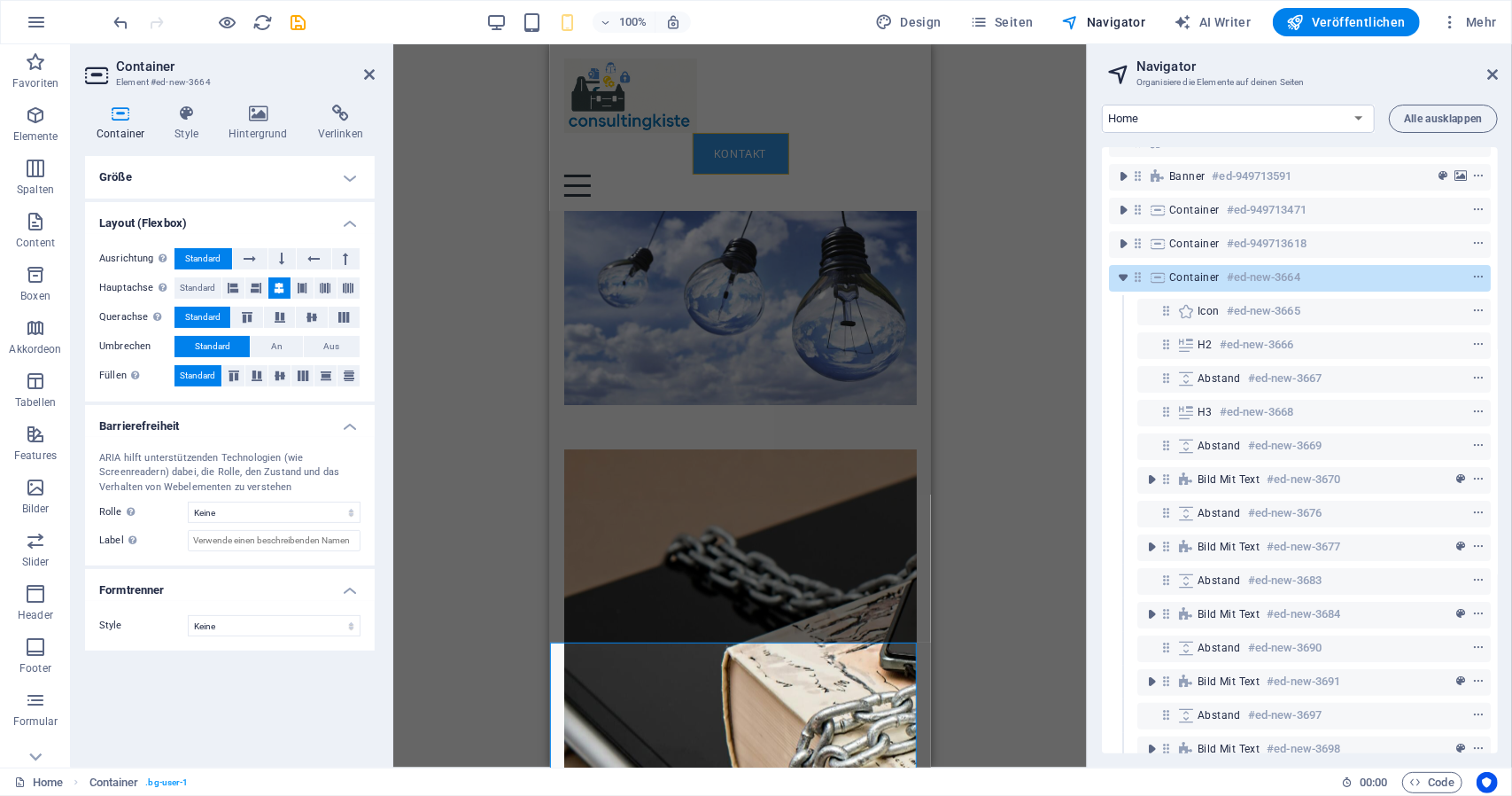
click at [238, 181] on h4 "Größe" at bounding box center [230, 178] width 290 height 43
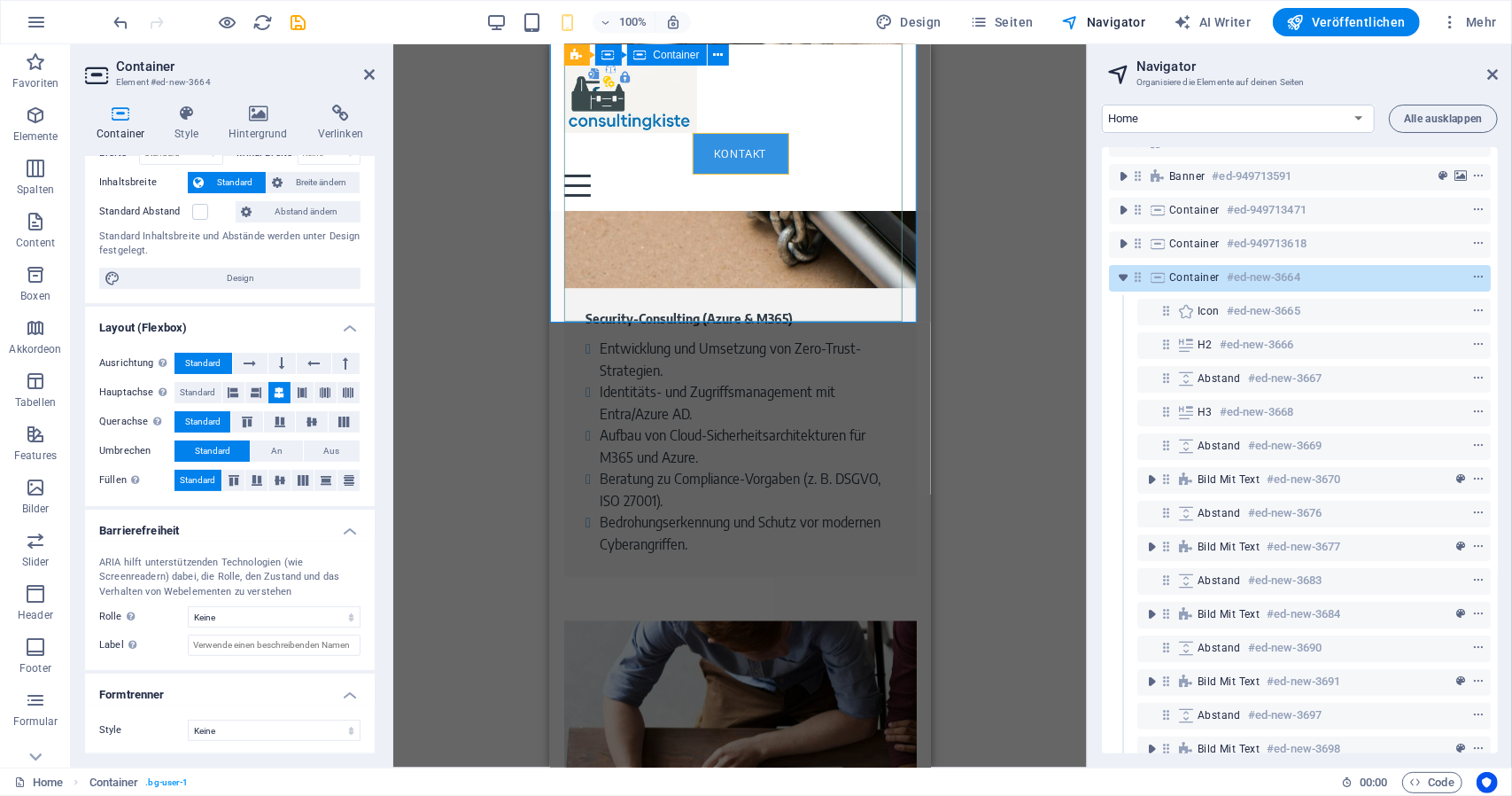
scroll to position [6918, 0]
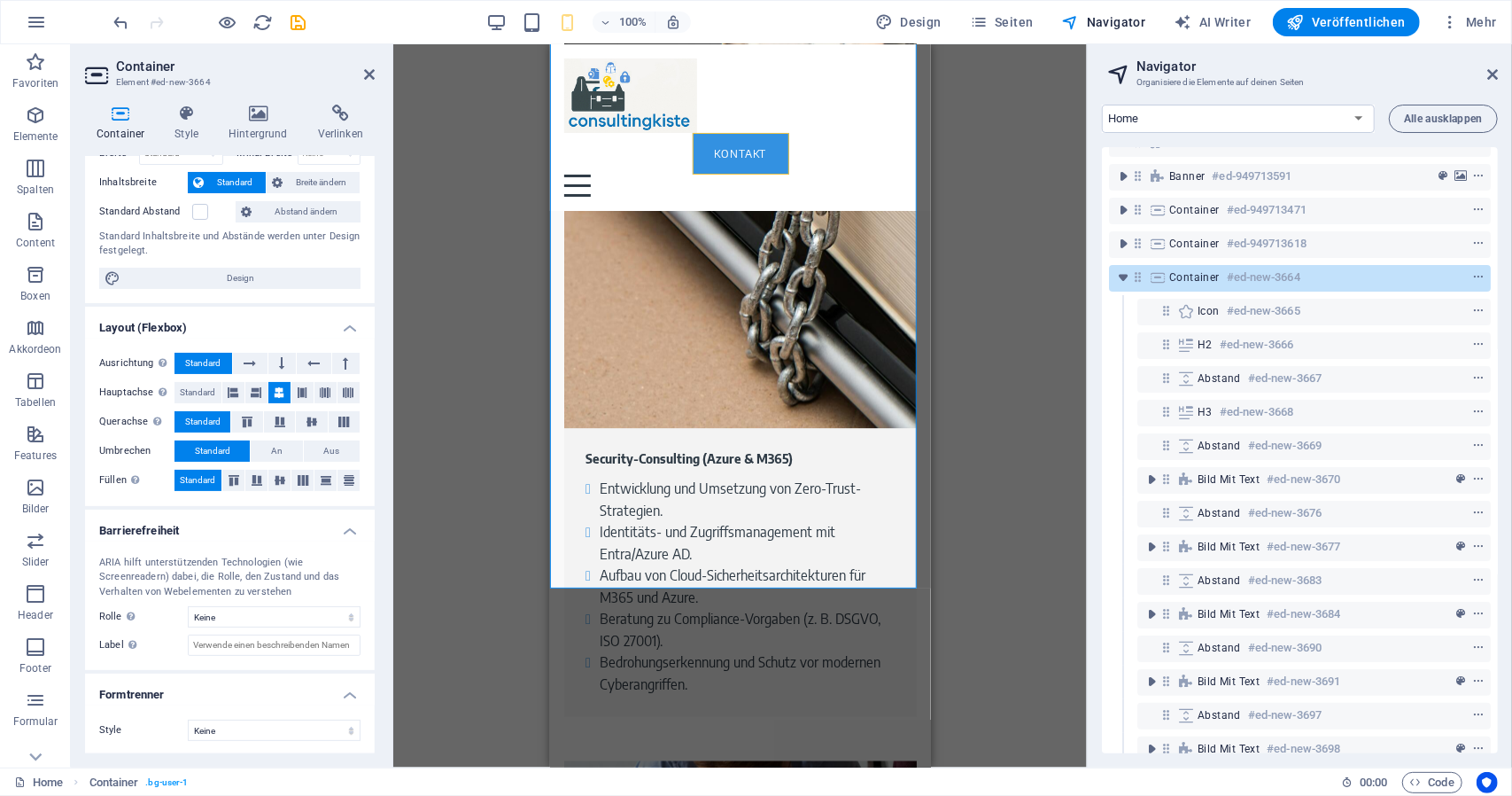
click at [998, 333] on div "Ziehe hier rein, um den vorhandenen Inhalt zu ersetzen. Drücke "Strg", wenn du …" at bounding box center [740, 406] width 694 height 724
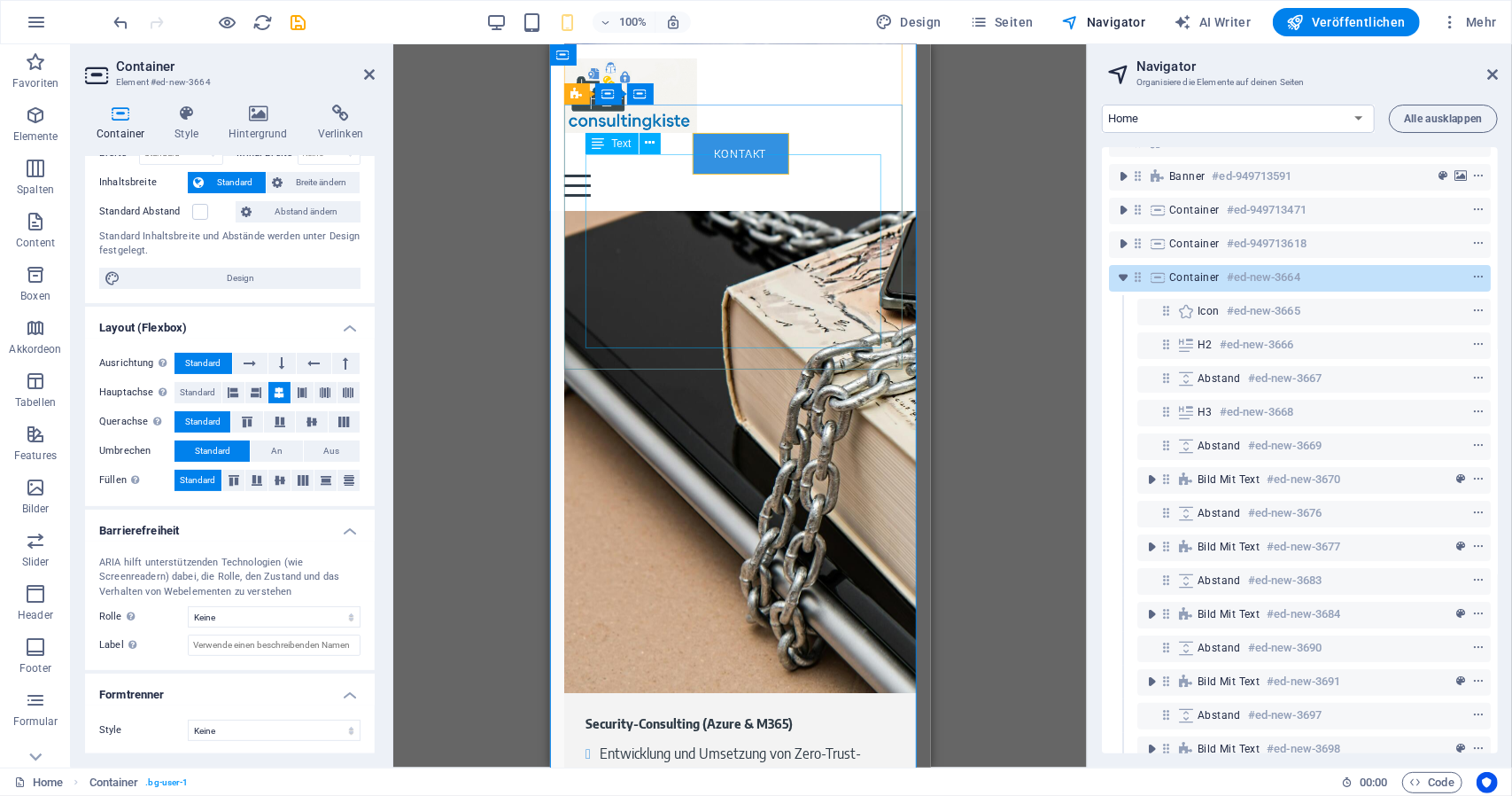
scroll to position [6386, 0]
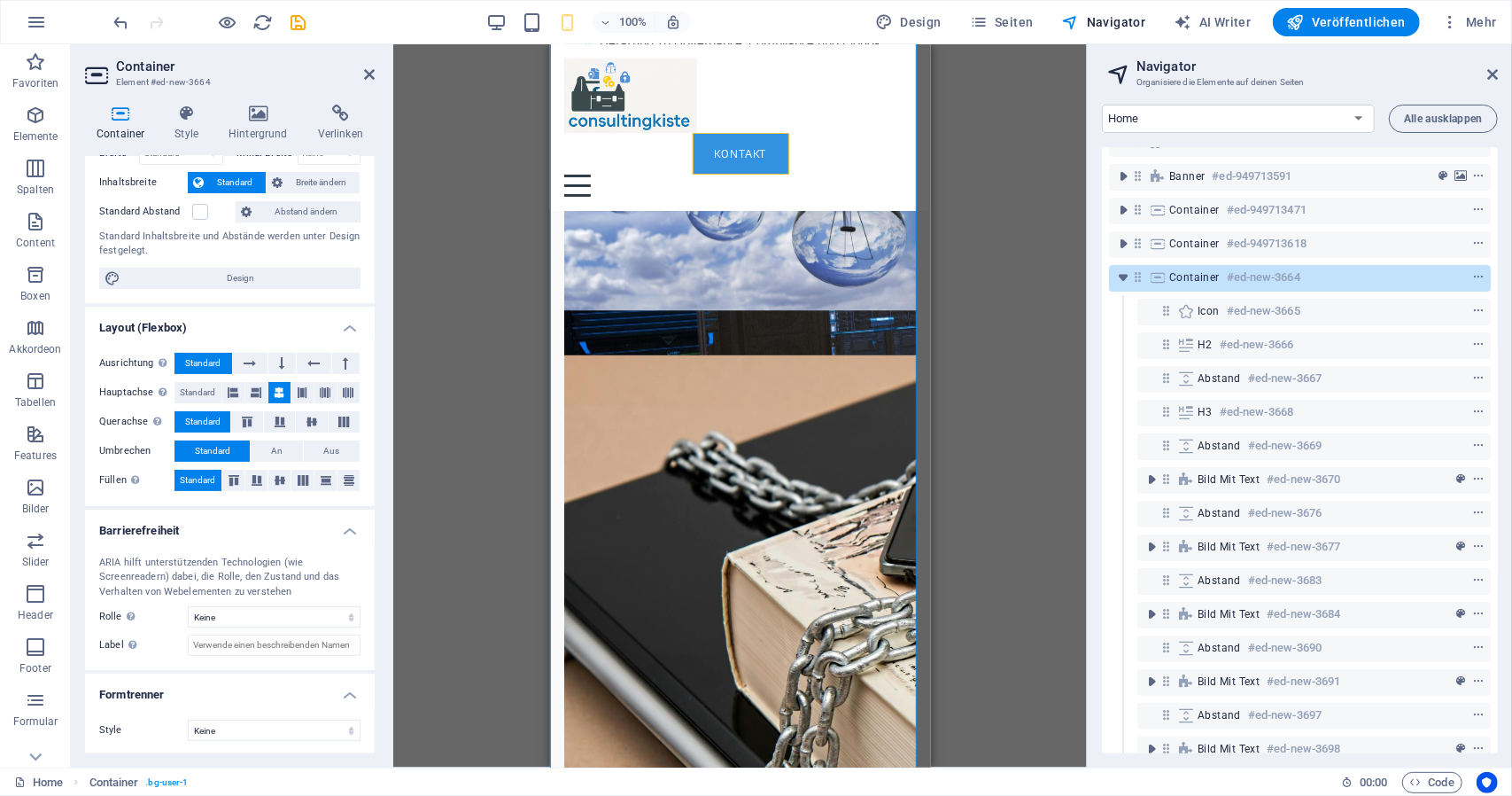
click at [486, 278] on div "Ziehe hier rein, um den vorhandenen Inhalt zu ersetzen. Drücke "Strg", wenn du …" at bounding box center [740, 406] width 694 height 724
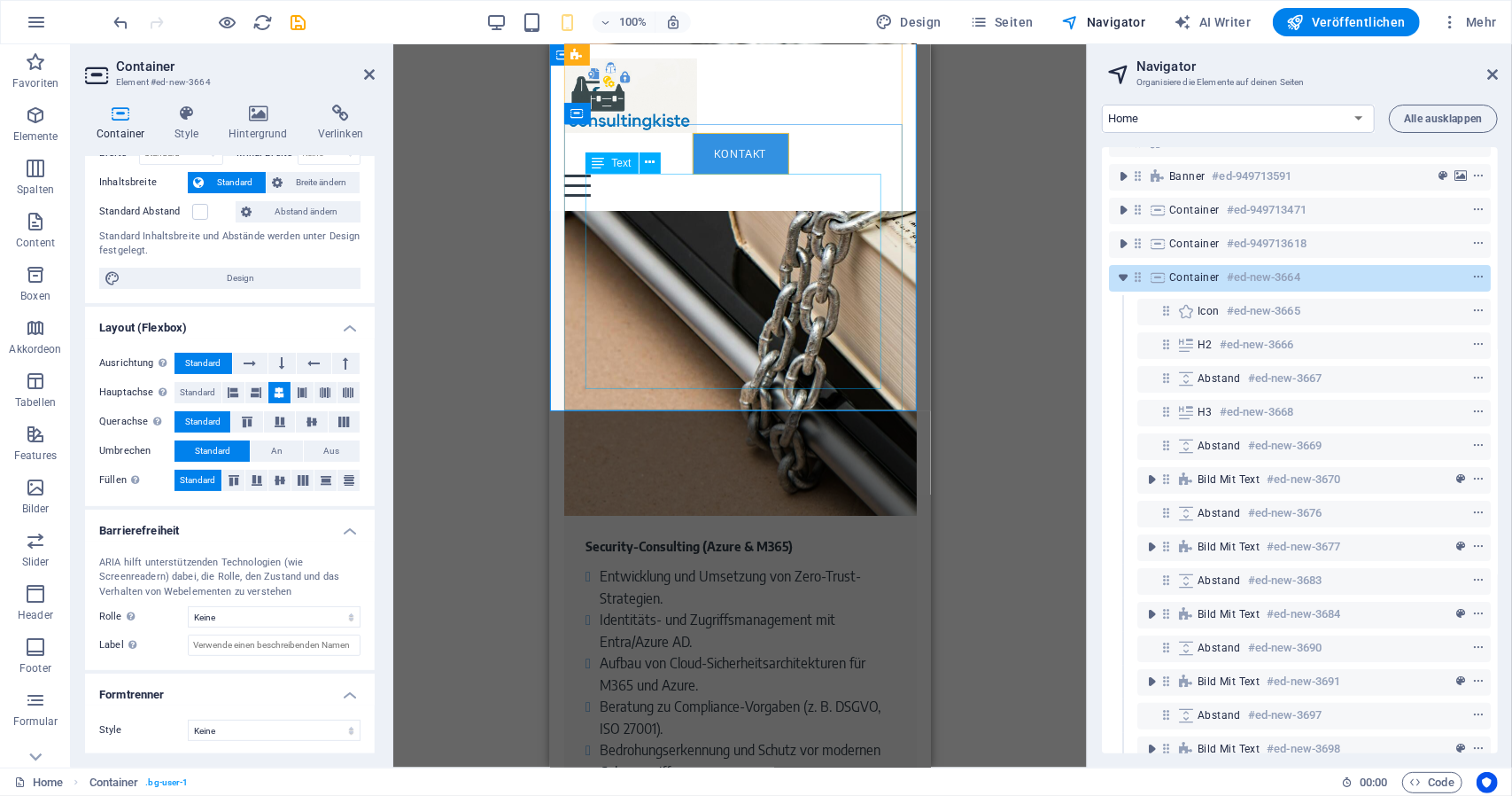
scroll to position [7095, 0]
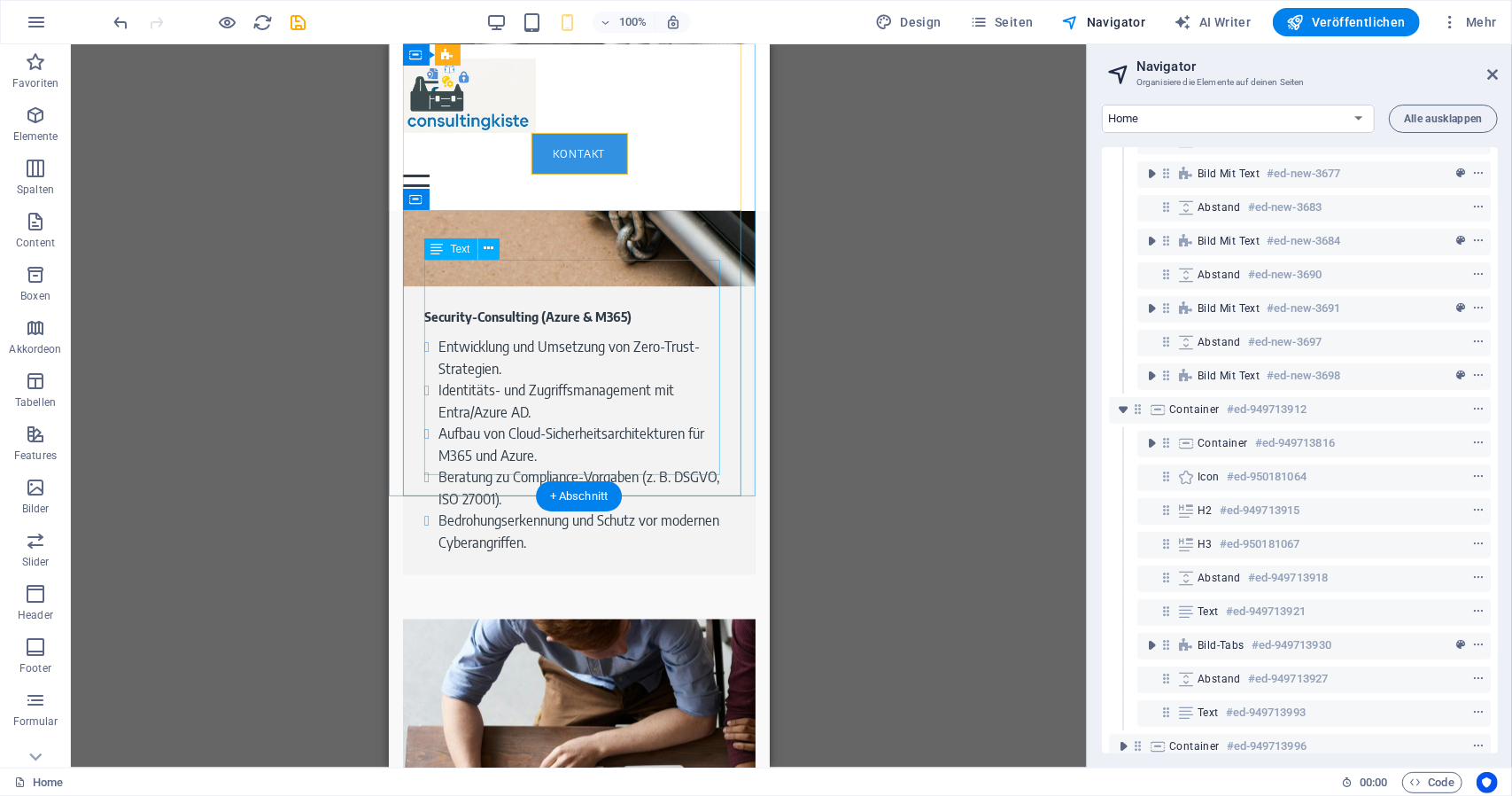
scroll to position [7272, 0]
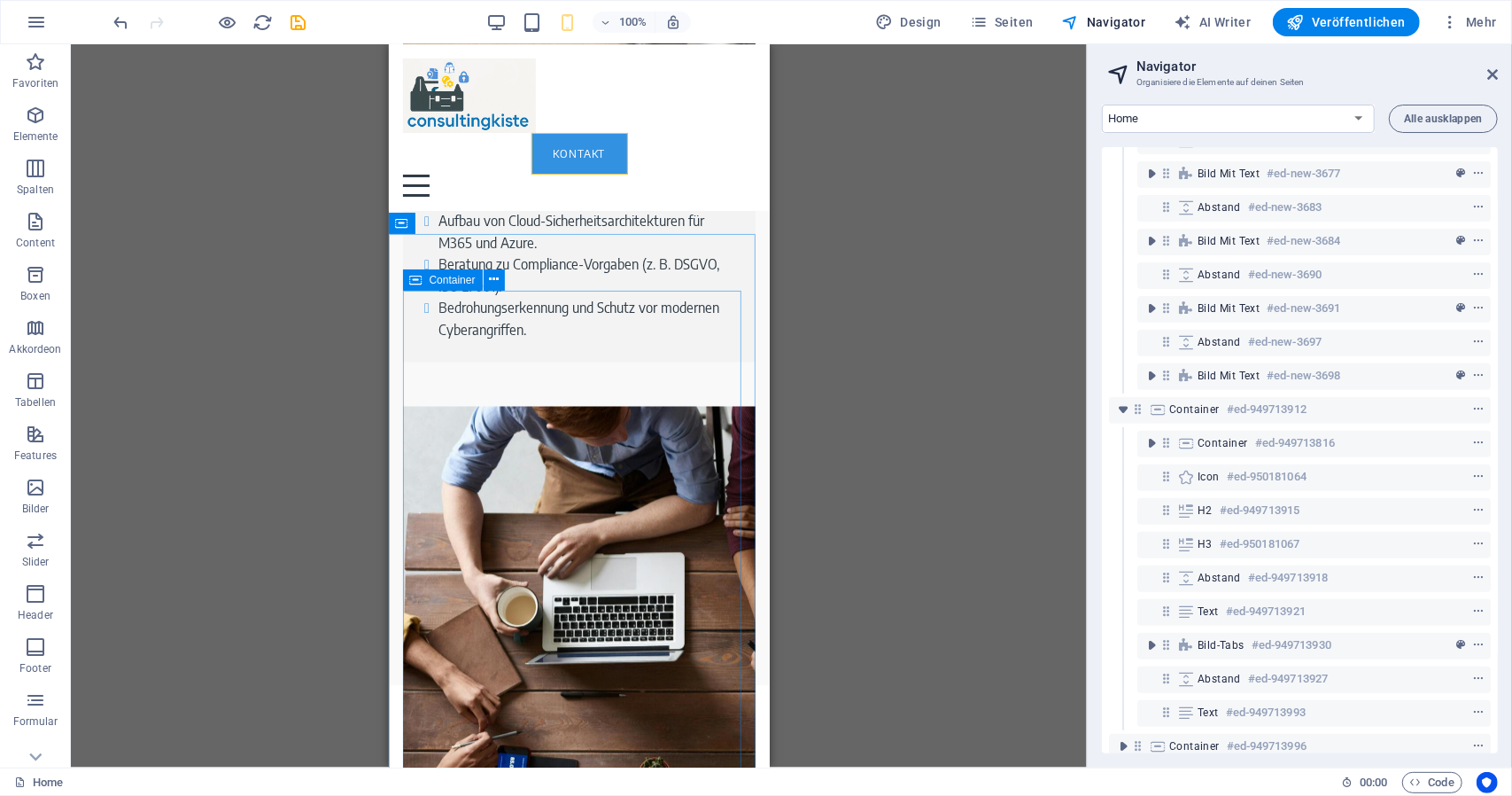
click at [454, 277] on span "Container" at bounding box center [453, 279] width 46 height 11
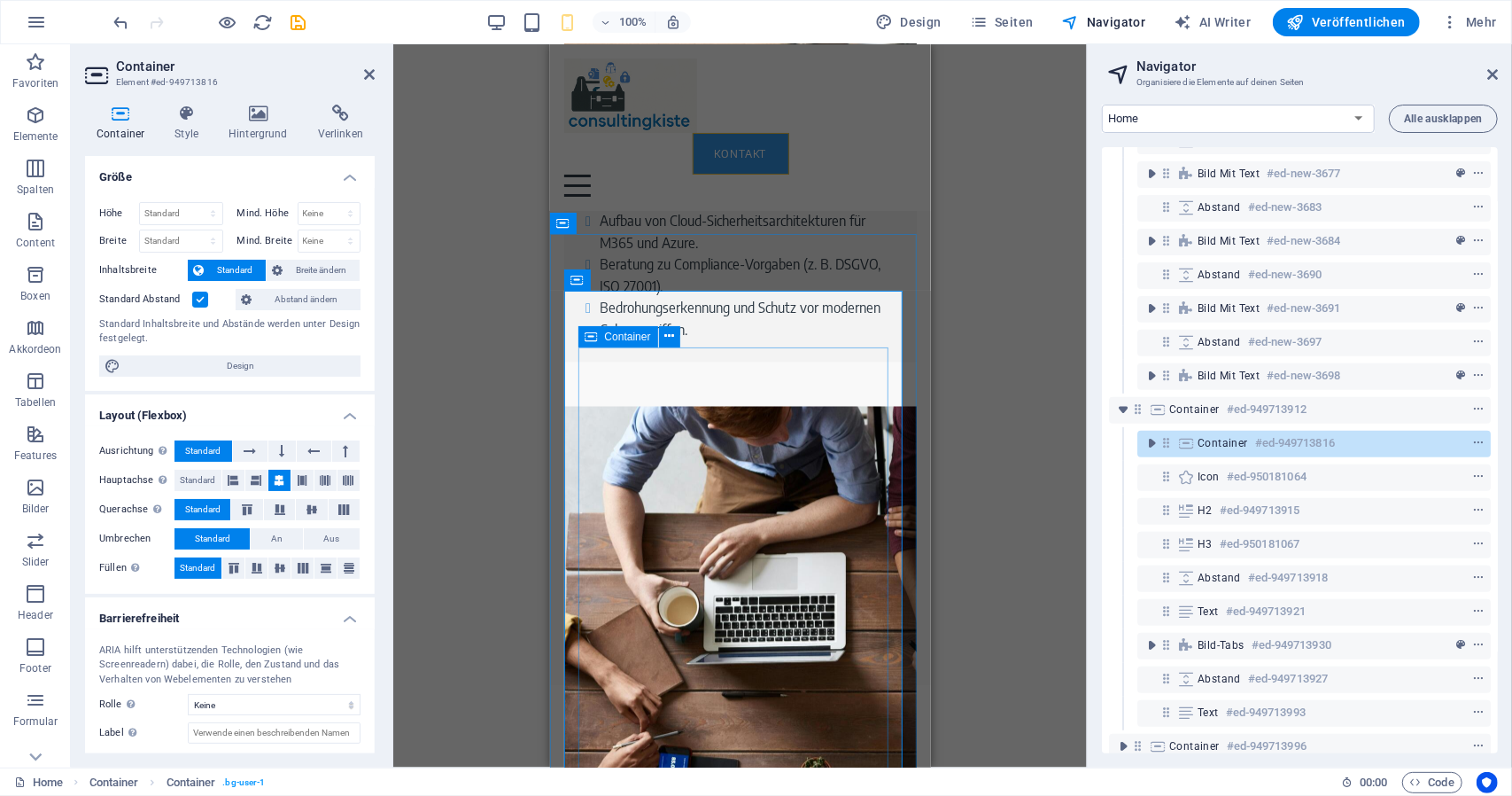
click at [618, 338] on span "Container" at bounding box center [629, 336] width 46 height 11
drag, startPoint x: 1167, startPoint y: 383, endPoint x: 778, endPoint y: 339, distance: 391.5
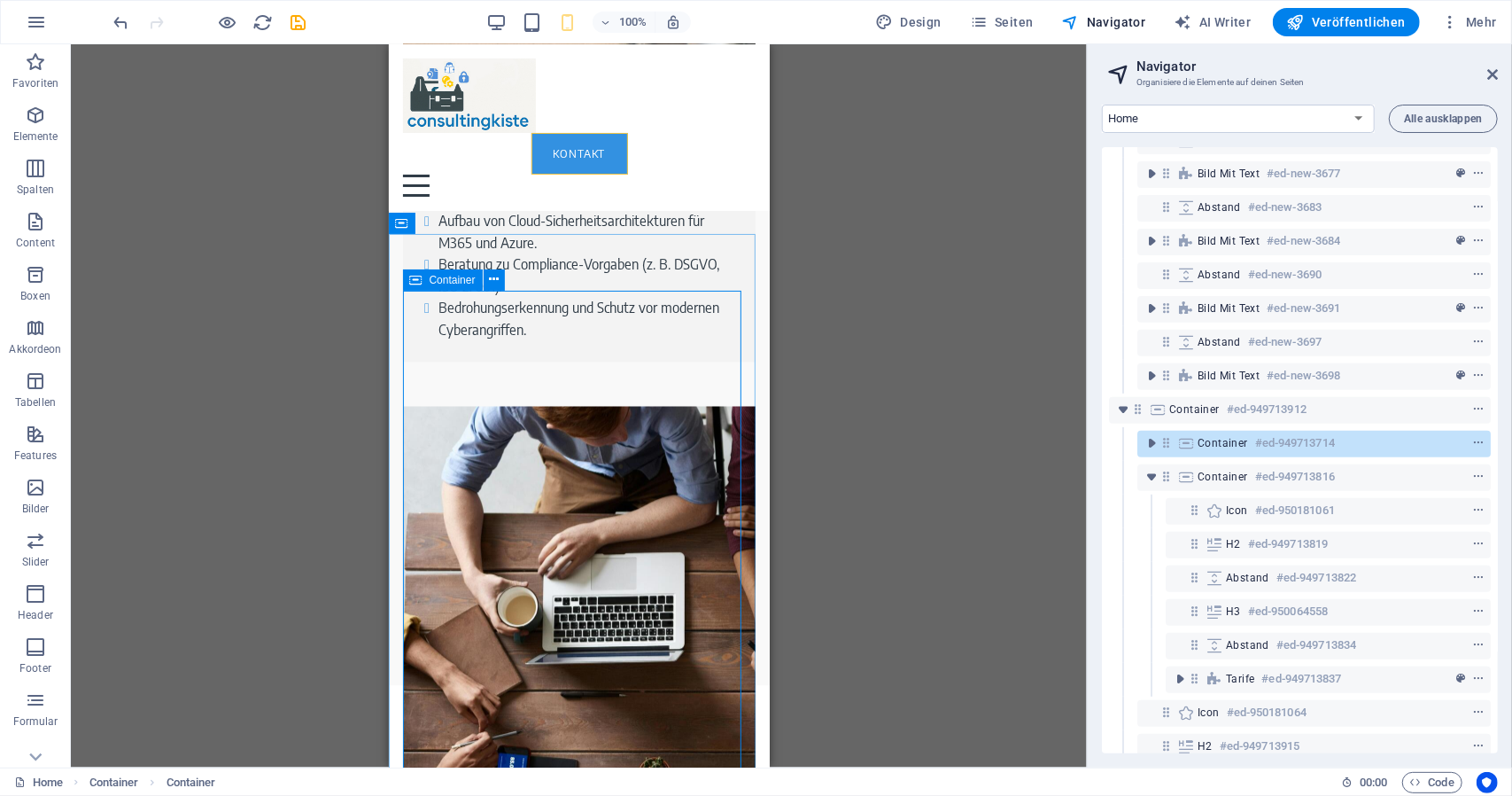
click at [459, 282] on span "Container" at bounding box center [453, 279] width 46 height 11
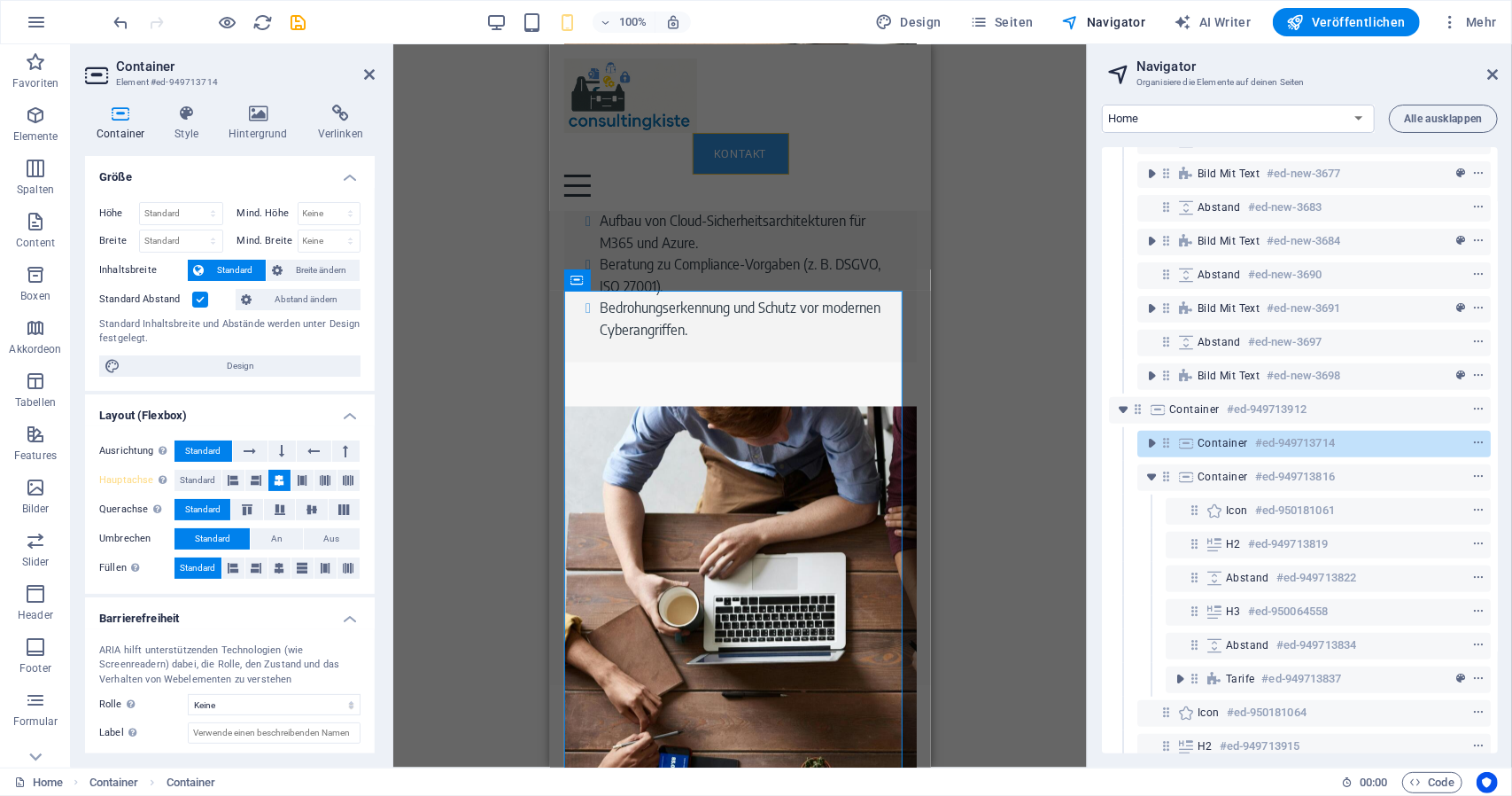
click at [200, 295] on label at bounding box center [200, 299] width 16 height 16
click at [0, 0] on input "Standard Abstand" at bounding box center [0, 0] width 0 height 0
click at [204, 294] on label at bounding box center [200, 299] width 16 height 16
click at [0, 0] on input "Standard Abstand" at bounding box center [0, 0] width 0 height 0
click at [464, 297] on div "Ziehe hier rein, um den vorhandenen Inhalt zu ersetzen. Drücke "Strg", wenn du …" at bounding box center [740, 406] width 694 height 724
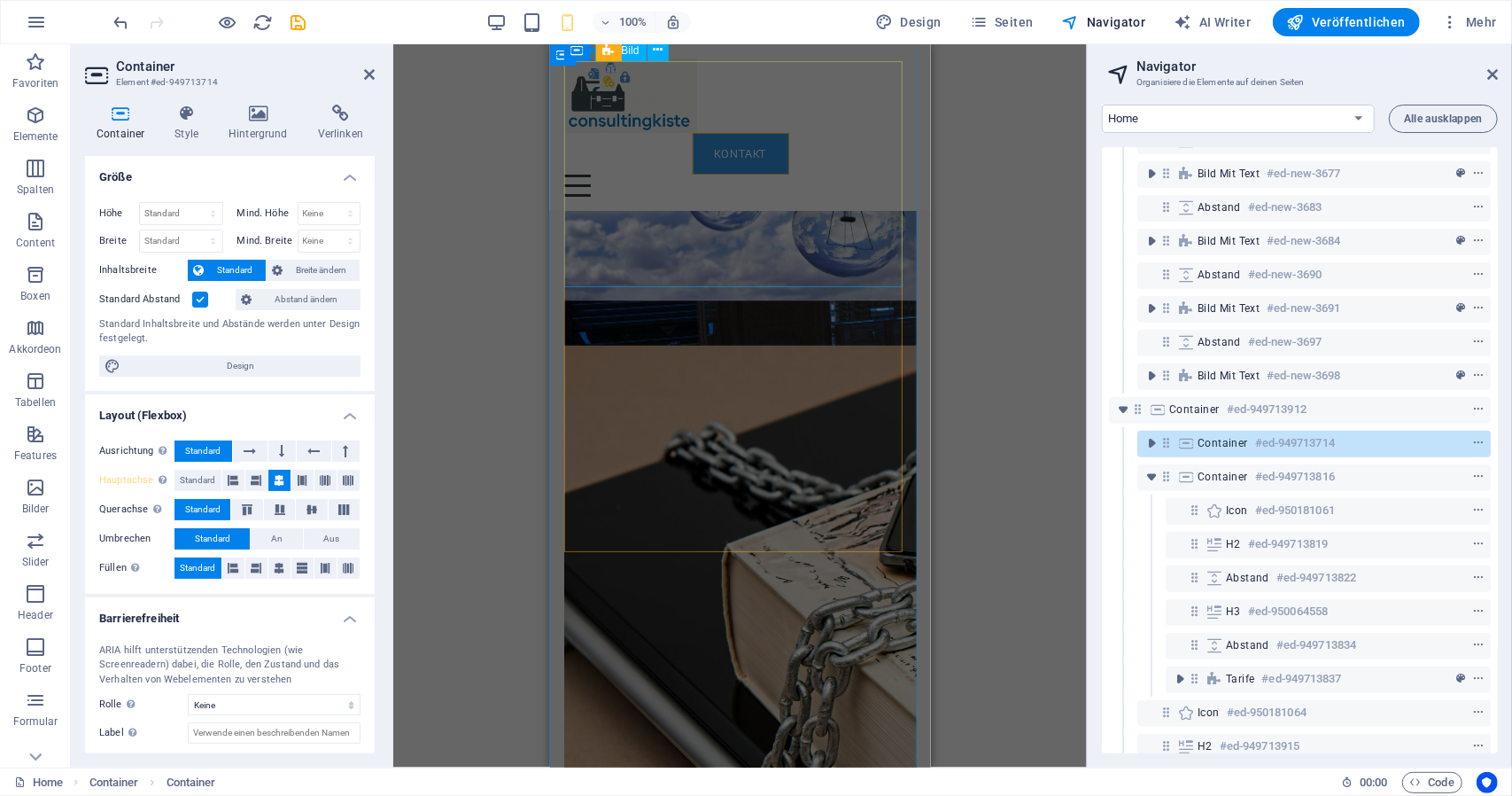
scroll to position [6386, 0]
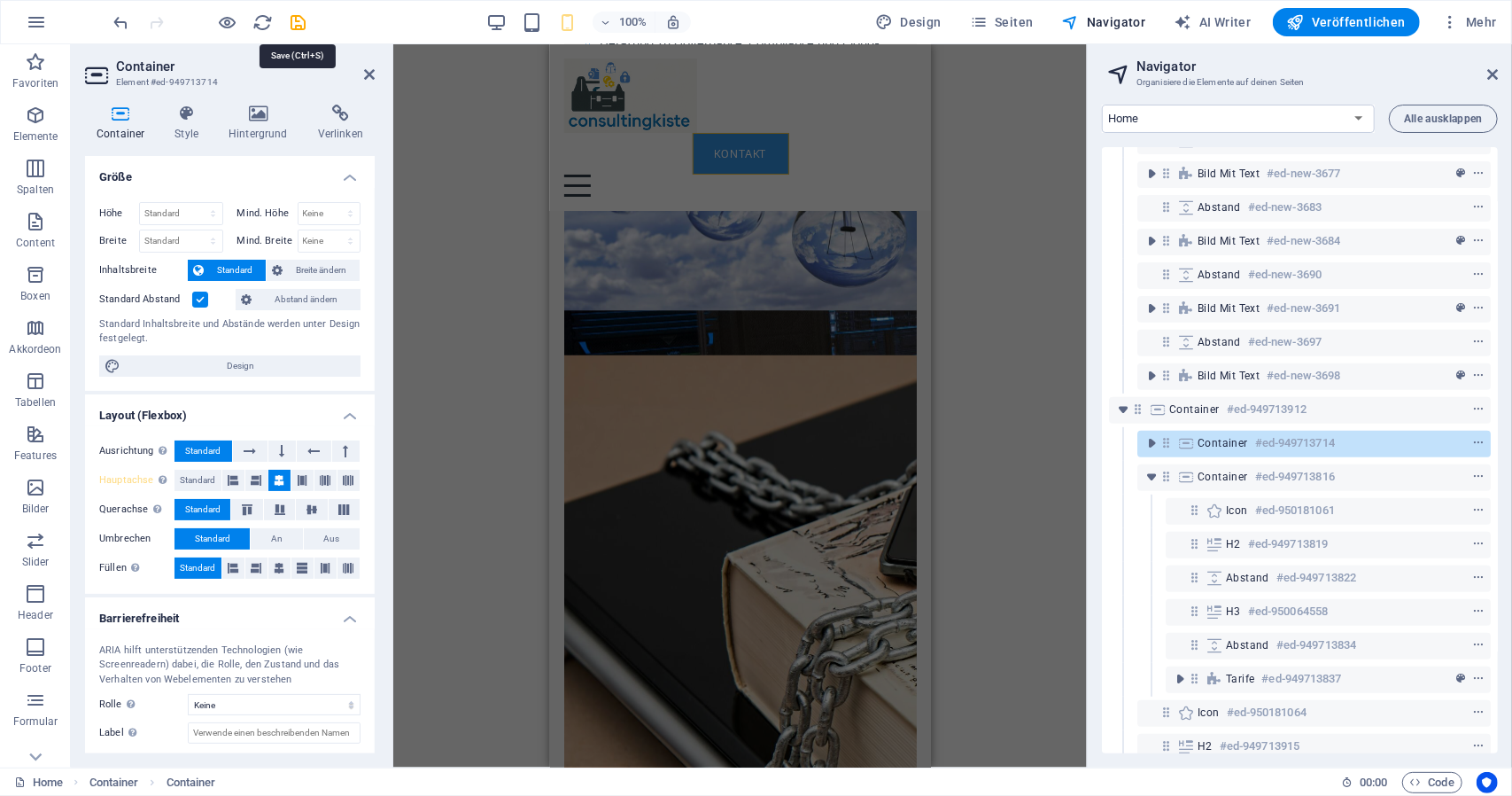
click at [299, 26] on icon "save" at bounding box center [298, 22] width 20 height 20
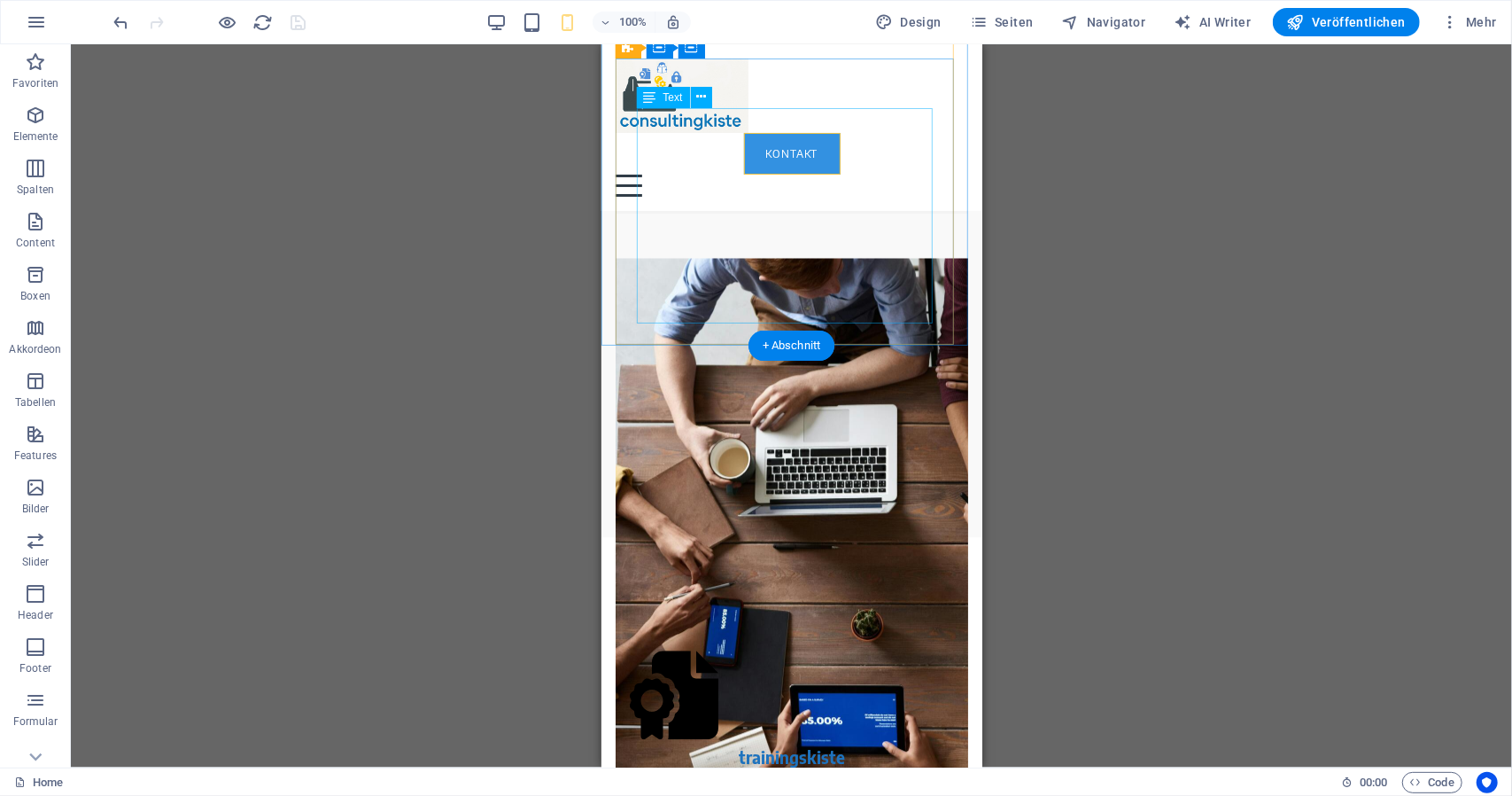
scroll to position [7154, 0]
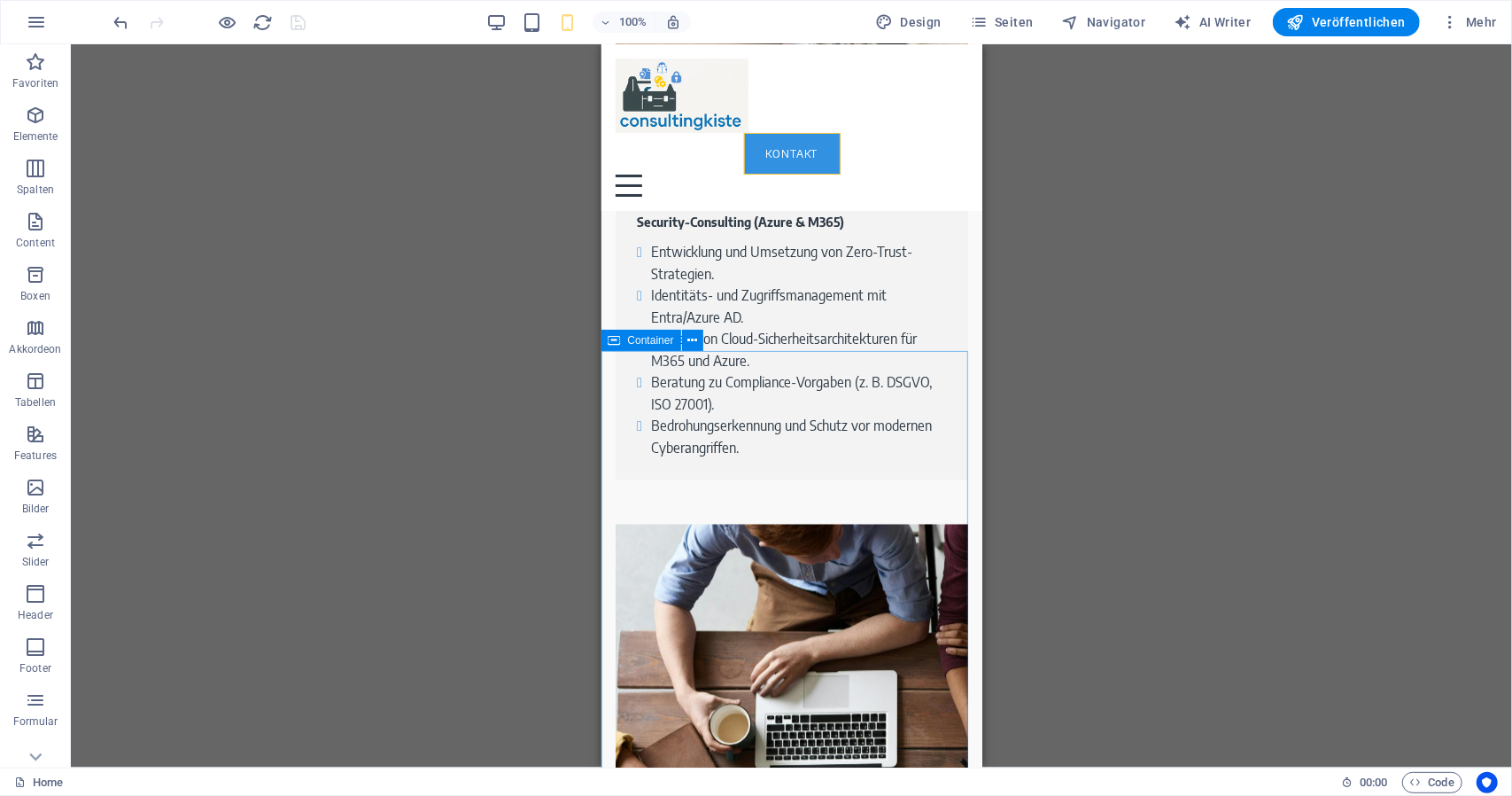
click at [636, 339] on span "Container" at bounding box center [652, 340] width 46 height 11
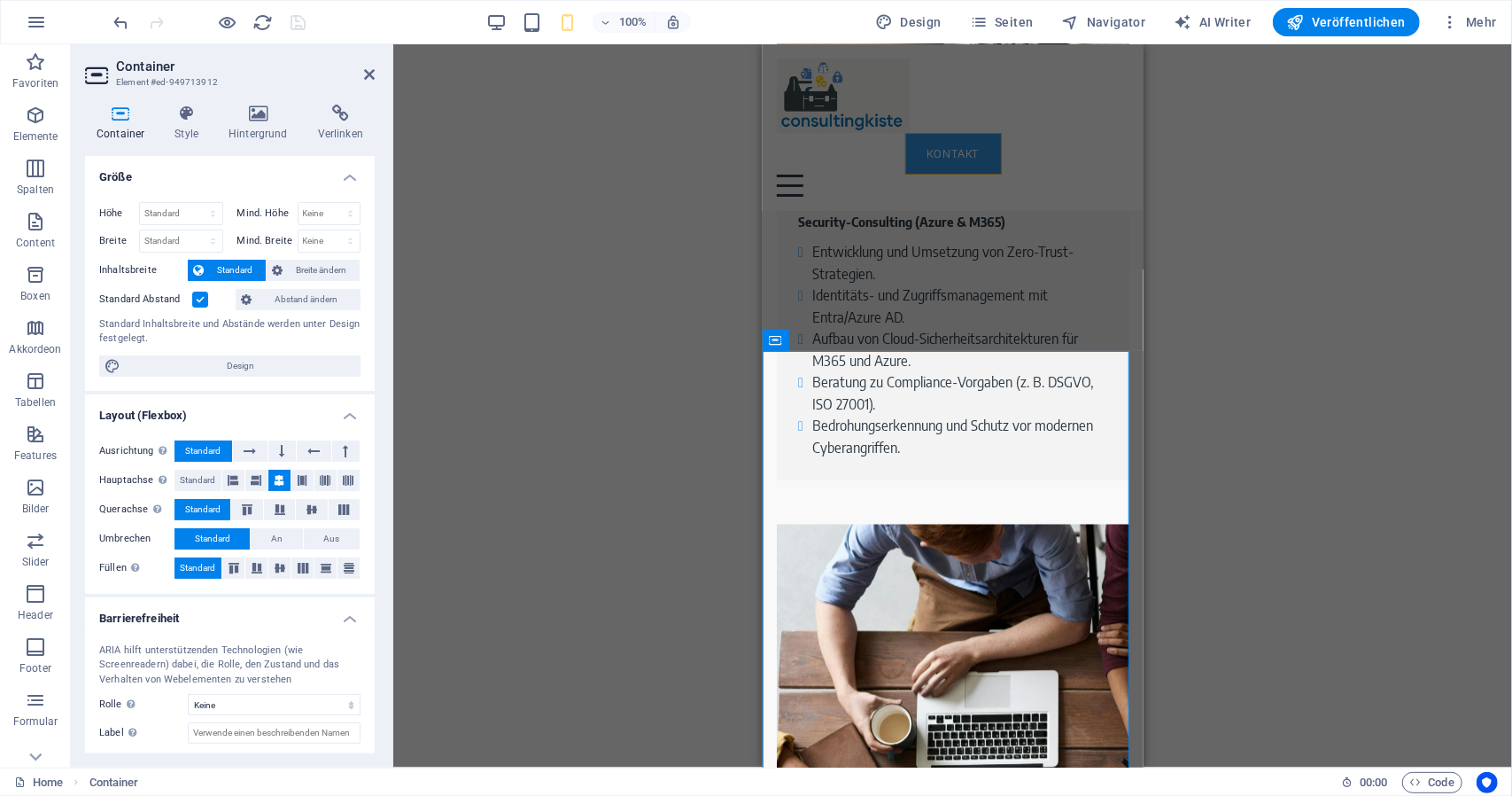
scroll to position [0, 0]
click at [206, 304] on label at bounding box center [200, 299] width 16 height 16
click at [0, 0] on input "Standard Abstand" at bounding box center [0, 0] width 0 height 0
click at [205, 304] on label at bounding box center [200, 299] width 16 height 16
click at [0, 0] on input "Standard Abstand" at bounding box center [0, 0] width 0 height 0
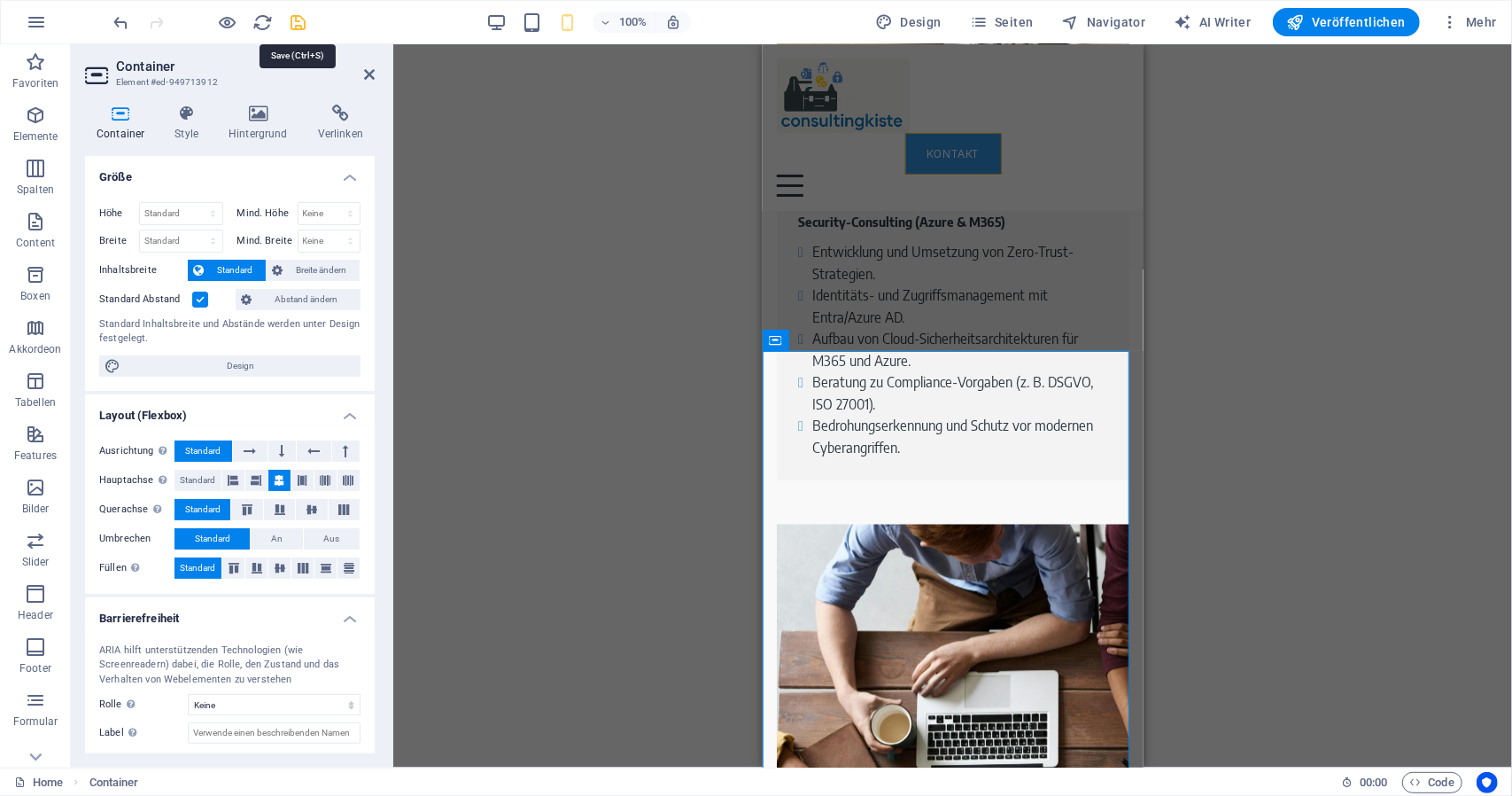
click at [298, 15] on icon "save" at bounding box center [298, 22] width 20 height 20
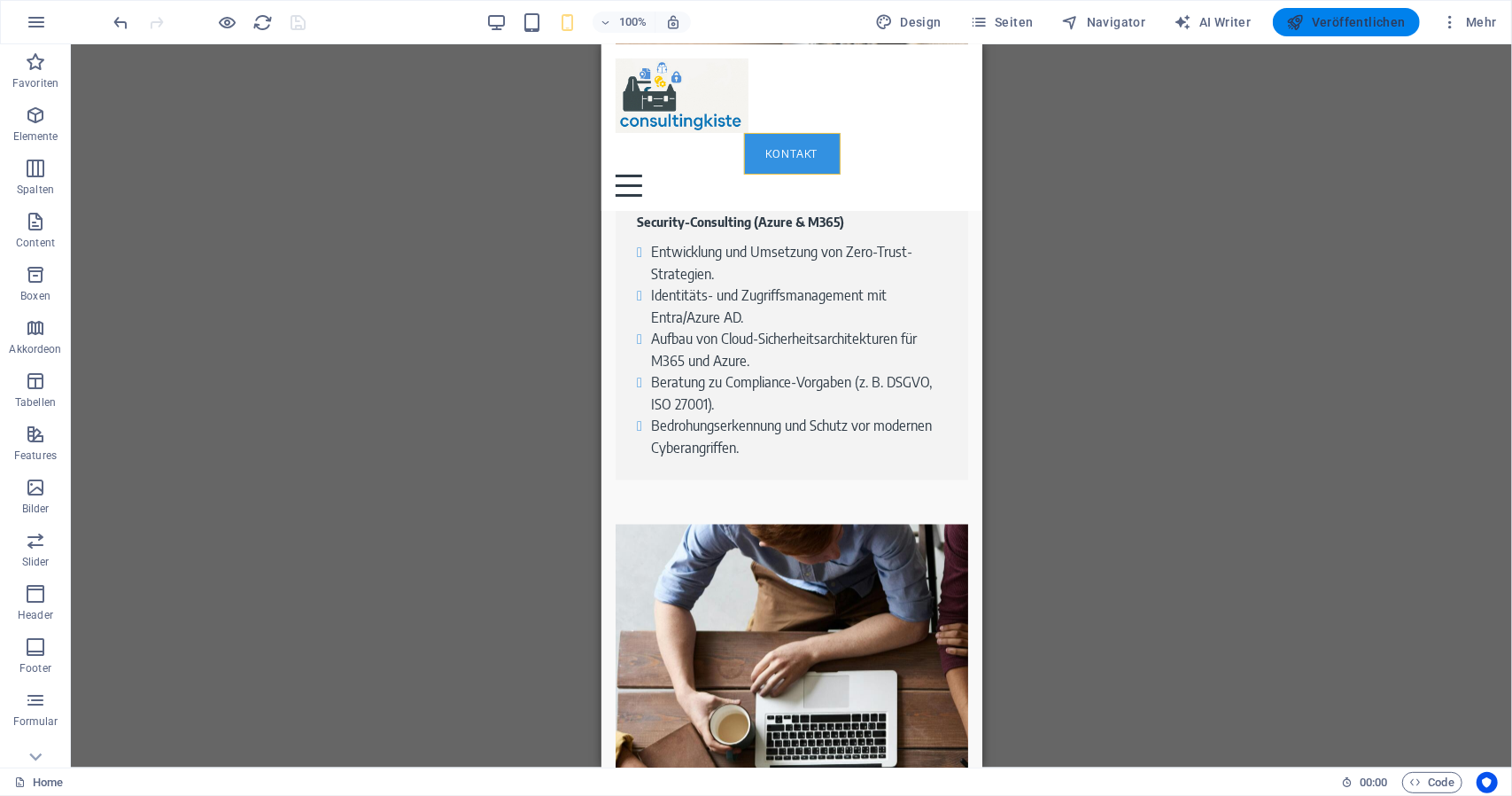
drag, startPoint x: 1354, startPoint y: 24, endPoint x: 1344, endPoint y: 20, distance: 10.8
click at [1352, 24] on span "Veröffentlichen" at bounding box center [1346, 22] width 119 height 17
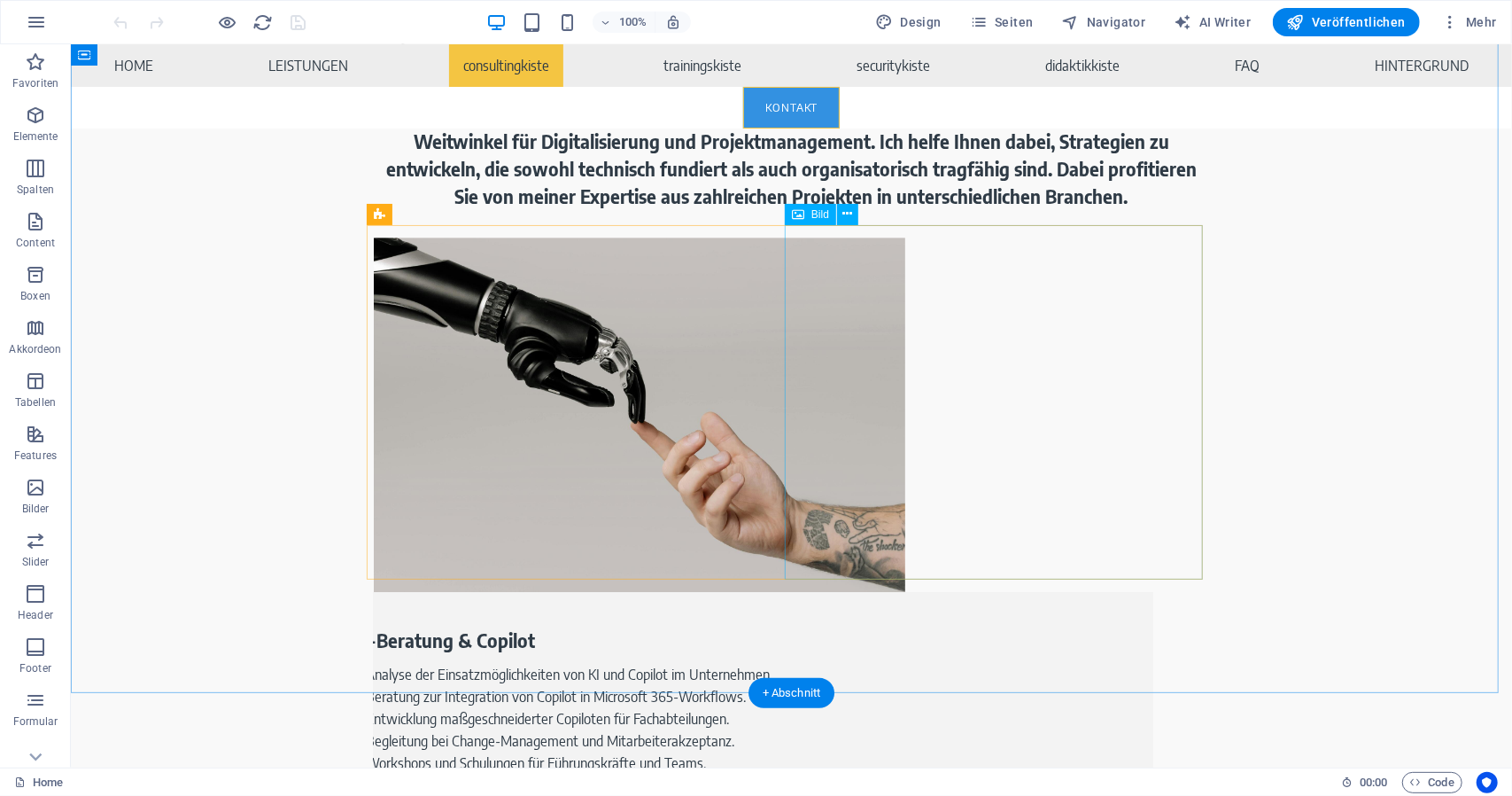
scroll to position [3723, 0]
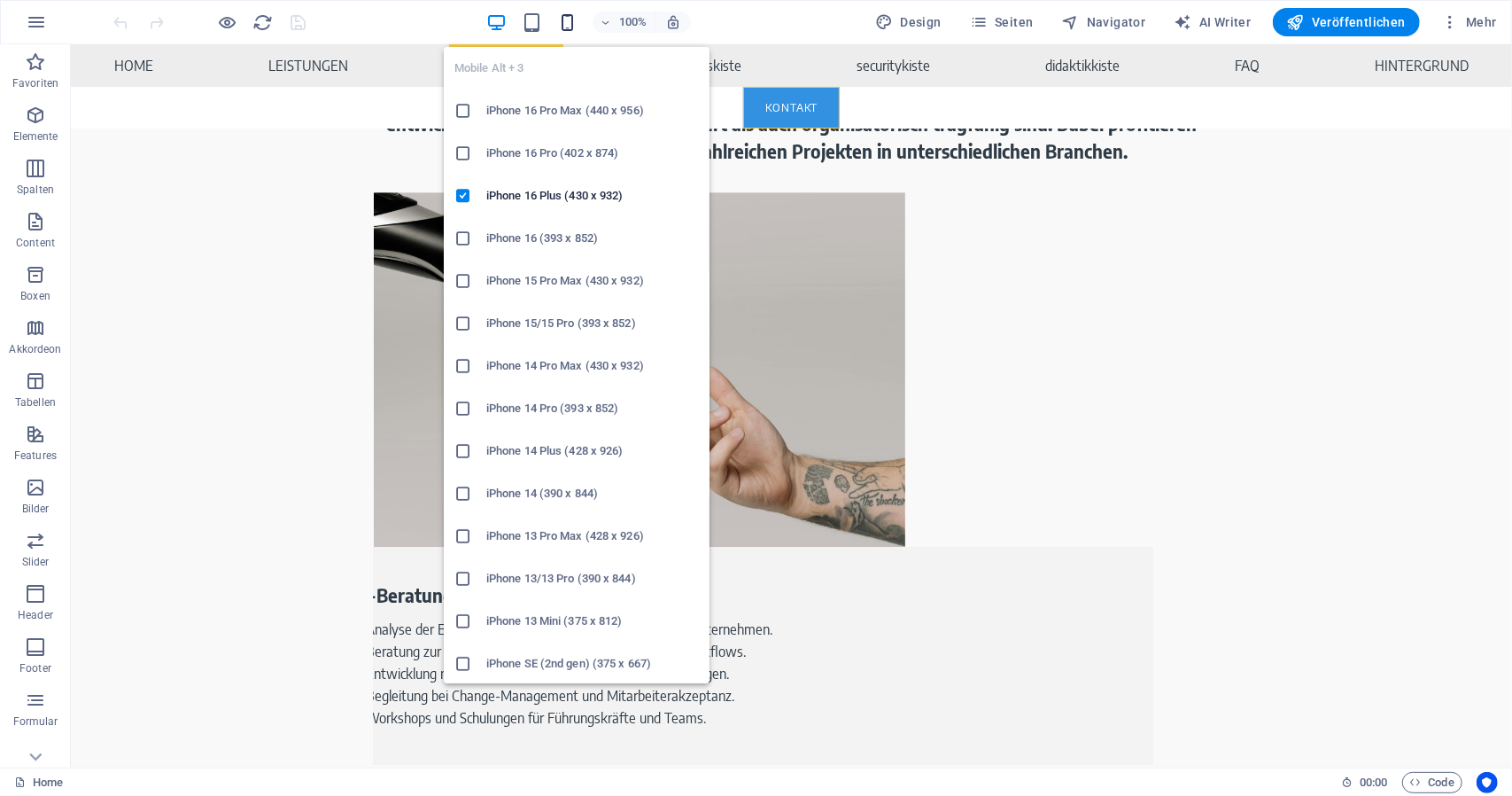
click at [572, 27] on icon "button" at bounding box center [567, 22] width 20 height 20
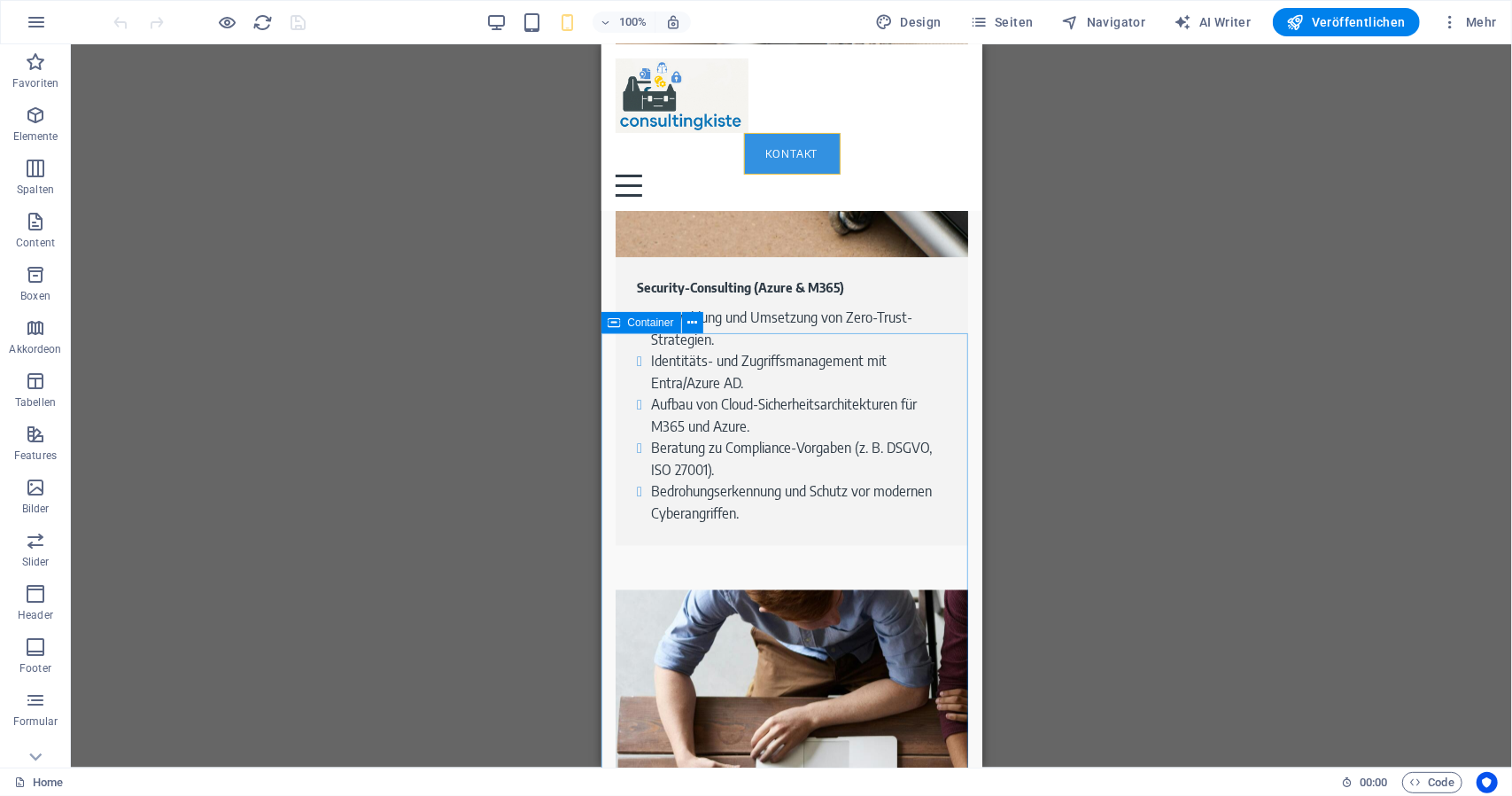
scroll to position [7180, 0]
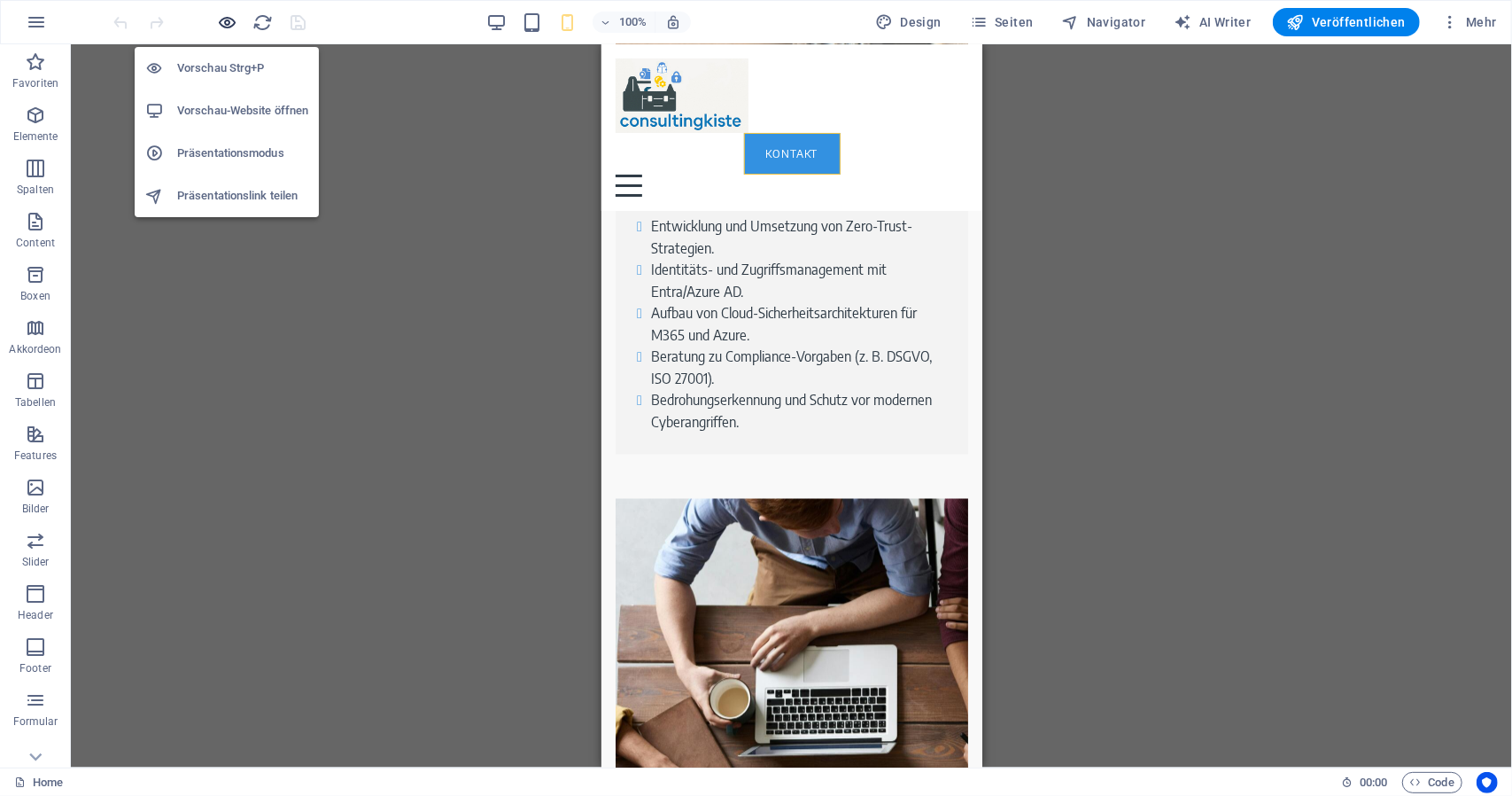
click at [231, 23] on icon "button" at bounding box center [228, 22] width 20 height 20
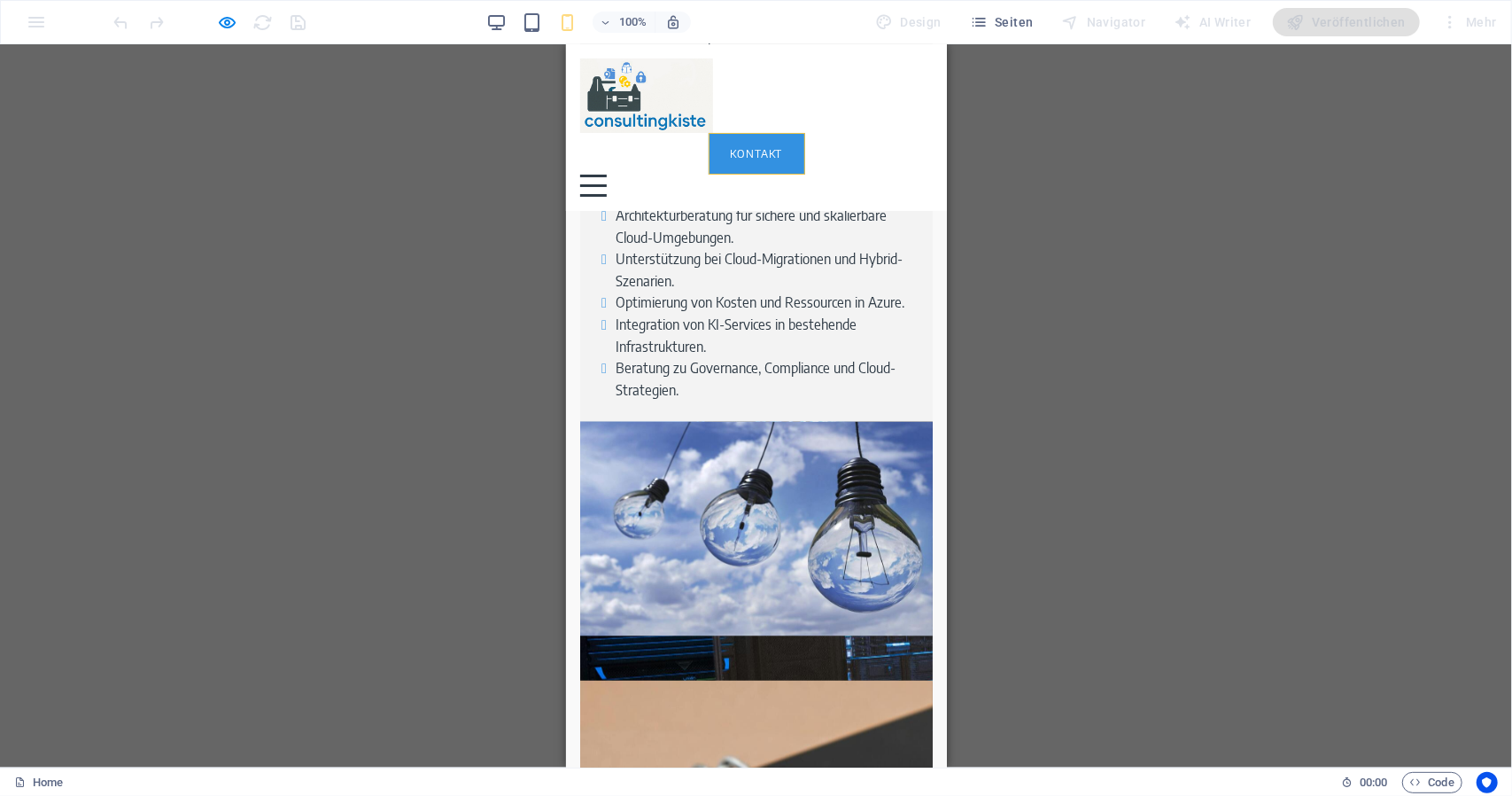
scroll to position [6028, 0]
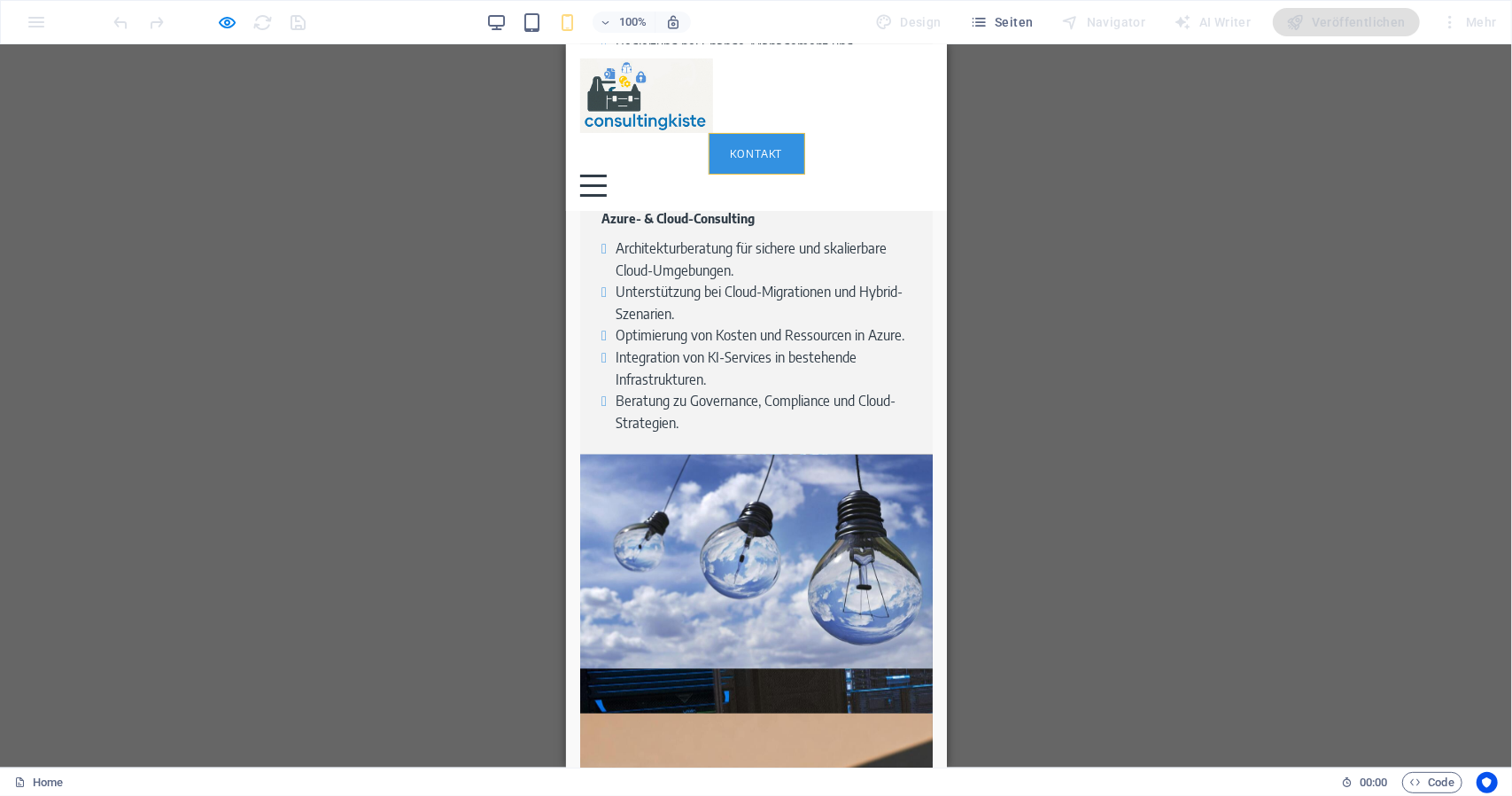
click at [487, 24] on div "100% Design Seiten Navigator AI Writer Veröffentlichen Mehr" at bounding box center [807, 21] width 1393 height 28
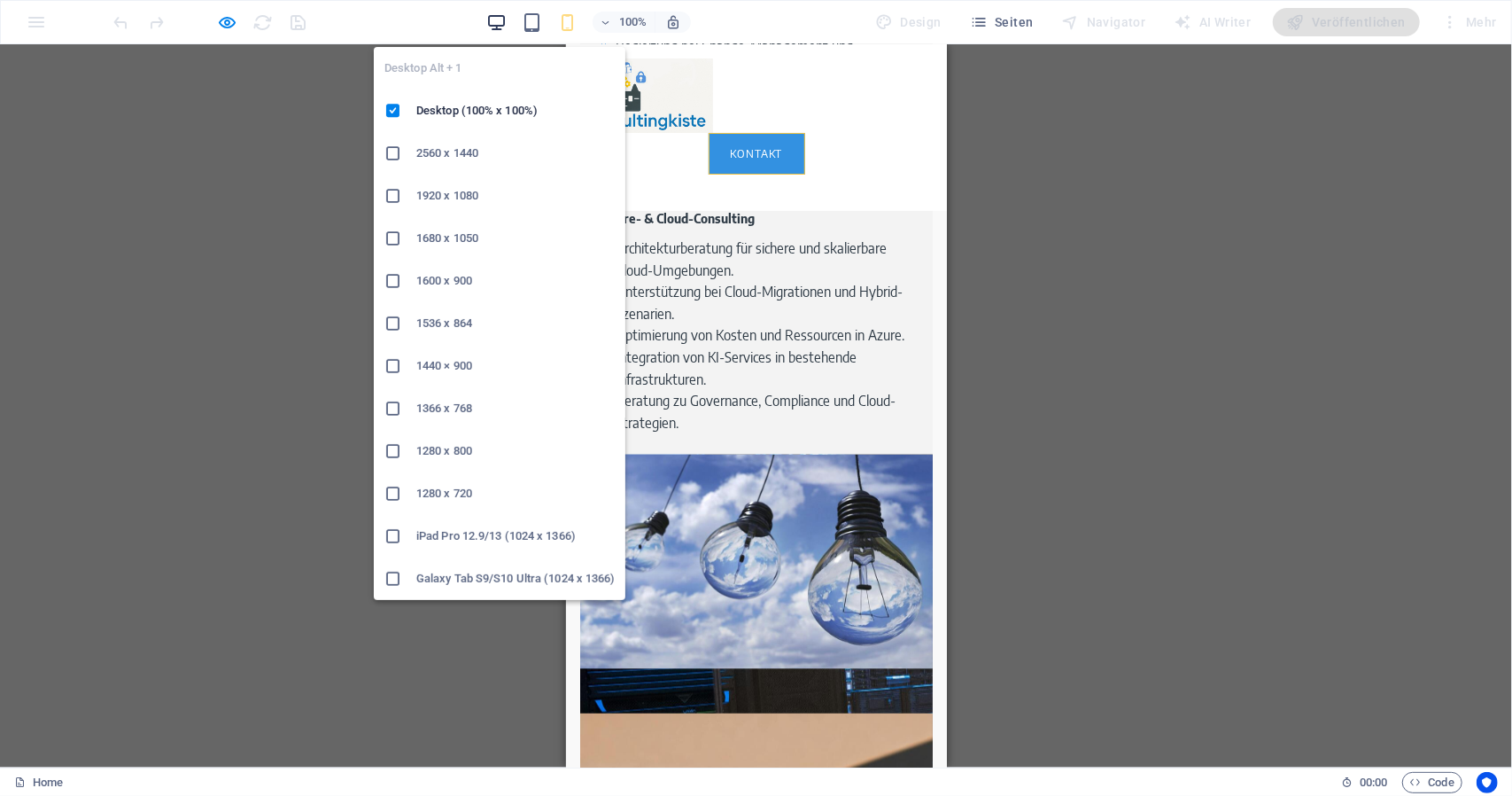
click at [497, 28] on icon "button" at bounding box center [496, 22] width 20 height 20
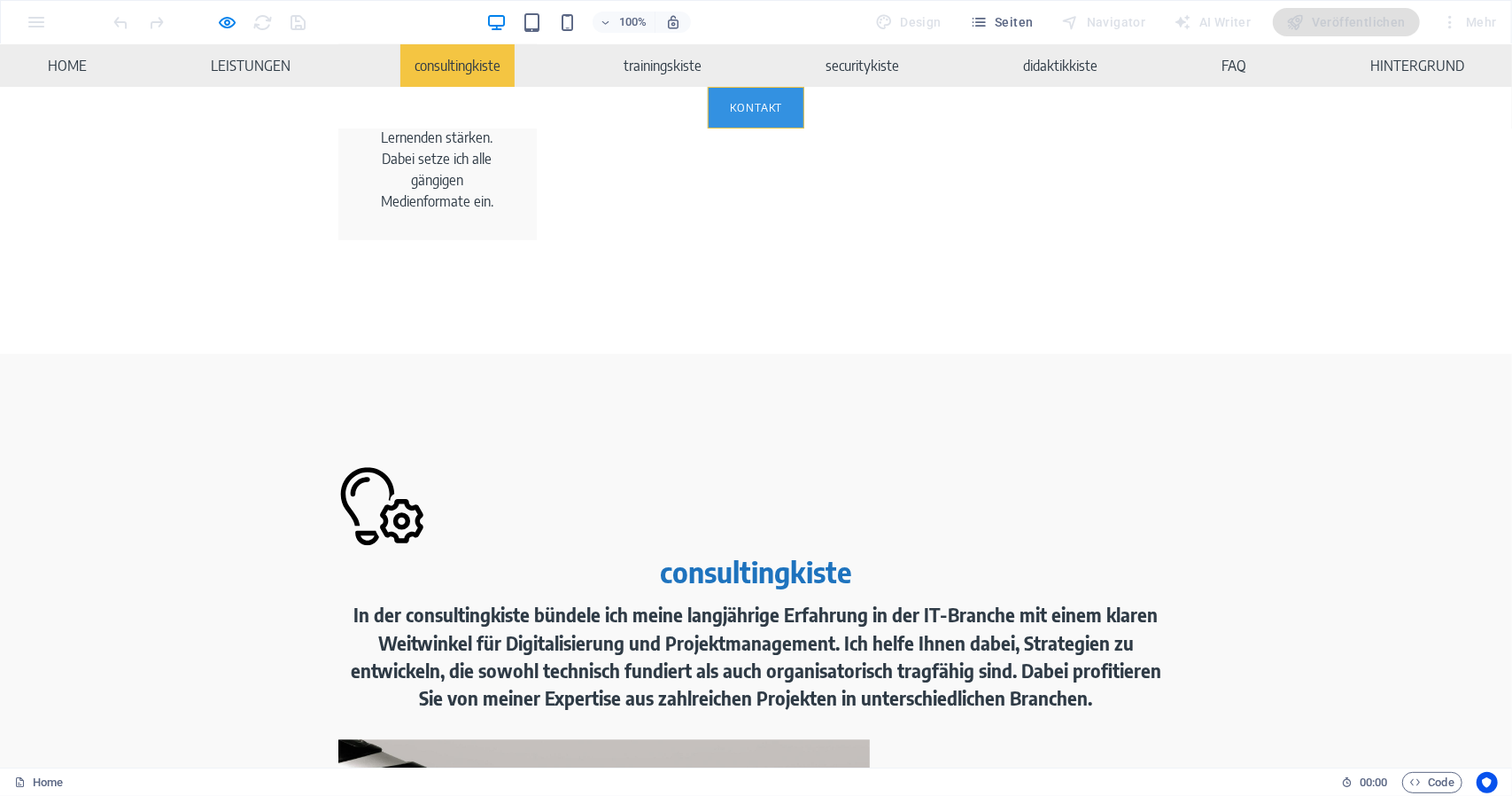
scroll to position [2870, 0]
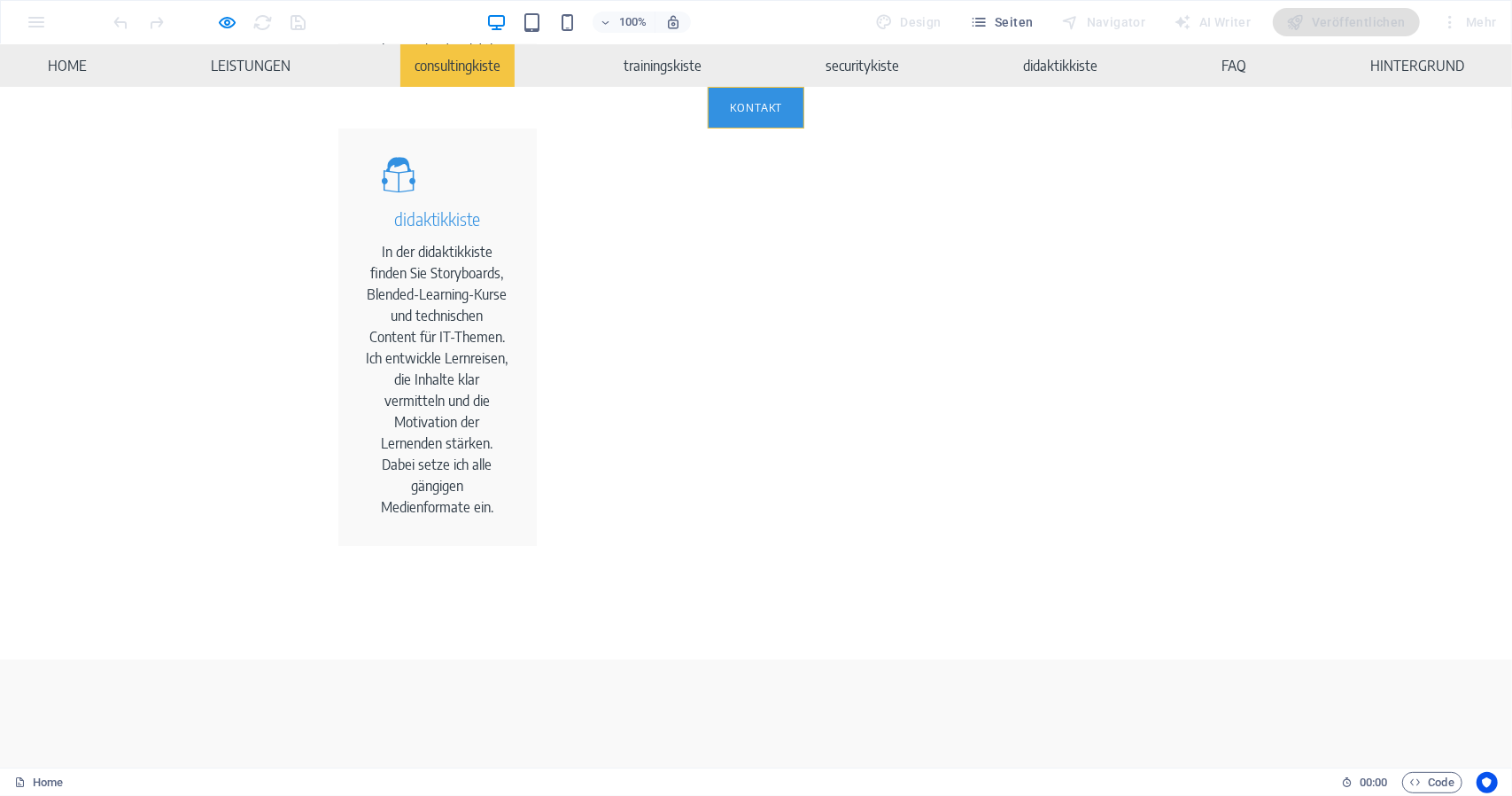
click at [240, 28] on div at bounding box center [210, 21] width 199 height 28
click at [227, 20] on icon "button" at bounding box center [228, 22] width 20 height 20
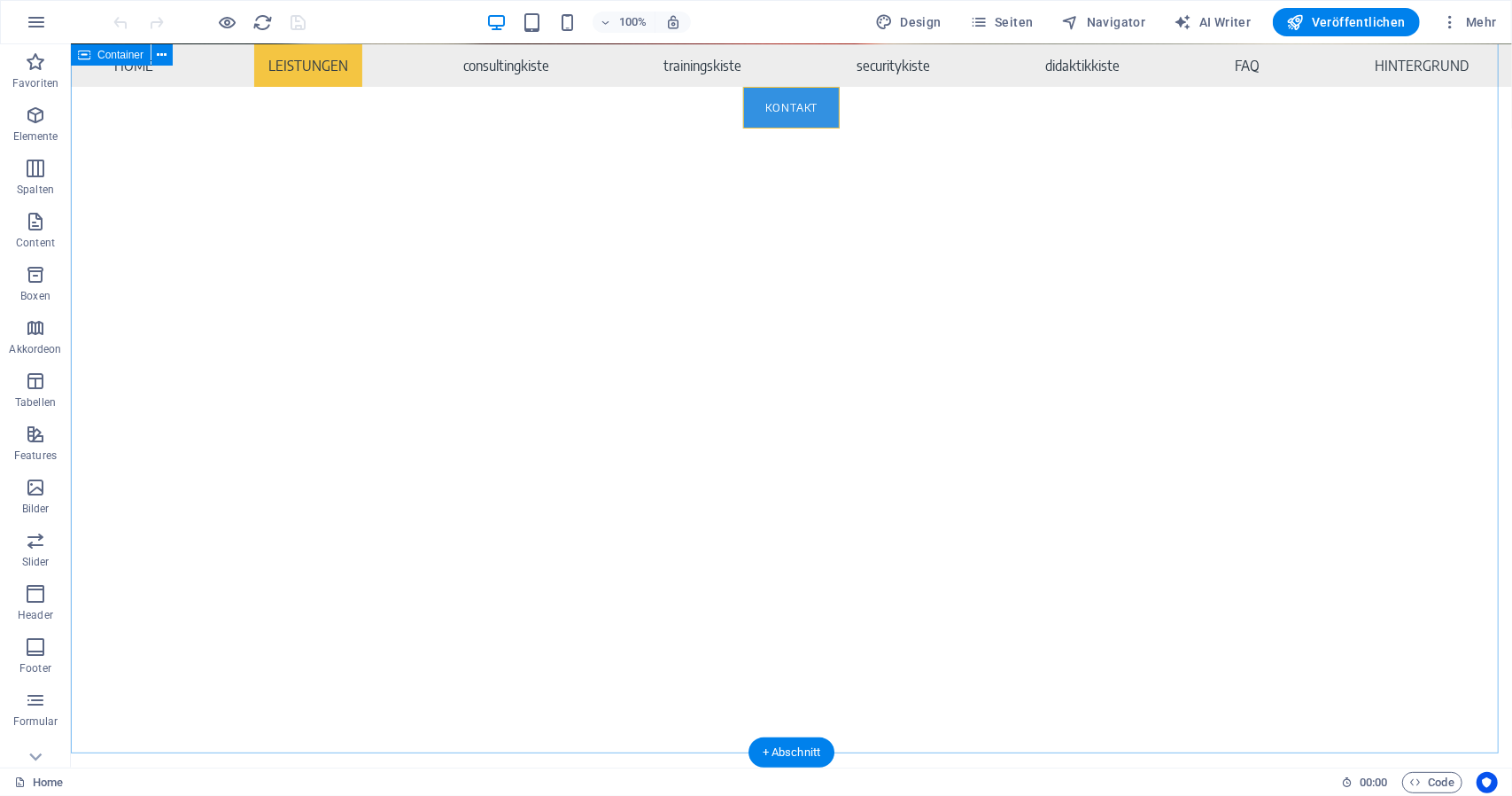
scroll to position [1097, 0]
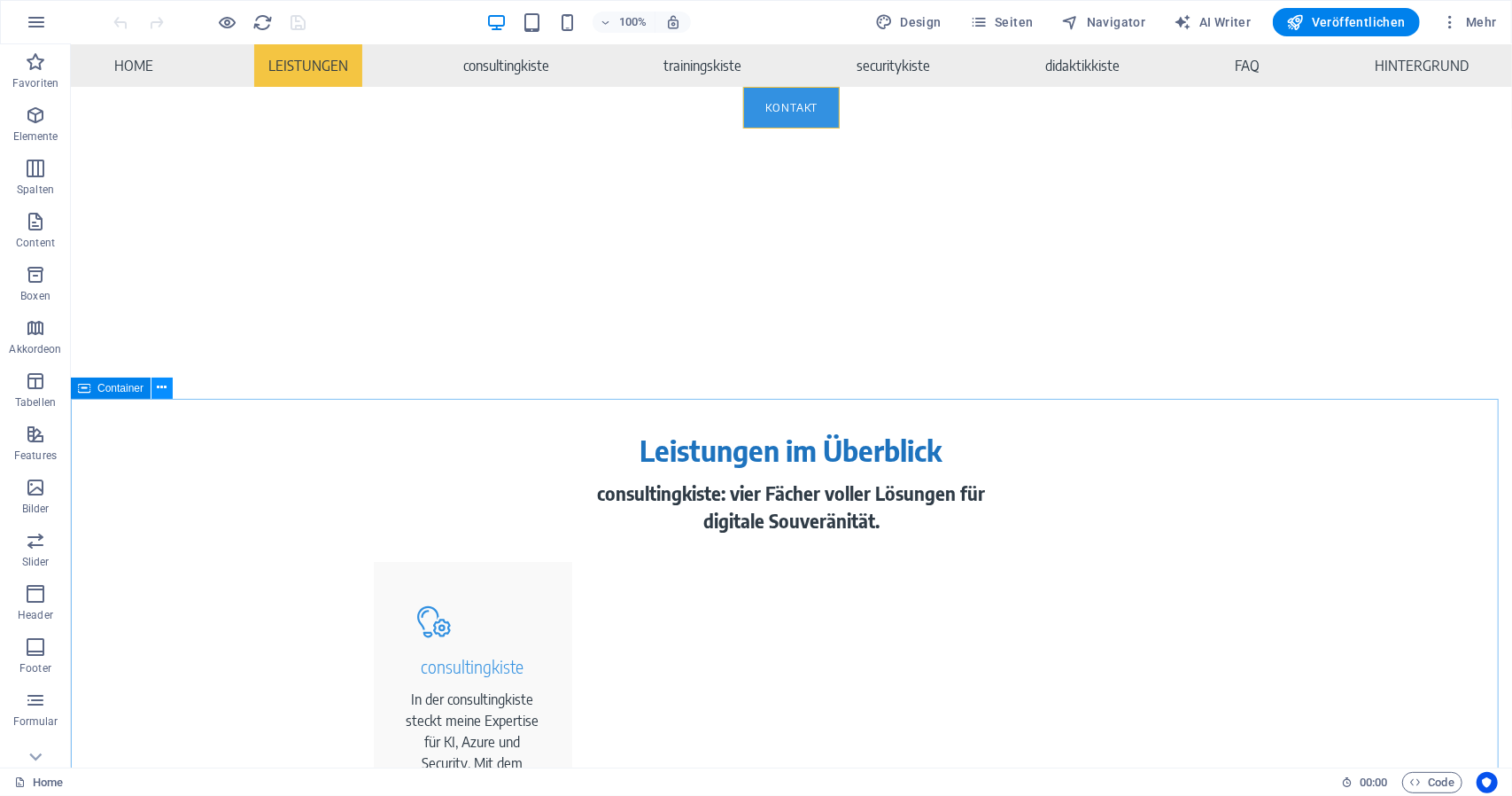
click at [157, 387] on icon at bounding box center [162, 387] width 10 height 18
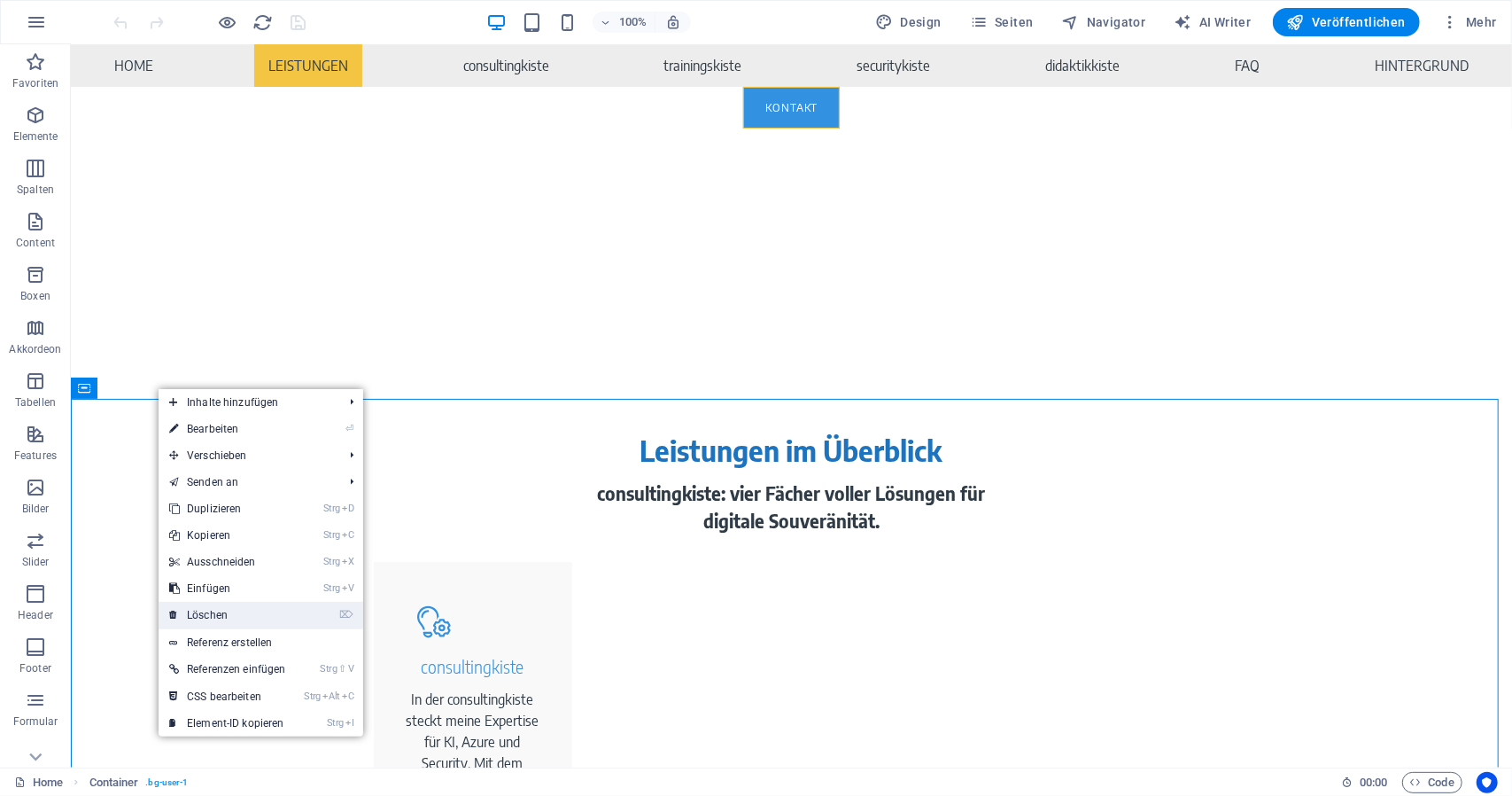
click at [199, 611] on link "⌦ Löschen" at bounding box center [227, 615] width 138 height 27
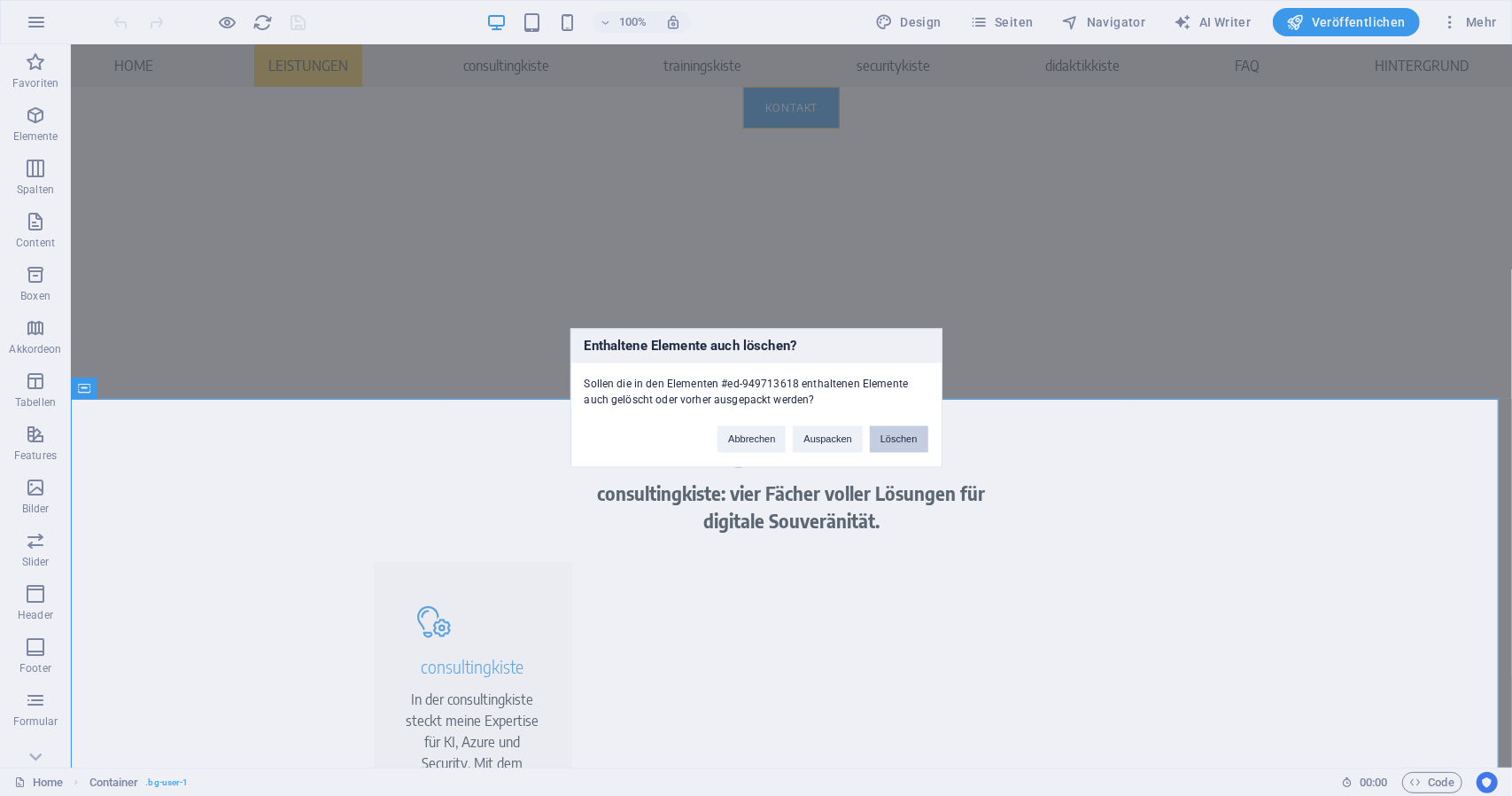
click at [923, 441] on button "Löschen" at bounding box center [899, 440] width 59 height 27
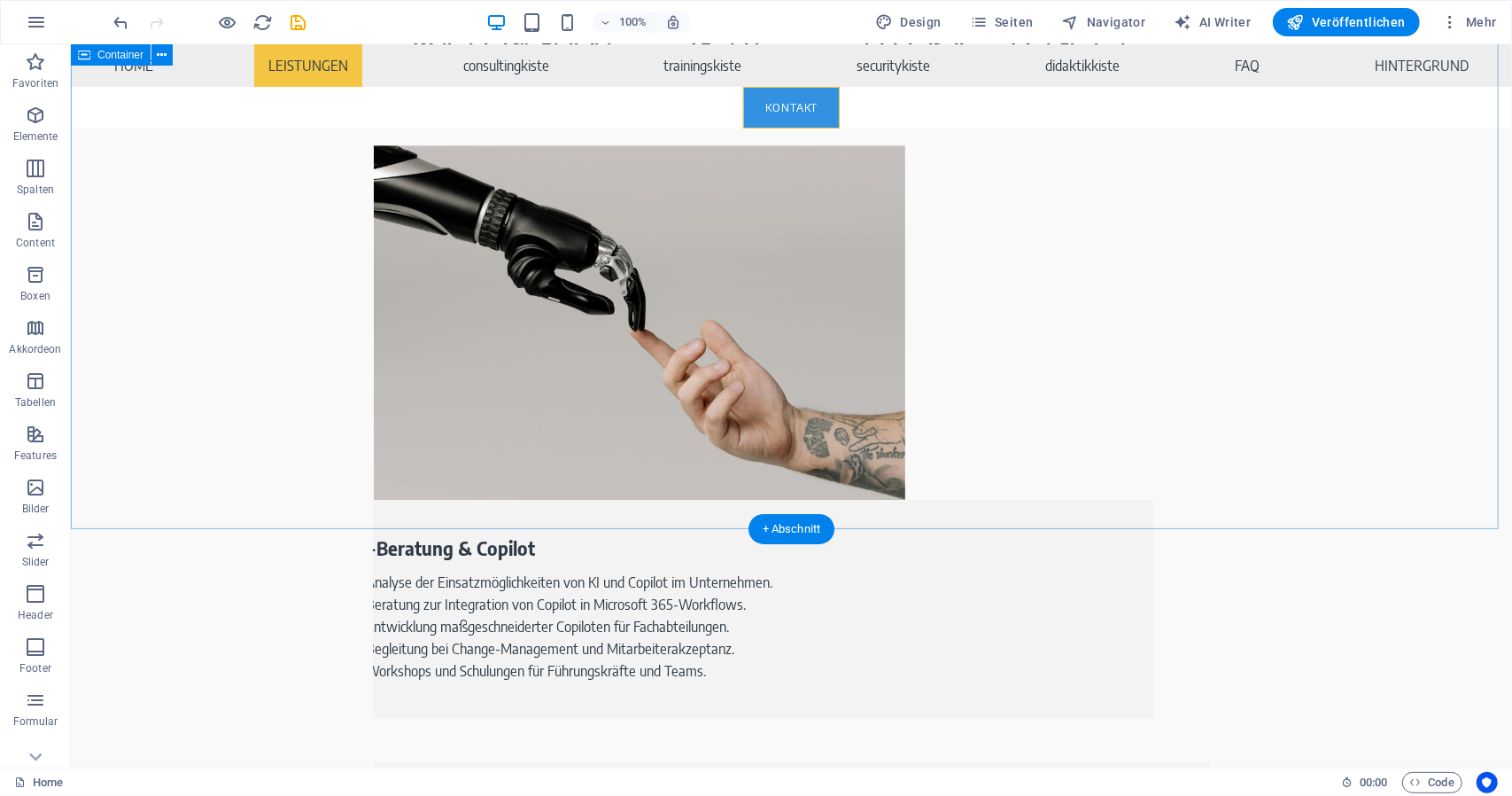
scroll to position [3668, 0]
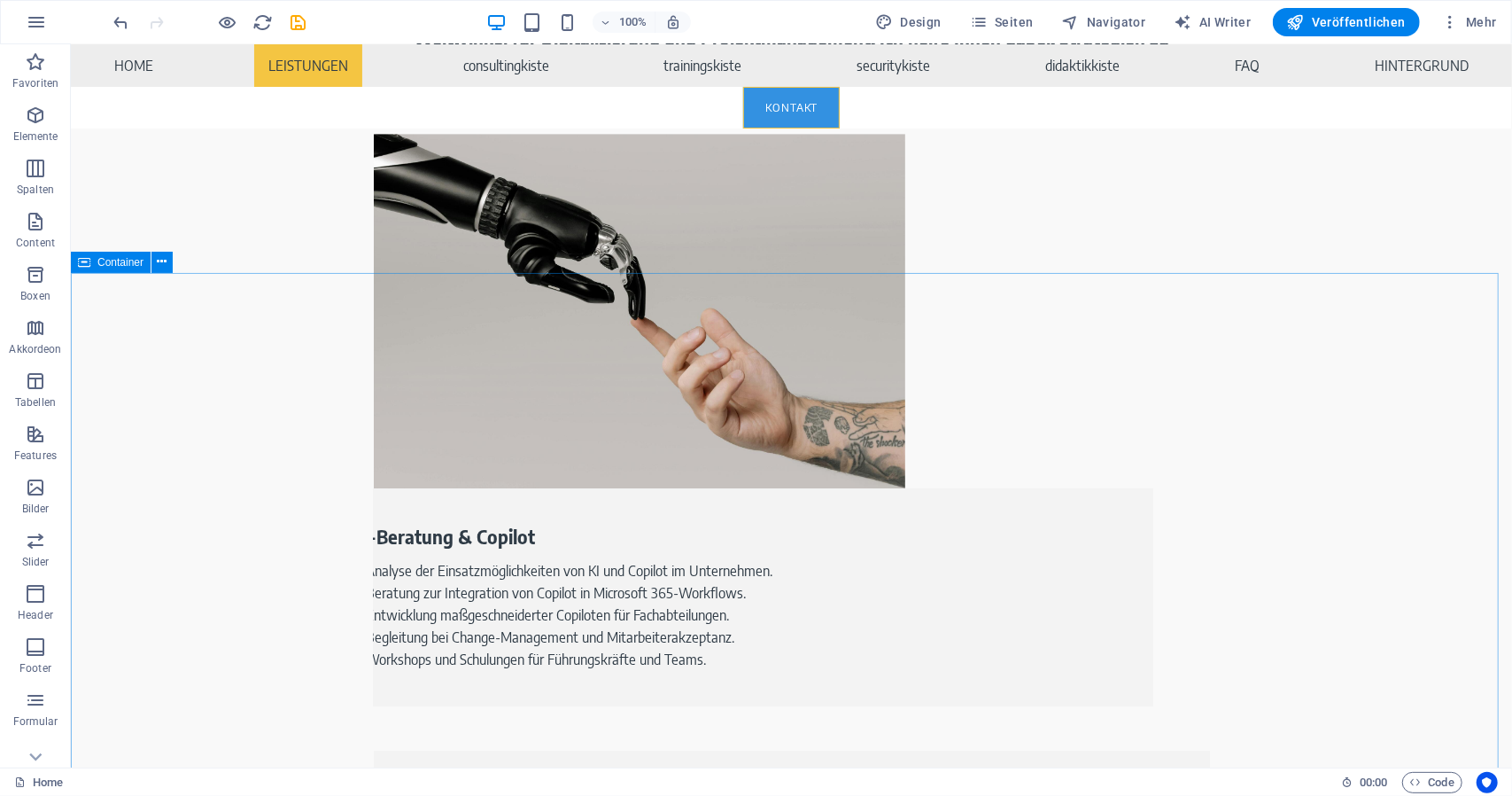
click at [130, 264] on span "Container" at bounding box center [121, 262] width 46 height 11
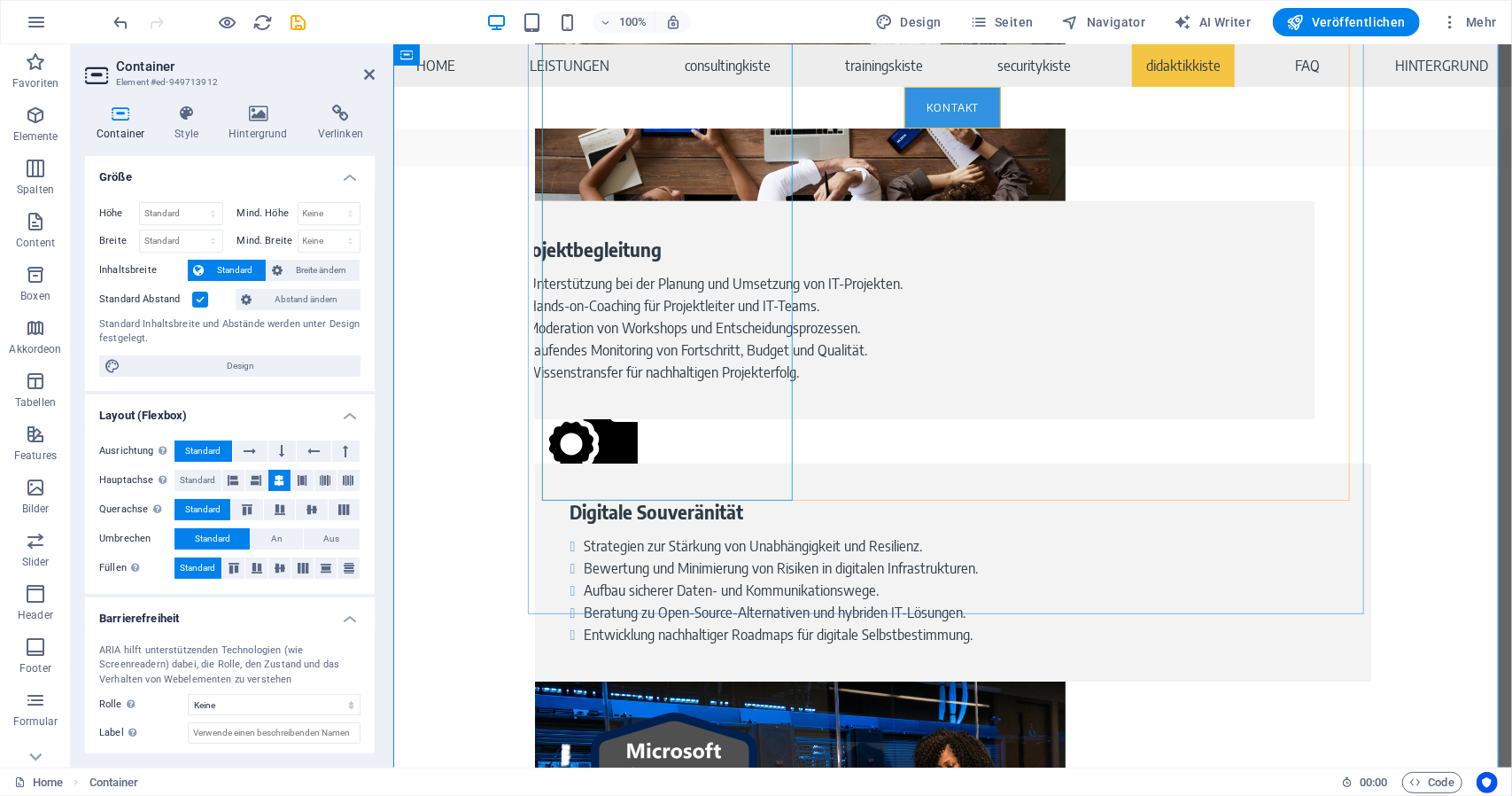
scroll to position [6062, 0]
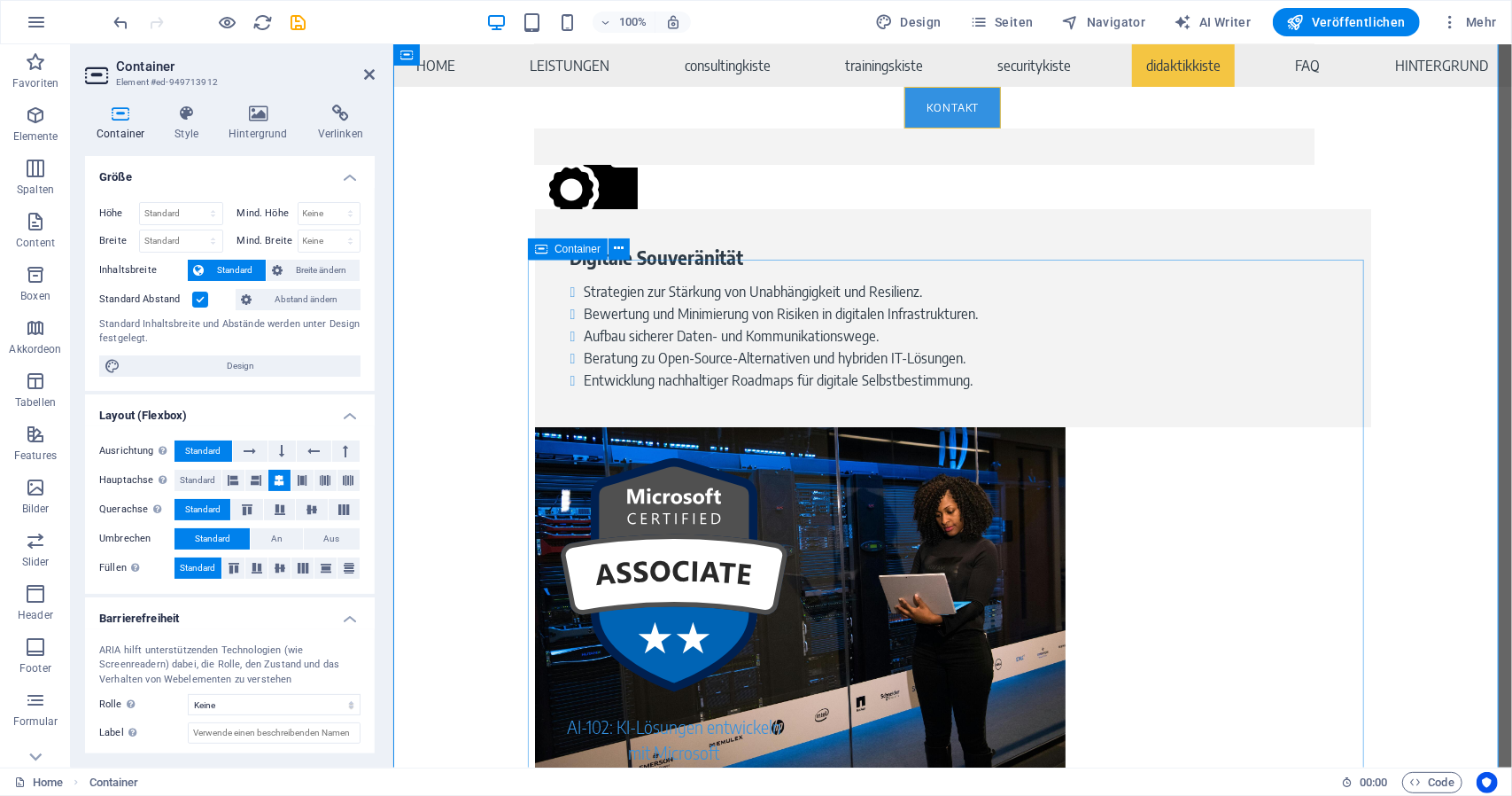
click at [568, 253] on span "Container" at bounding box center [577, 248] width 46 height 11
click at [569, 254] on span "Container" at bounding box center [577, 248] width 46 height 11
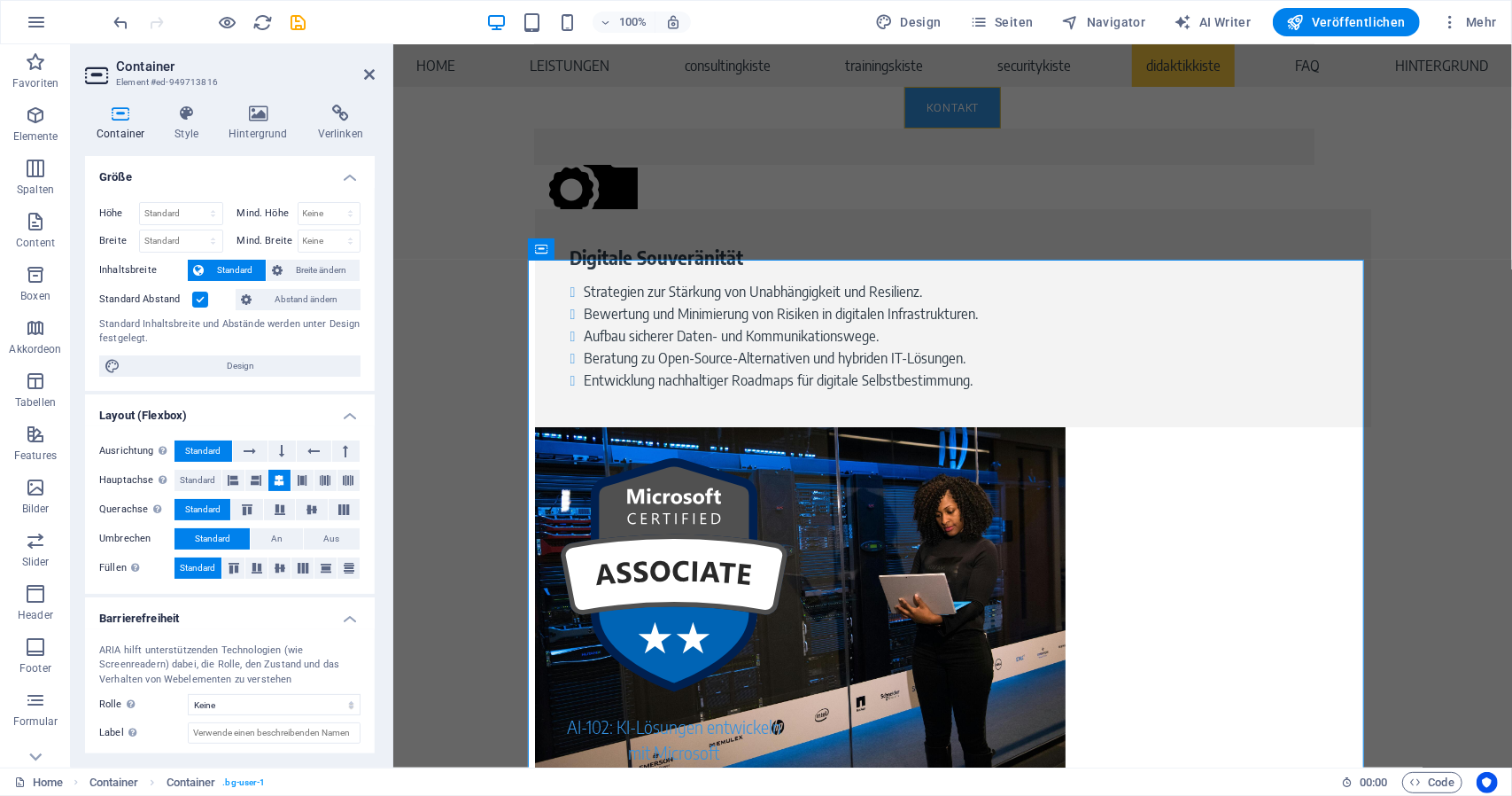
click at [186, 97] on div "Container Style Hintergrund Verlinken Größe Höhe Standard px rem % vh vw Mind. …" at bounding box center [229, 429] width 318 height 677
drag, startPoint x: 189, startPoint y: 130, endPoint x: 159, endPoint y: 126, distance: 30.3
click at [189, 128] on h4 "Style" at bounding box center [190, 123] width 54 height 38
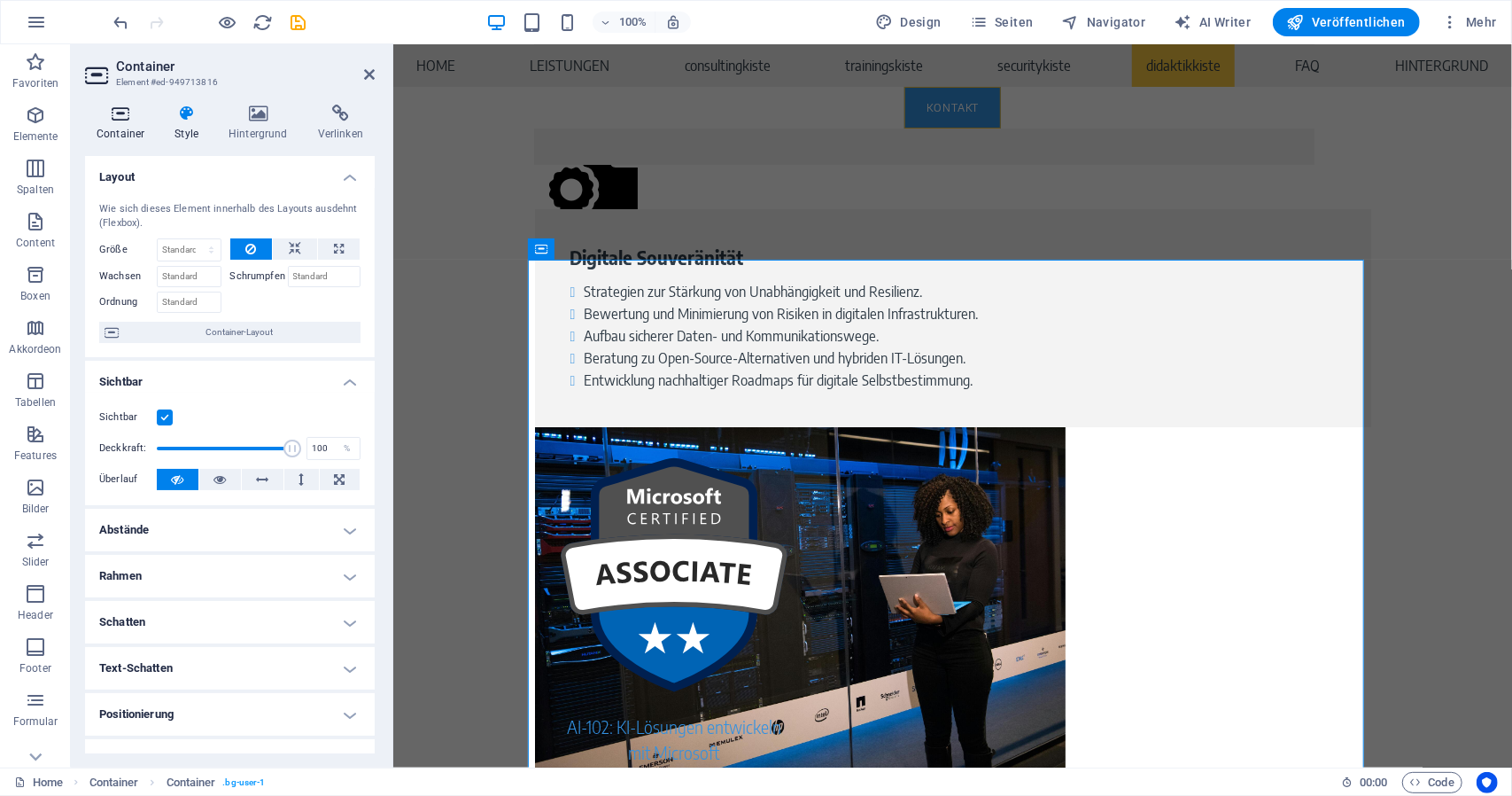
click at [115, 121] on icon at bounding box center [120, 113] width 70 height 17
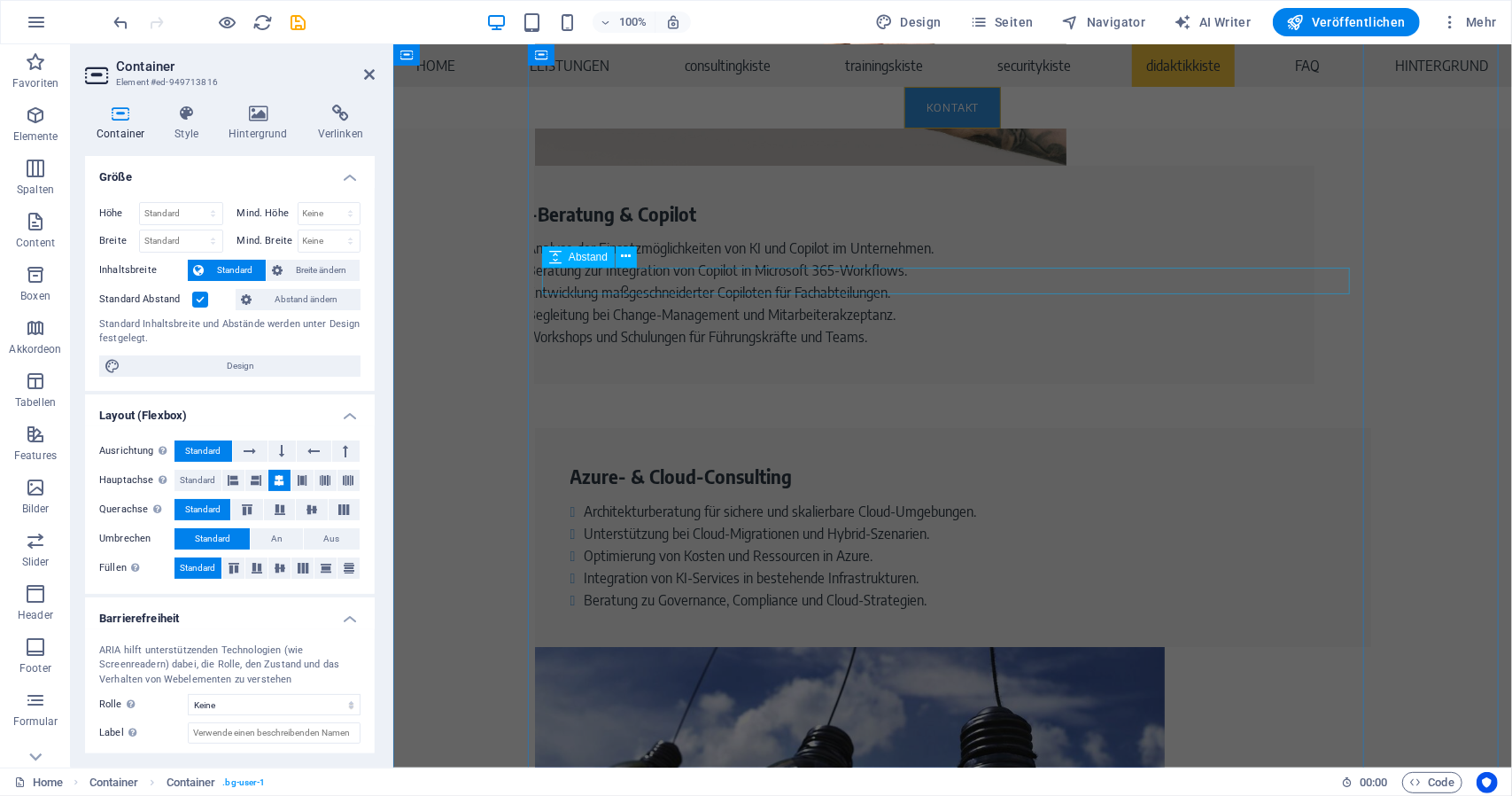
scroll to position [3846, 0]
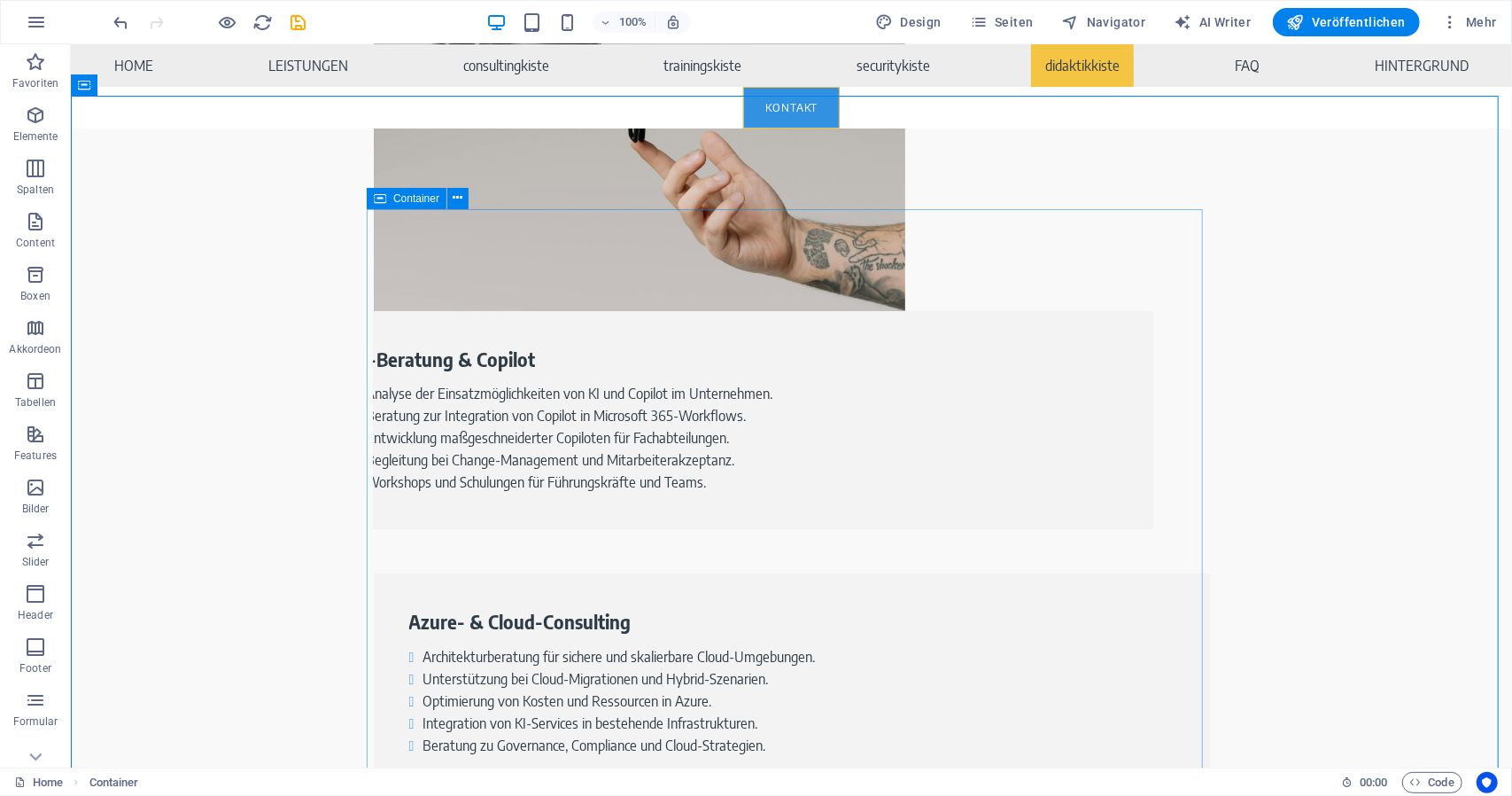
click at [425, 199] on span "Container" at bounding box center [416, 198] width 46 height 11
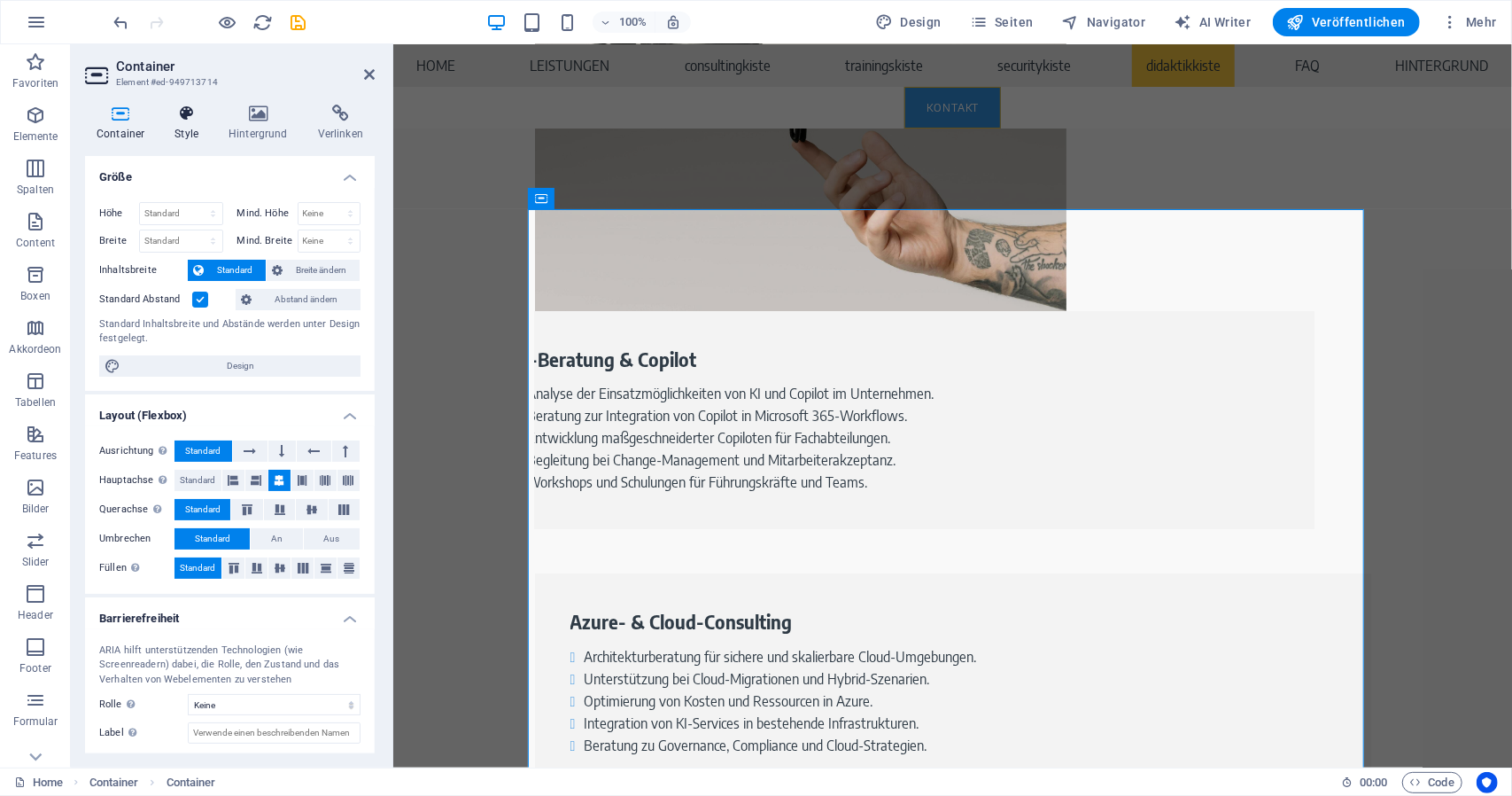
click at [208, 118] on icon at bounding box center [186, 113] width 47 height 17
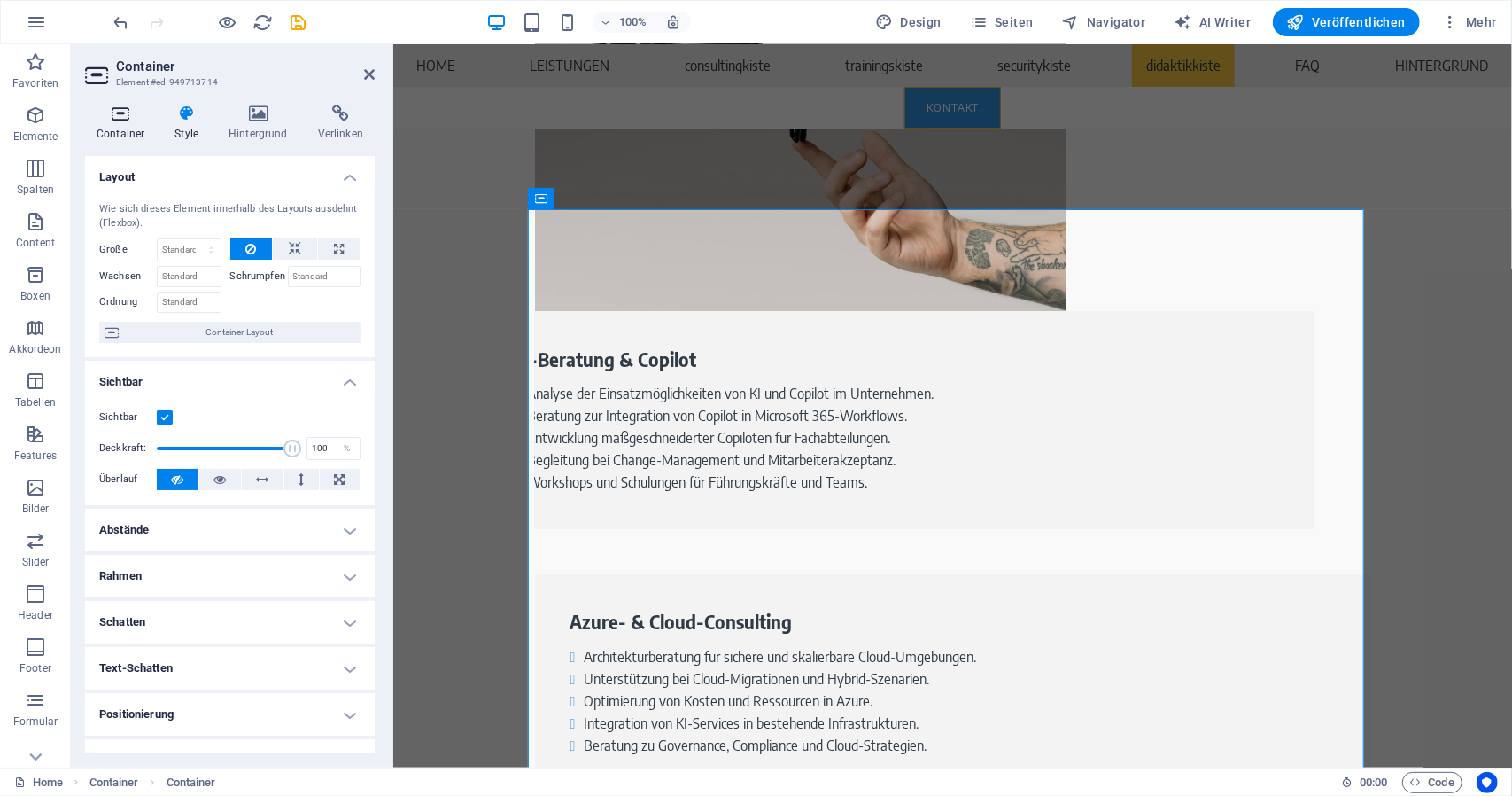
click at [124, 119] on icon at bounding box center [120, 113] width 70 height 17
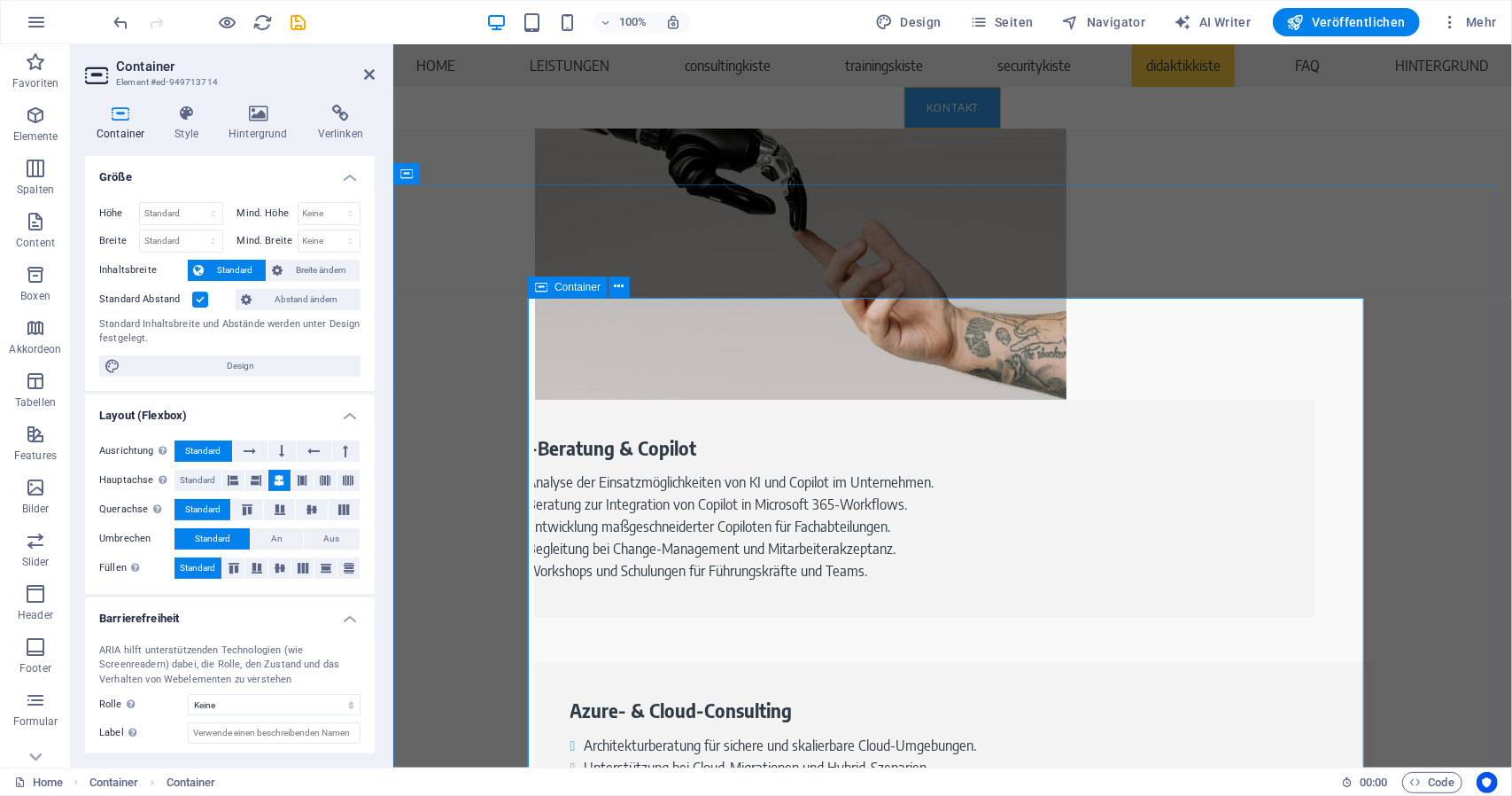
scroll to position [3402, 0]
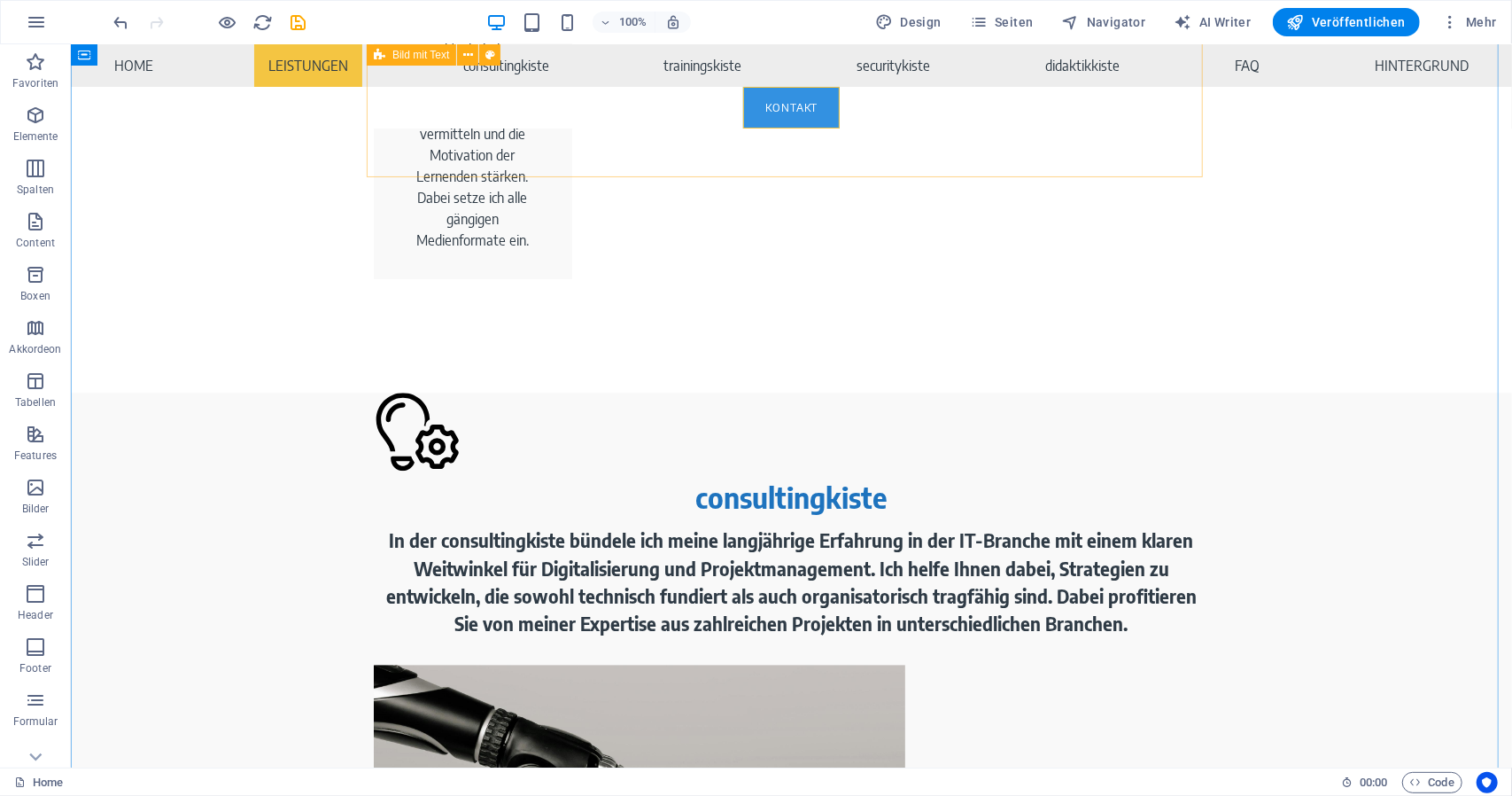
scroll to position [3137, 0]
click at [315, 29] on div "100% Design Seiten Navigator AI Writer Veröffentlichen Mehr" at bounding box center [807, 21] width 1393 height 28
click at [305, 22] on icon "save" at bounding box center [298, 22] width 20 height 20
click at [1310, 16] on span "Veröffentlichen" at bounding box center [1346, 22] width 119 height 17
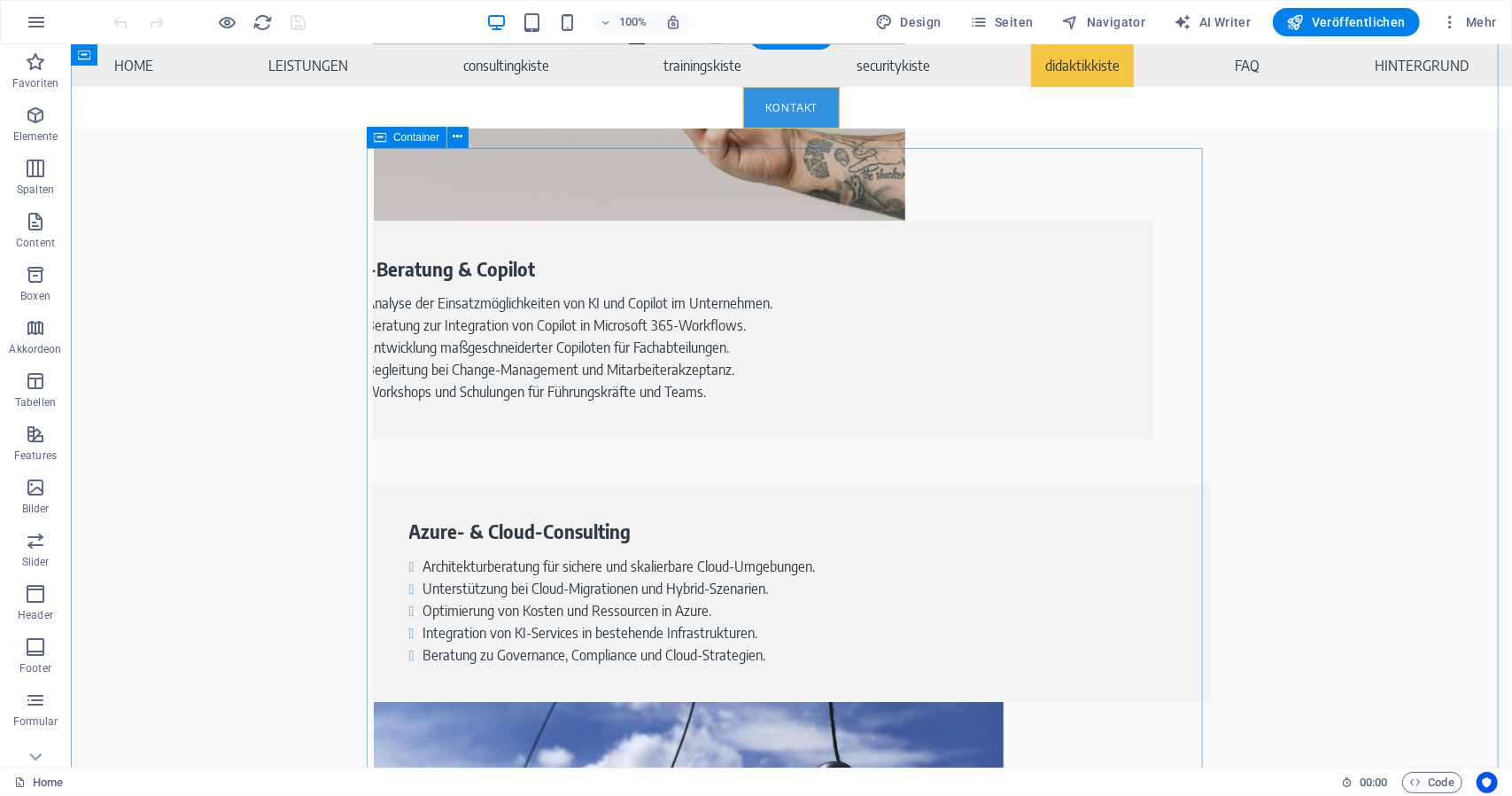
scroll to position [3989, 0]
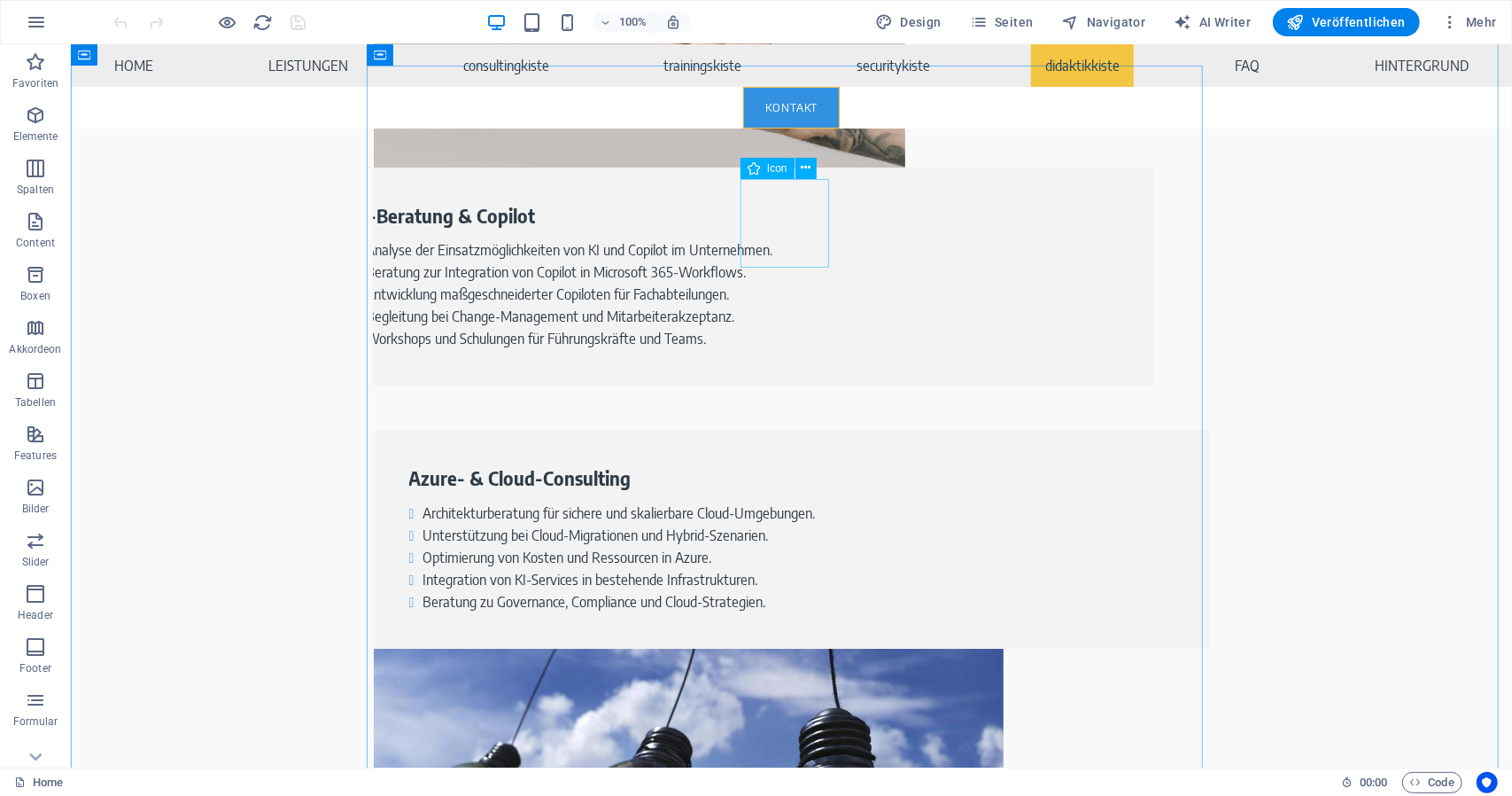
click at [772, 175] on div "Icon" at bounding box center [768, 168] width 54 height 21
select select "xMidYMid"
select select "px"
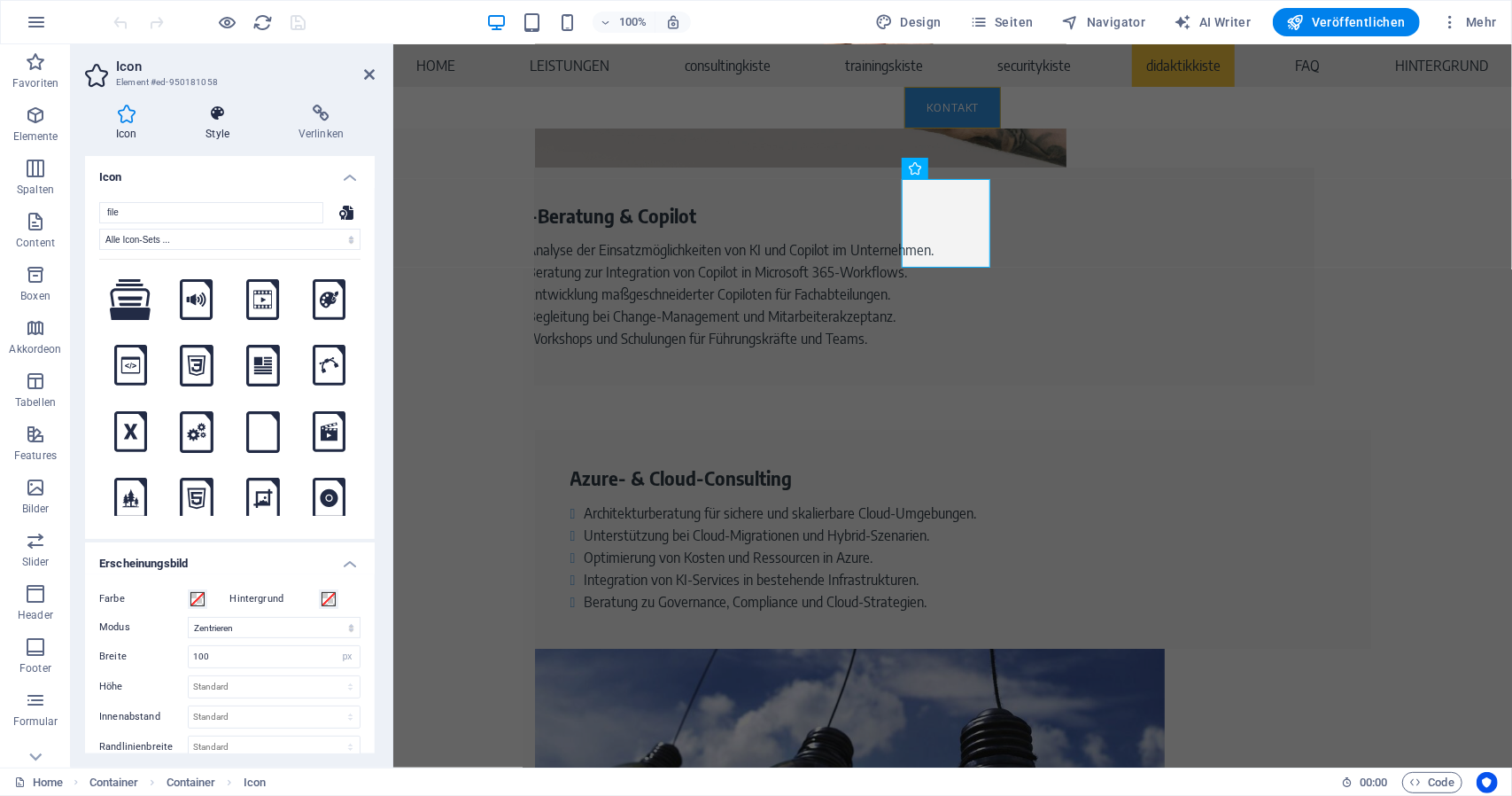
click at [232, 125] on h4 "Style" at bounding box center [221, 123] width 93 height 38
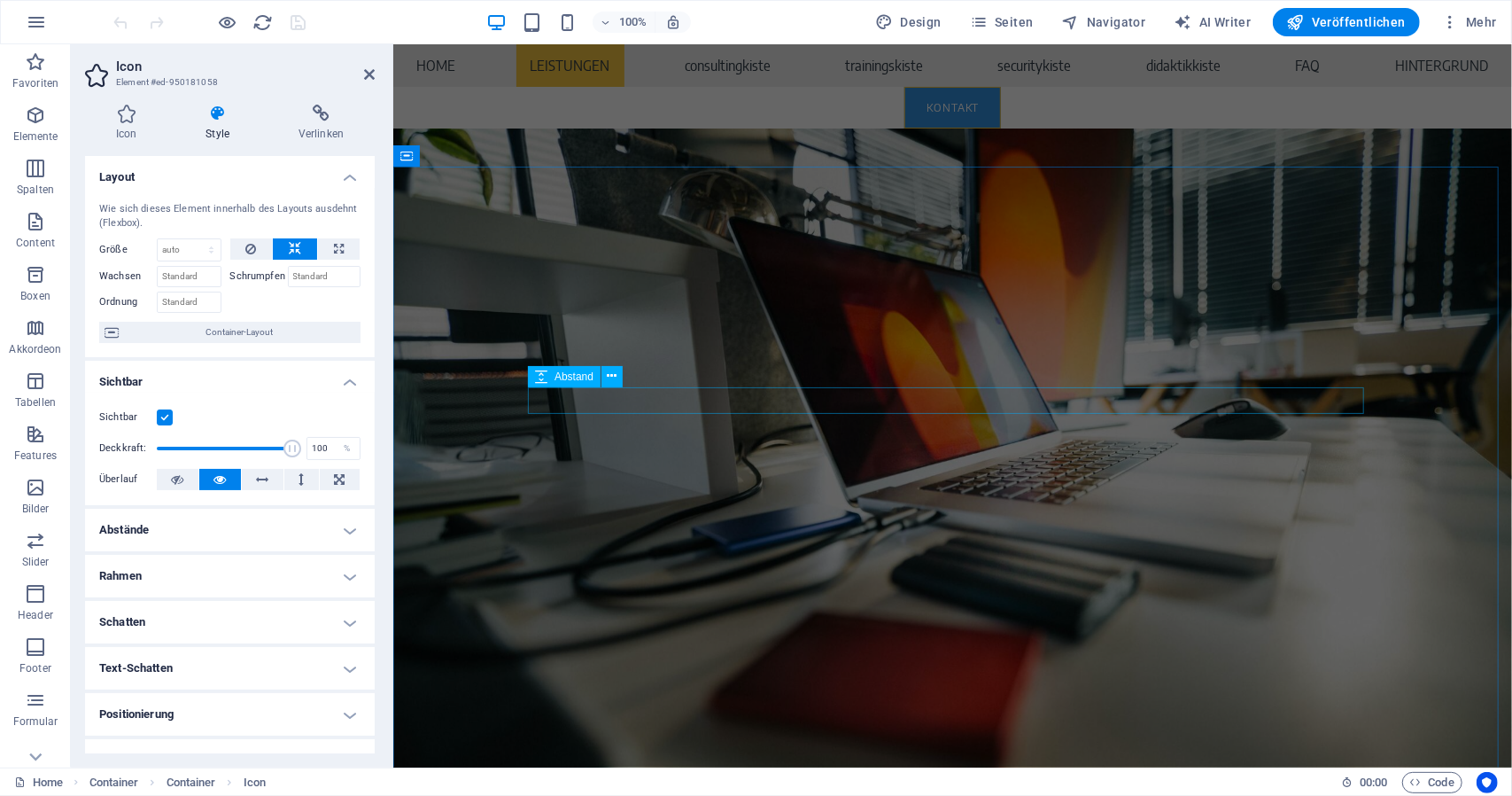
scroll to position [887, 0]
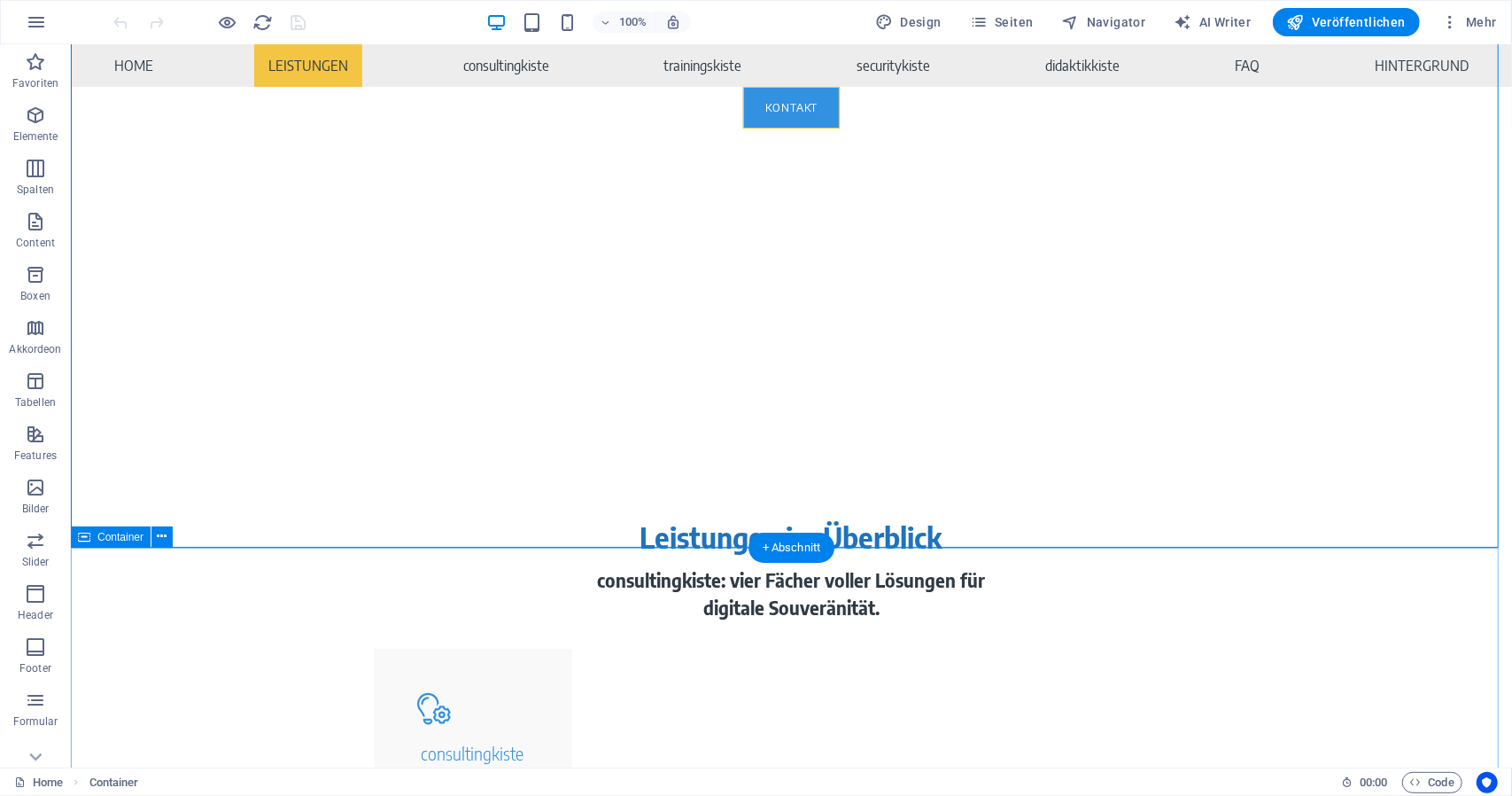
scroll to position [1064, 0]
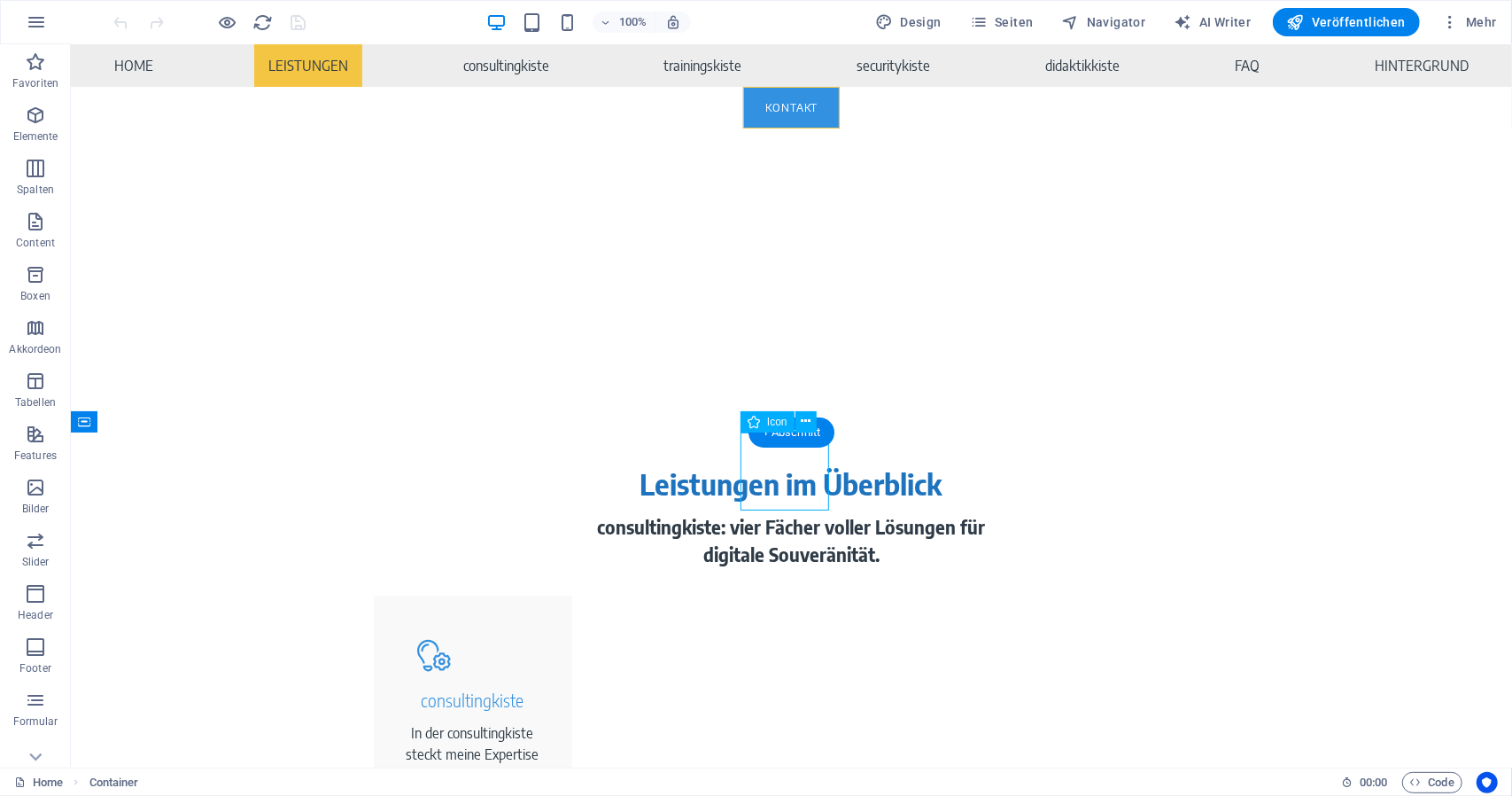
select select "xMidYMid"
select select "px"
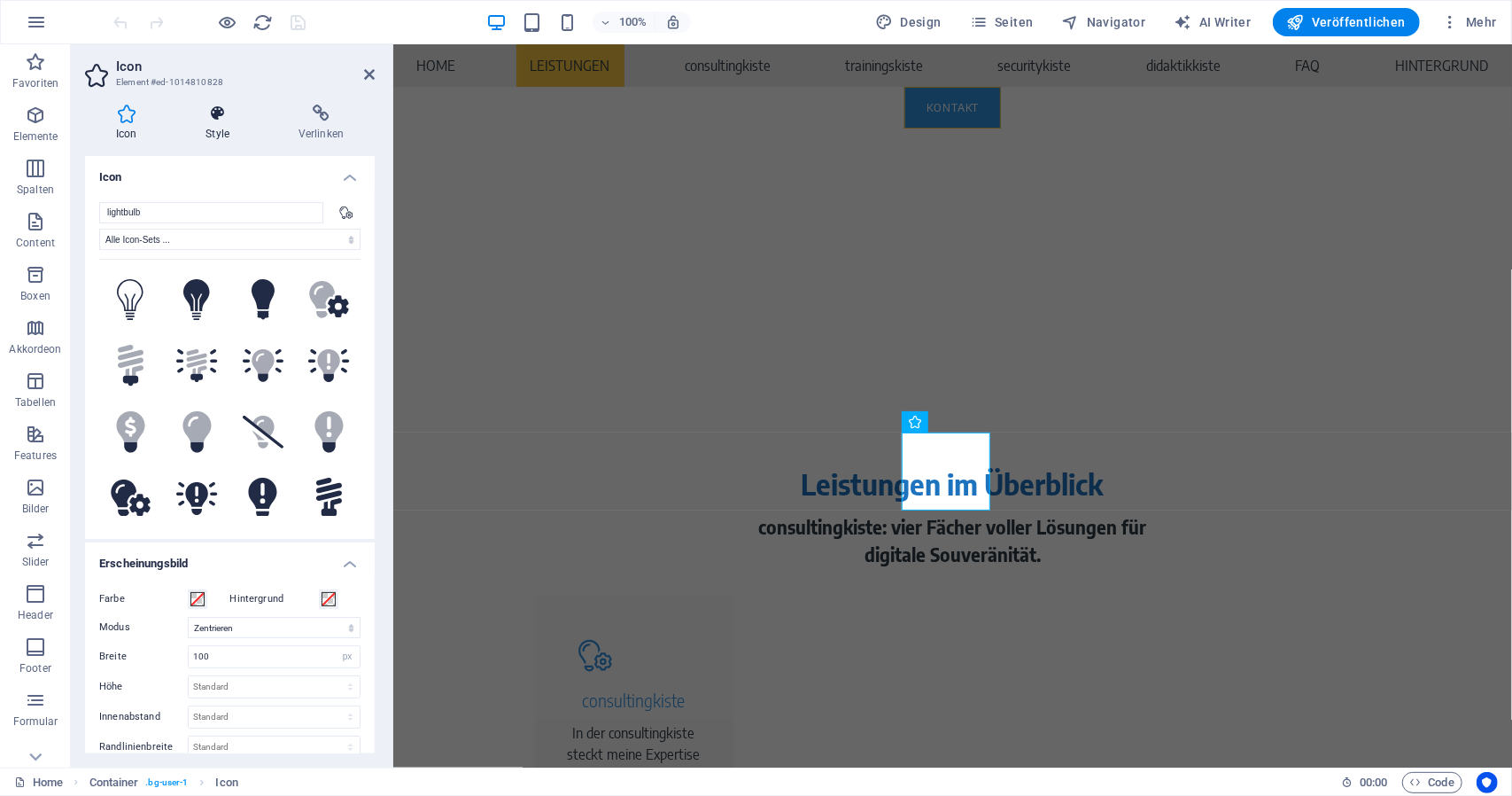
click at [221, 130] on h4 "Style" at bounding box center [221, 123] width 93 height 38
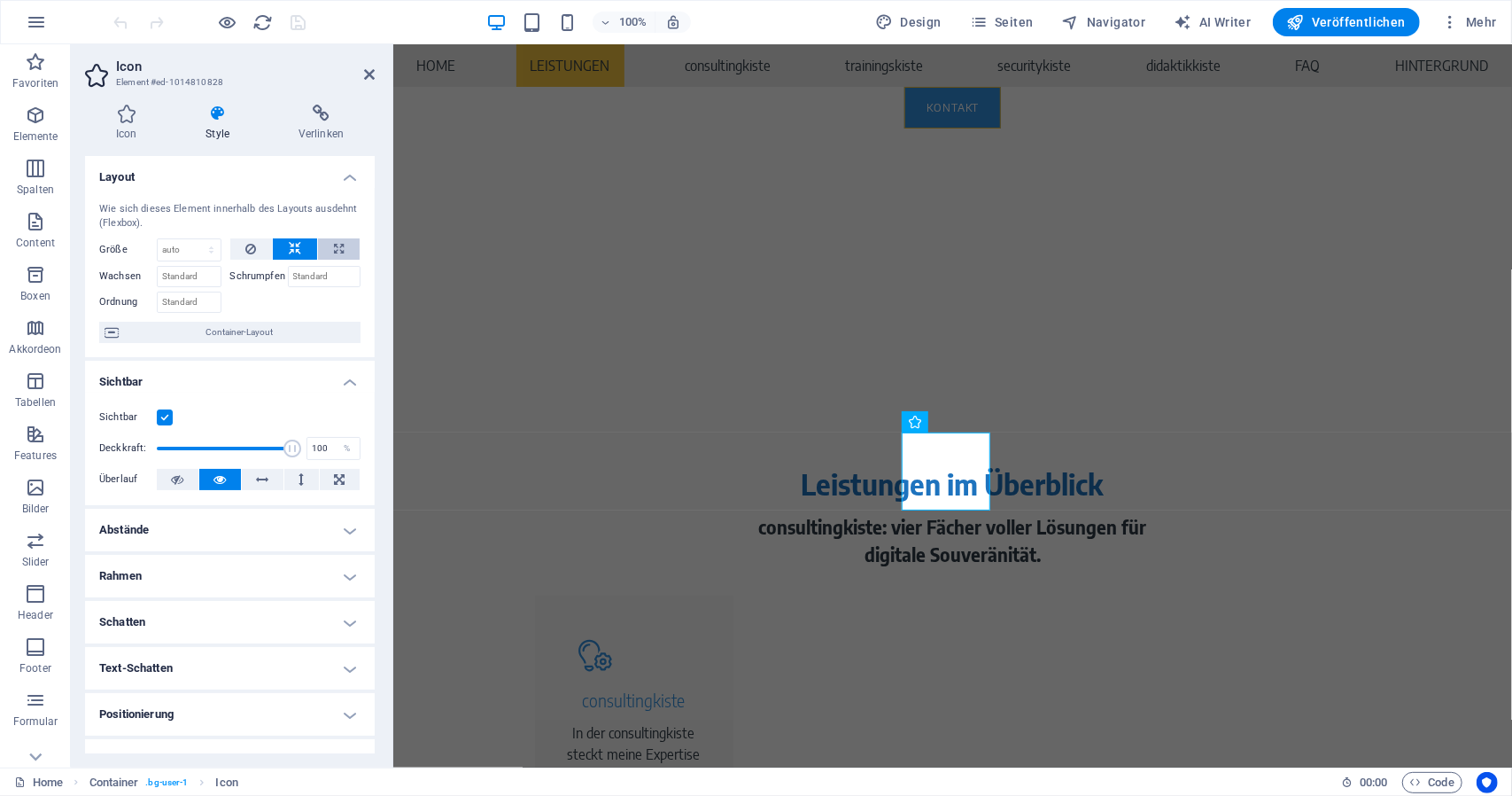
click at [320, 248] on button at bounding box center [338, 249] width 42 height 21
type input "100"
select select "%"
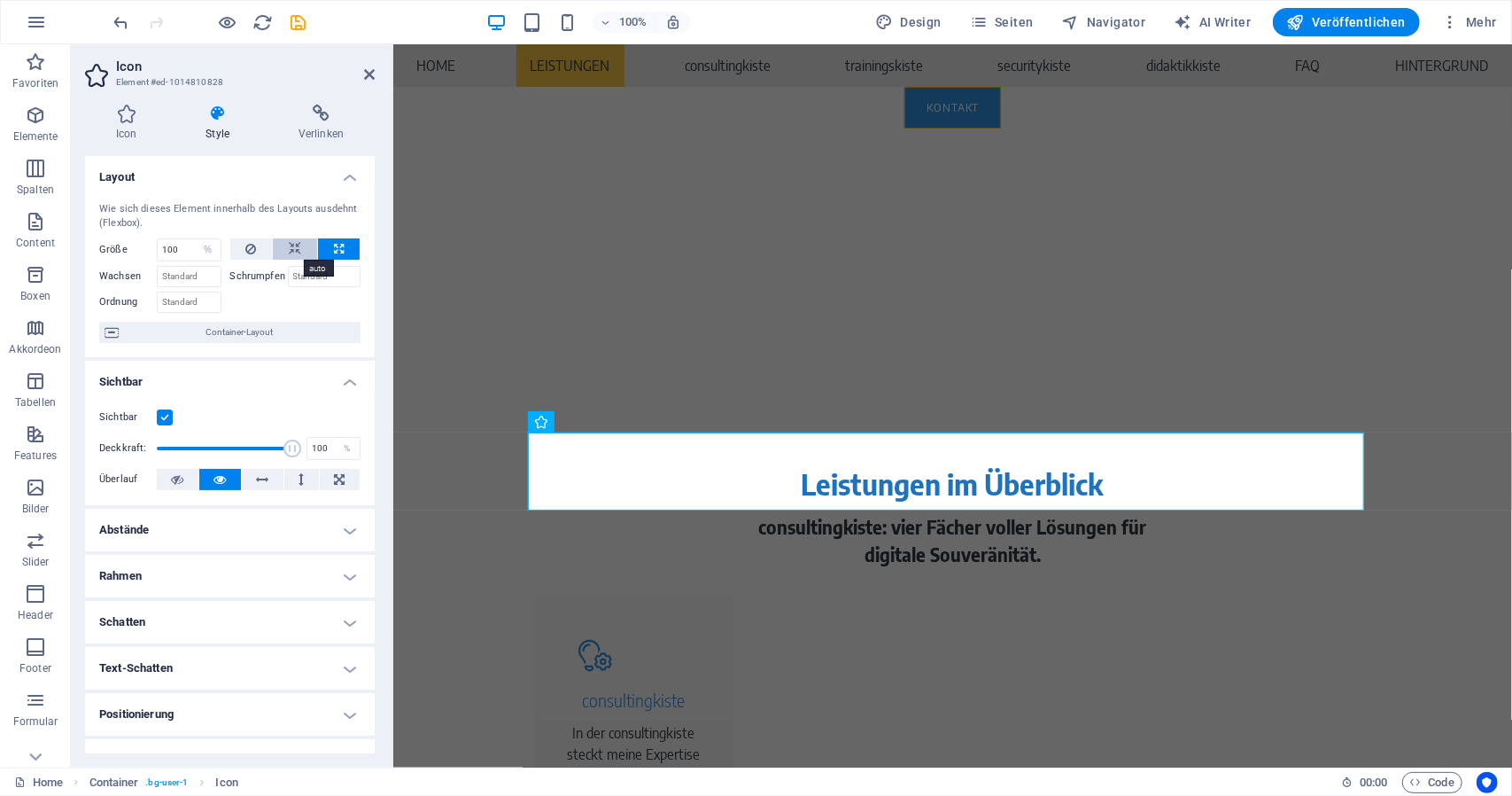
click at [299, 249] on button at bounding box center [295, 249] width 44 height 21
select select "DISABLED_OPTION_VALUE"
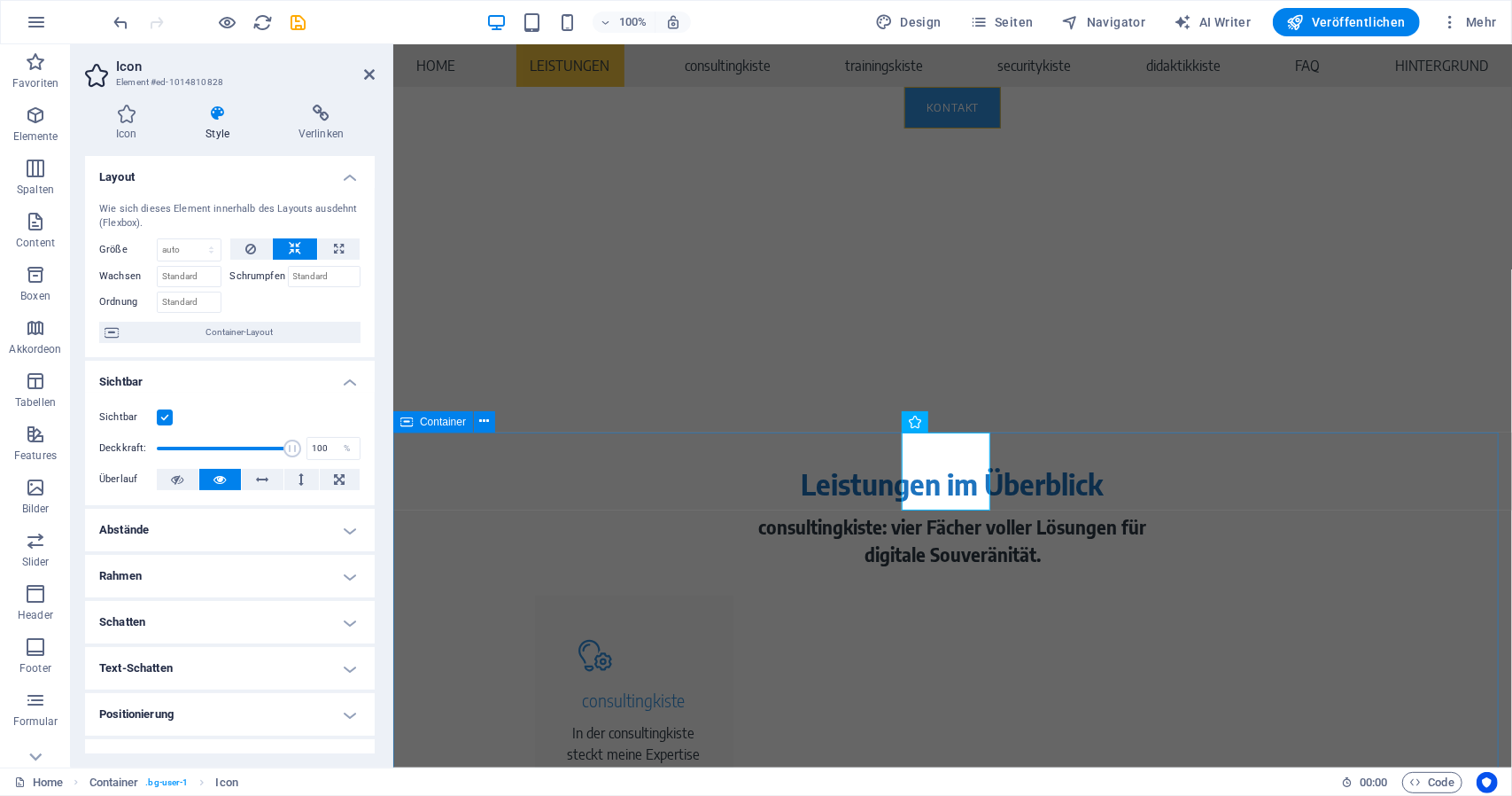
click at [438, 420] on span "Container" at bounding box center [443, 421] width 46 height 11
click at [438, 421] on span "Container" at bounding box center [443, 421] width 46 height 11
select select "px"
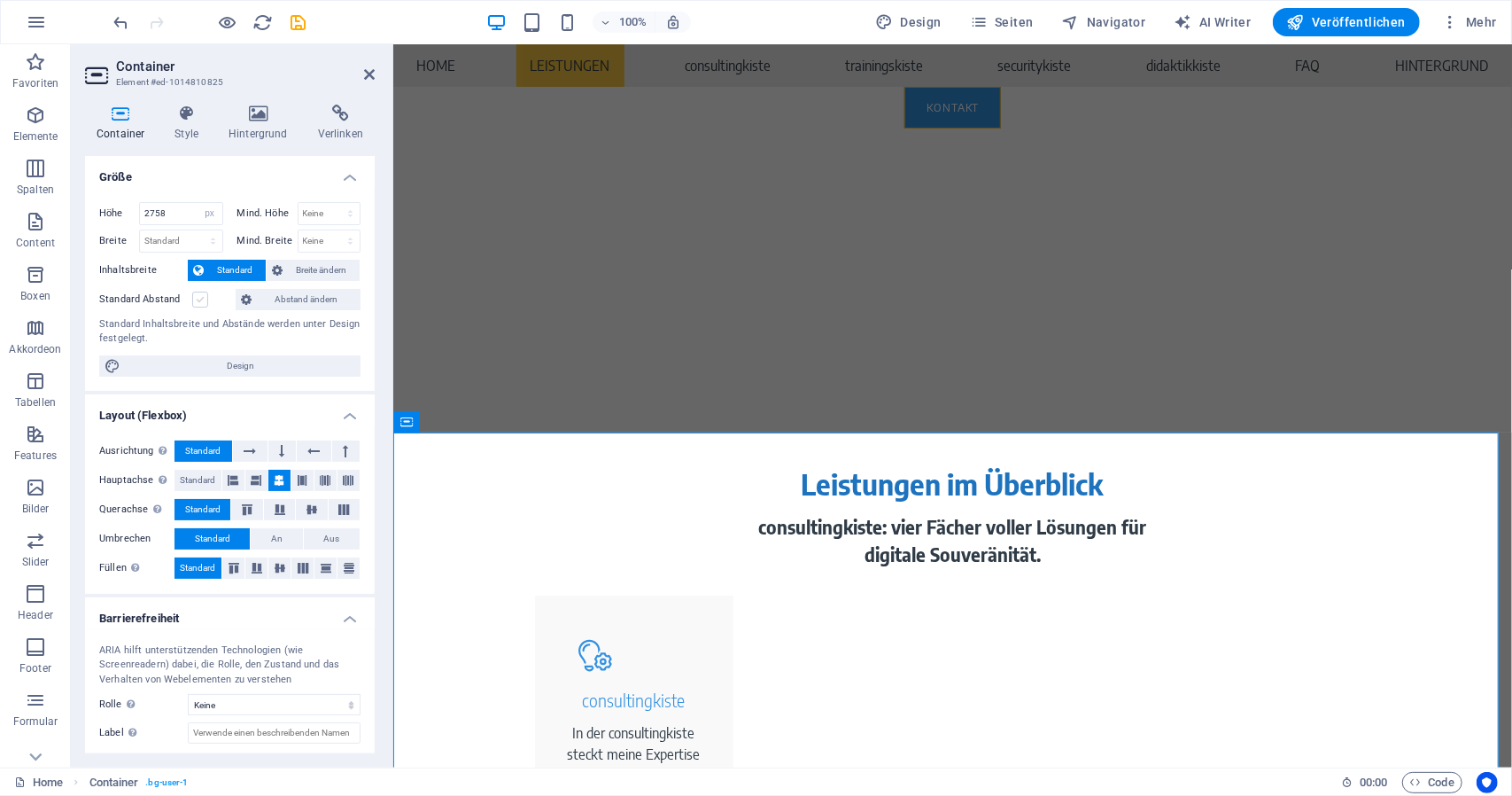
click at [202, 299] on label at bounding box center [200, 299] width 16 height 16
click at [0, 0] on input "Standard Abstand" at bounding box center [0, 0] width 0 height 0
click at [299, 23] on icon "save" at bounding box center [298, 22] width 20 height 20
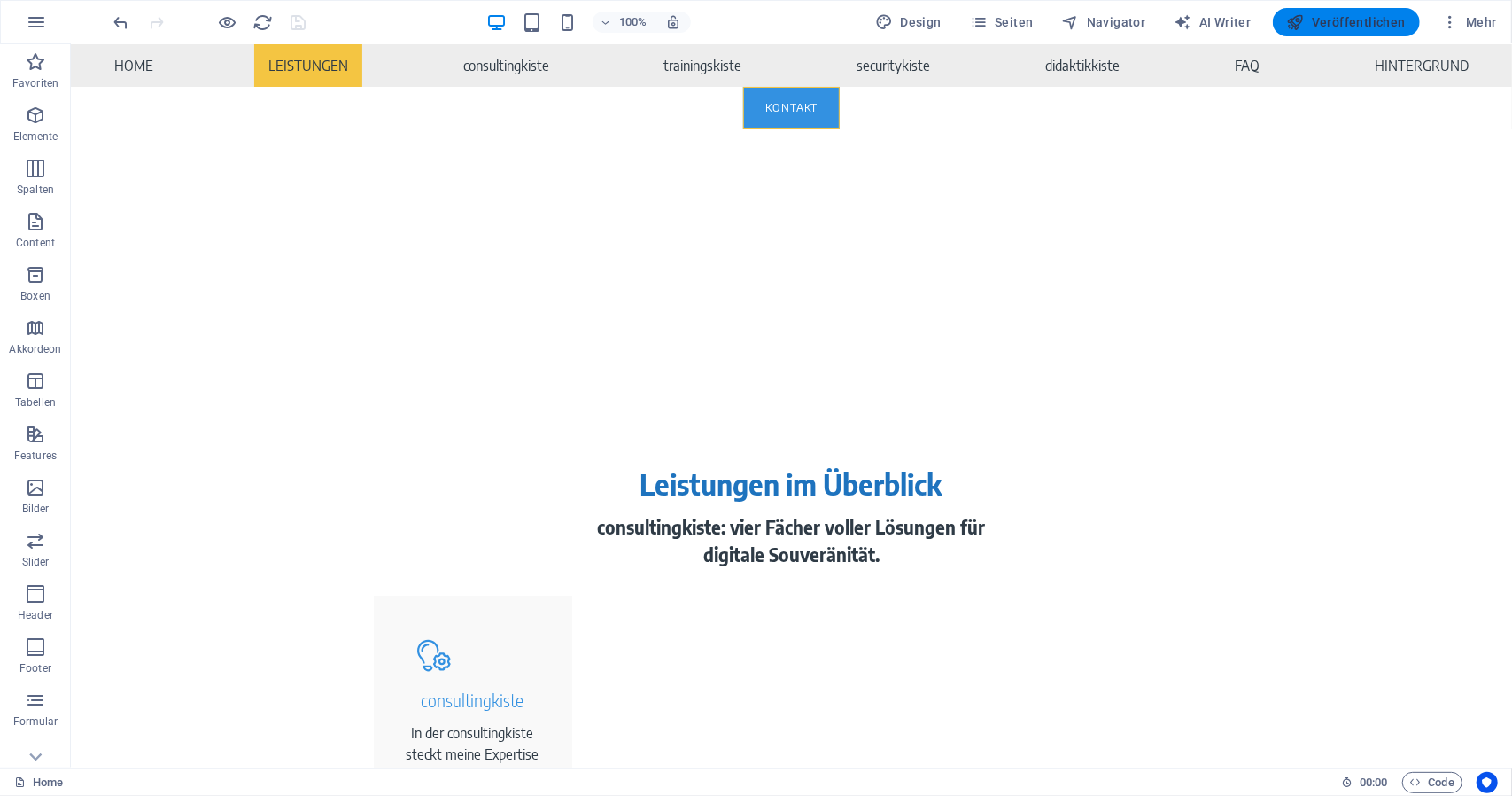
click at [1334, 15] on span "Veröffentlichen" at bounding box center [1346, 22] width 119 height 17
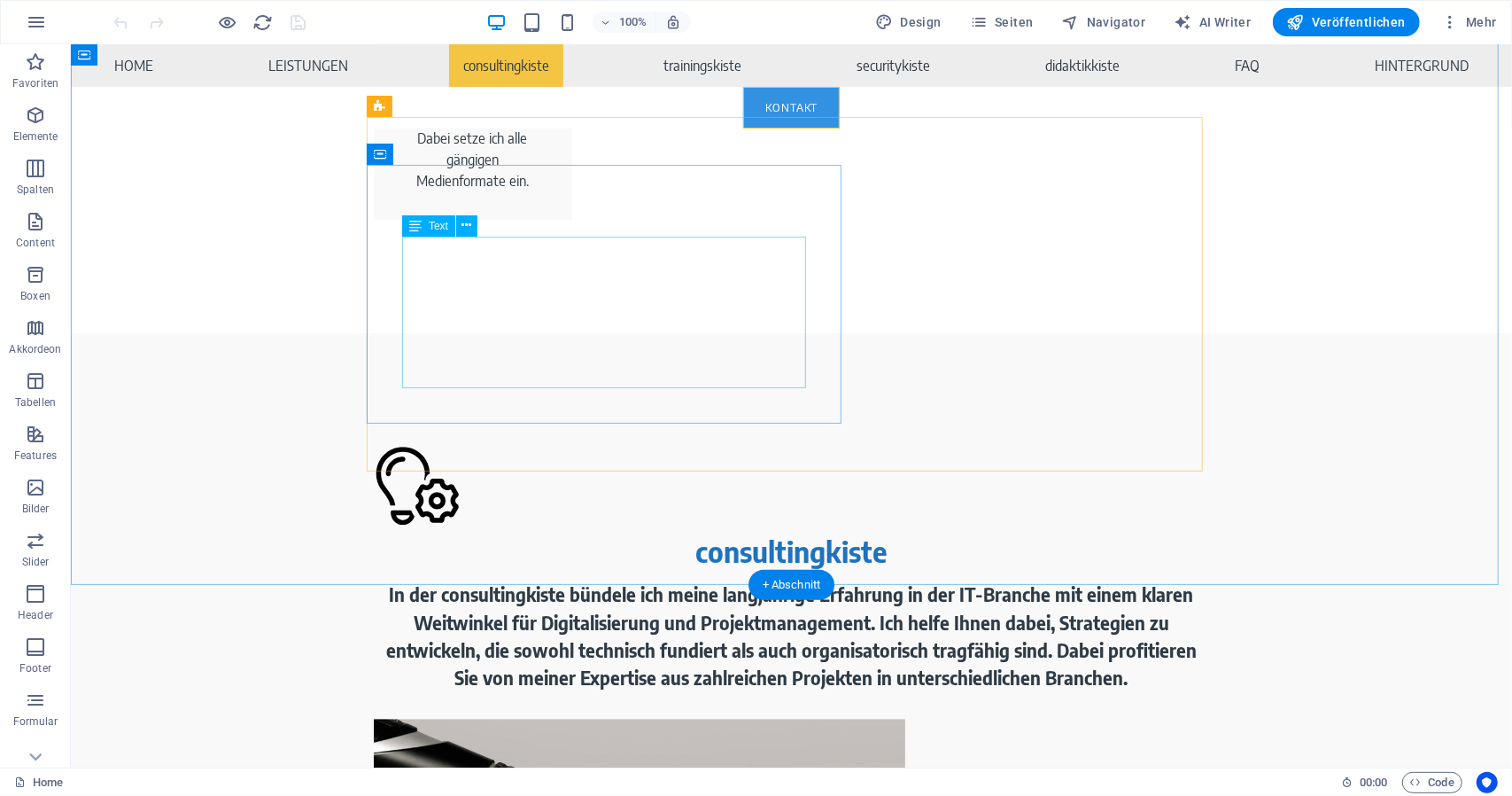
scroll to position [3192, 0]
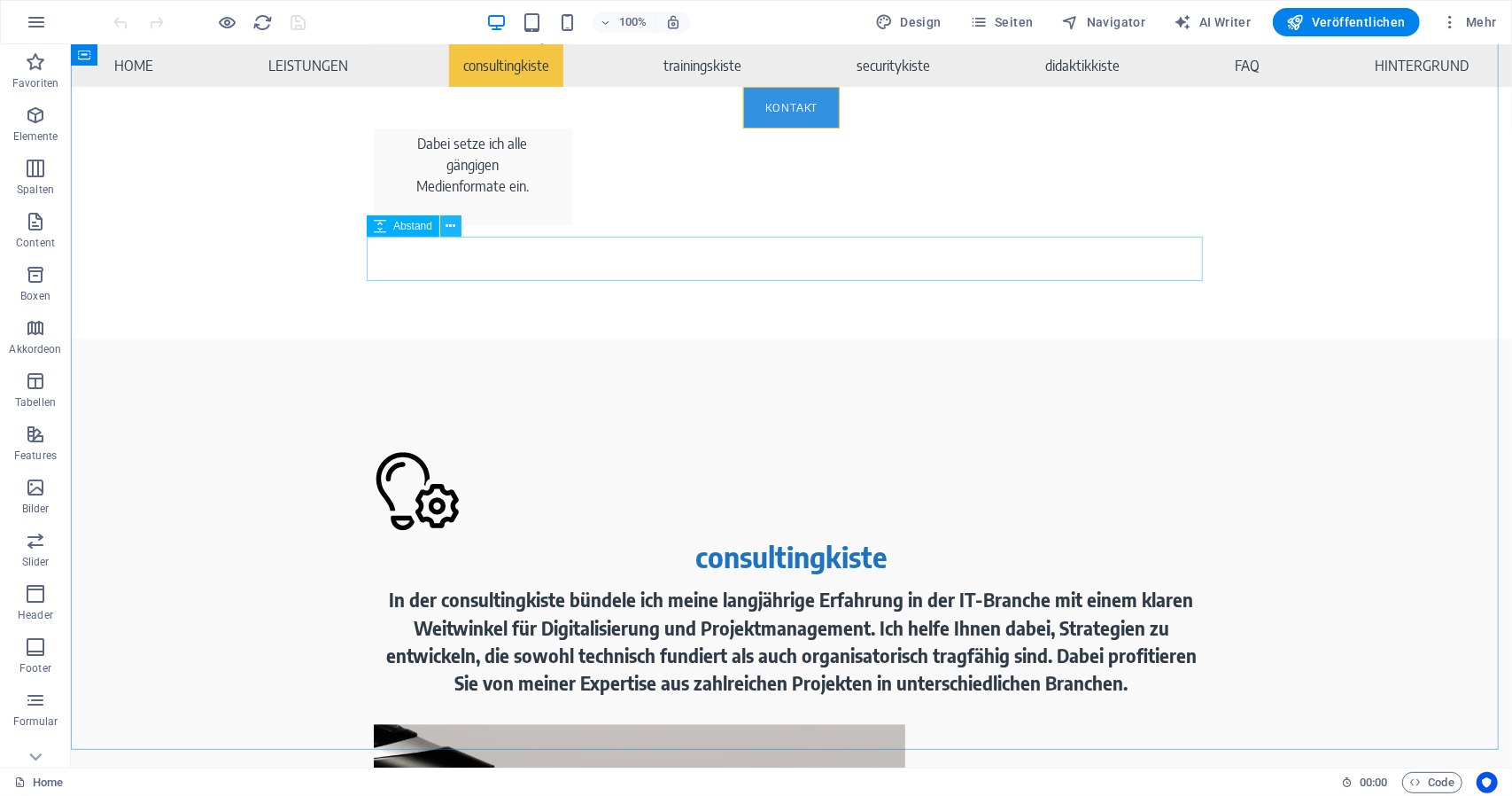
click at [448, 226] on icon at bounding box center [451, 226] width 10 height 18
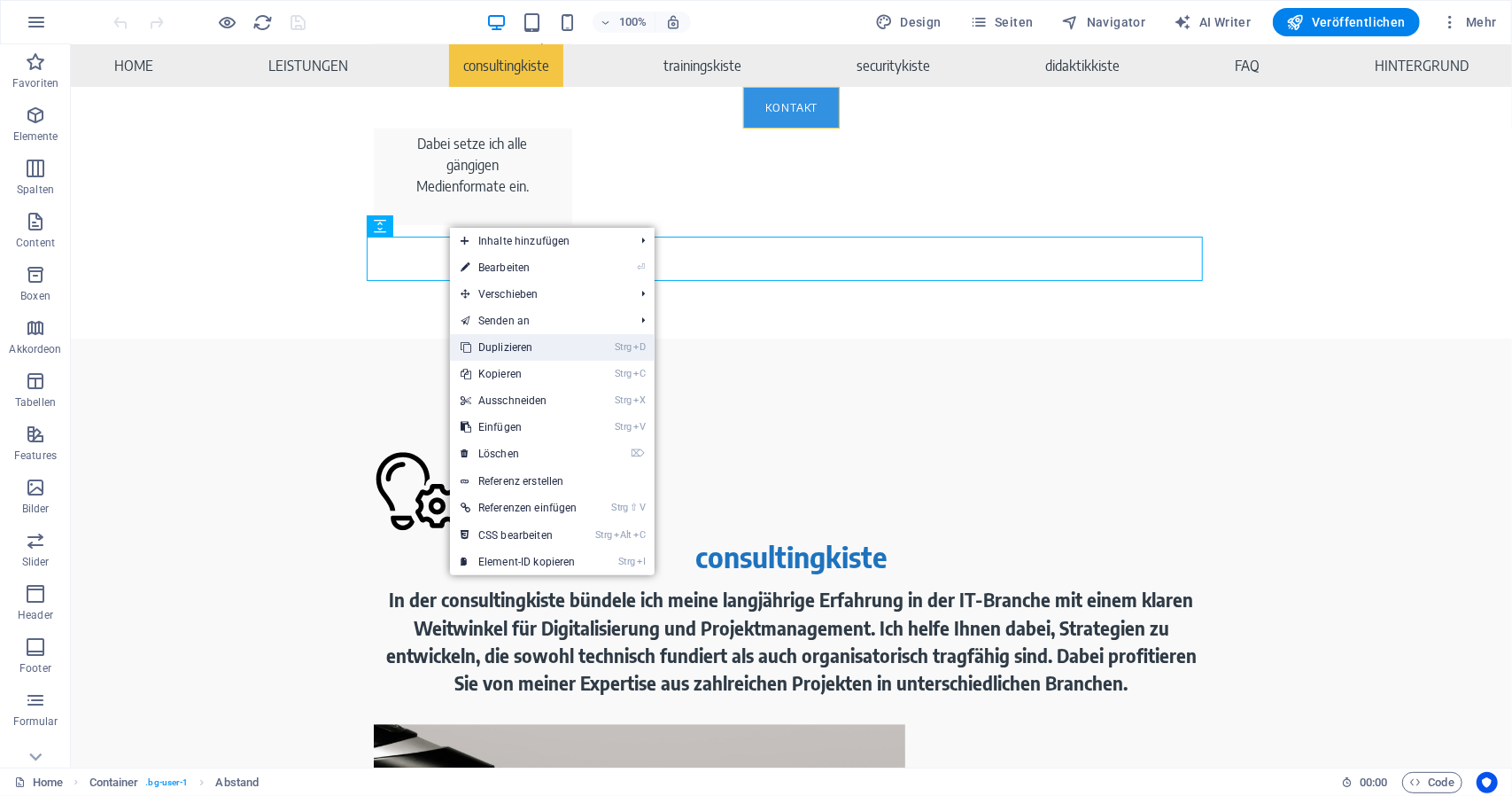
click at [553, 350] on link "Strg D Duplizieren" at bounding box center [518, 348] width 138 height 27
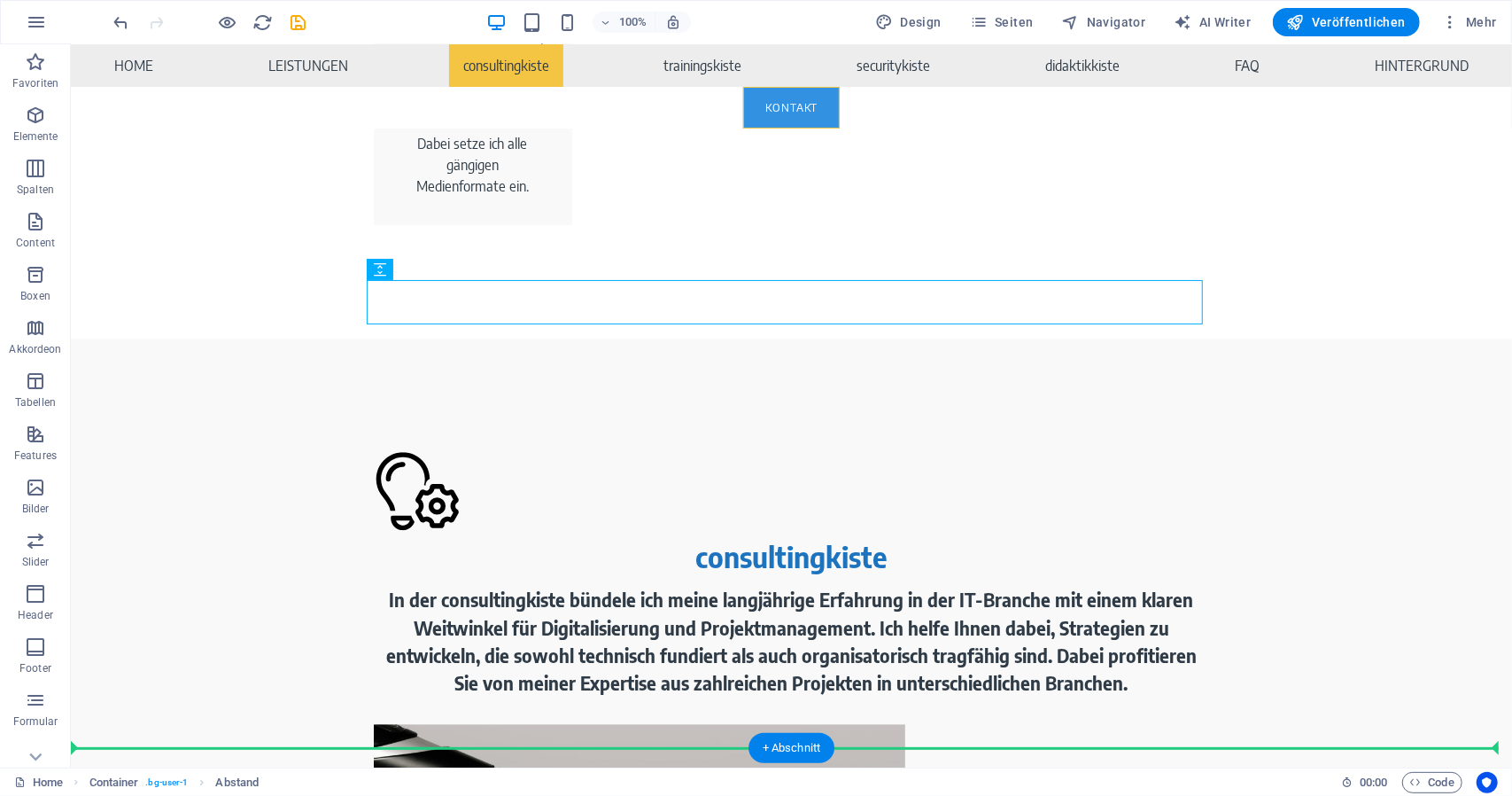
scroll to position [3234, 0]
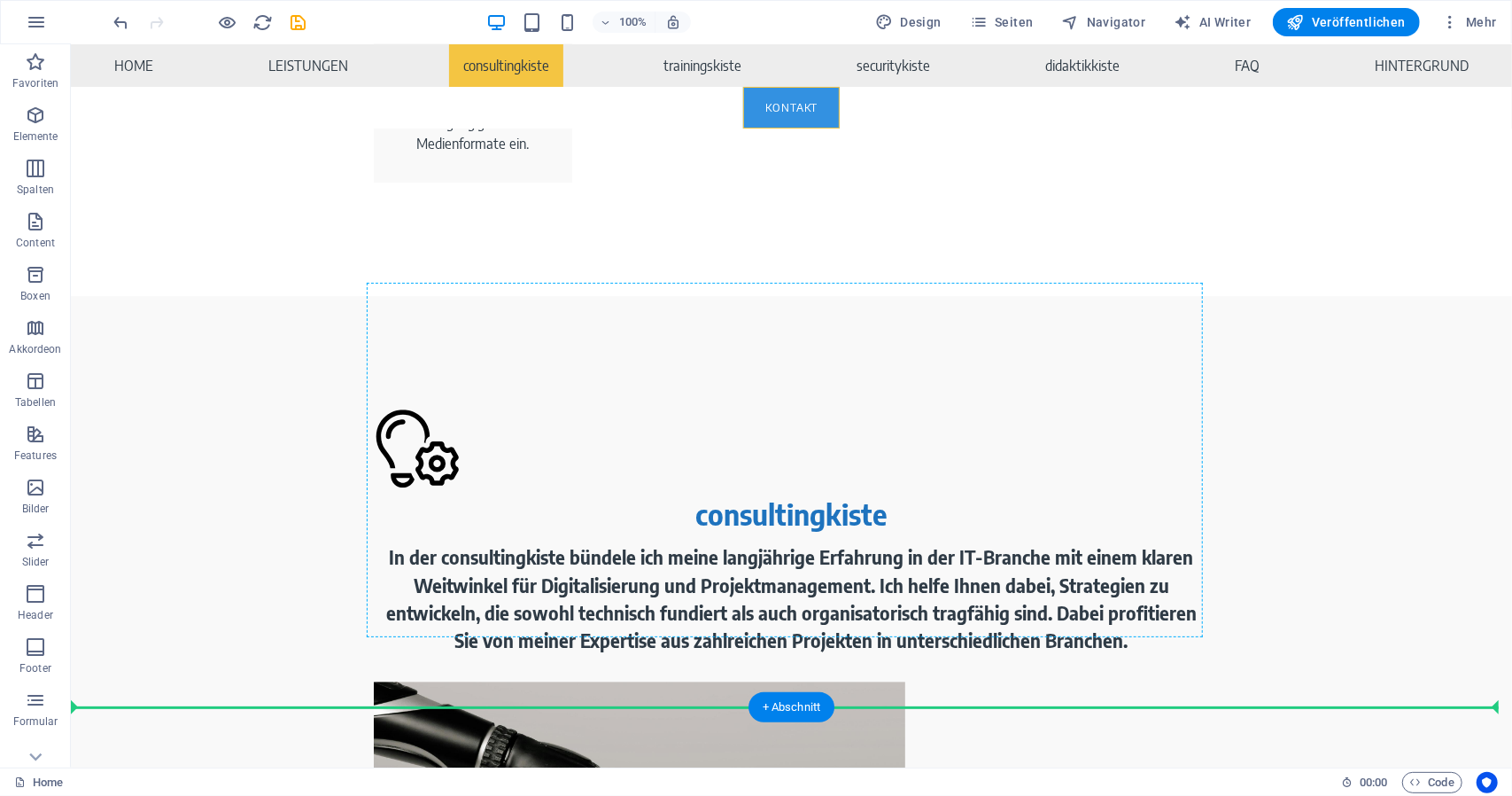
drag, startPoint x: 423, startPoint y: 309, endPoint x: 694, endPoint y: 554, distance: 365.3
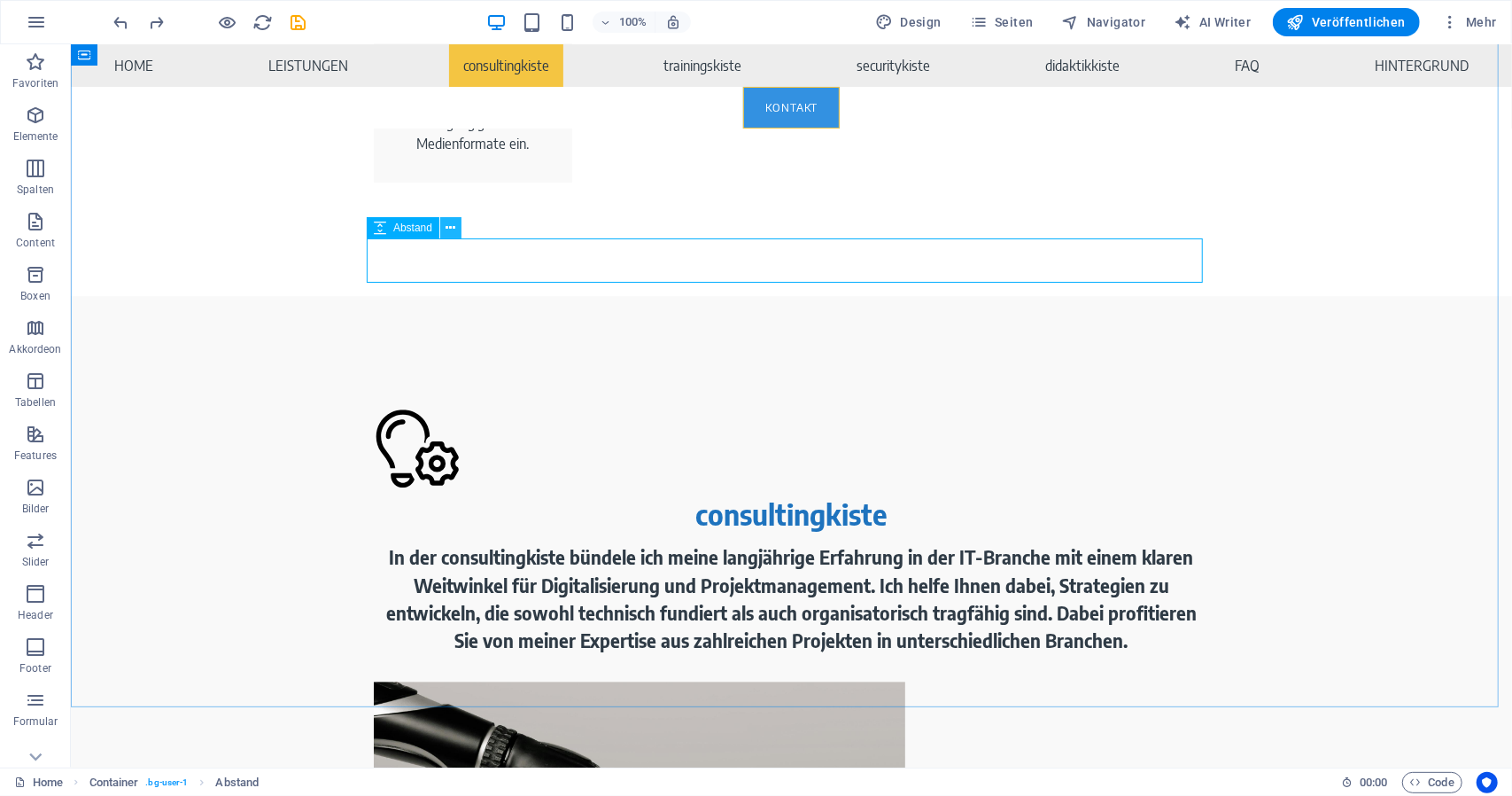
click at [448, 227] on icon at bounding box center [451, 228] width 10 height 18
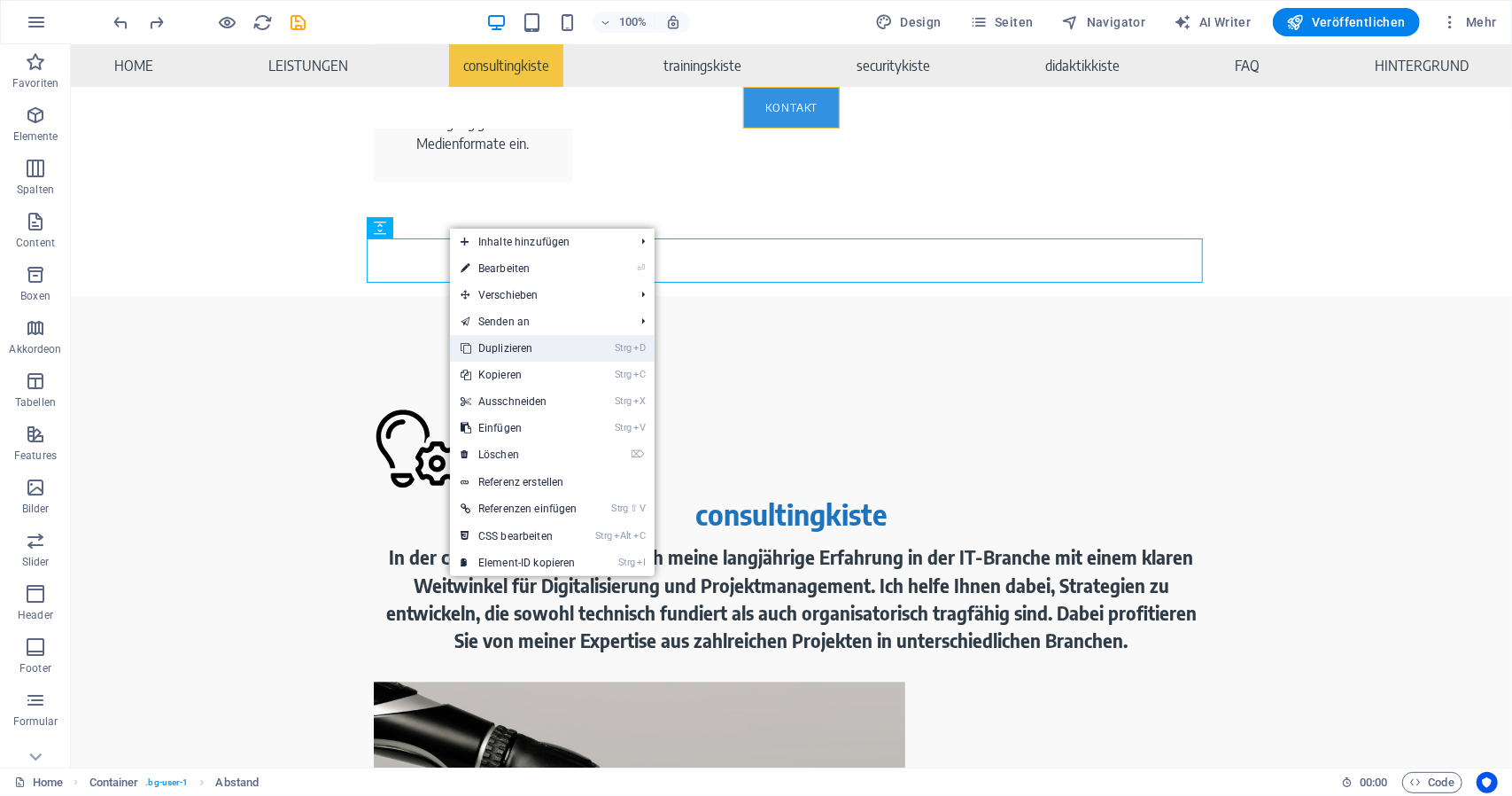
drag, startPoint x: 484, startPoint y: 304, endPoint x: 554, endPoint y: 350, distance: 83.8
click at [554, 350] on link "Strg D Duplizieren" at bounding box center [518, 349] width 138 height 27
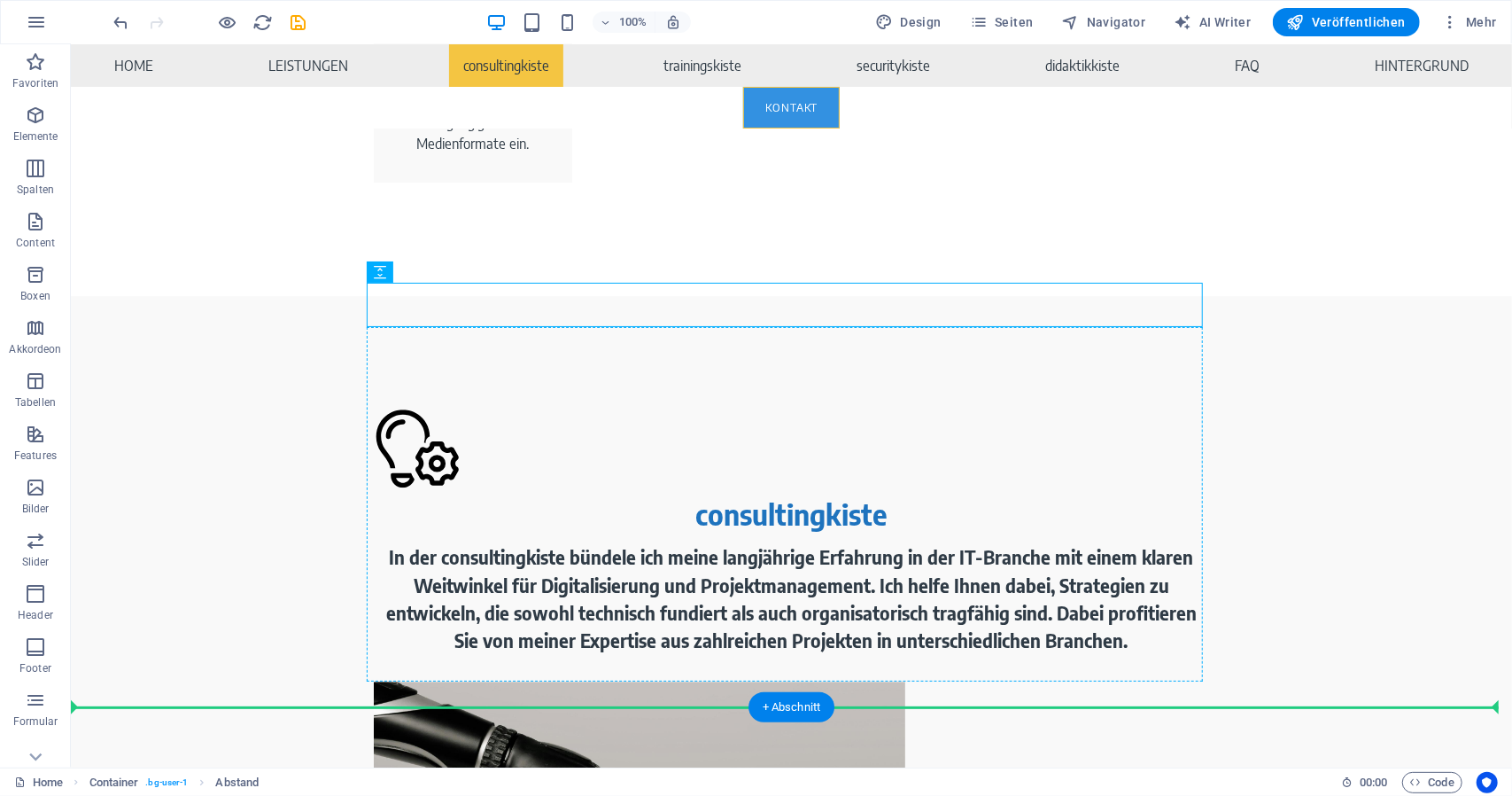
drag, startPoint x: 422, startPoint y: 392, endPoint x: 482, endPoint y: 641, distance: 256.1
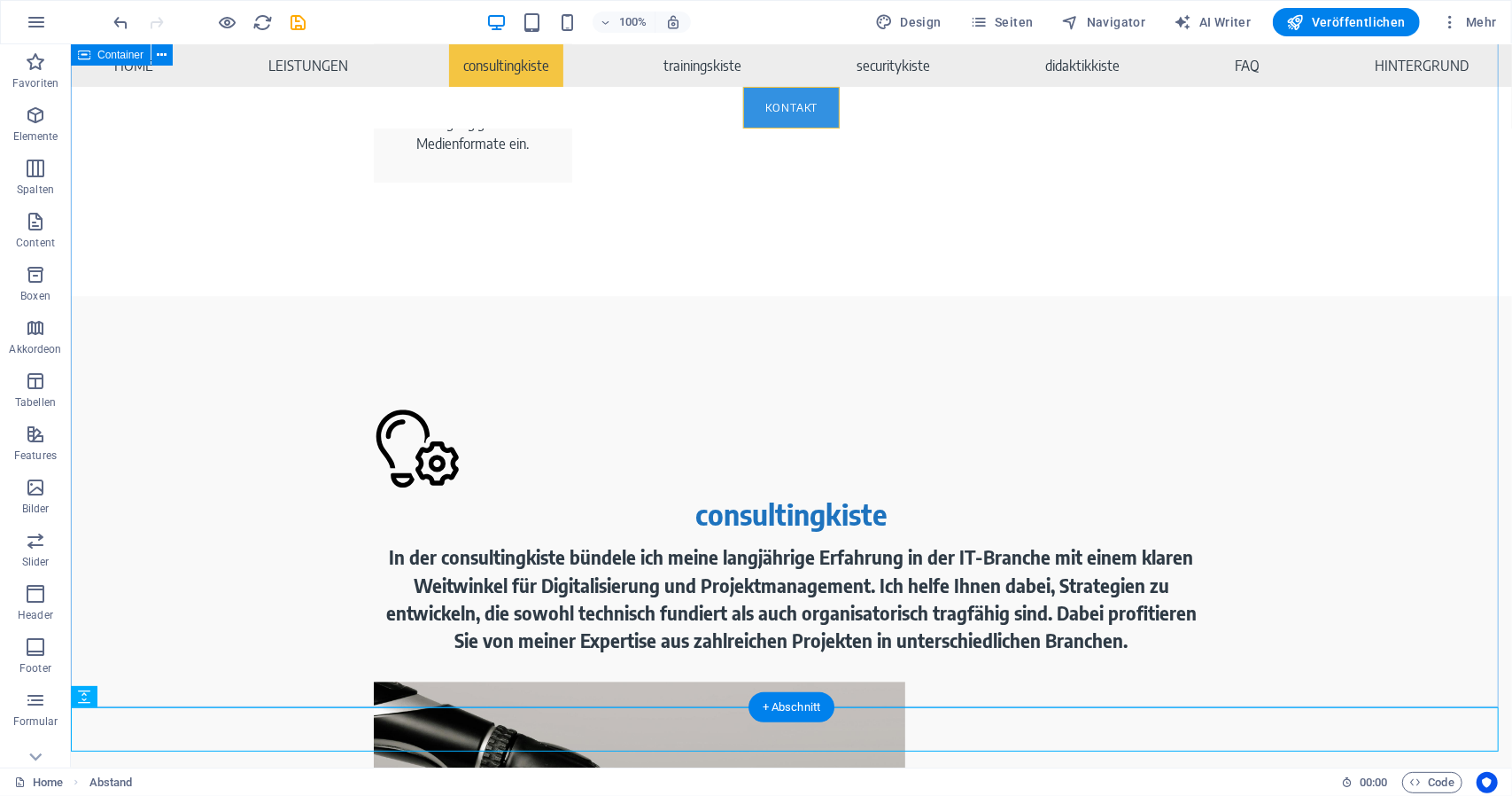
drag, startPoint x: 728, startPoint y: 649, endPoint x: 715, endPoint y: 658, distance: 15.8
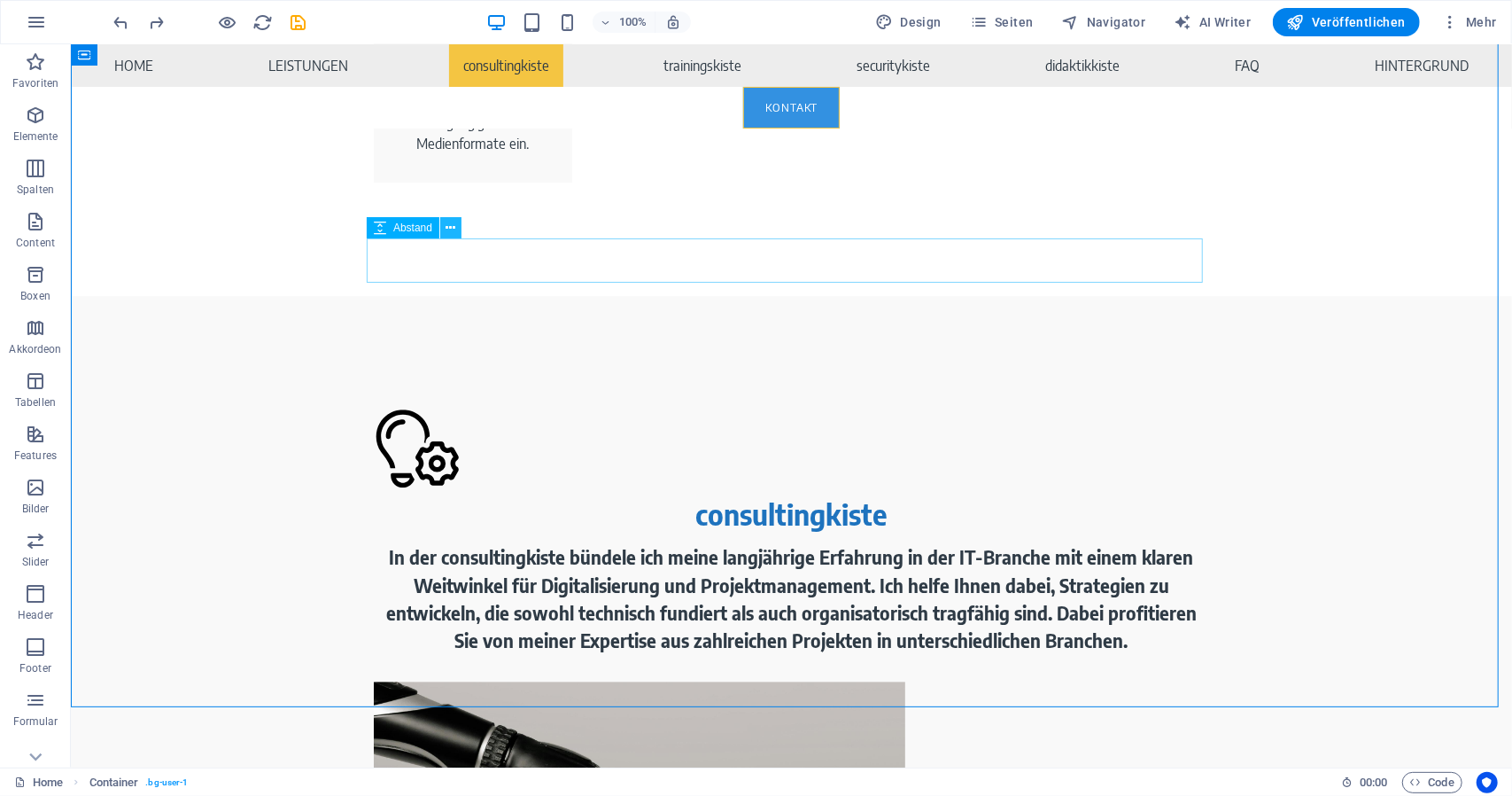
click at [454, 232] on icon at bounding box center [451, 228] width 10 height 18
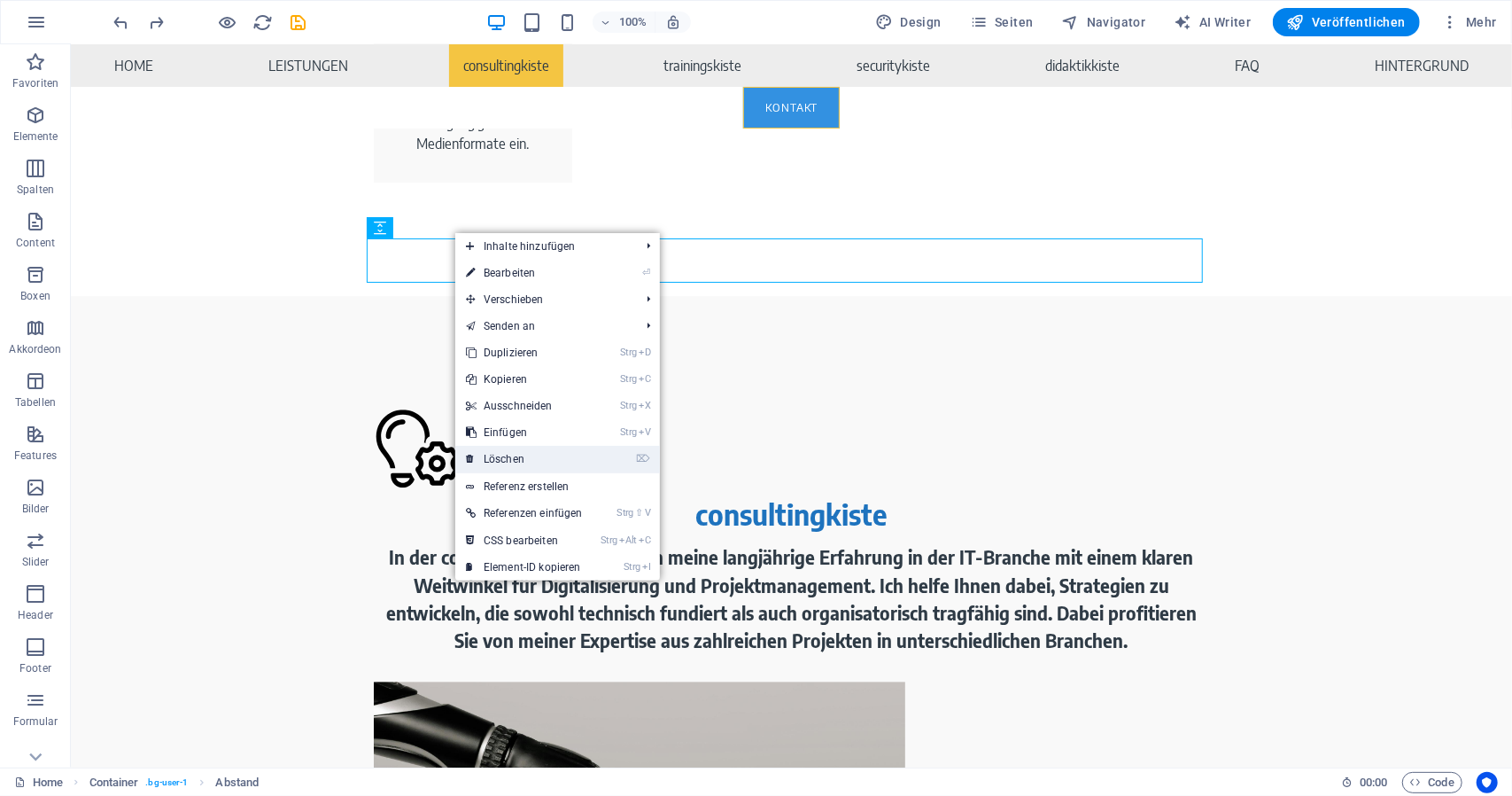
click at [524, 451] on link "⌦ Löschen" at bounding box center [524, 460] width 138 height 27
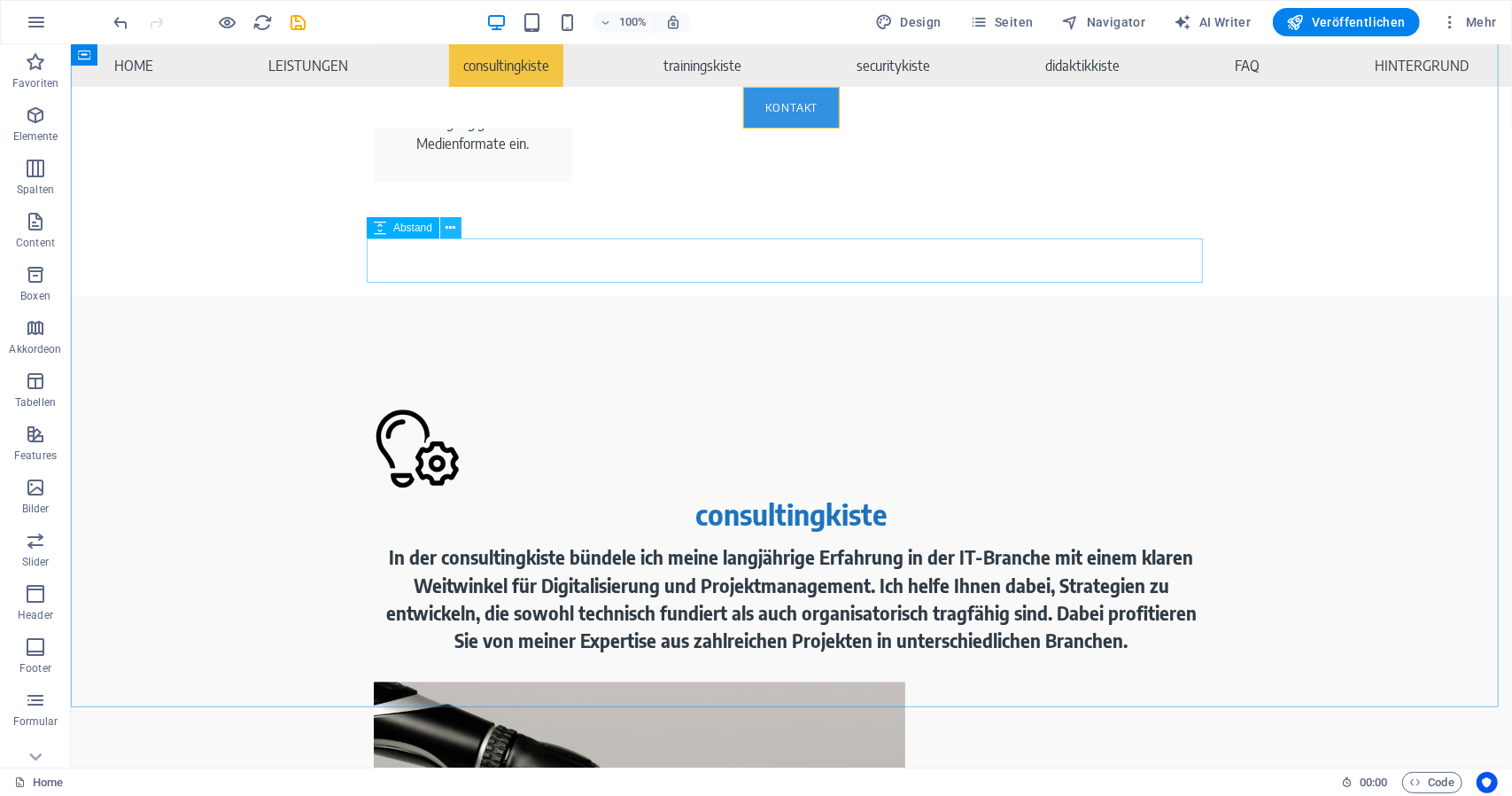
drag, startPoint x: 456, startPoint y: 232, endPoint x: 385, endPoint y: 281, distance: 86.3
click at [456, 232] on button at bounding box center [451, 228] width 21 height 21
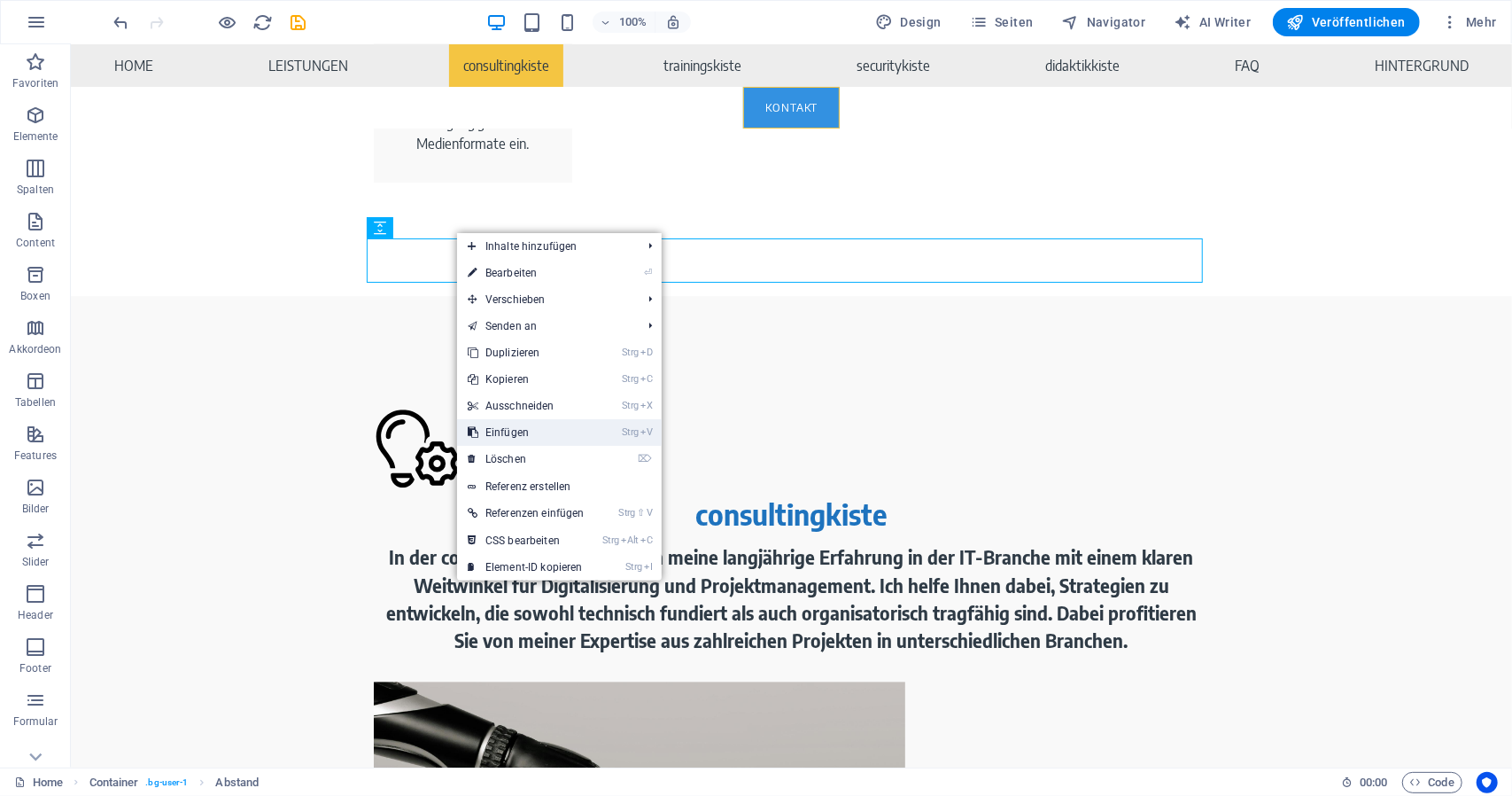
click at [520, 442] on link "Strg V Einfügen" at bounding box center [526, 433] width 138 height 27
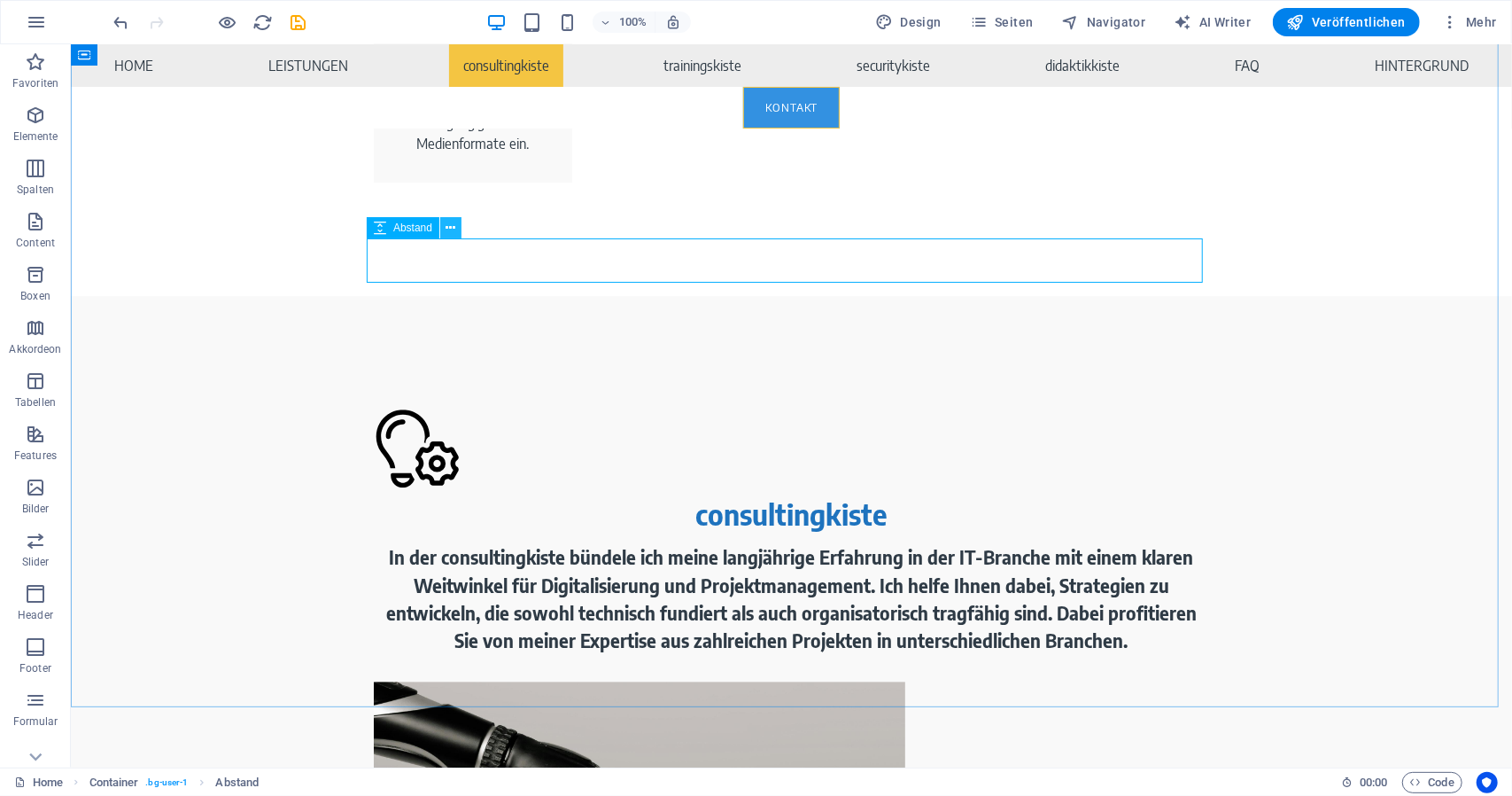
click at [457, 228] on button at bounding box center [451, 228] width 21 height 21
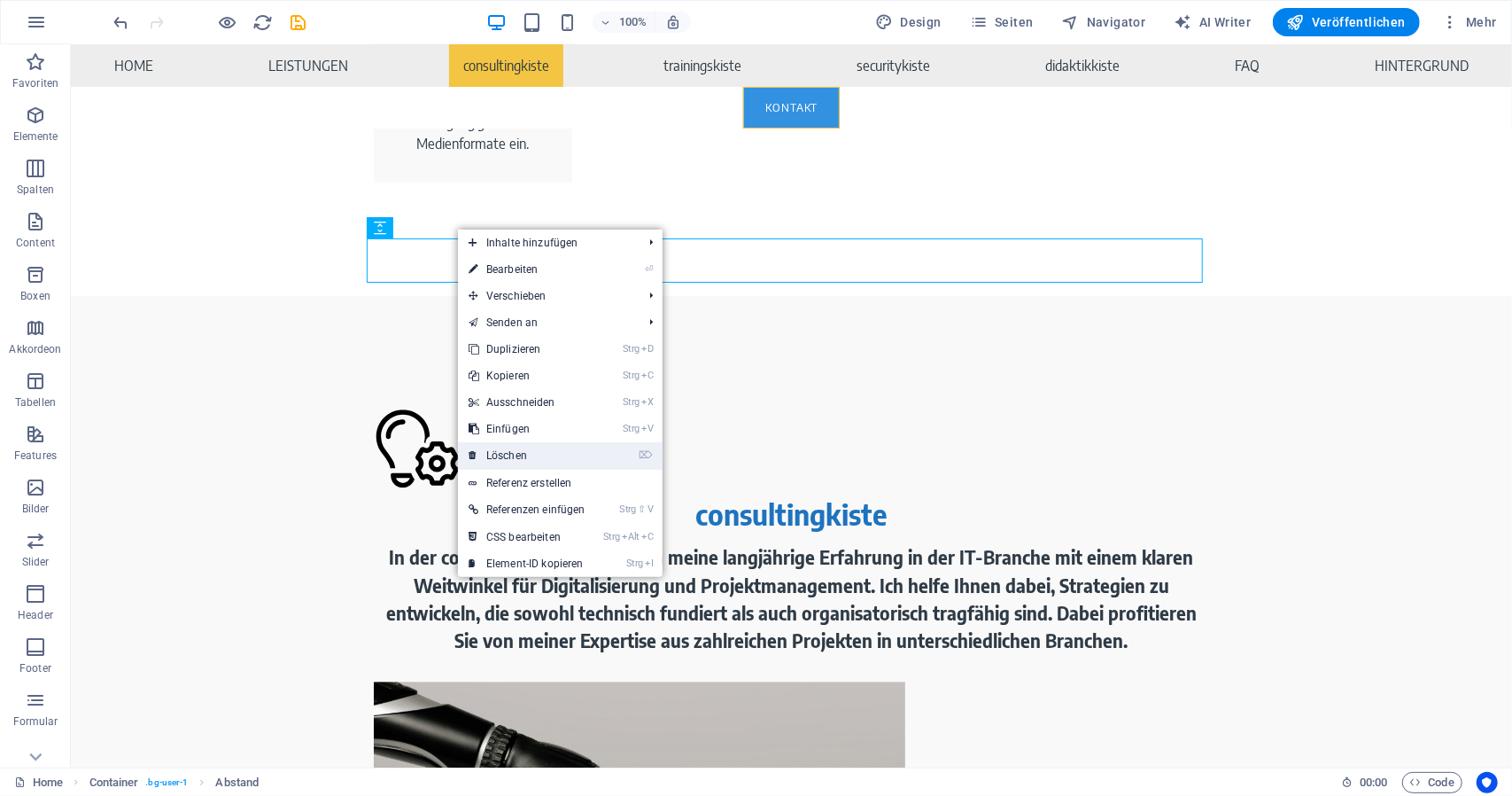
drag, startPoint x: 508, startPoint y: 444, endPoint x: 437, endPoint y: 397, distance: 85.1
click at [508, 444] on link "⌦ Löschen" at bounding box center [526, 456] width 138 height 27
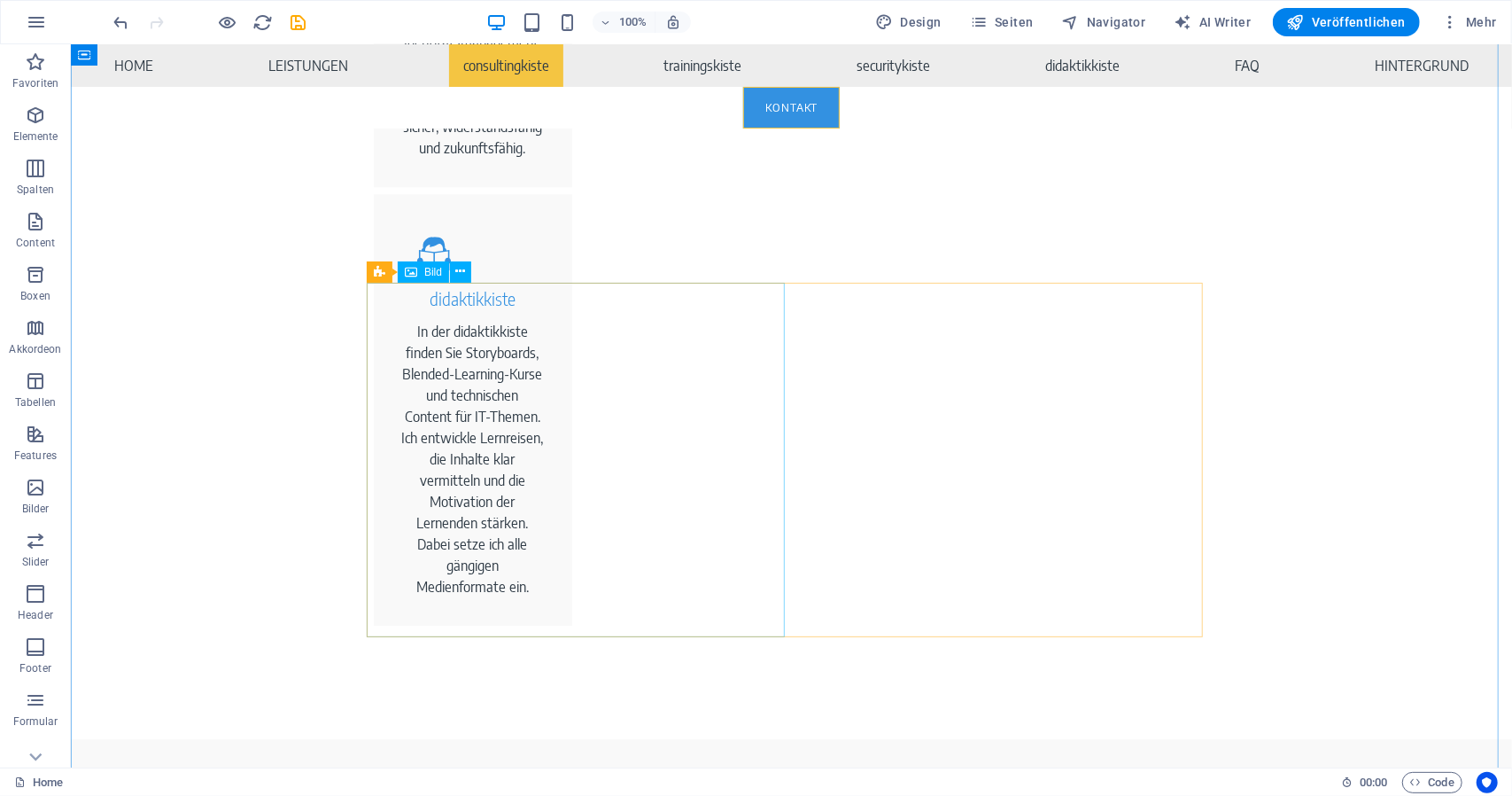
scroll to position [3145, 0]
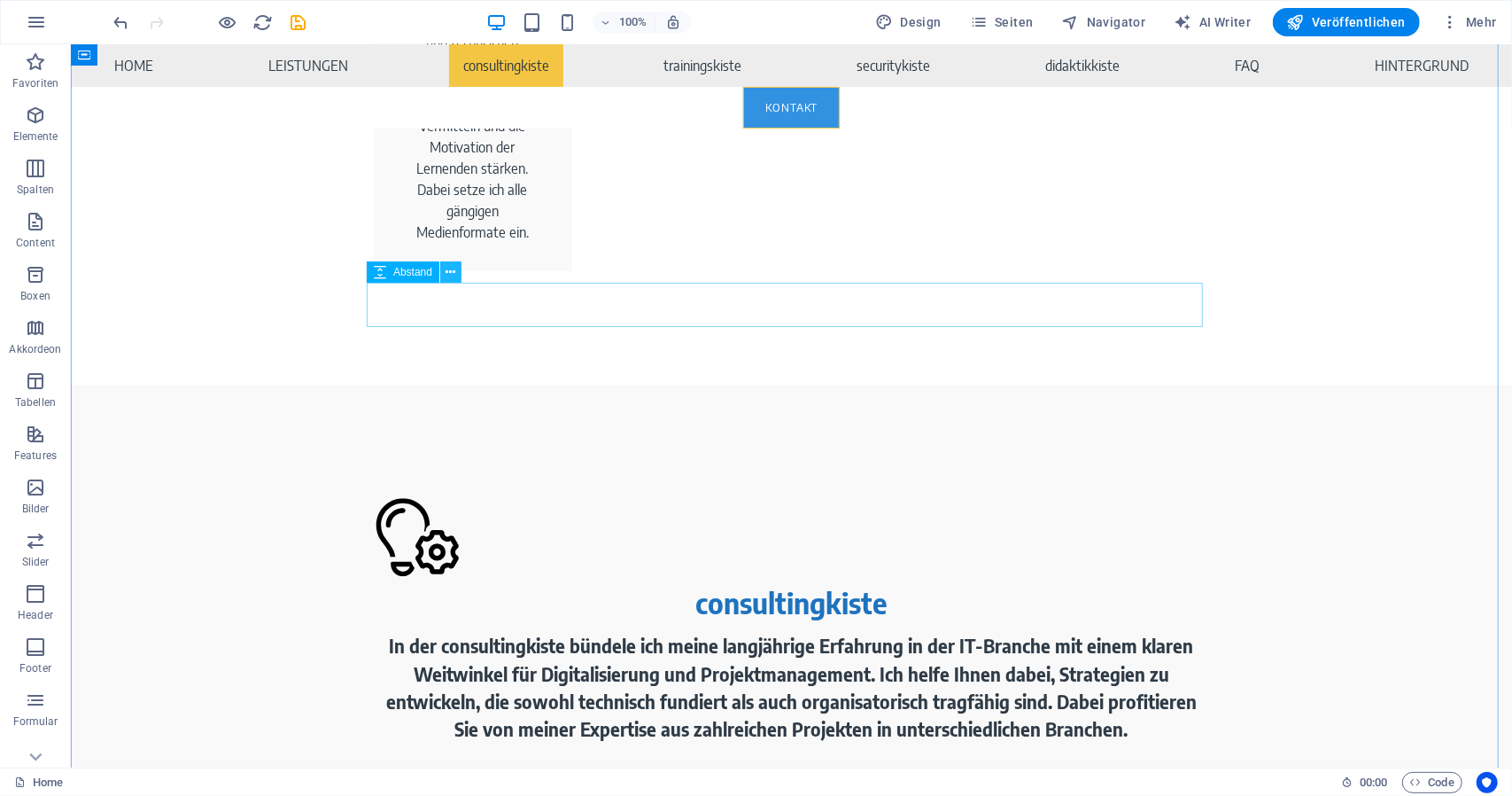
click at [452, 276] on icon at bounding box center [451, 272] width 10 height 18
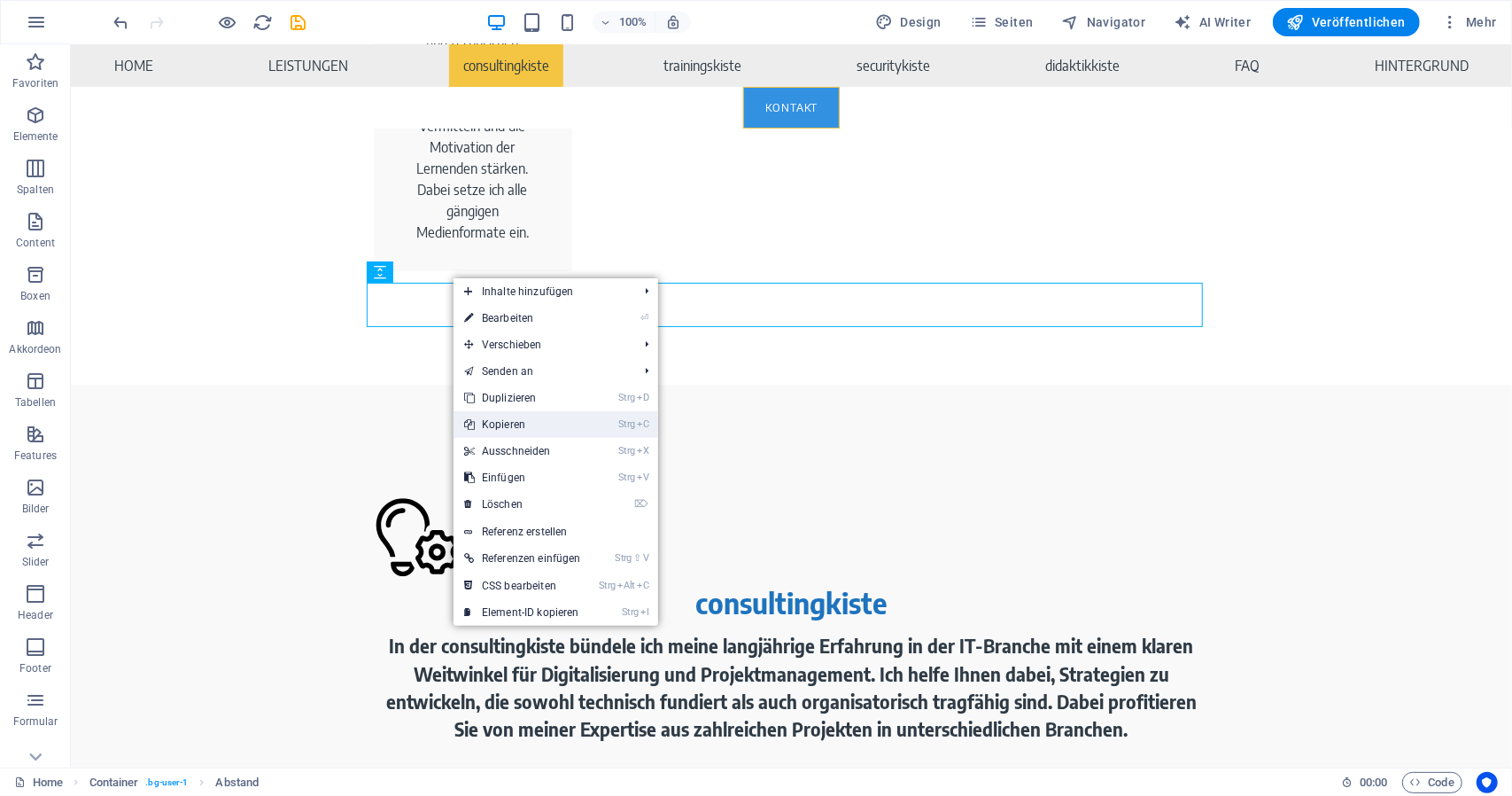
click at [532, 425] on link "Strg C Kopieren" at bounding box center [522, 425] width 138 height 27
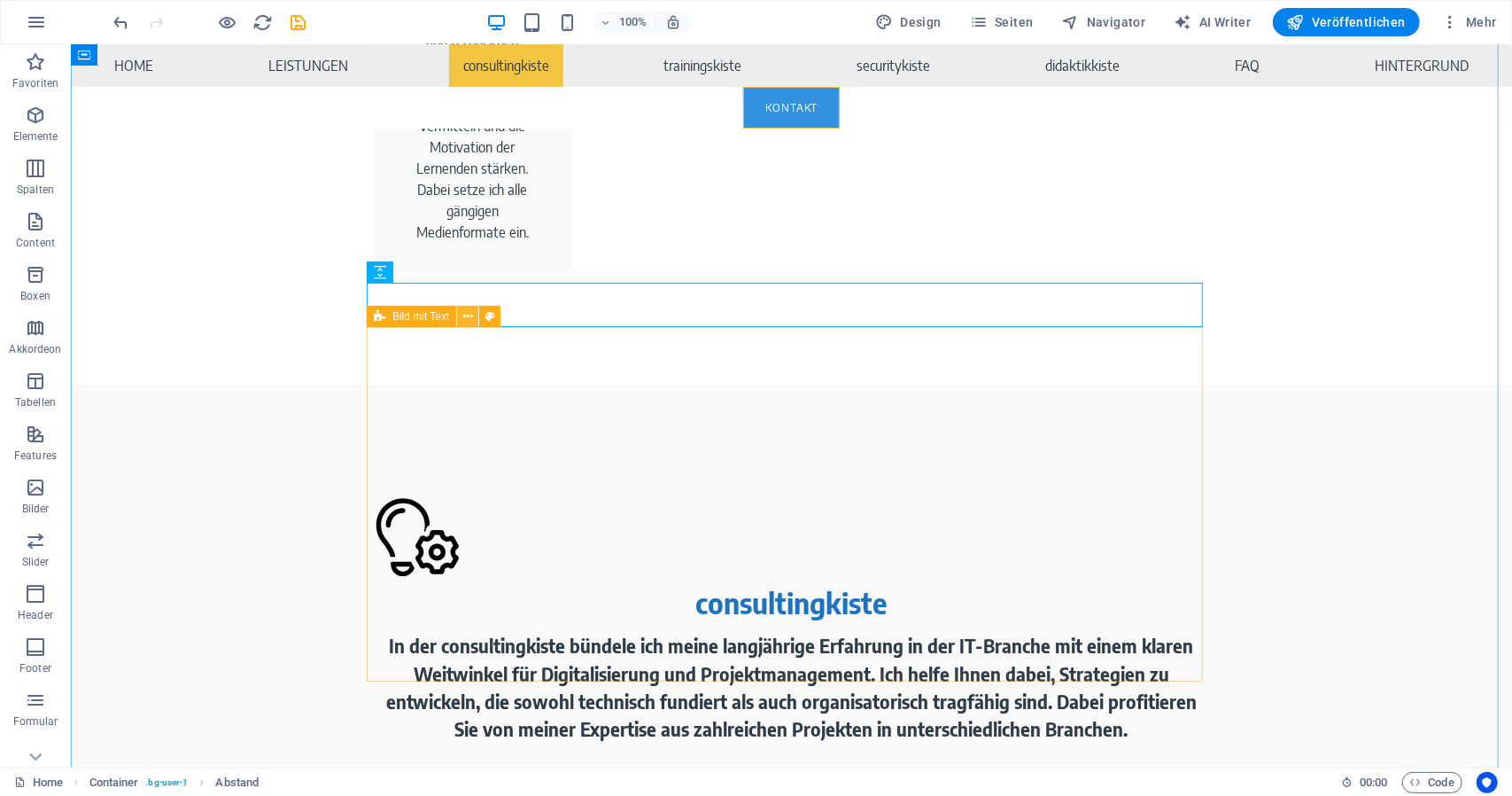
click at [461, 320] on button at bounding box center [468, 317] width 21 height 21
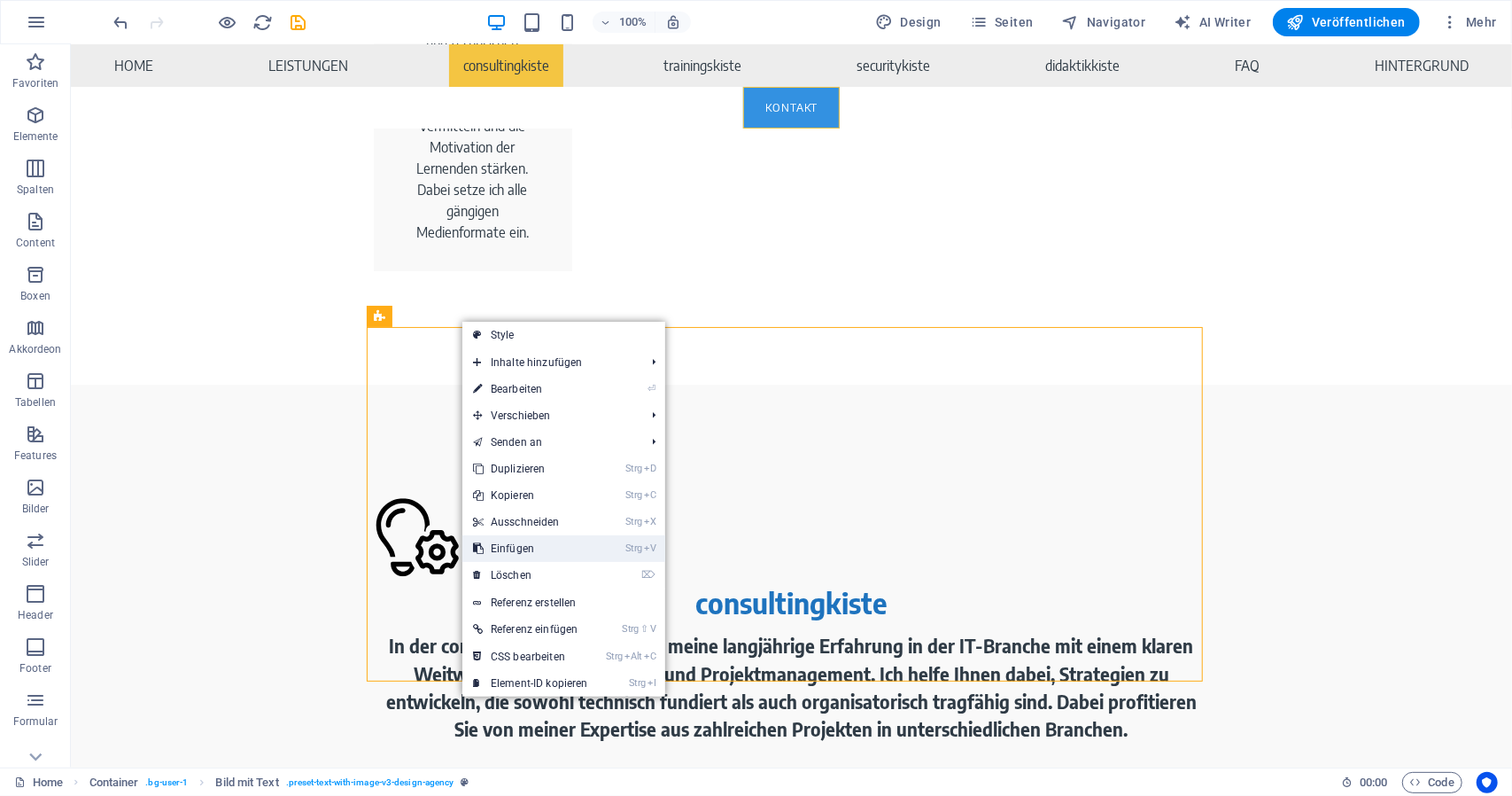
click at [561, 551] on link "Strg V Einfügen" at bounding box center [530, 549] width 136 height 27
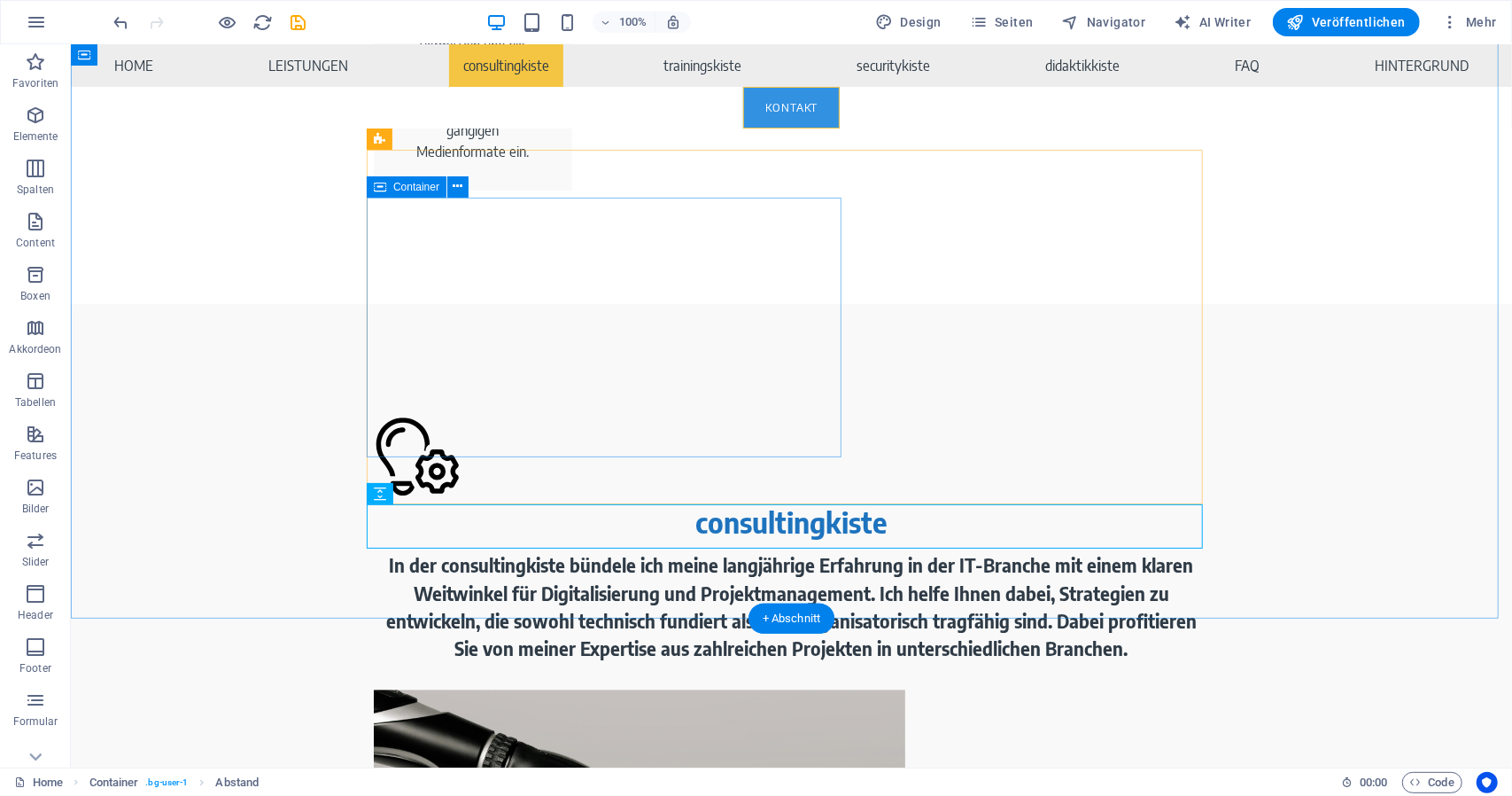
scroll to position [3056, 0]
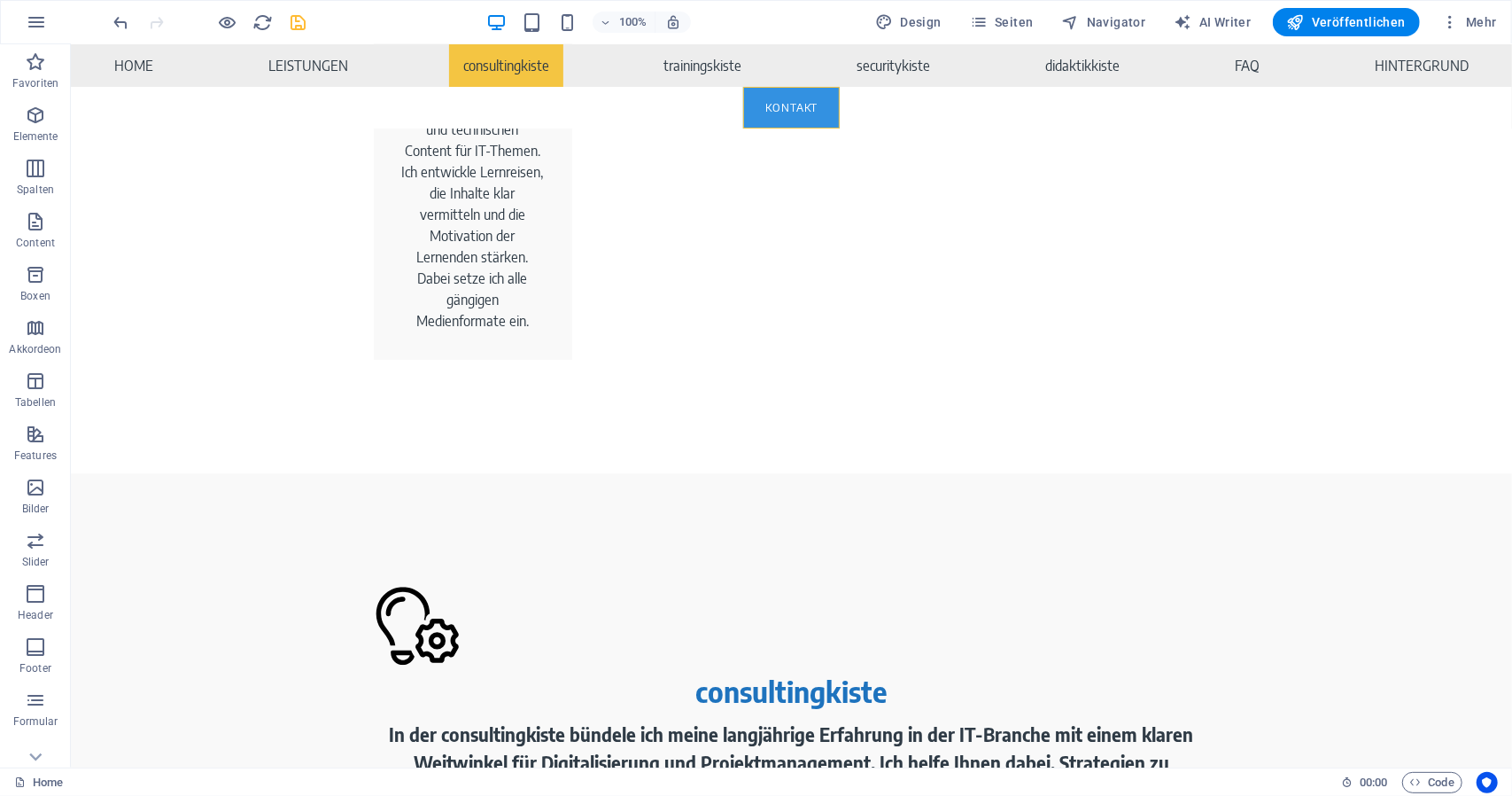
click at [298, 22] on icon "save" at bounding box center [298, 22] width 20 height 20
click at [1382, 22] on span "Veröffentlichen" at bounding box center [1346, 22] width 119 height 17
